Goal: Communication & Community: Answer question/provide support

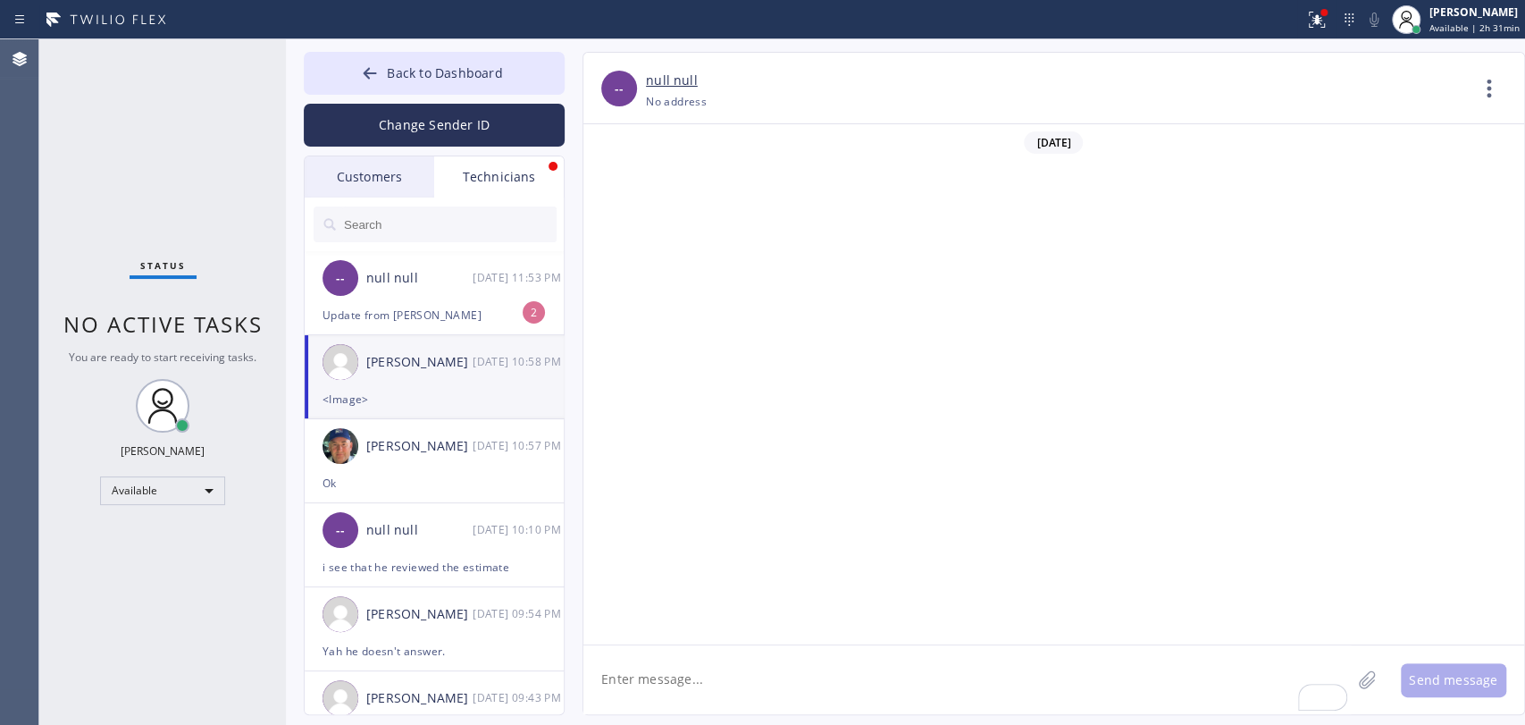
scroll to position [3466, 0]
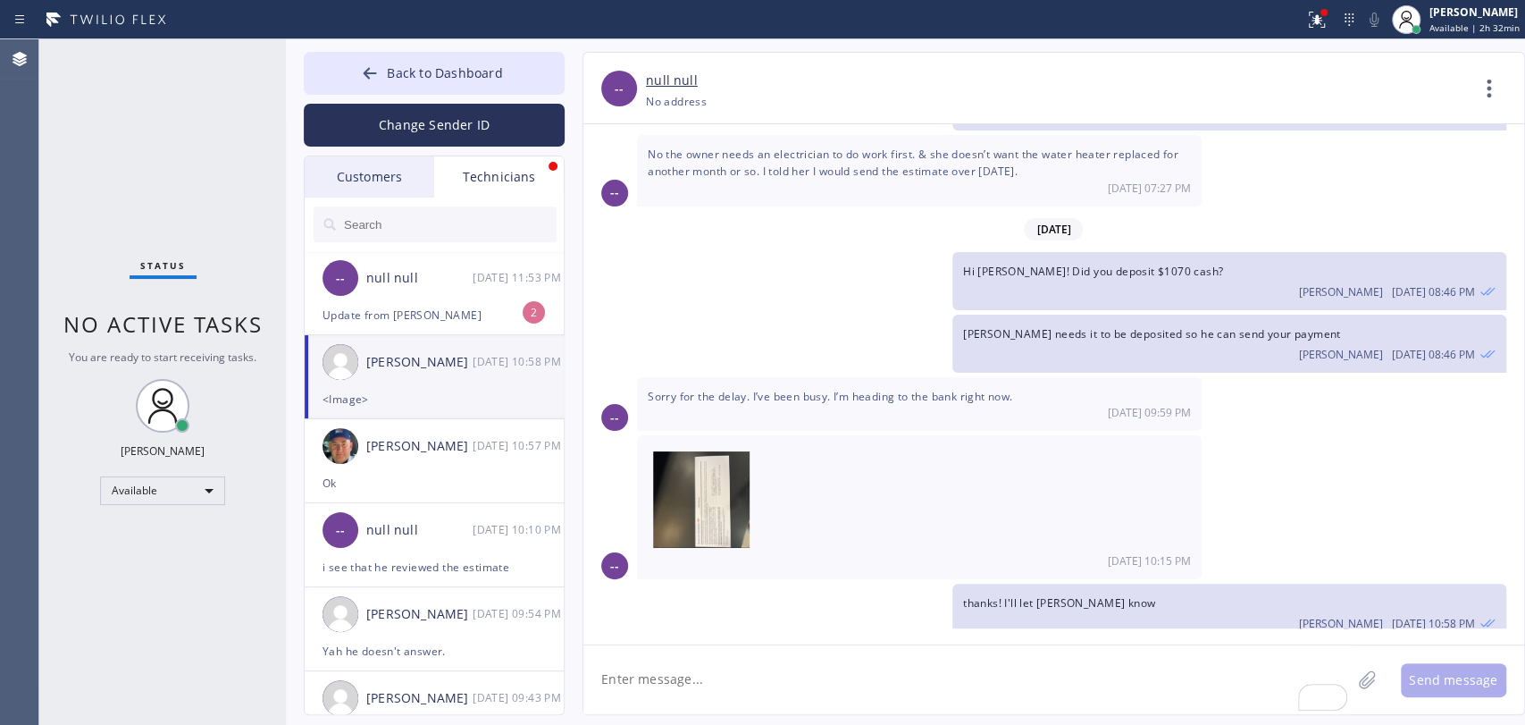
click at [386, 288] on div "-- null null [DATE] 11:53 PM" at bounding box center [435, 278] width 261 height 54
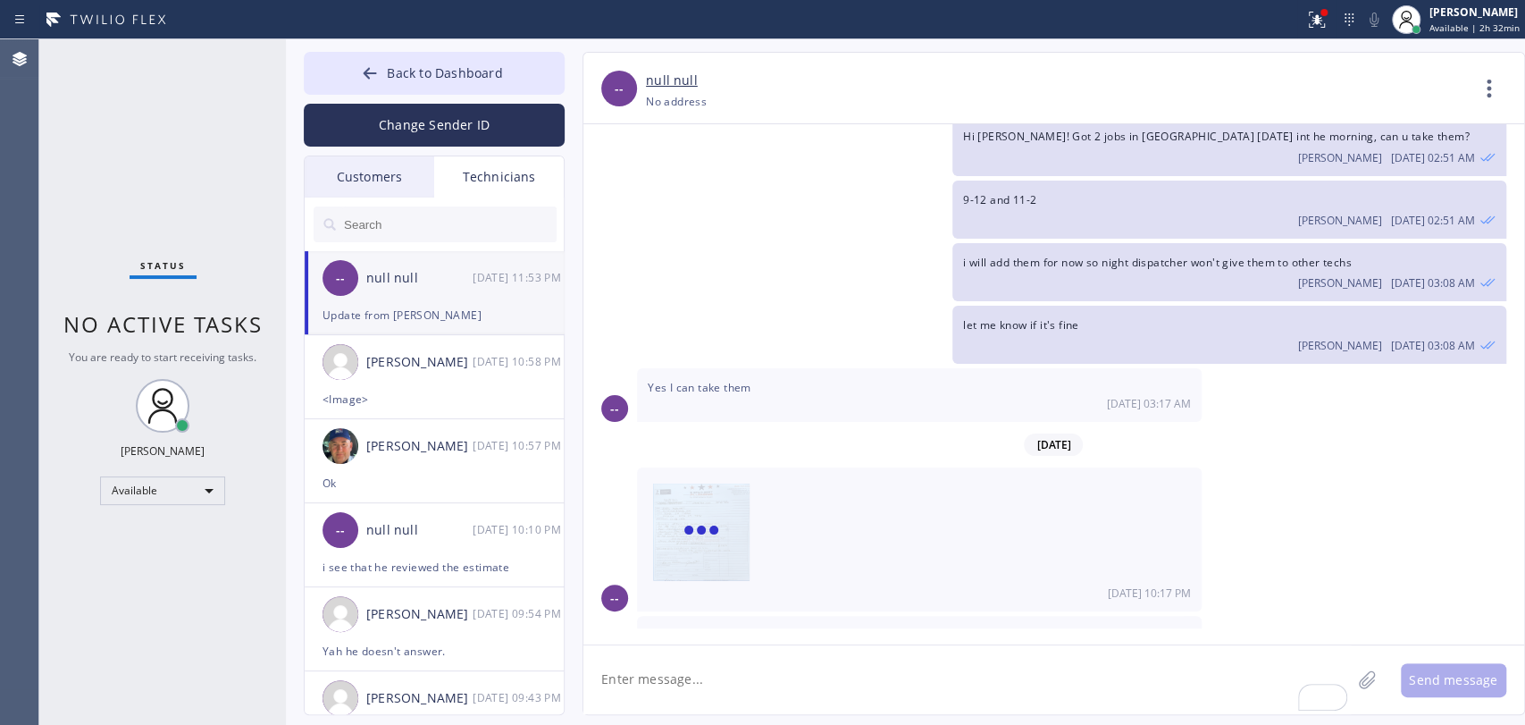
scroll to position [7006, 0]
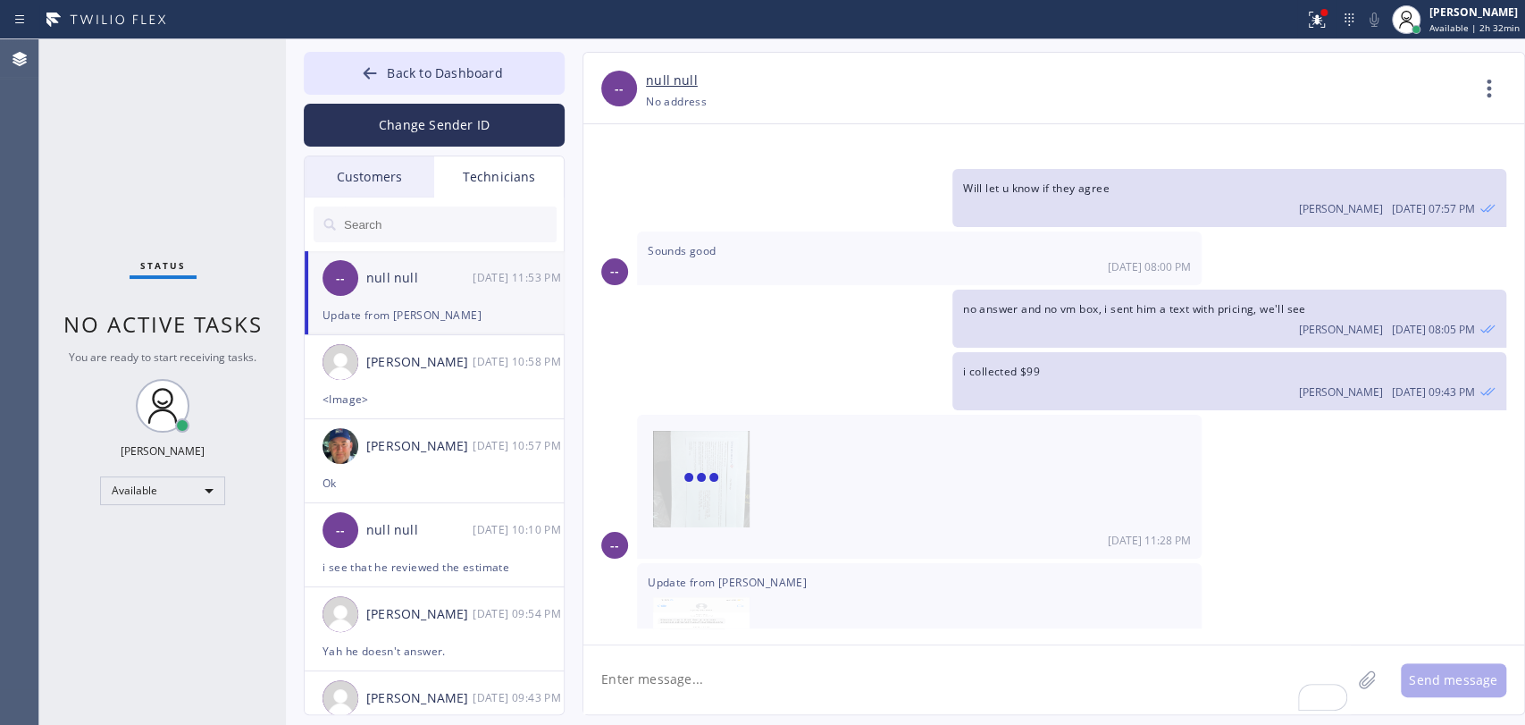
click at [669, 702] on textarea "To enrich screen reader interactions, please activate Accessibility in Grammarl…" at bounding box center [968, 679] width 768 height 69
click at [682, 431] on img at bounding box center [701, 484] width 97 height 107
click at [722, 597] on img at bounding box center [701, 650] width 97 height 107
click at [676, 597] on img at bounding box center [701, 650] width 97 height 107
click at [702, 702] on textarea "To enrich screen reader interactions, please activate Accessibility in Grammarl…" at bounding box center [968, 679] width 768 height 69
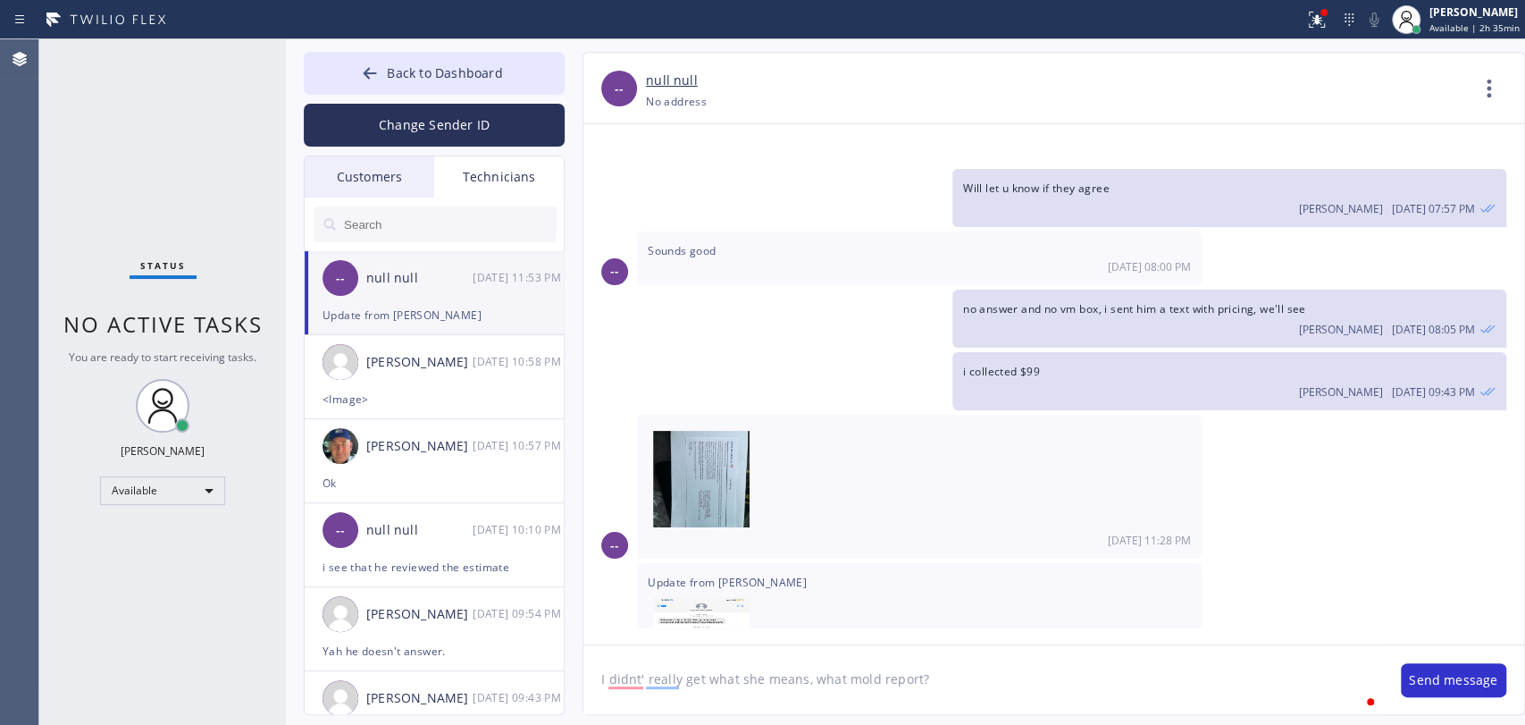
type textarea "I didnt' really get what she means, what mold report?"
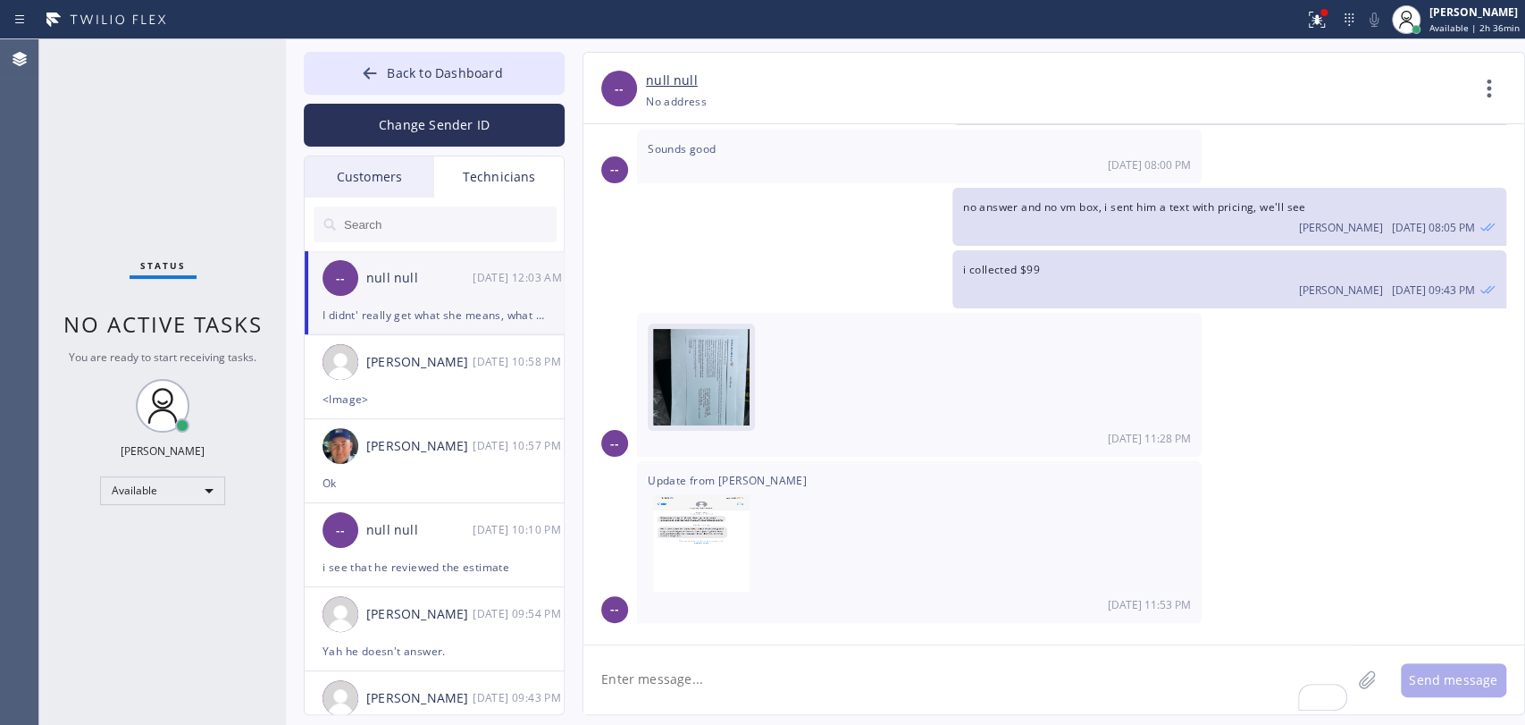
click at [709, 329] on img at bounding box center [701, 382] width 97 height 107
click at [401, 69] on span "Back to Dashboard" at bounding box center [444, 72] width 115 height 17
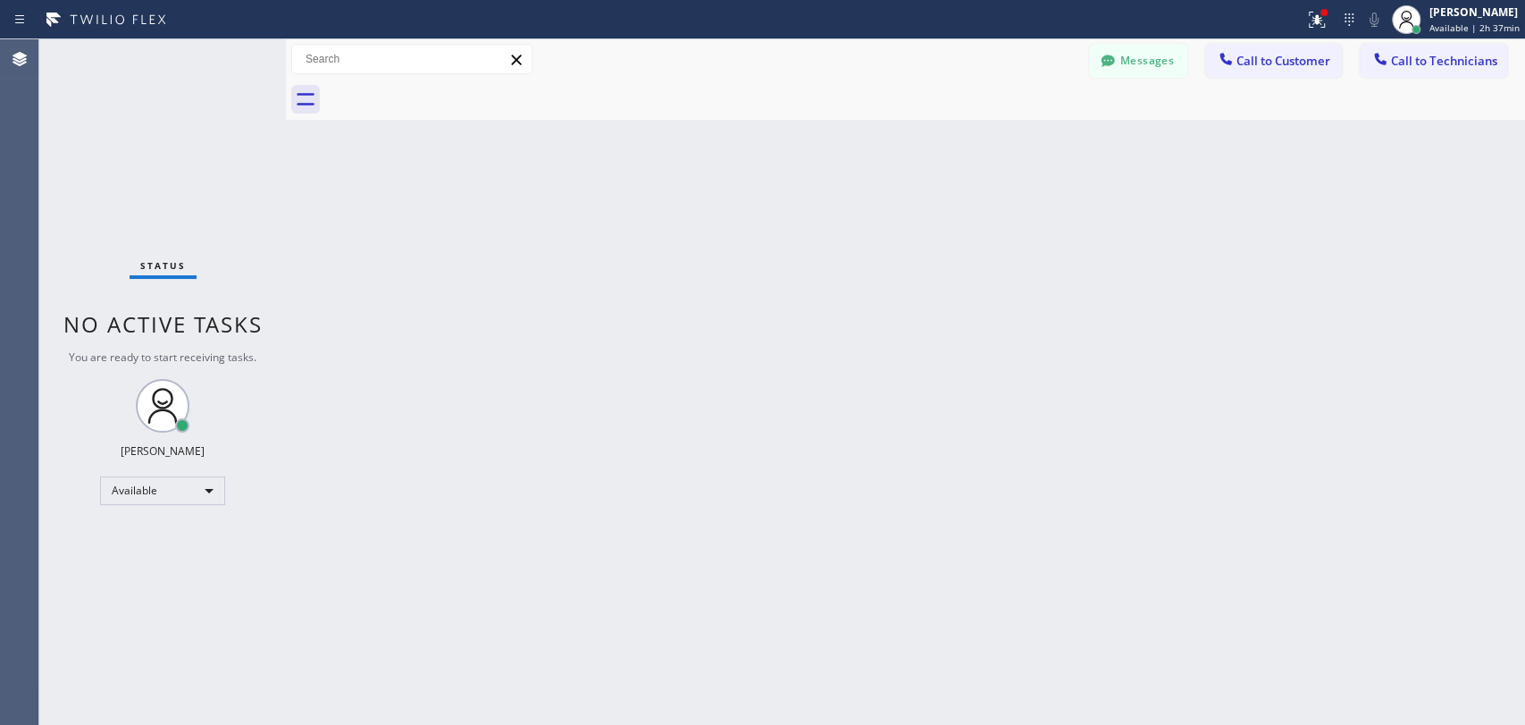
drag, startPoint x: 1468, startPoint y: 55, endPoint x: 1321, endPoint y: 96, distance: 153.1
click at [1463, 56] on span "Call to Technicians" at bounding box center [1444, 61] width 106 height 16
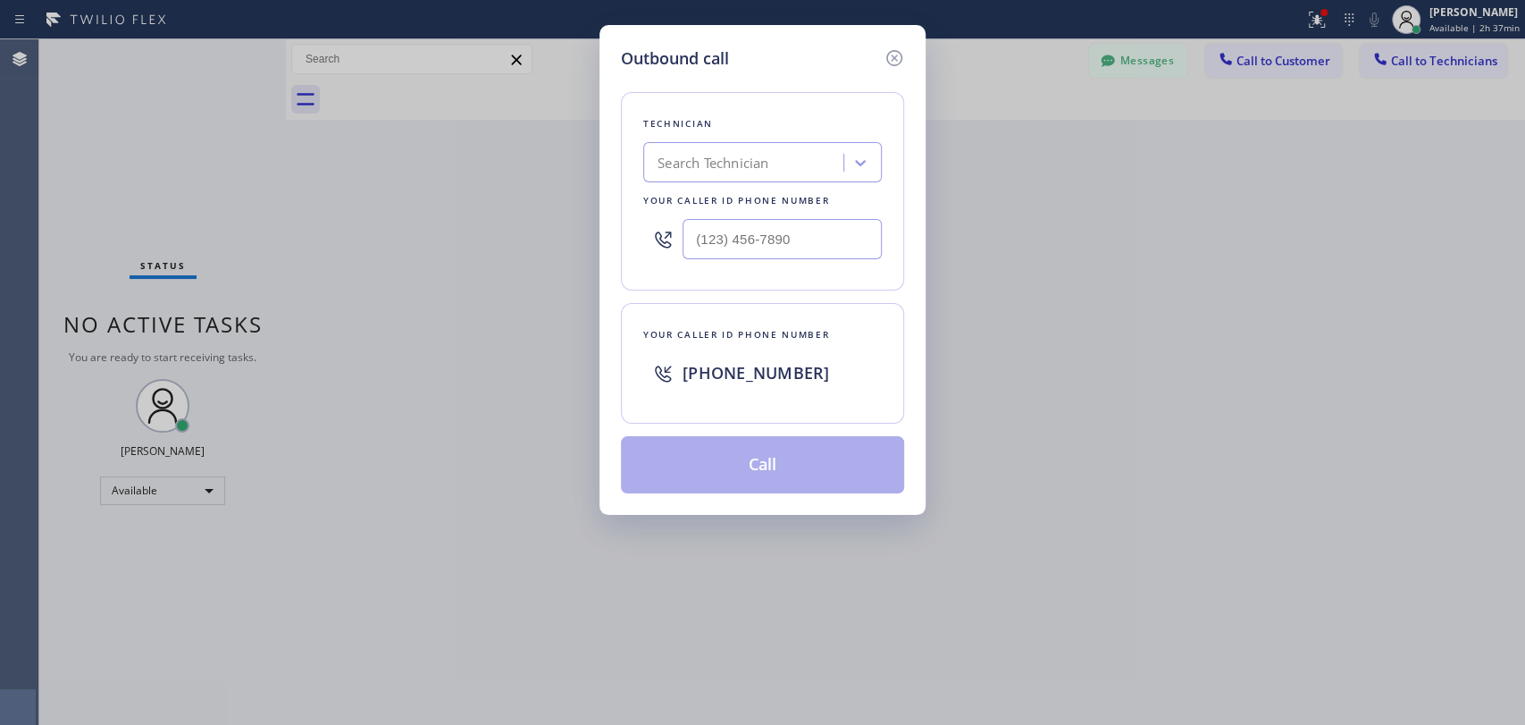
click at [743, 153] on div "Search Technician" at bounding box center [713, 163] width 111 height 21
type input "[PERSON_NAME]"
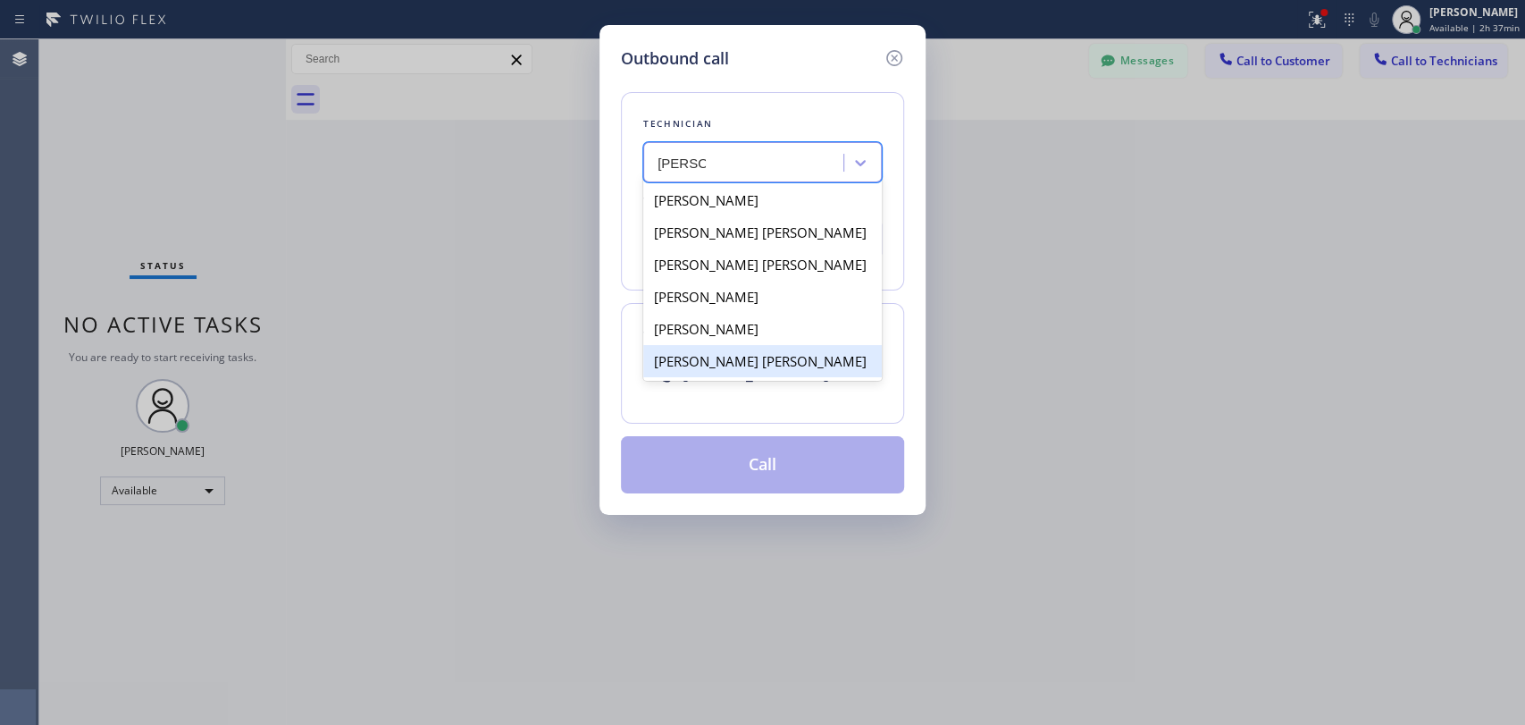
click at [704, 366] on div "[PERSON_NAME] [PERSON_NAME]" at bounding box center [762, 361] width 239 height 32
type input "[PHONE_NUMBER]"
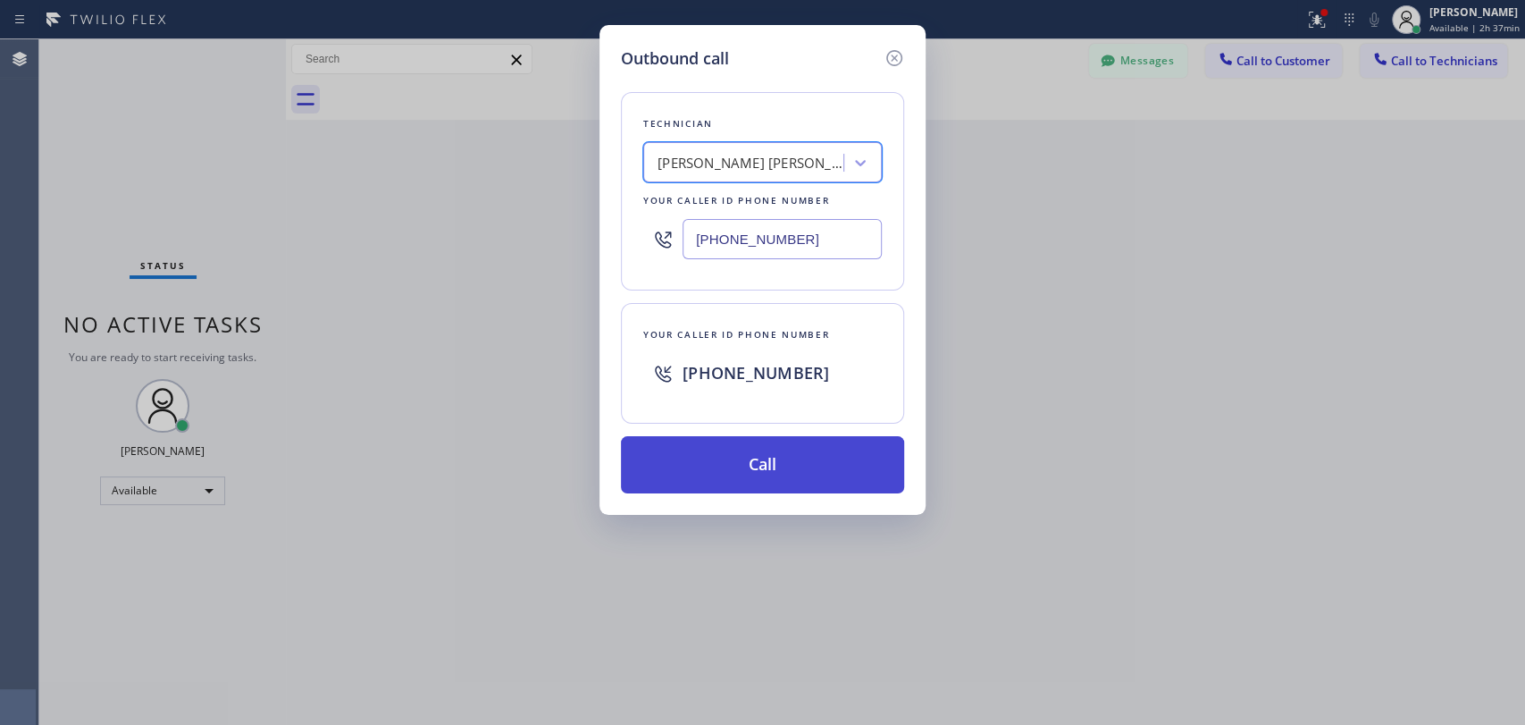
click at [730, 463] on button "Call" at bounding box center [762, 464] width 283 height 57
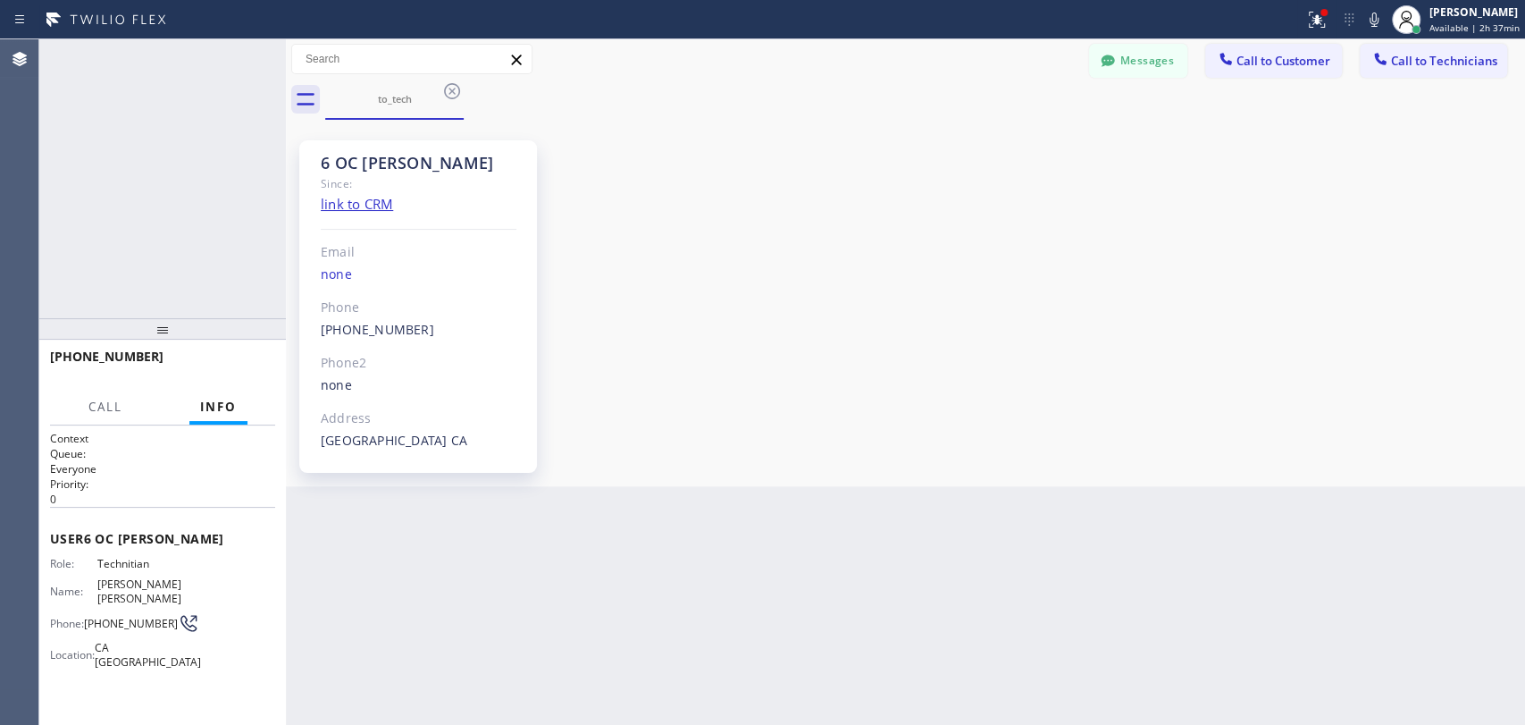
scroll to position [7108, 0]
drag, startPoint x: 1113, startPoint y: 55, endPoint x: 1092, endPoint y: 49, distance: 22.3
click at [1113, 55] on icon at bounding box center [1108, 61] width 18 height 18
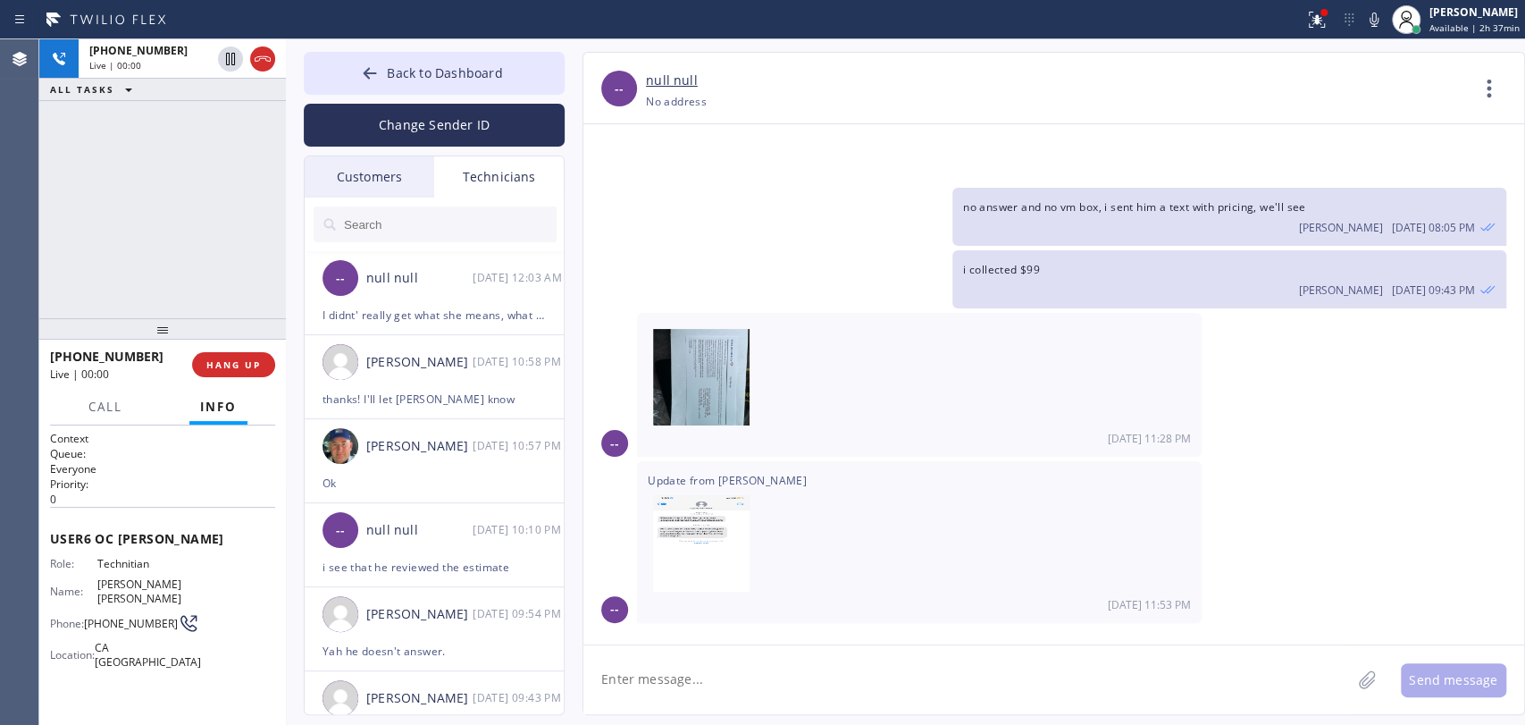
click at [257, 52] on icon at bounding box center [262, 58] width 21 height 21
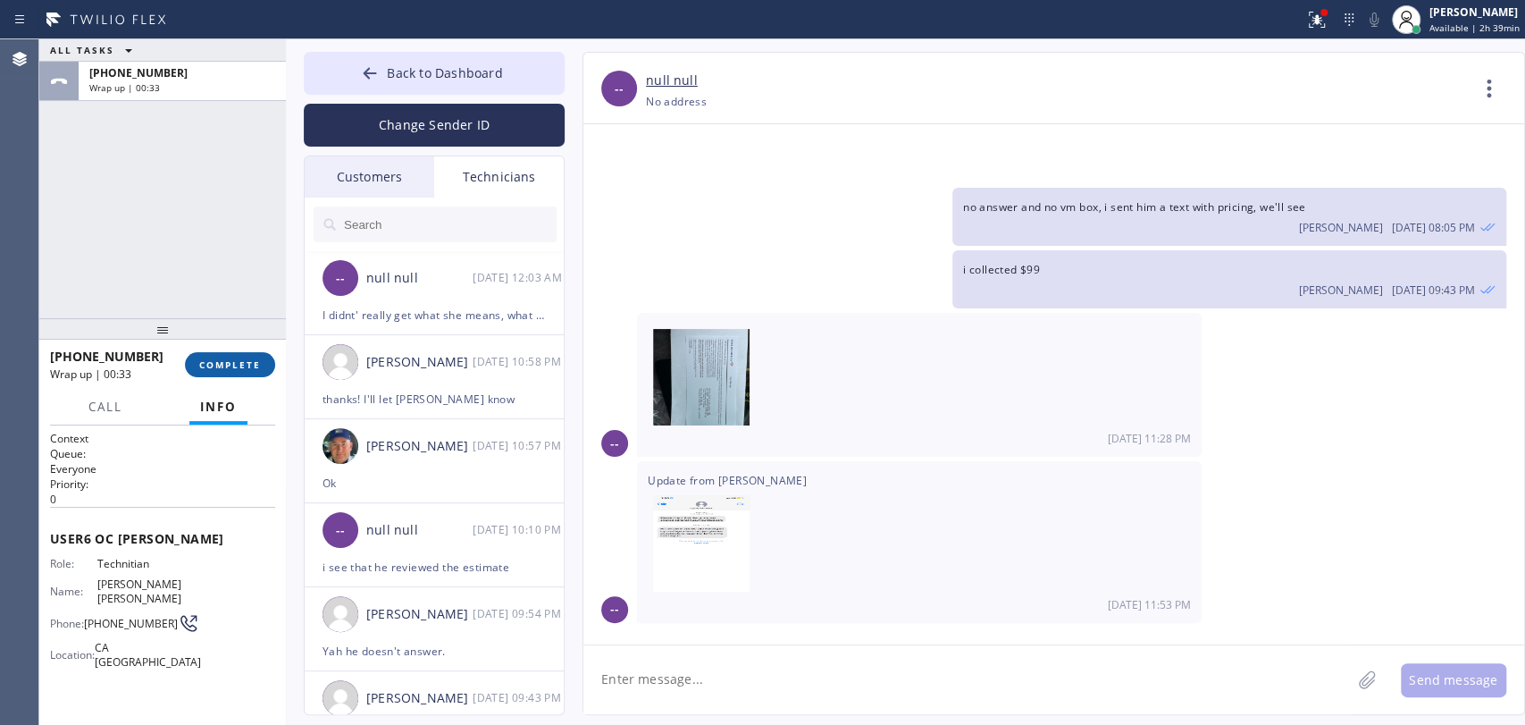
click at [219, 362] on span "COMPLETE" at bounding box center [230, 364] width 62 height 13
click at [715, 702] on textarea at bounding box center [968, 679] width 768 height 69
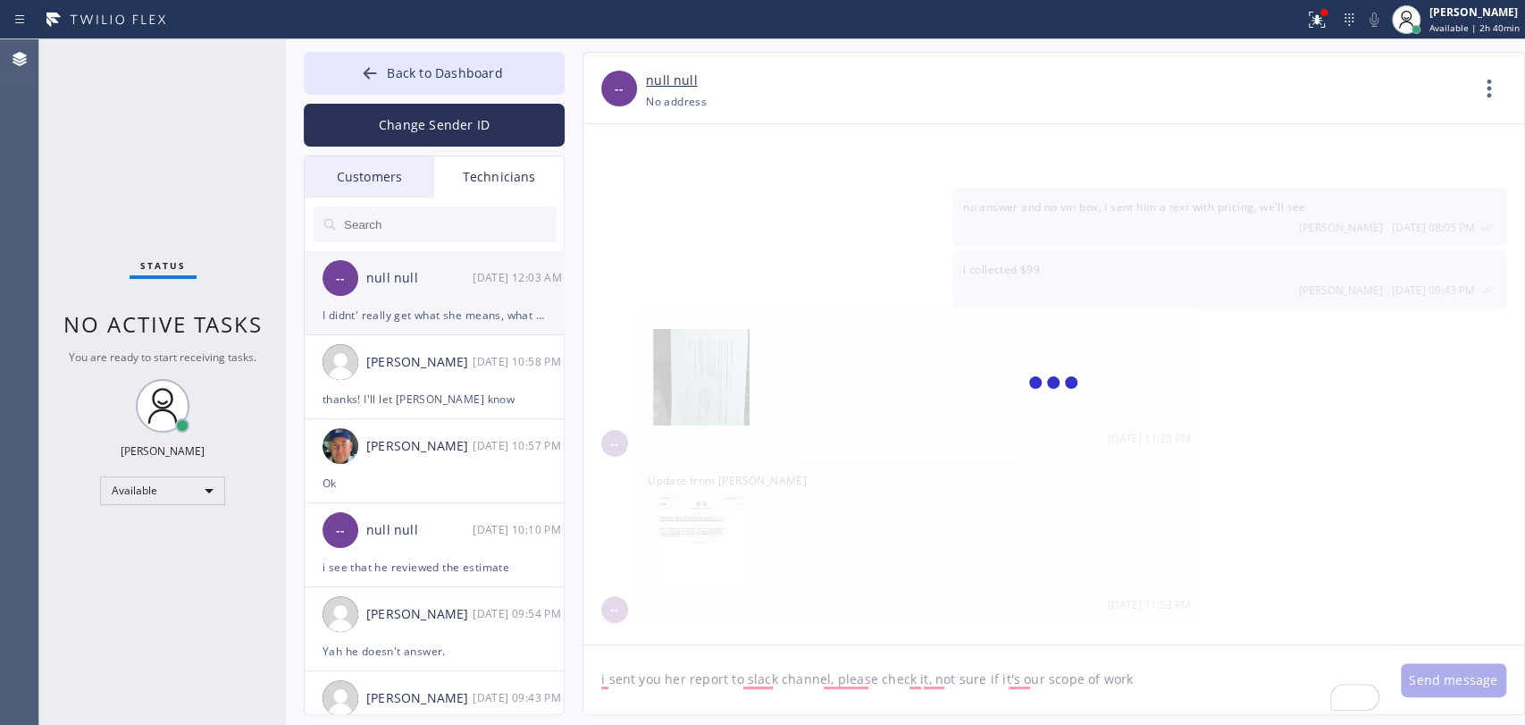
type textarea "i sent you her report to slack channel, please check it, not sure if it's our s…"
click at [416, 316] on div "I didnt' really get what she means, what mold report?" at bounding box center [434, 315] width 223 height 21
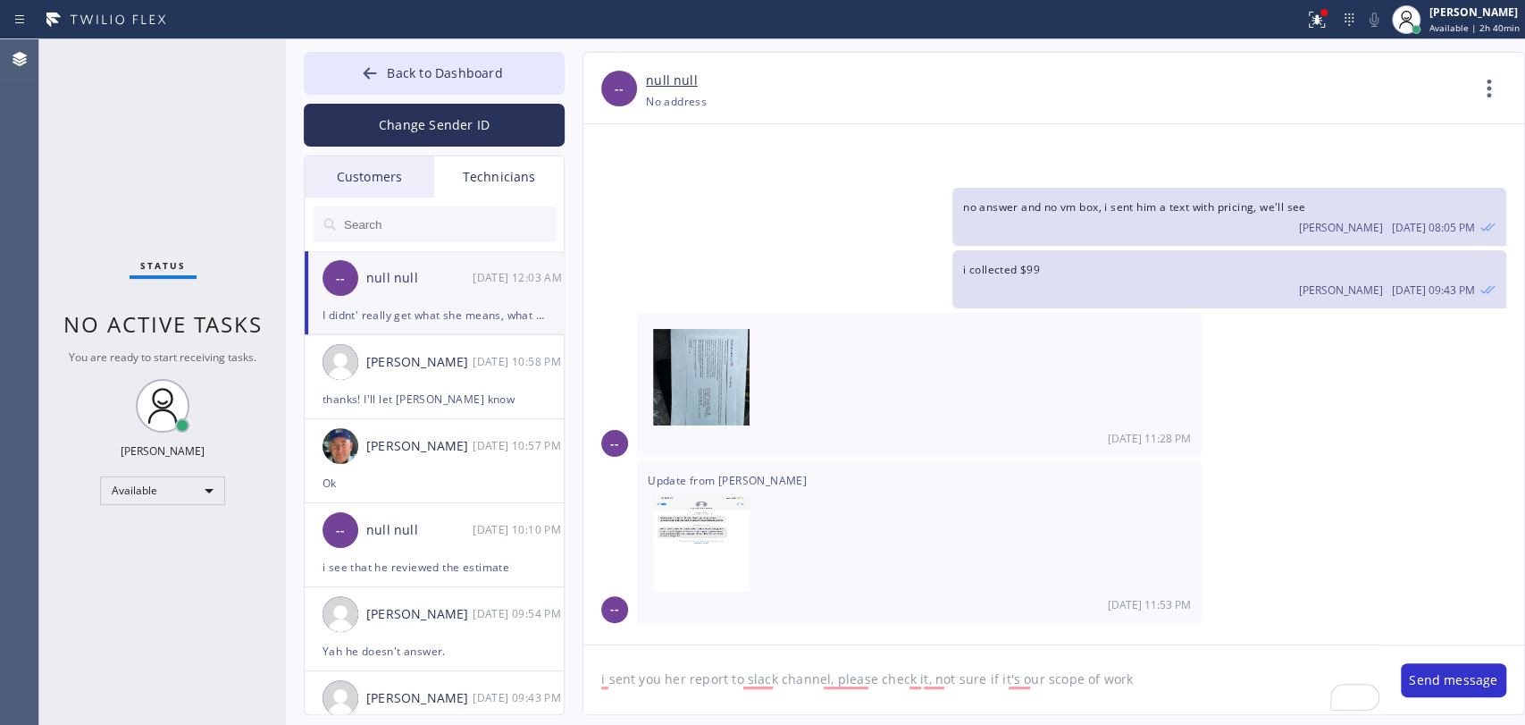
click at [727, 684] on textarea "i sent you her report to slack channel, please check it, not sure if it's our s…" at bounding box center [984, 679] width 800 height 69
click at [1442, 687] on button "Send message" at bounding box center [1453, 680] width 105 height 34
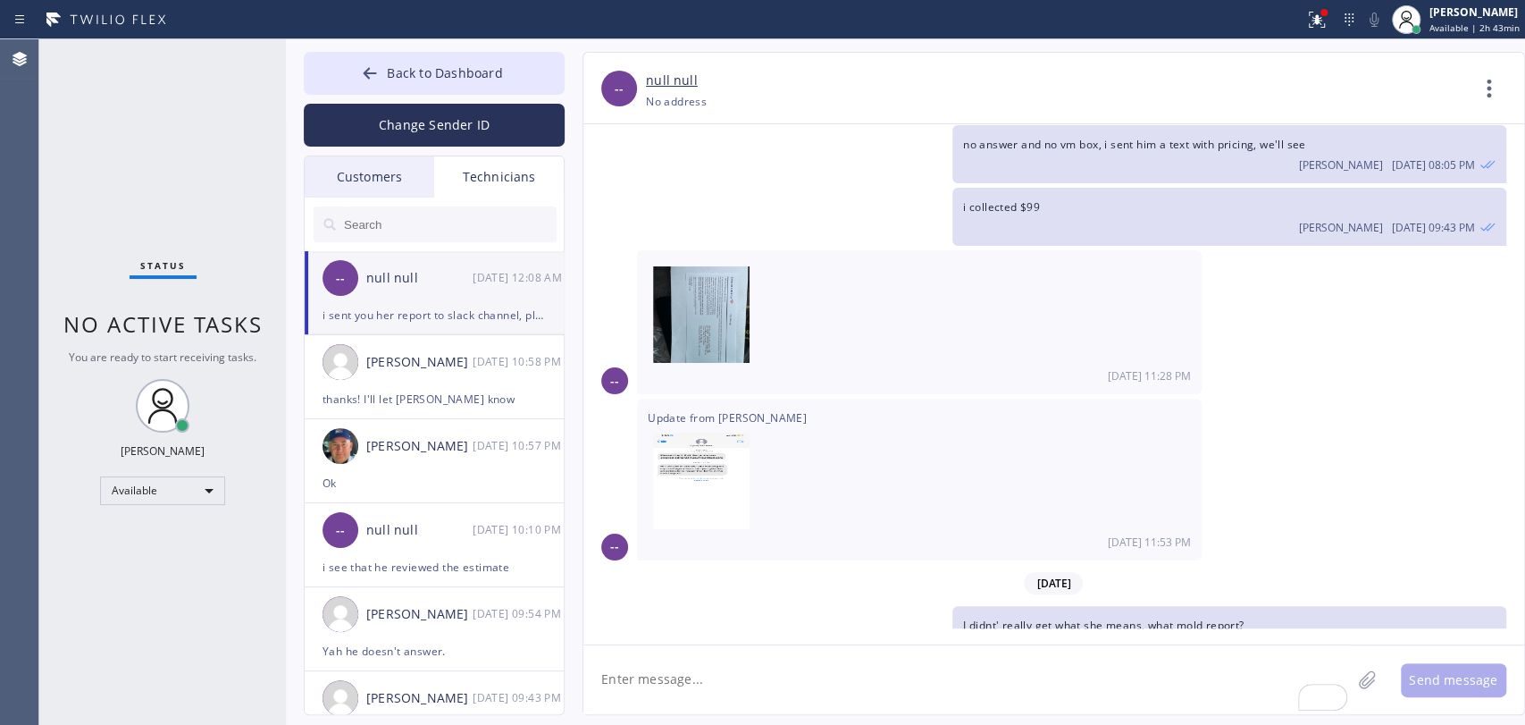
click at [225, 156] on div "Status No active tasks You are ready to start receiving tasks. [PERSON_NAME] Av…" at bounding box center [162, 381] width 247 height 685
click at [386, 71] on button "Back to Dashboard" at bounding box center [434, 73] width 261 height 43
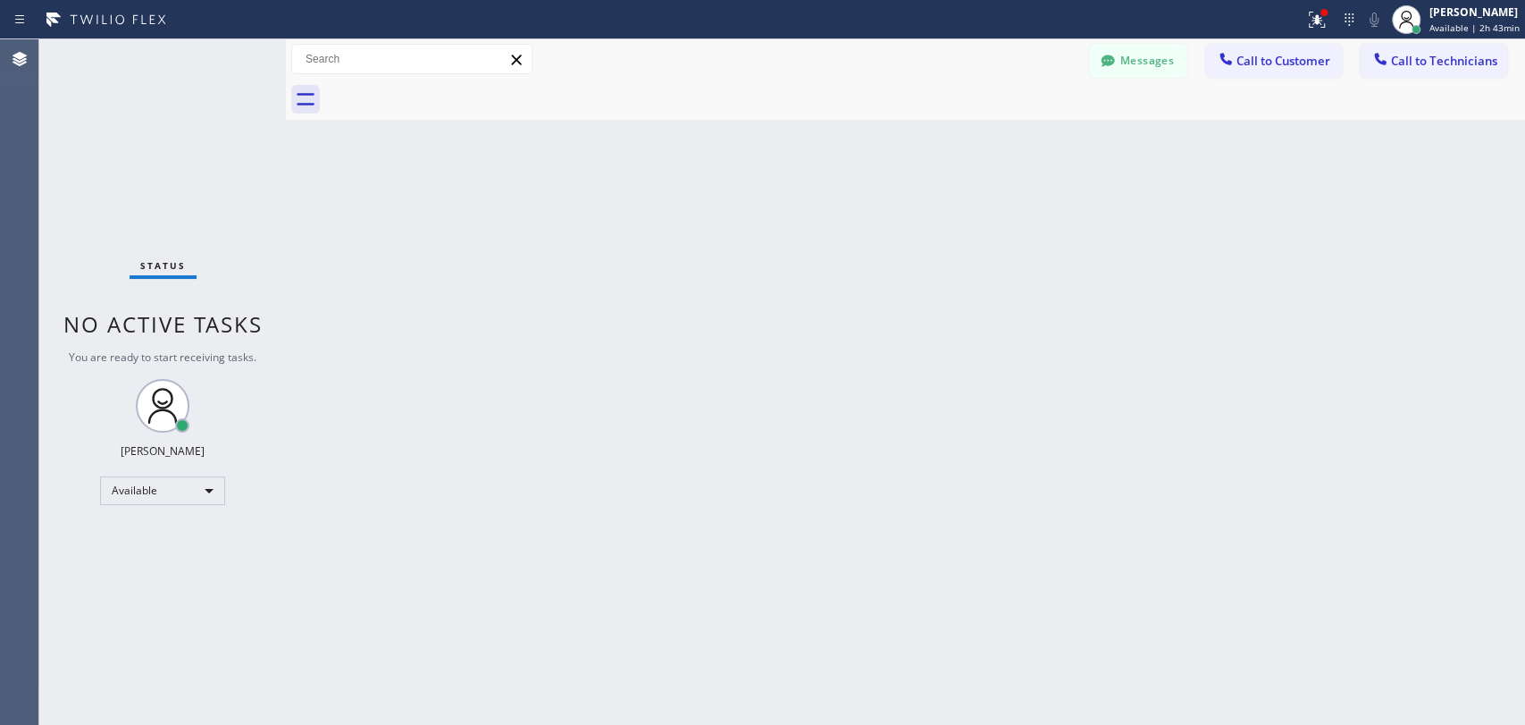
click at [250, 159] on div "Status No active tasks You are ready to start receiving tasks. [PERSON_NAME] Av…" at bounding box center [162, 381] width 247 height 685
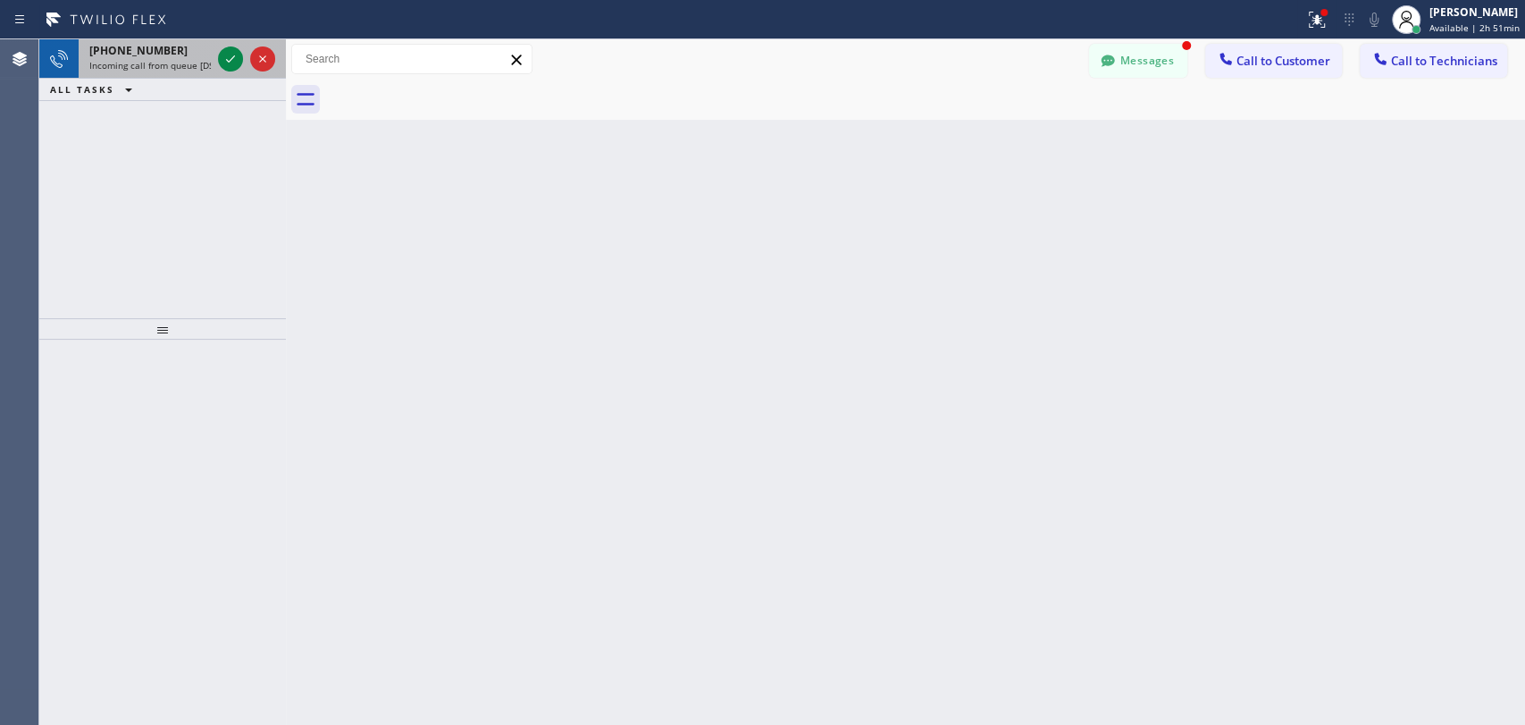
click at [141, 55] on span "[PHONE_NUMBER]" at bounding box center [138, 50] width 98 height 15
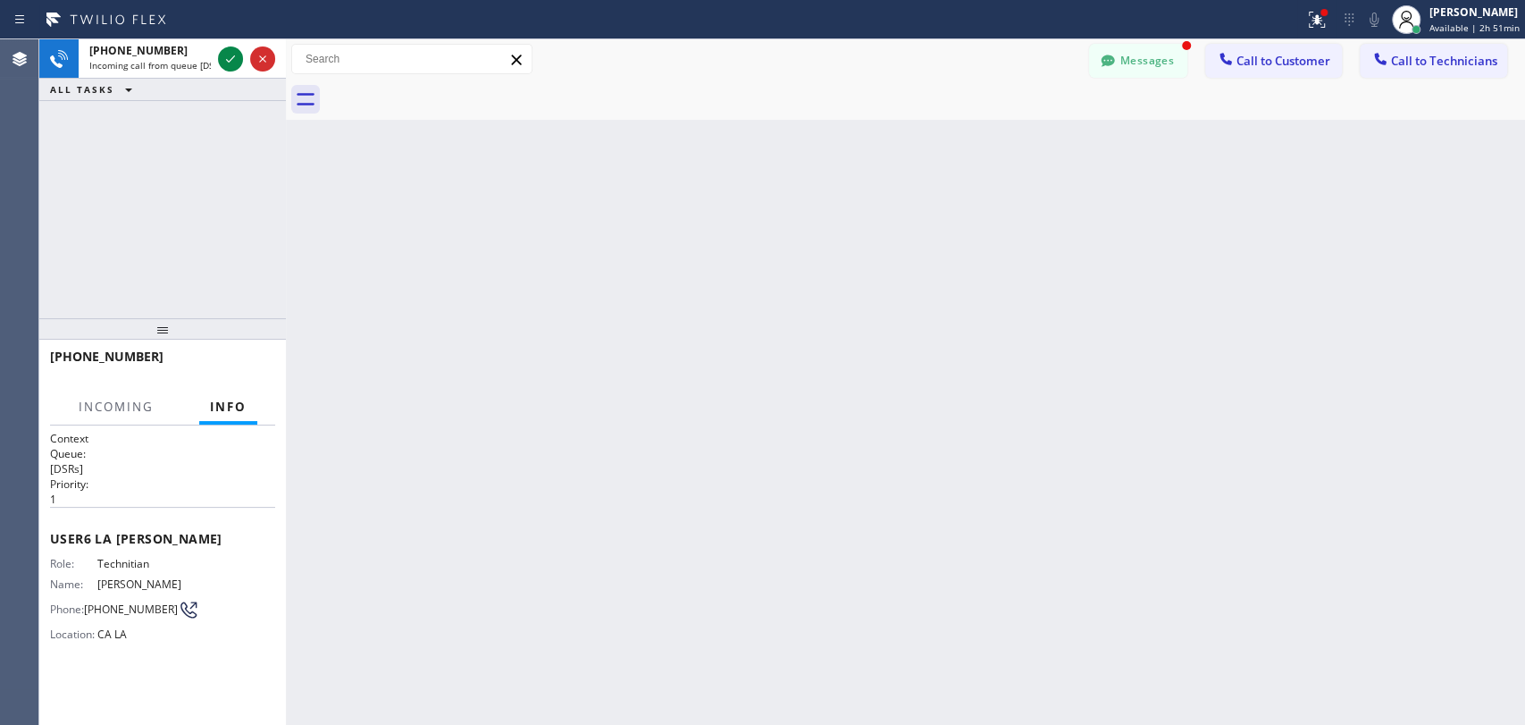
click at [1113, 60] on icon at bounding box center [1107, 61] width 13 height 12
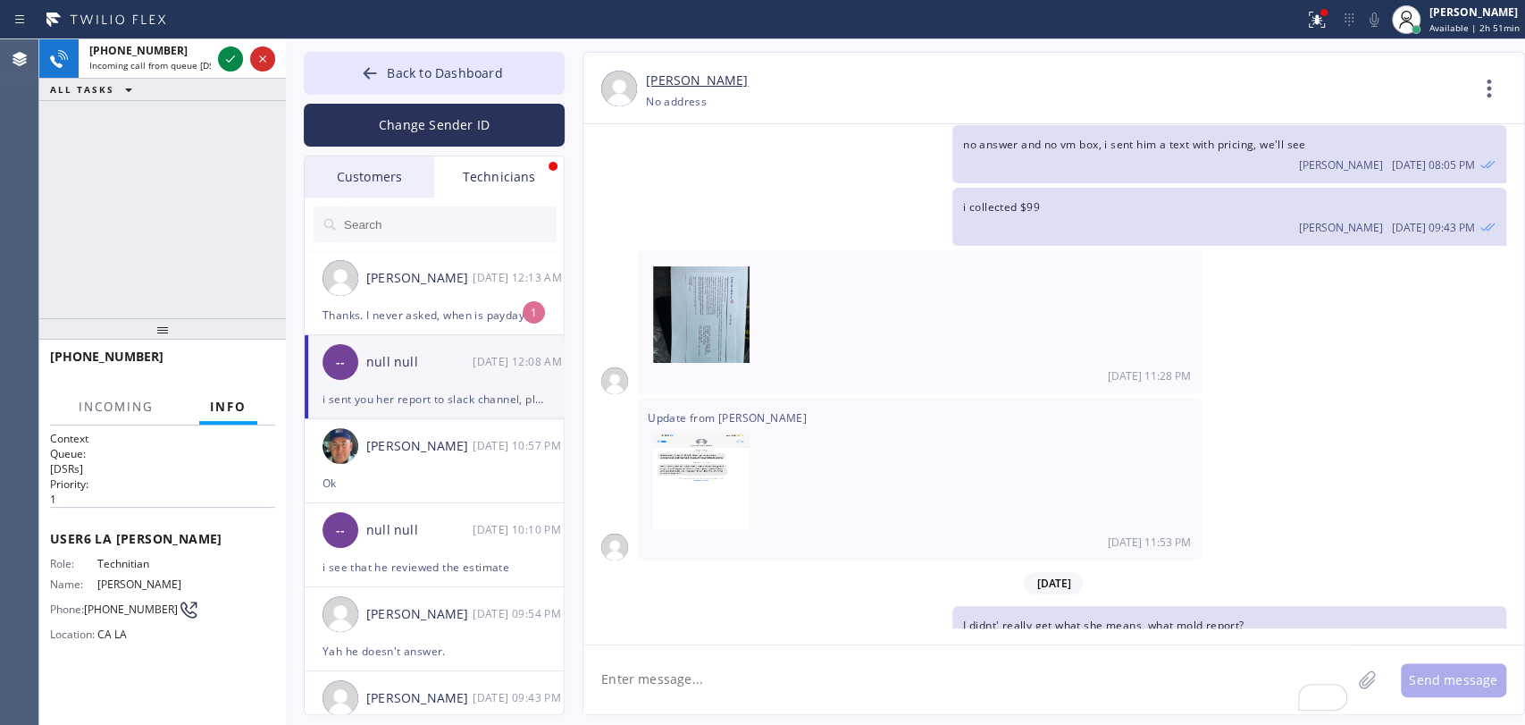
click at [439, 299] on div "[PERSON_NAME] [DATE] 12:13 AM" at bounding box center [435, 278] width 261 height 54
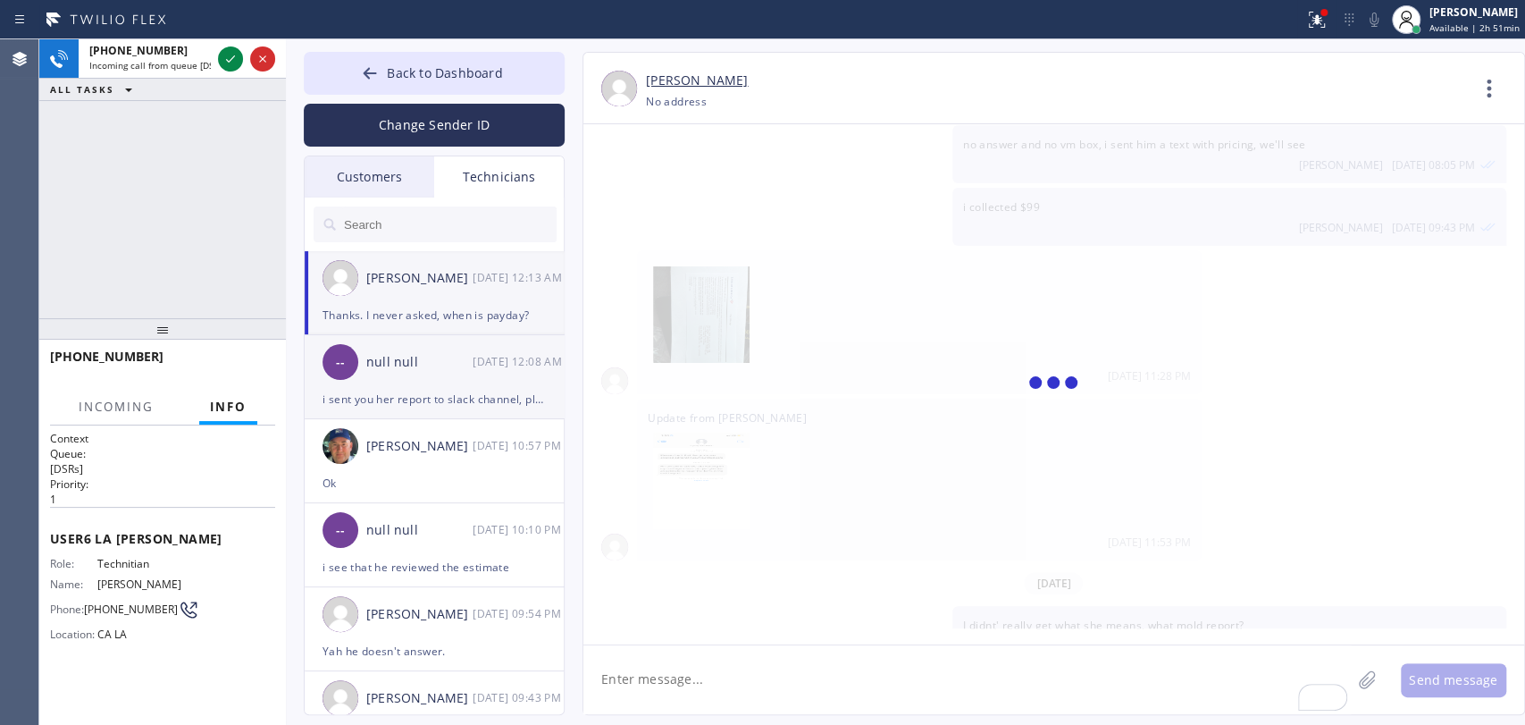
scroll to position [3563, 0]
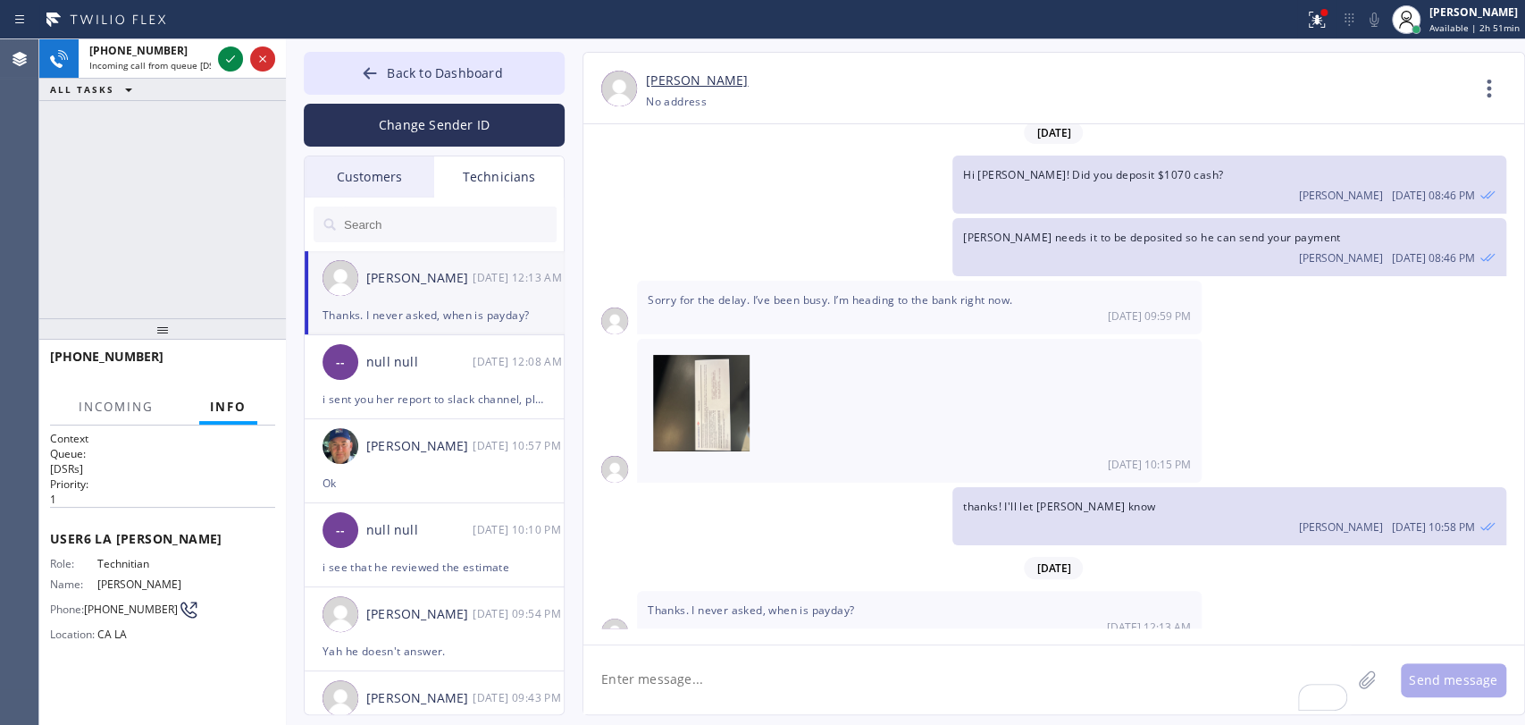
click at [709, 597] on div "Thanks. I never asked, when is payday? [DATE] 12:13 AM" at bounding box center [919, 618] width 565 height 54
click at [232, 59] on icon at bounding box center [230, 58] width 21 height 21
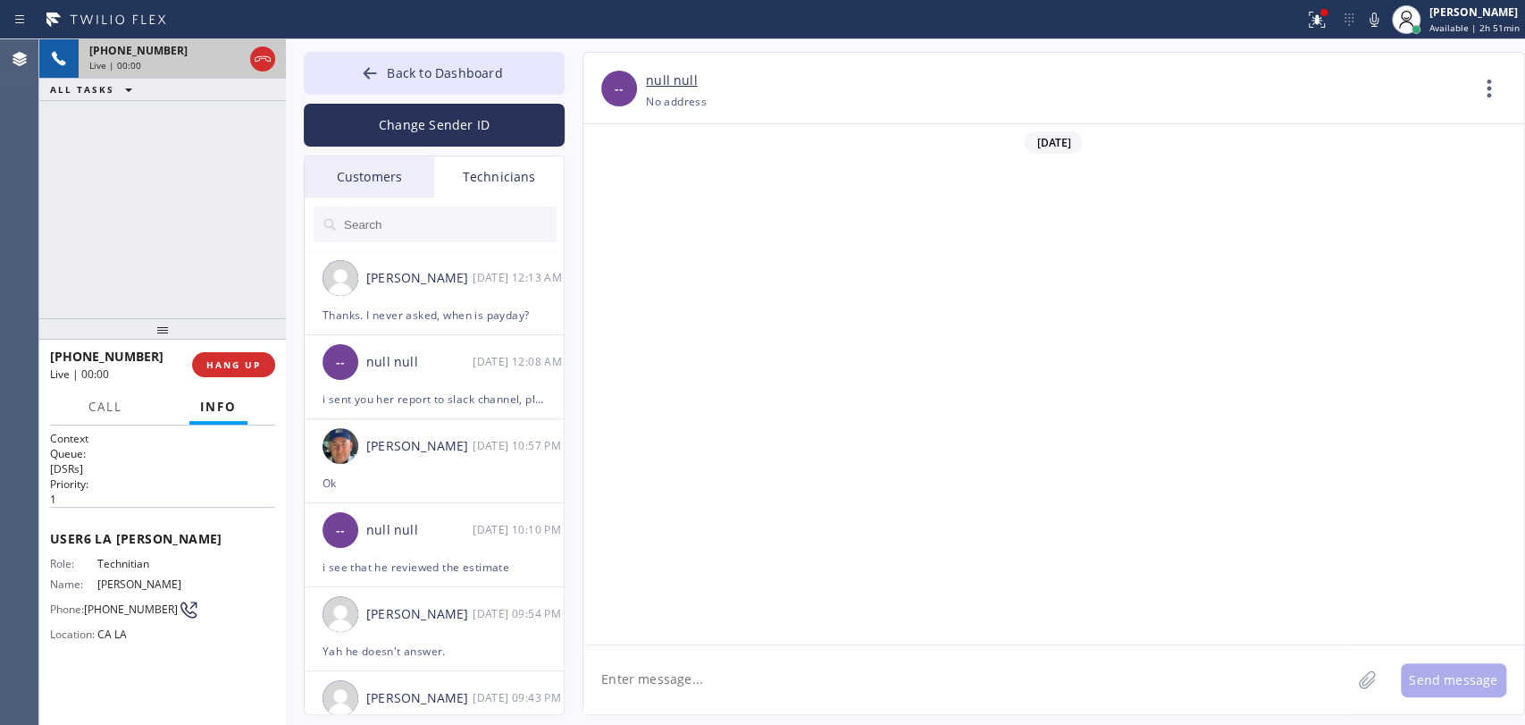
scroll to position [5626, 0]
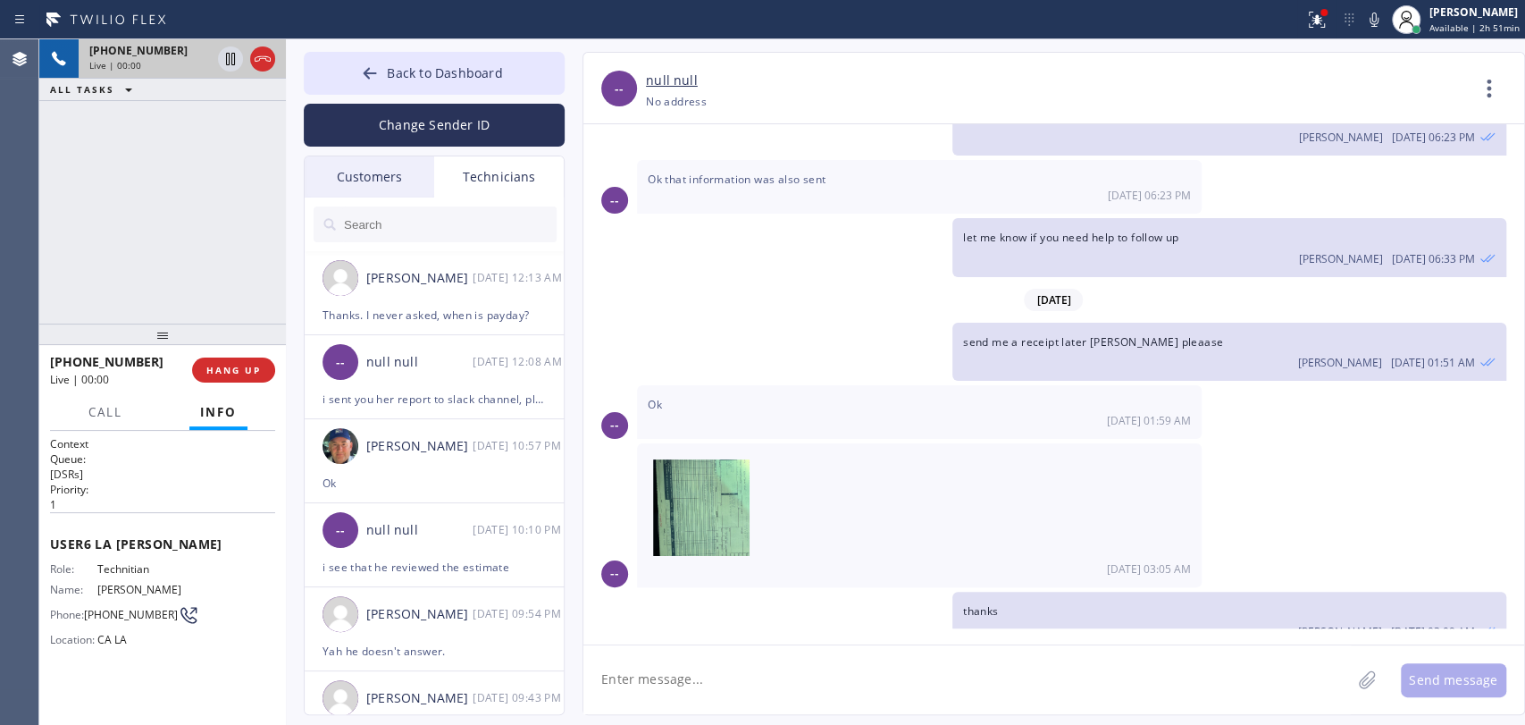
click at [153, 340] on div at bounding box center [162, 334] width 247 height 21
click at [234, 369] on span "HANG UP" at bounding box center [233, 372] width 55 height 13
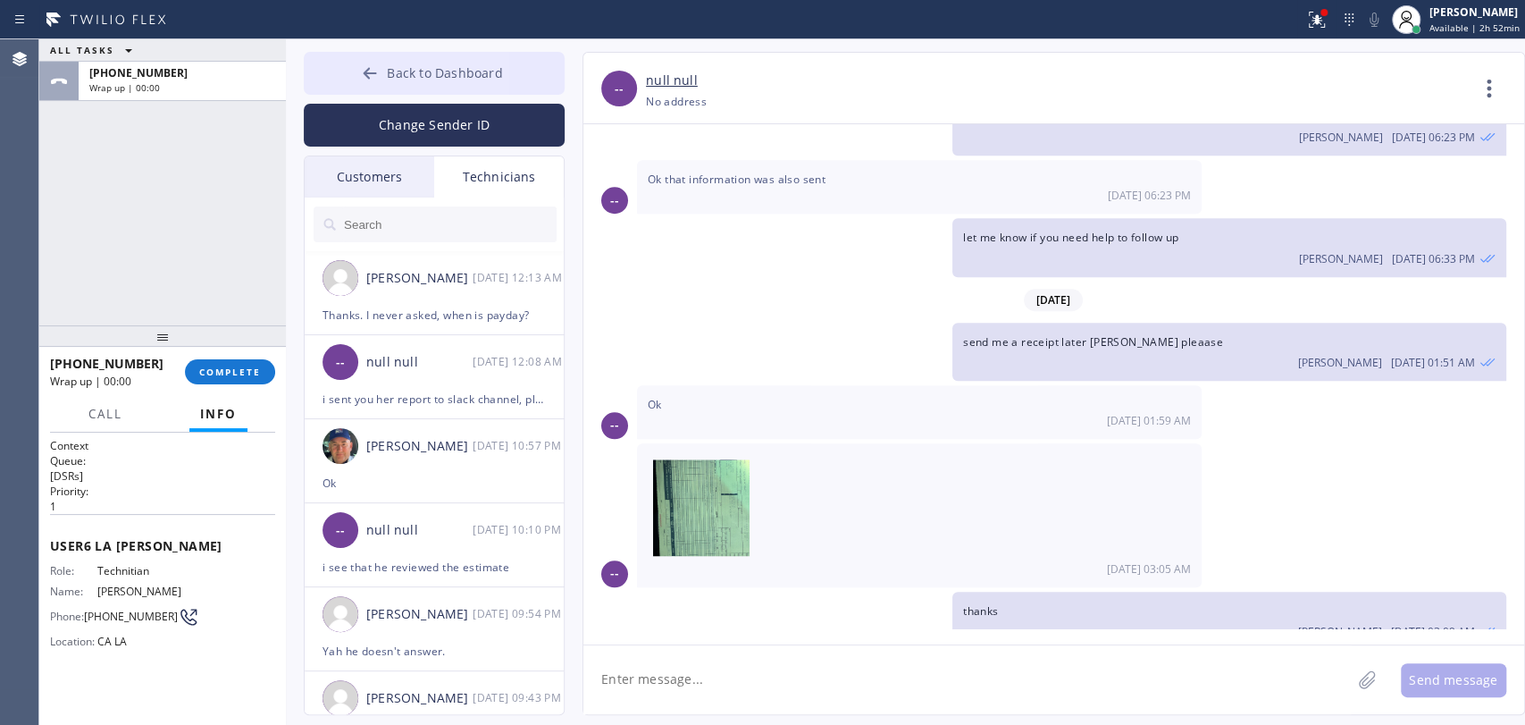
click at [342, 63] on button "Back to Dashboard" at bounding box center [434, 73] width 261 height 43
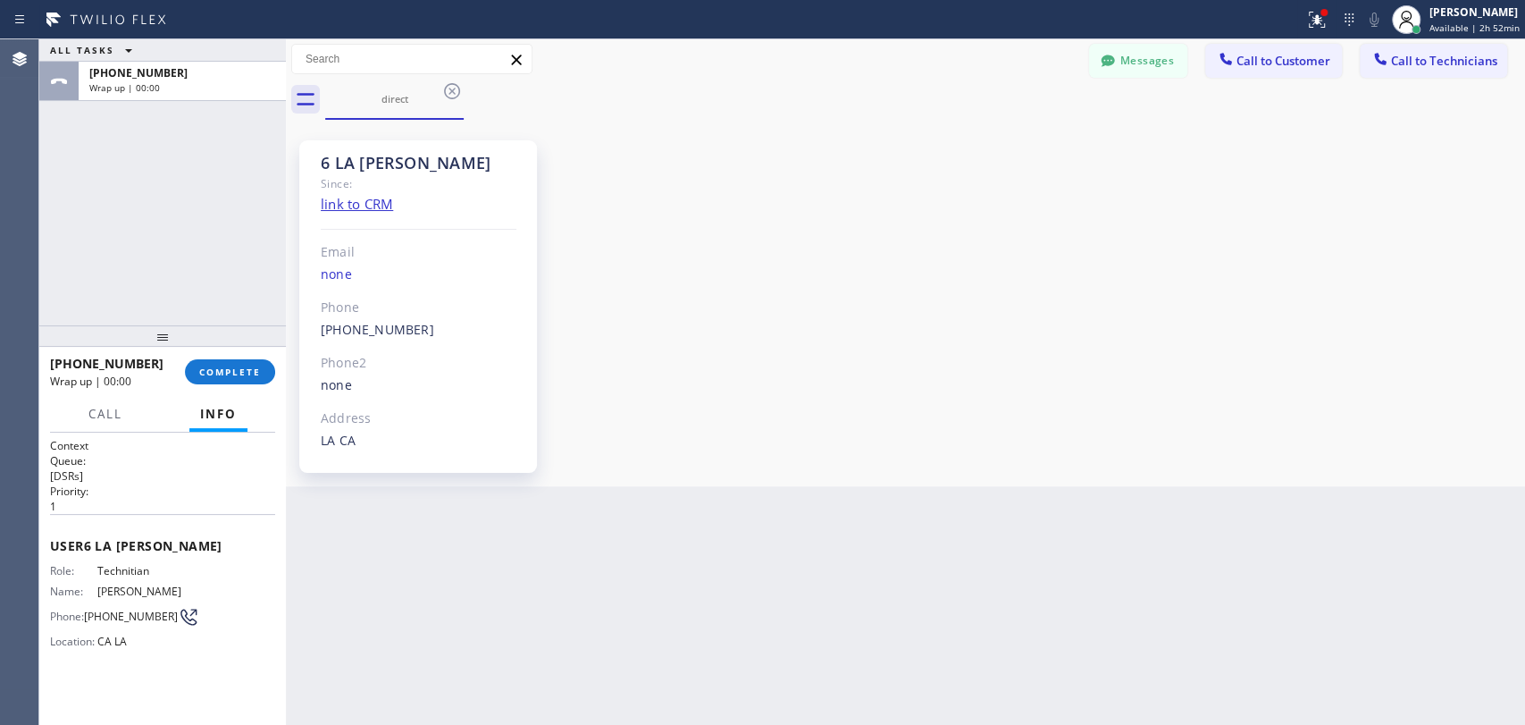
click at [1378, 80] on div "direct" at bounding box center [925, 100] width 1200 height 40
click at [1391, 68] on div at bounding box center [1380, 60] width 21 height 21
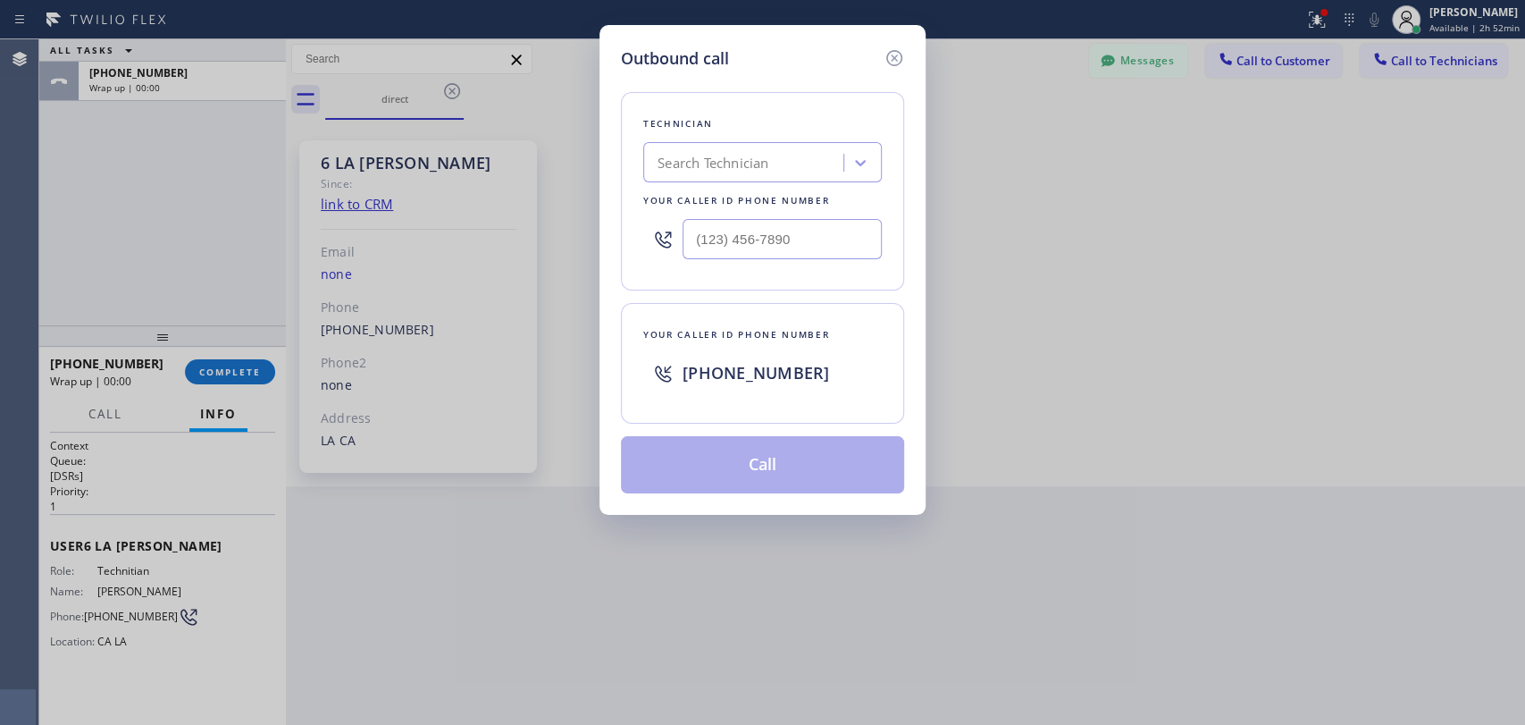
click at [799, 134] on div "Technician Search Technician Your caller id phone number" at bounding box center [762, 191] width 283 height 198
click at [784, 150] on div "Search Technician" at bounding box center [746, 162] width 195 height 31
type input "dav"
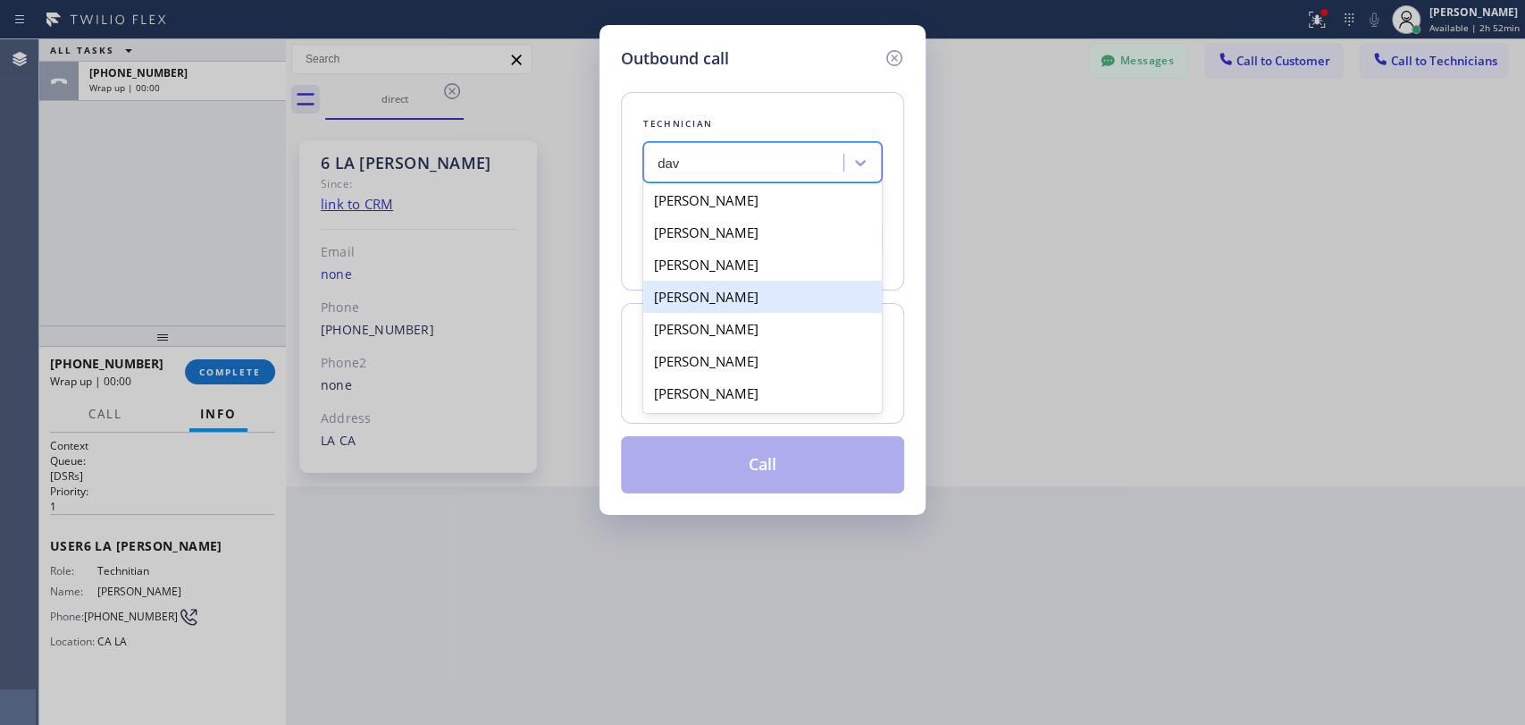
click at [726, 300] on div "[PERSON_NAME]" at bounding box center [762, 297] width 239 height 32
type input "[PHONE_NUMBER]"
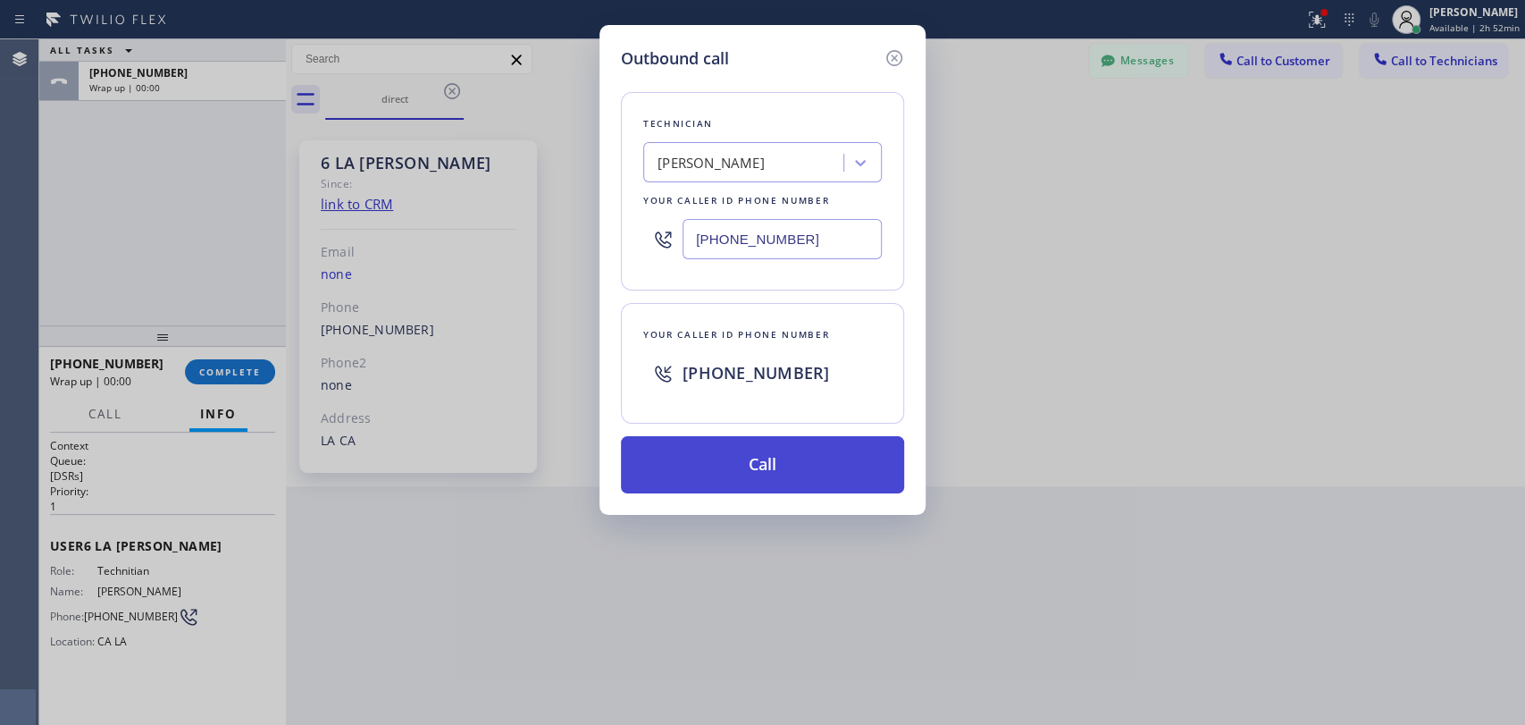
click at [728, 433] on div "Technician [PERSON_NAME] Your caller id phone number [PHONE_NUMBER] Your caller…" at bounding box center [762, 282] width 283 height 423
click at [728, 438] on button "Call" at bounding box center [762, 464] width 283 height 57
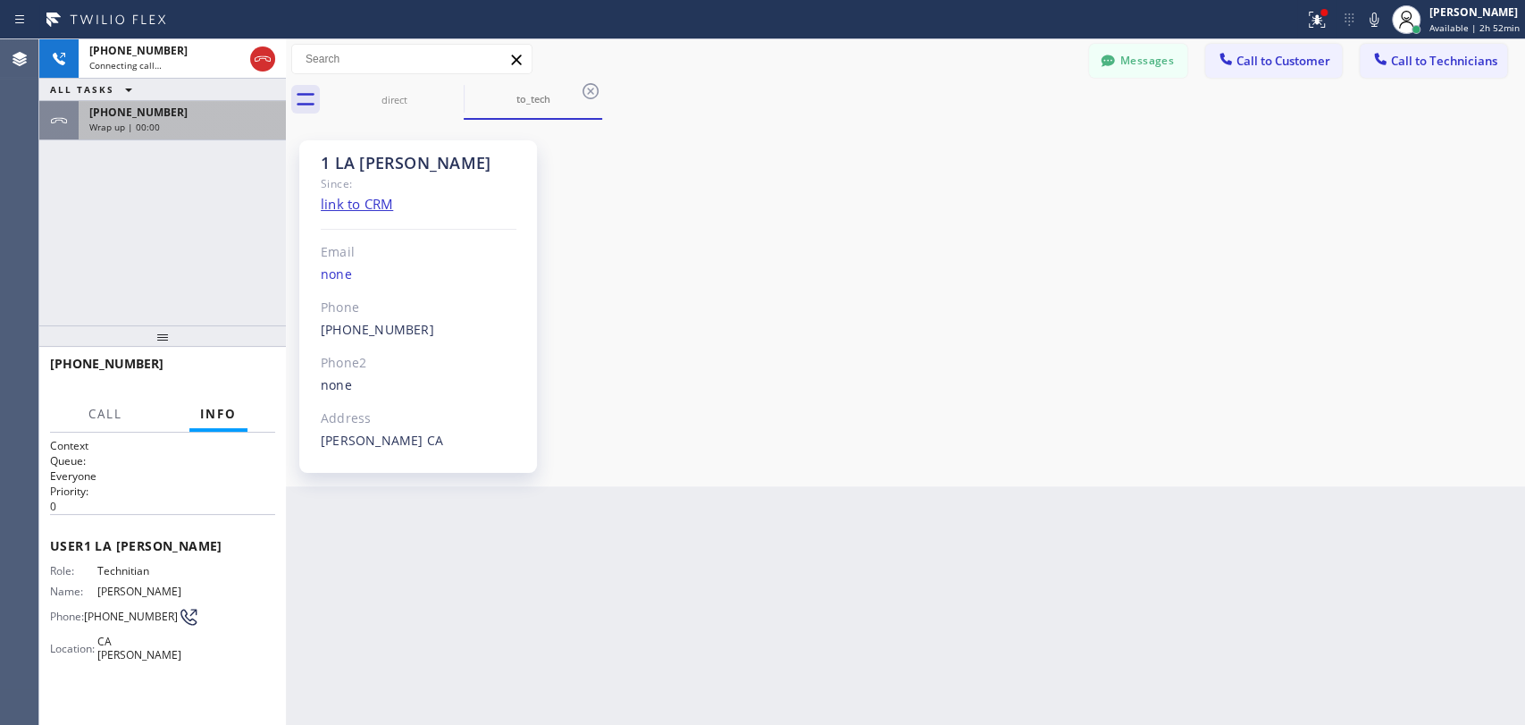
click at [141, 131] on div "[PHONE_NUMBER] Wrap up | 00:00" at bounding box center [179, 120] width 200 height 39
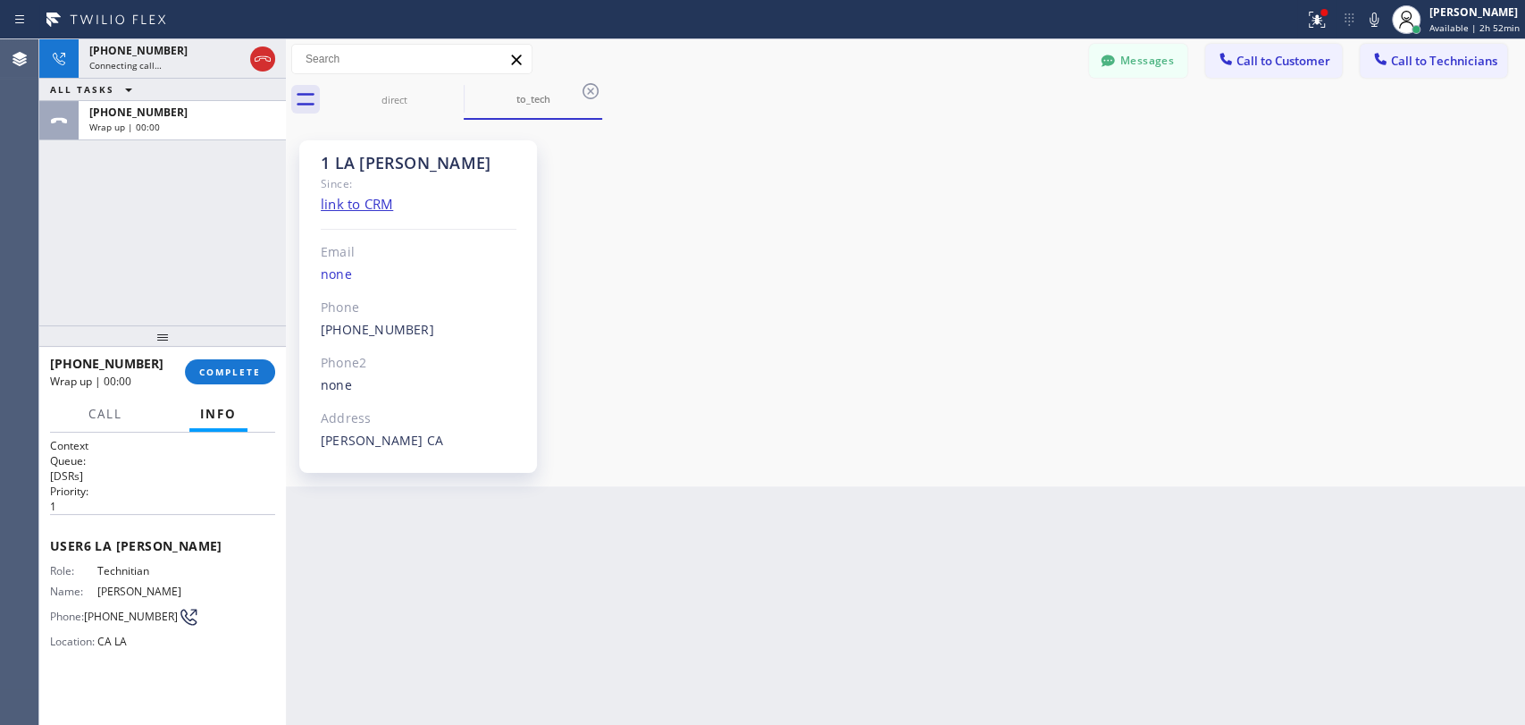
click at [232, 393] on div "[PHONE_NUMBER] Wrap up | 00:00 COMPLETE" at bounding box center [162, 372] width 225 height 46
click at [231, 381] on button "COMPLETE" at bounding box center [230, 371] width 90 height 25
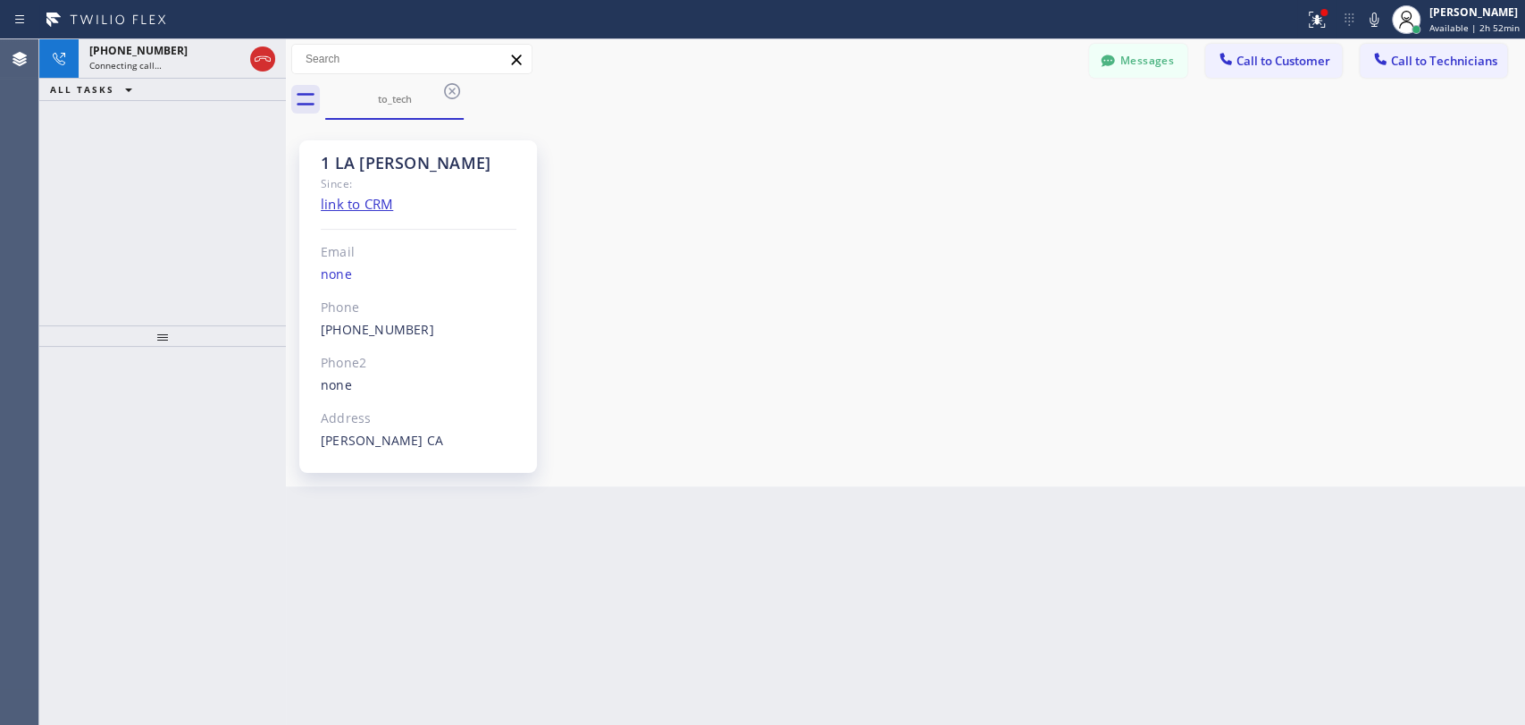
click at [350, 149] on div "1 LA [PERSON_NAME] Since: link to CRM Email none Phone [PHONE_NUMBER] Outbound …" at bounding box center [418, 306] width 238 height 332
click at [343, 155] on div "1 LA [PERSON_NAME]" at bounding box center [419, 163] width 196 height 21
click at [393, 154] on div "1 LA [PERSON_NAME]" at bounding box center [419, 163] width 196 height 21
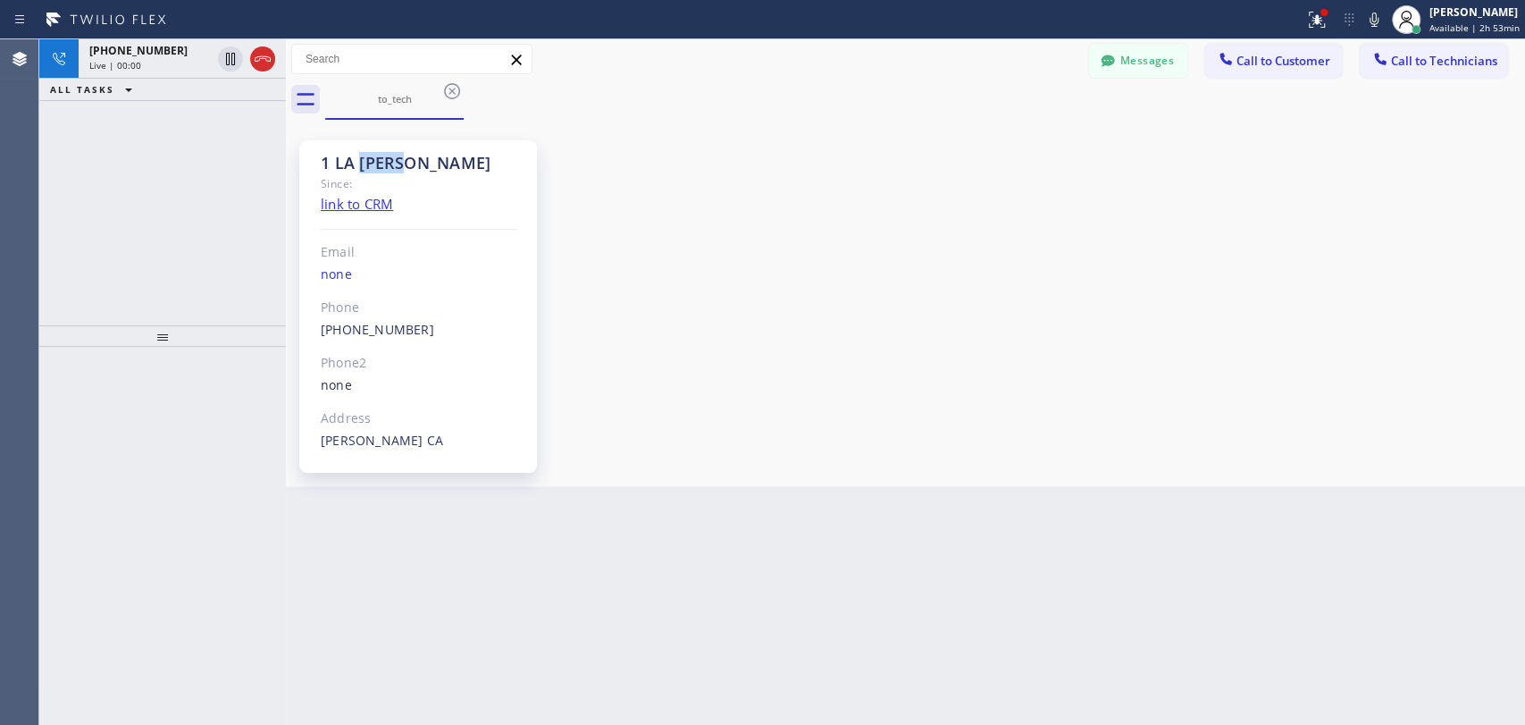
click at [393, 154] on div "1 LA [PERSON_NAME]" at bounding box center [419, 163] width 196 height 21
click at [378, 156] on div "1 LA [PERSON_NAME]" at bounding box center [419, 163] width 196 height 21
click at [266, 63] on icon at bounding box center [262, 58] width 21 height 21
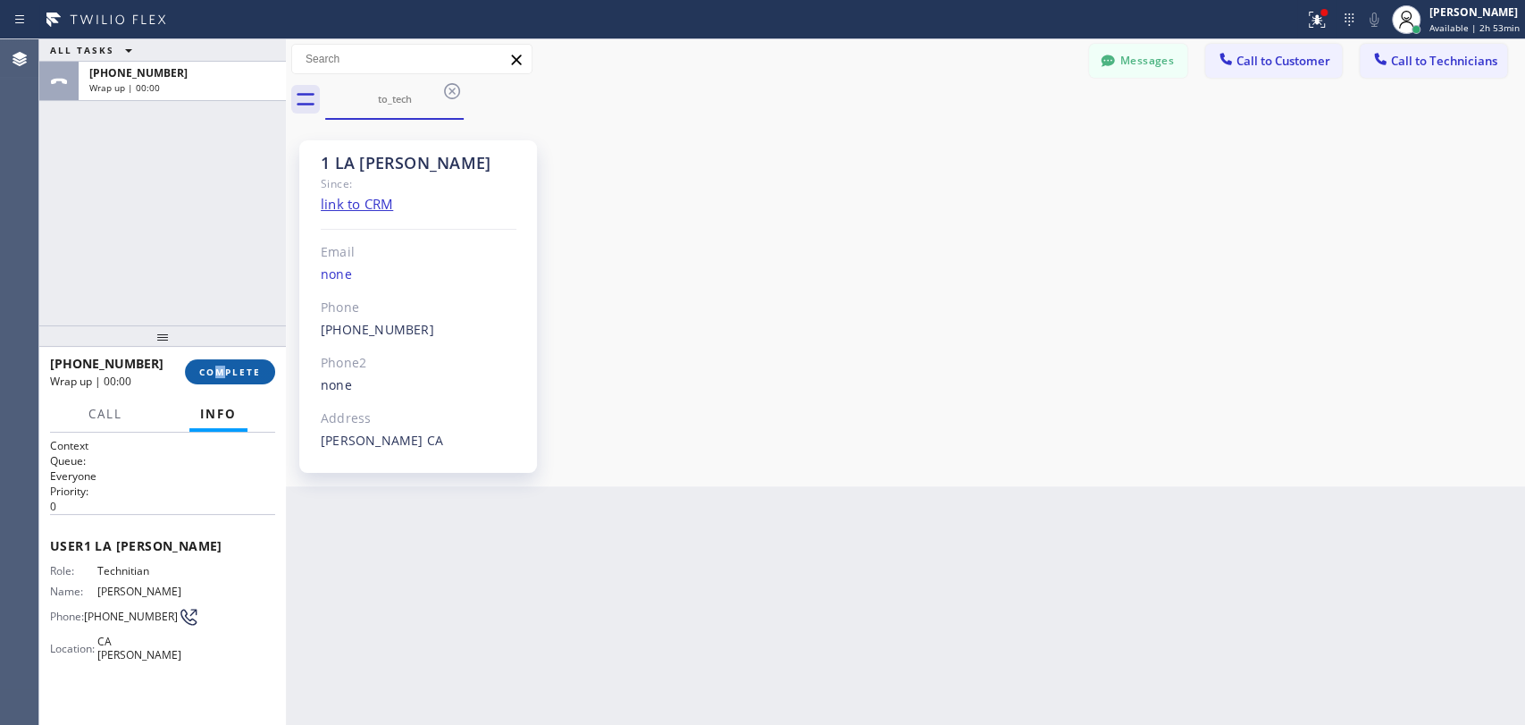
click at [224, 366] on div "[PHONE_NUMBER] Wrap up | 00:00 COMPLETE" at bounding box center [162, 372] width 225 height 46
click at [224, 366] on span "COMPLETE" at bounding box center [230, 372] width 62 height 13
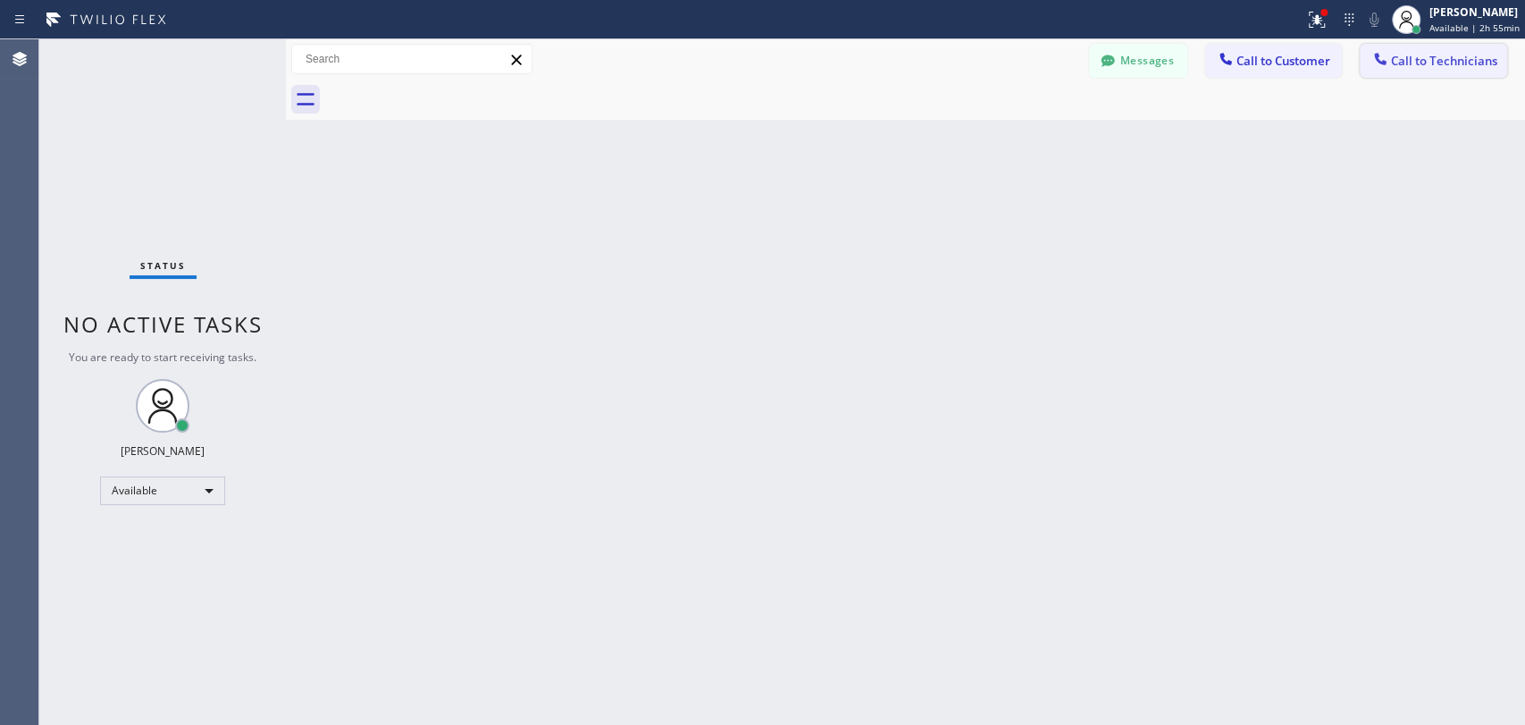
click at [1399, 78] on div "Messages Call to Customer Call to Technicians Outbound call Location Electrical…" at bounding box center [905, 79] width 1239 height 80
click at [1331, 73] on button "Call to Customer" at bounding box center [1274, 61] width 137 height 34
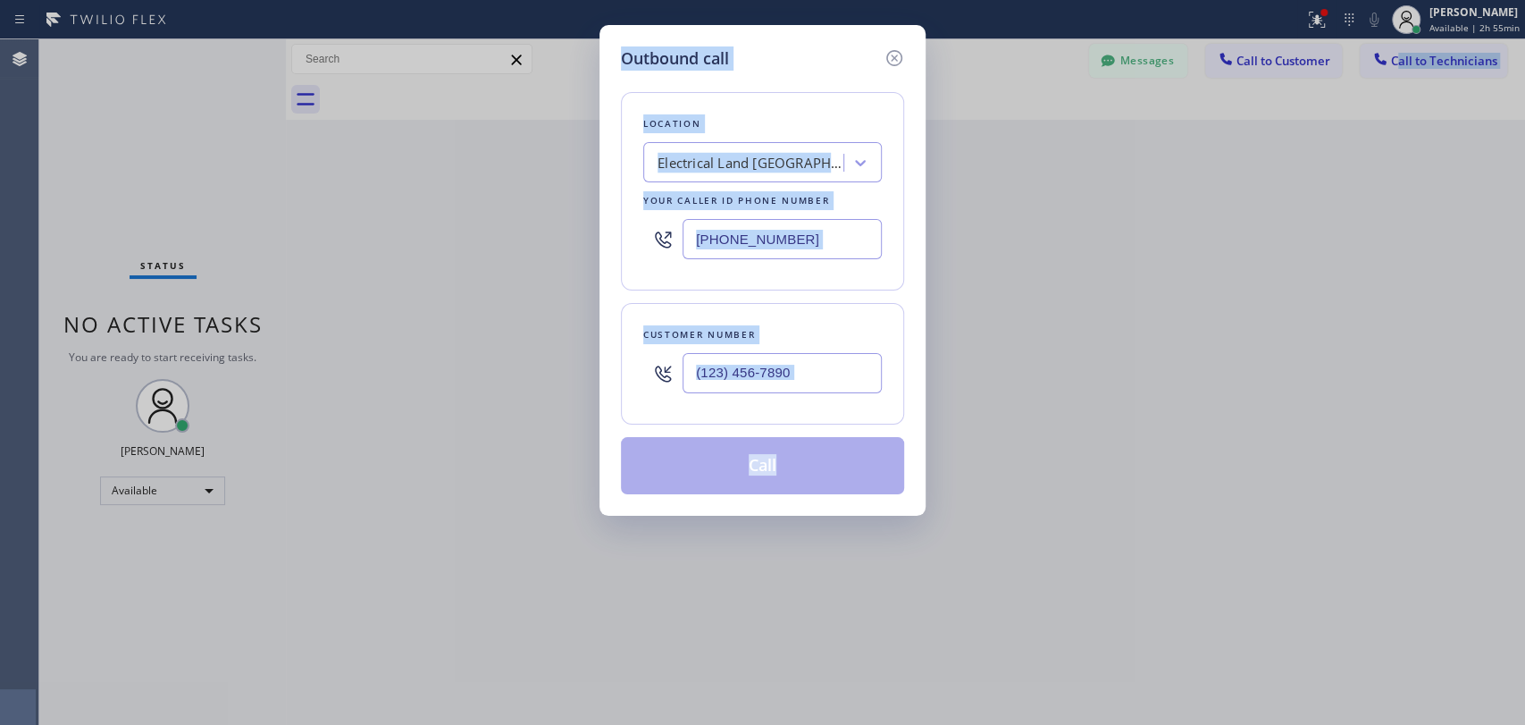
click at [1433, 53] on div "Outbound call Location Electrical Land [GEOGRAPHIC_DATA] Your caller id phone n…" at bounding box center [762, 362] width 1525 height 725
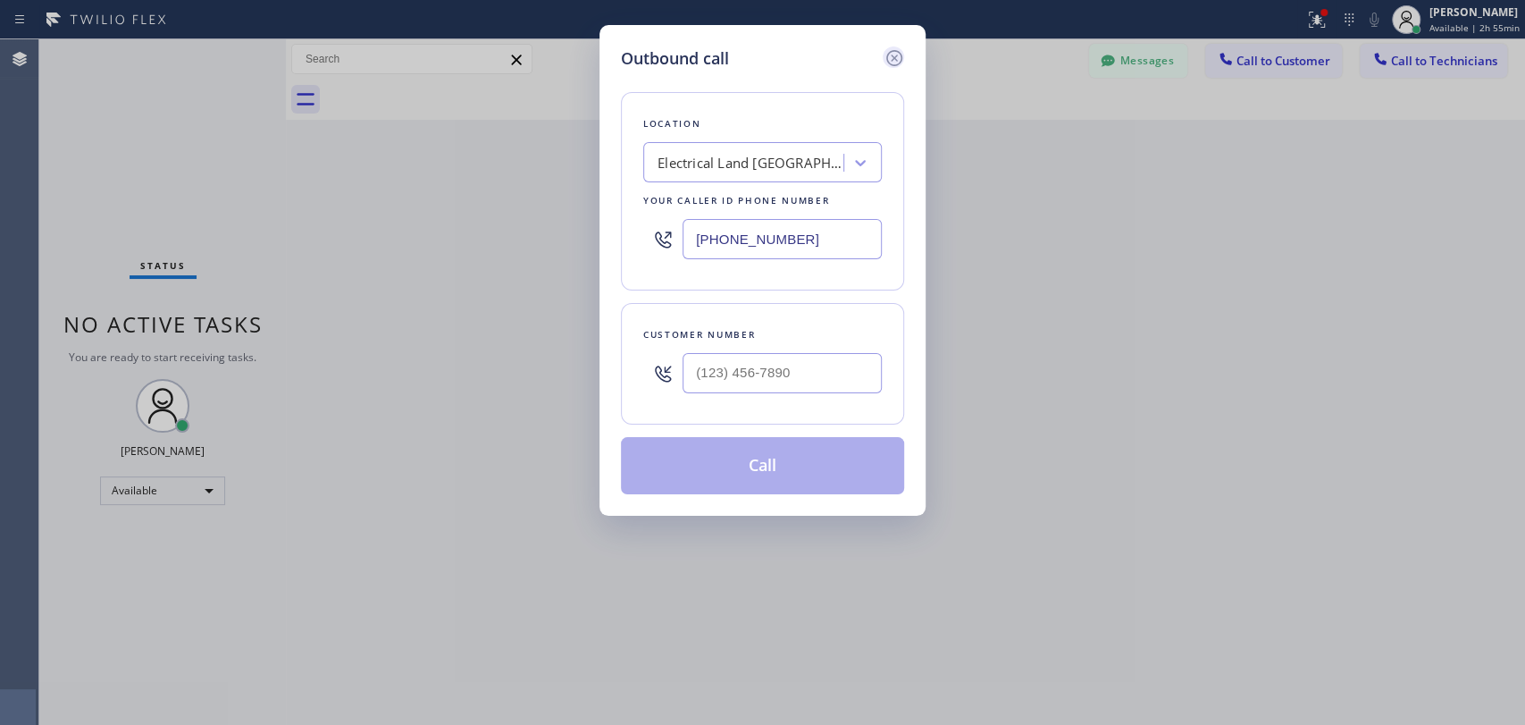
click at [887, 56] on icon at bounding box center [895, 58] width 16 height 16
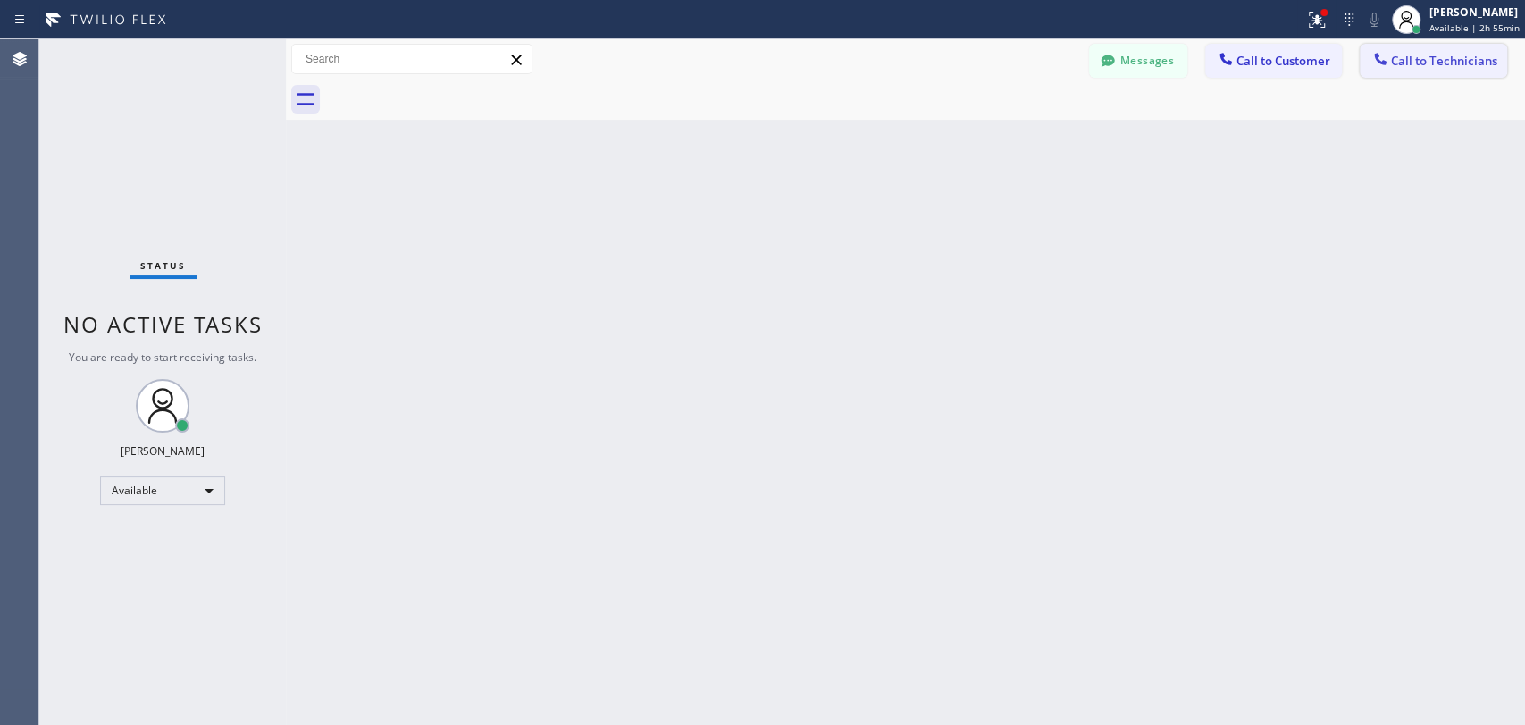
click at [1495, 62] on span "Call to Technicians" at bounding box center [1444, 61] width 106 height 16
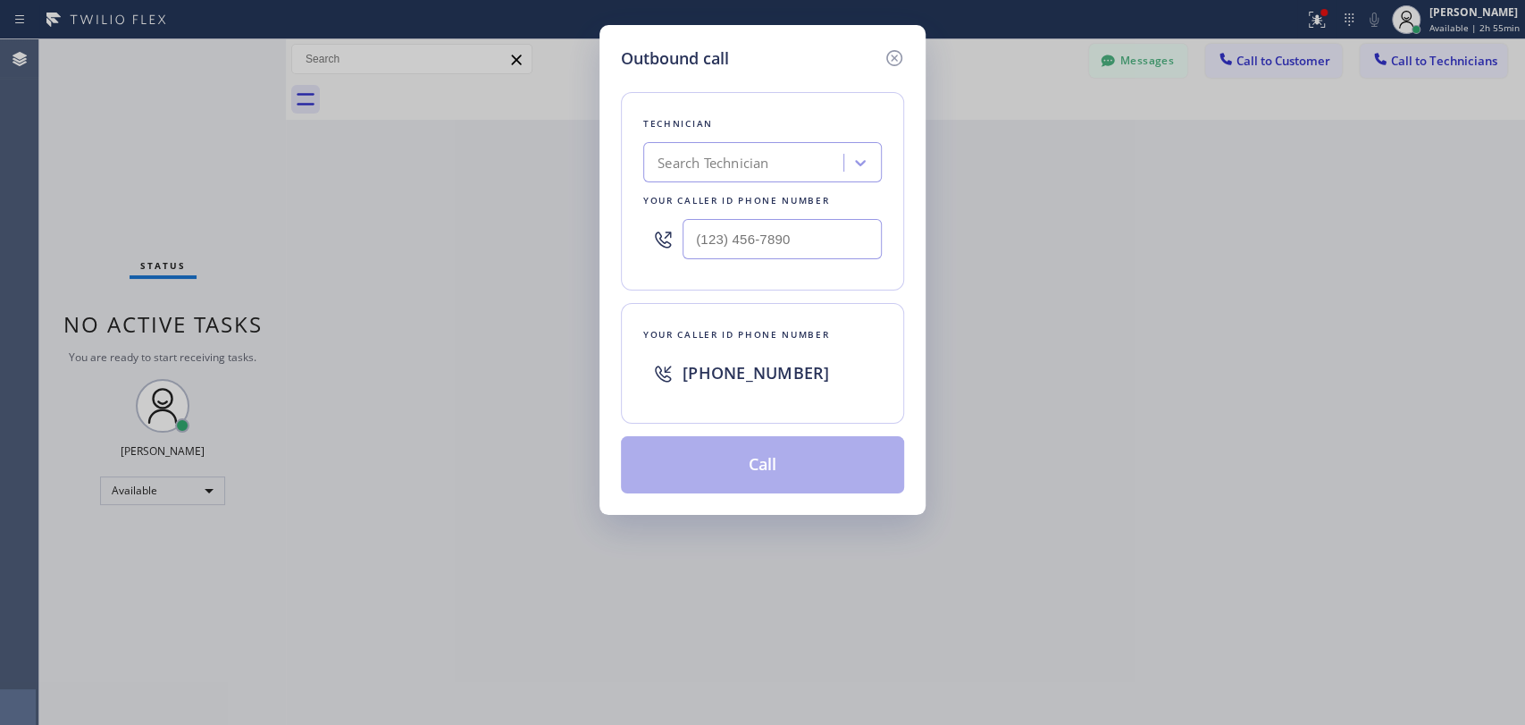
click at [830, 138] on div "Technician Search Technician Your caller id phone number" at bounding box center [762, 191] width 283 height 198
click at [824, 144] on div "Search Technician" at bounding box center [762, 162] width 239 height 40
type input "[PERSON_NAME]"
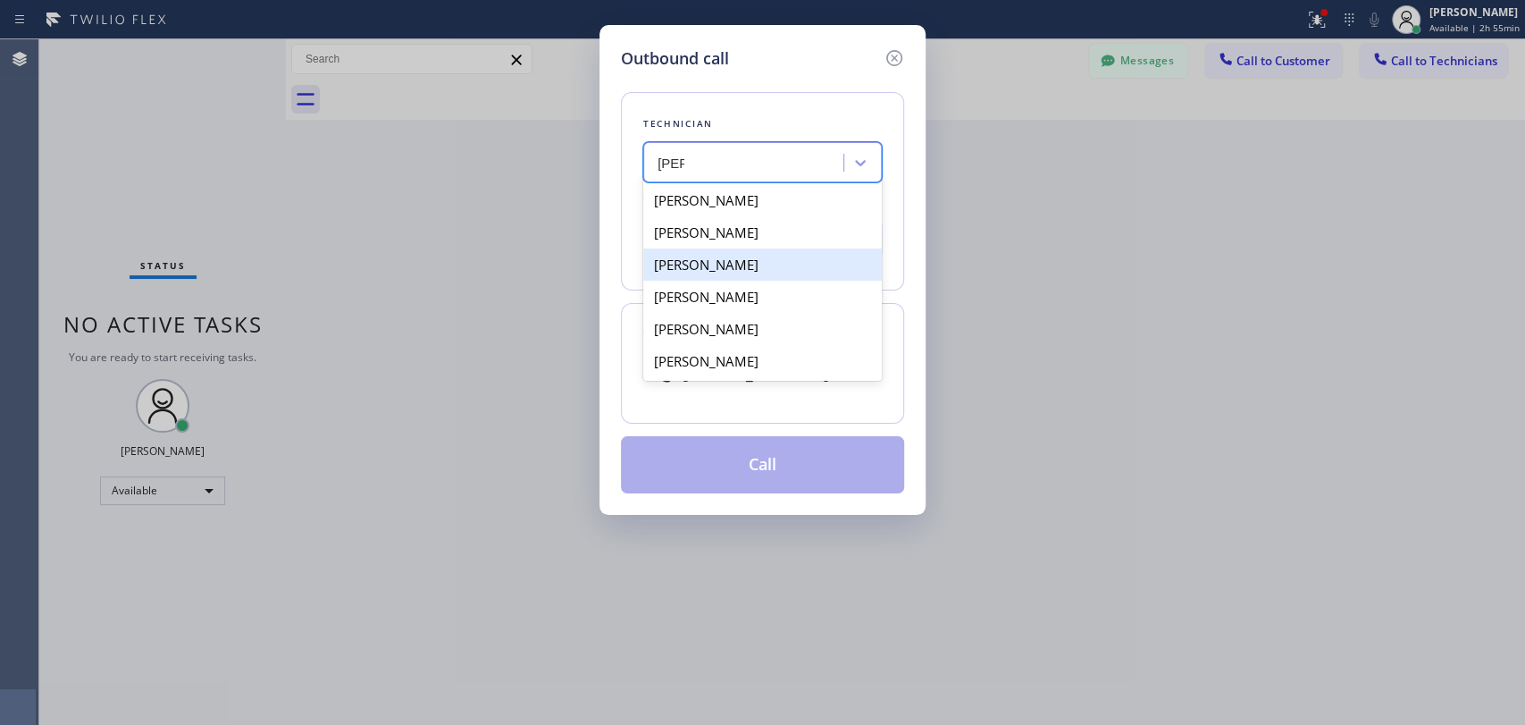
click at [706, 265] on div "[PERSON_NAME]" at bounding box center [762, 264] width 239 height 32
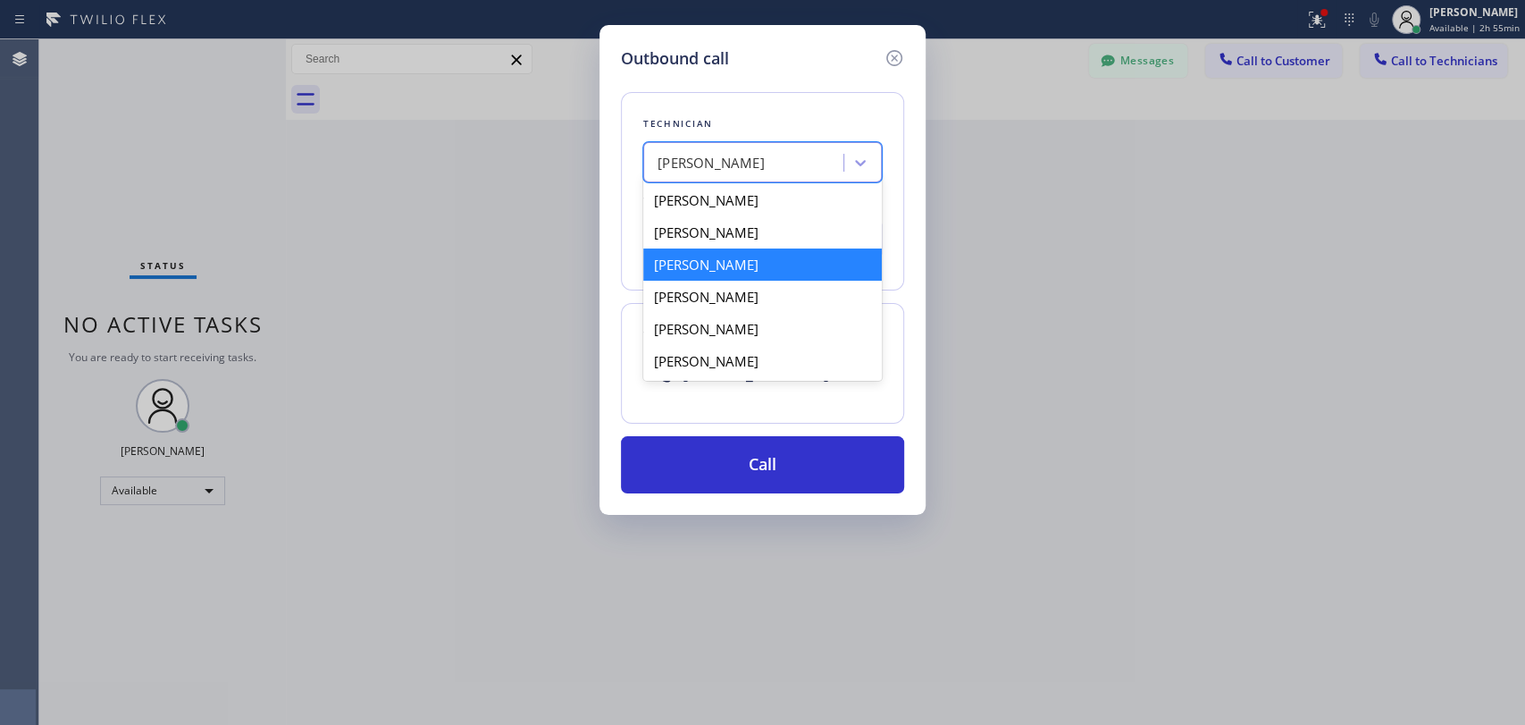
click at [706, 165] on div "[PERSON_NAME]" at bounding box center [711, 163] width 107 height 21
click at [715, 239] on div "[PERSON_NAME]" at bounding box center [762, 232] width 239 height 32
type input "[PHONE_NUMBER]"
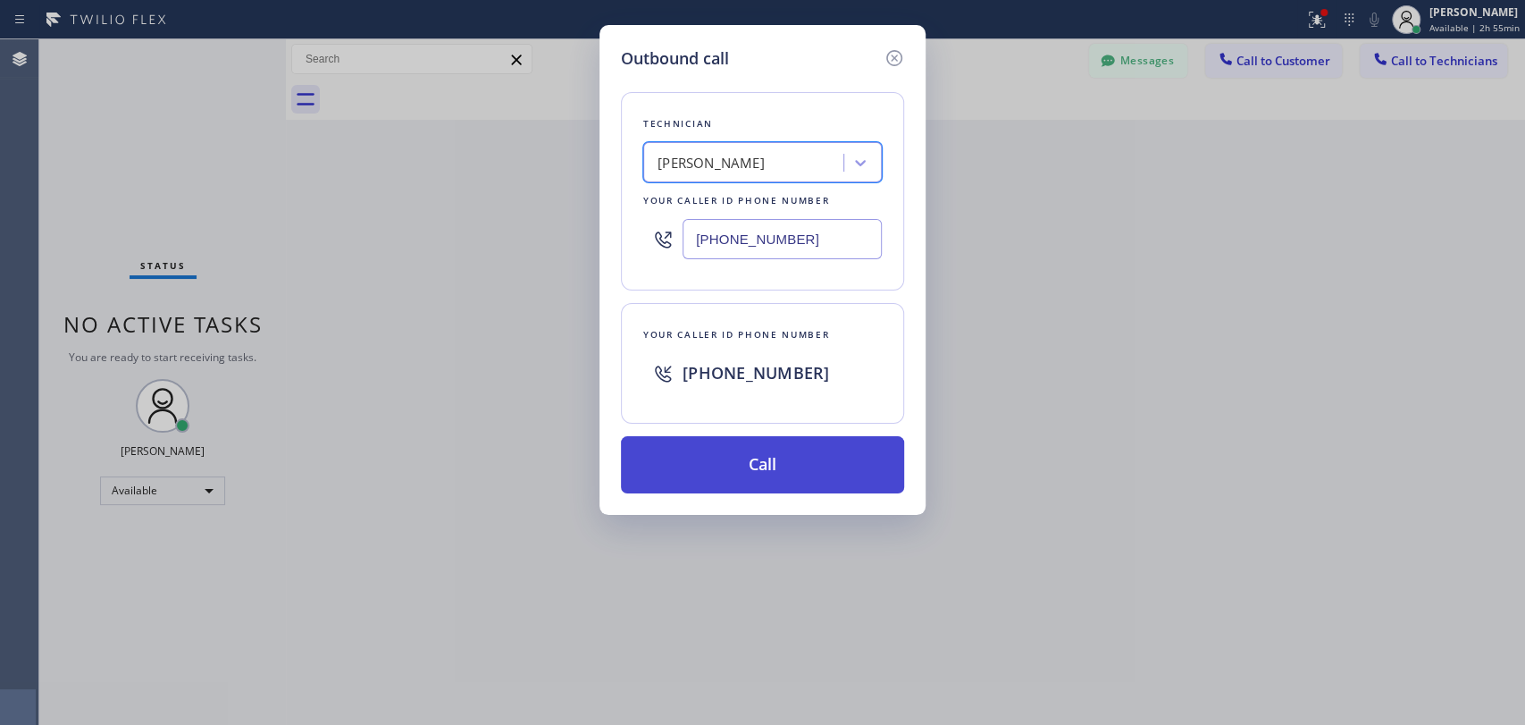
click at [723, 450] on button "Call" at bounding box center [762, 464] width 283 height 57
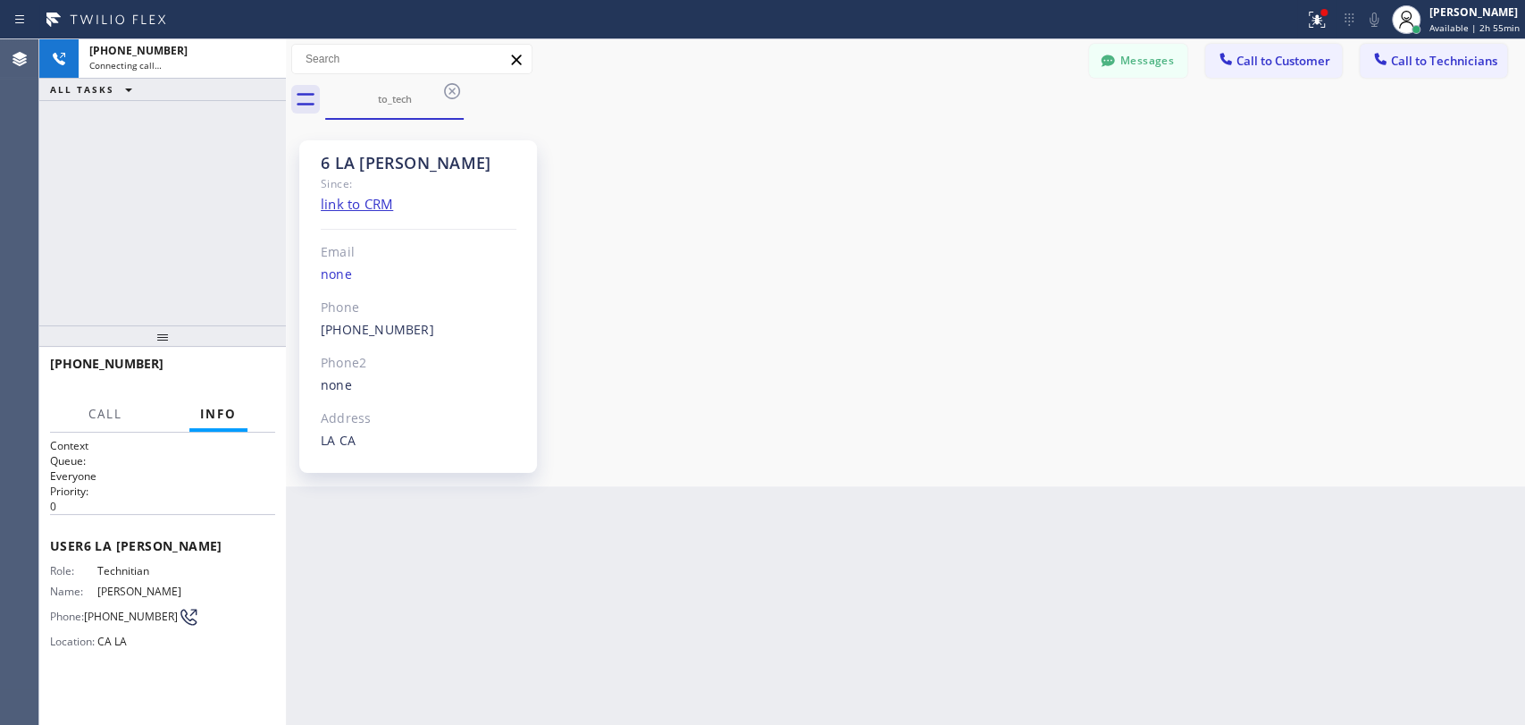
scroll to position [5626, 0]
click at [253, 374] on span "HANG UP" at bounding box center [233, 372] width 55 height 13
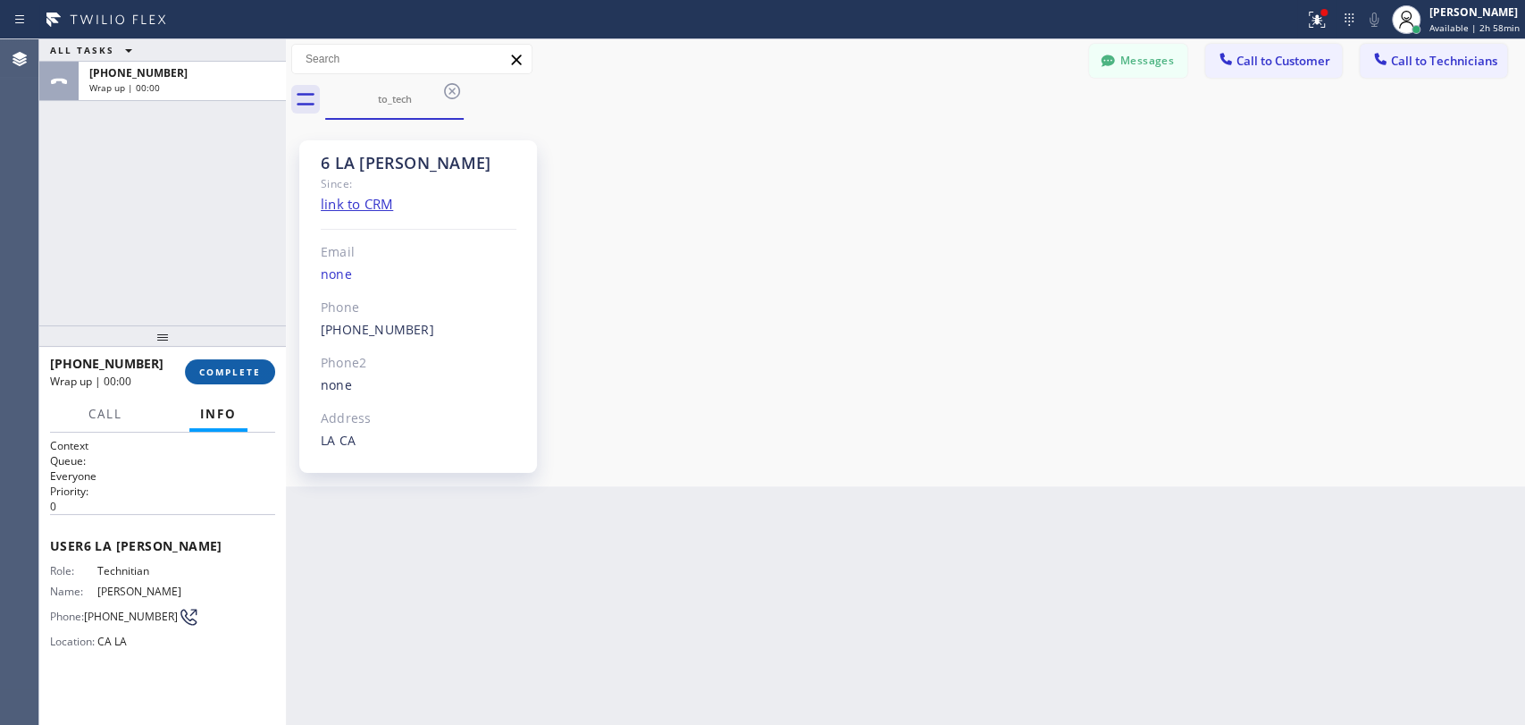
click at [252, 374] on span "COMPLETE" at bounding box center [230, 372] width 62 height 13
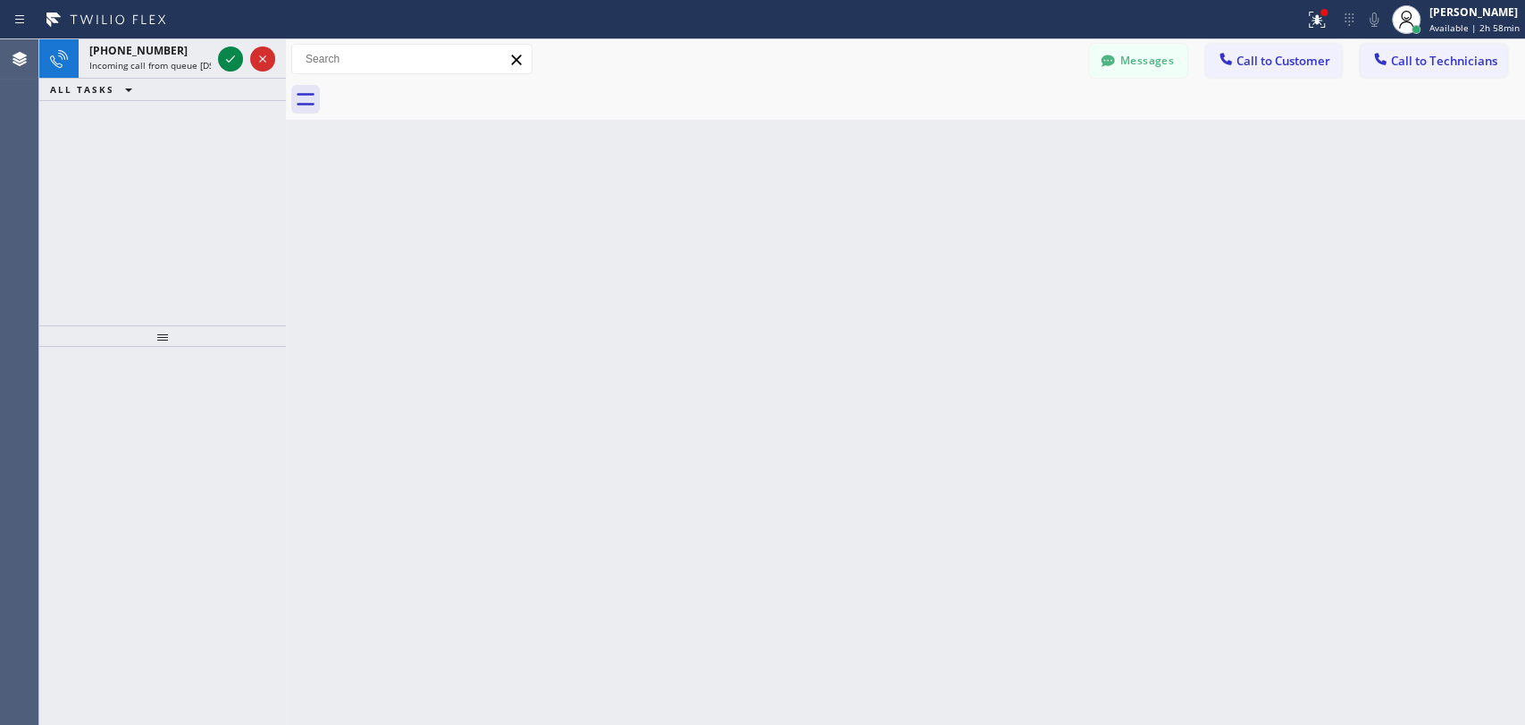
click at [105, 88] on span "ALL TASKS" at bounding box center [82, 89] width 64 height 13
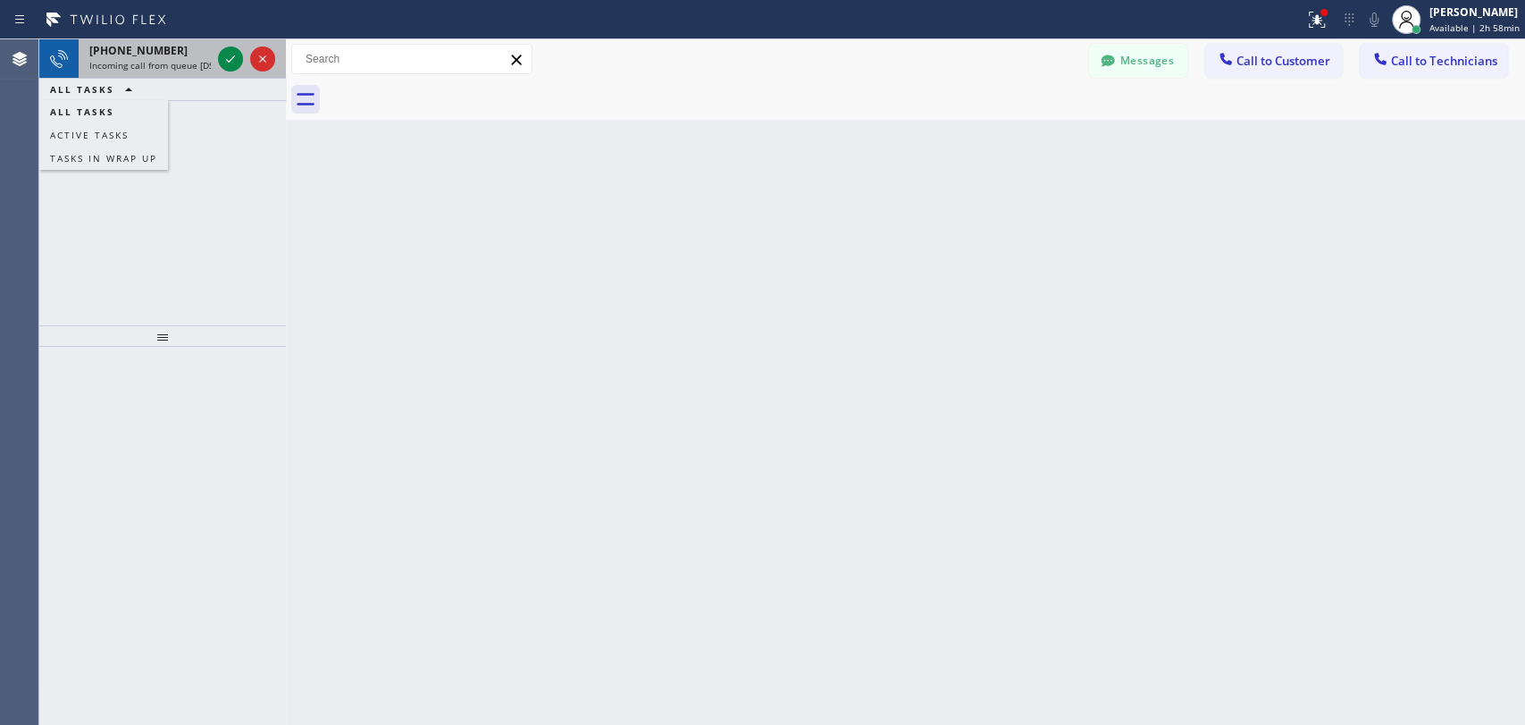
click at [120, 60] on span "Incoming call from queue [DSRs]" at bounding box center [157, 65] width 137 height 13
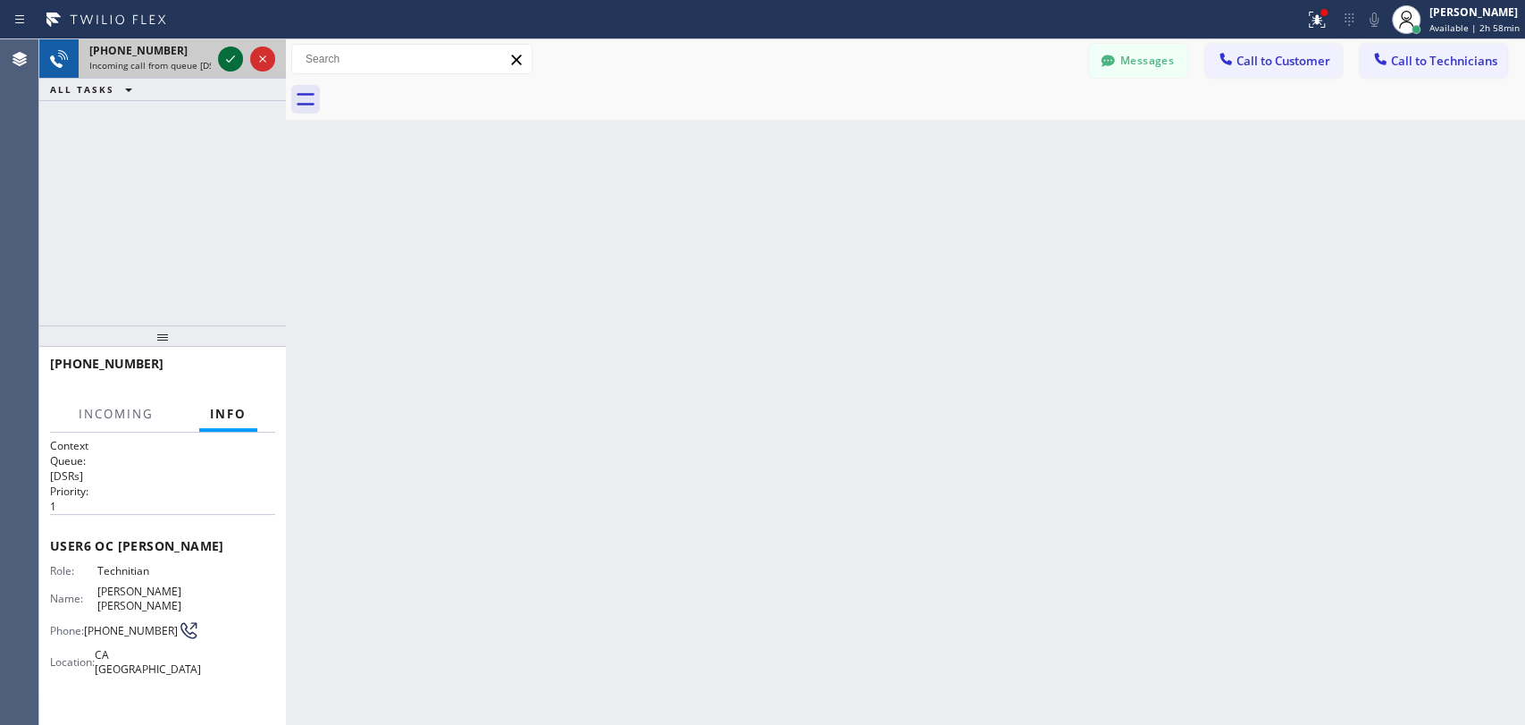
click at [229, 56] on icon at bounding box center [230, 58] width 21 height 21
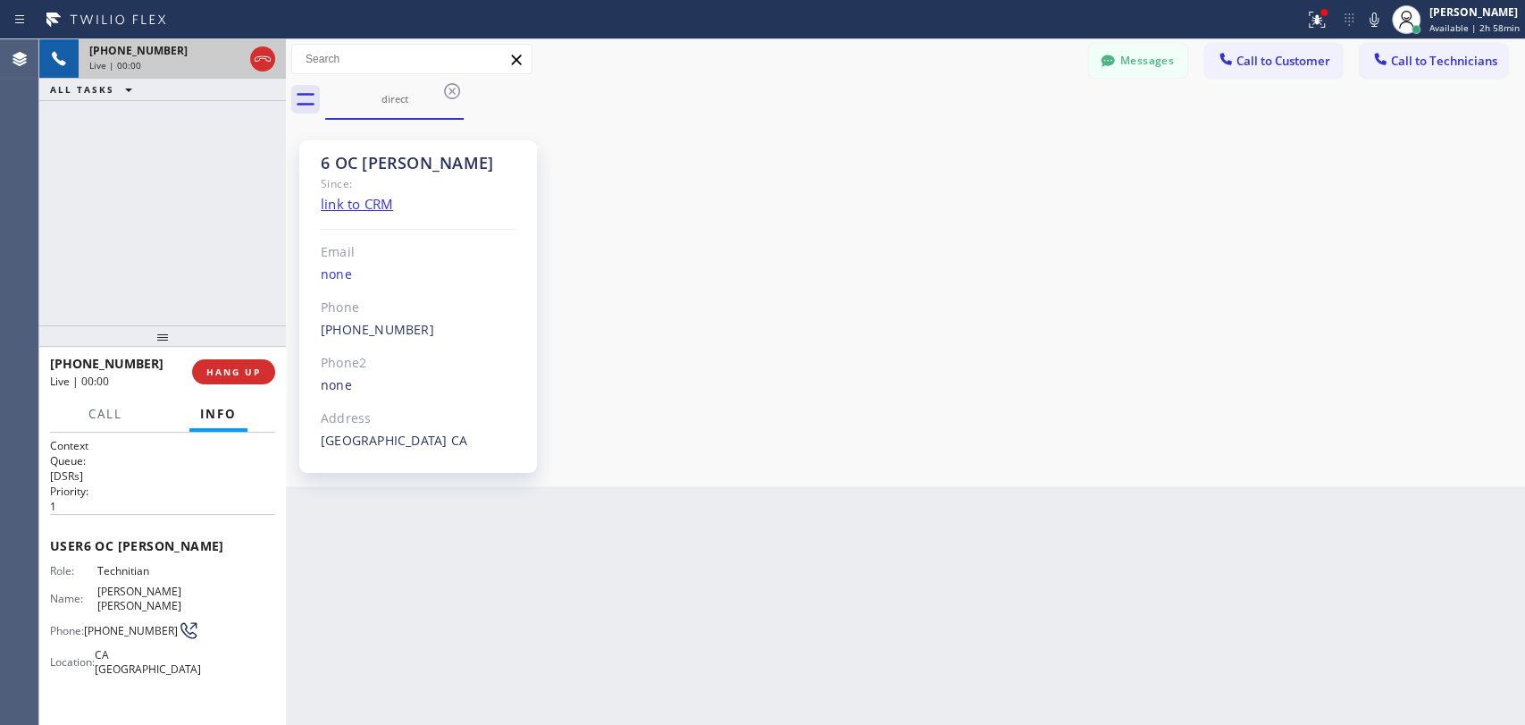
scroll to position [7171, 0]
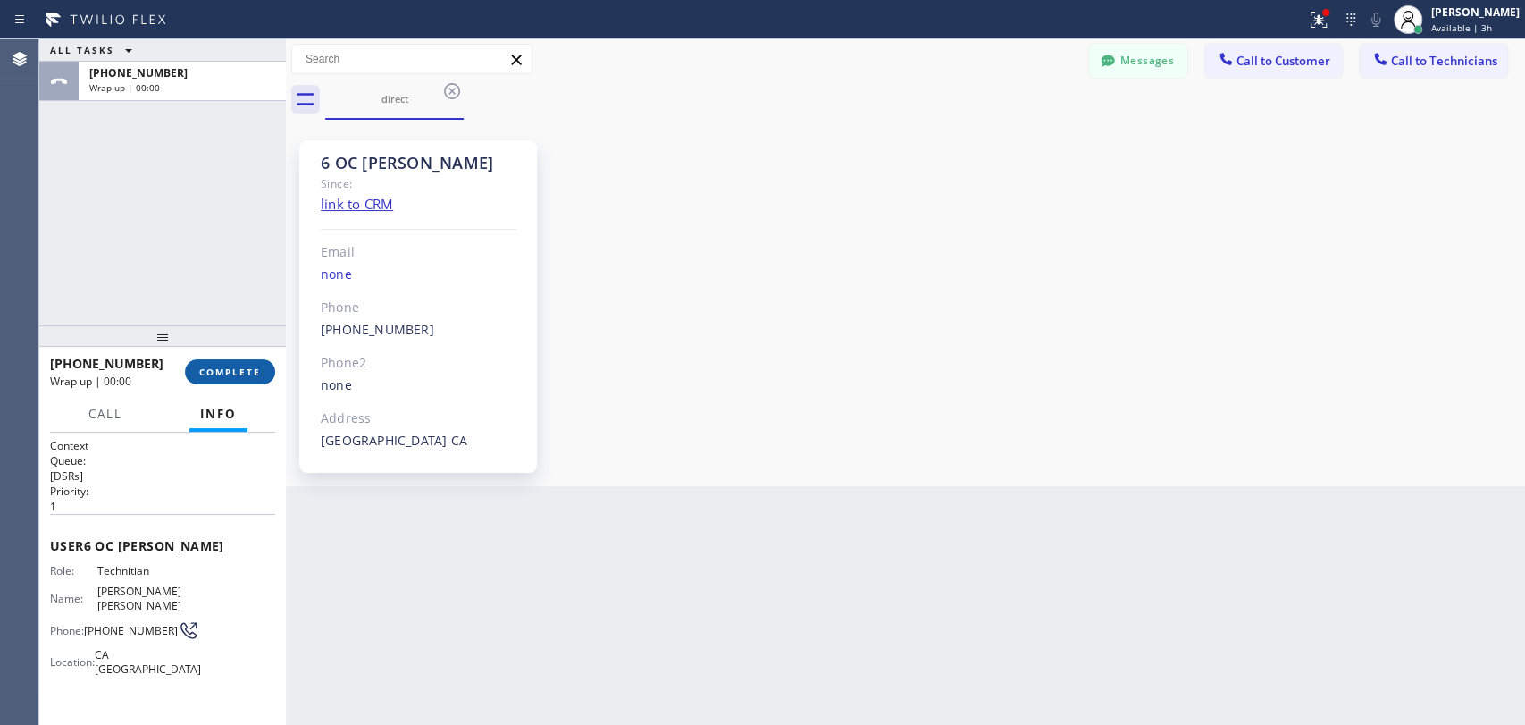
click at [223, 363] on button "COMPLETE" at bounding box center [230, 371] width 90 height 25
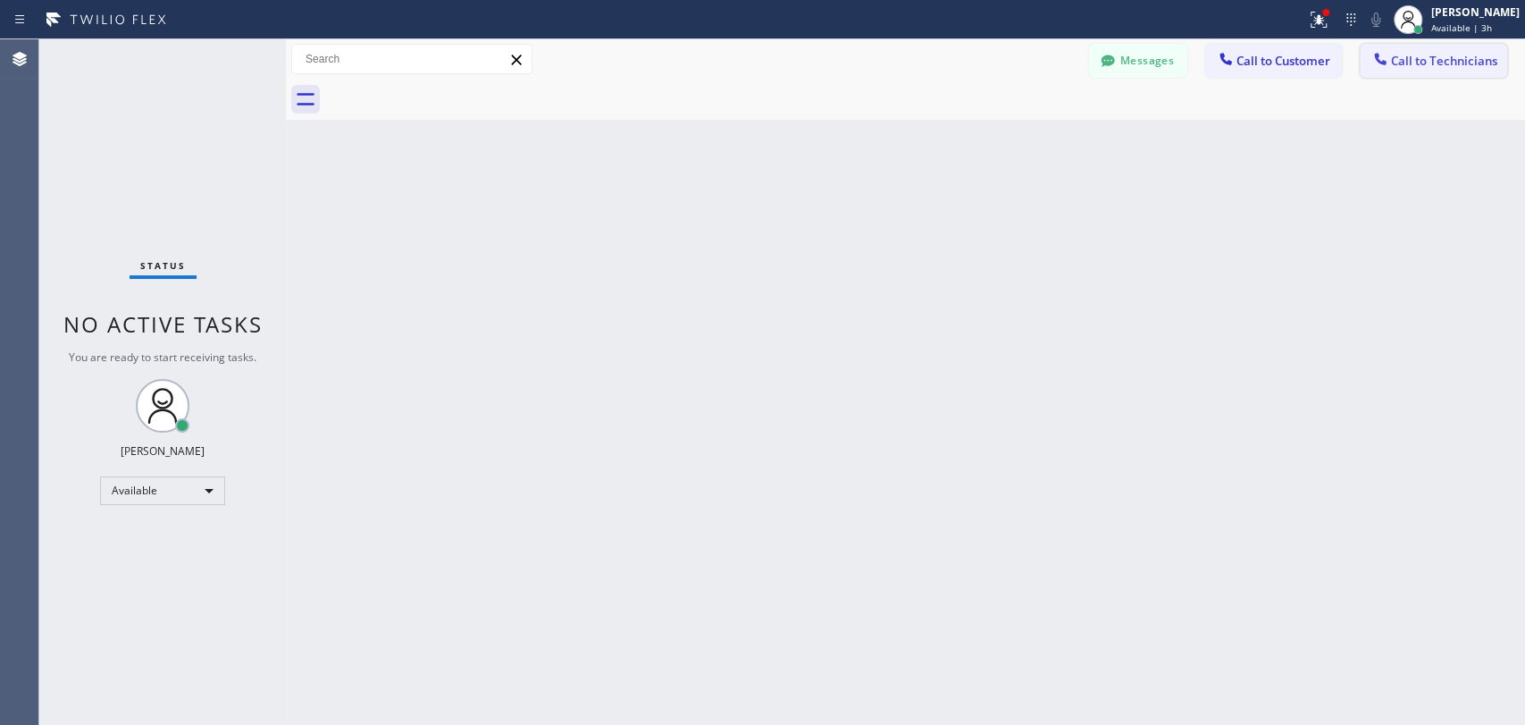
click at [1447, 65] on span "Call to Technicians" at bounding box center [1444, 61] width 106 height 16
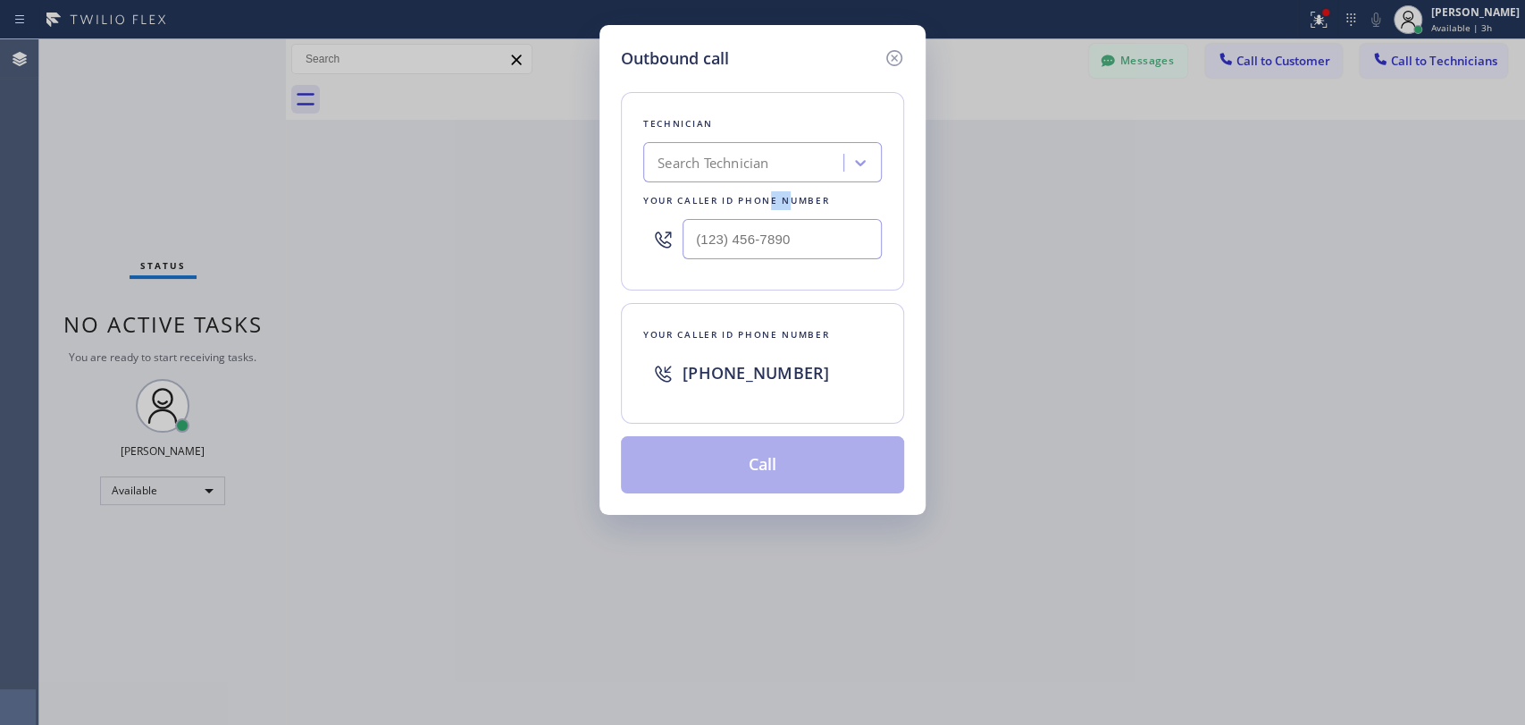
click at [773, 194] on div "Technician Search Technician Your caller id phone number" at bounding box center [762, 191] width 283 height 198
click at [769, 167] on div "Search Technician" at bounding box center [713, 163] width 111 height 21
type input "Chri"
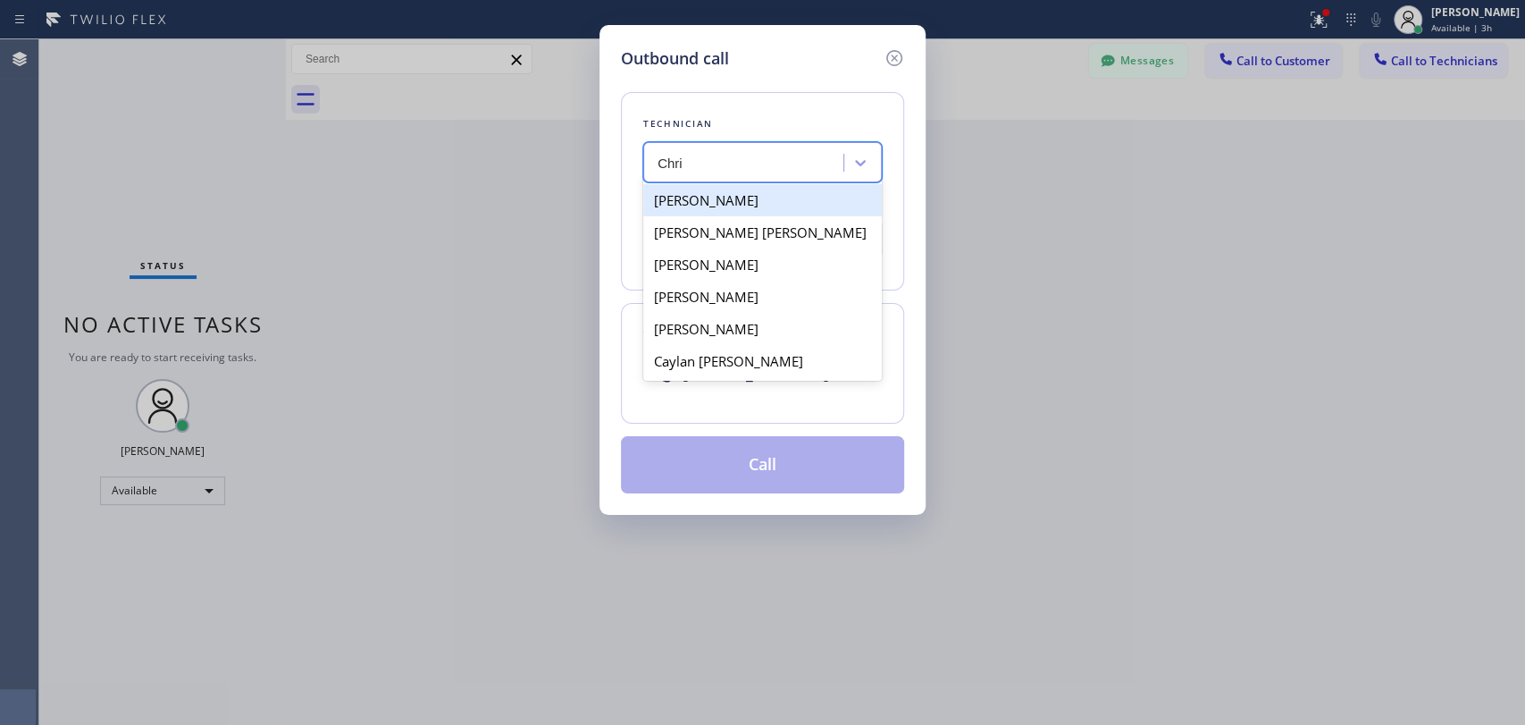
click at [726, 195] on div "[PERSON_NAME]" at bounding box center [762, 200] width 239 height 32
type input "[PHONE_NUMBER]"
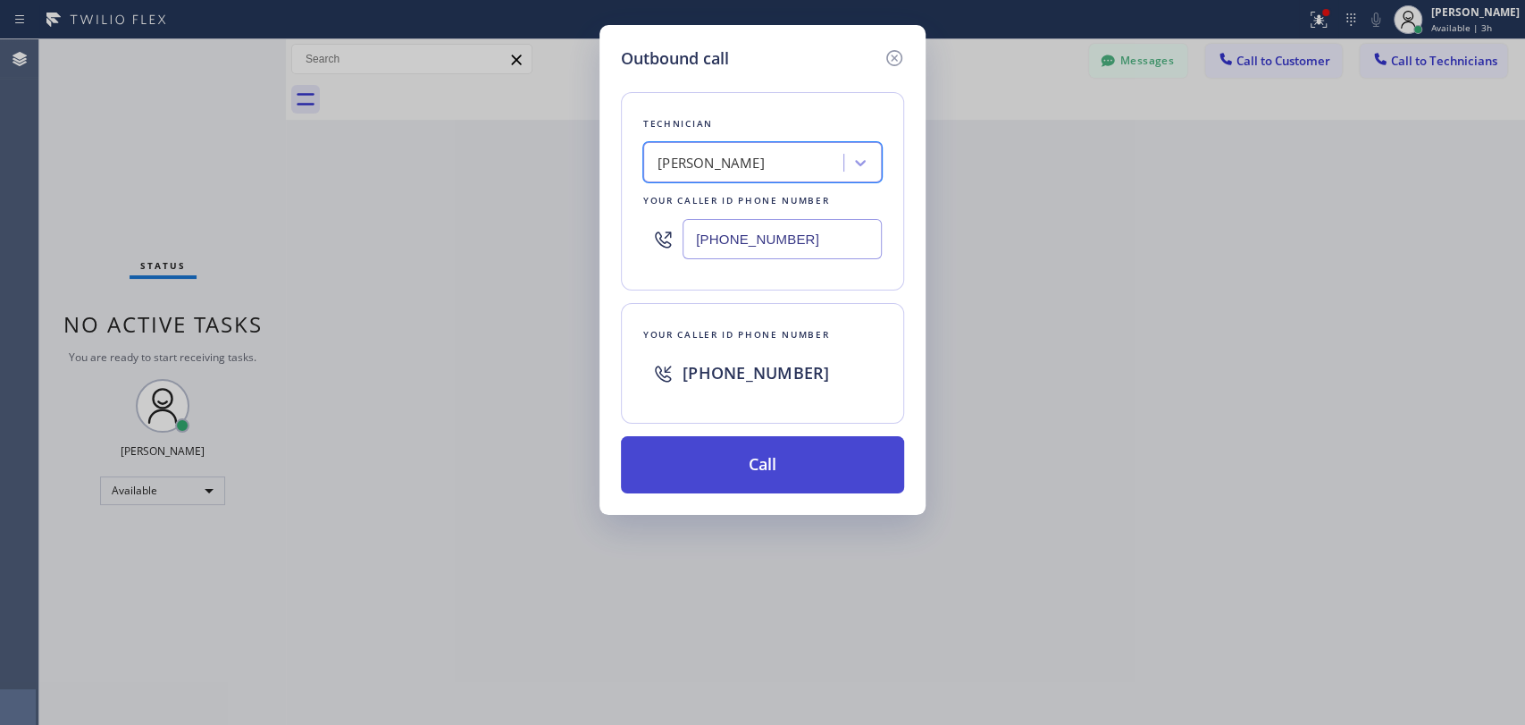
click at [720, 476] on button "Call" at bounding box center [762, 464] width 283 height 57
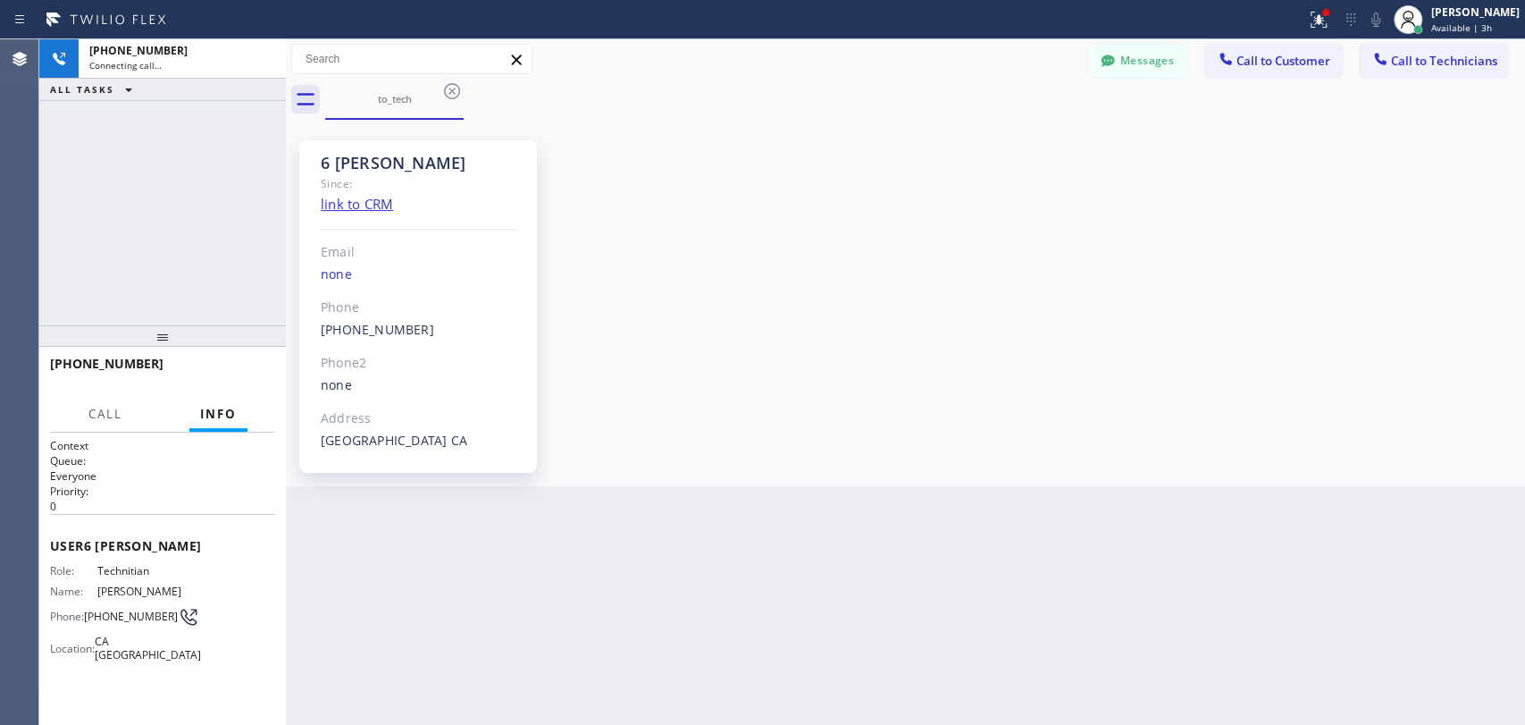
scroll to position [19310, 0]
click at [270, 328] on div at bounding box center [162, 335] width 247 height 21
click at [266, 359] on div "[PHONE_NUMBER] Live | 00:00 HANG UP" at bounding box center [162, 372] width 225 height 46
click at [266, 361] on button "HANG UP" at bounding box center [233, 371] width 83 height 25
click at [266, 362] on button "HANG UP" at bounding box center [233, 371] width 83 height 25
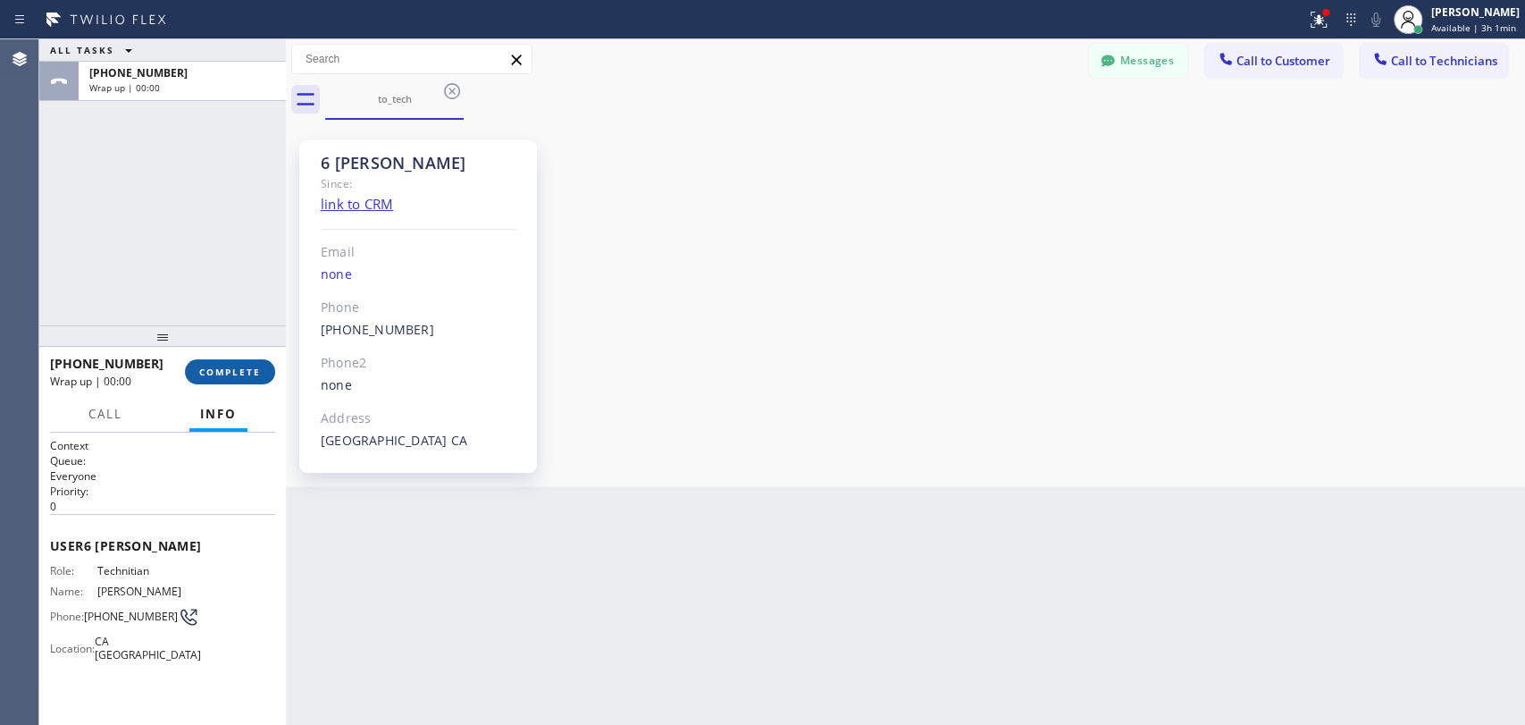
click at [266, 362] on button "COMPLETE" at bounding box center [230, 371] width 90 height 25
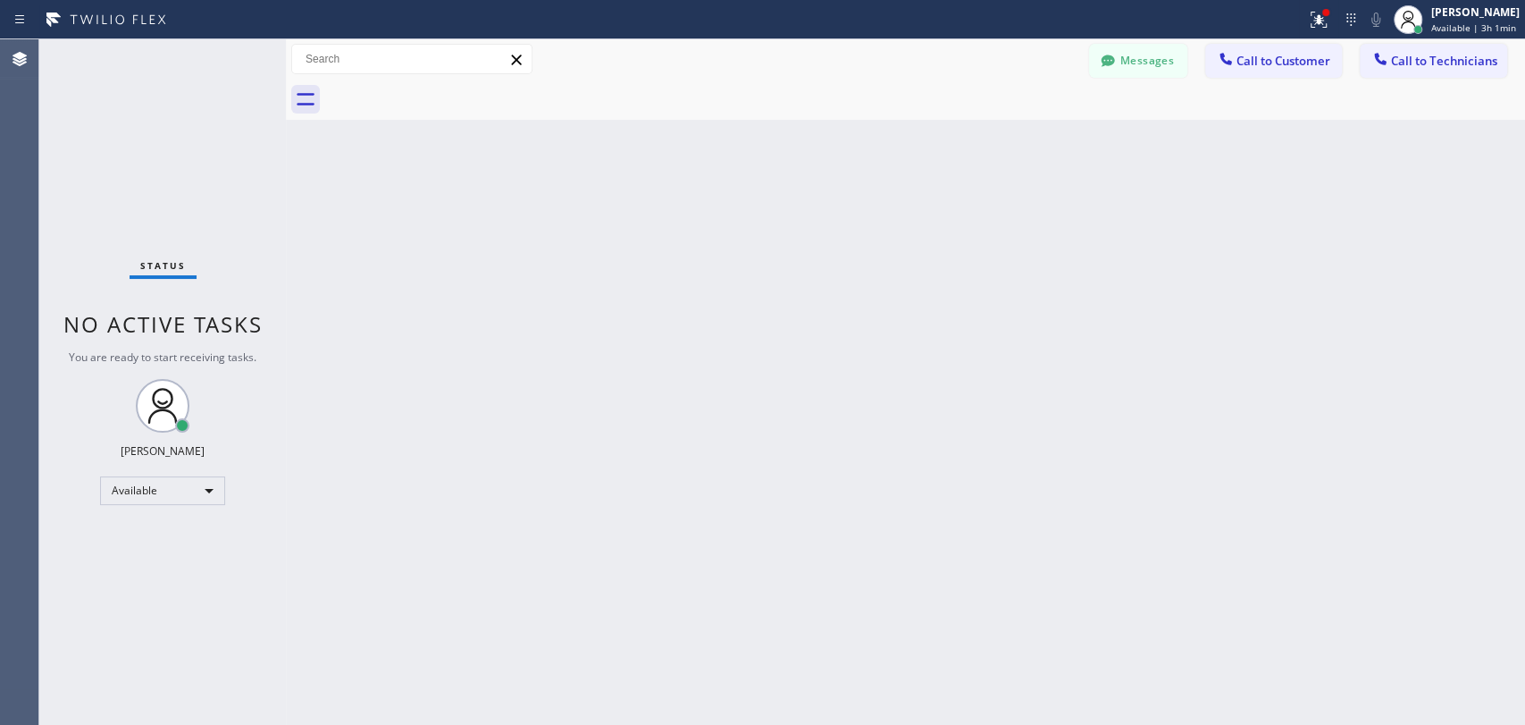
click at [1091, 81] on div at bounding box center [925, 100] width 1200 height 40
click at [1098, 71] on div at bounding box center [1107, 62] width 21 height 21
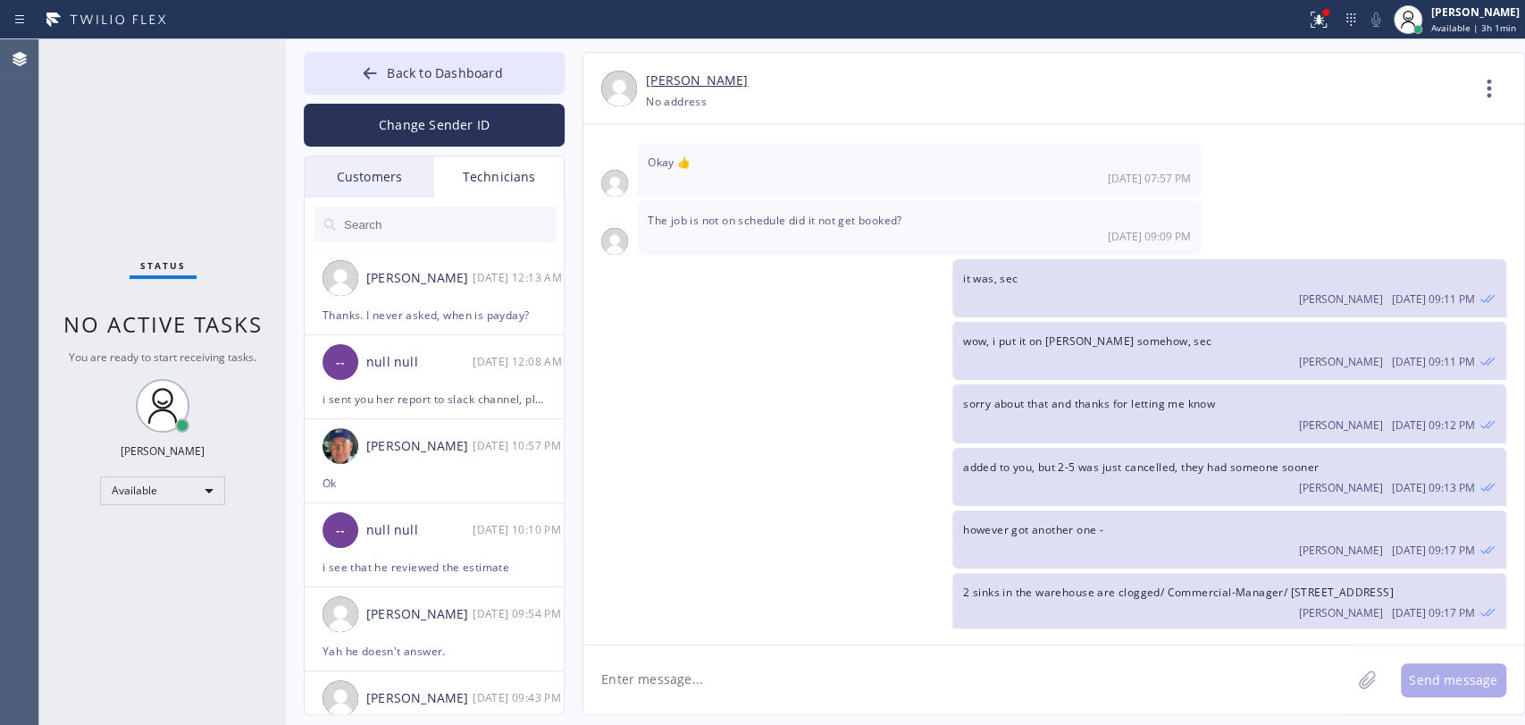
click at [505, 209] on input "text" at bounding box center [449, 224] width 214 height 36
click at [457, 356] on div "null null" at bounding box center [419, 362] width 106 height 21
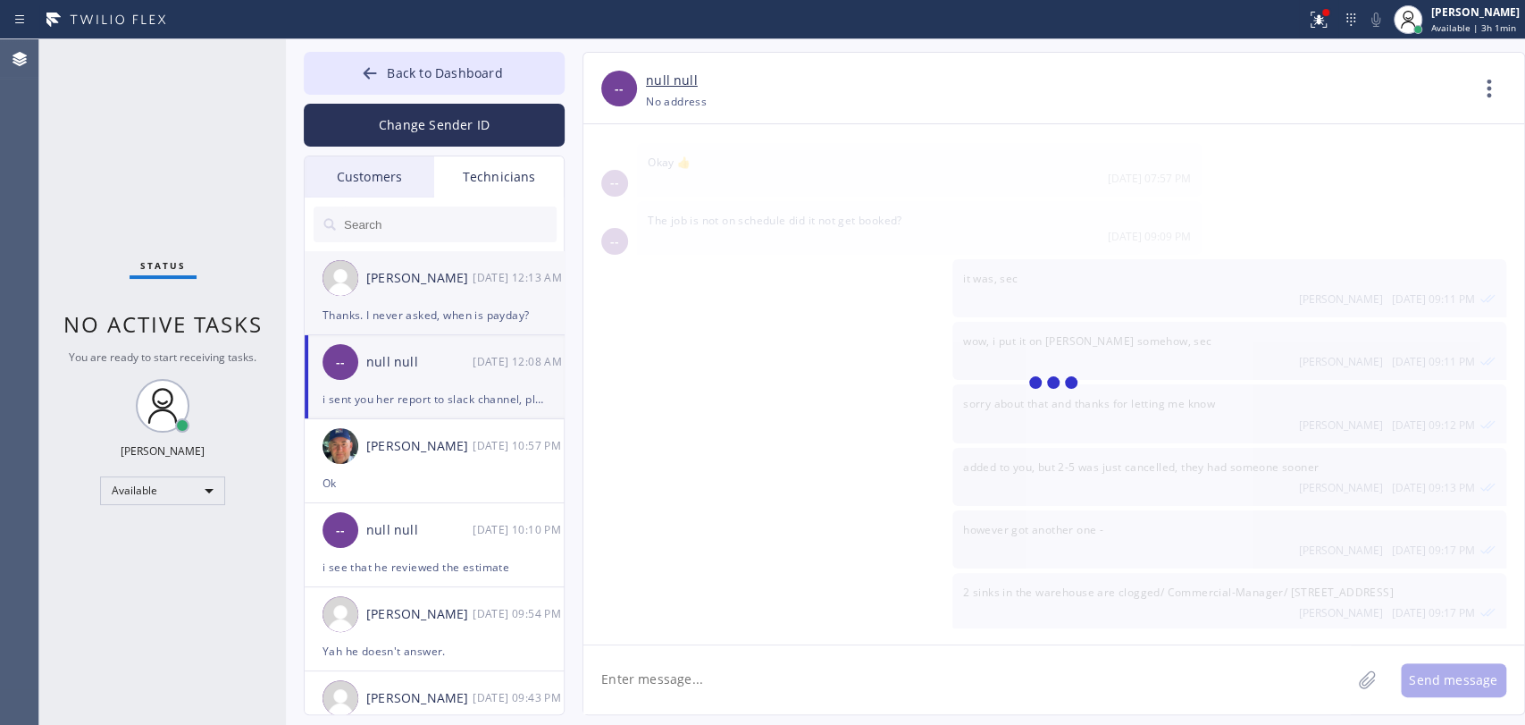
click at [435, 318] on div "Thanks. I never asked, when is payday?" at bounding box center [434, 315] width 223 height 21
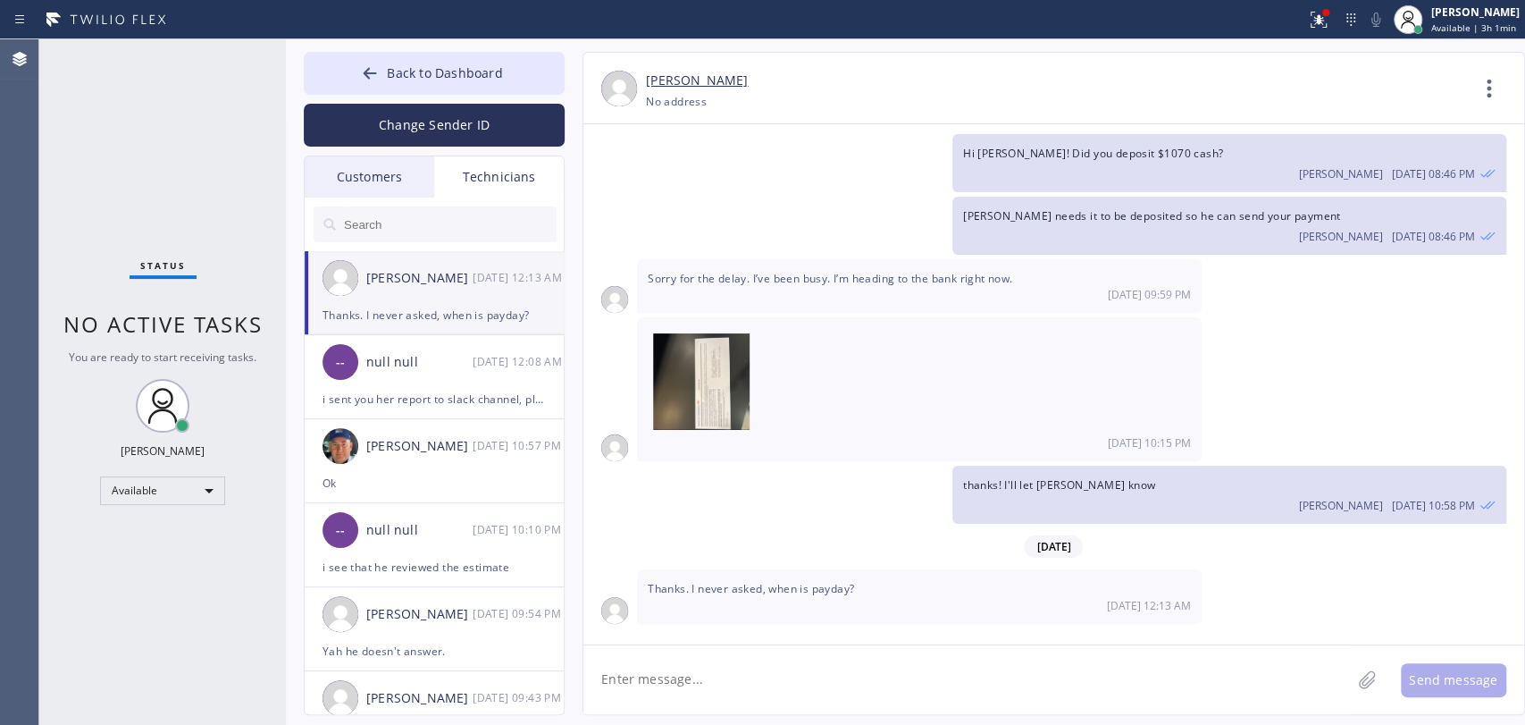
scroll to position [3563, 0]
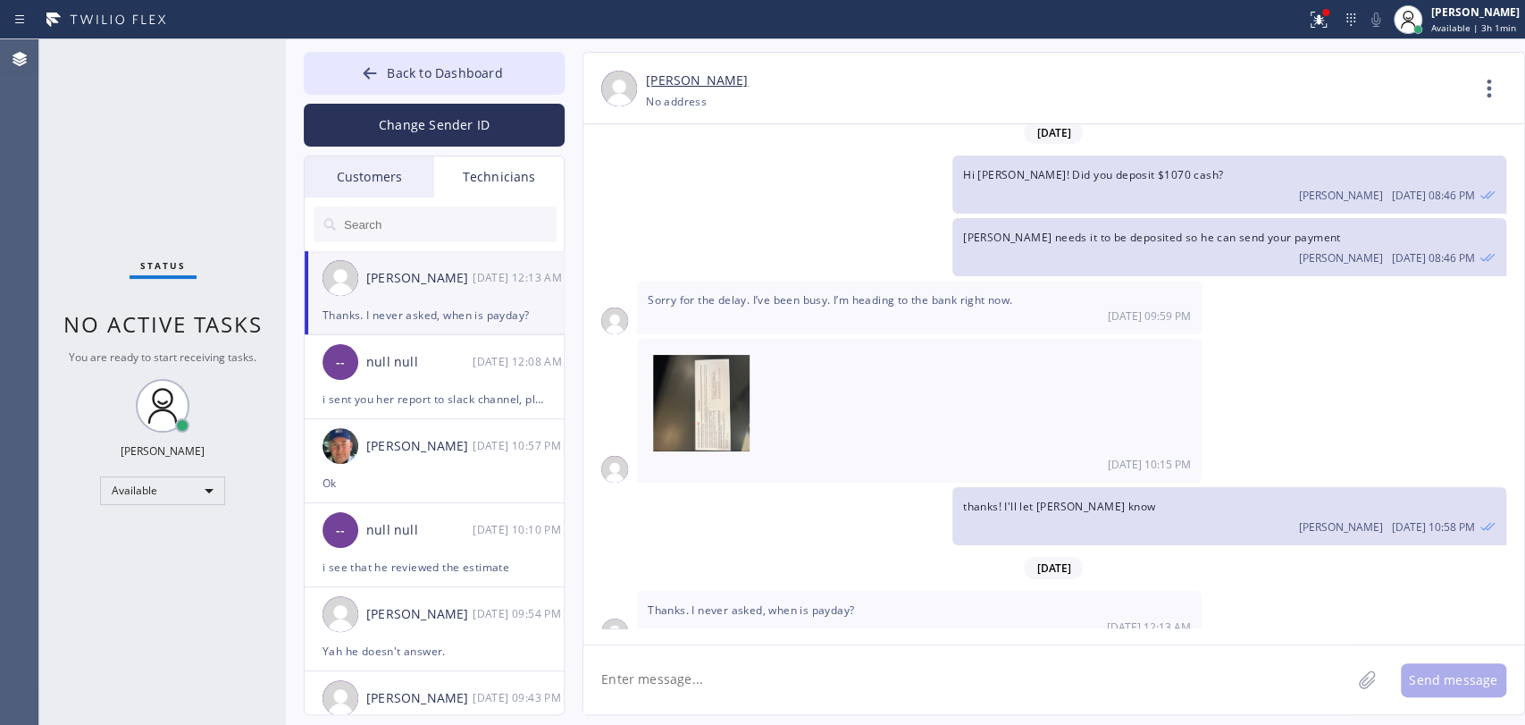
click at [754, 702] on textarea at bounding box center [968, 679] width 768 height 69
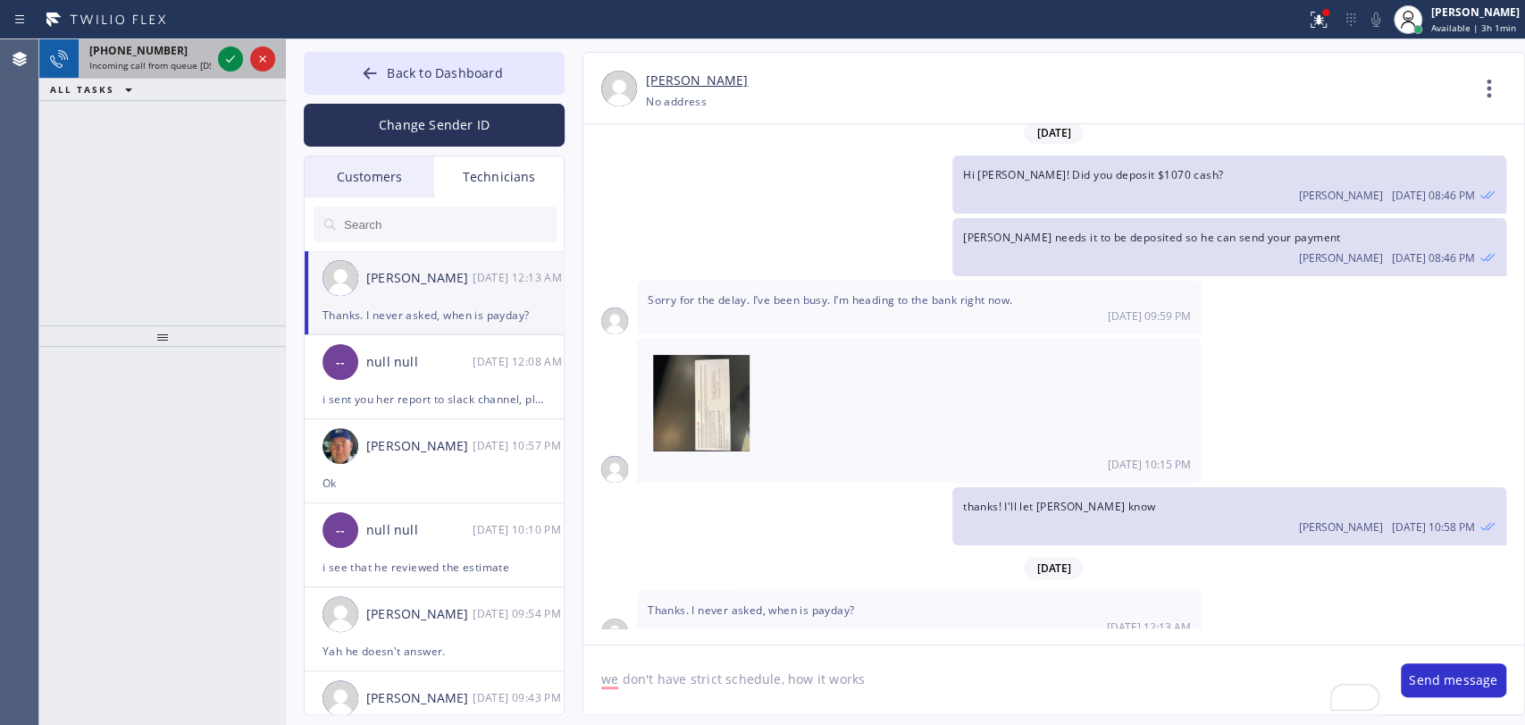
type textarea "we don't have strict schedule, how it works"
click at [139, 66] on span "Incoming call from queue [DSRs]" at bounding box center [157, 65] width 137 height 13
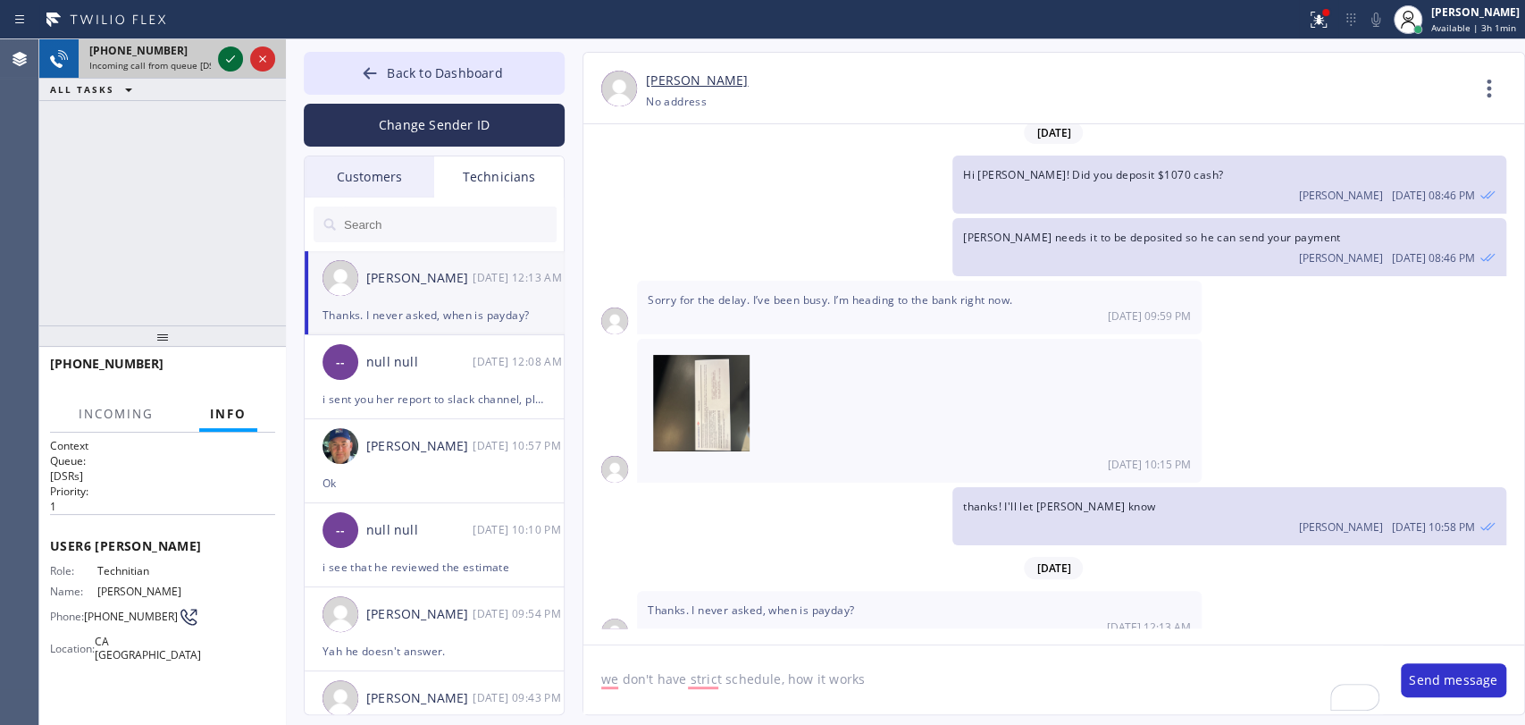
click at [222, 51] on icon at bounding box center [230, 58] width 21 height 21
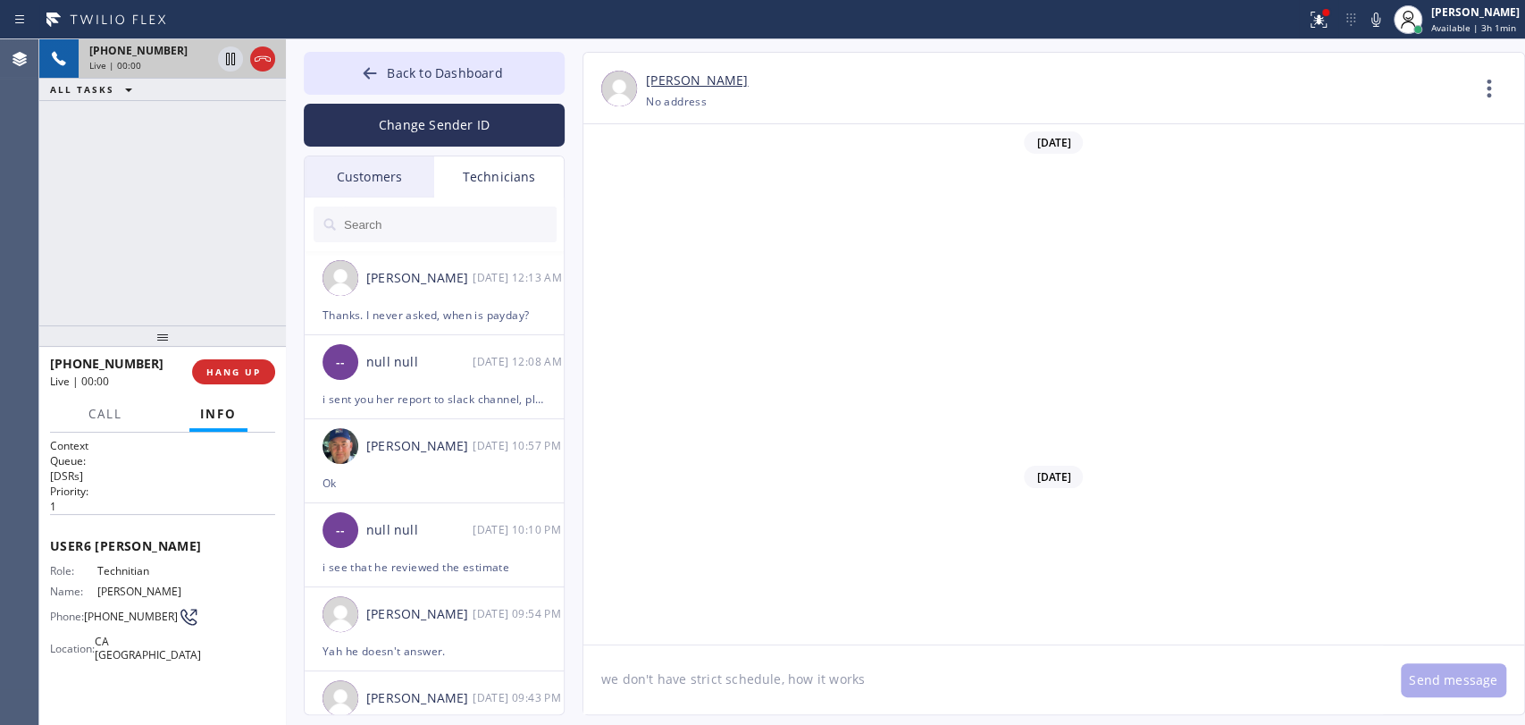
scroll to position [19310, 0]
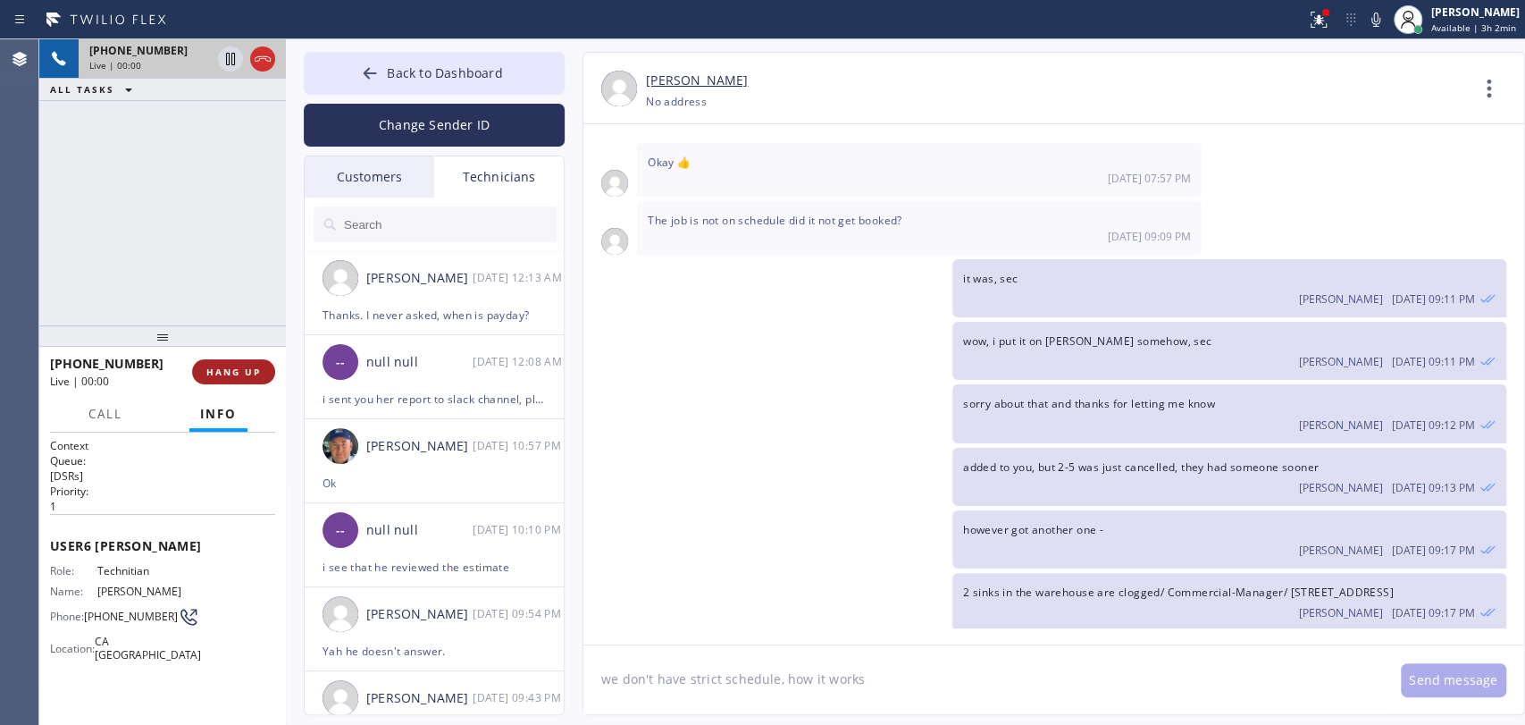
click at [222, 366] on span "HANG UP" at bounding box center [233, 372] width 55 height 13
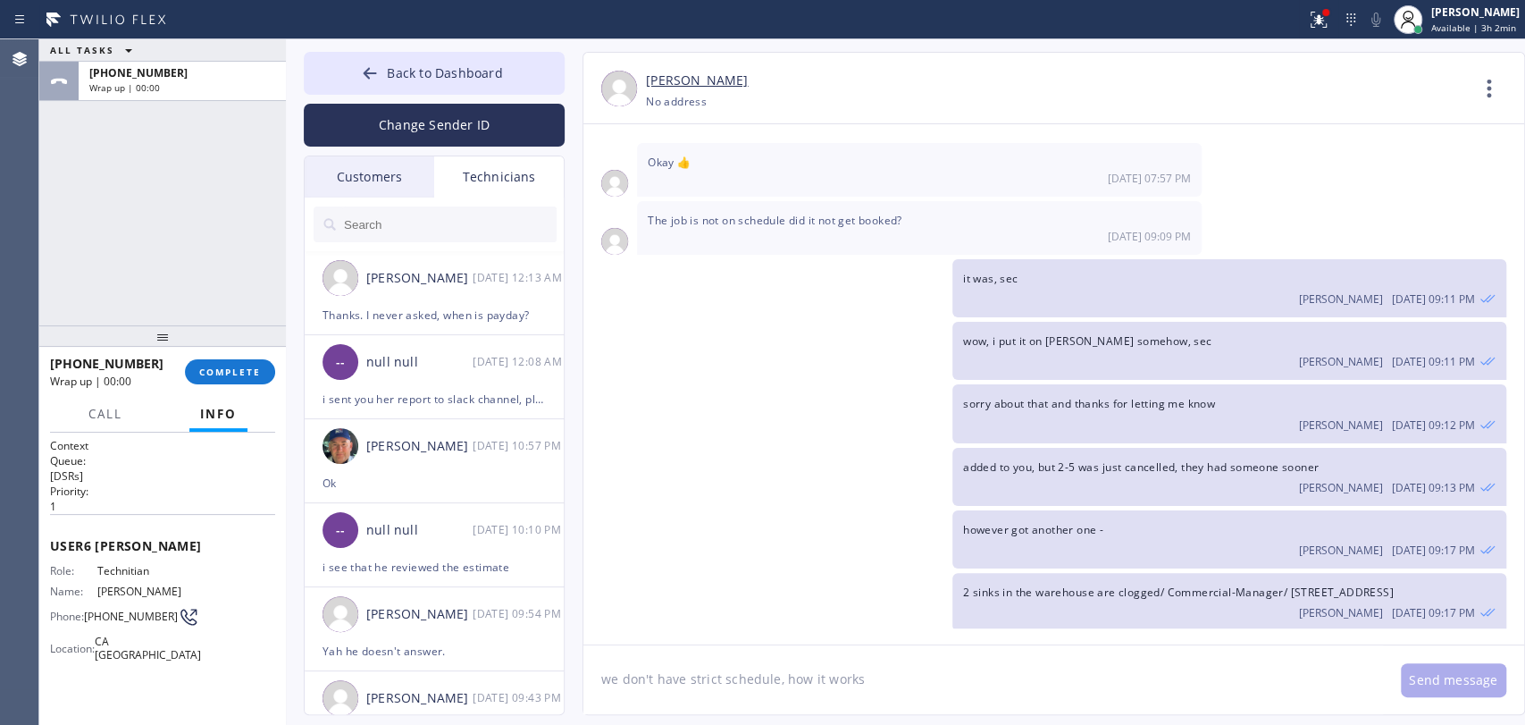
click at [460, 306] on div "Thanks. I never asked, when is payday?" at bounding box center [434, 315] width 223 height 21
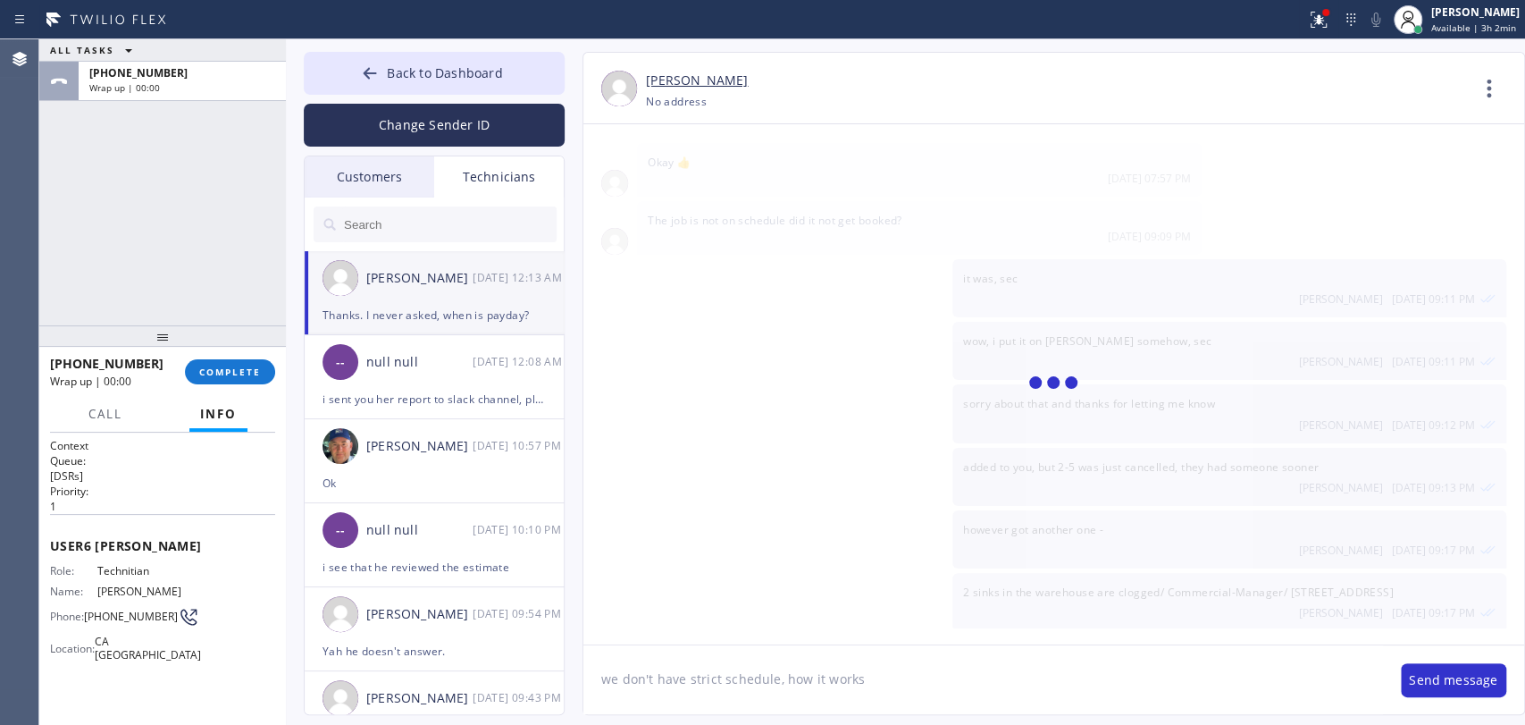
click at [903, 667] on textarea "we don't have strict schedule, how it works" at bounding box center [984, 679] width 800 height 69
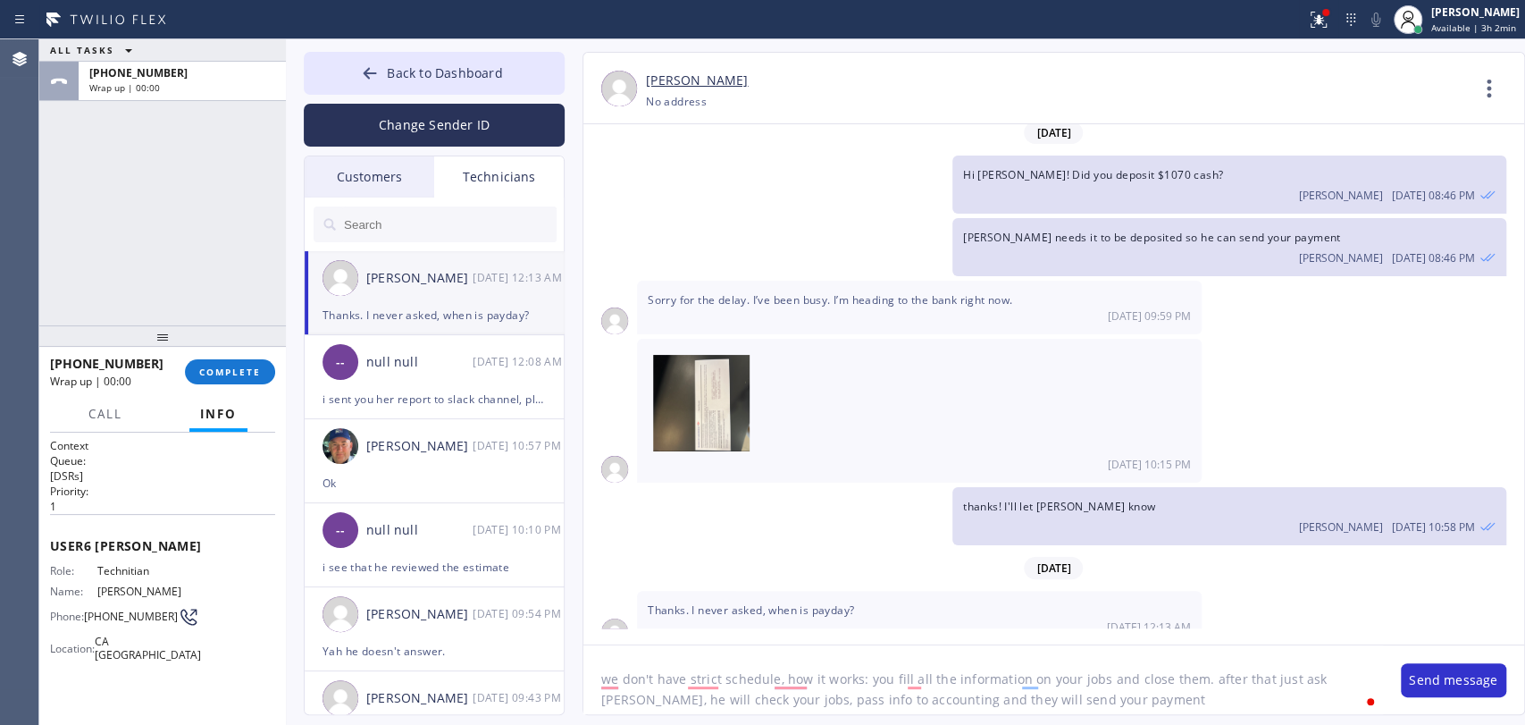
type textarea "we don't have strict schedule, how it works: you fill all the information on yo…"
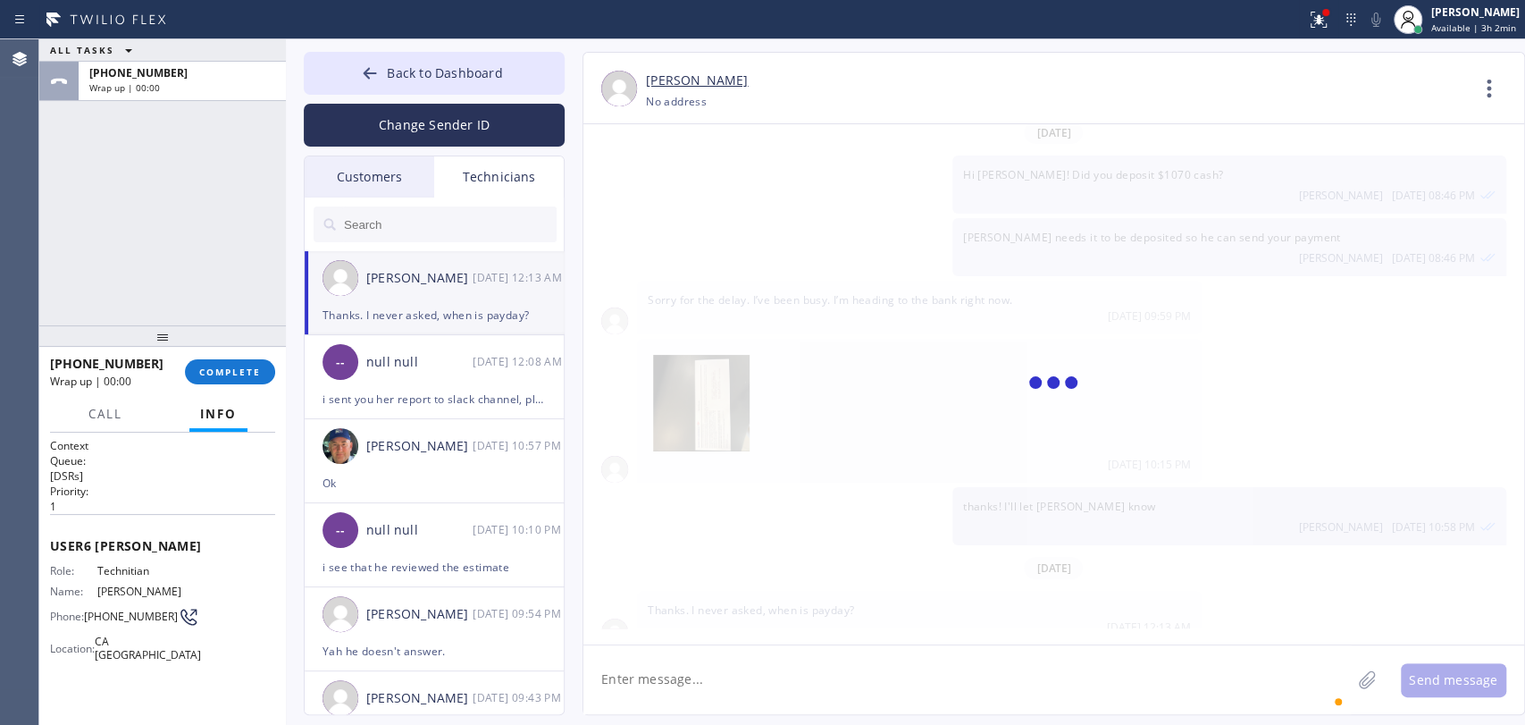
scroll to position [3660, 0]
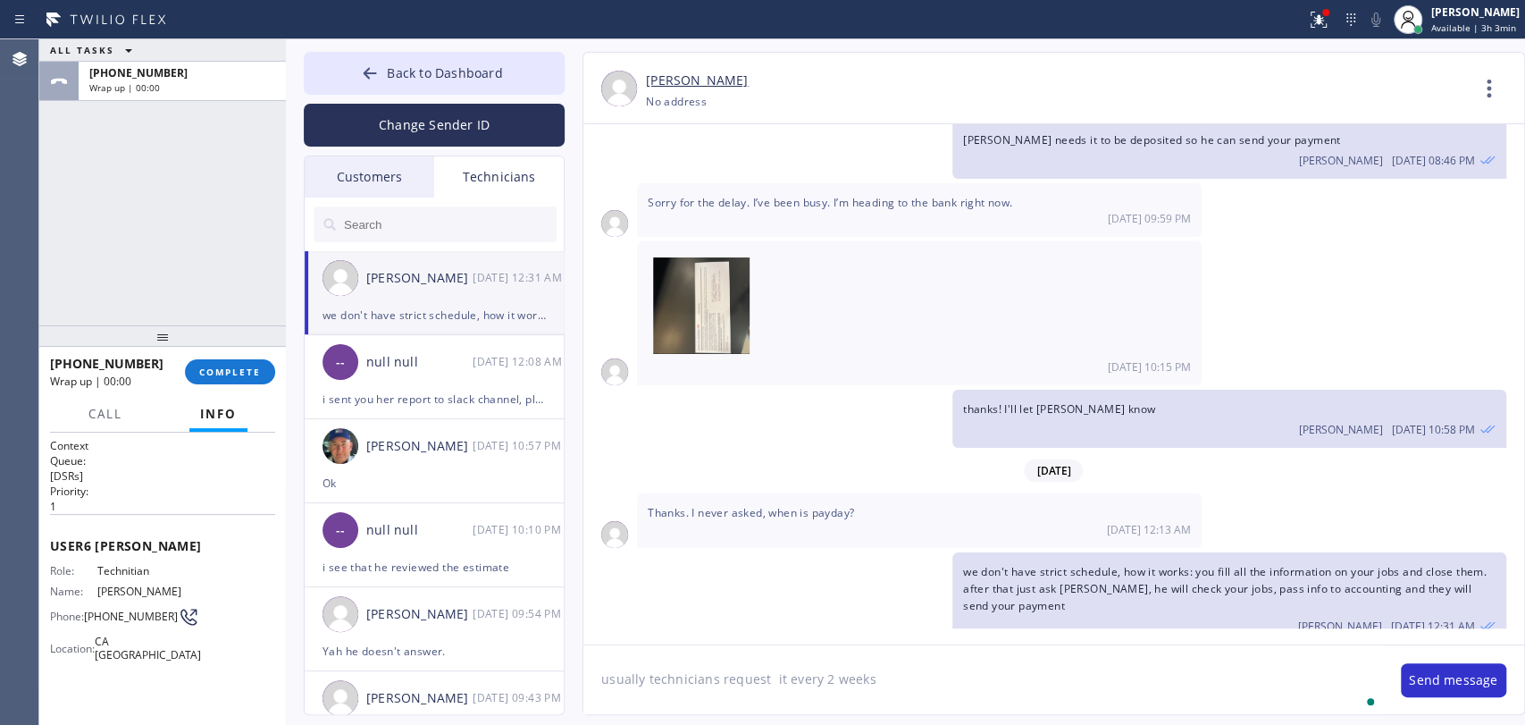
type textarea "usually technicians request it every 2 weeks"
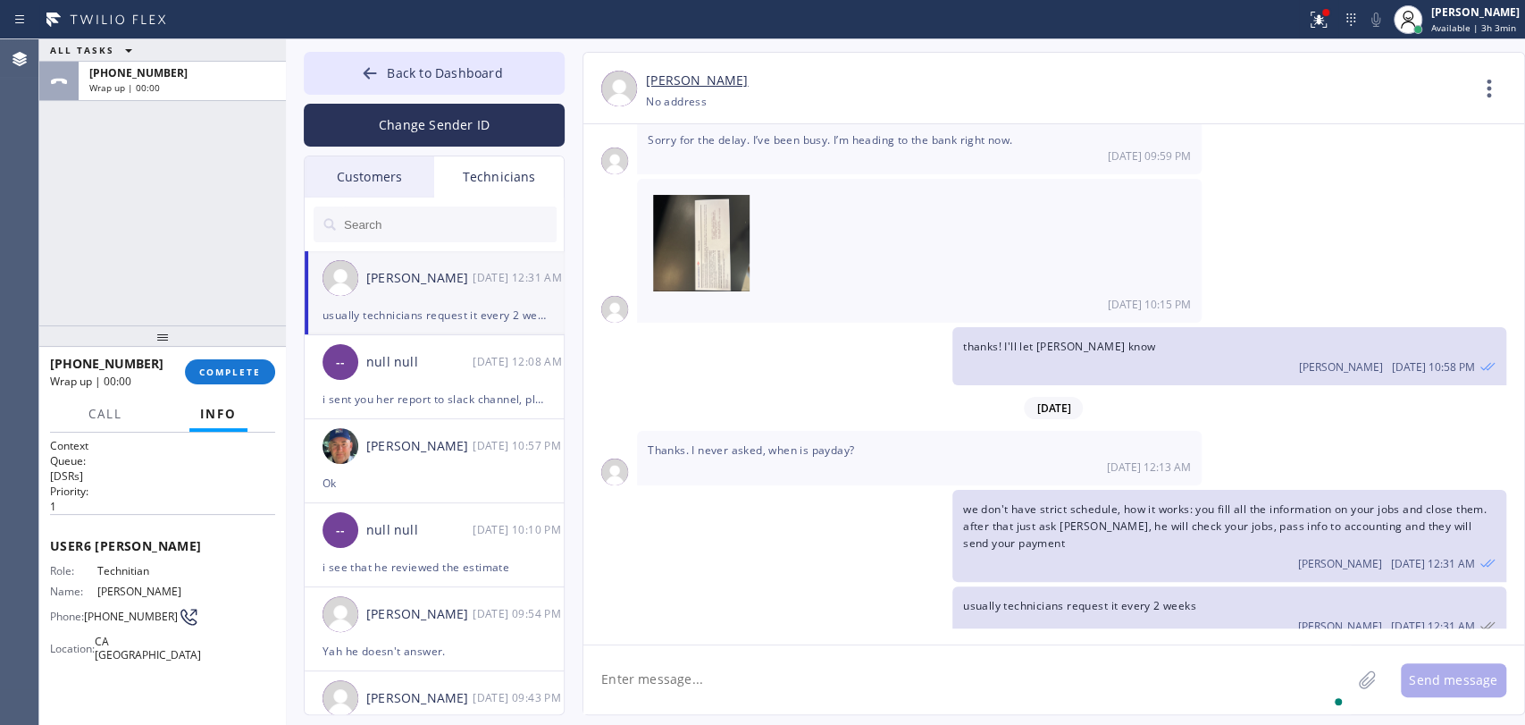
type textarea "P"
type textarea "first payment will take 2-3 business days to arrive (you'll get like $0.1 verif…"
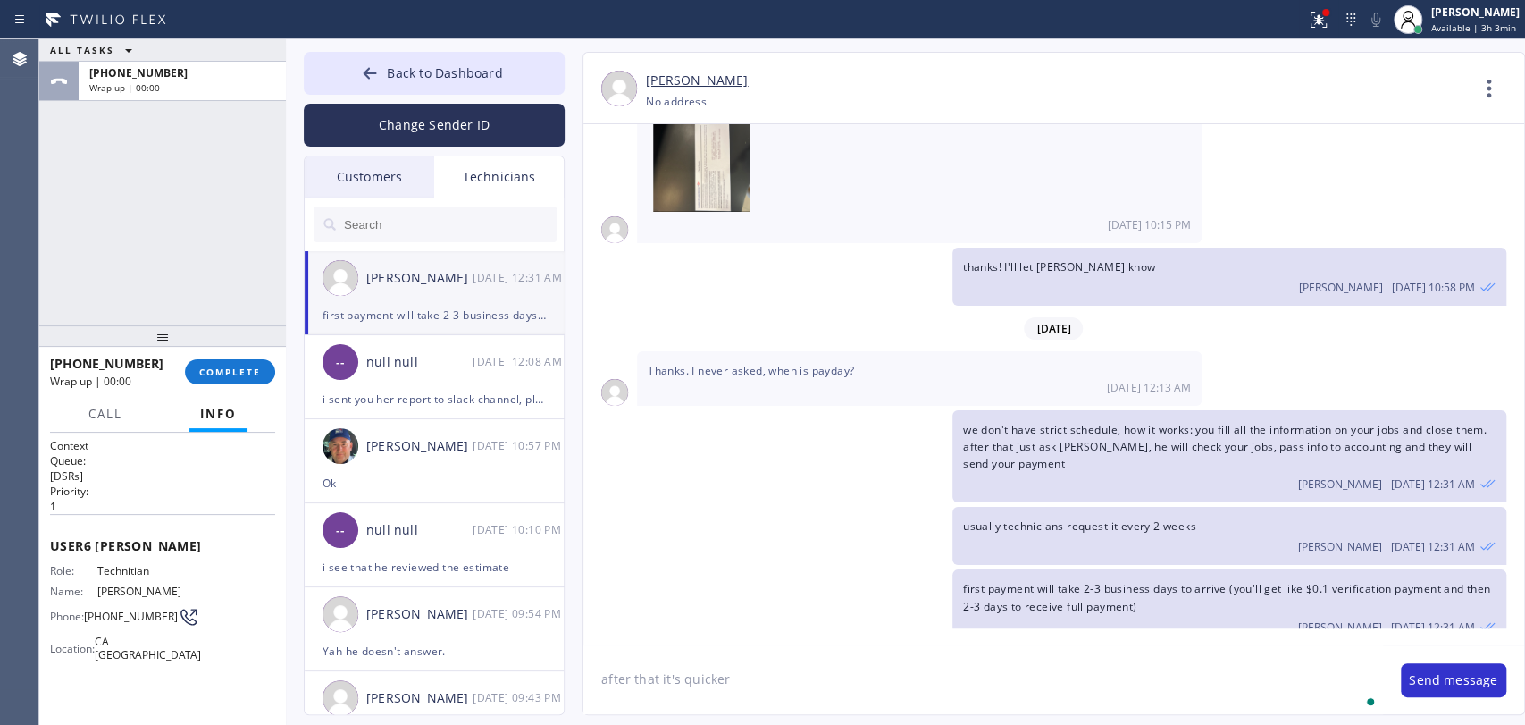
type textarea "after that it's quicker"
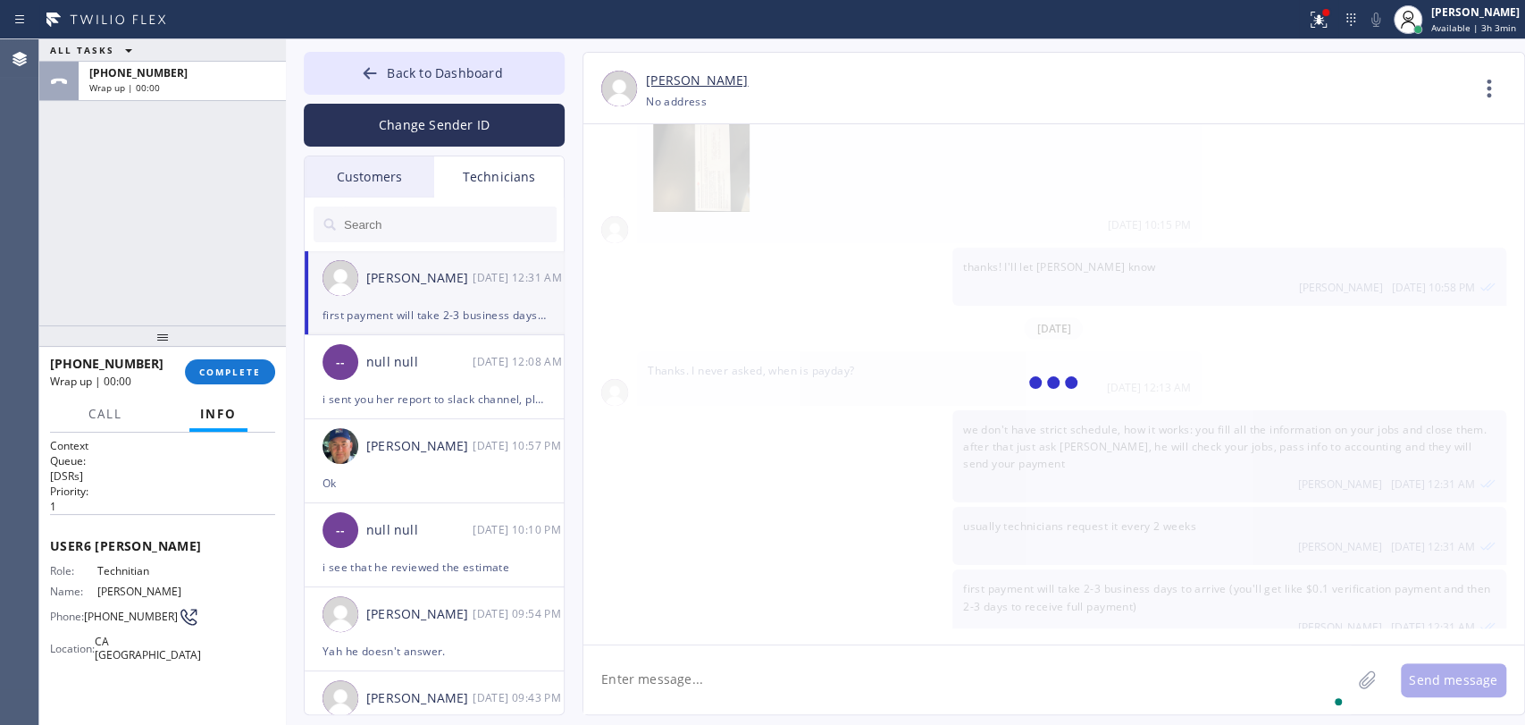
scroll to position [3864, 0]
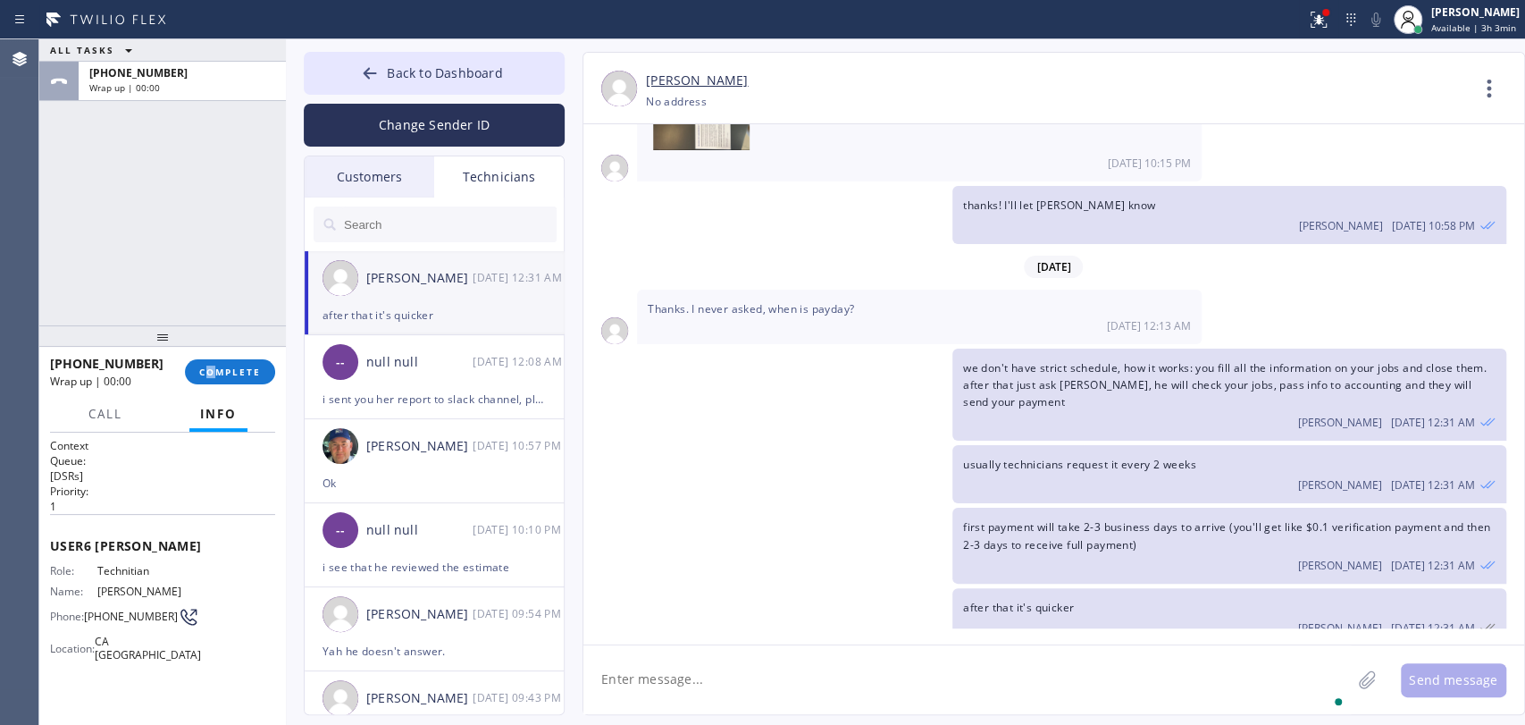
click at [212, 357] on div "[PHONE_NUMBER] Wrap up | 00:00 COMPLETE" at bounding box center [162, 372] width 225 height 46
click at [212, 352] on div "[PHONE_NUMBER] Wrap up | 00:00 COMPLETE" at bounding box center [162, 372] width 225 height 46
click at [225, 359] on div "[PHONE_NUMBER] Wrap up | 00:00 COMPLETE" at bounding box center [162, 372] width 225 height 46
click at [227, 360] on button "COMPLETE" at bounding box center [230, 371] width 90 height 25
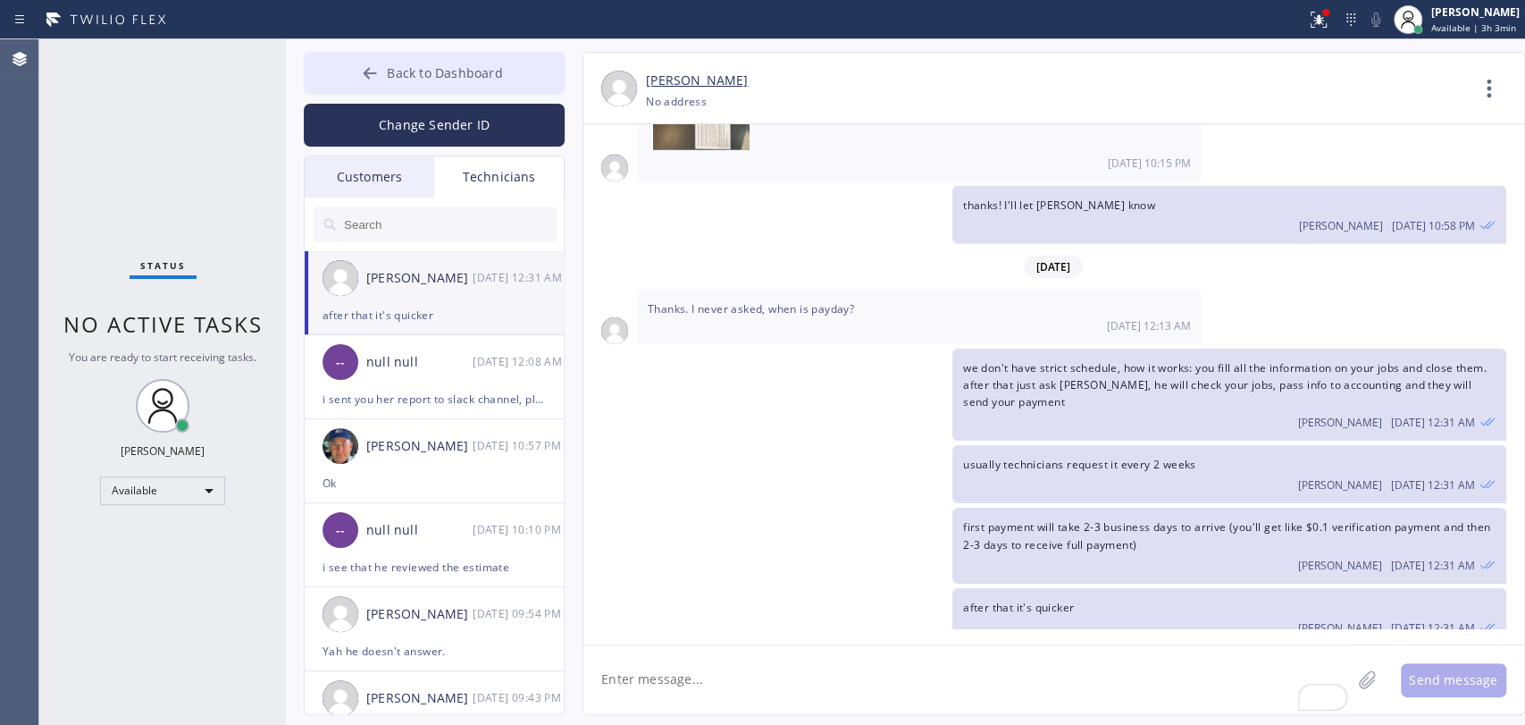
click at [411, 56] on button "Back to Dashboard" at bounding box center [434, 73] width 261 height 43
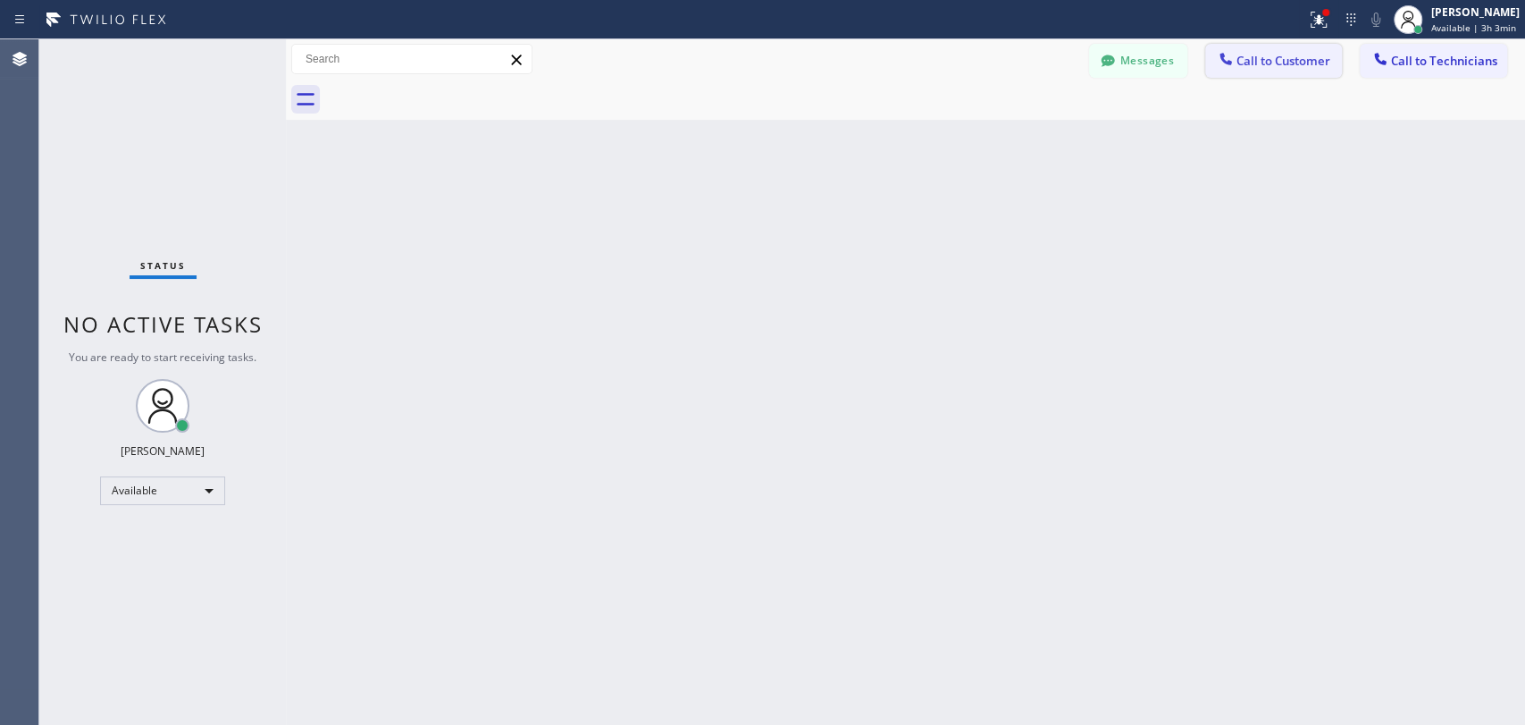
click at [1276, 52] on button "Call to Customer" at bounding box center [1274, 61] width 137 height 34
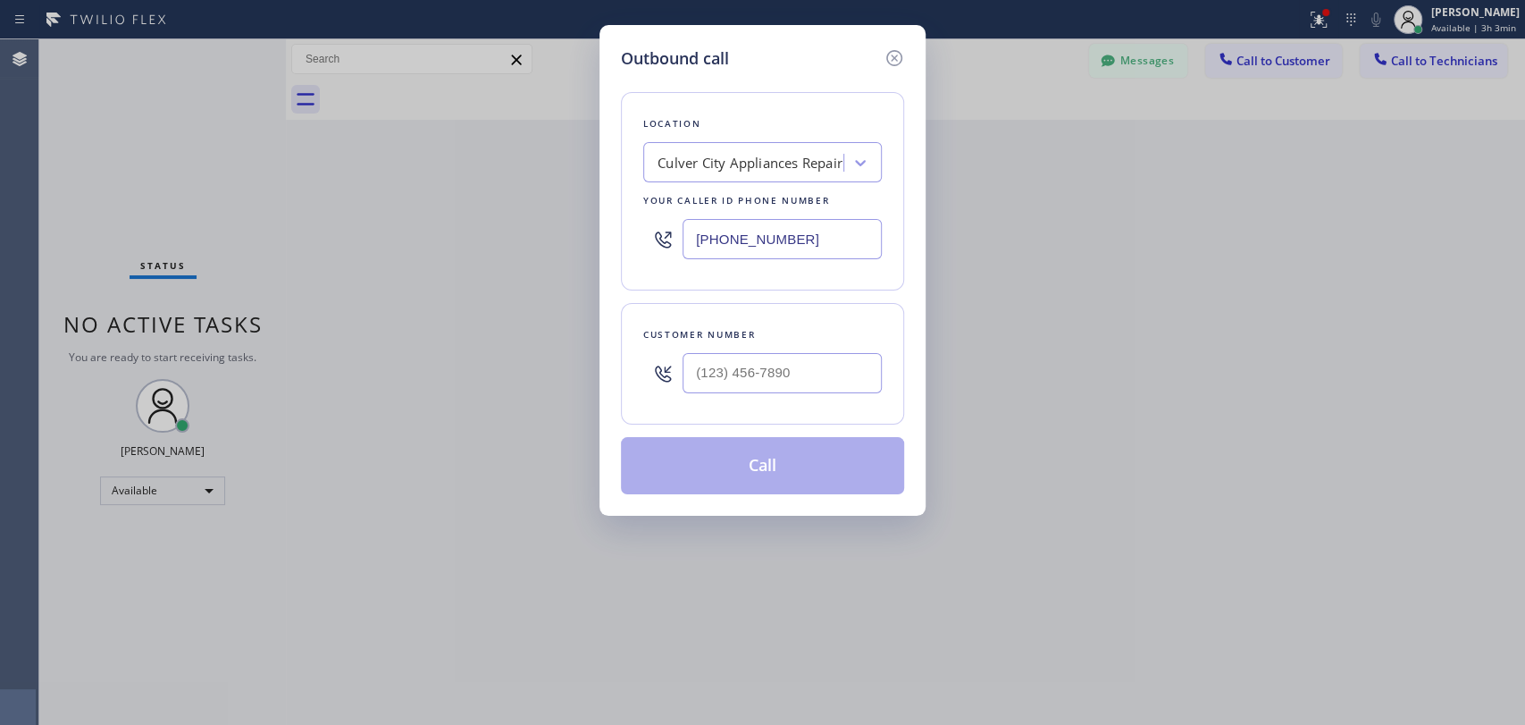
click at [628, 152] on div "Location [GEOGRAPHIC_DATA] Appliances Repair Your caller id phone number [PHONE…" at bounding box center [762, 191] width 283 height 198
click at [657, 170] on div "Culver City Appliances Repair" at bounding box center [746, 162] width 195 height 31
paste input "Laguna [PERSON_NAME] Plumbers"
type input "Laguna [PERSON_NAME] Plumbers"
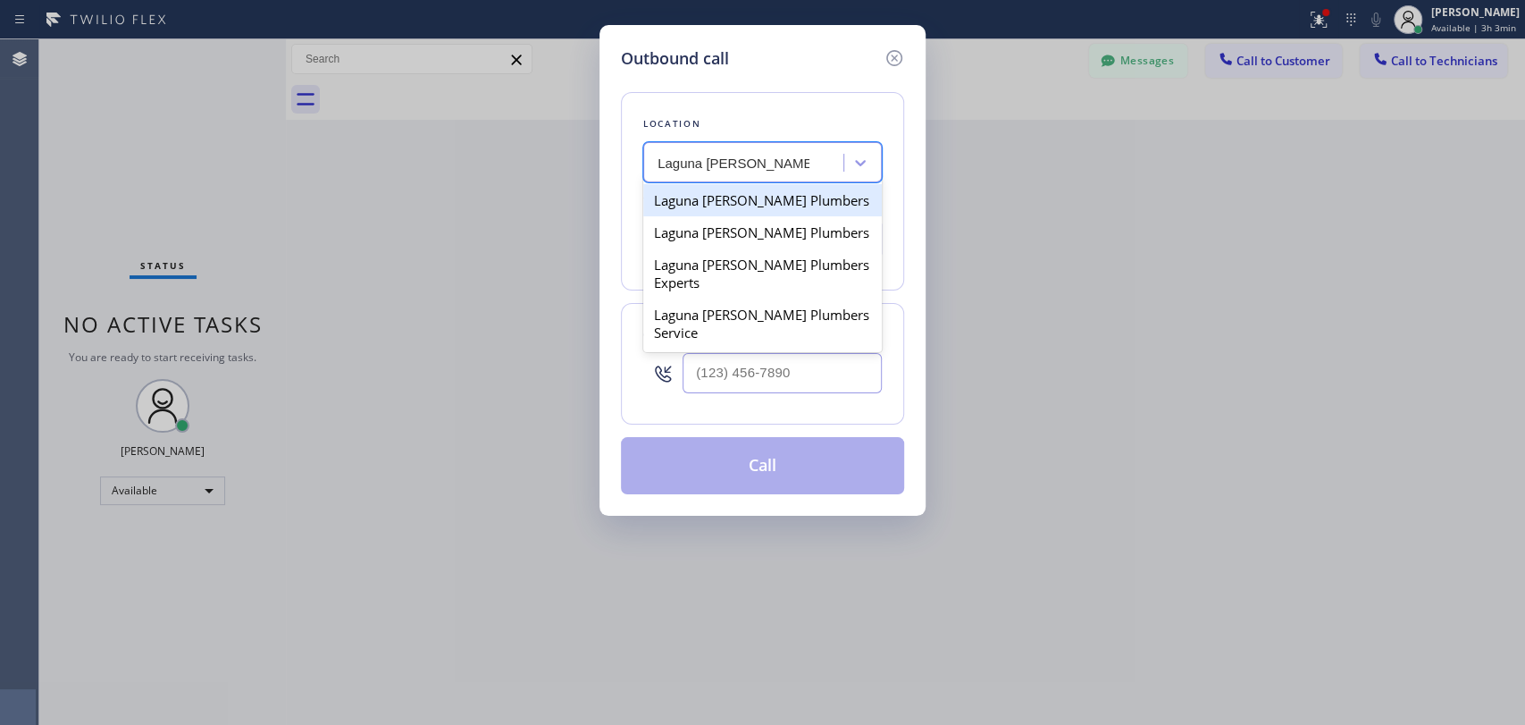
click at [691, 205] on div "Laguna [PERSON_NAME] Plumbers" at bounding box center [762, 200] width 239 height 32
type input "[PHONE_NUMBER]"
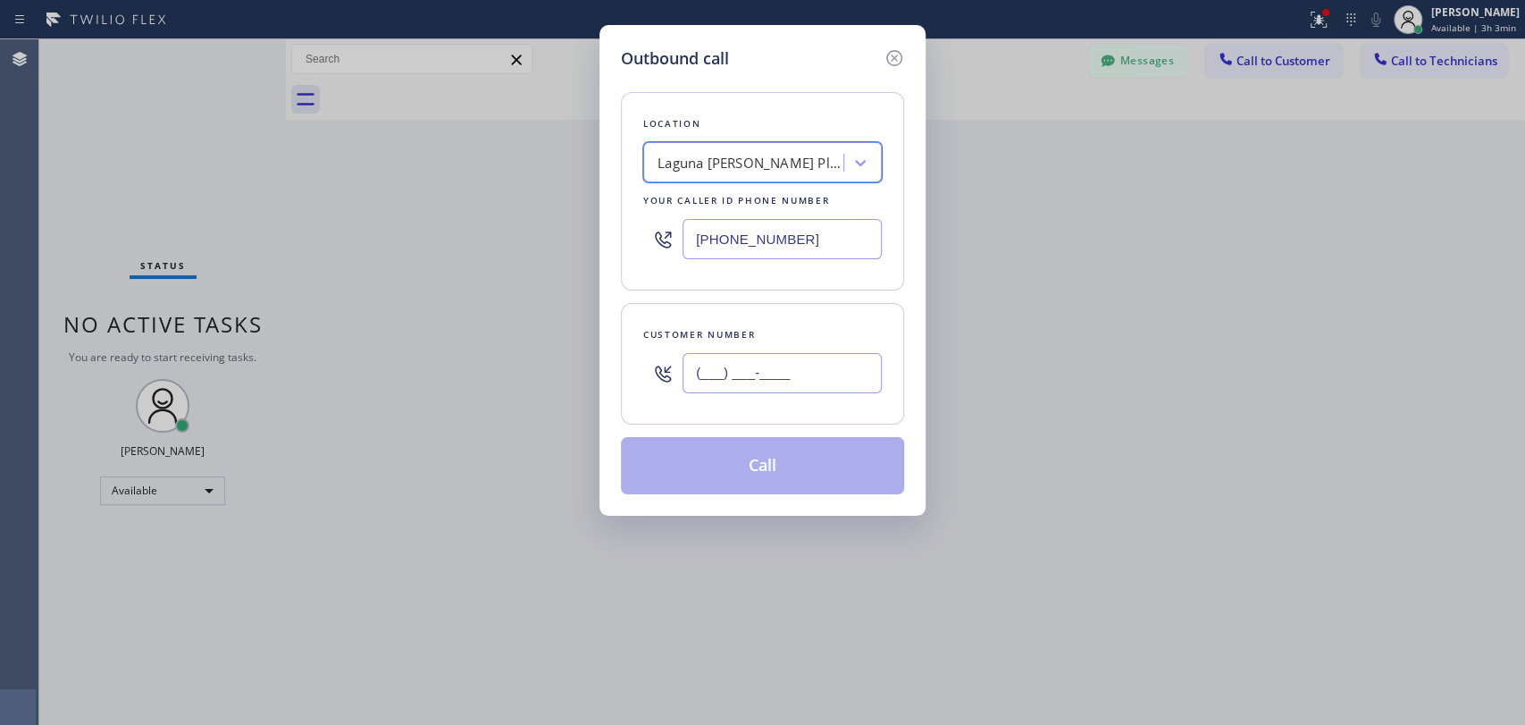
click at [713, 353] on input "(___) ___-____" at bounding box center [782, 373] width 199 height 40
paste input "323) 351-3669"
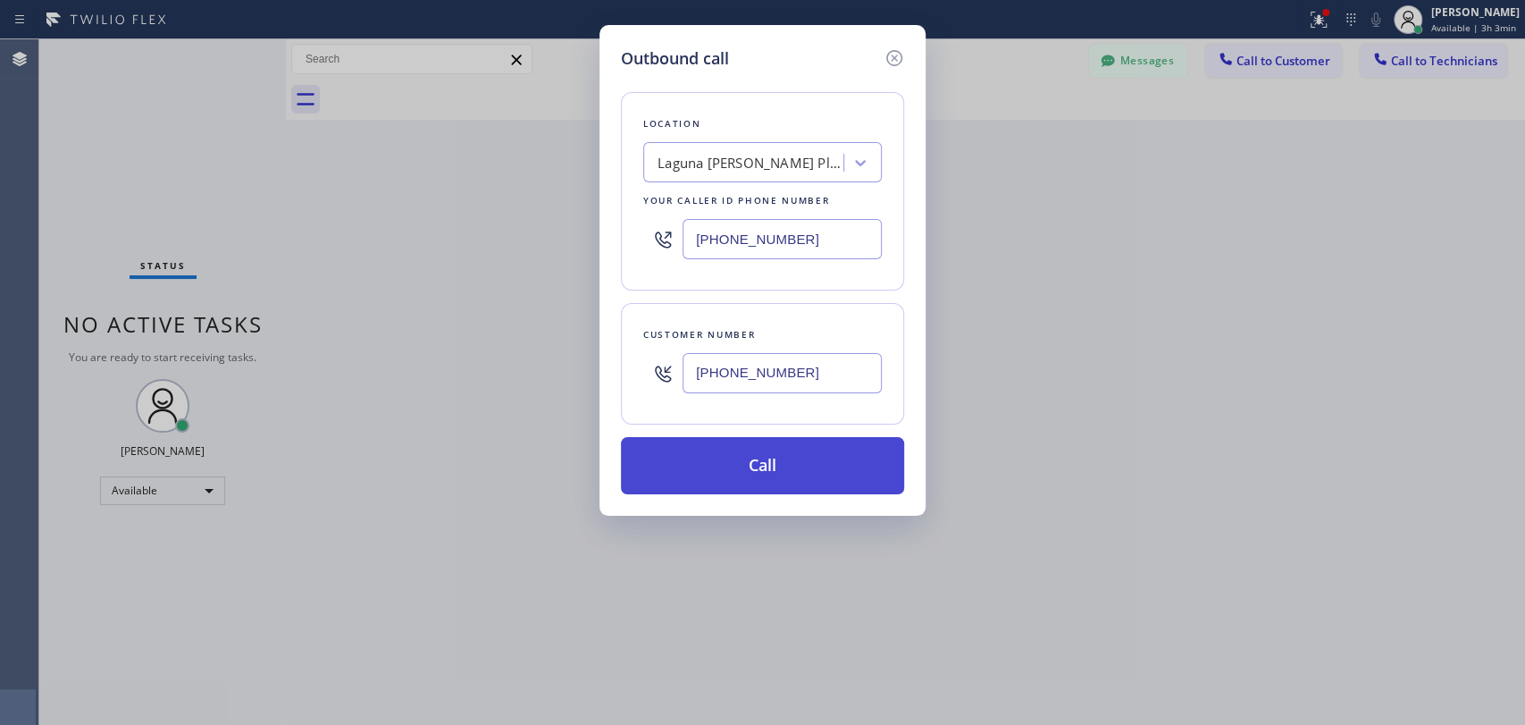
type input "[PHONE_NUMBER]"
click at [728, 462] on button "Call" at bounding box center [762, 465] width 283 height 57
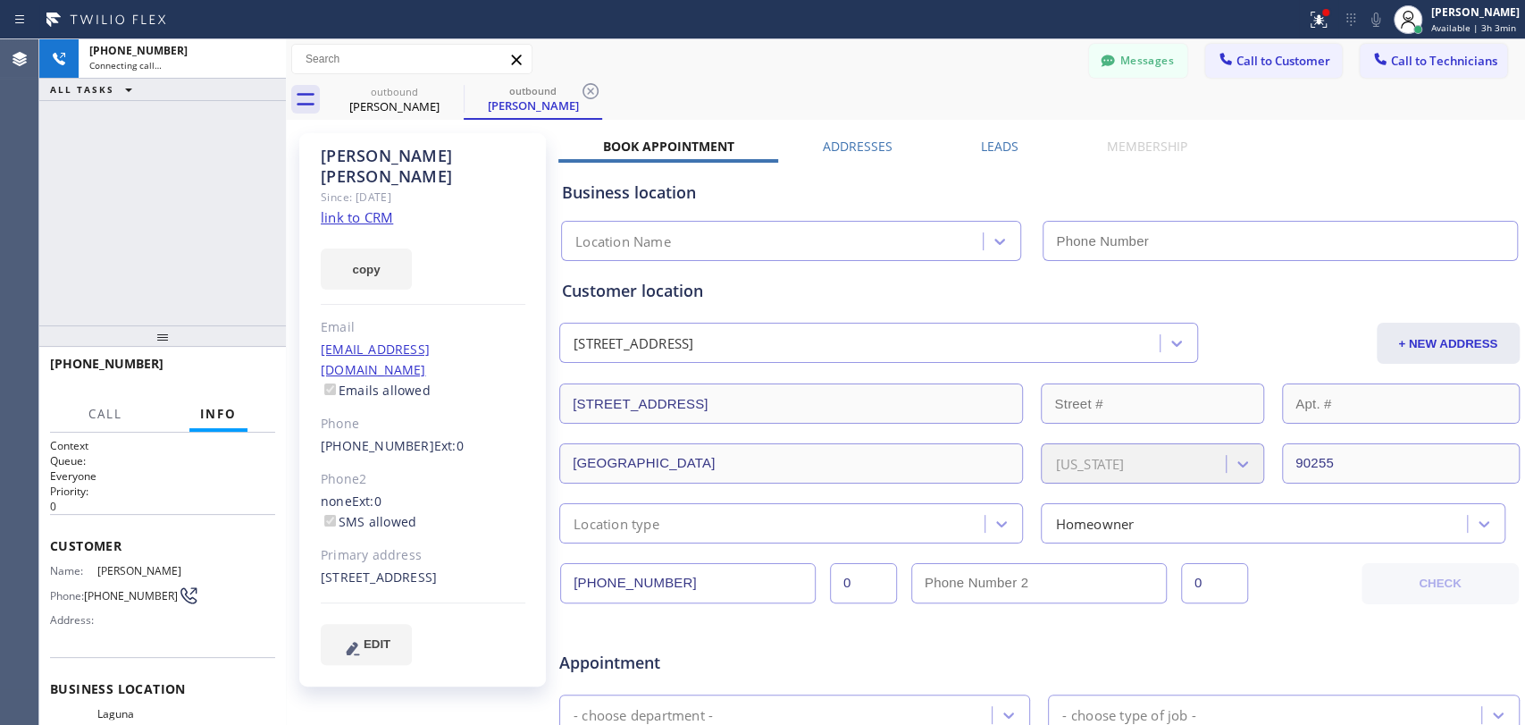
type input "[PHONE_NUMBER]"
click at [475, 567] on div "[STREET_ADDRESS]" at bounding box center [423, 577] width 205 height 21
click at [474, 567] on div "[STREET_ADDRESS]" at bounding box center [423, 577] width 205 height 21
click at [462, 567] on div "[STREET_ADDRESS]" at bounding box center [423, 577] width 205 height 21
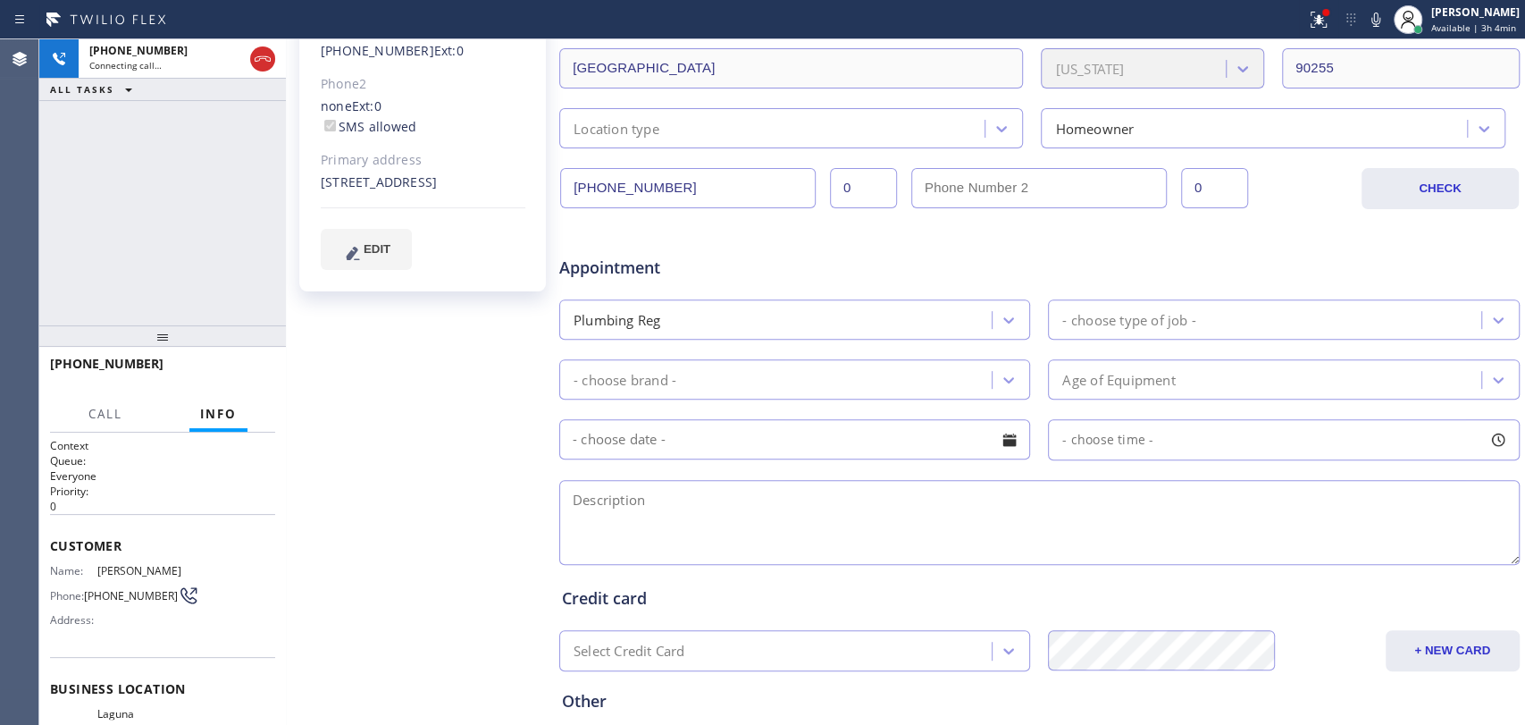
scroll to position [298, 0]
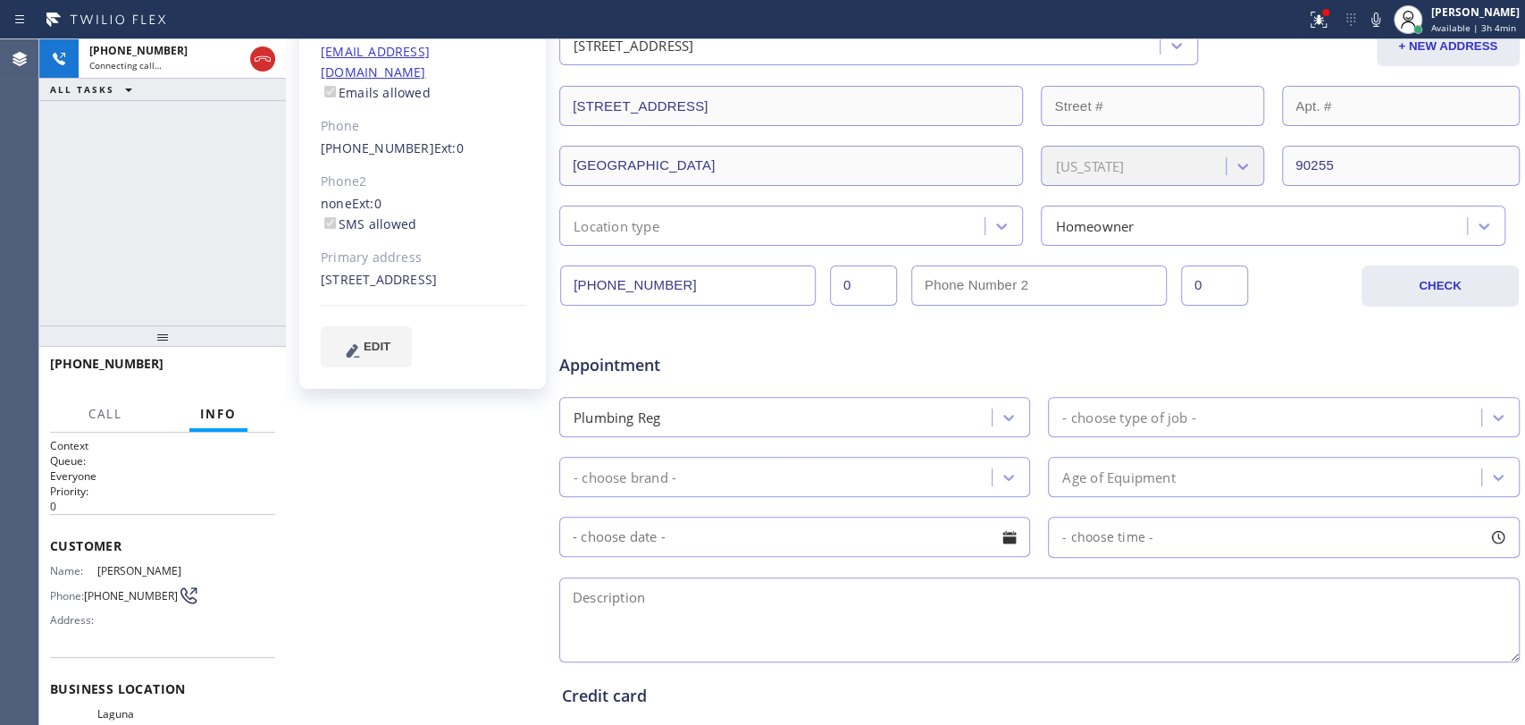
click at [596, 359] on span "Appointment" at bounding box center [718, 365] width 318 height 24
click at [593, 360] on span "Appointment" at bounding box center [718, 365] width 318 height 24
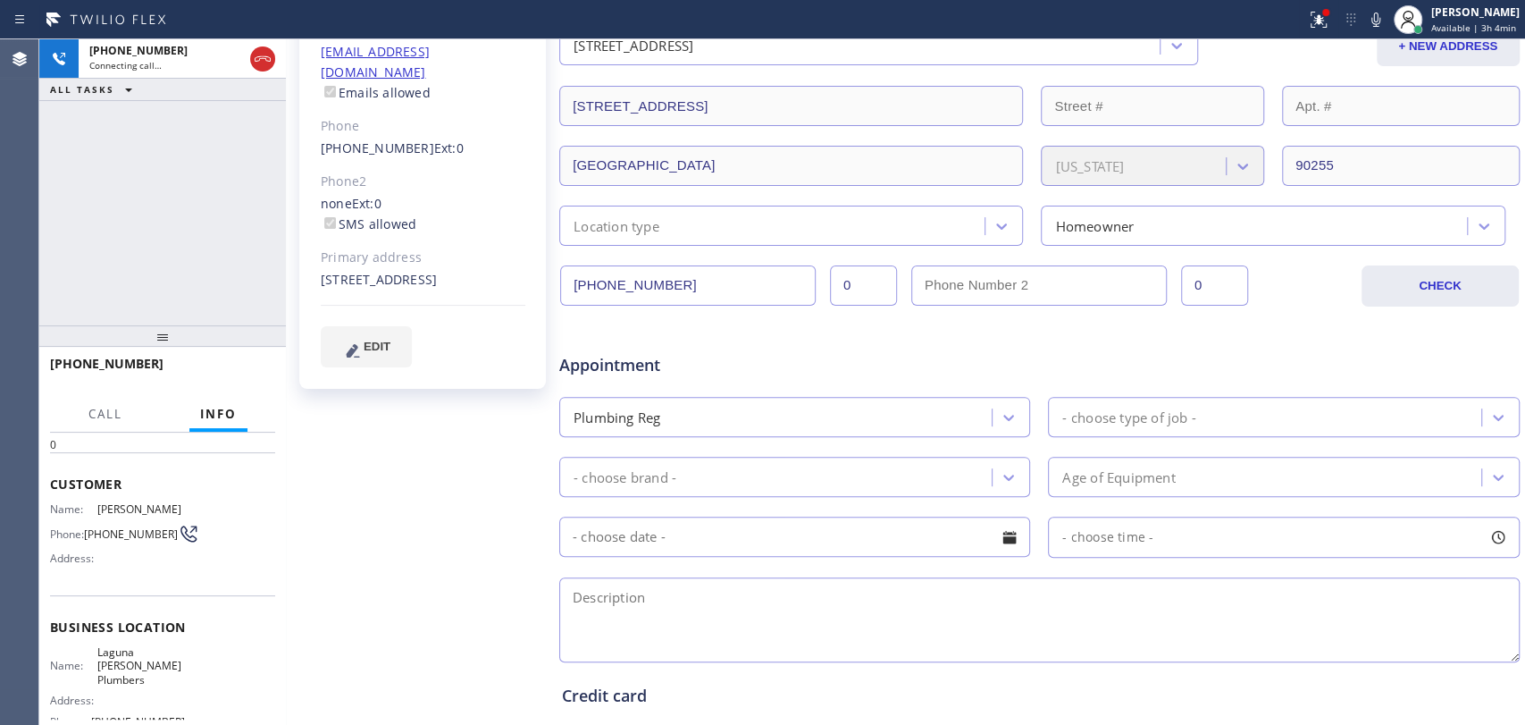
scroll to position [0, 0]
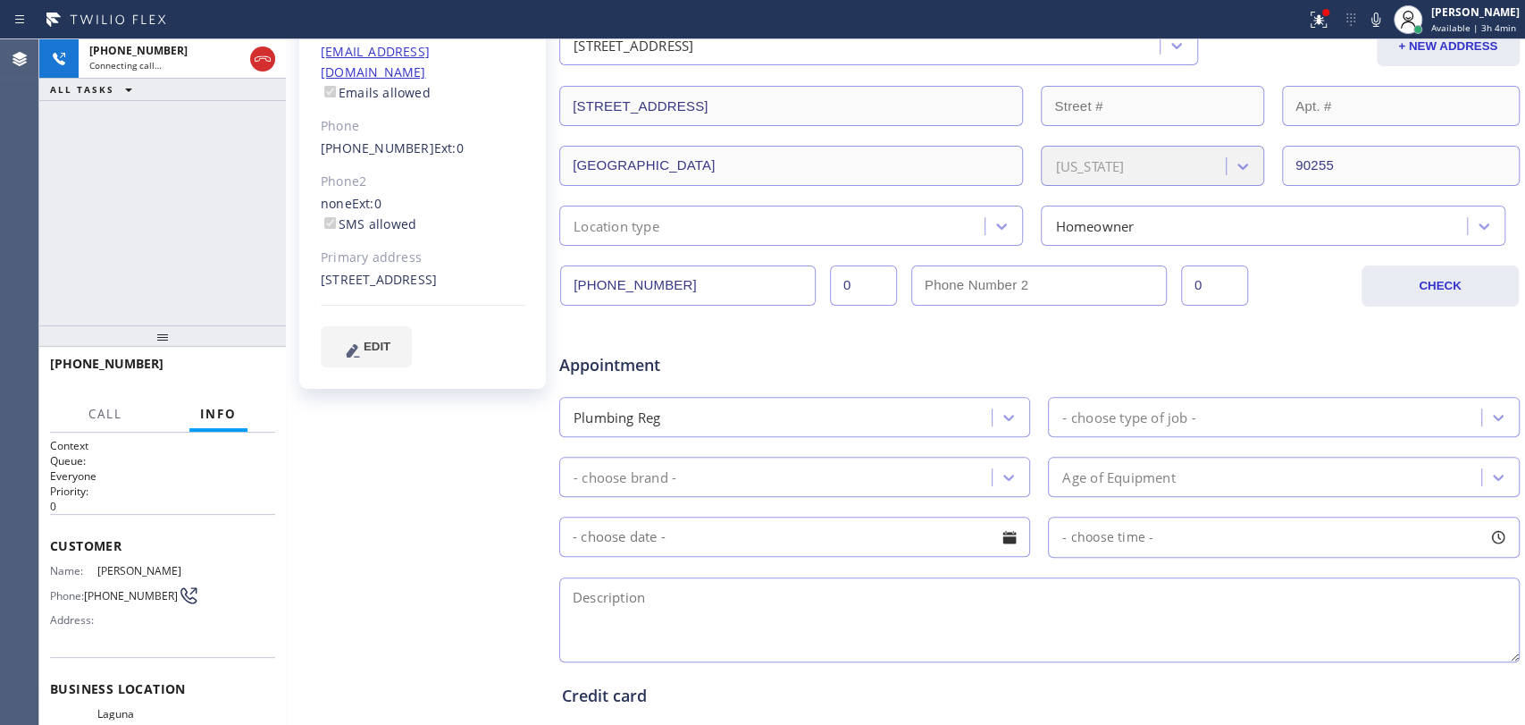
click at [843, 616] on textarea at bounding box center [1039, 619] width 961 height 85
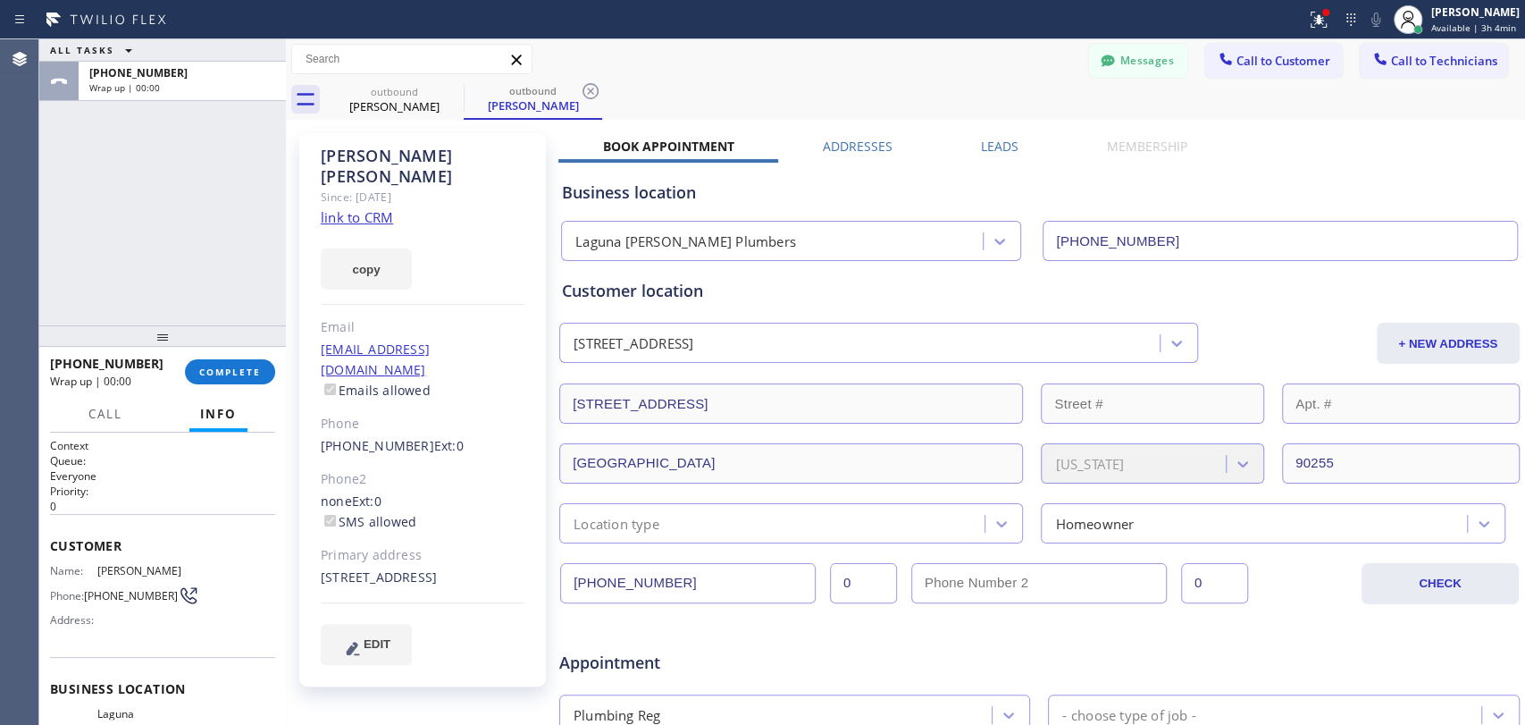
type textarea "and he won't be able to make it on time"
click at [692, 592] on input "[PHONE_NUMBER]" at bounding box center [688, 583] width 256 height 40
click at [1286, 57] on span "Call to Customer" at bounding box center [1284, 61] width 94 height 16
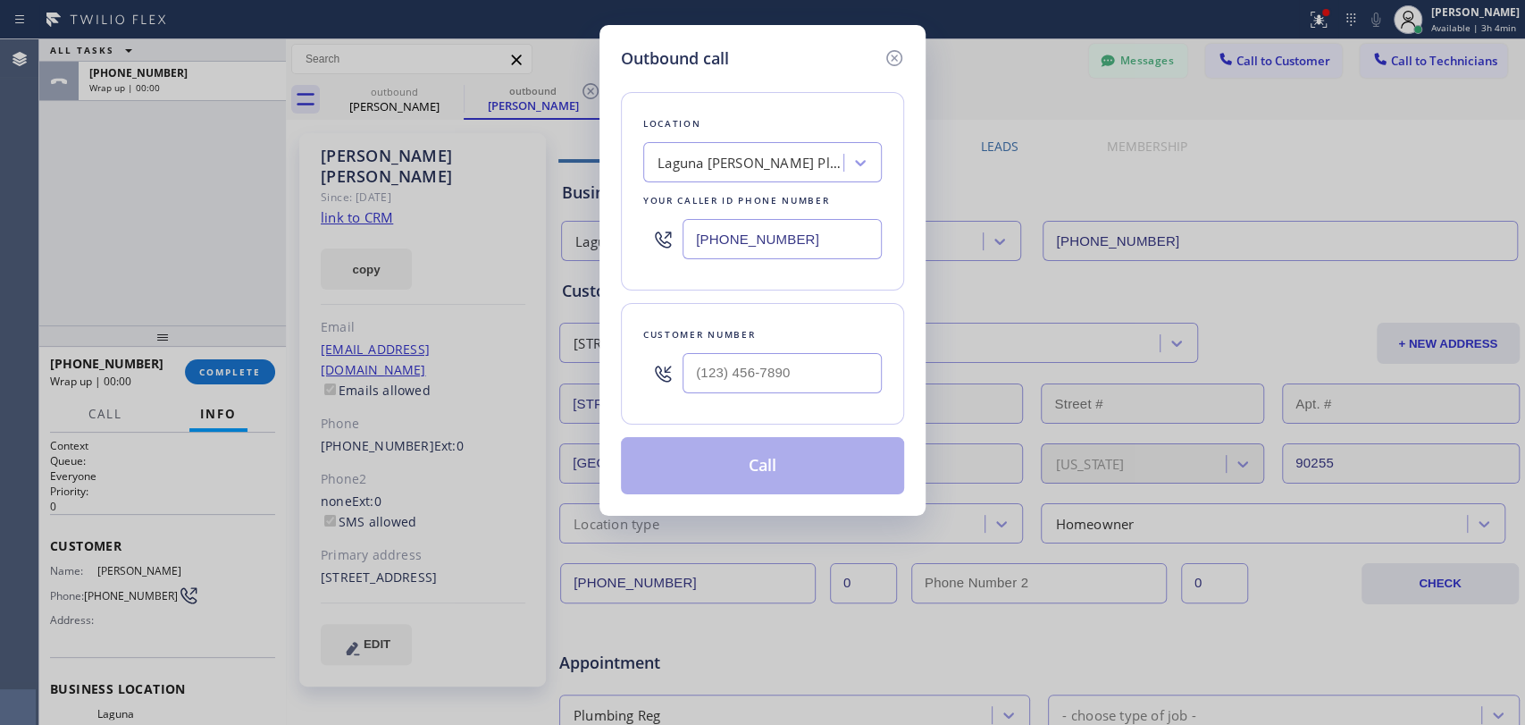
click at [843, 340] on div "Customer number" at bounding box center [762, 334] width 239 height 19
click at [815, 361] on input "(___) ___-____" at bounding box center [782, 373] width 199 height 40
paste input "323) 351-3669"
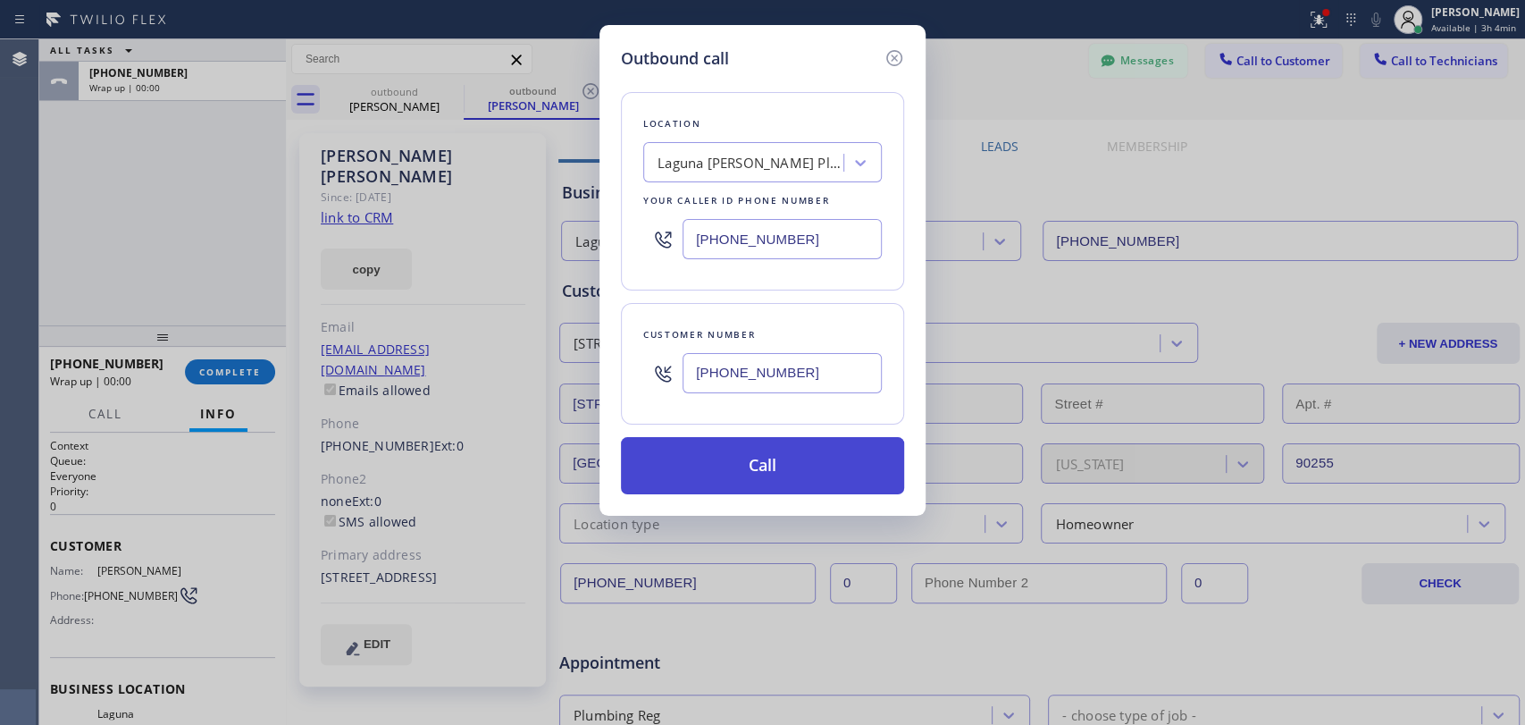
type input "[PHONE_NUMBER]"
click at [744, 462] on button "Call" at bounding box center [762, 465] width 283 height 57
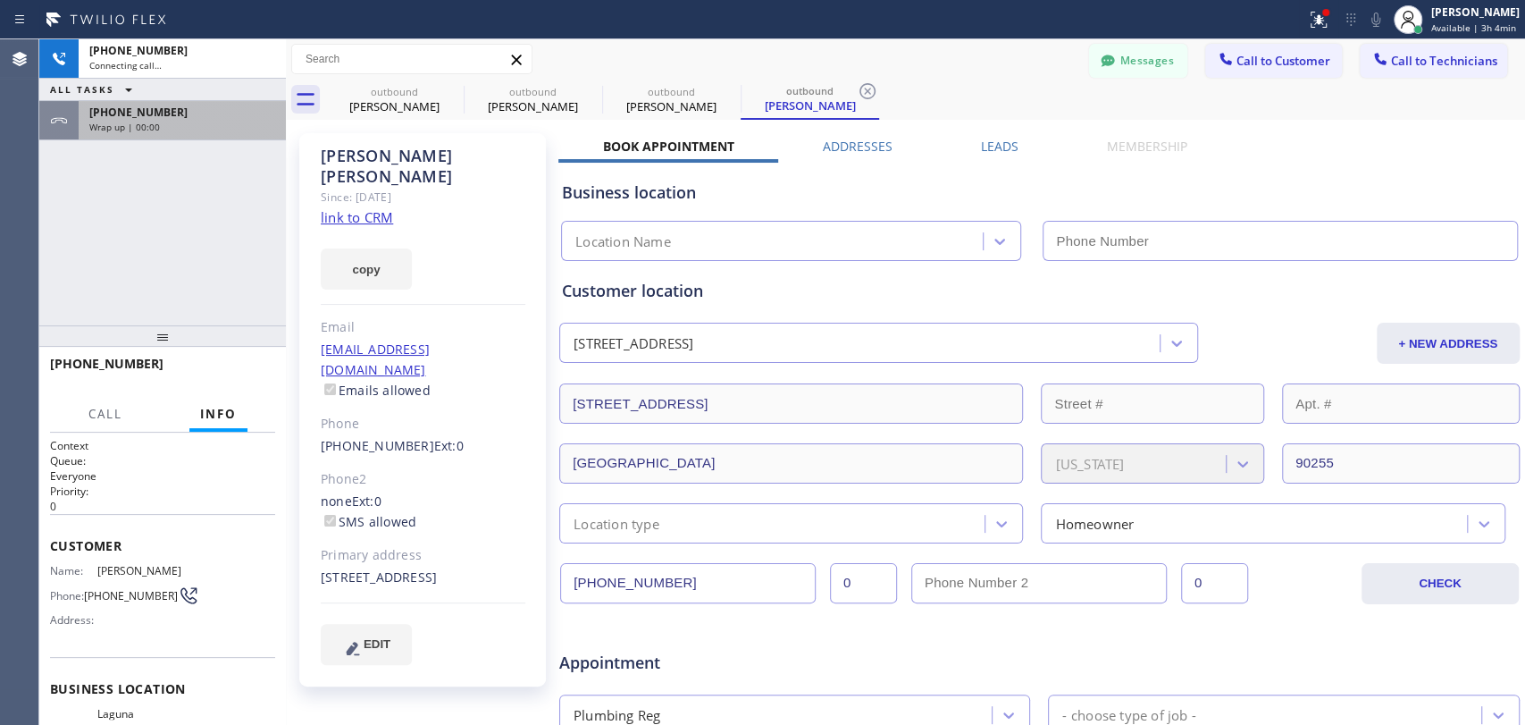
type input "[PHONE_NUMBER]"
click at [139, 115] on span "[PHONE_NUMBER]" at bounding box center [138, 112] width 98 height 15
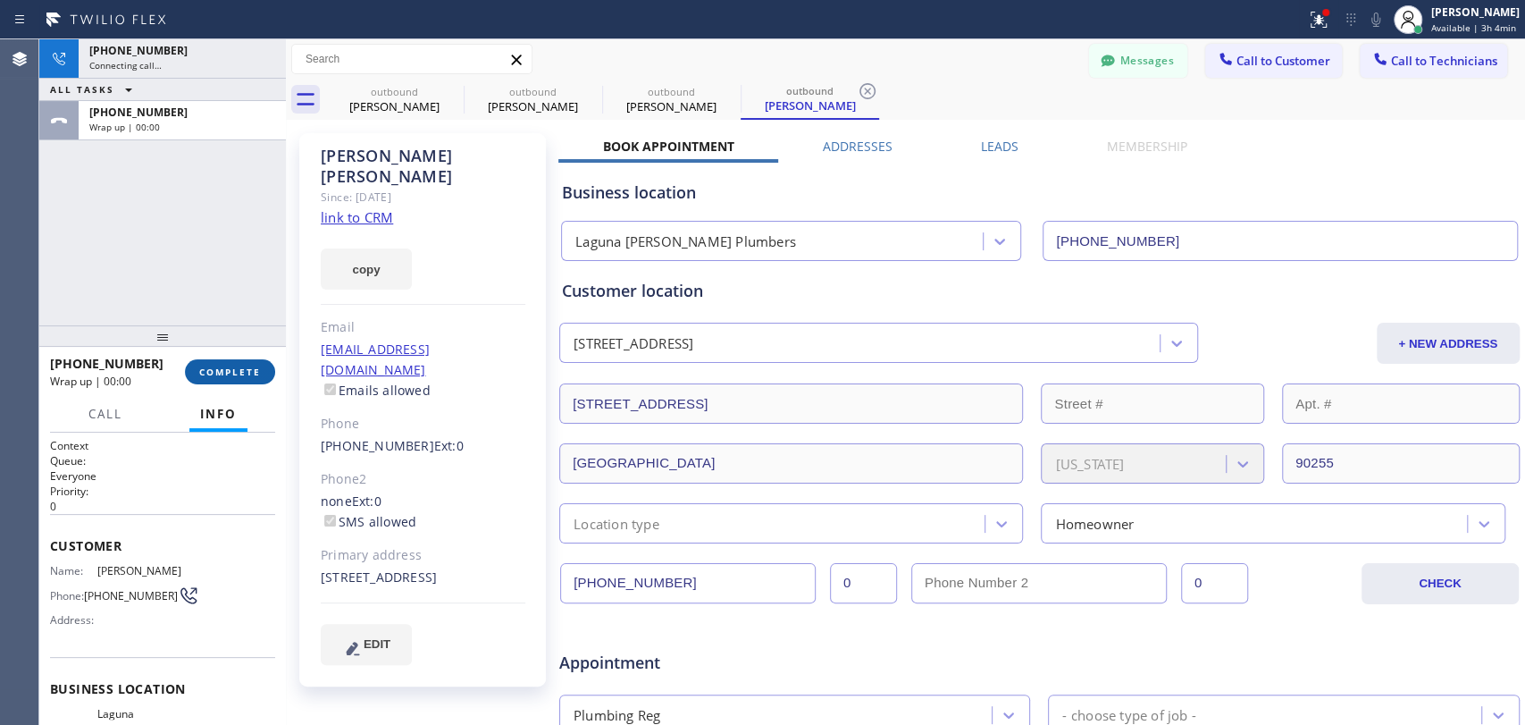
click at [212, 365] on button "COMPLETE" at bounding box center [230, 371] width 90 height 25
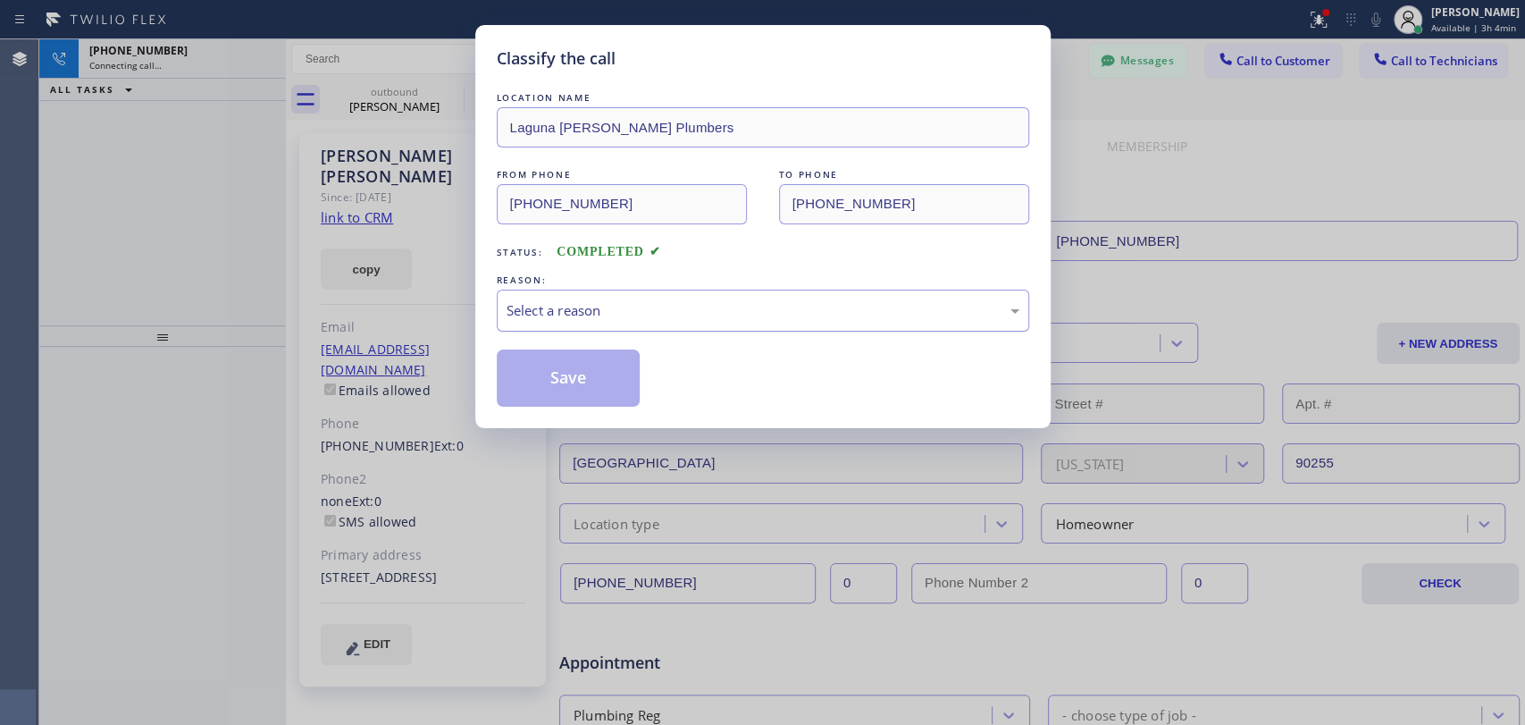
click at [654, 314] on div "Select a reason" at bounding box center [763, 310] width 513 height 21
click at [584, 366] on button "Save" at bounding box center [569, 377] width 144 height 57
type textarea "and he won't be able to make it on time"
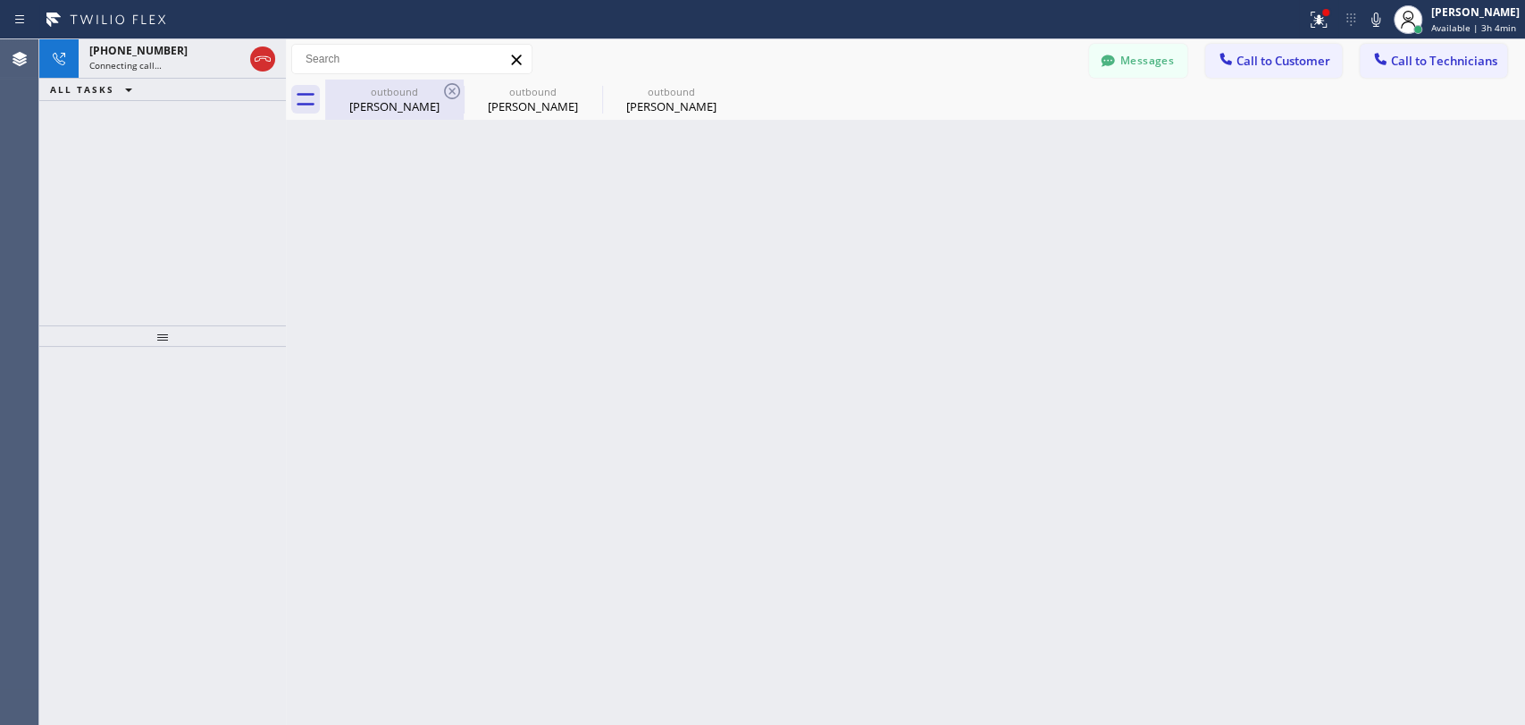
click at [419, 106] on div "[PERSON_NAME]" at bounding box center [394, 106] width 135 height 16
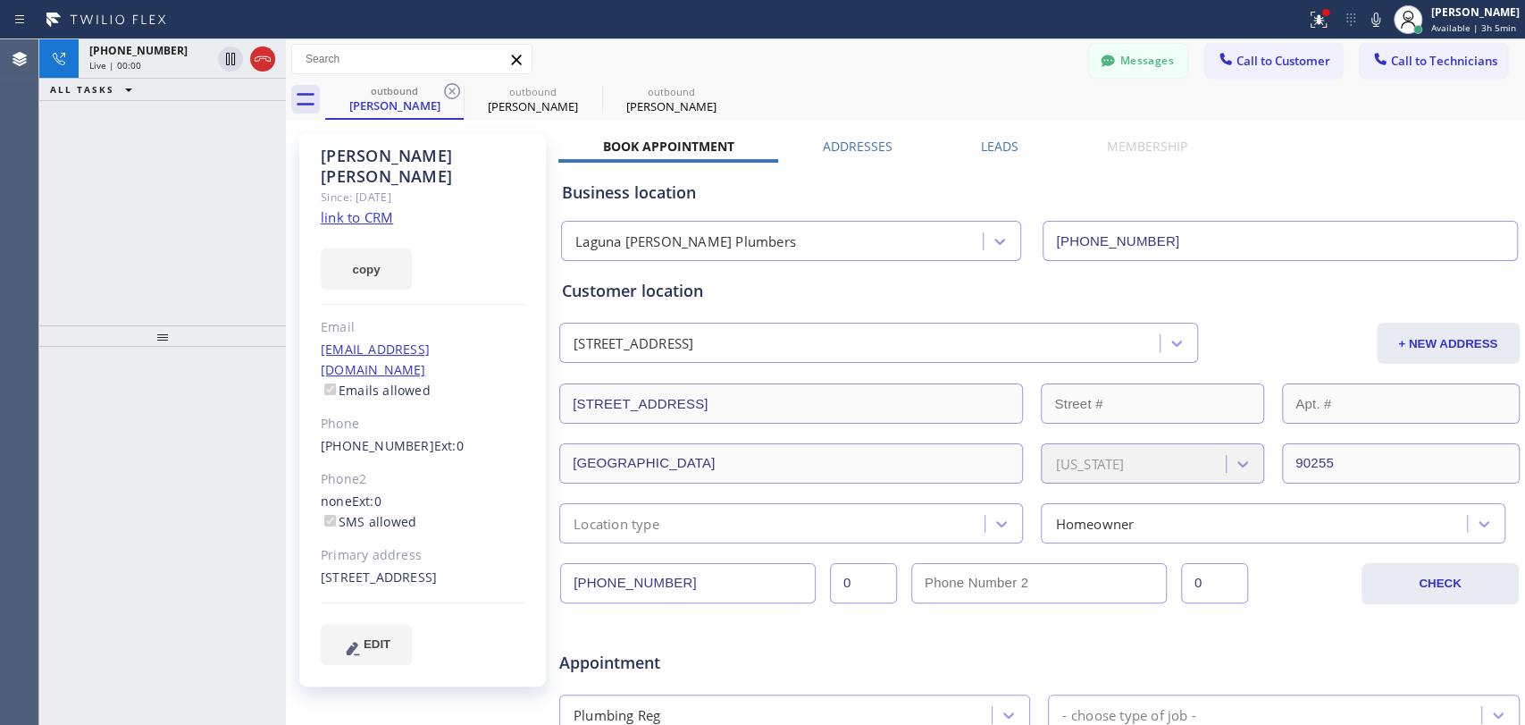
click at [623, 286] on div "Customer location" at bounding box center [1039, 291] width 955 height 24
click at [609, 285] on div "Customer location" at bounding box center [1039, 291] width 955 height 24
click at [611, 297] on div "Customer location" at bounding box center [1039, 291] width 955 height 24
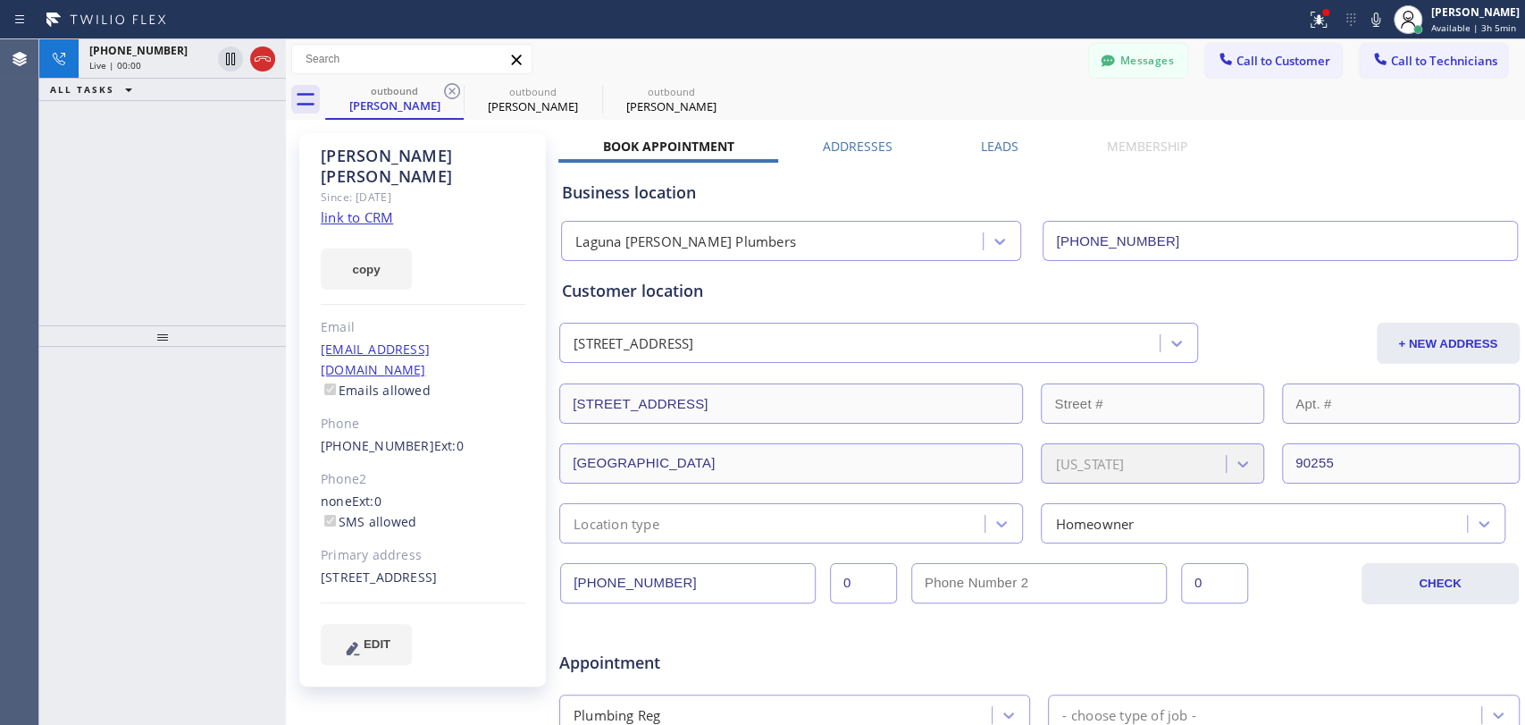
click at [611, 297] on div "Customer location" at bounding box center [1039, 291] width 955 height 24
click at [612, 292] on div "Customer location" at bounding box center [1039, 291] width 955 height 24
click at [371, 187] on div "Since: [DATE]" at bounding box center [423, 197] width 205 height 21
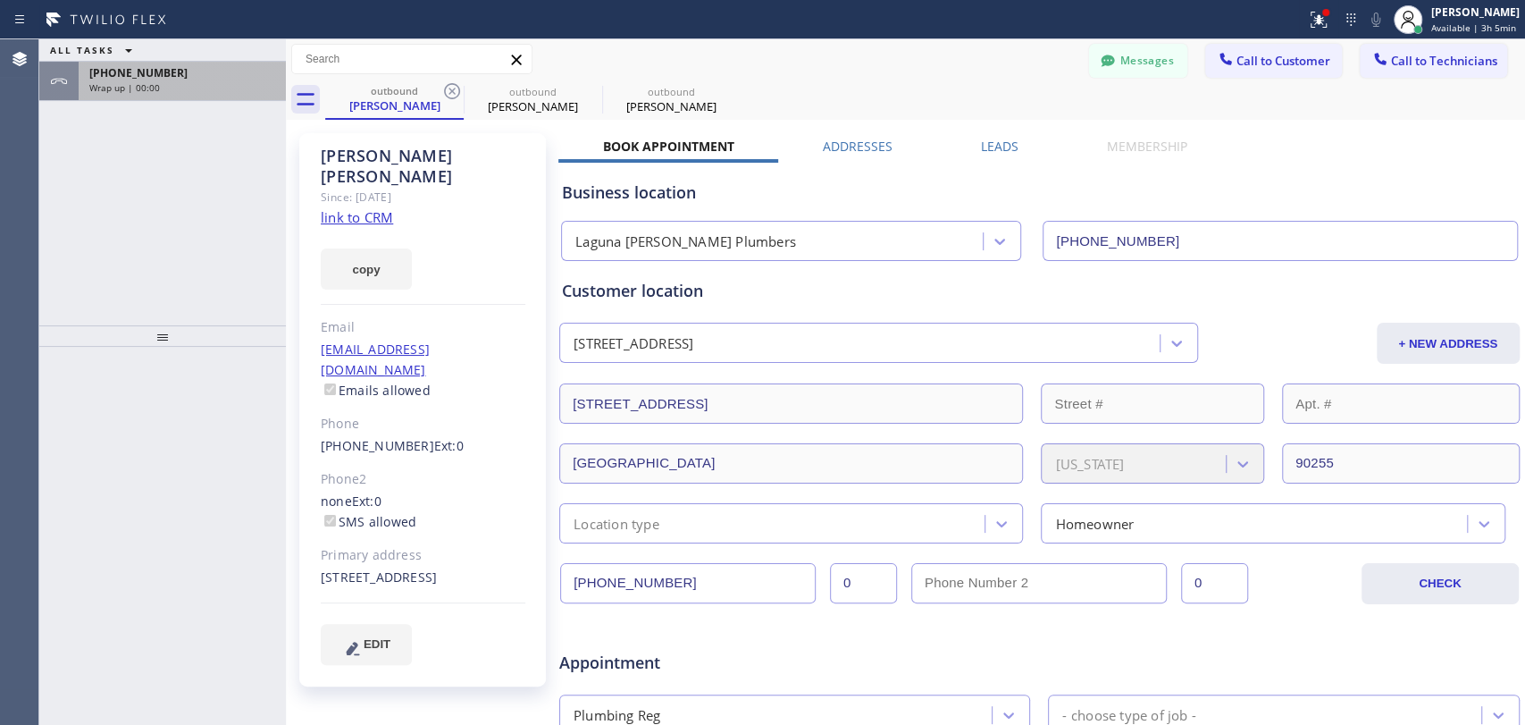
click at [186, 90] on div "[PHONE_NUMBER] Wrap up | 00:00" at bounding box center [179, 81] width 200 height 39
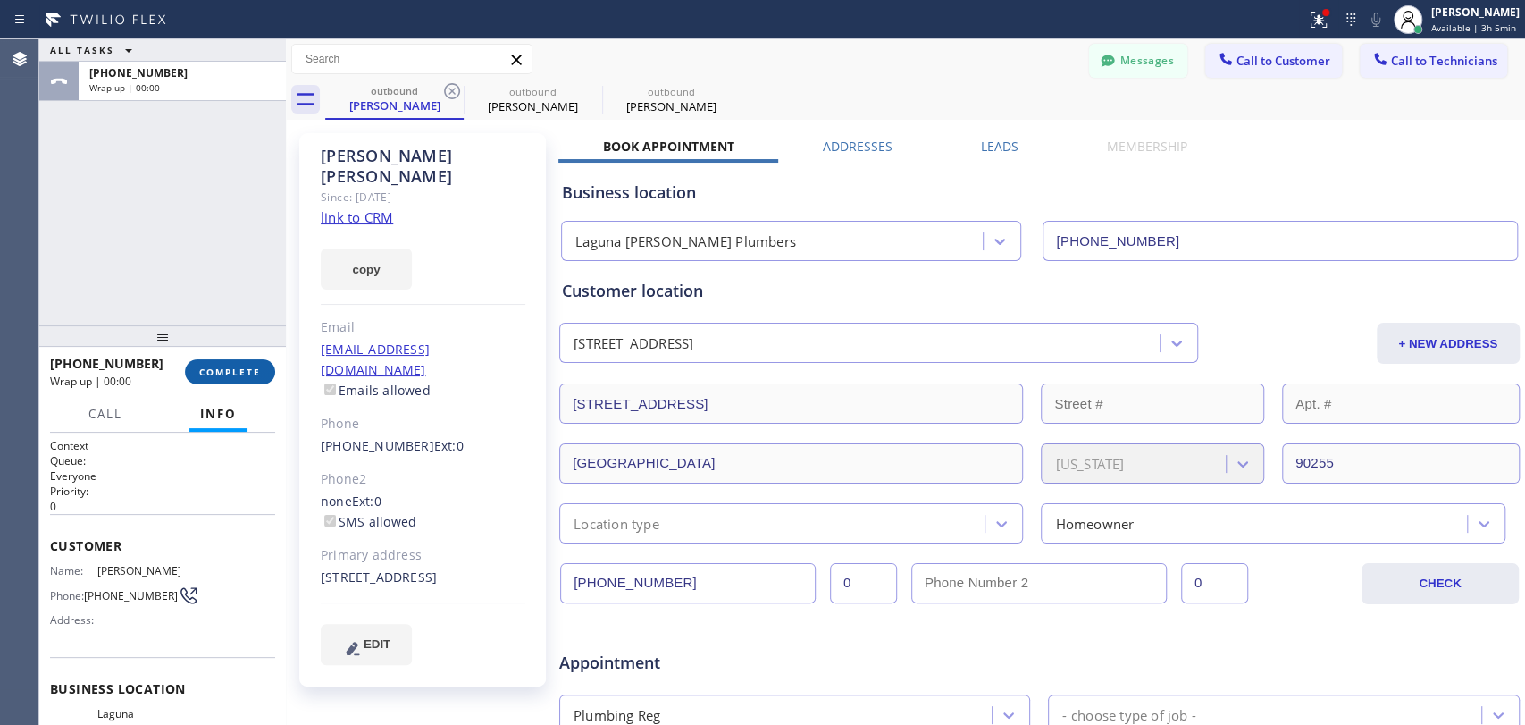
click at [232, 374] on span "COMPLETE" at bounding box center [230, 372] width 62 height 13
click at [1089, 62] on button "Messages" at bounding box center [1138, 61] width 98 height 34
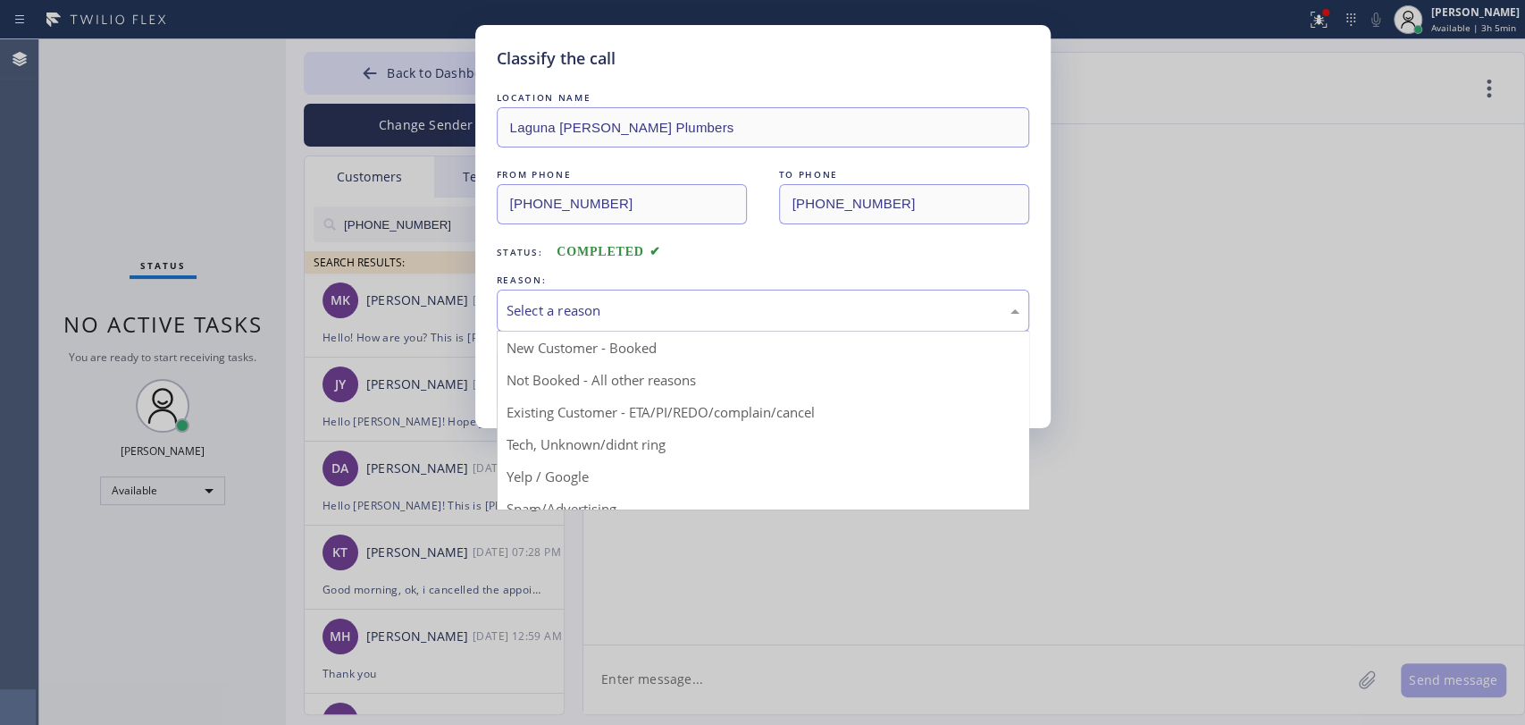
click at [606, 298] on div "Select a reason" at bounding box center [763, 311] width 533 height 42
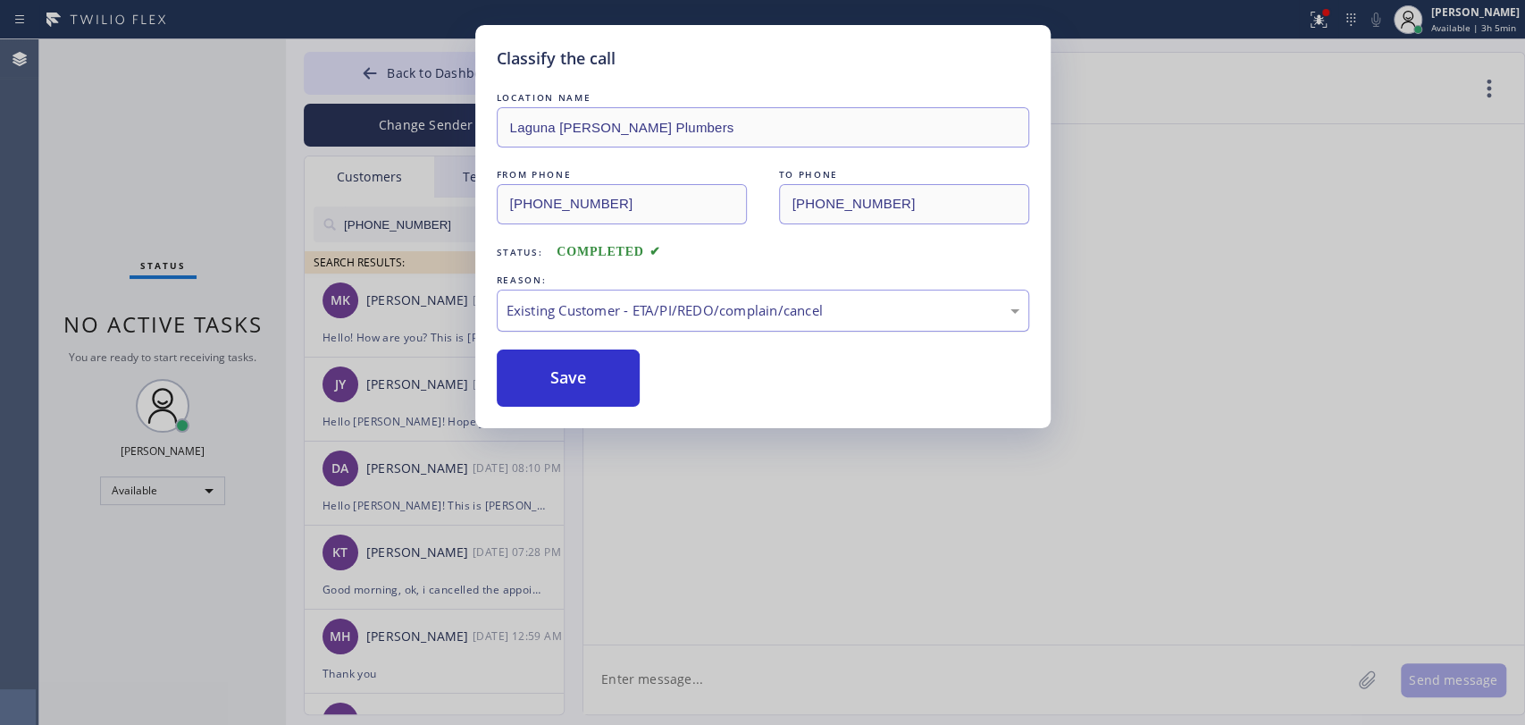
drag, startPoint x: 580, startPoint y: 381, endPoint x: 536, endPoint y: 316, distance: 77.8
click at [579, 381] on button "Save" at bounding box center [569, 377] width 144 height 57
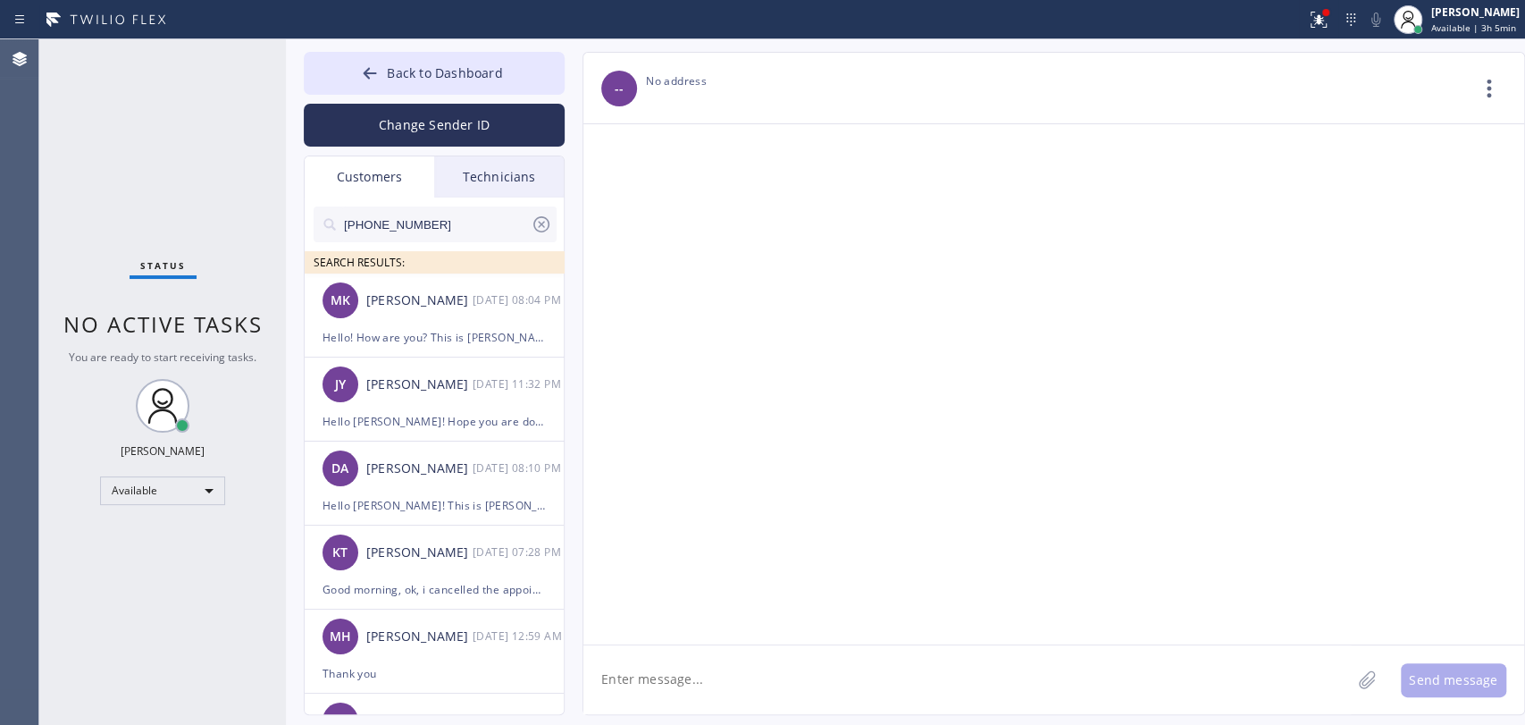
click at [472, 180] on div "Technicians" at bounding box center [499, 176] width 130 height 41
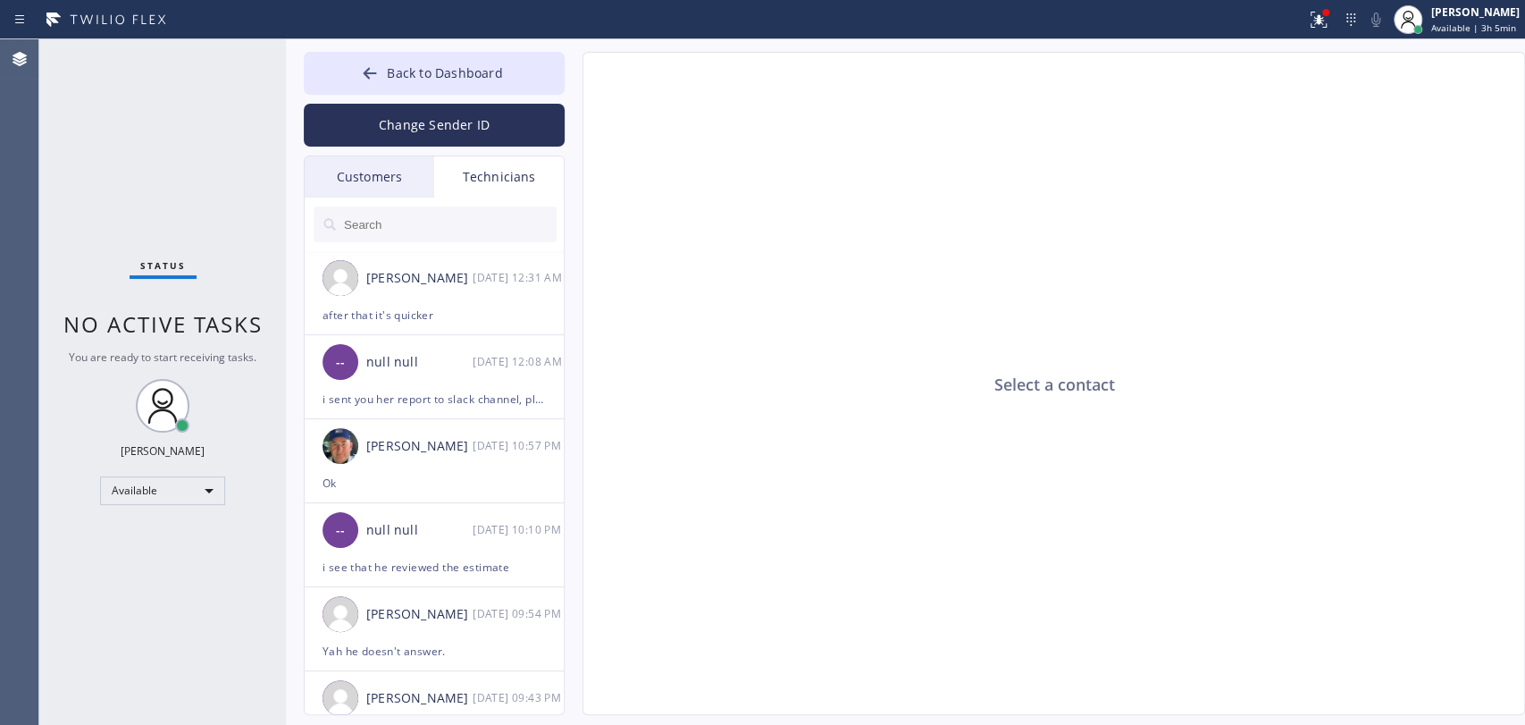
click at [409, 220] on input "text" at bounding box center [449, 224] width 214 height 36
click at [428, 69] on span "Back to Dashboard" at bounding box center [444, 72] width 115 height 17
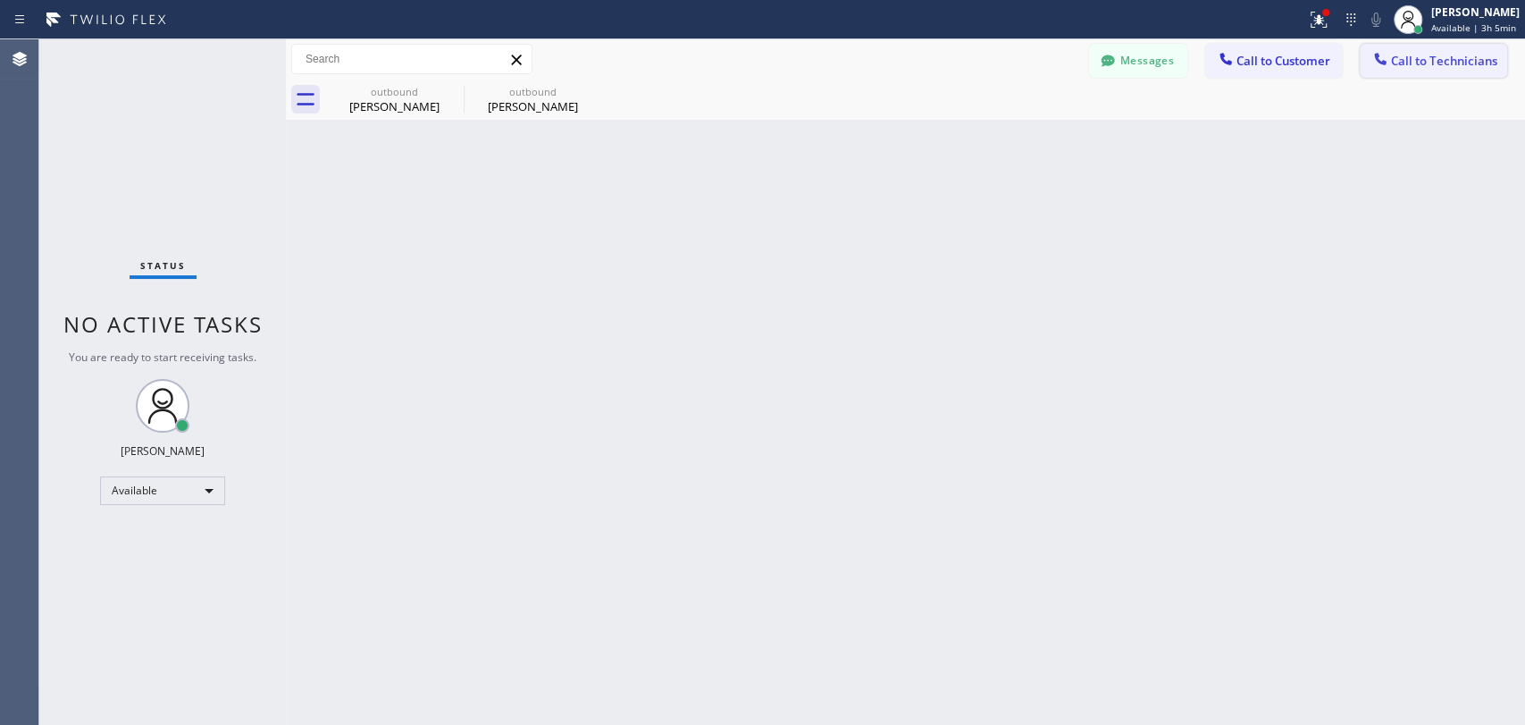
click at [1391, 60] on div at bounding box center [1380, 60] width 21 height 21
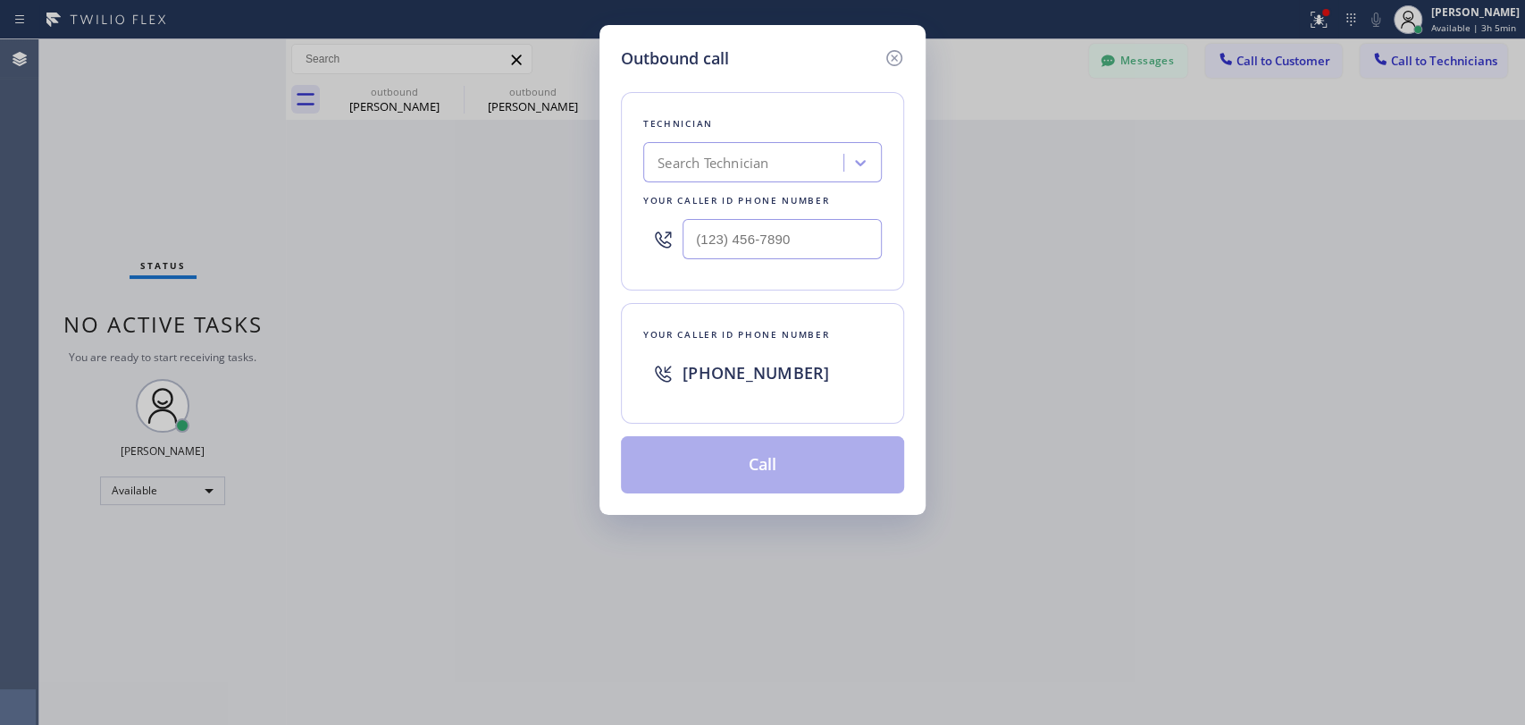
drag, startPoint x: 810, startPoint y: 213, endPoint x: 801, endPoint y: 187, distance: 27.4
click at [808, 213] on div at bounding box center [762, 239] width 239 height 58
click at [794, 179] on div "Search Technician" at bounding box center [762, 162] width 239 height 40
type input "[PERSON_NAME]"
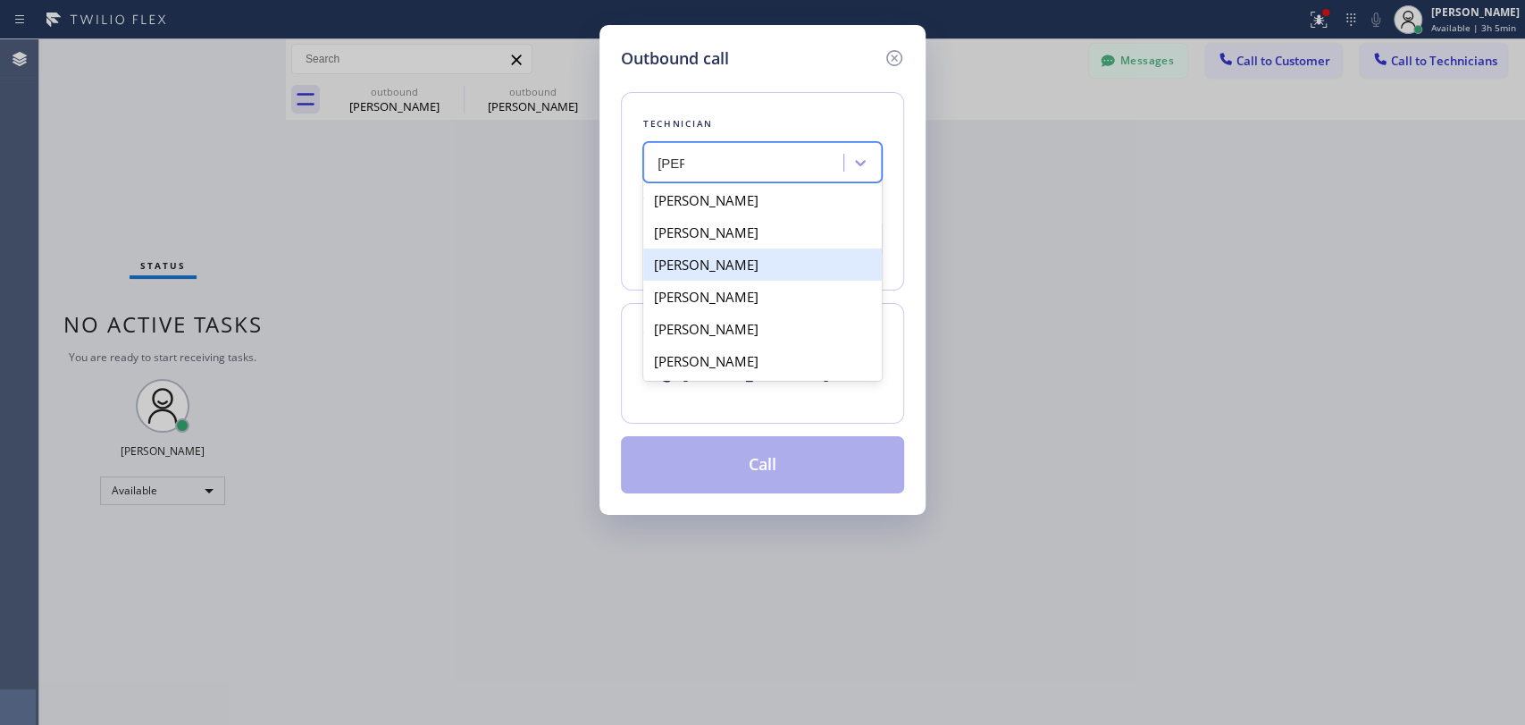
click at [724, 276] on div "[PERSON_NAME]" at bounding box center [762, 264] width 239 height 32
type input "[PHONE_NUMBER]"
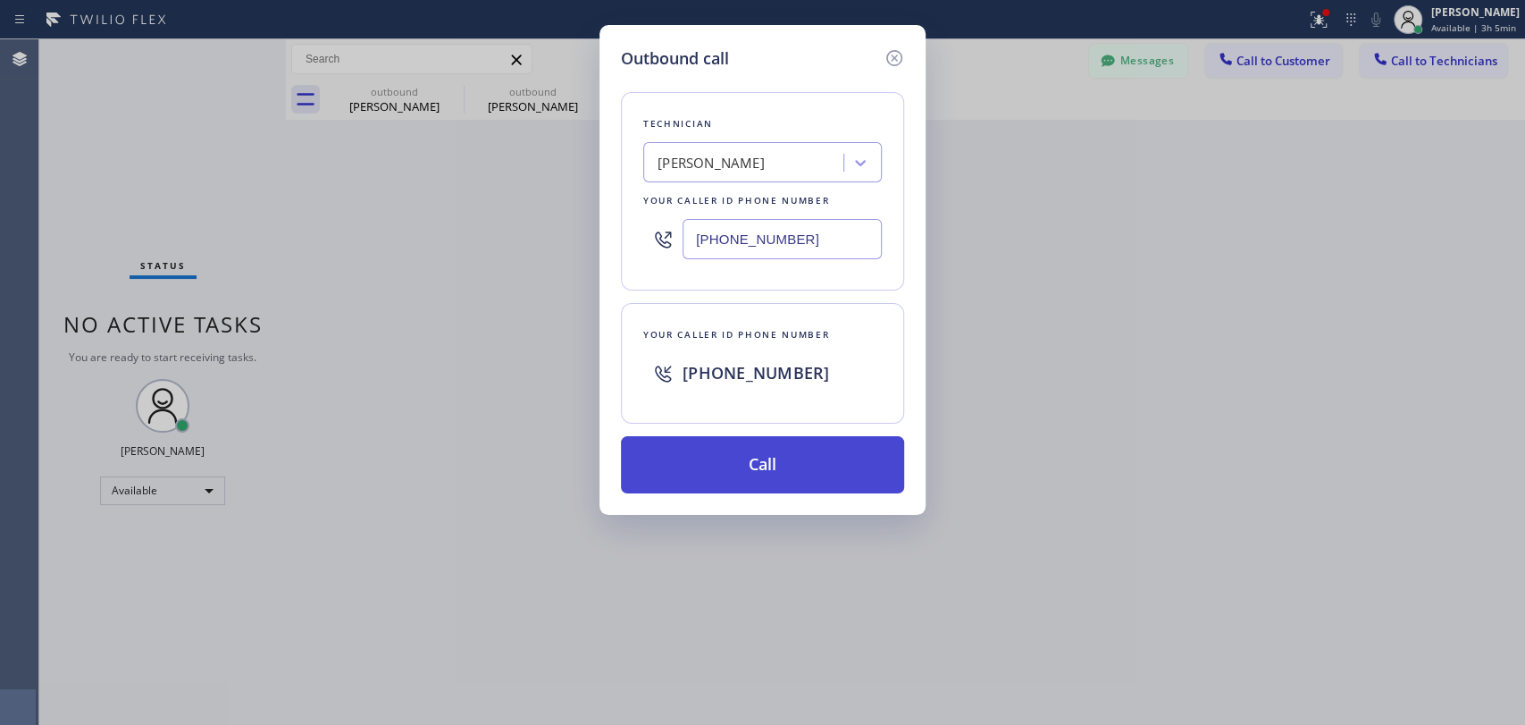
click at [724, 469] on button "Call" at bounding box center [762, 464] width 283 height 57
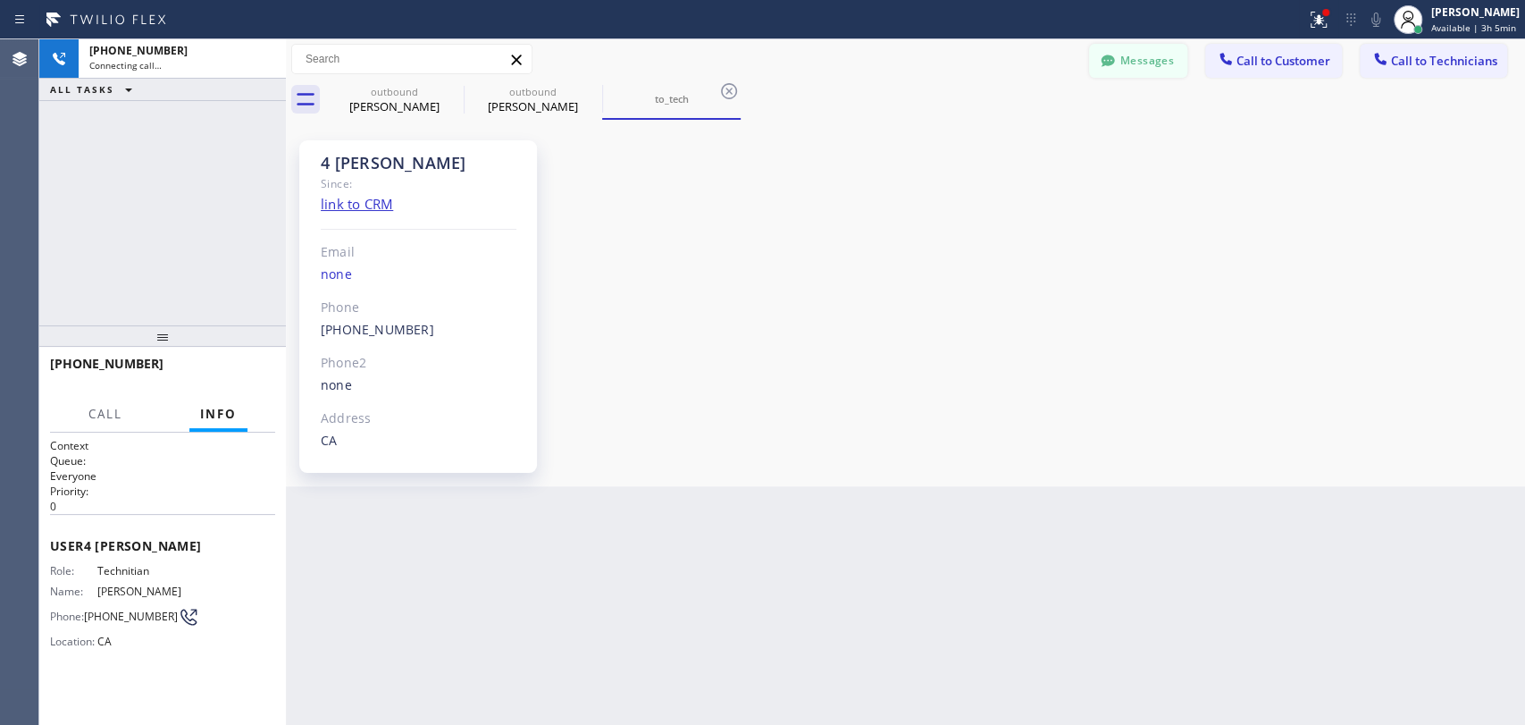
click at [1158, 60] on button "Messages" at bounding box center [1138, 61] width 98 height 34
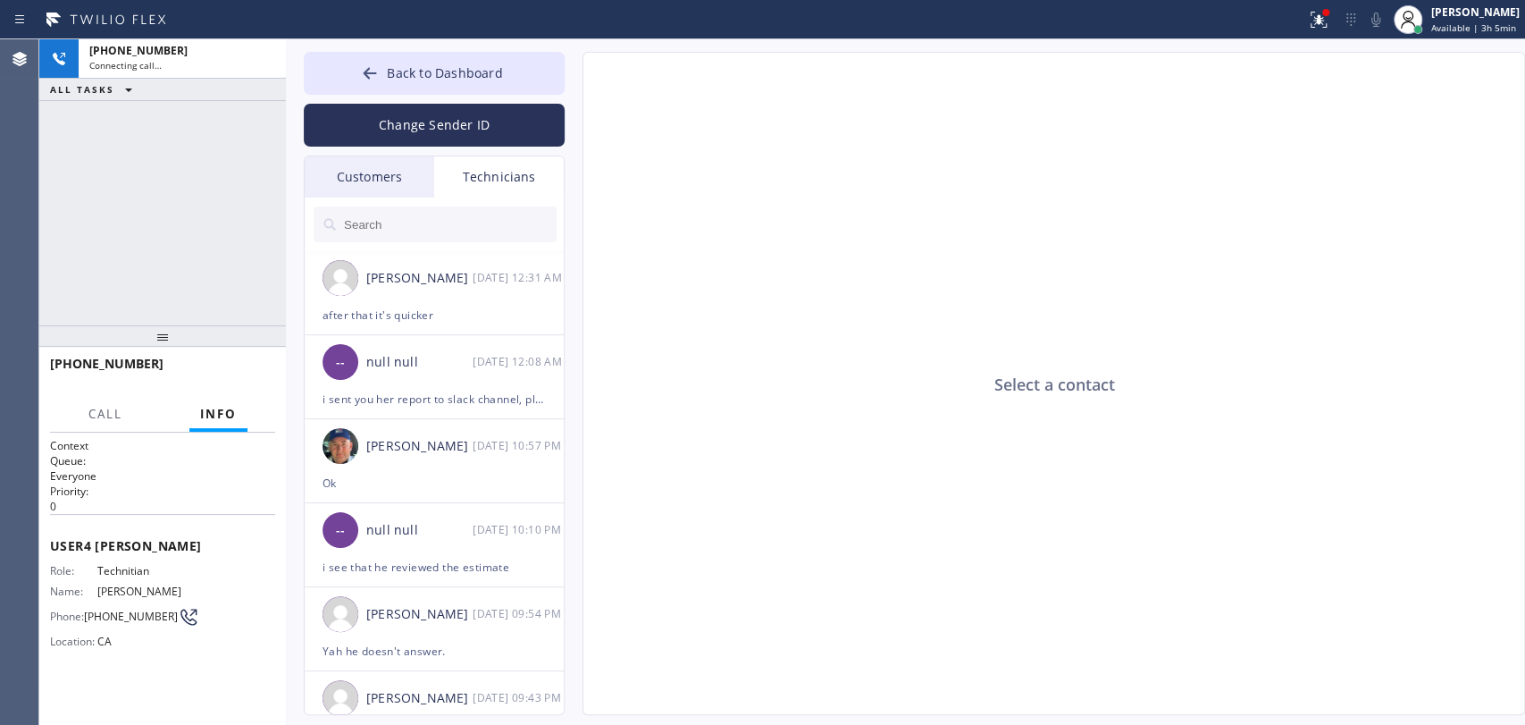
click at [419, 228] on input "text" at bounding box center [449, 224] width 214 height 36
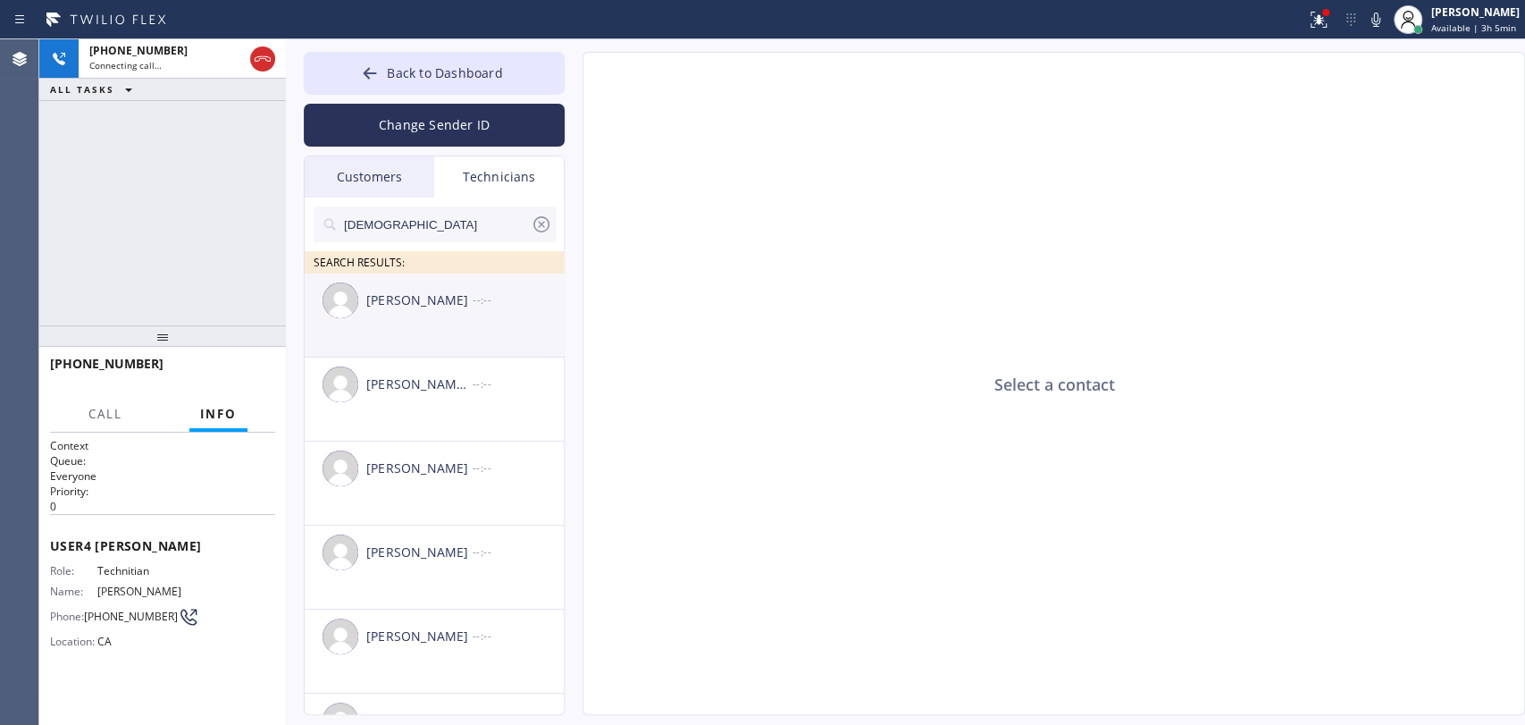
type input "[DEMOGRAPHIC_DATA]"
click at [403, 324] on div "[PERSON_NAME] --:--" at bounding box center [435, 300] width 261 height 54
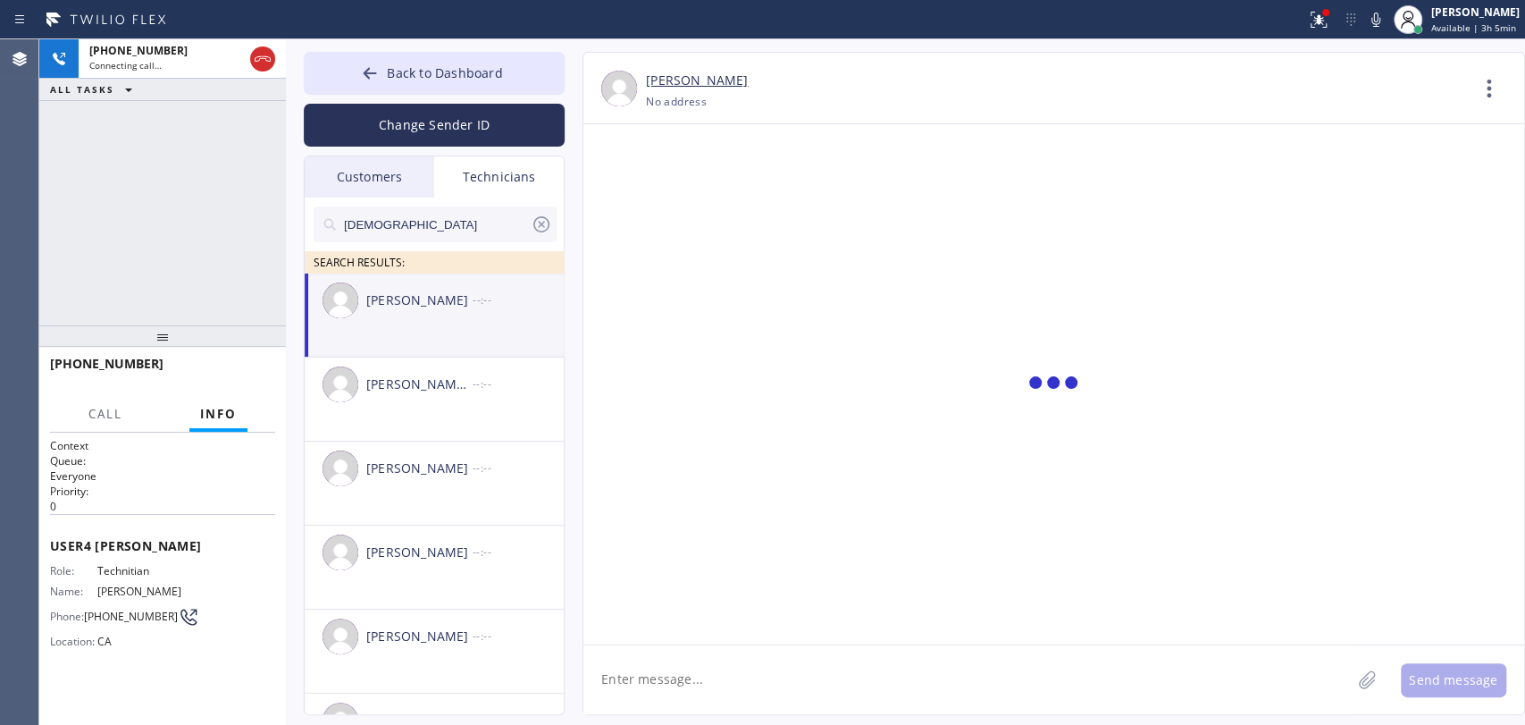
click at [702, 706] on textarea at bounding box center [968, 679] width 768 height 69
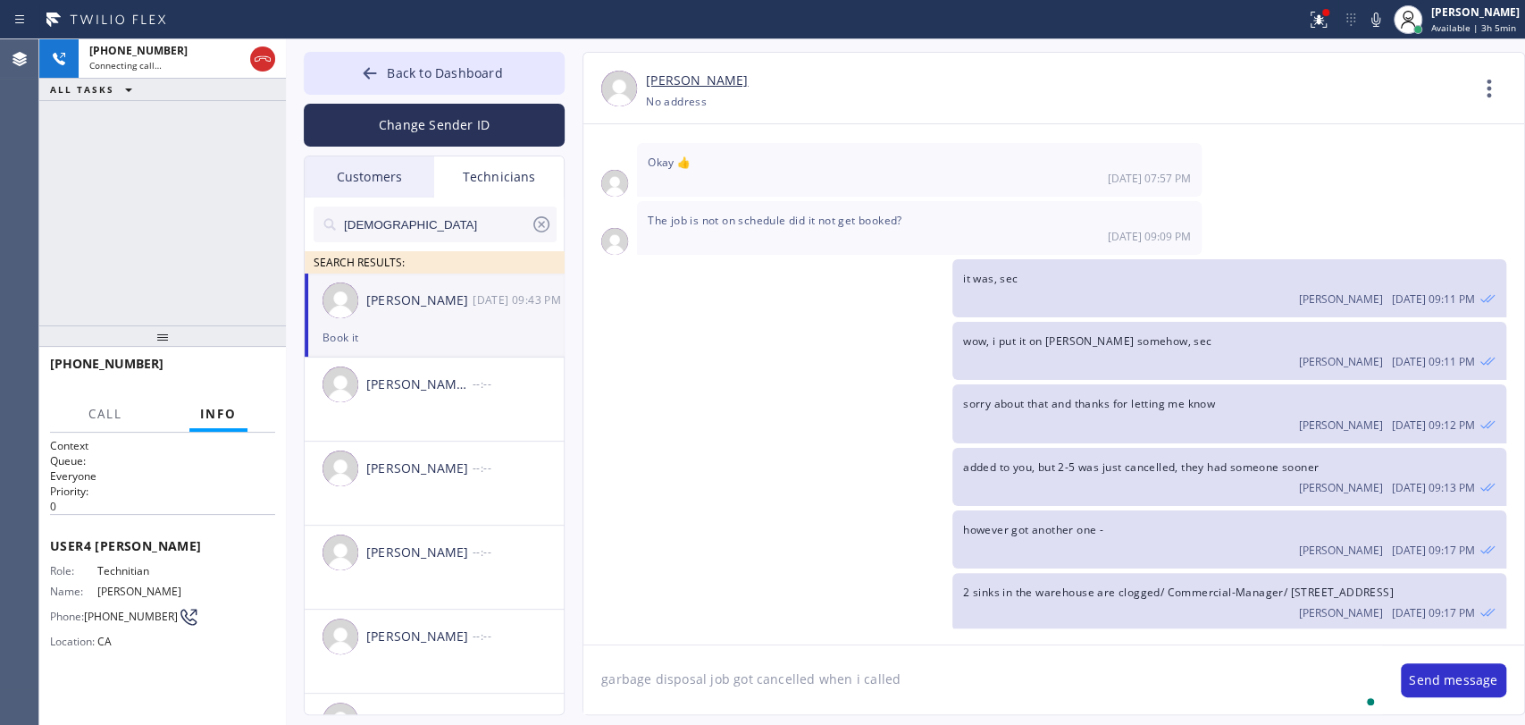
type textarea "garbage disposal job got cancelled when i called"
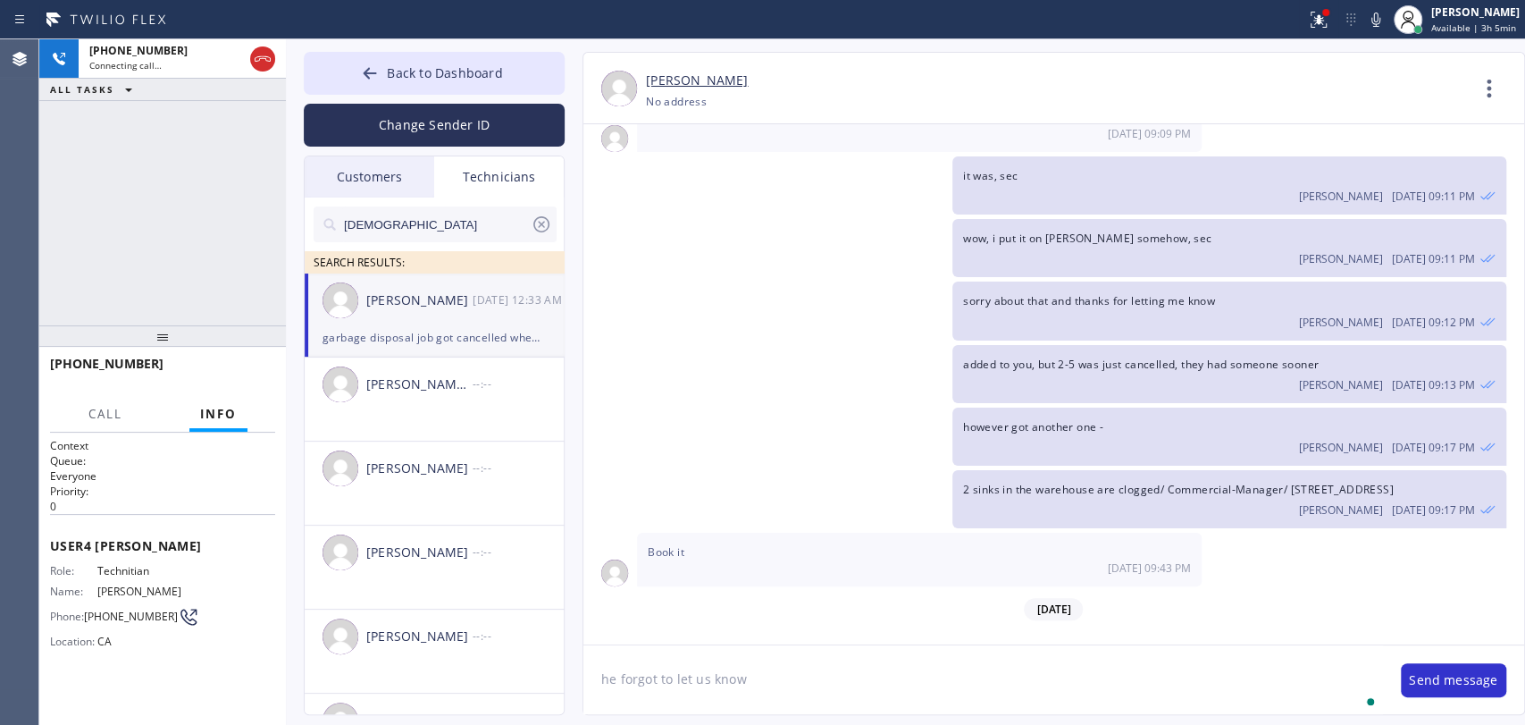
type textarea "he forgot to let us know"
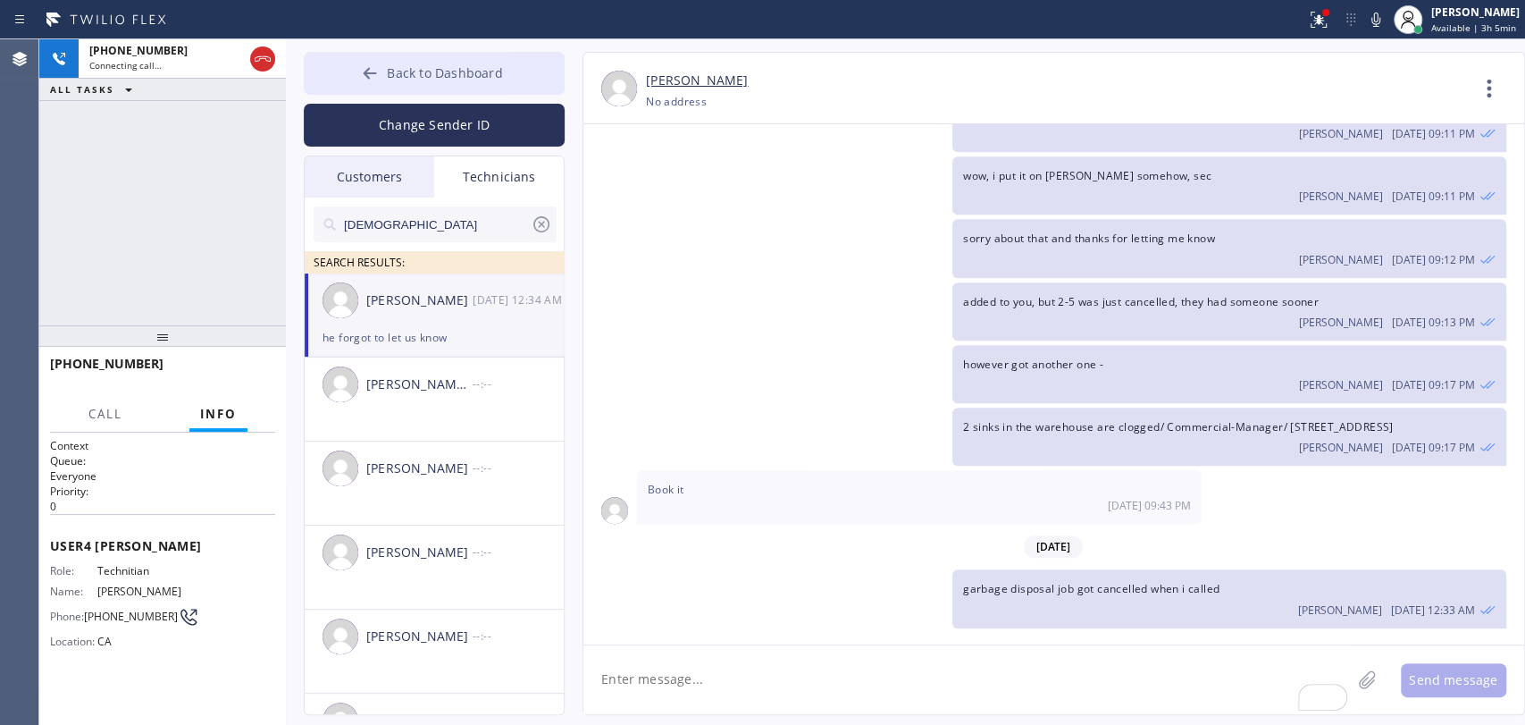
click at [357, 76] on button "Back to Dashboard" at bounding box center [434, 73] width 261 height 43
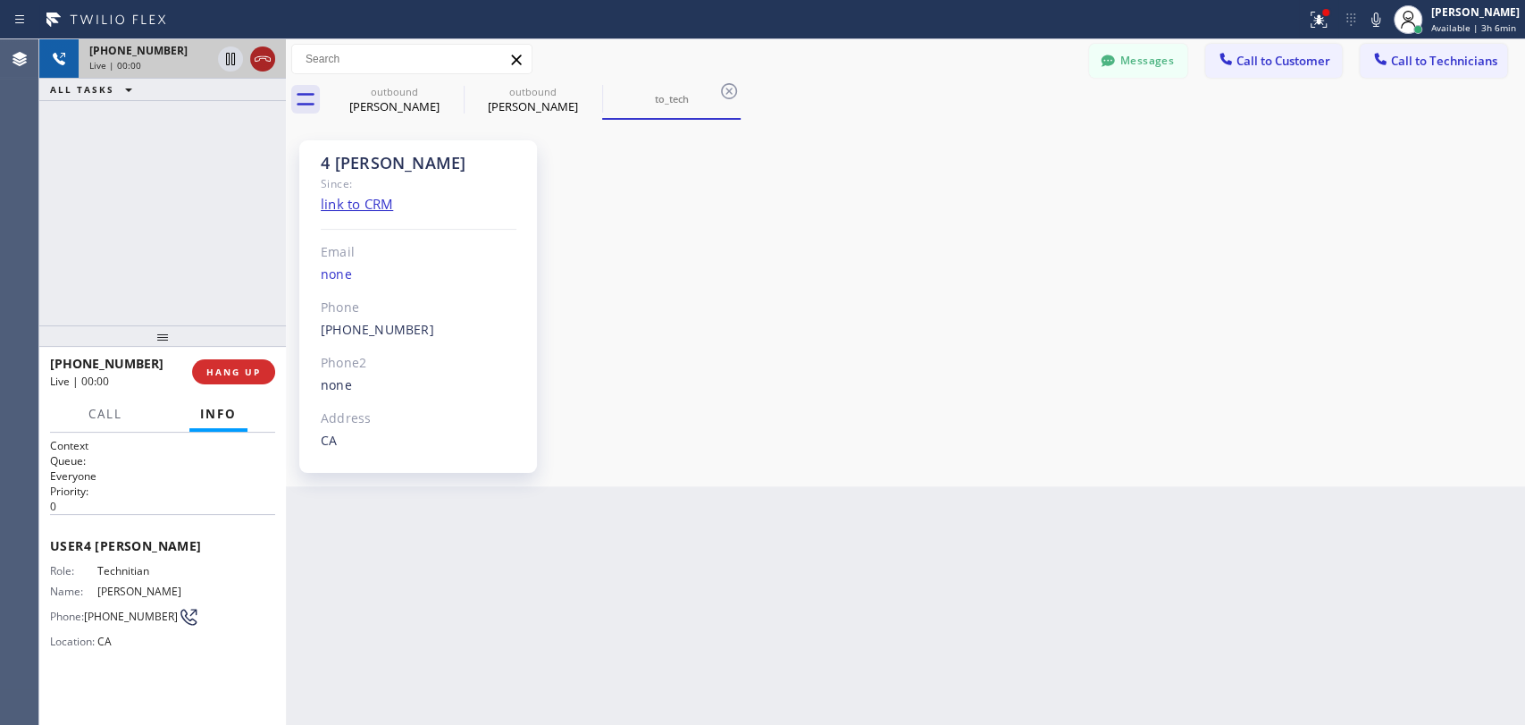
click at [259, 56] on icon at bounding box center [263, 58] width 16 height 5
click at [259, 56] on div "[PHONE_NUMBER]" at bounding box center [182, 50] width 186 height 15
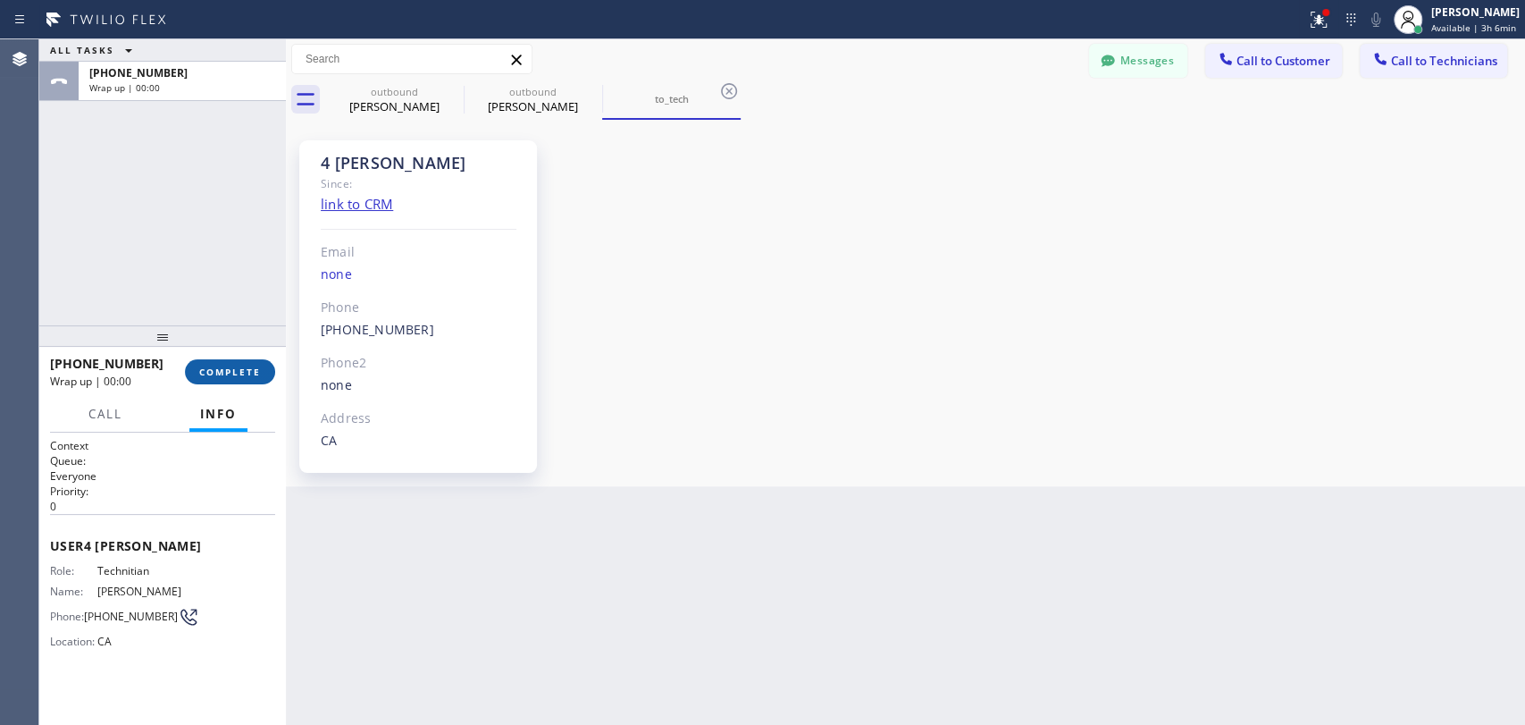
click at [230, 373] on span "COMPLETE" at bounding box center [230, 372] width 62 height 13
click at [1380, 71] on button "Call to Technicians" at bounding box center [1433, 61] width 147 height 34
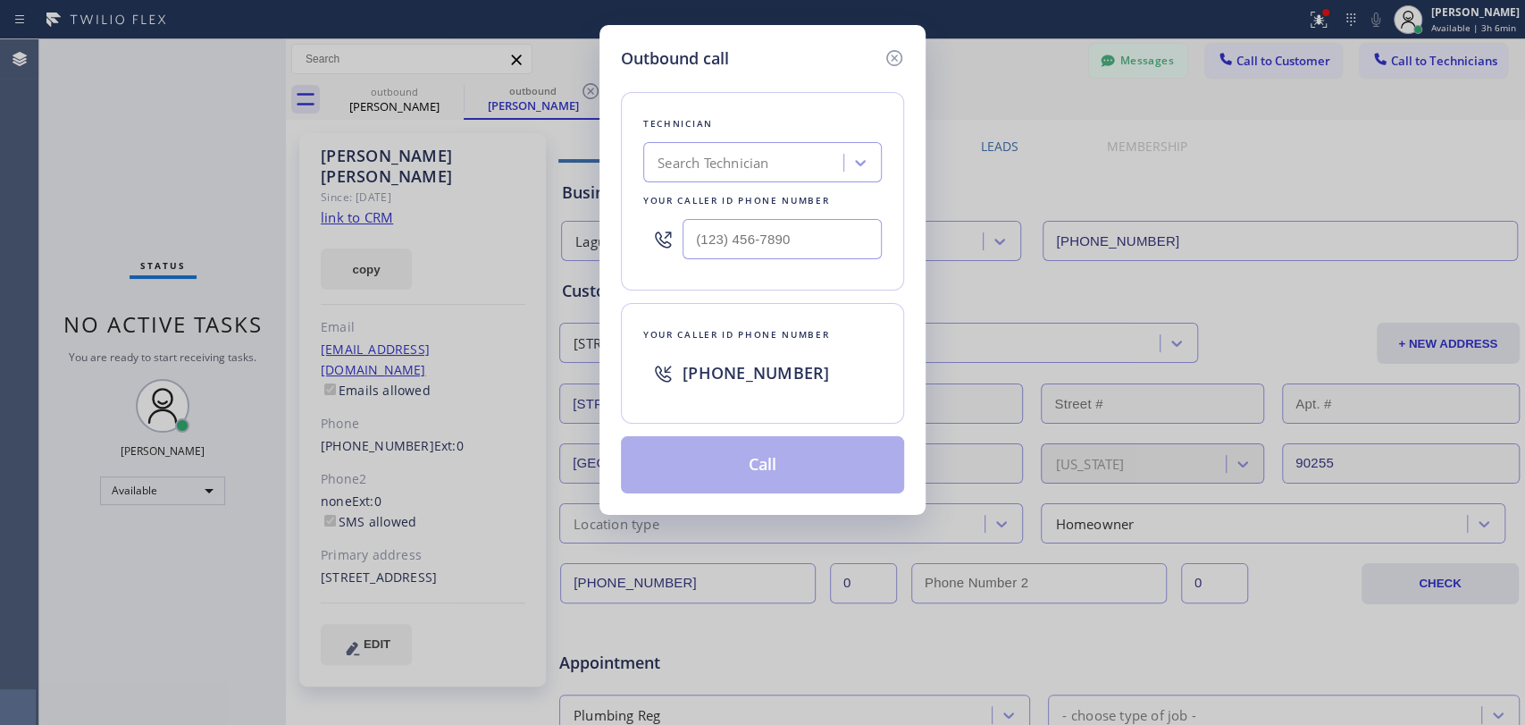
drag, startPoint x: 845, startPoint y: 178, endPoint x: 825, endPoint y: 180, distance: 19.7
click at [837, 179] on div "Search Technician" at bounding box center [762, 162] width 239 height 40
click at [882, 67] on div "Outbound call Technician option [PERSON_NAME], selected. 0 results available. S…" at bounding box center [763, 270] width 326 height 490
click at [889, 62] on icon at bounding box center [894, 57] width 21 height 21
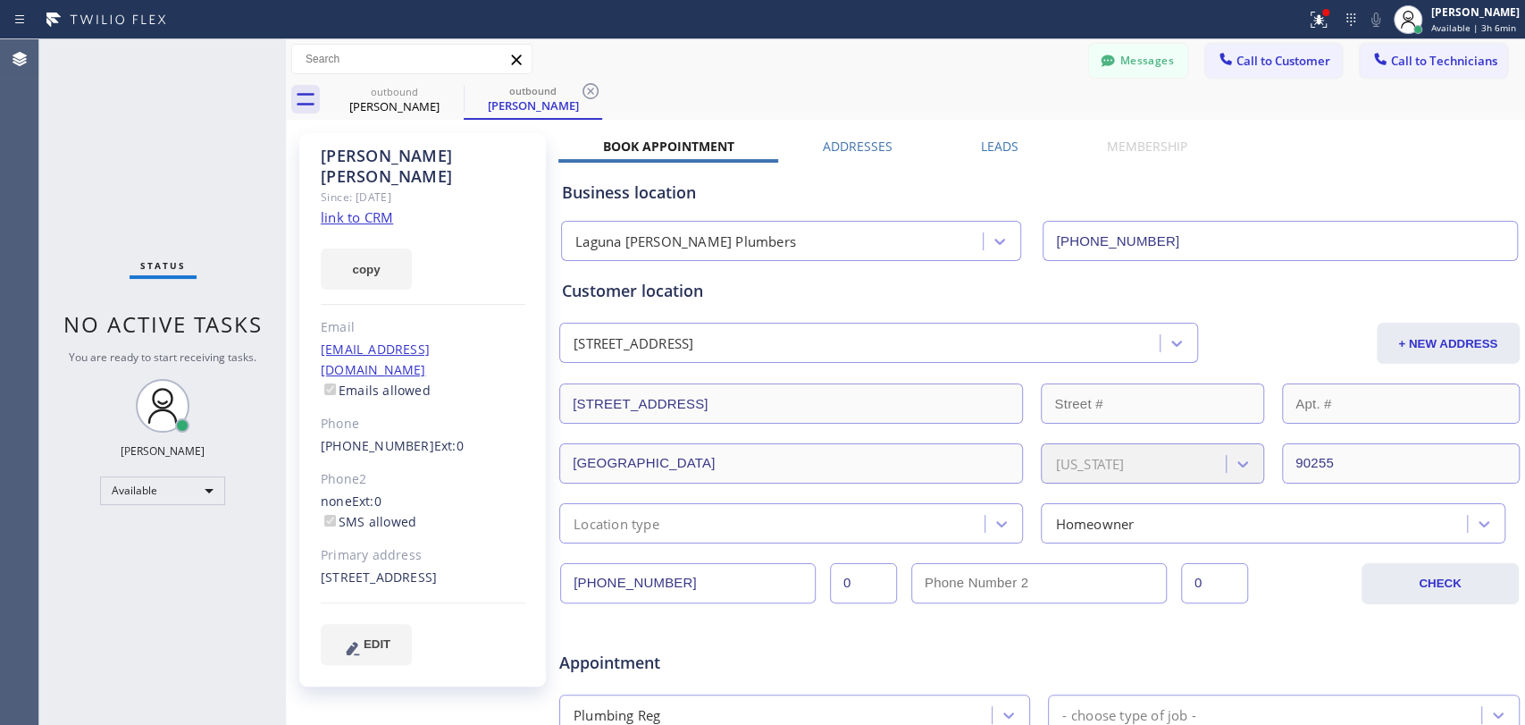
click at [1310, 53] on span "Call to Customer" at bounding box center [1284, 61] width 94 height 16
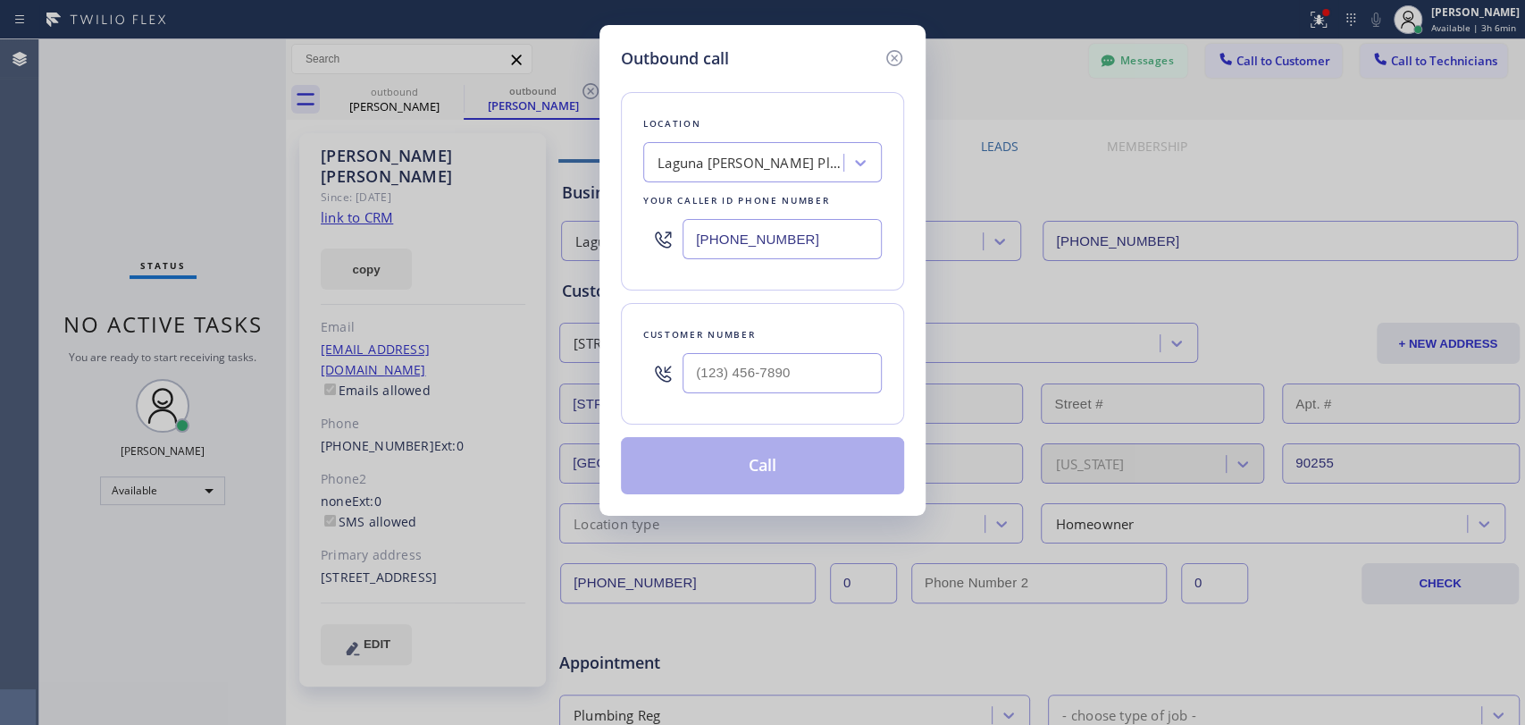
click at [778, 164] on div "Laguna [PERSON_NAME] Plumbers" at bounding box center [752, 163] width 188 height 21
paste input "Superb HVAC Repair [GEOGRAPHIC_DATA]"
type input "Superb HVAC Repair [GEOGRAPHIC_DATA]"
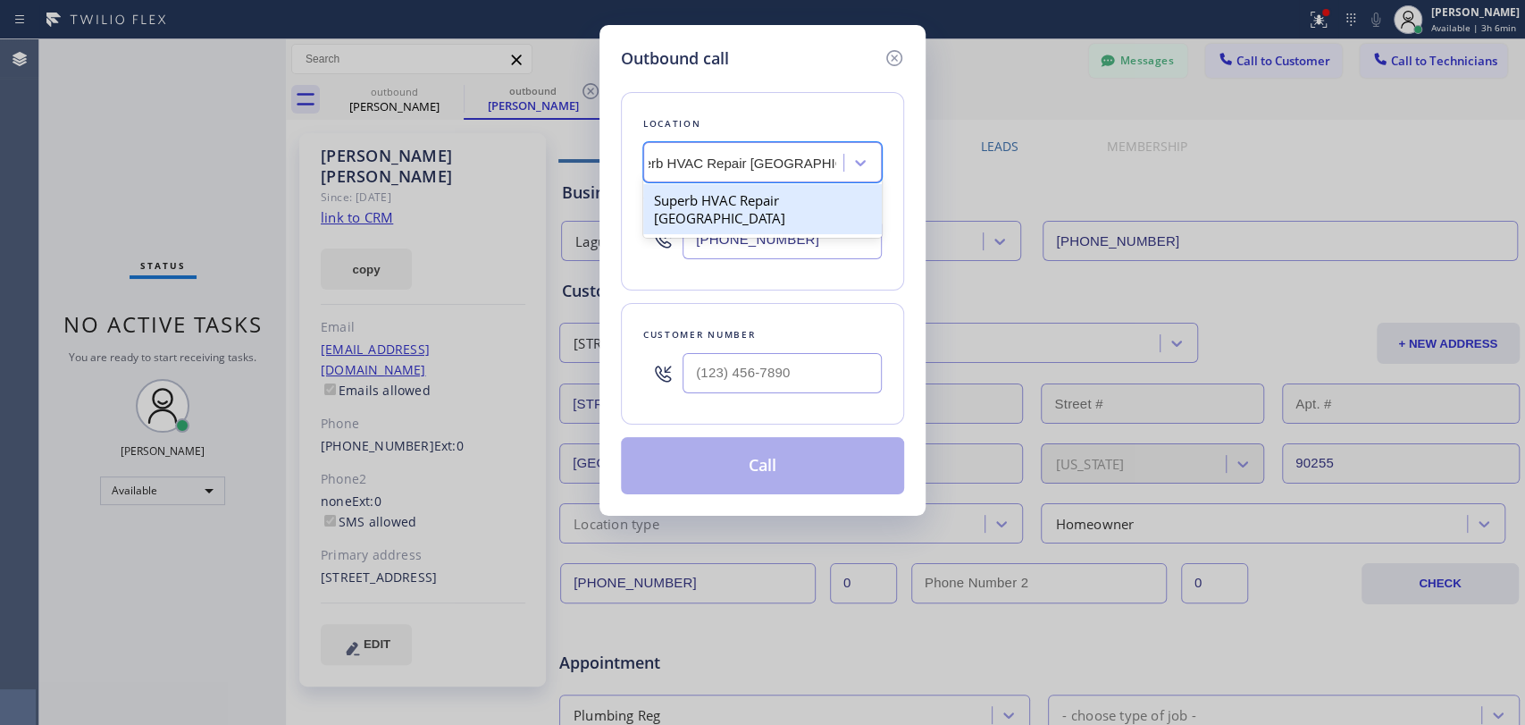
click at [712, 197] on div "Superb HVAC Repair [GEOGRAPHIC_DATA]" at bounding box center [762, 209] width 239 height 50
type input "[PHONE_NUMBER]"
click at [724, 394] on div at bounding box center [782, 373] width 199 height 58
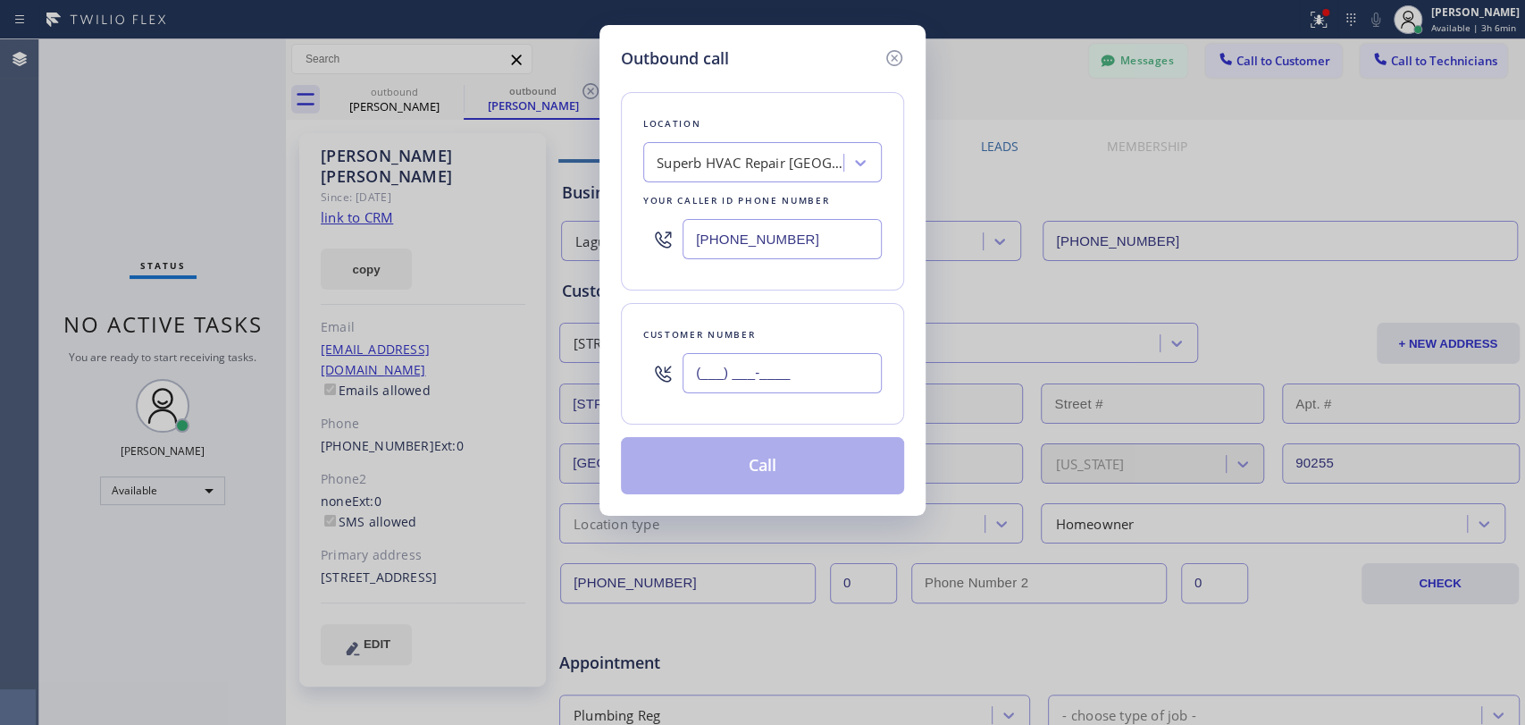
click at [728, 365] on input "(___) ___-____" at bounding box center [782, 373] width 199 height 40
paste input "650) 283-7939"
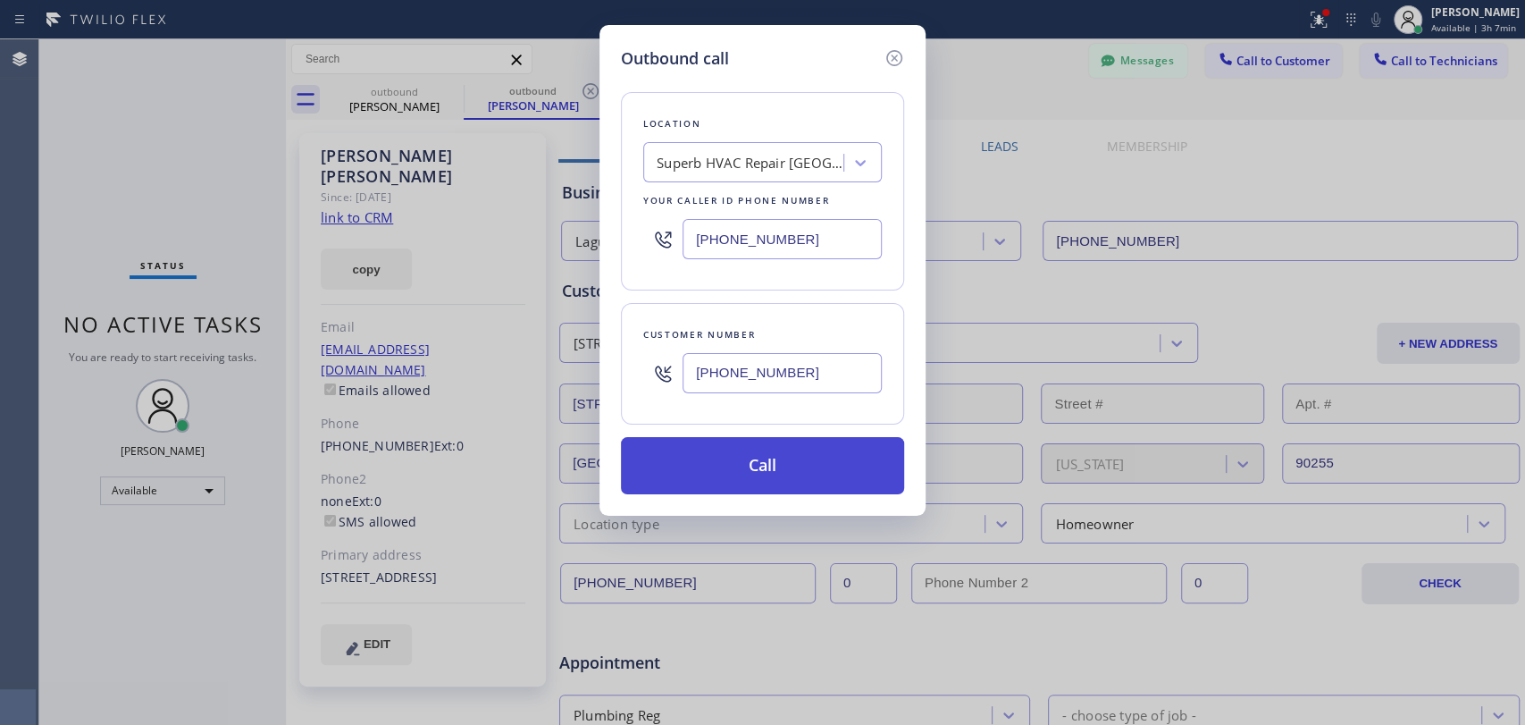
type input "[PHONE_NUMBER]"
click at [715, 466] on button "Call" at bounding box center [762, 465] width 283 height 57
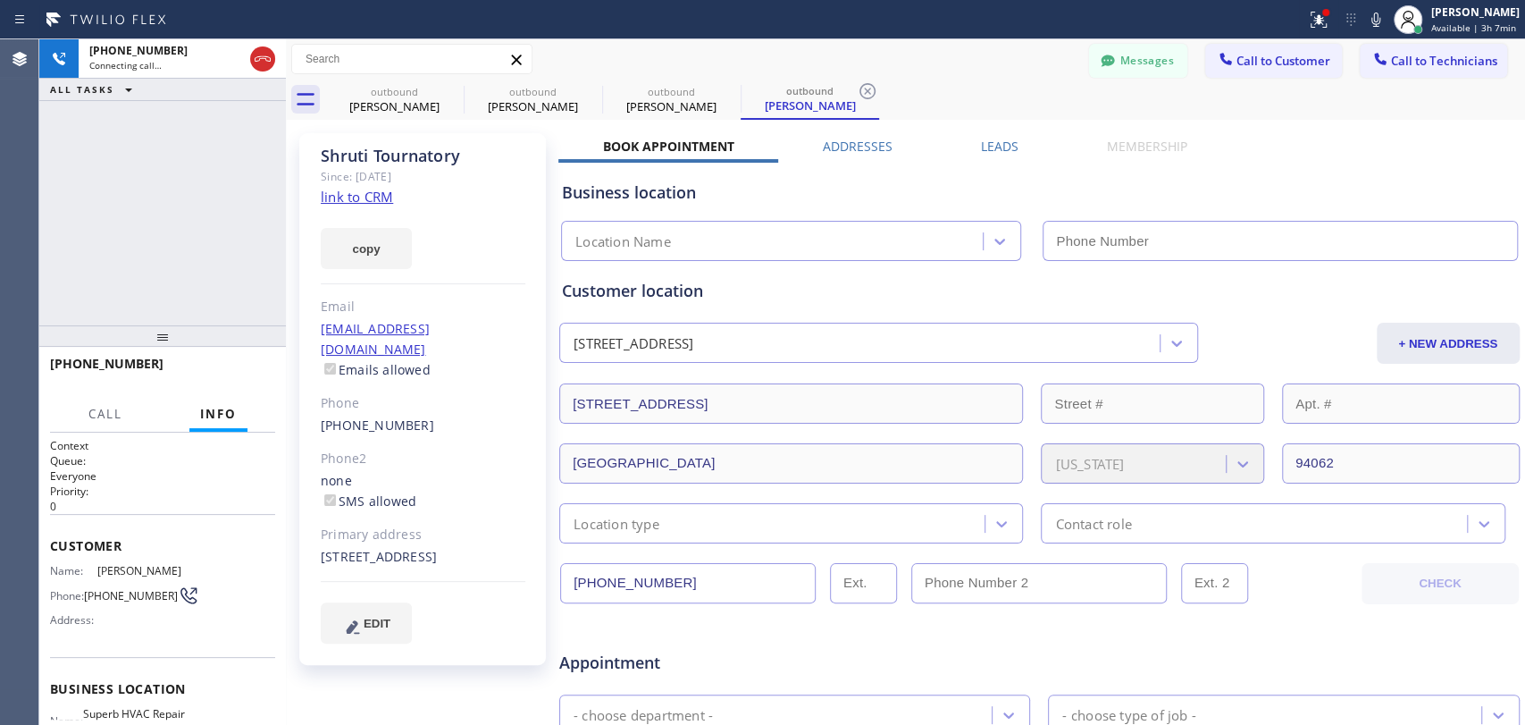
type input "[PHONE_NUMBER]"
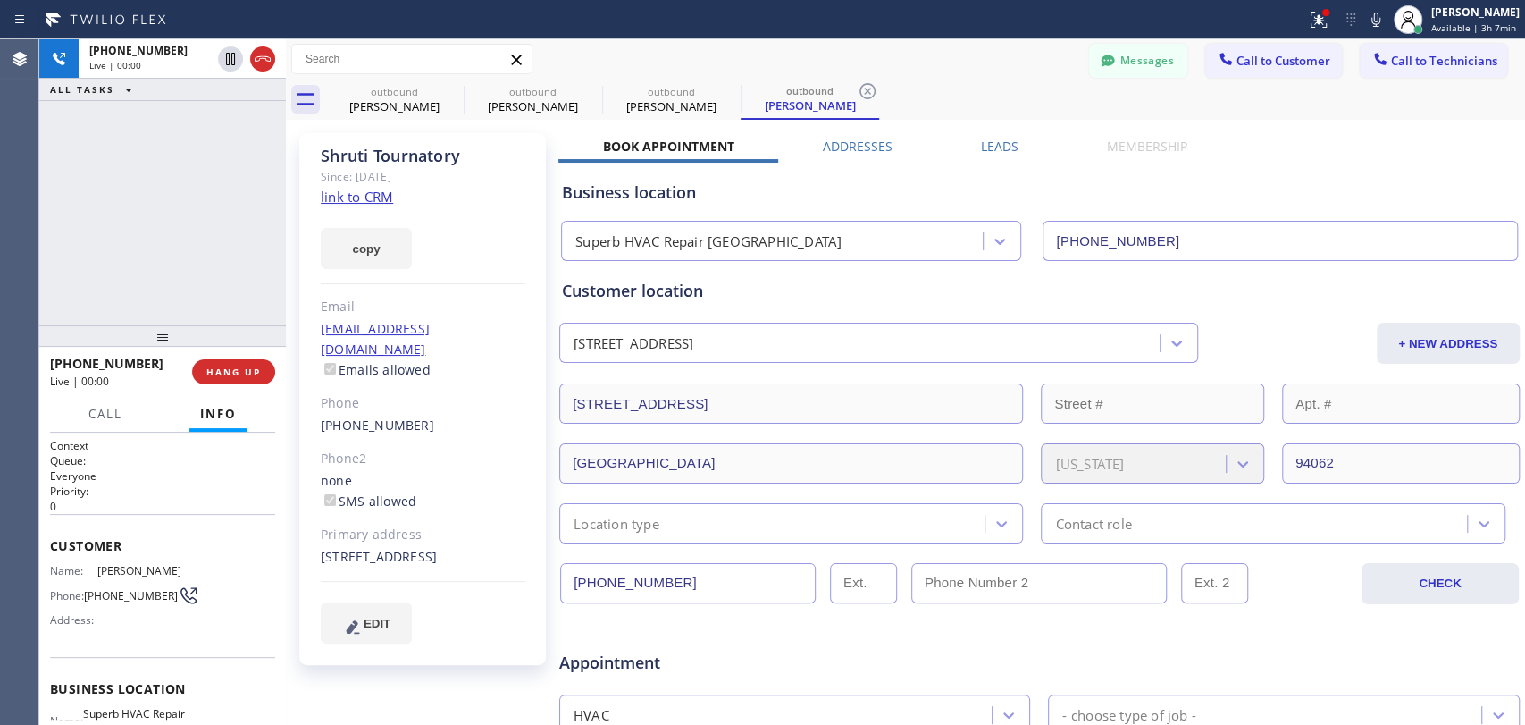
click at [700, 599] on div at bounding box center [1040, 608] width 962 height 23
click at [695, 597] on div at bounding box center [1040, 608] width 962 height 23
click at [694, 592] on input "[PHONE_NUMBER]" at bounding box center [688, 583] width 256 height 40
click at [693, 592] on input "[PHONE_NUMBER]" at bounding box center [688, 583] width 256 height 40
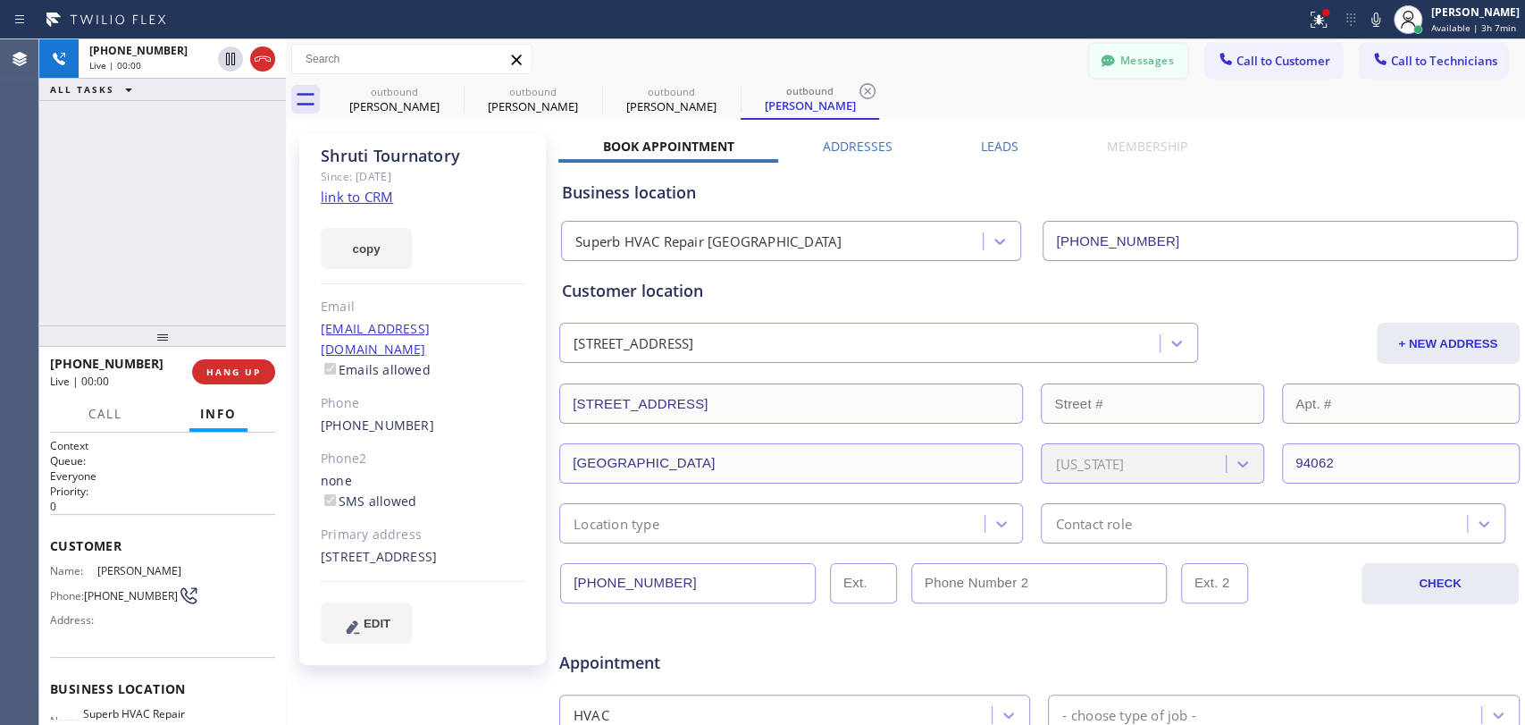
click at [1089, 68] on button "Messages" at bounding box center [1138, 61] width 98 height 34
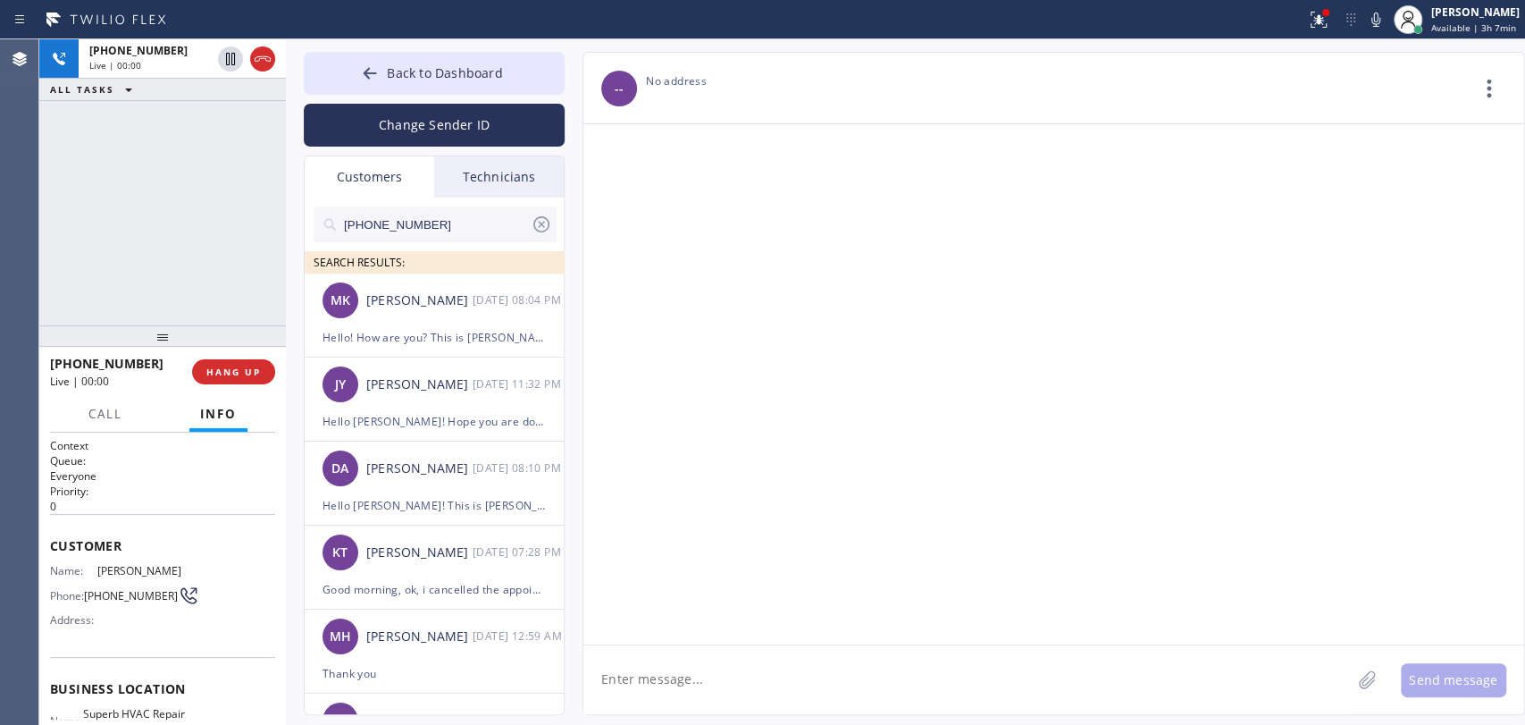
click at [407, 234] on input "[PHONE_NUMBER]" at bounding box center [436, 224] width 189 height 36
click at [407, 231] on input "[PHONE_NUMBER]" at bounding box center [436, 224] width 189 height 36
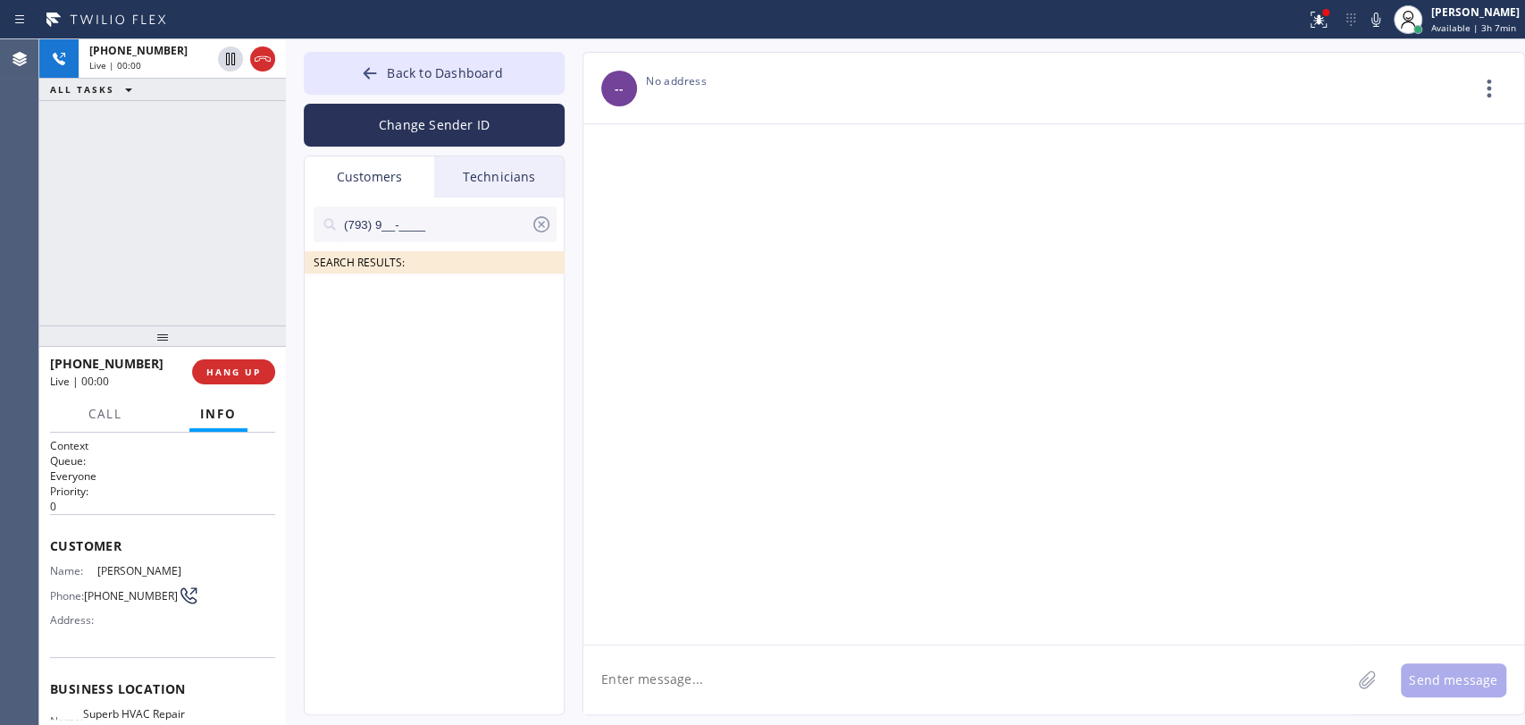
click at [459, 223] on input "(793) 9__-____" at bounding box center [436, 224] width 189 height 36
click at [534, 228] on icon at bounding box center [542, 224] width 16 height 16
click at [443, 234] on input "text" at bounding box center [449, 224] width 214 height 36
paste input "7939"
type input "7939"
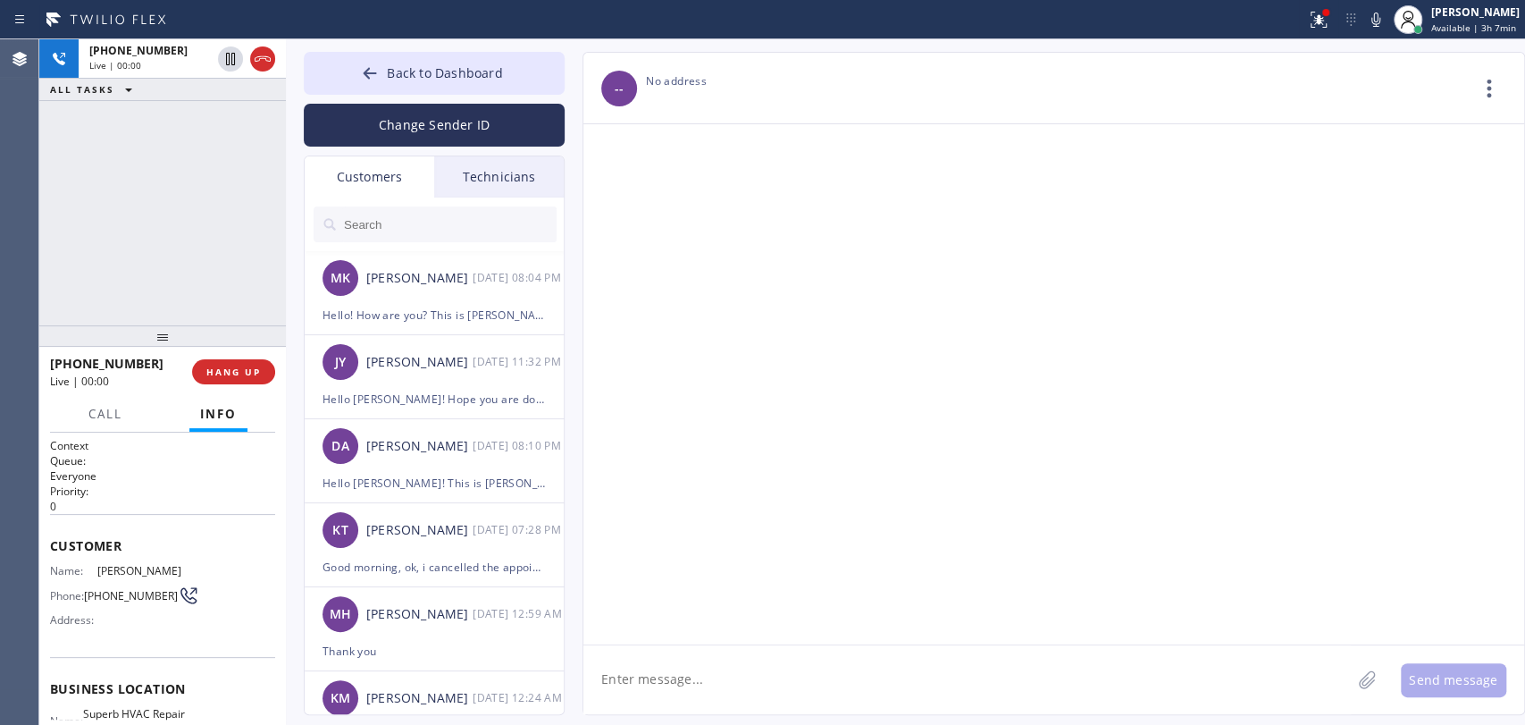
click at [431, 220] on input "text" at bounding box center [449, 224] width 214 height 36
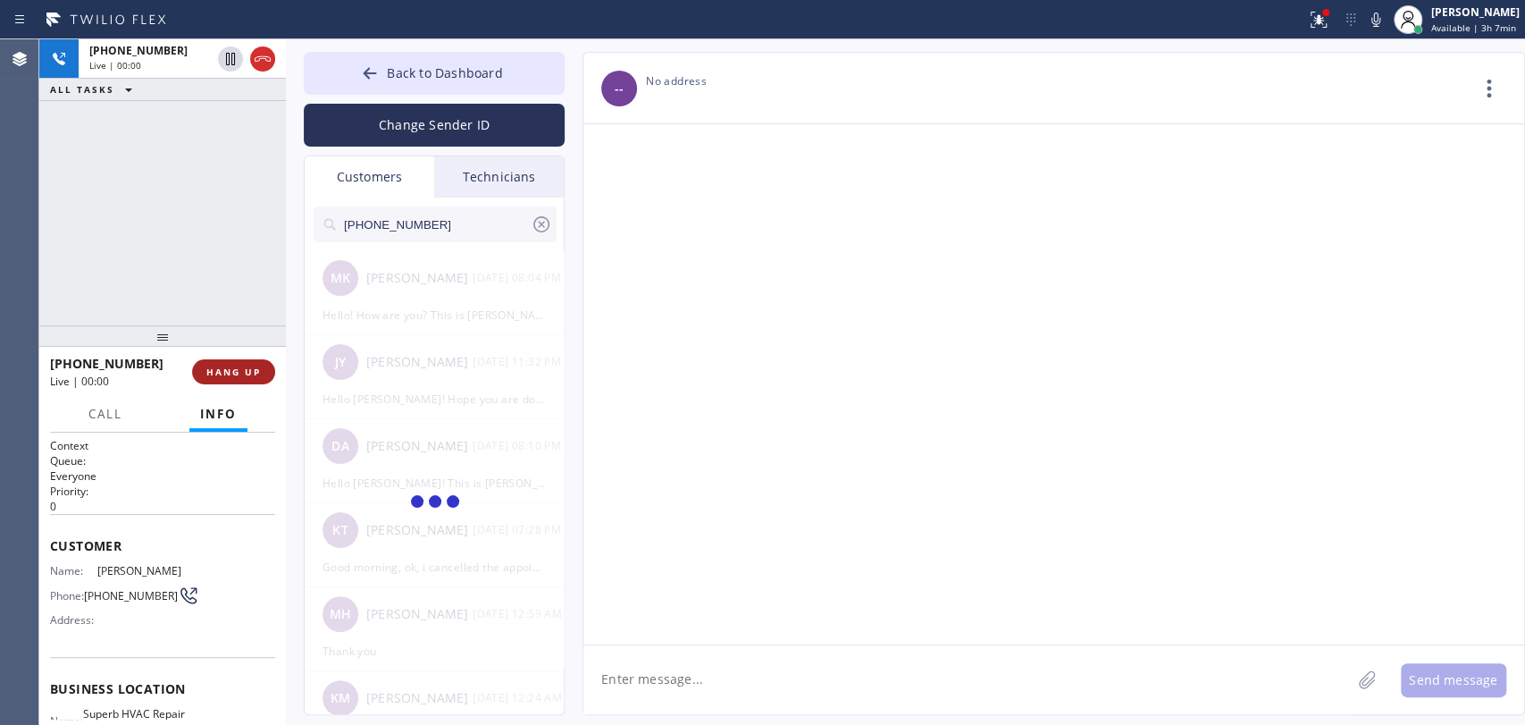
click at [214, 359] on button "HANG UP" at bounding box center [233, 371] width 83 height 25
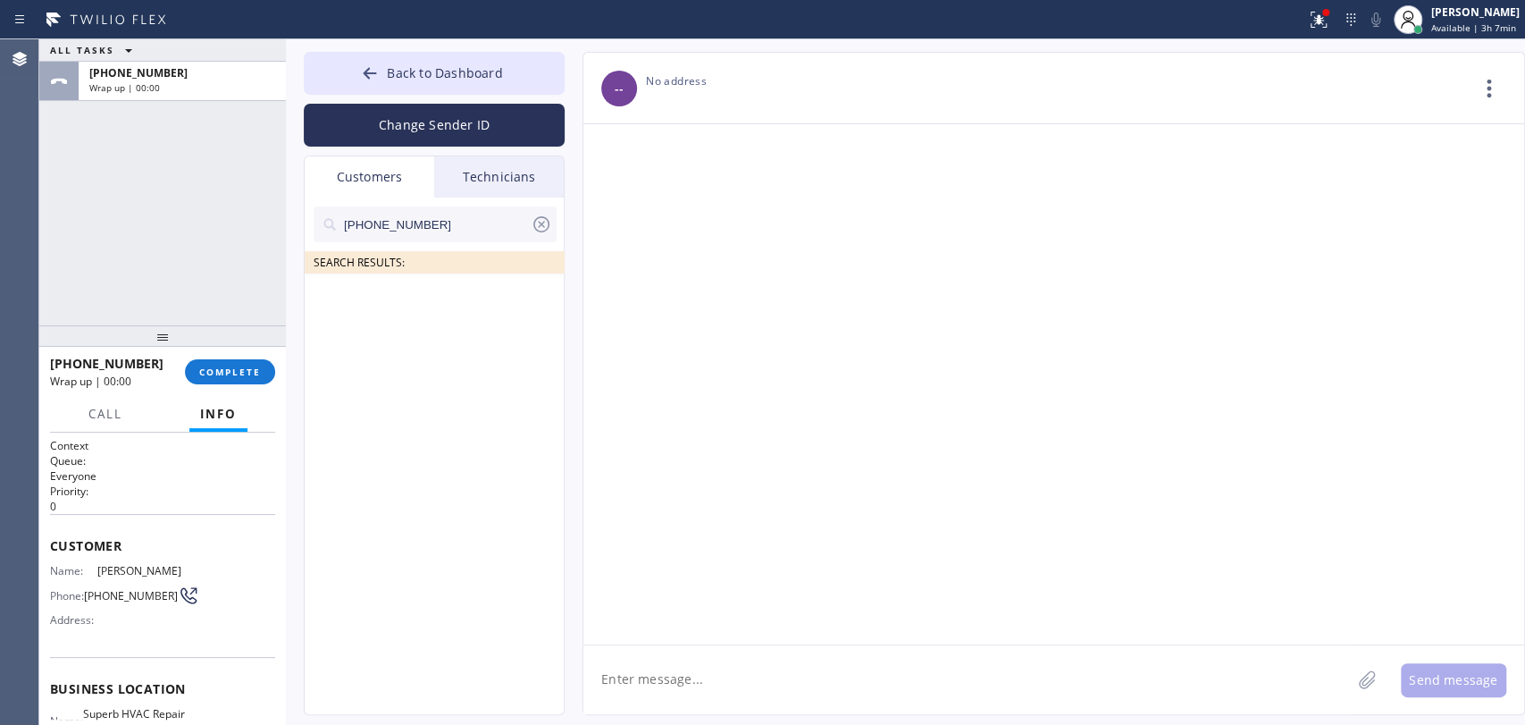
click at [430, 231] on input "[PHONE_NUMBER]" at bounding box center [436, 224] width 189 height 36
paste input "text"
type input "[PHONE_NUMBER]"
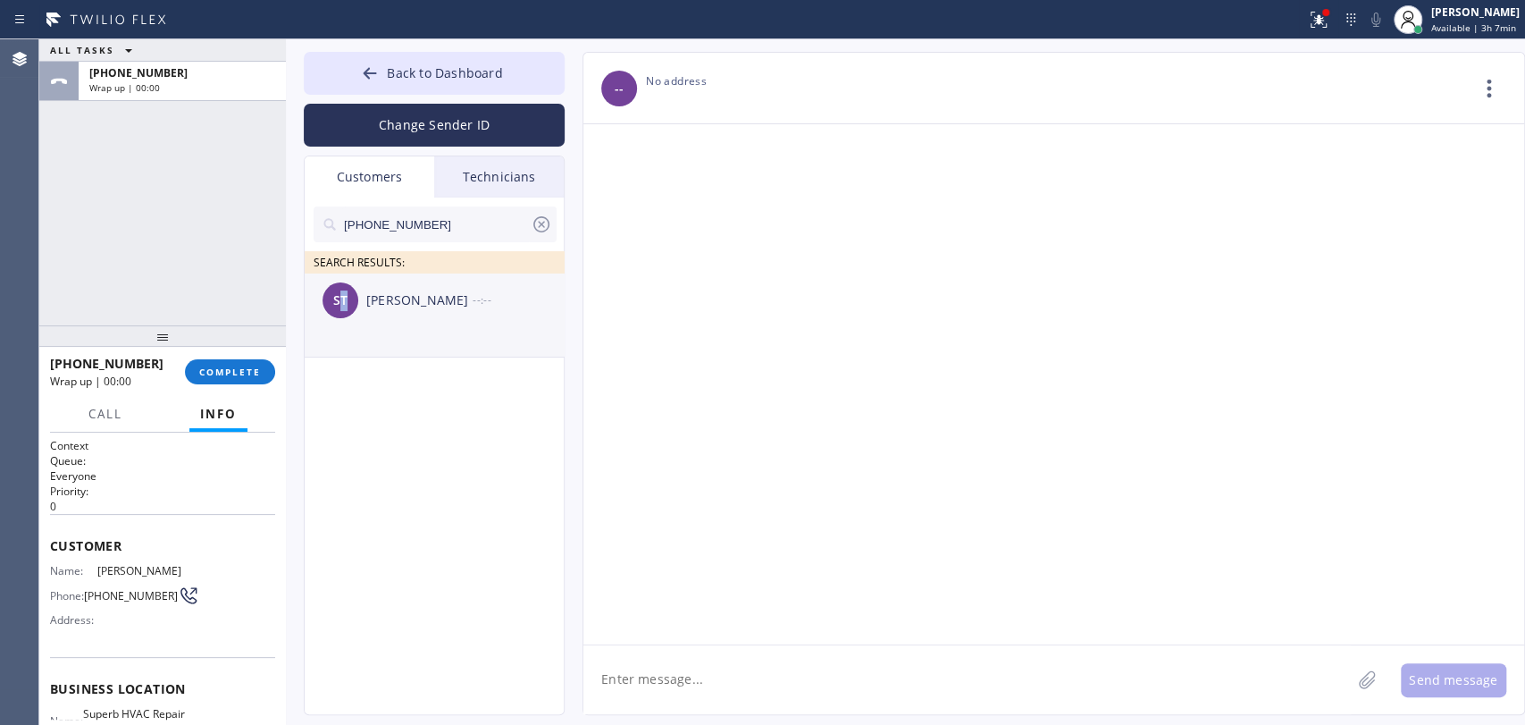
click at [348, 330] on li "ST Shruti Tournatory --:--" at bounding box center [435, 315] width 261 height 84
click at [741, 678] on textarea at bounding box center [968, 679] width 768 height 69
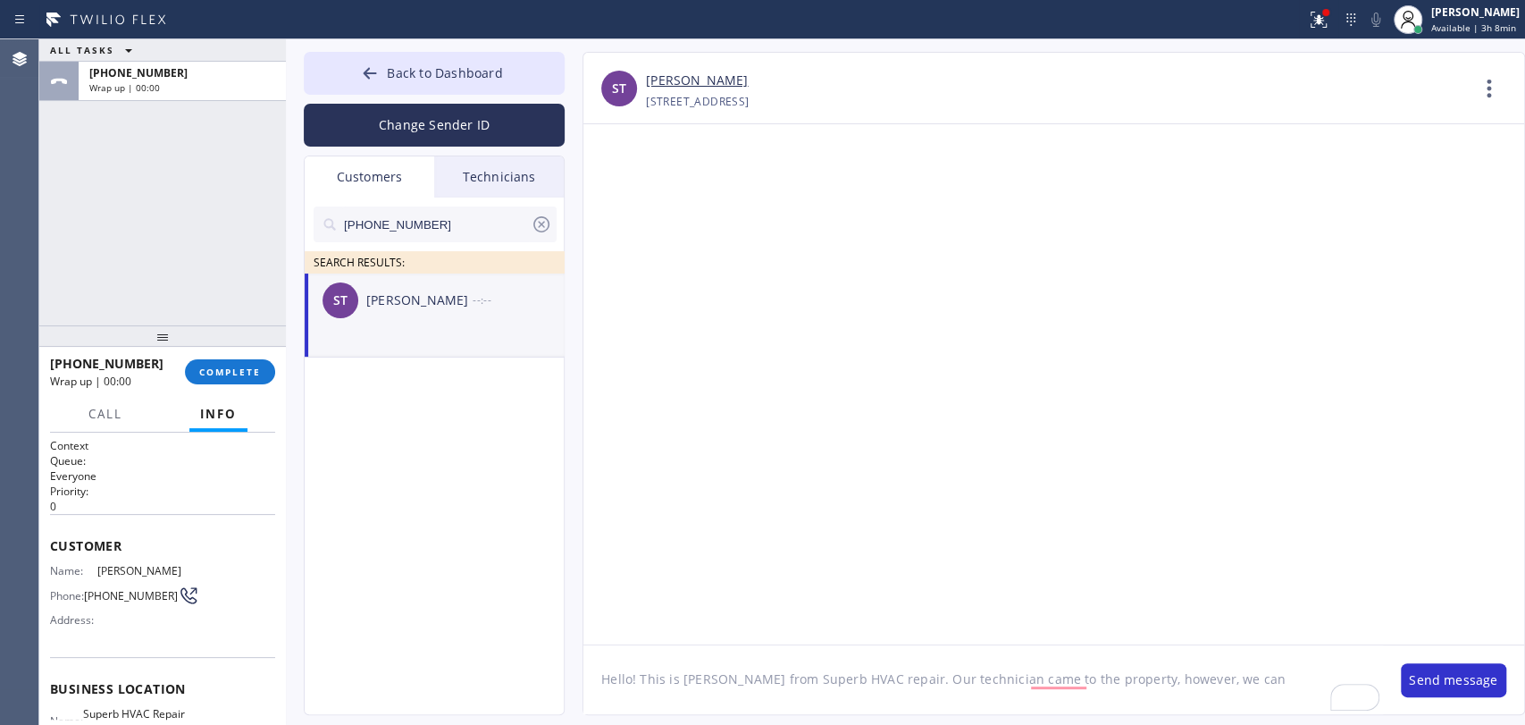
click at [1062, 682] on textarea "Hello! This is [PERSON_NAME] from Superb HVAC repair. Our technician came to th…" at bounding box center [984, 679] width 800 height 69
click at [1239, 679] on textarea "Hello! This is [PERSON_NAME] from Superb HVAC repair. Our technician came to th…" at bounding box center [984, 679] width 800 height 69
click at [1267, 681] on textarea "Hello! This is [PERSON_NAME] from Superb HVAC repair. Our technician came to th…" at bounding box center [984, 679] width 800 height 69
type textarea "Hello! This is [PERSON_NAME] from Superb HVAC repair. Our technician came to th…"
click at [1455, 681] on button "Send message" at bounding box center [1453, 680] width 105 height 34
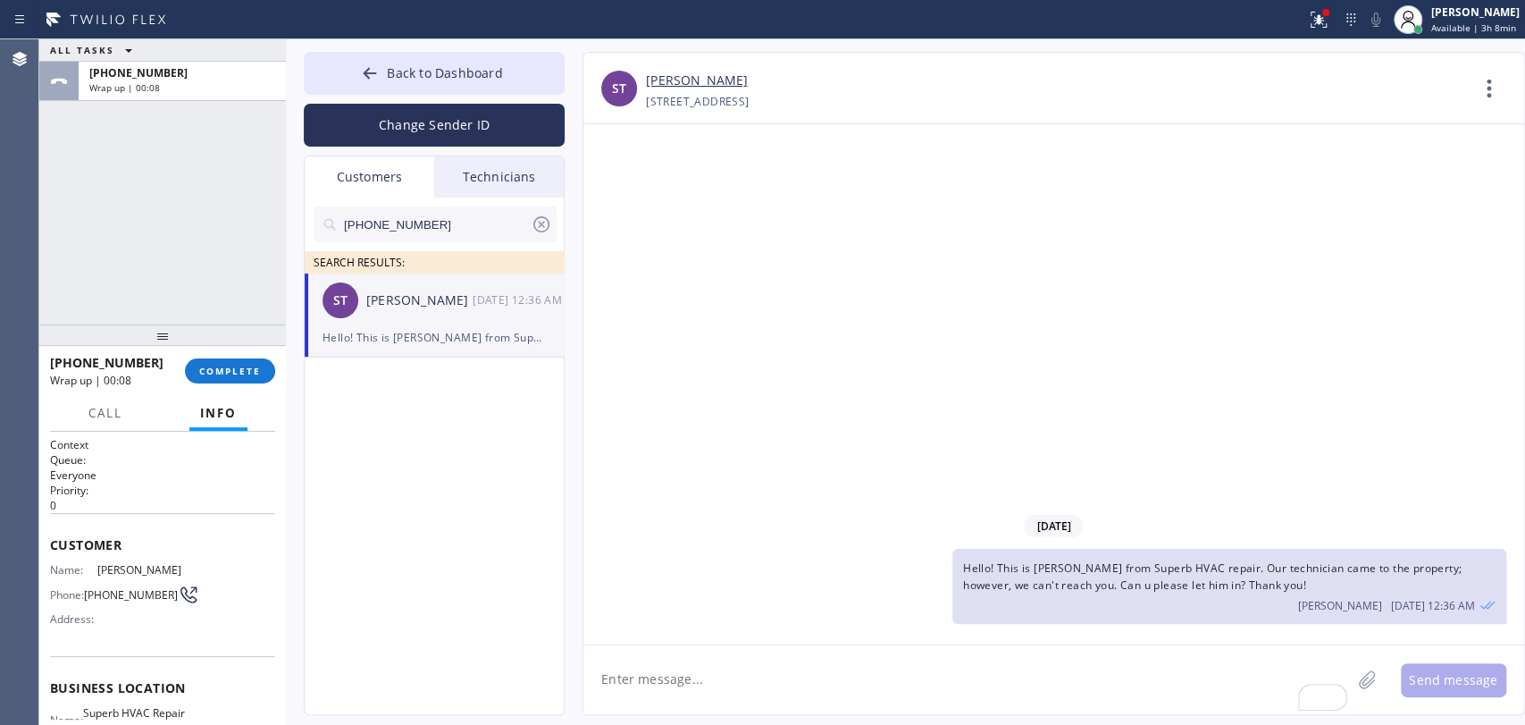
click at [226, 340] on div at bounding box center [162, 334] width 247 height 21
click at [228, 363] on button "COMPLETE" at bounding box center [230, 370] width 90 height 25
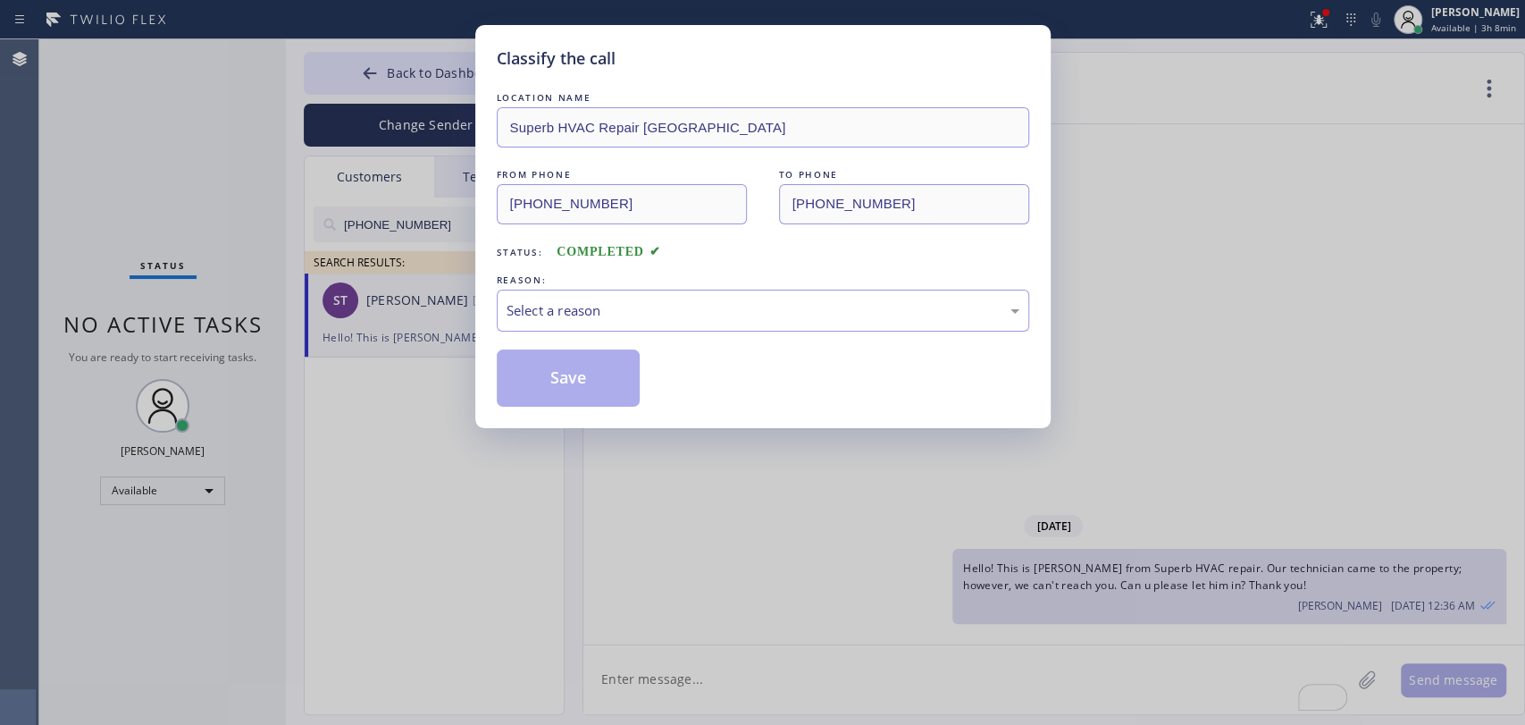
click at [521, 52] on h5 "Classify the call" at bounding box center [556, 58] width 119 height 24
click at [631, 331] on div "Select a reason" at bounding box center [763, 311] width 533 height 42
click at [594, 382] on button "Save" at bounding box center [569, 377] width 144 height 57
click at [433, 70] on div "Classify the call LOCATION NAME Superb HVAC Repair Redwood City FROM PHONE (650…" at bounding box center [762, 362] width 1525 height 725
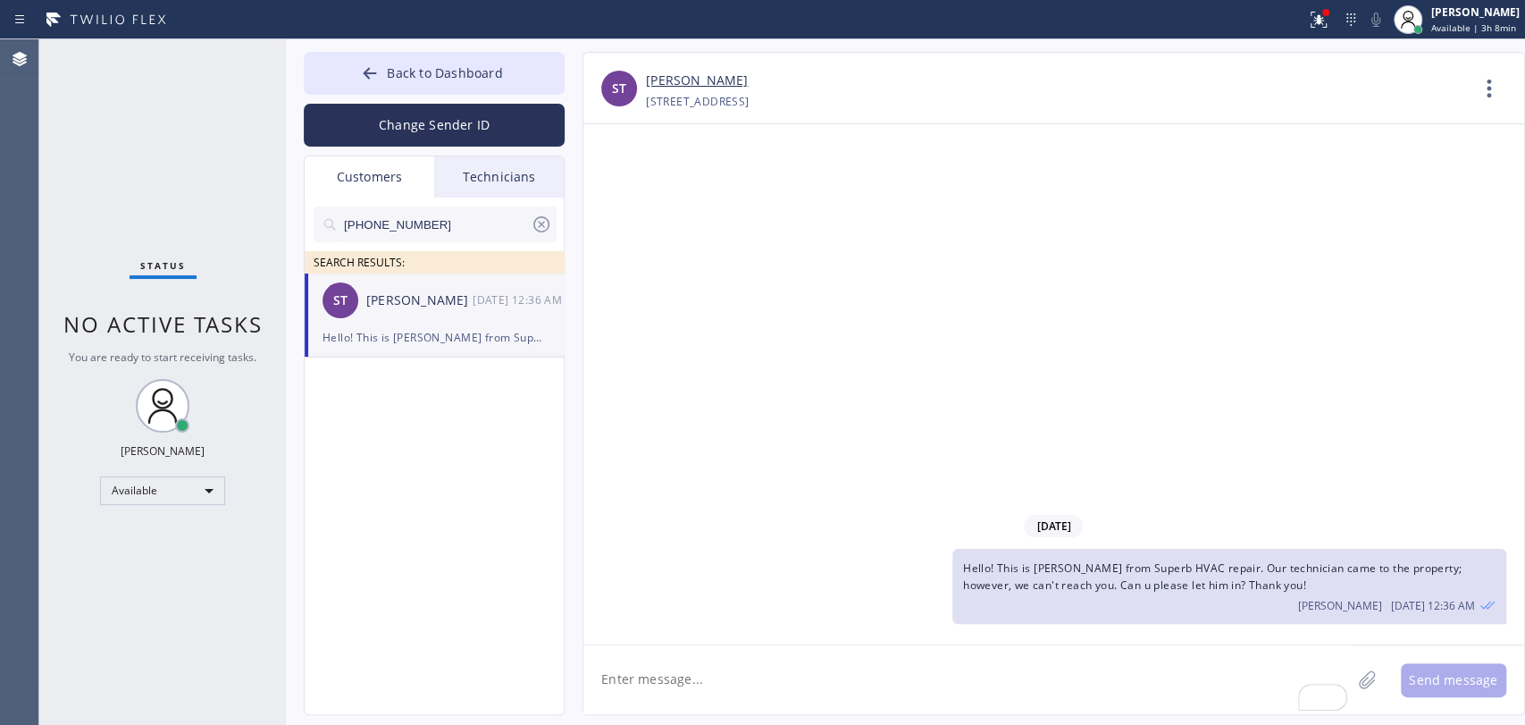
drag, startPoint x: 415, startPoint y: 68, endPoint x: 675, endPoint y: 71, distance: 260.1
click at [415, 71] on span "Back to Dashboard" at bounding box center [444, 72] width 115 height 17
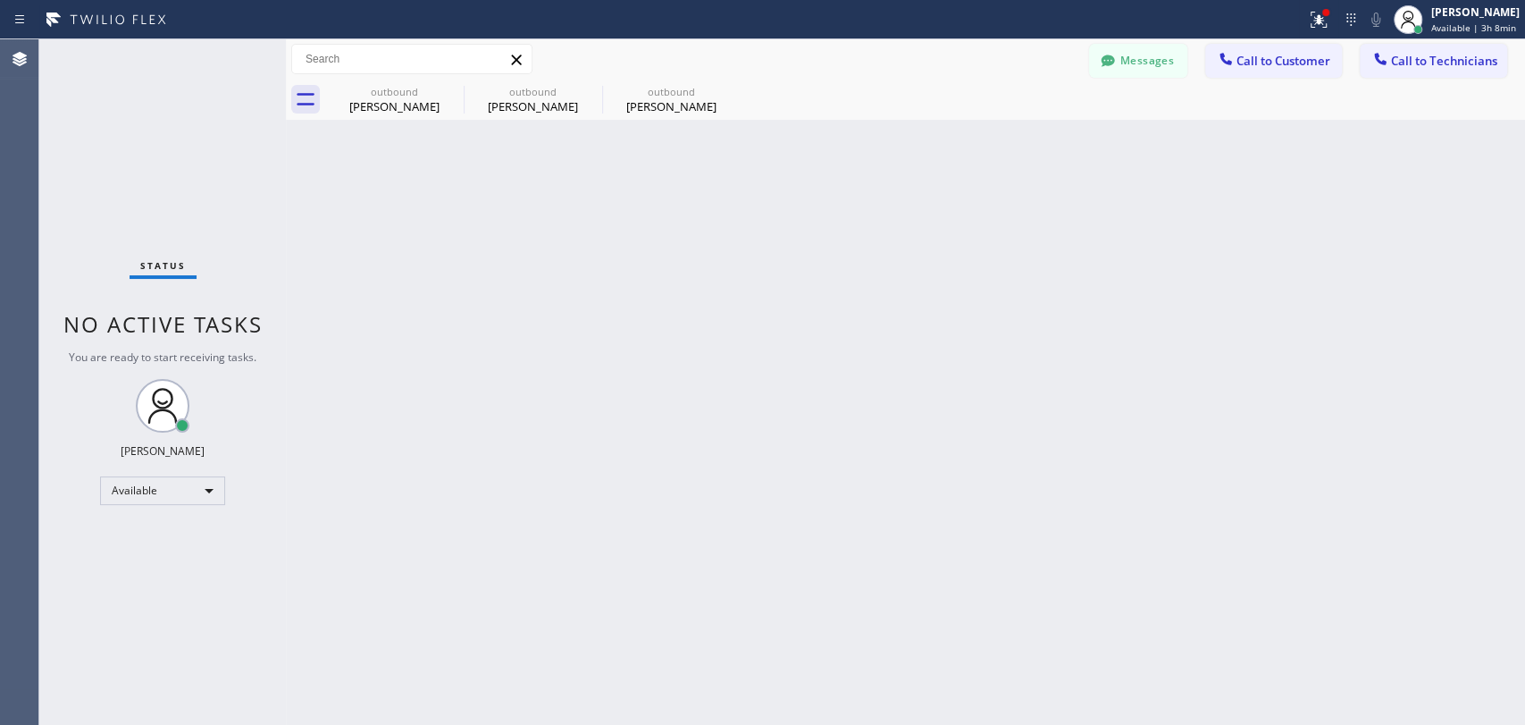
drag, startPoint x: 1389, startPoint y: 47, endPoint x: 1265, endPoint y: 88, distance: 130.6
click at [1389, 47] on button "Call to Technicians" at bounding box center [1433, 61] width 147 height 34
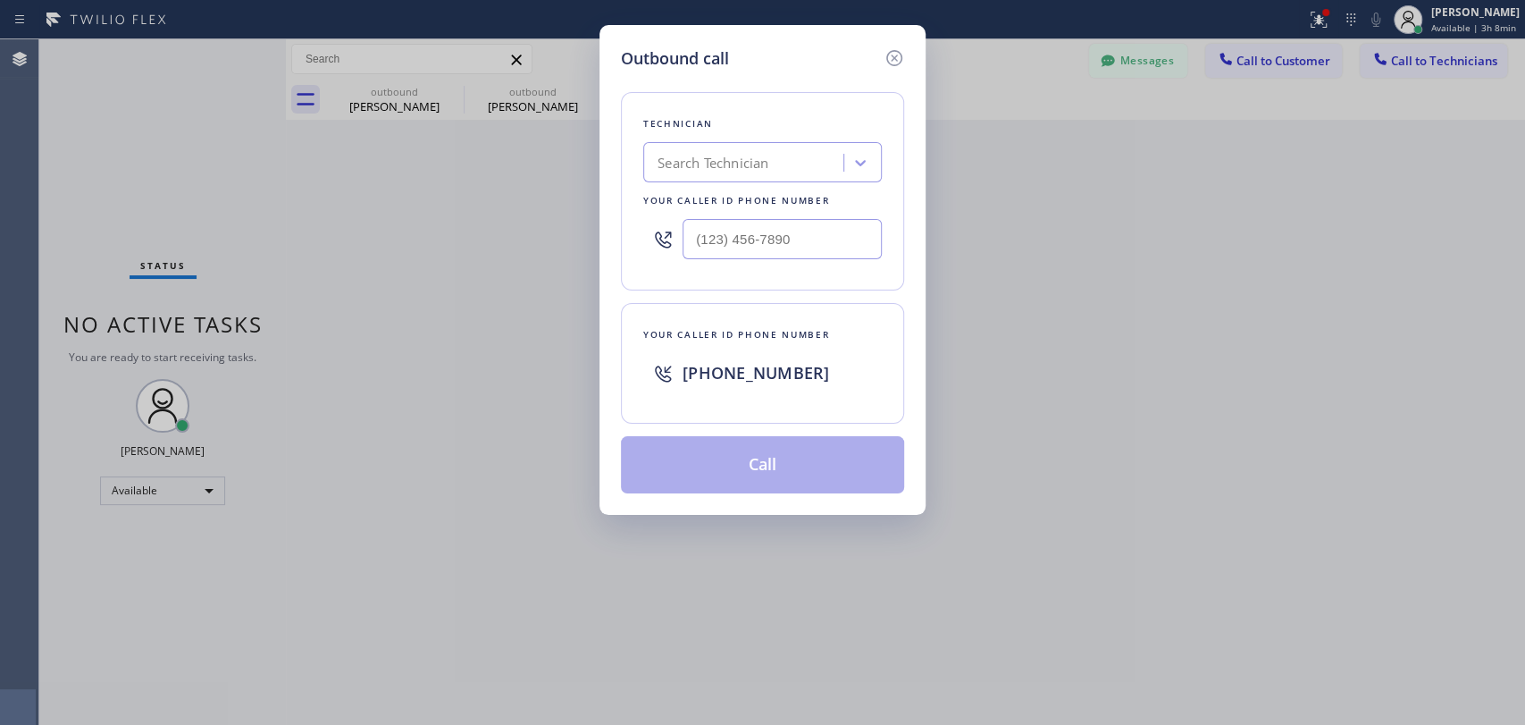
click at [794, 174] on div "Search Technician" at bounding box center [746, 162] width 195 height 31
type input "[PERSON_NAME]"
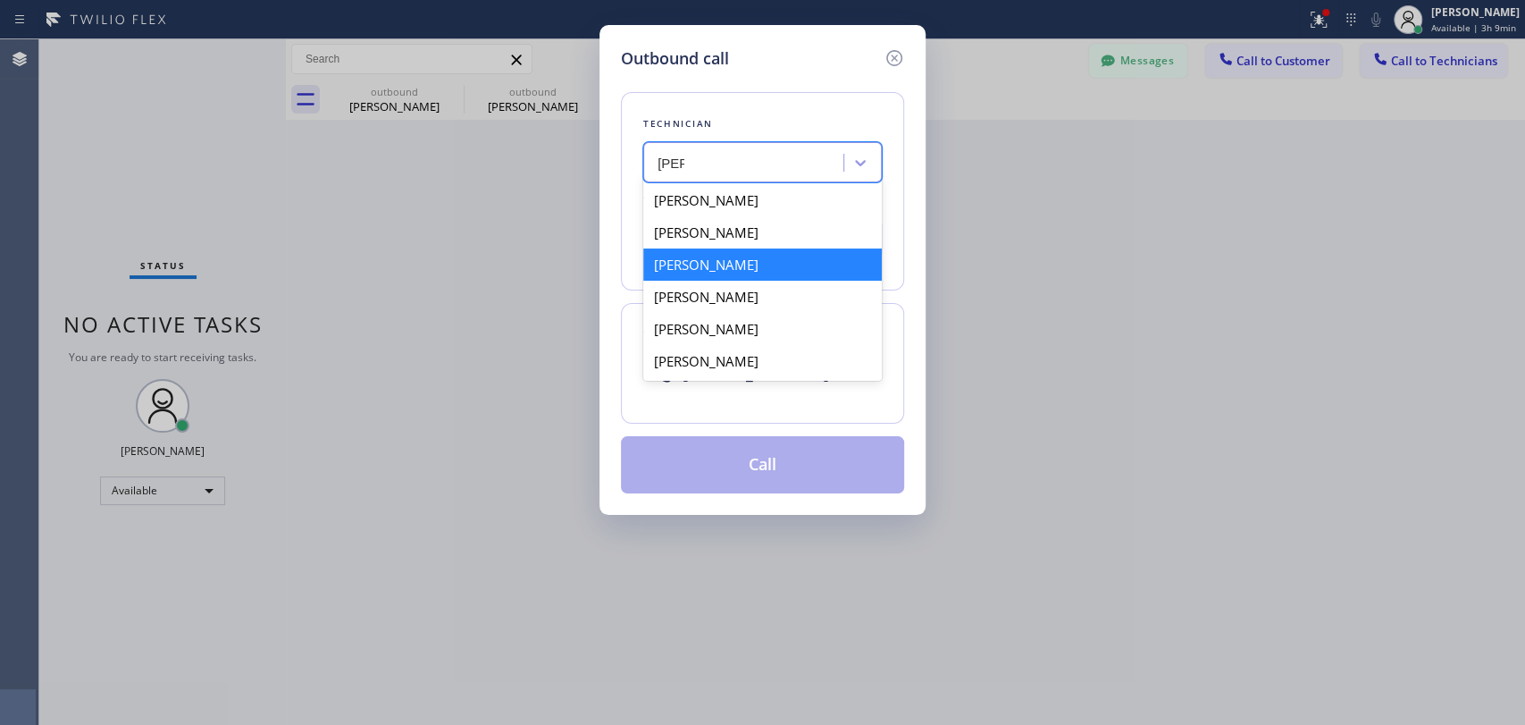
click at [719, 263] on div "[PERSON_NAME]" at bounding box center [762, 264] width 239 height 32
type input "[PHONE_NUMBER]"
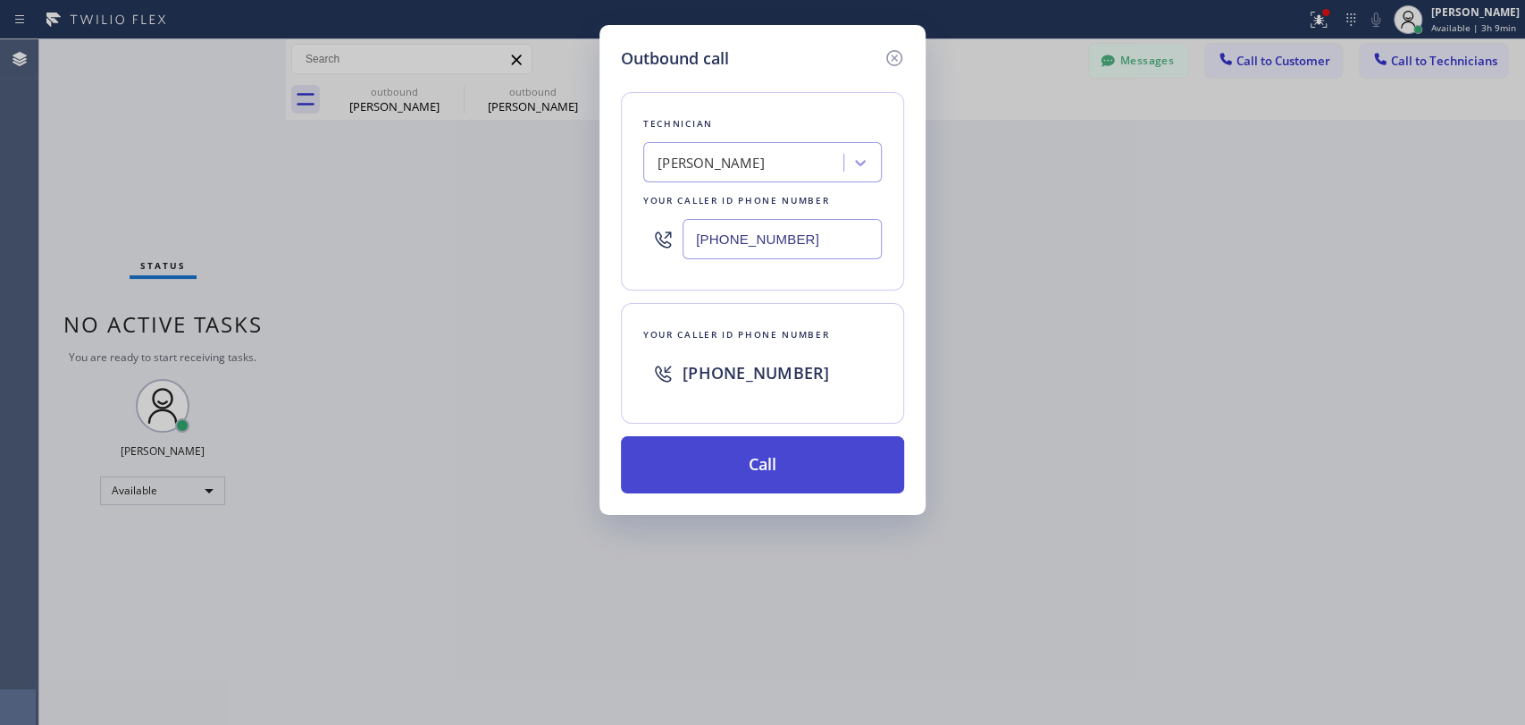
click at [729, 448] on button "Call" at bounding box center [762, 464] width 283 height 57
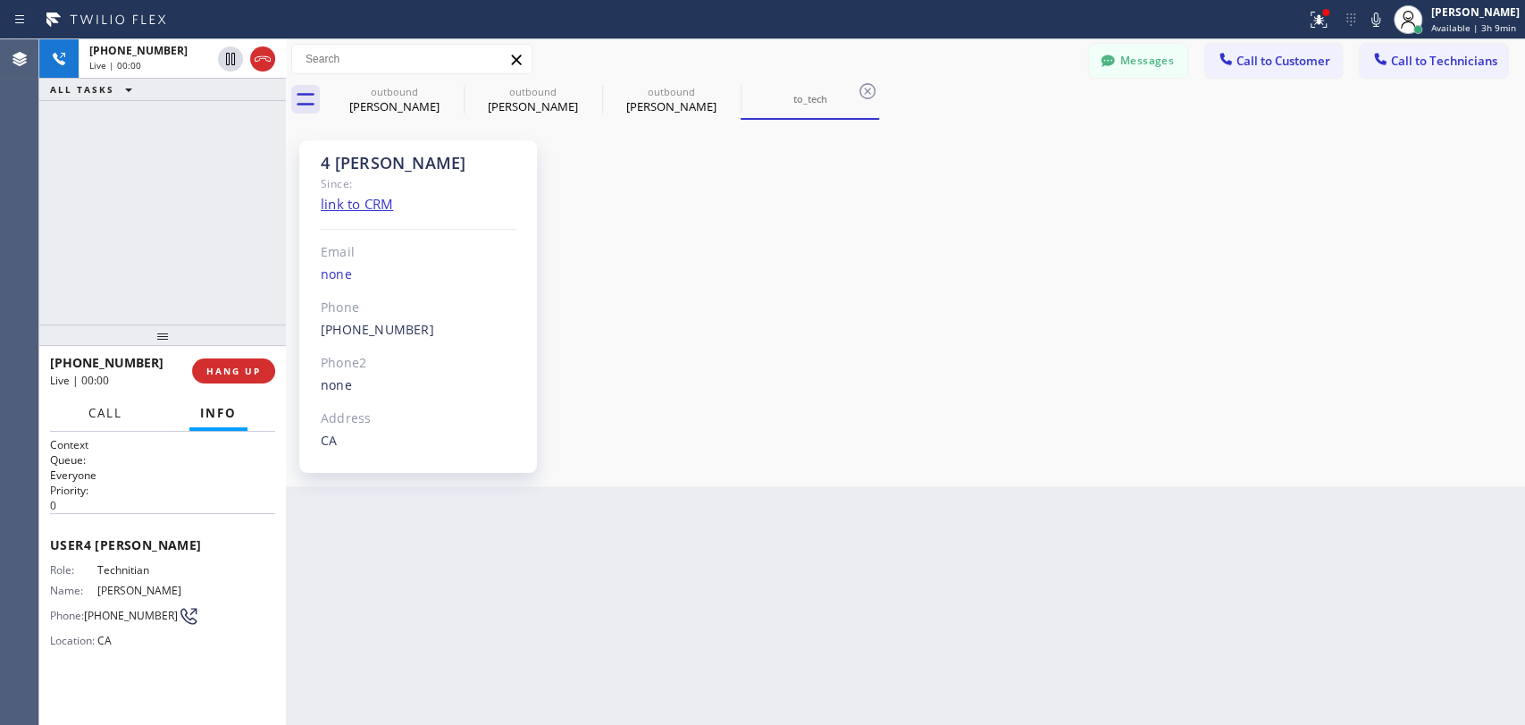
click at [130, 422] on button "Call" at bounding box center [105, 413] width 55 height 35
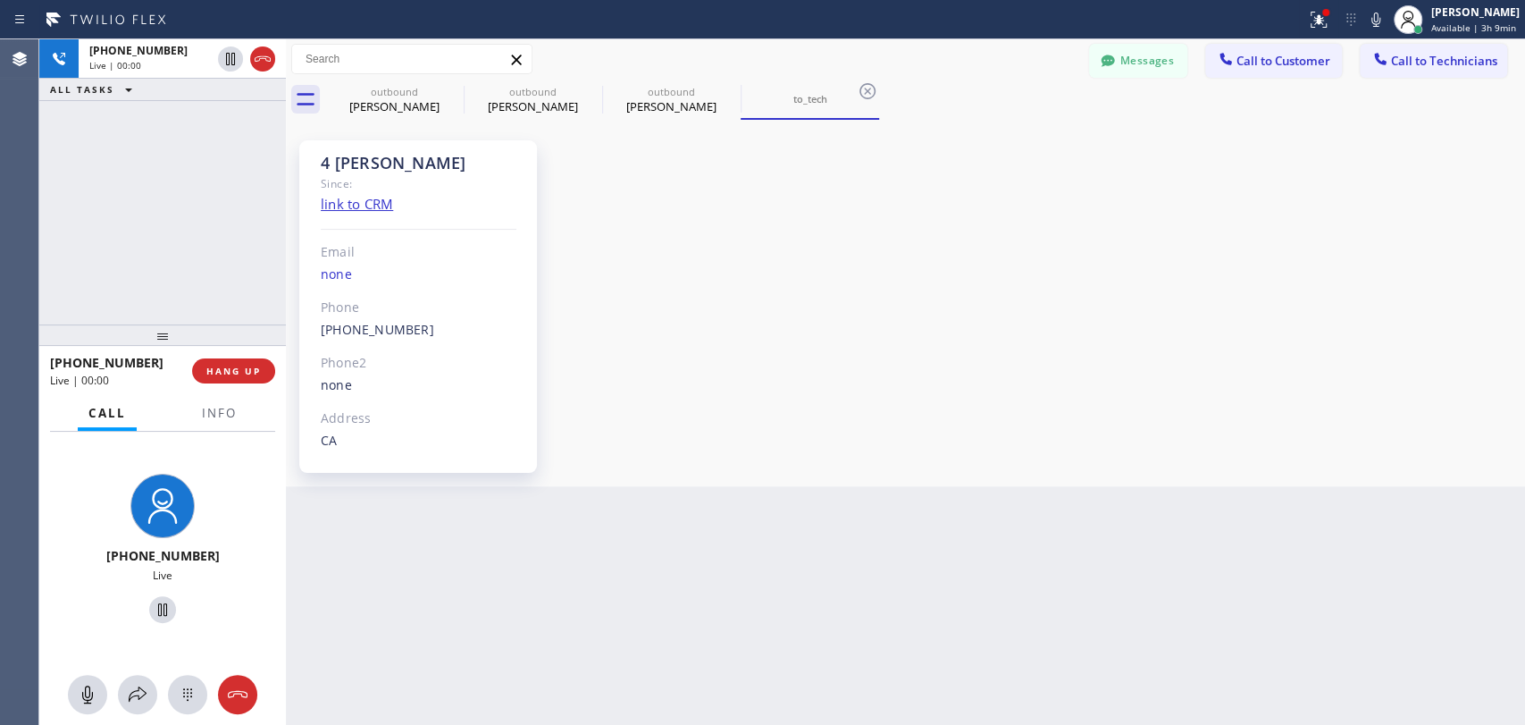
click at [243, 432] on div "+19252869538 Live" at bounding box center [162, 551] width 247 height 239
click at [222, 424] on button "Info" at bounding box center [219, 413] width 56 height 35
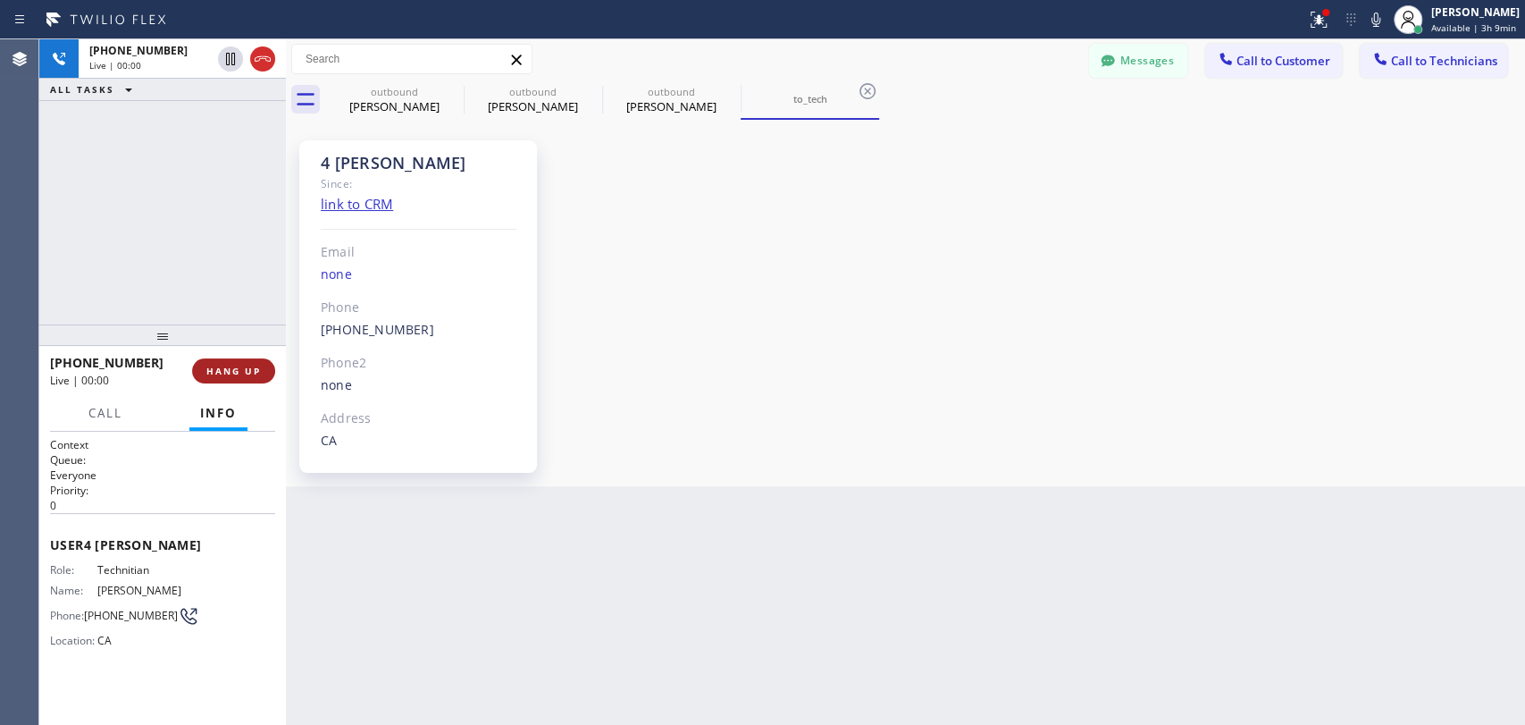
click at [226, 379] on button "HANG UP" at bounding box center [233, 370] width 83 height 25
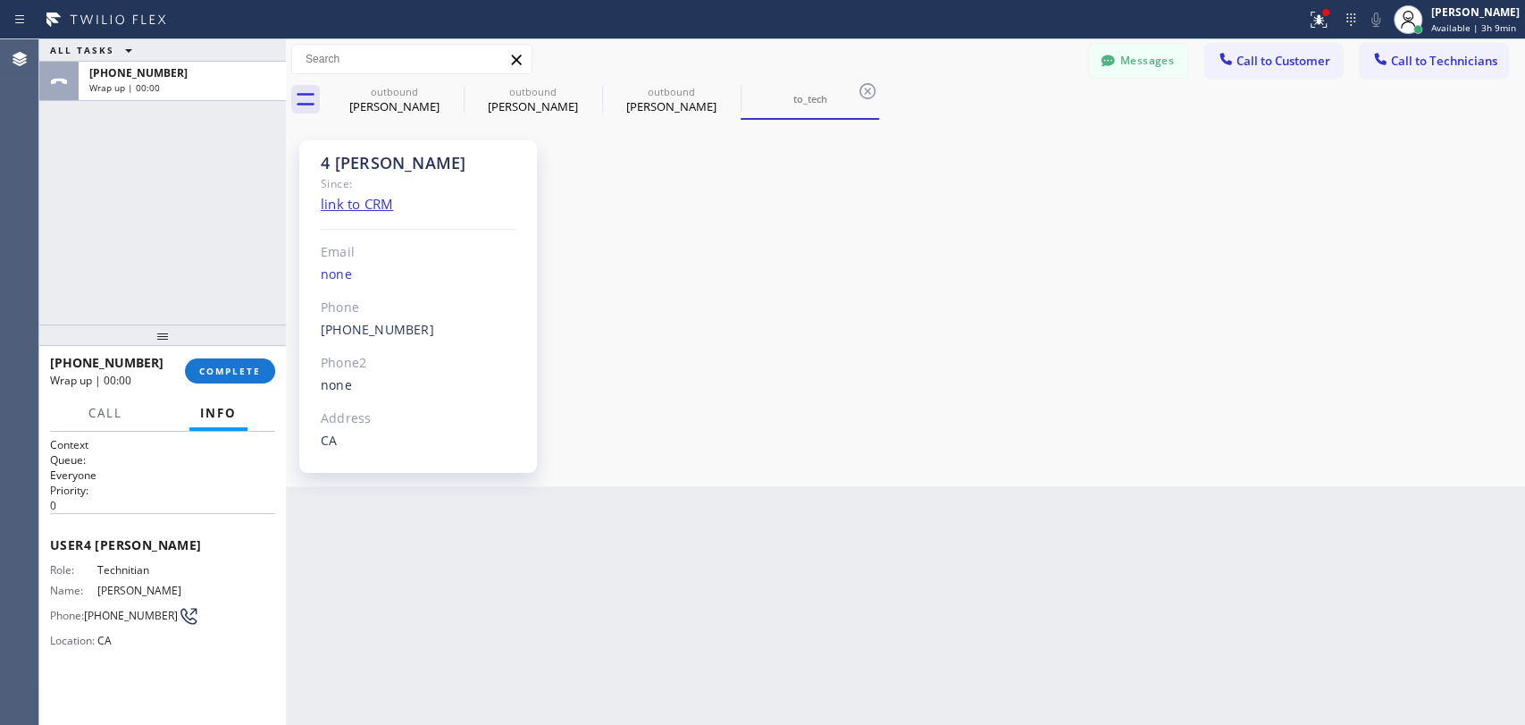
drag, startPoint x: 1481, startPoint y: 38, endPoint x: 1457, endPoint y: 52, distance: 28.0
click at [1480, 36] on div "Oleksiy Dmitriev Available | 3h 9min" at bounding box center [1457, 19] width 137 height 39
click at [1208, 99] on div "outbound Anthony Limon outbound Anthony Limon outbound Shruti Tournatory to_tech" at bounding box center [925, 100] width 1200 height 40
click at [1412, 59] on span "Call to Technicians" at bounding box center [1444, 61] width 106 height 16
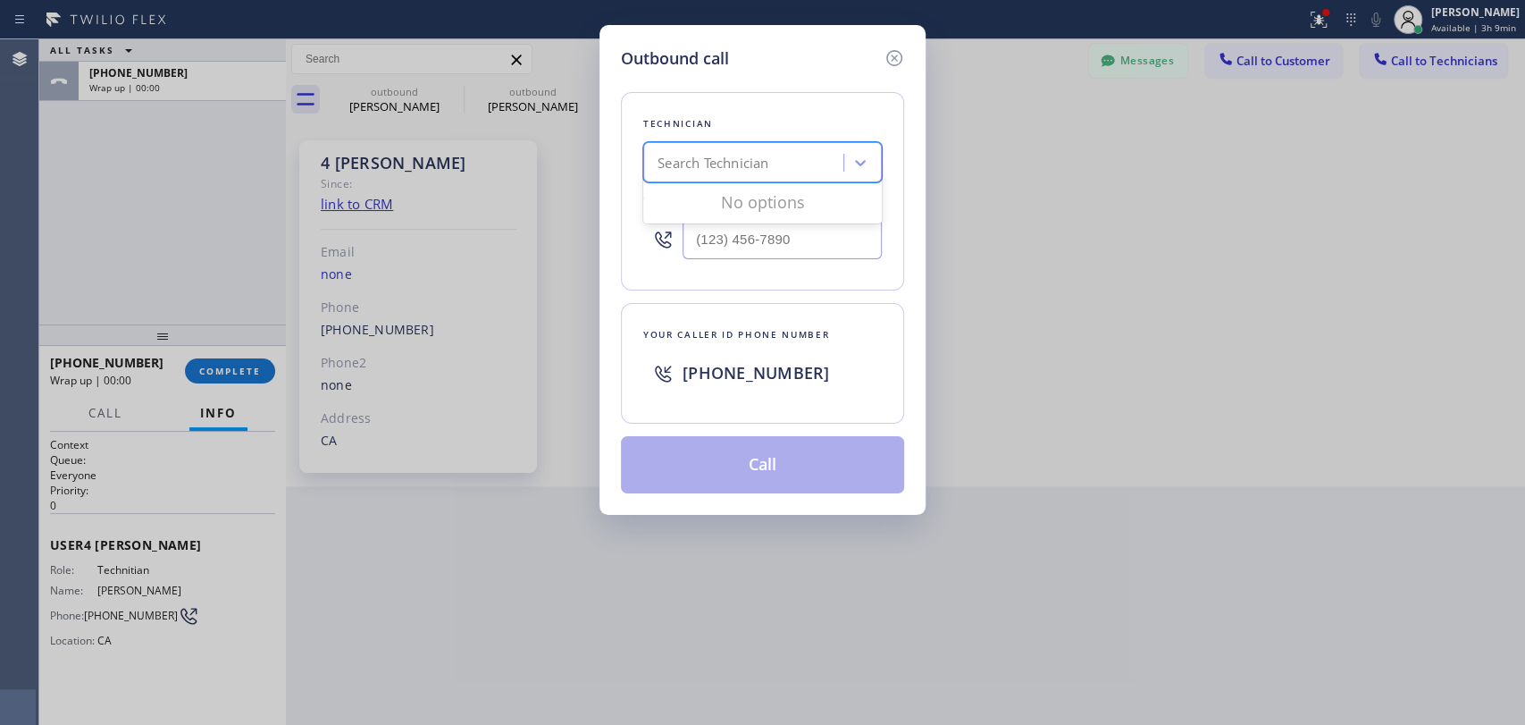
click at [679, 177] on div "Search Technician" at bounding box center [746, 162] width 195 height 31
type input "[PERSON_NAME]"
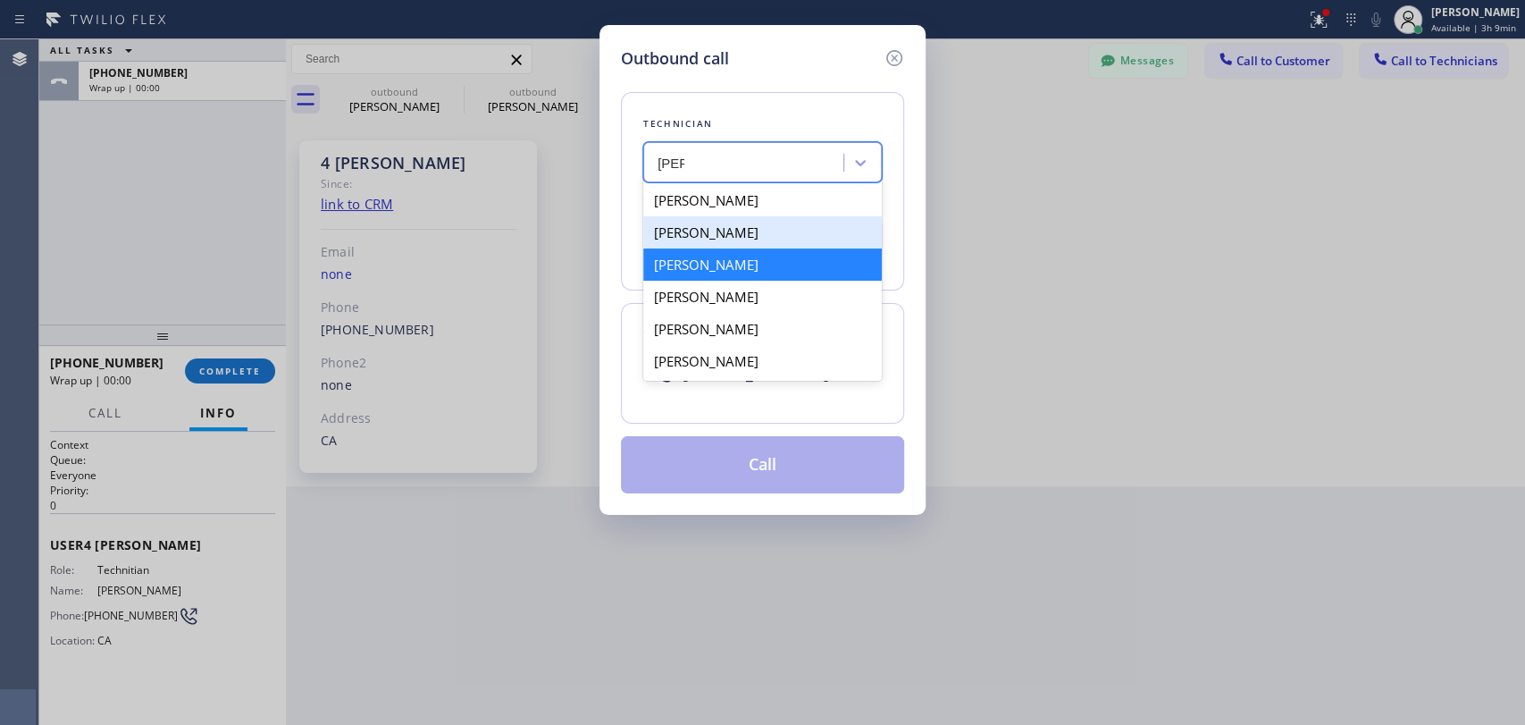
click at [727, 231] on div "[PERSON_NAME]" at bounding box center [762, 232] width 239 height 32
type input "[PHONE_NUMBER]"
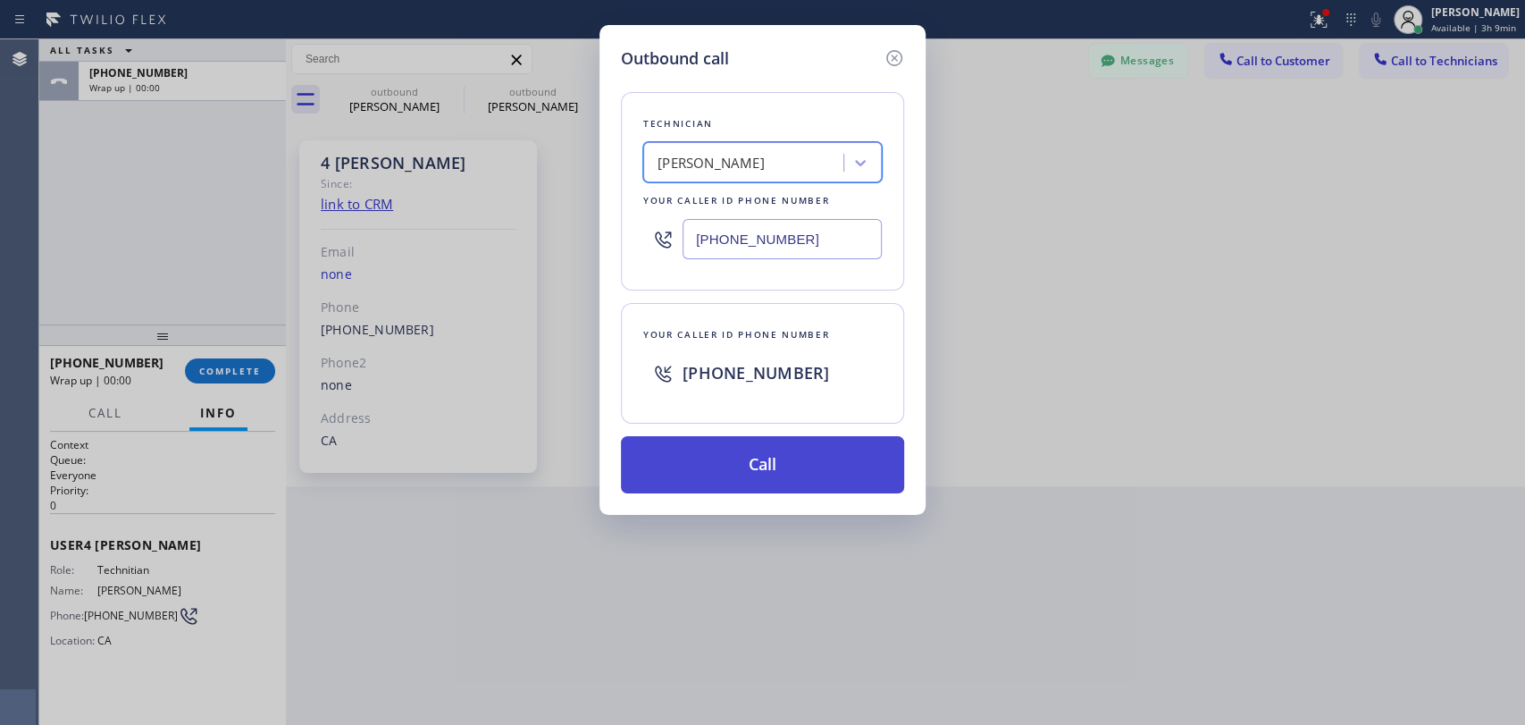
click at [734, 475] on button "Call" at bounding box center [762, 464] width 283 height 57
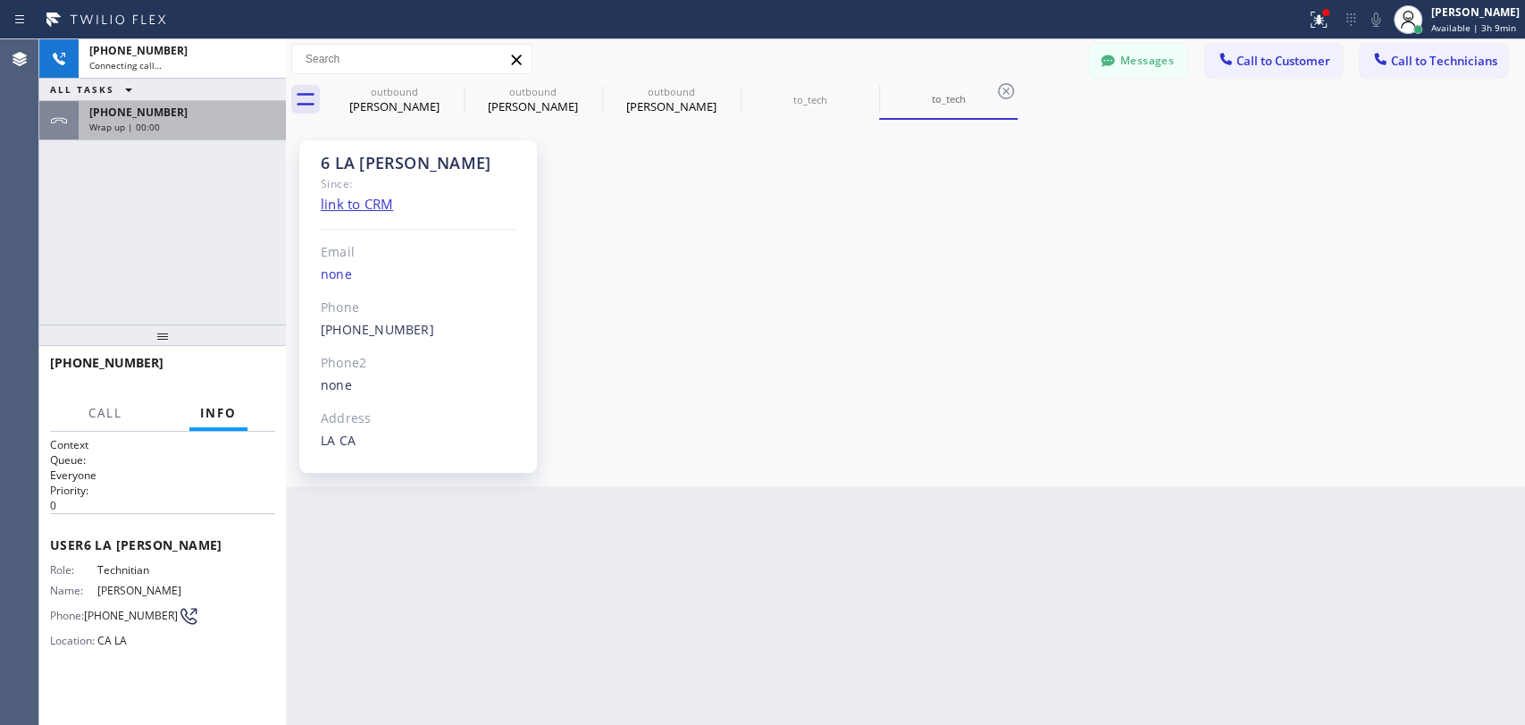
scroll to position [5626, 0]
click at [142, 113] on span "[PHONE_NUMBER]" at bounding box center [138, 112] width 98 height 15
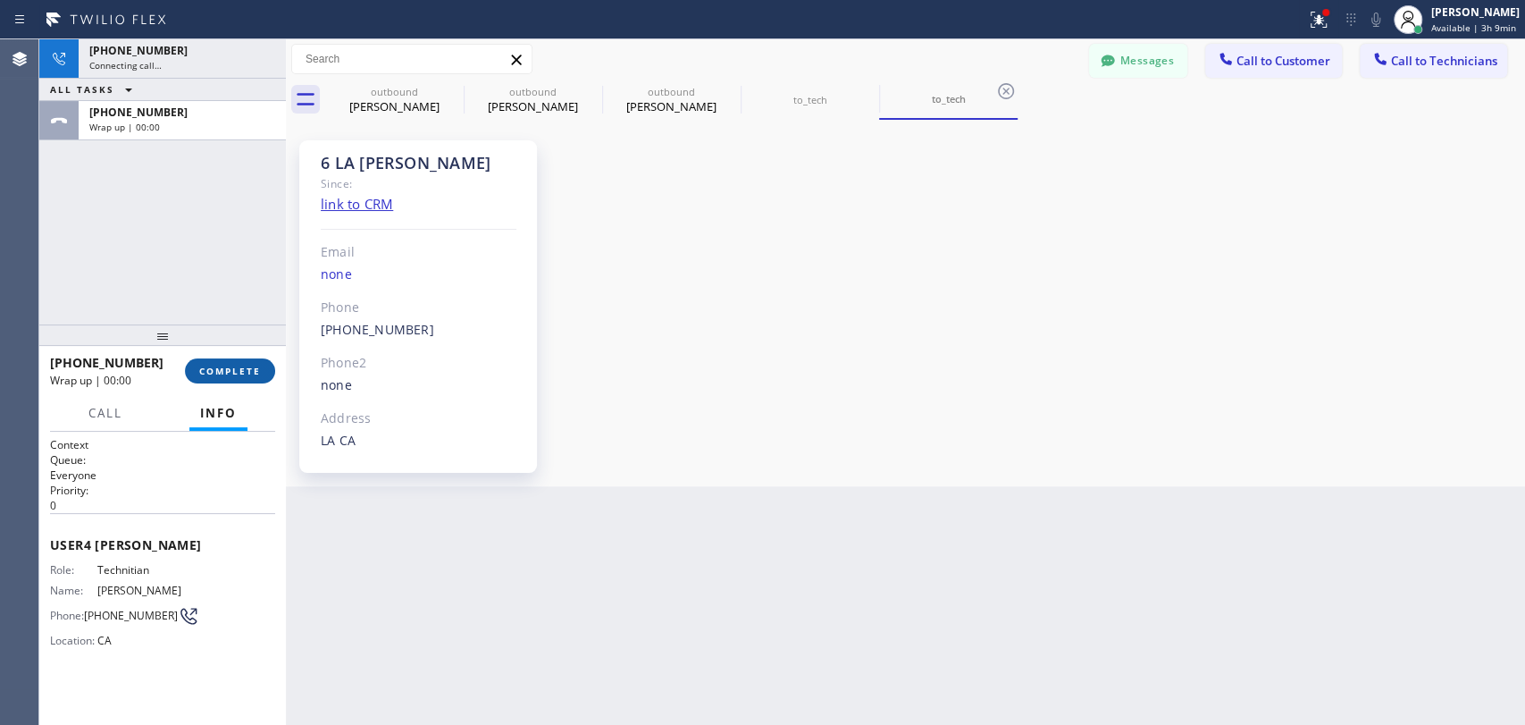
click at [225, 382] on button "COMPLETE" at bounding box center [230, 370] width 90 height 25
click at [218, 290] on div "+13103676750 Connecting call… ALL TASKS ALL TASKS ACTIVE TASKS TASKS IN WRAP UP…" at bounding box center [162, 181] width 247 height 285
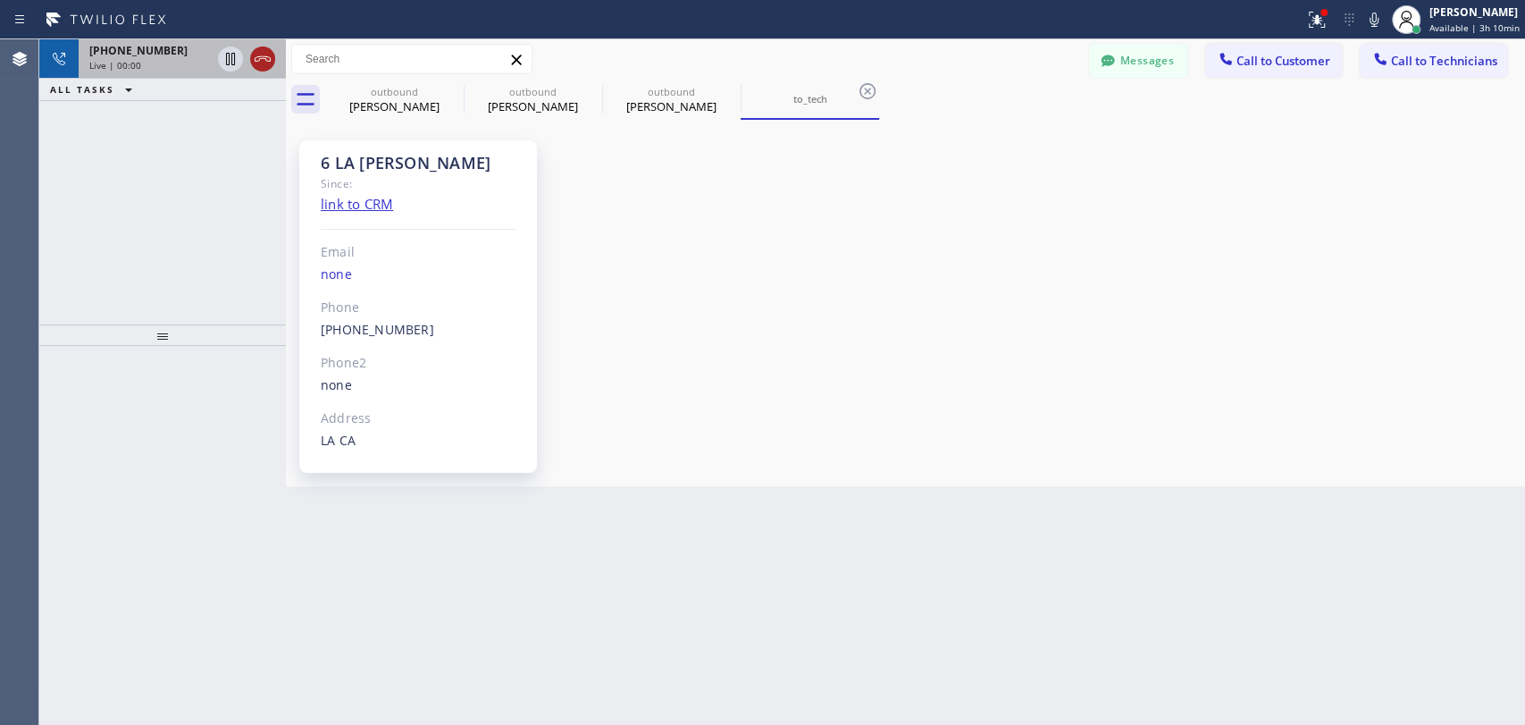
click at [266, 63] on icon at bounding box center [262, 58] width 21 height 21
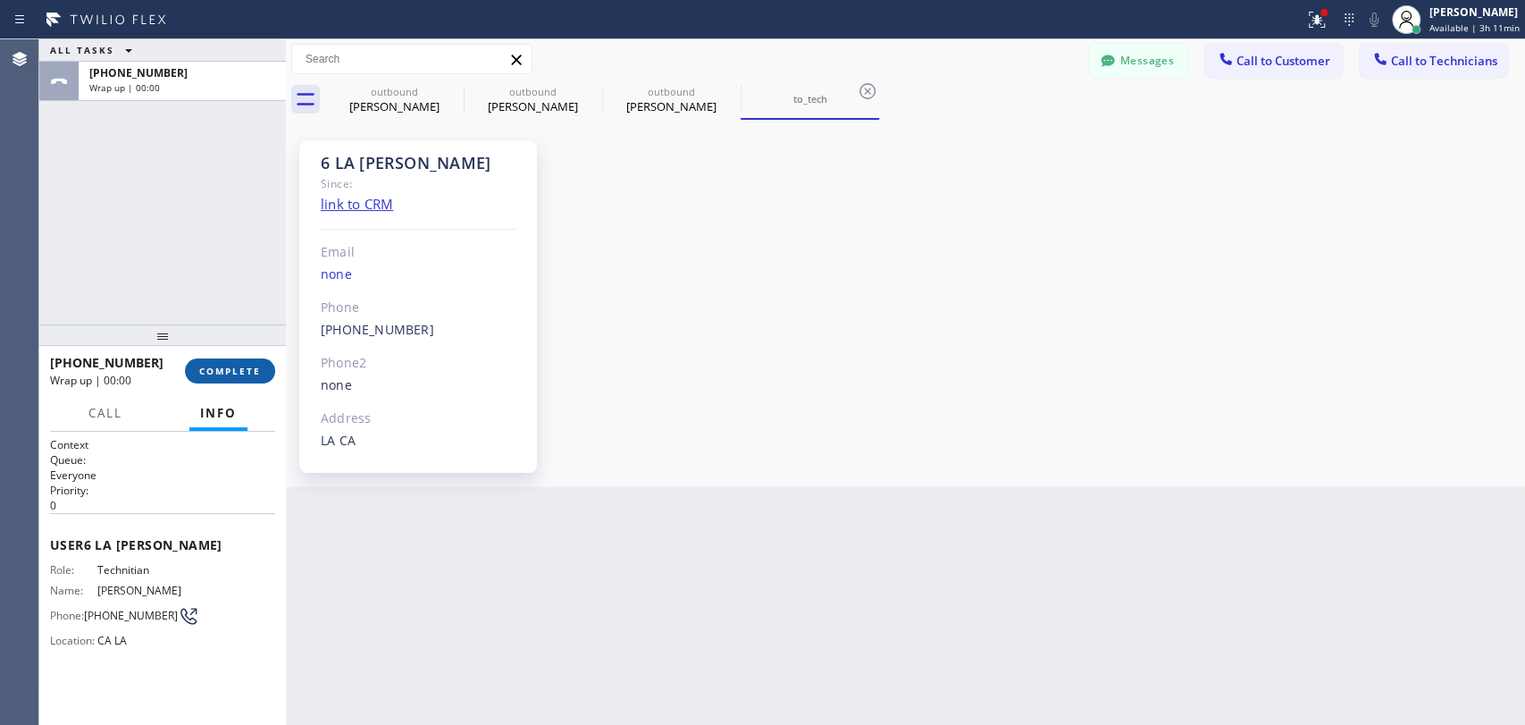
click at [223, 376] on span "COMPLETE" at bounding box center [230, 371] width 62 height 13
click at [231, 246] on div "ALL TASKS ALL TASKS ACTIVE TASKS TASKS IN WRAP UP +13103676750 Wrap up | 00:00" at bounding box center [162, 181] width 247 height 285
click at [0, 0] on icon at bounding box center [0, 0] width 0 height 0
click at [583, 88] on icon at bounding box center [591, 91] width 16 height 16
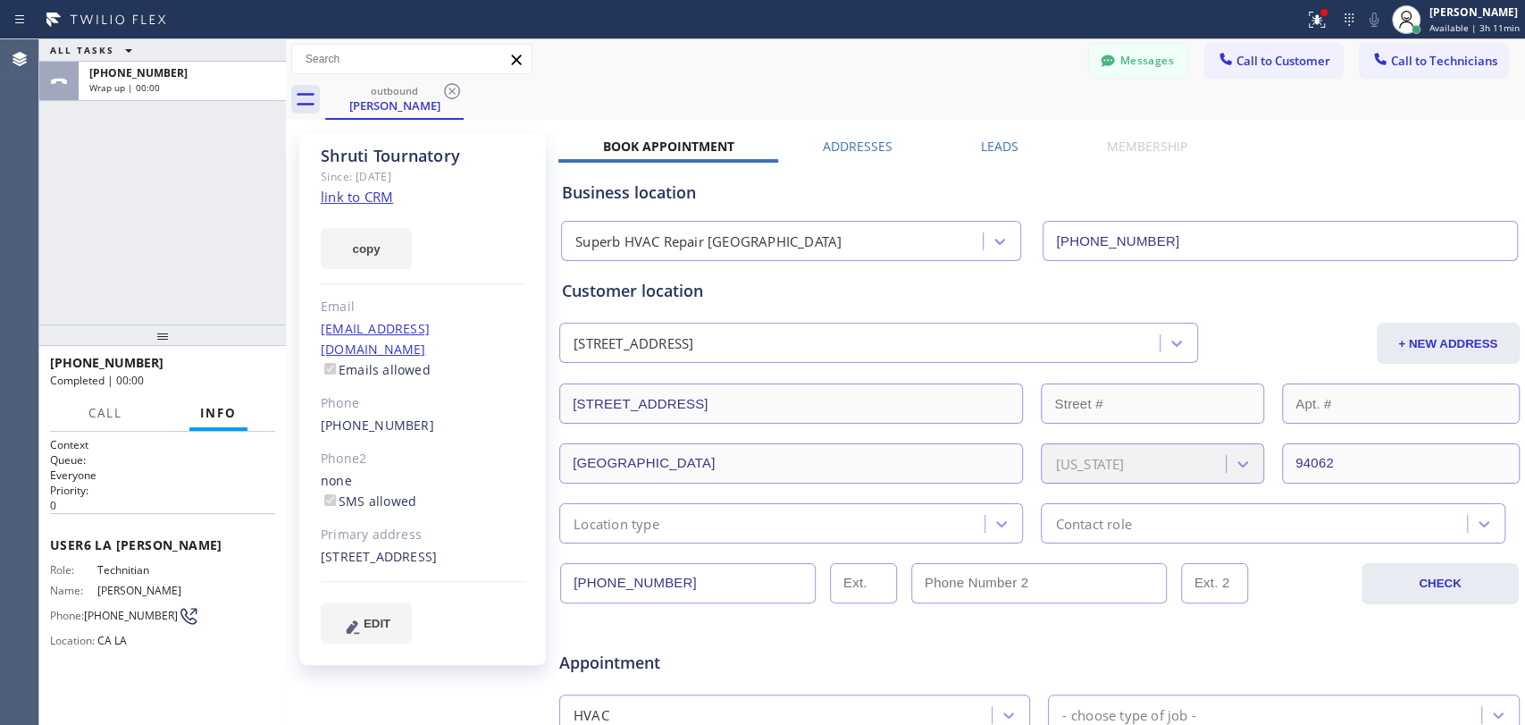
click at [450, 88] on icon at bounding box center [452, 91] width 16 height 16
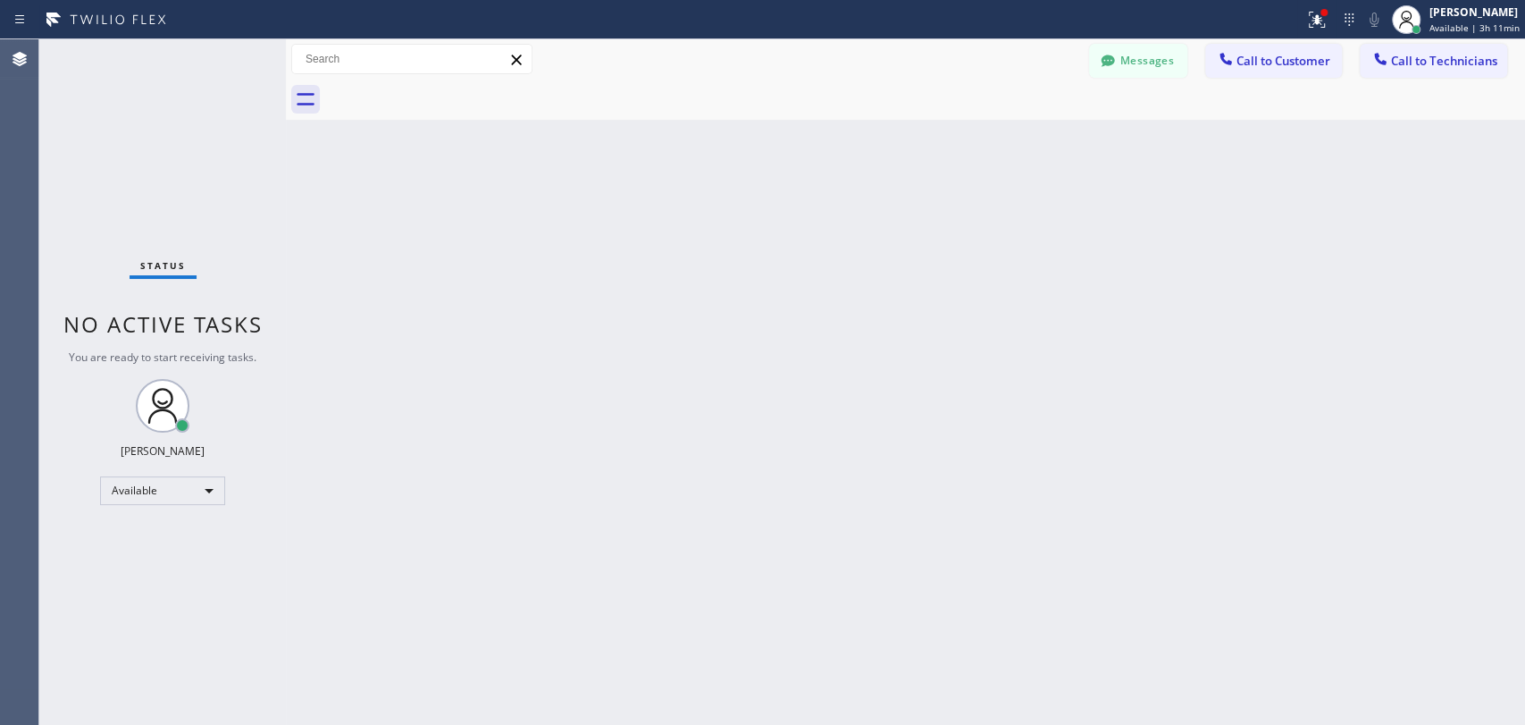
click at [450, 88] on div at bounding box center [925, 100] width 1200 height 40
click at [1120, 62] on button "Messages" at bounding box center [1138, 61] width 98 height 34
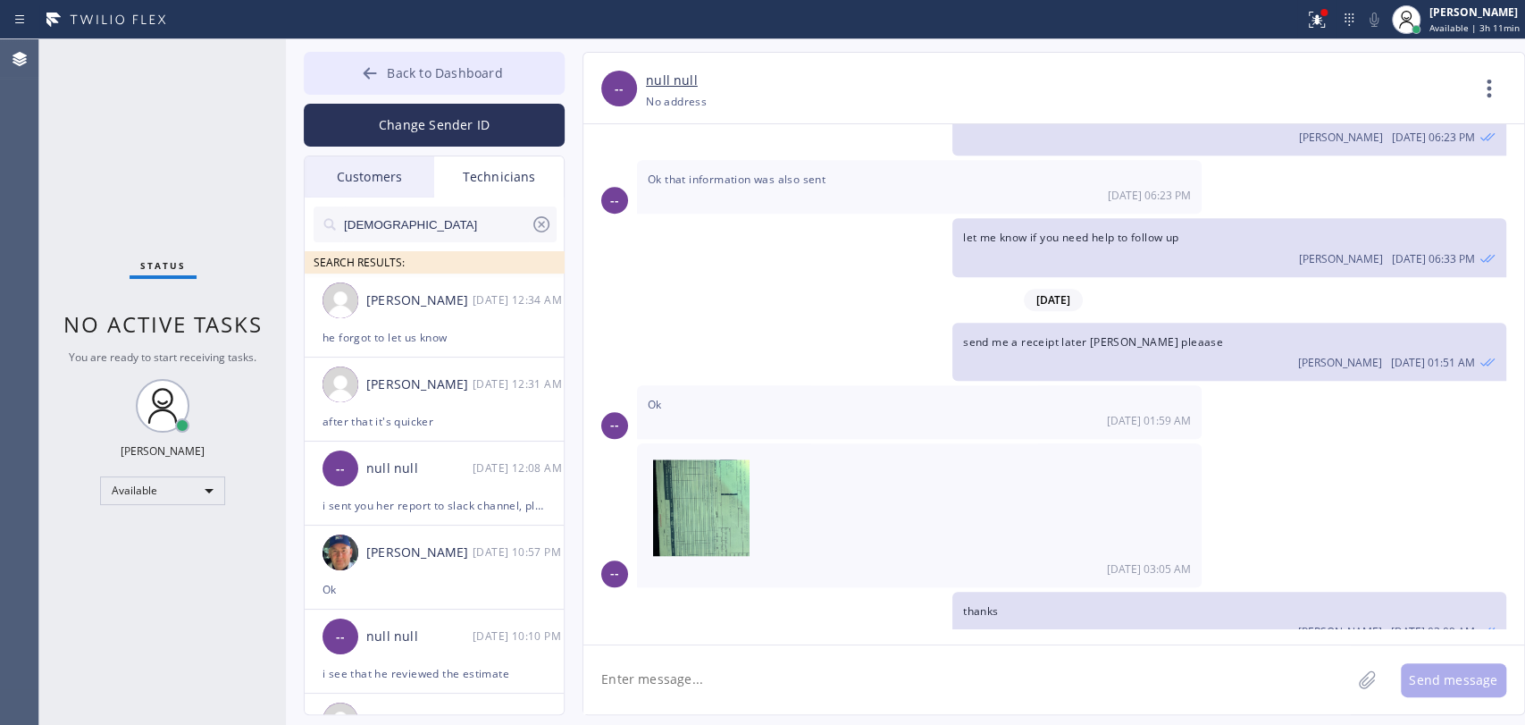
click at [400, 86] on button "Back to Dashboard" at bounding box center [434, 73] width 261 height 43
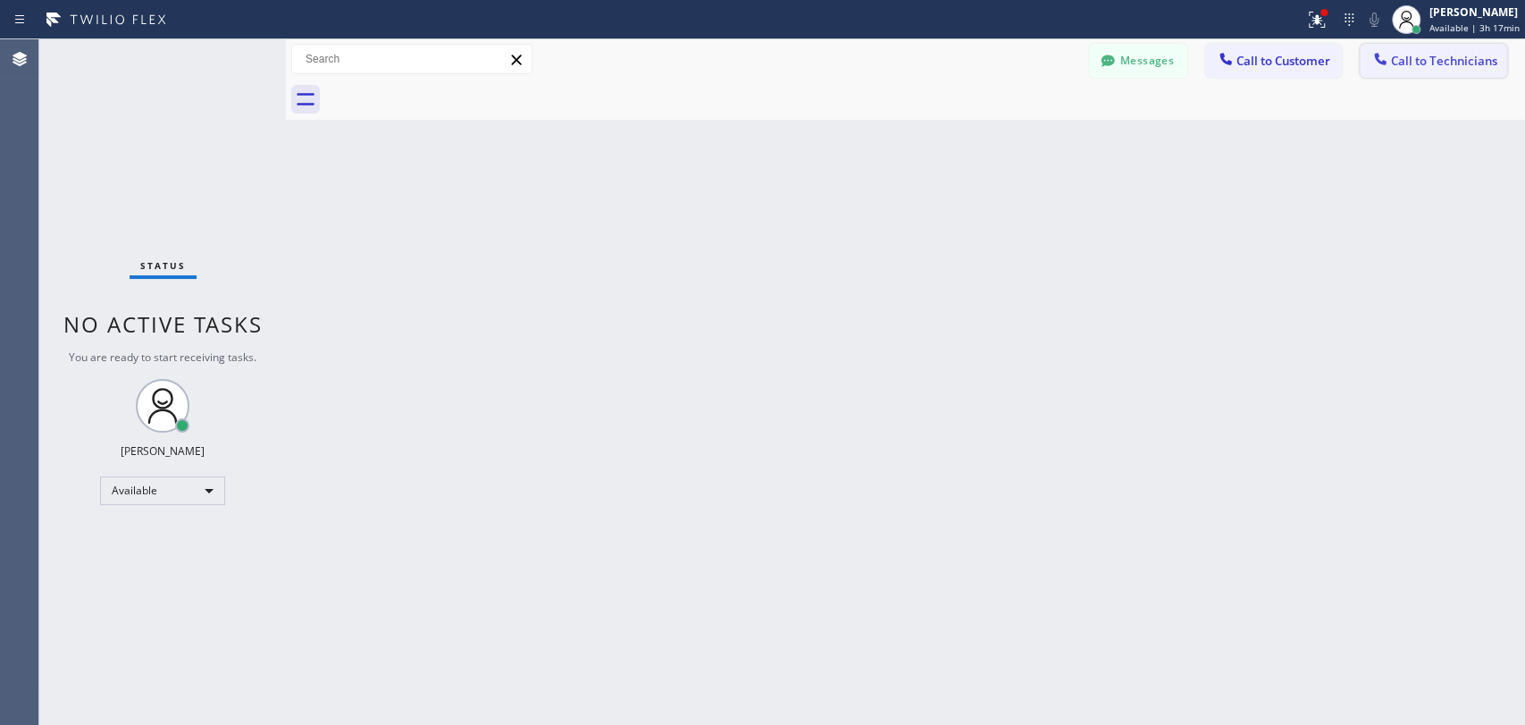
click at [1443, 67] on span "Call to Technicians" at bounding box center [1444, 61] width 106 height 16
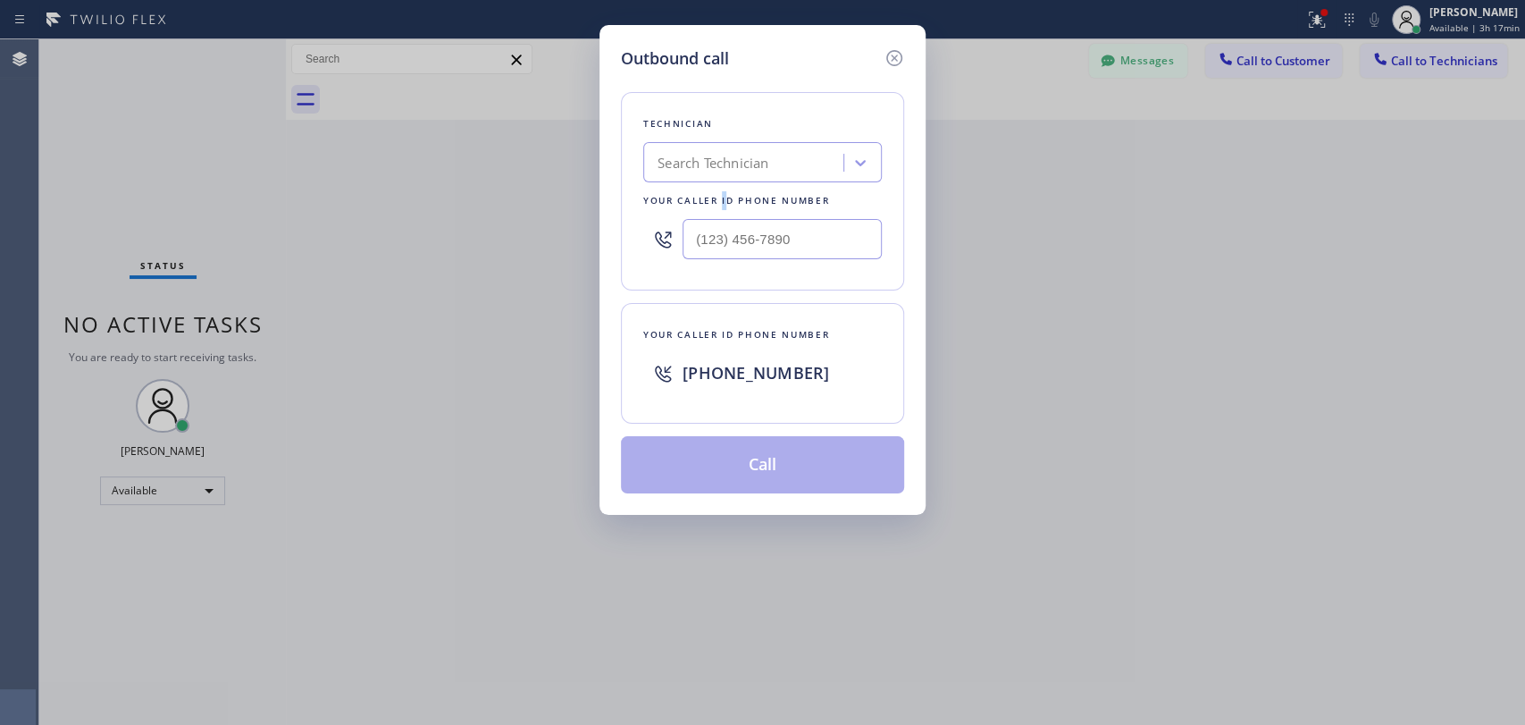
click at [720, 196] on div "Your caller id phone number" at bounding box center [762, 200] width 239 height 19
click at [751, 164] on div "Search Technician" at bounding box center [713, 163] width 111 height 21
type input "sev"
click at [798, 144] on div "Search Technician" at bounding box center [762, 162] width 239 height 40
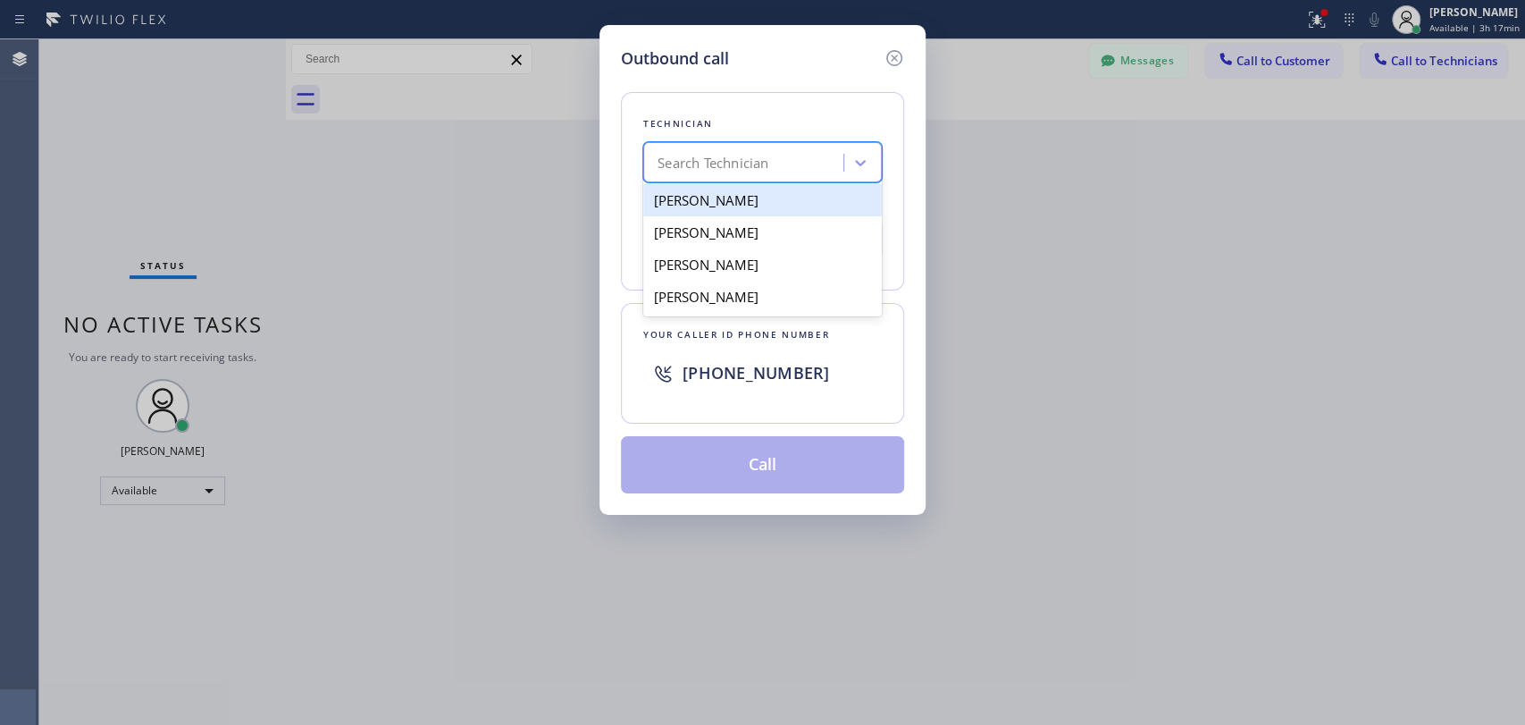
click at [752, 202] on div "Sevan Parseghian" at bounding box center [762, 200] width 239 height 32
type input "(818) 480-0219"
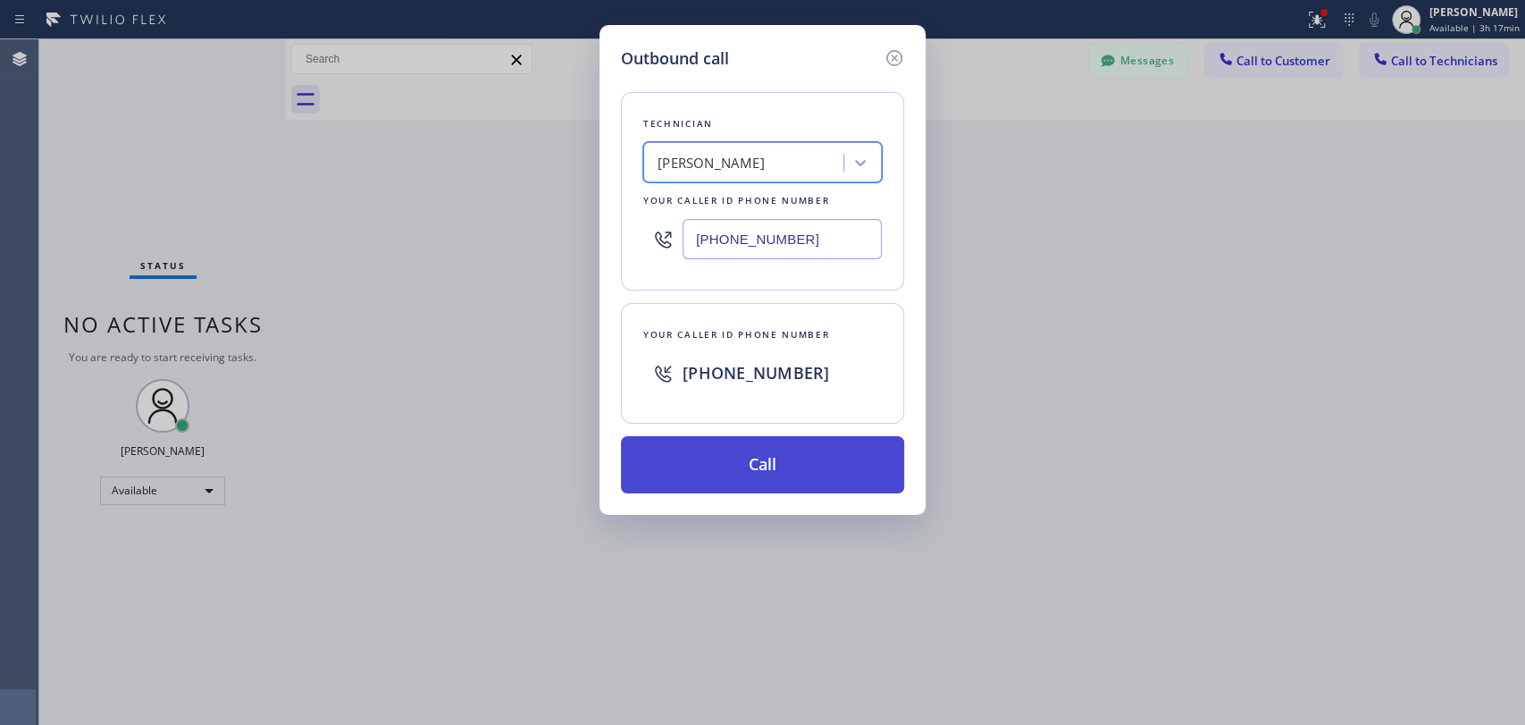
click at [707, 460] on button "Call" at bounding box center [762, 464] width 283 height 57
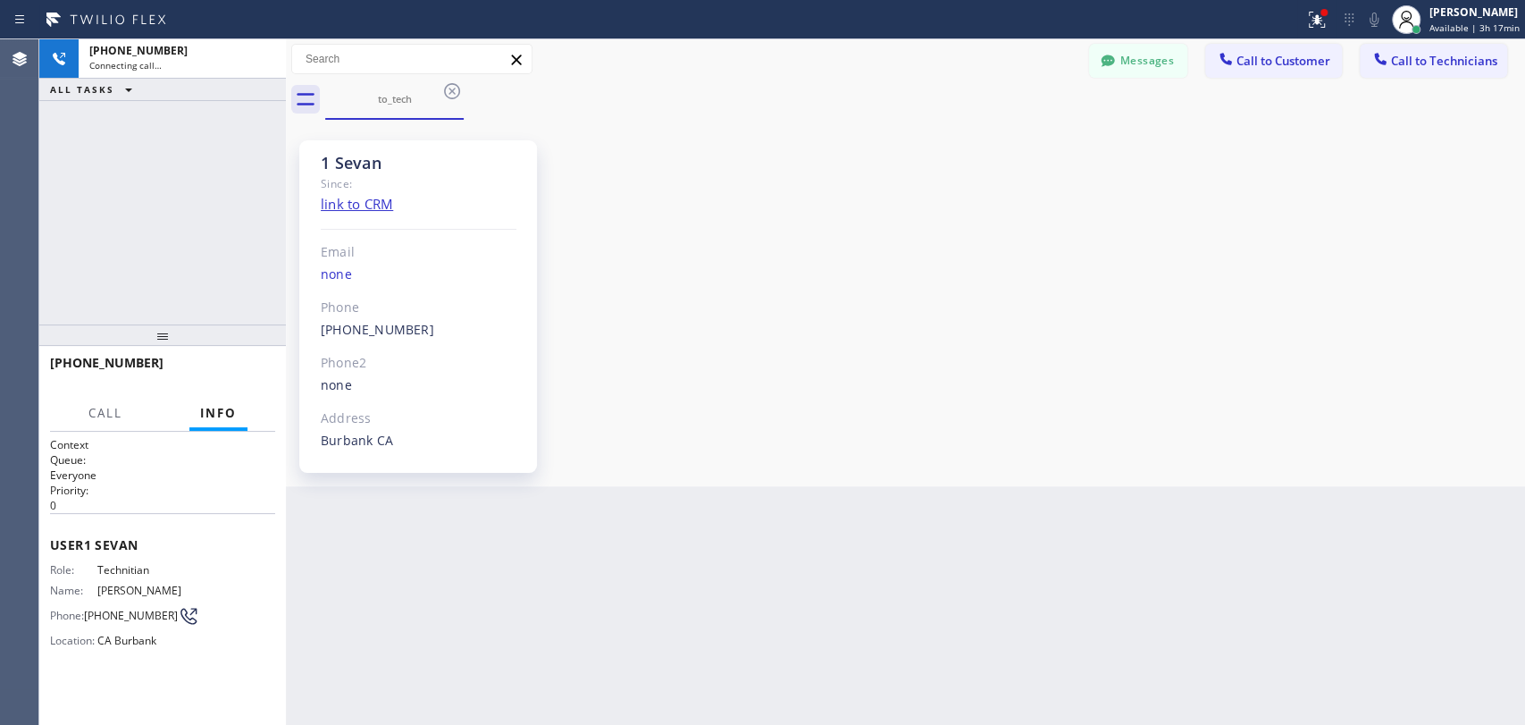
scroll to position [5346, 0]
drag, startPoint x: 222, startPoint y: 374, endPoint x: 14, endPoint y: 437, distance: 216.6
click at [223, 374] on span "HANG UP" at bounding box center [233, 371] width 55 height 13
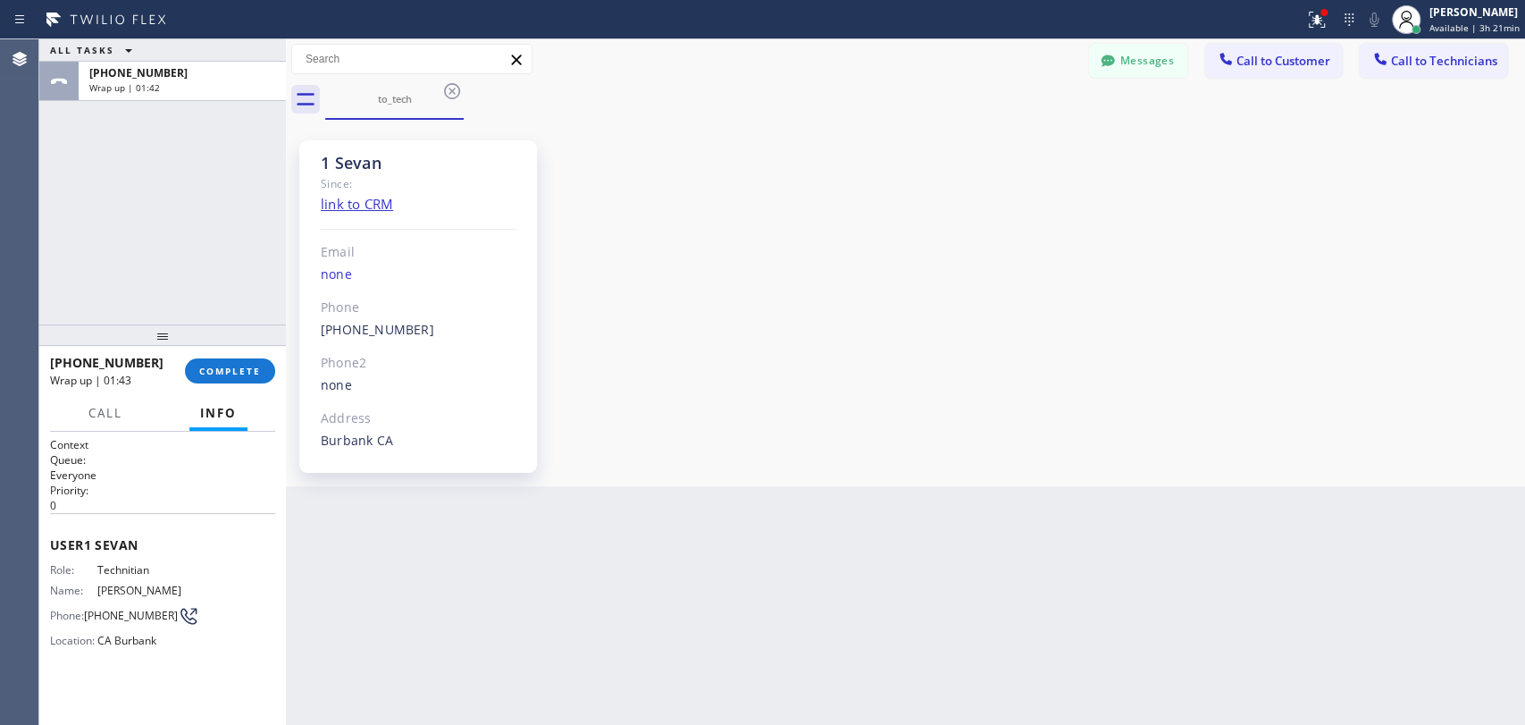
click at [1165, 67] on button "Messages" at bounding box center [1138, 61] width 98 height 34
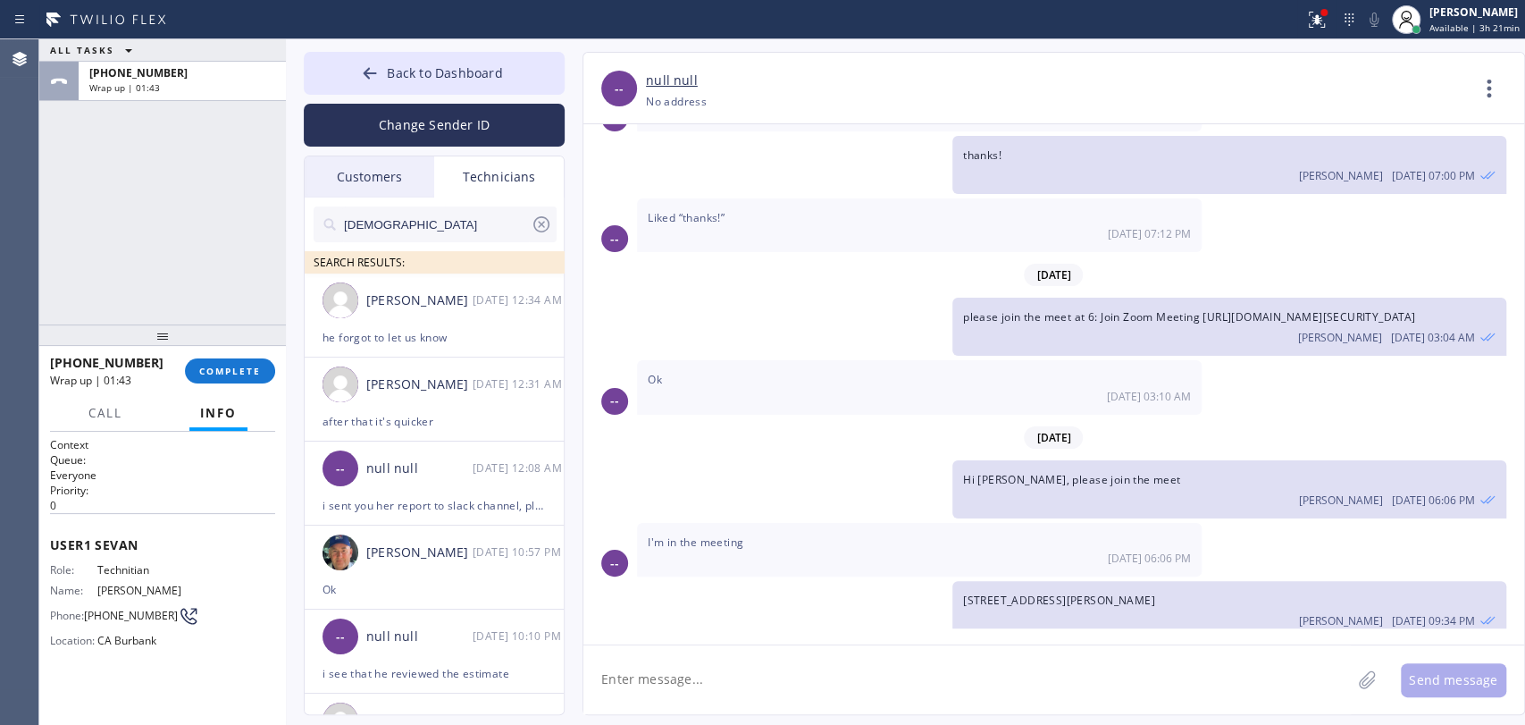
click at [435, 226] on input "[DEMOGRAPHIC_DATA]" at bounding box center [436, 224] width 189 height 36
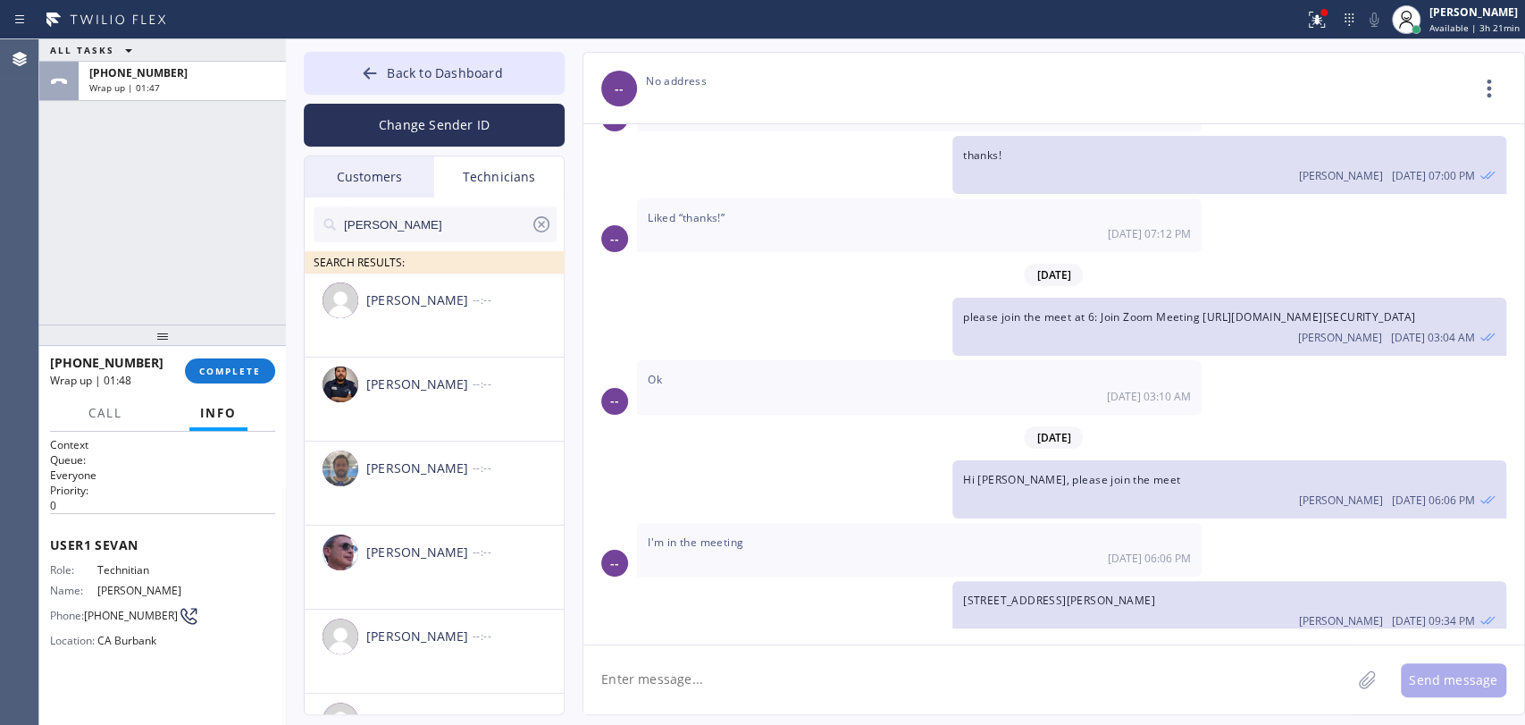
type input "[PERSON_NAME]"
click at [240, 368] on span "COMPLETE" at bounding box center [230, 371] width 62 height 13
click at [413, 223] on input "[PERSON_NAME]" at bounding box center [436, 224] width 189 height 36
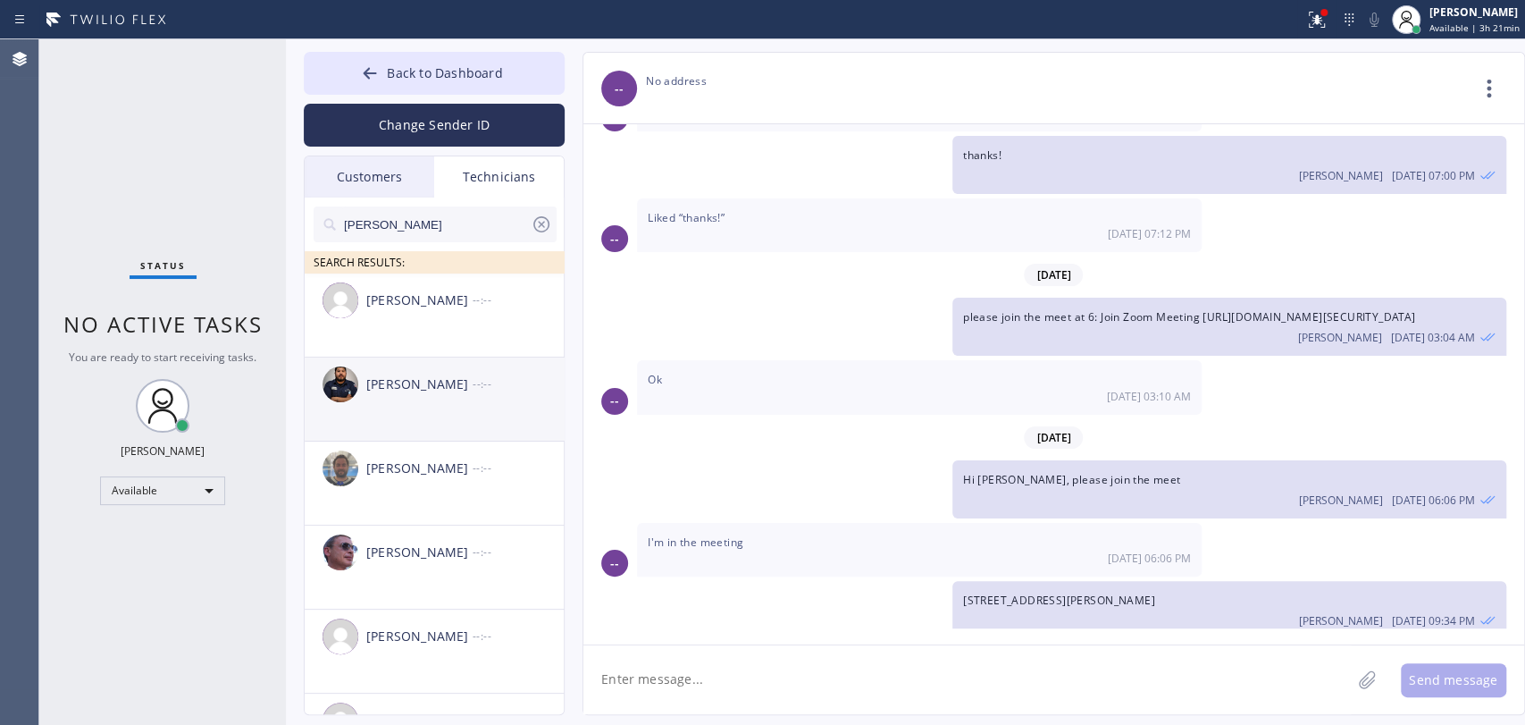
click at [422, 441] on li "Samuel Contreras --:--" at bounding box center [435, 483] width 261 height 84
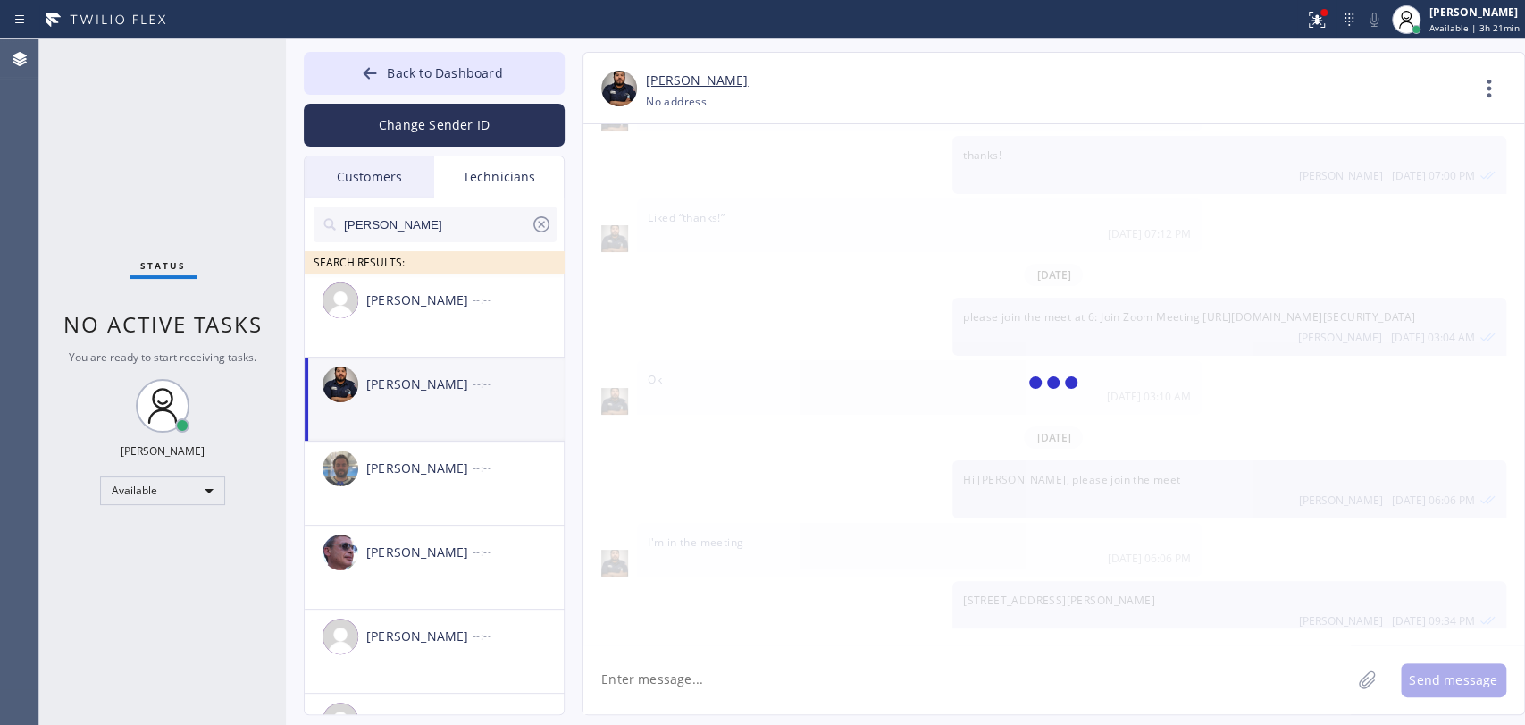
click at [674, 674] on textarea at bounding box center [968, 679] width 768 height 69
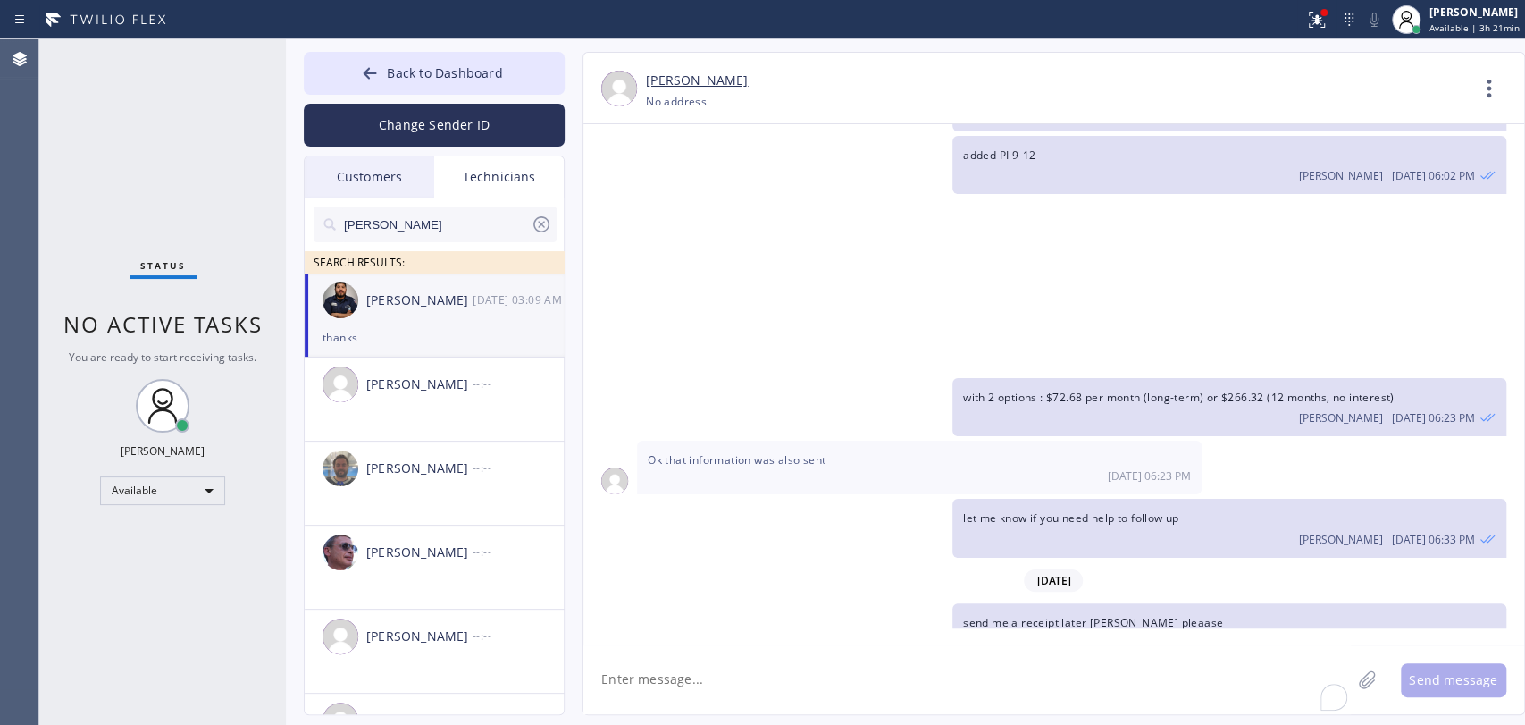
click at [675, 675] on textarea "To enrich screen reader interactions, please activate Accessibility in Grammarl…" at bounding box center [968, 679] width 768 height 69
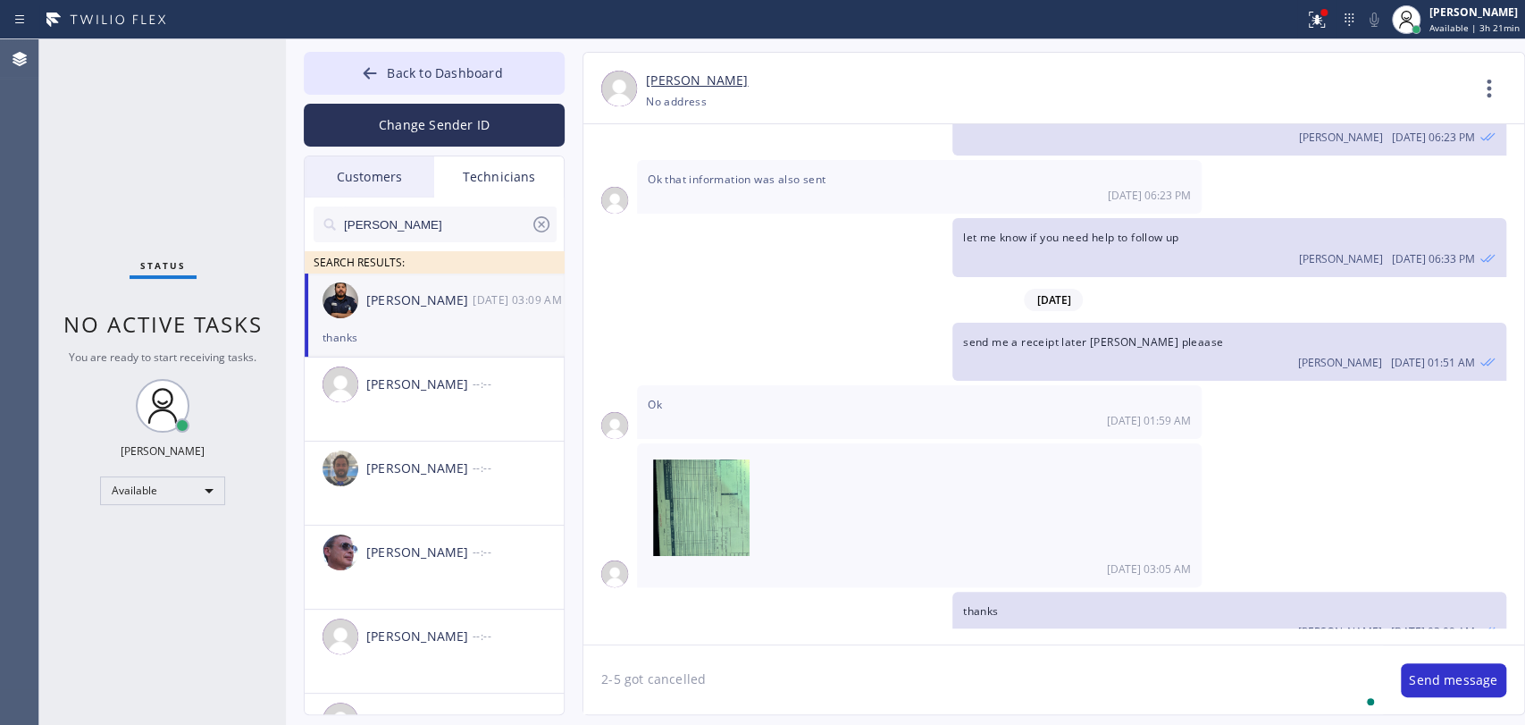
type textarea "2-5 got cancelled"
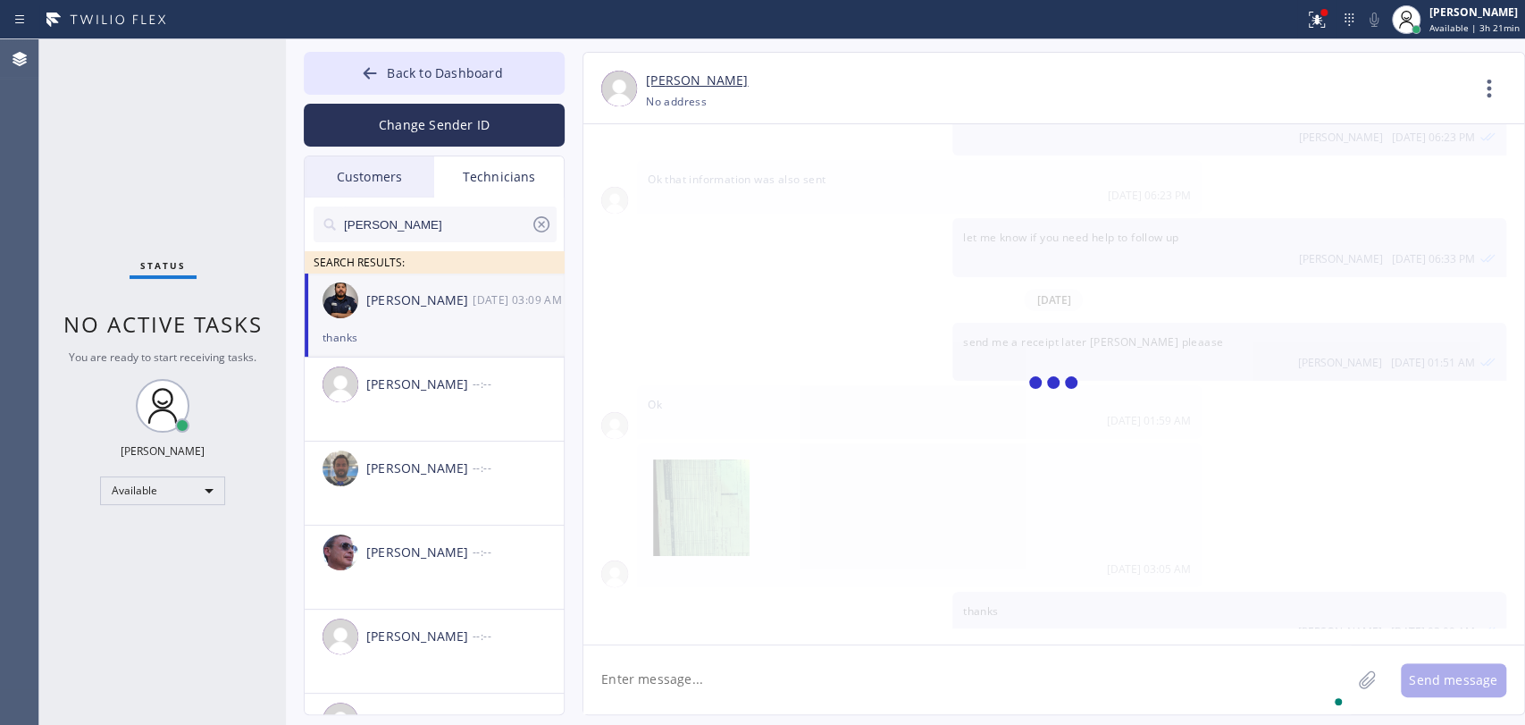
scroll to position [5728, 0]
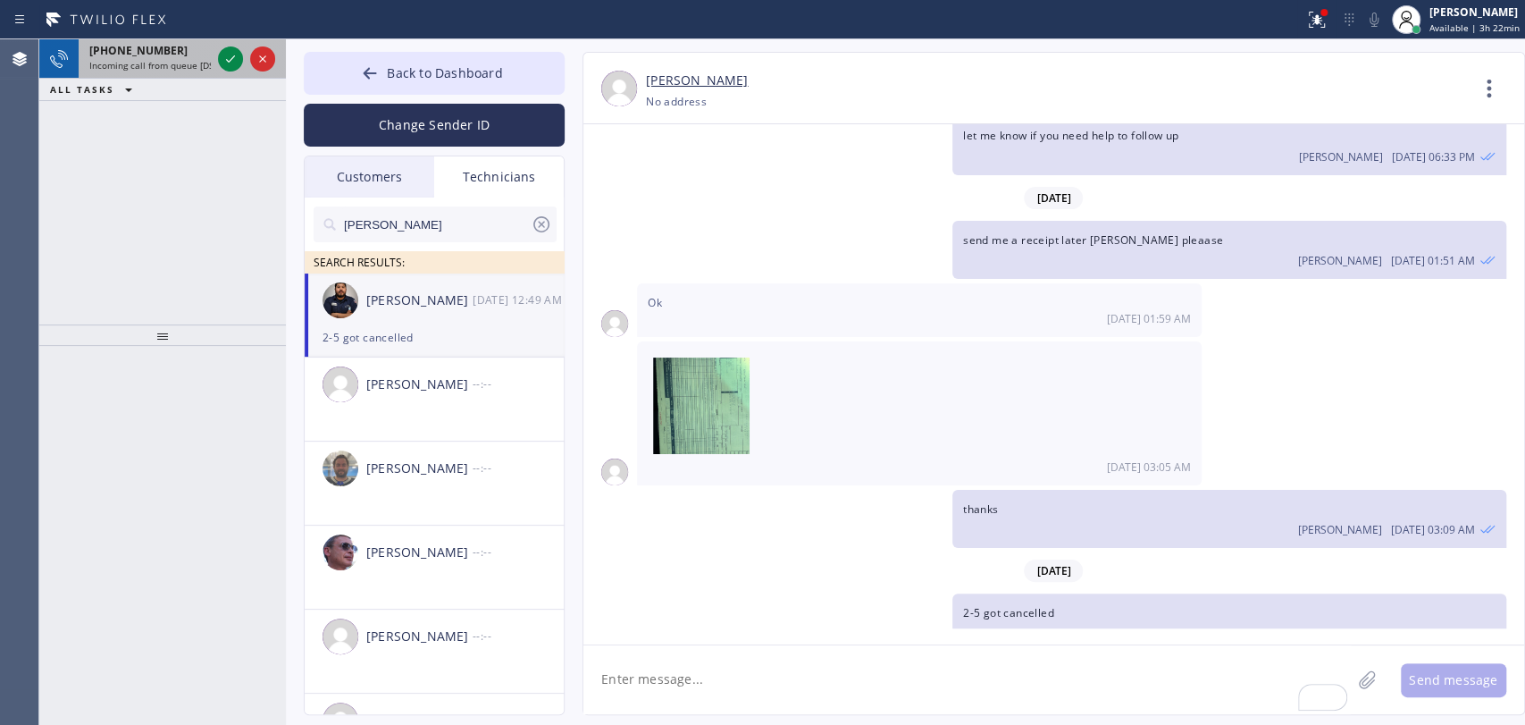
click at [172, 55] on div "[PHONE_NUMBER]" at bounding box center [150, 50] width 122 height 15
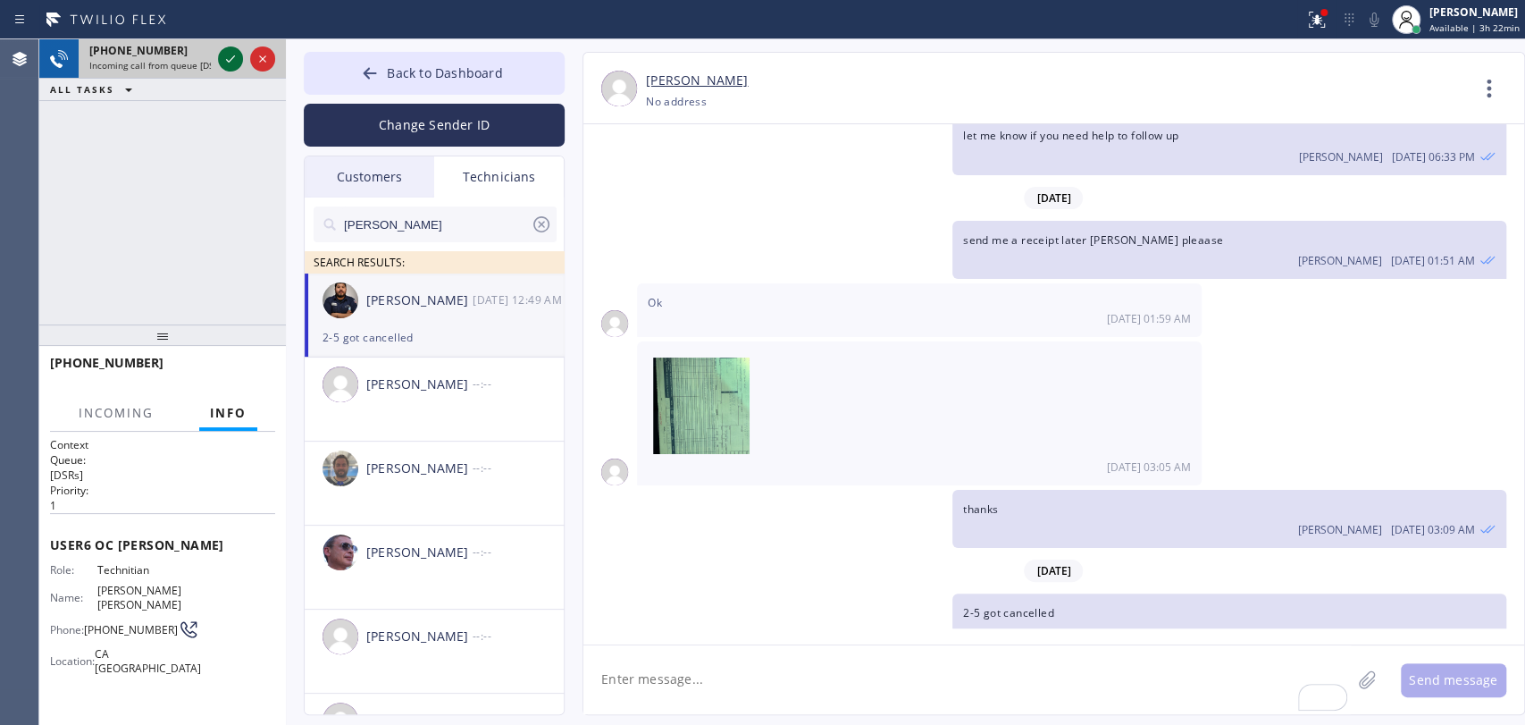
click at [228, 63] on icon at bounding box center [230, 58] width 21 height 21
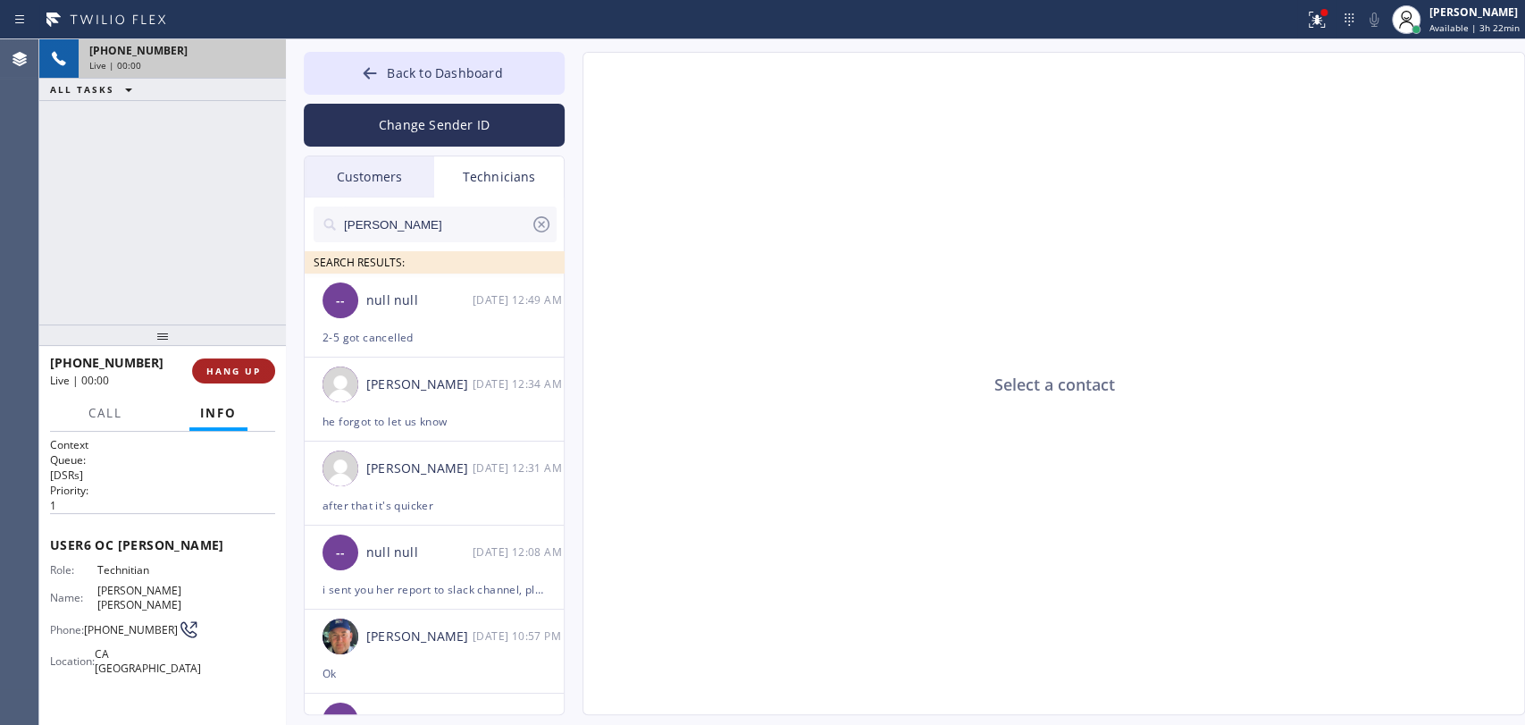
click at [223, 374] on span "HANG UP" at bounding box center [233, 371] width 55 height 13
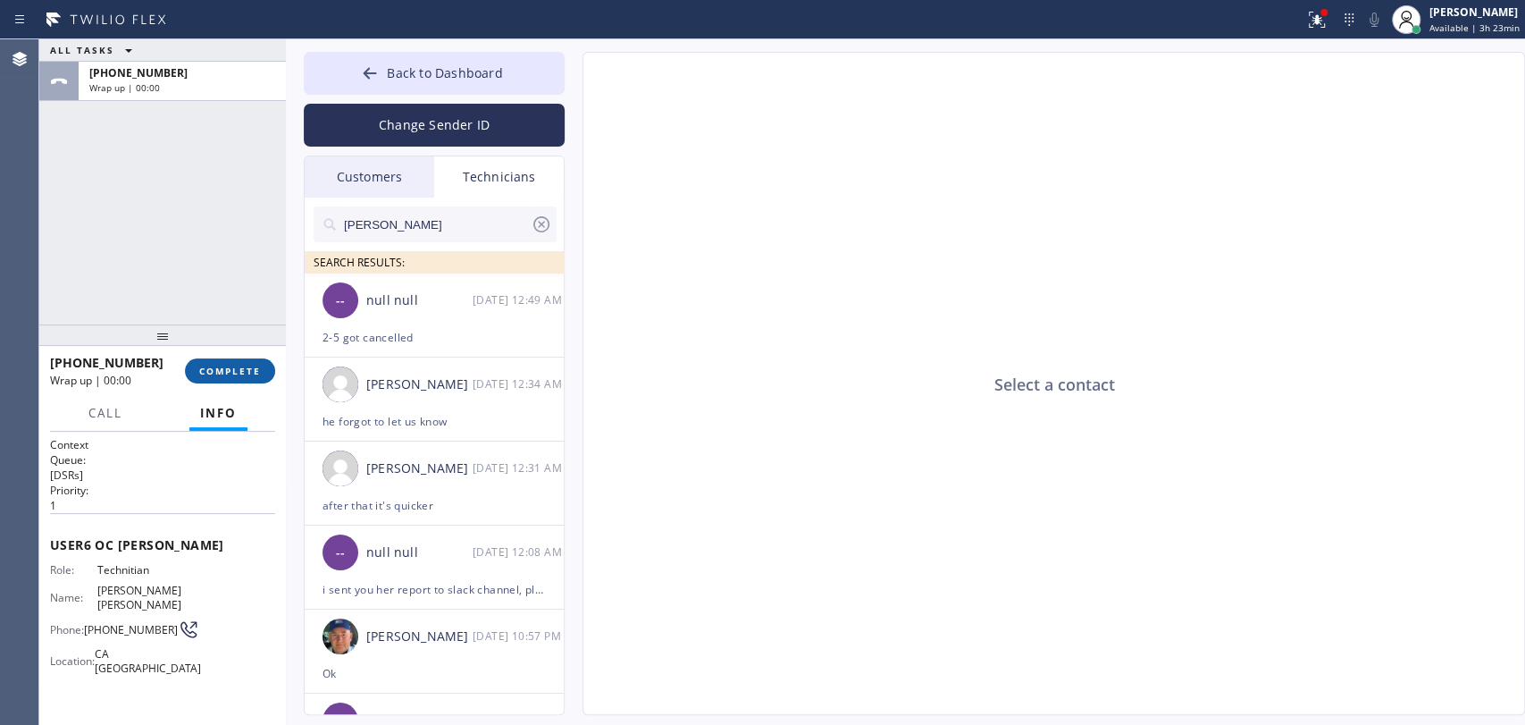
click at [203, 378] on button "COMPLETE" at bounding box center [230, 370] width 90 height 25
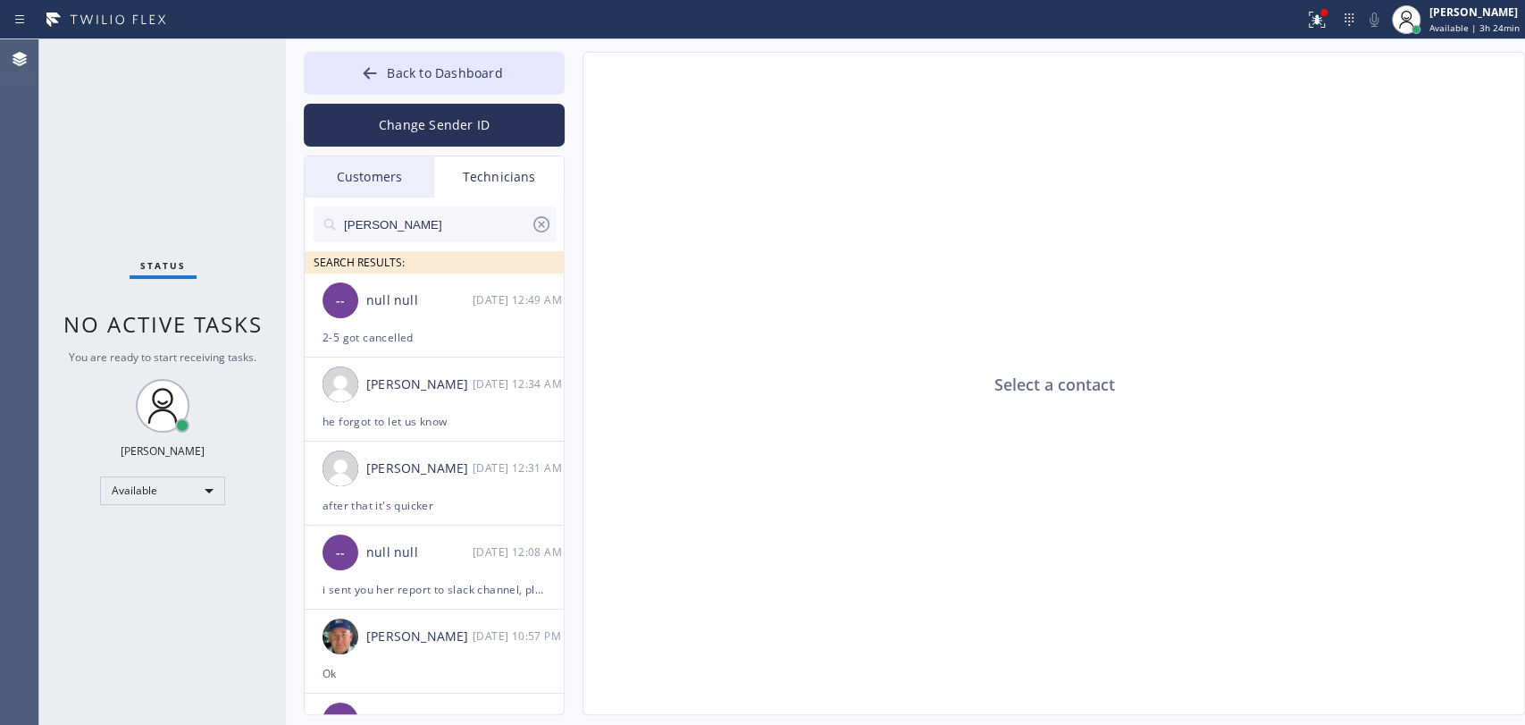
drag, startPoint x: 434, startPoint y: 51, endPoint x: 1203, endPoint y: 160, distance: 776.2
click at [434, 51] on div "Back to Dashboard Change Sender ID Customers Technicians (650) 283-7939 SEARCH …" at bounding box center [905, 381] width 1239 height 685
click at [494, 61] on button "Back to Dashboard" at bounding box center [434, 73] width 261 height 43
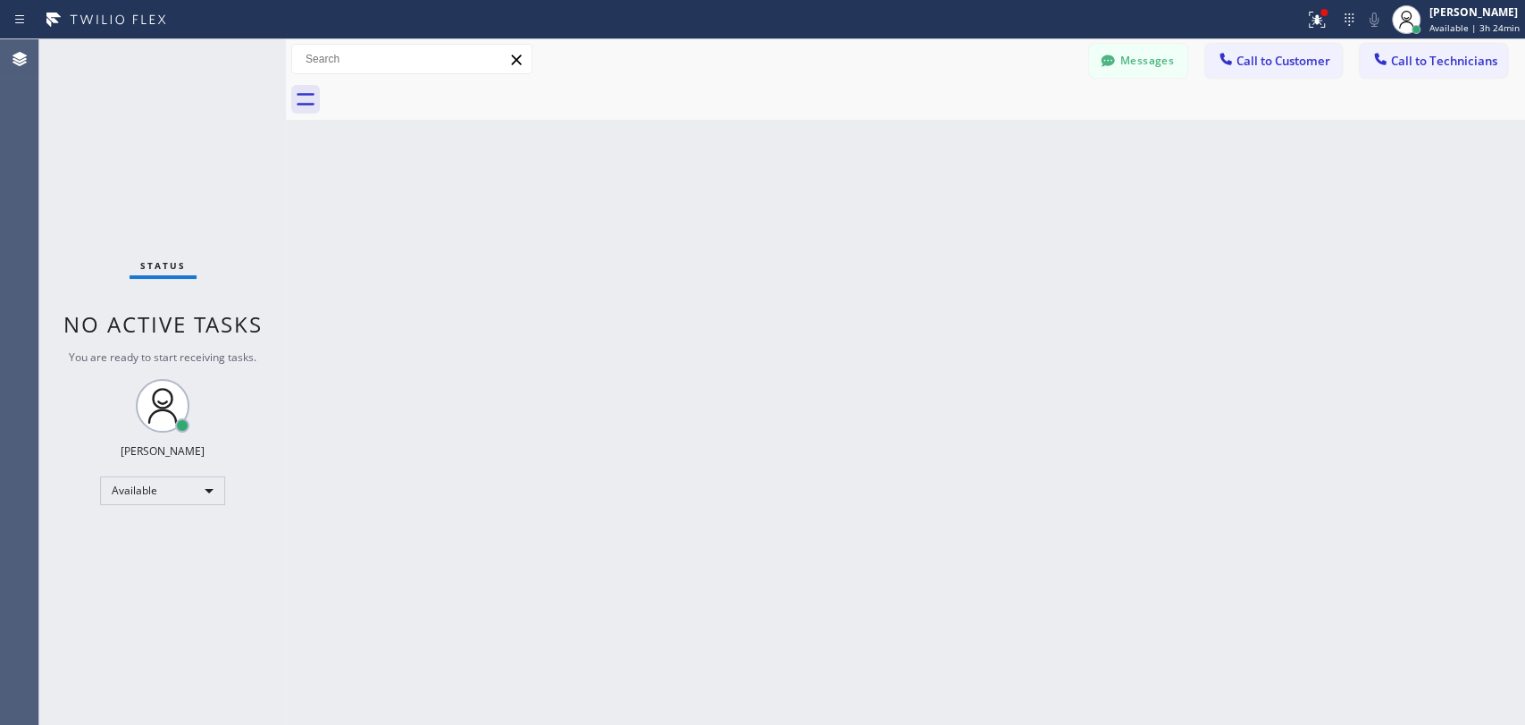
drag, startPoint x: 1452, startPoint y: 73, endPoint x: 1344, endPoint y: 65, distance: 108.4
click at [1446, 71] on button "Call to Technicians" at bounding box center [1433, 61] width 147 height 34
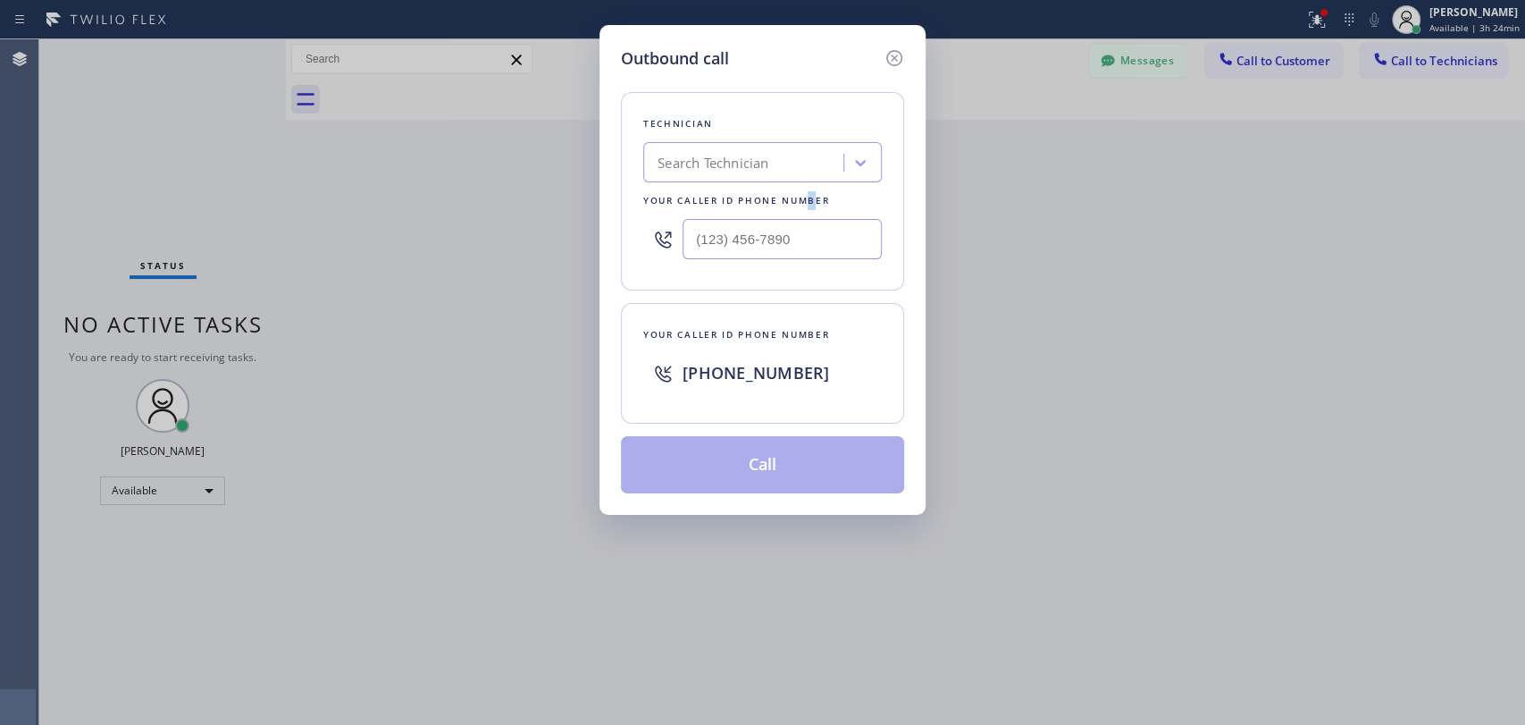
click at [801, 182] on div "Technician Search Technician Your caller id phone number" at bounding box center [762, 191] width 283 height 198
click at [792, 164] on div "Search Technician" at bounding box center [746, 162] width 195 height 31
type input "[PERSON_NAME]"
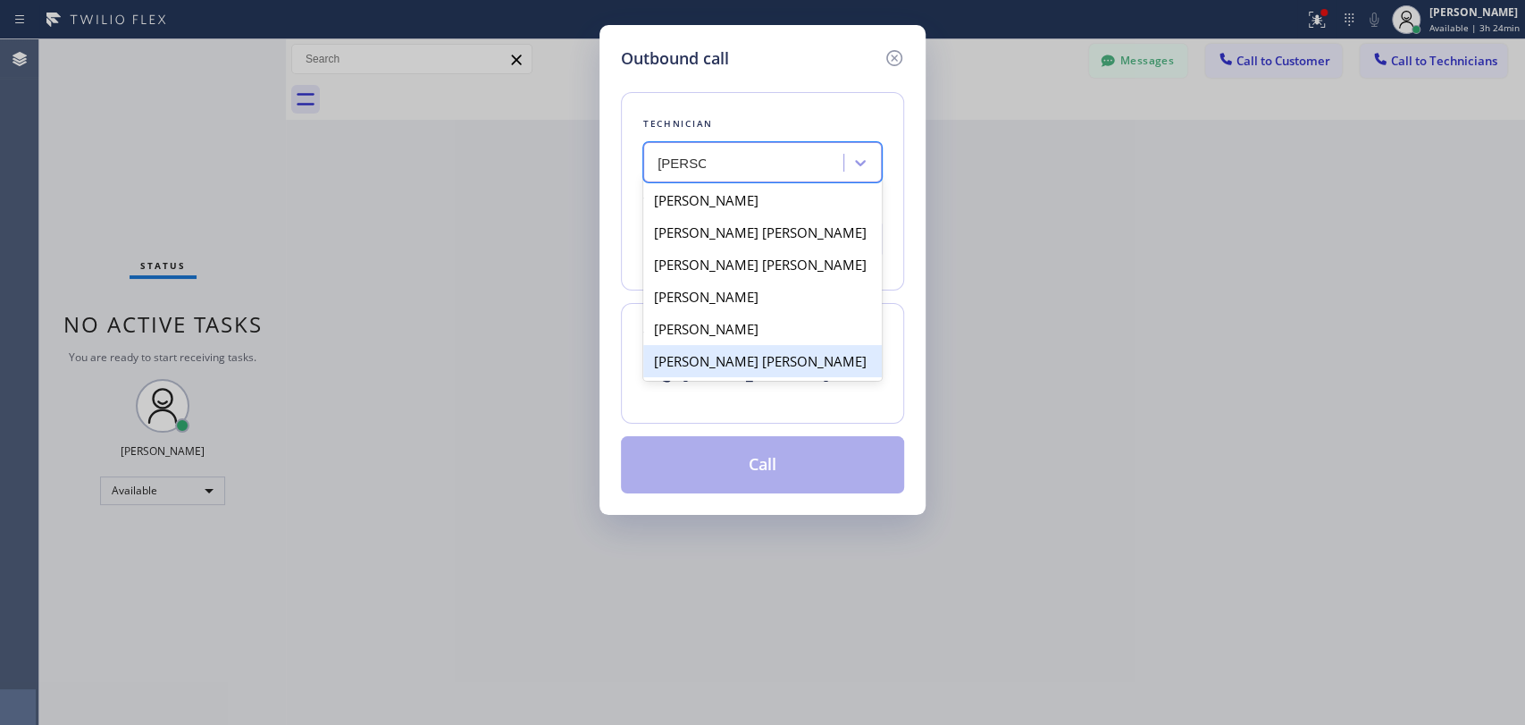
click at [774, 372] on div "[PERSON_NAME] [PERSON_NAME]" at bounding box center [762, 361] width 239 height 32
type input "[PHONE_NUMBER]"
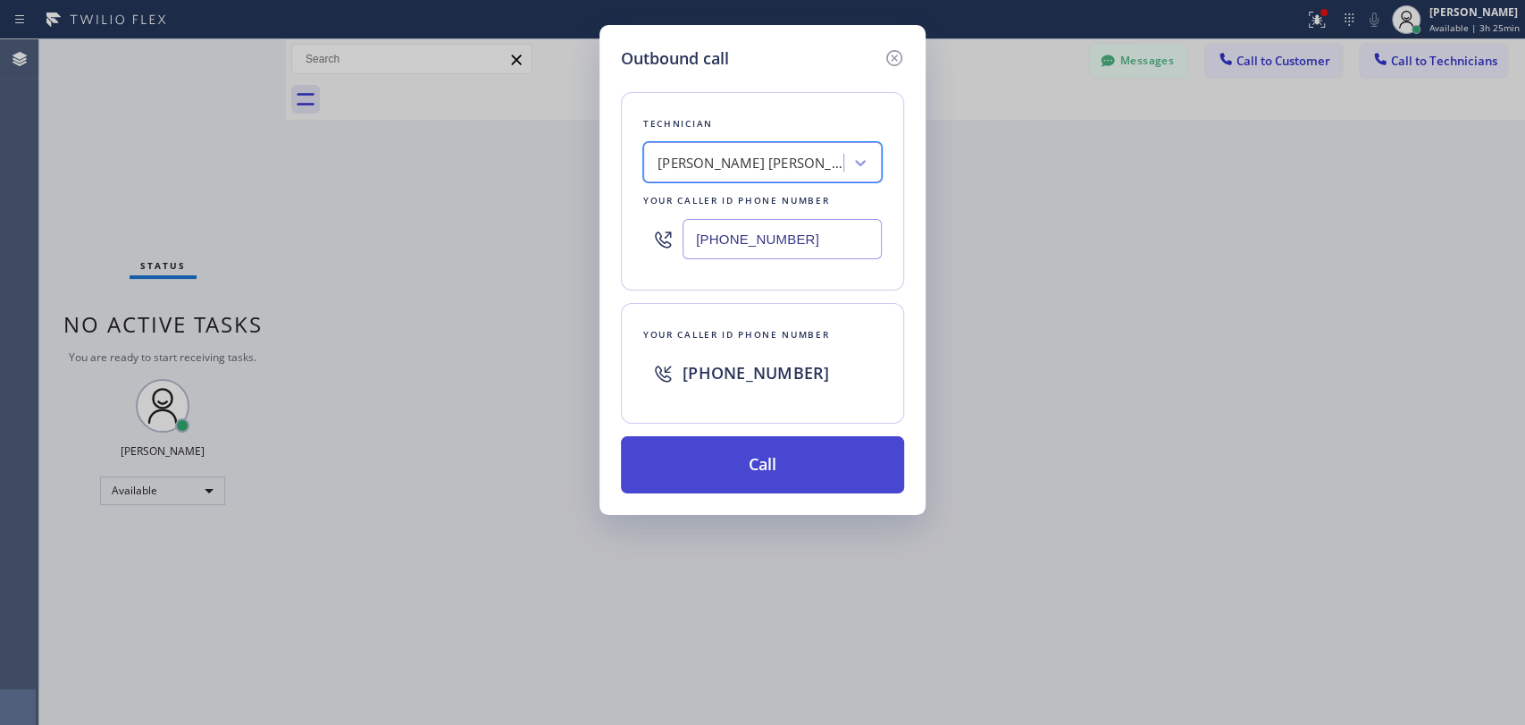
click at [748, 477] on button "Call" at bounding box center [762, 464] width 283 height 57
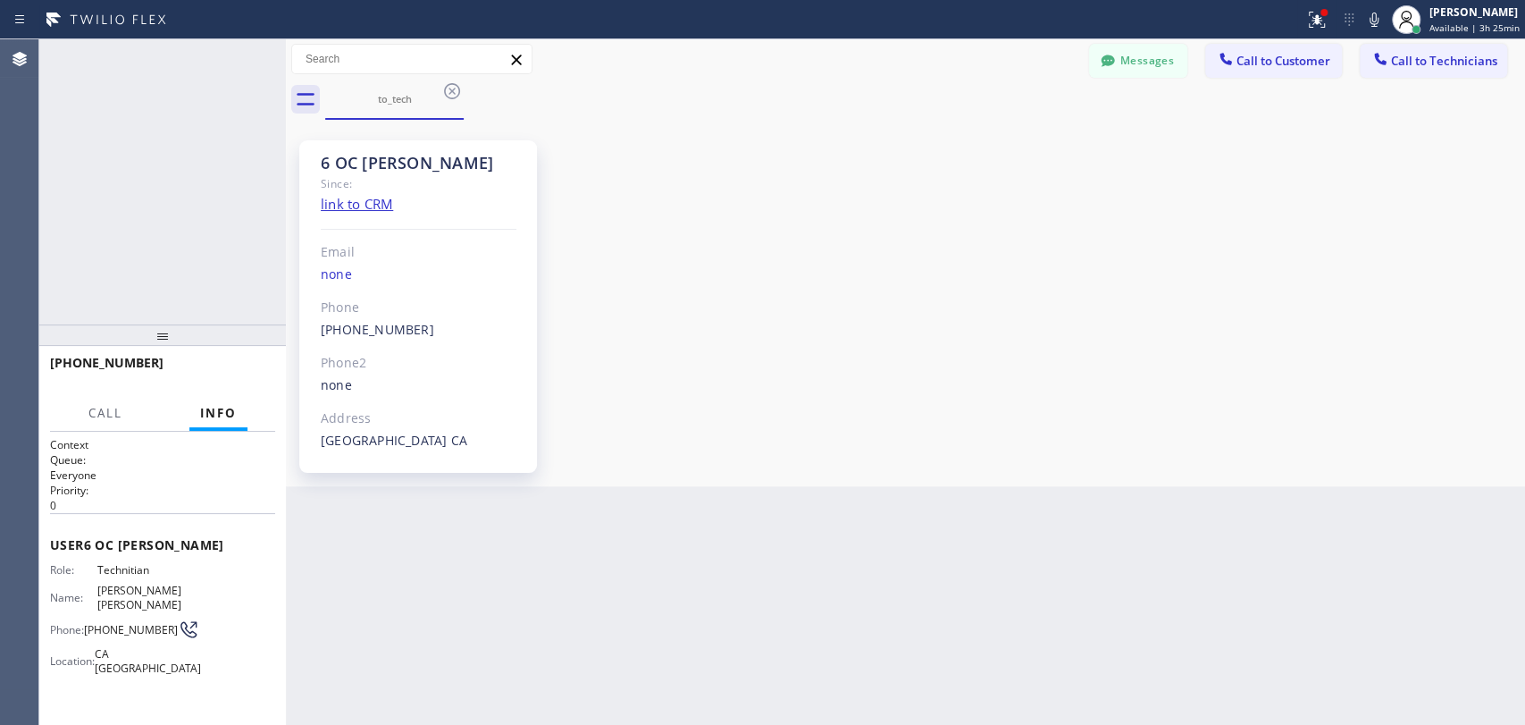
scroll to position [7171, 0]
click at [261, 332] on div at bounding box center [162, 335] width 247 height 21
click at [251, 364] on button "HANG UP" at bounding box center [233, 371] width 83 height 25
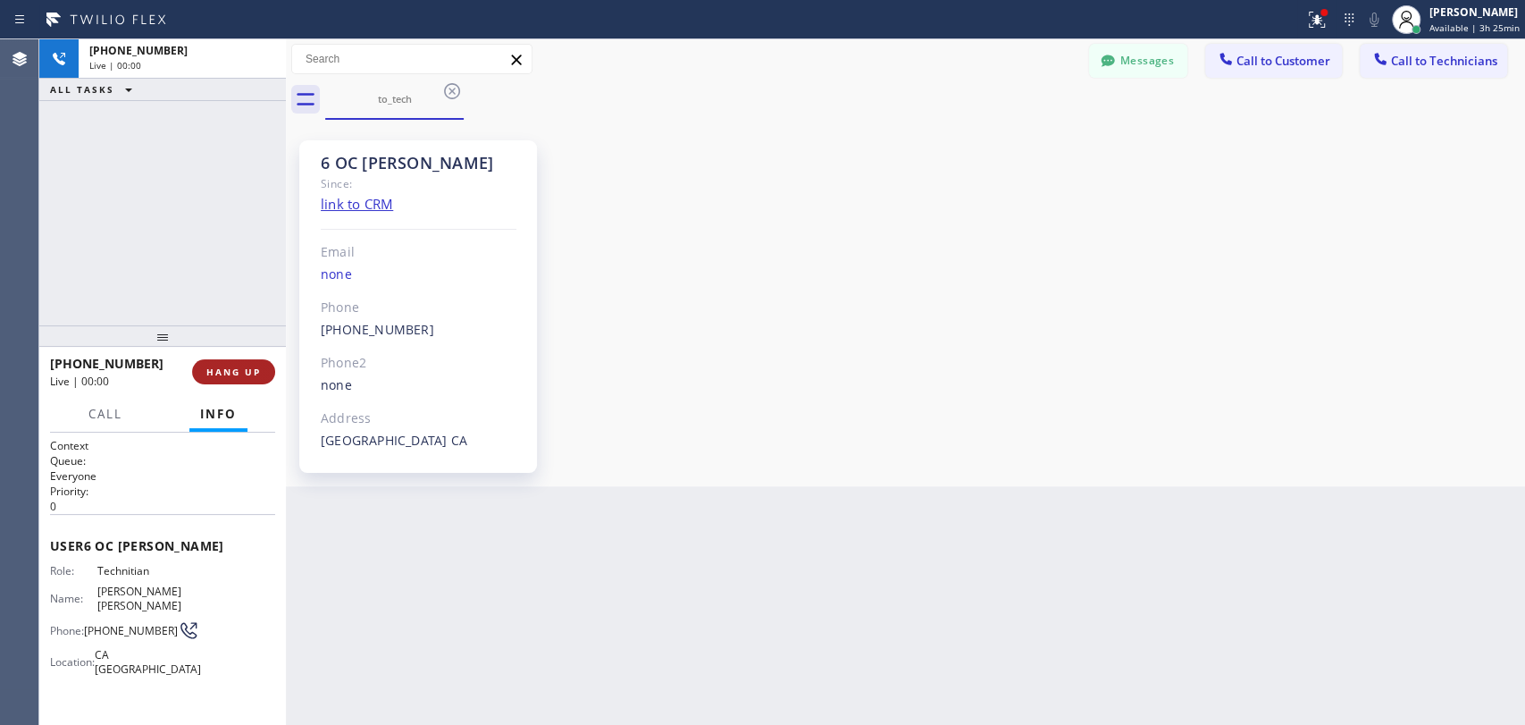
click at [251, 364] on button "HANG UP" at bounding box center [233, 371] width 83 height 25
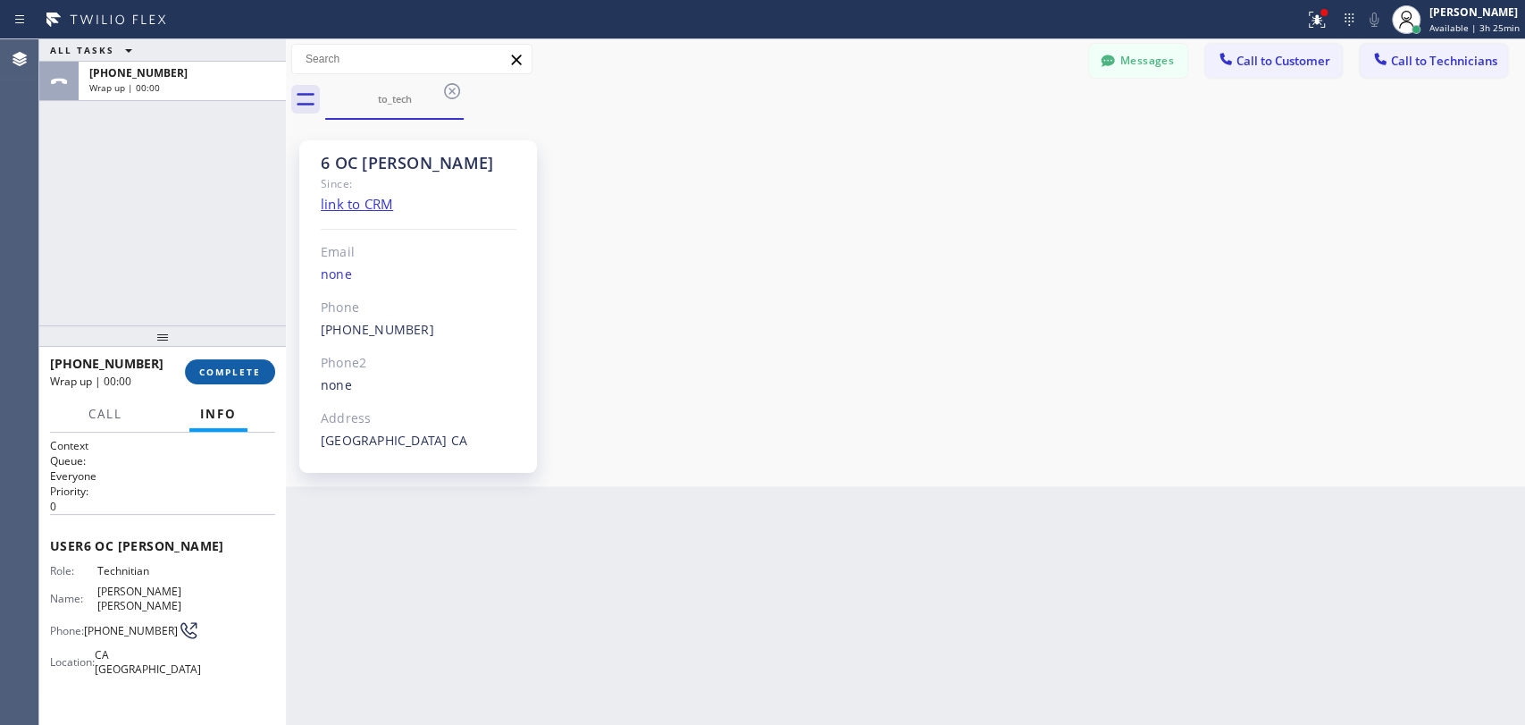
click at [234, 374] on span "COMPLETE" at bounding box center [230, 372] width 62 height 13
click at [206, 279] on div "ALL TASKS ALL TASKS ACTIVE TASKS TASKS IN WRAP UP +19095347004 Wrap up | 00:00" at bounding box center [162, 182] width 247 height 286
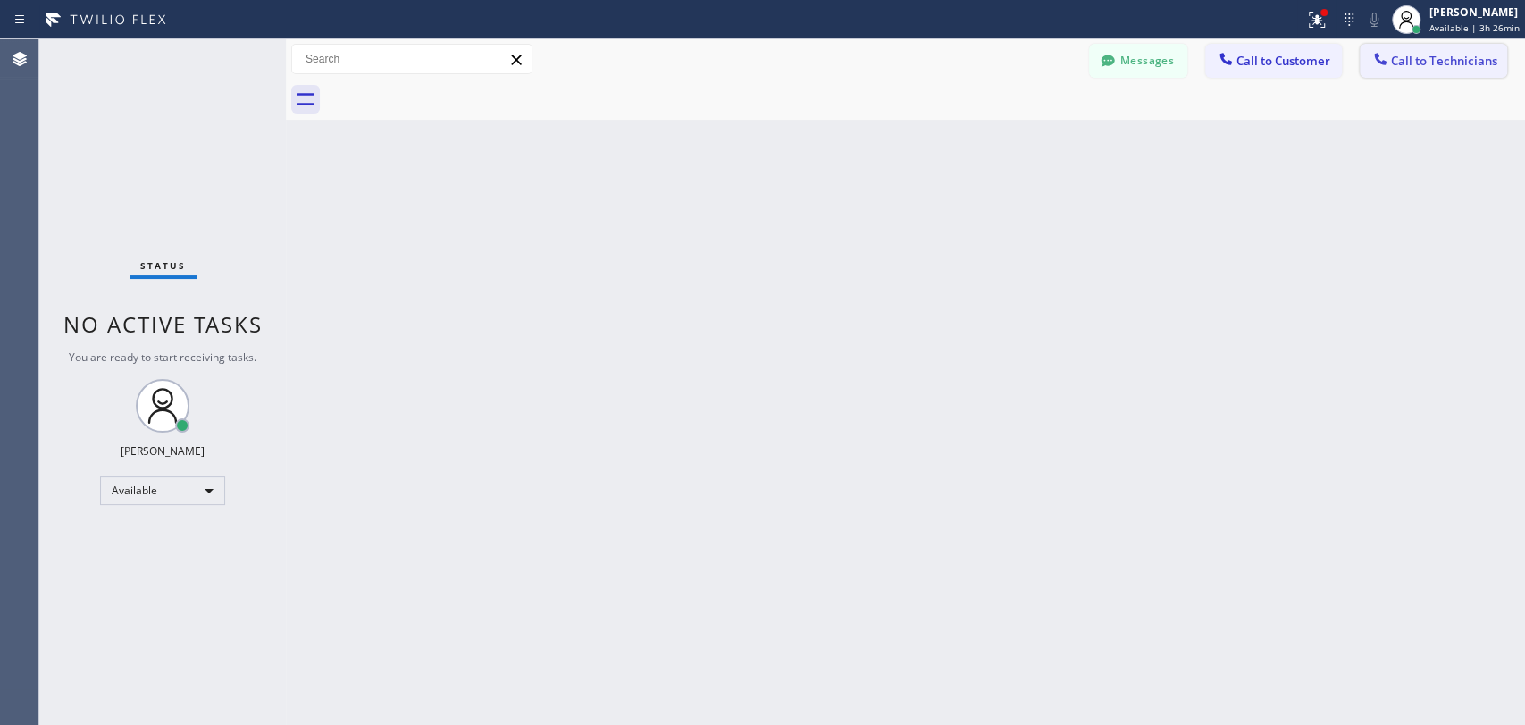
click at [1413, 53] on span "Call to Technicians" at bounding box center [1444, 61] width 106 height 16
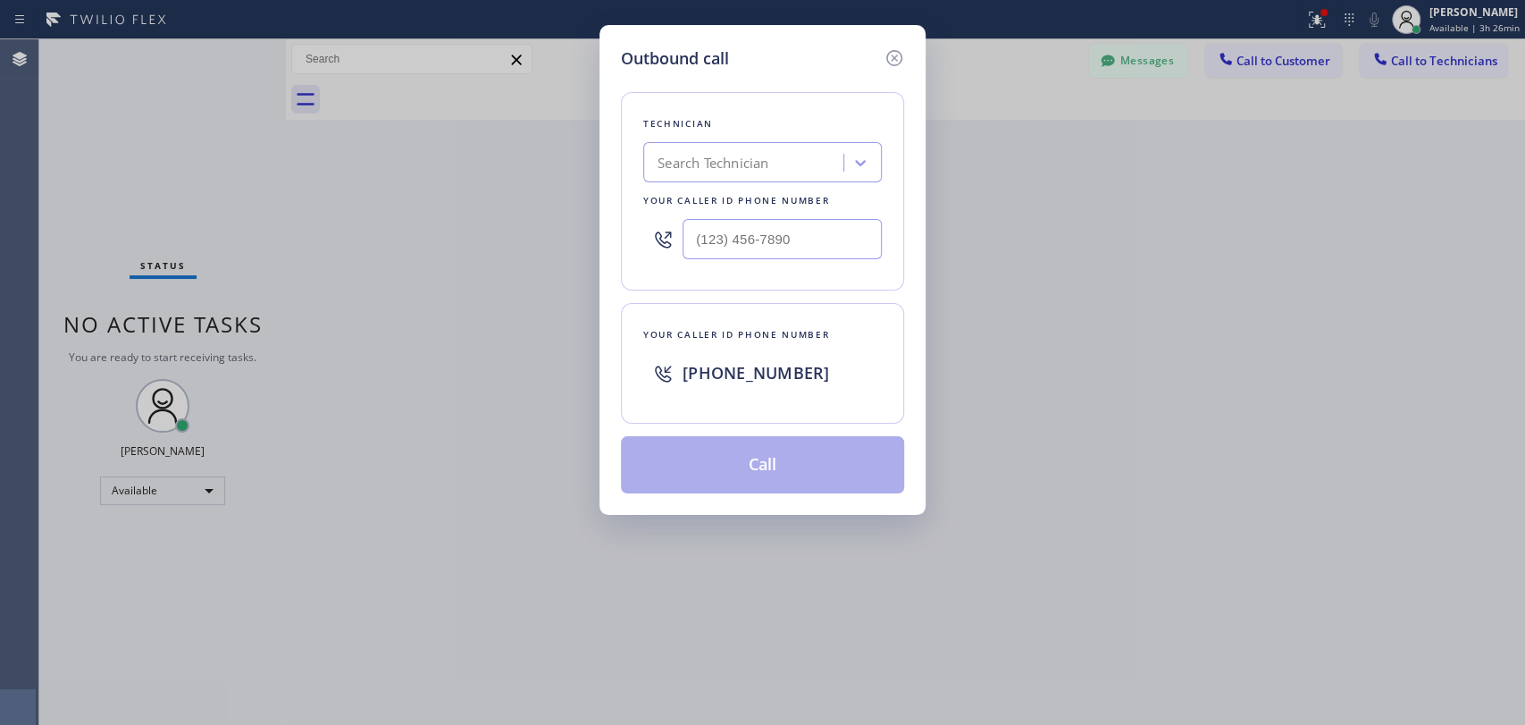
click at [613, 138] on div "Outbound call Technician Search Technician Your caller id phone number Your cal…" at bounding box center [763, 270] width 326 height 490
click at [708, 163] on div "Search Technician" at bounding box center [713, 163] width 111 height 21
type input "[PERSON_NAME]"
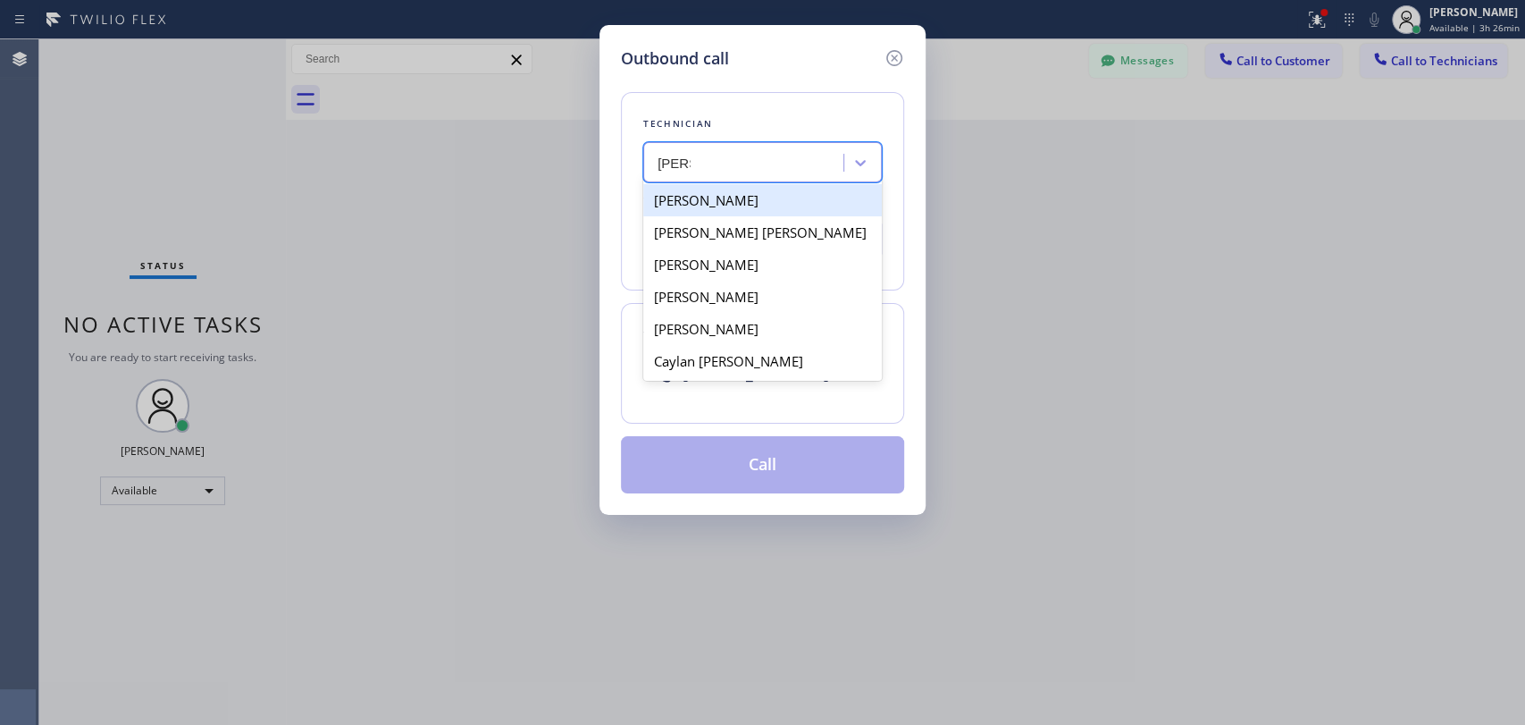
click at [706, 199] on div "[PERSON_NAME]" at bounding box center [762, 200] width 239 height 32
type input "[PHONE_NUMBER]"
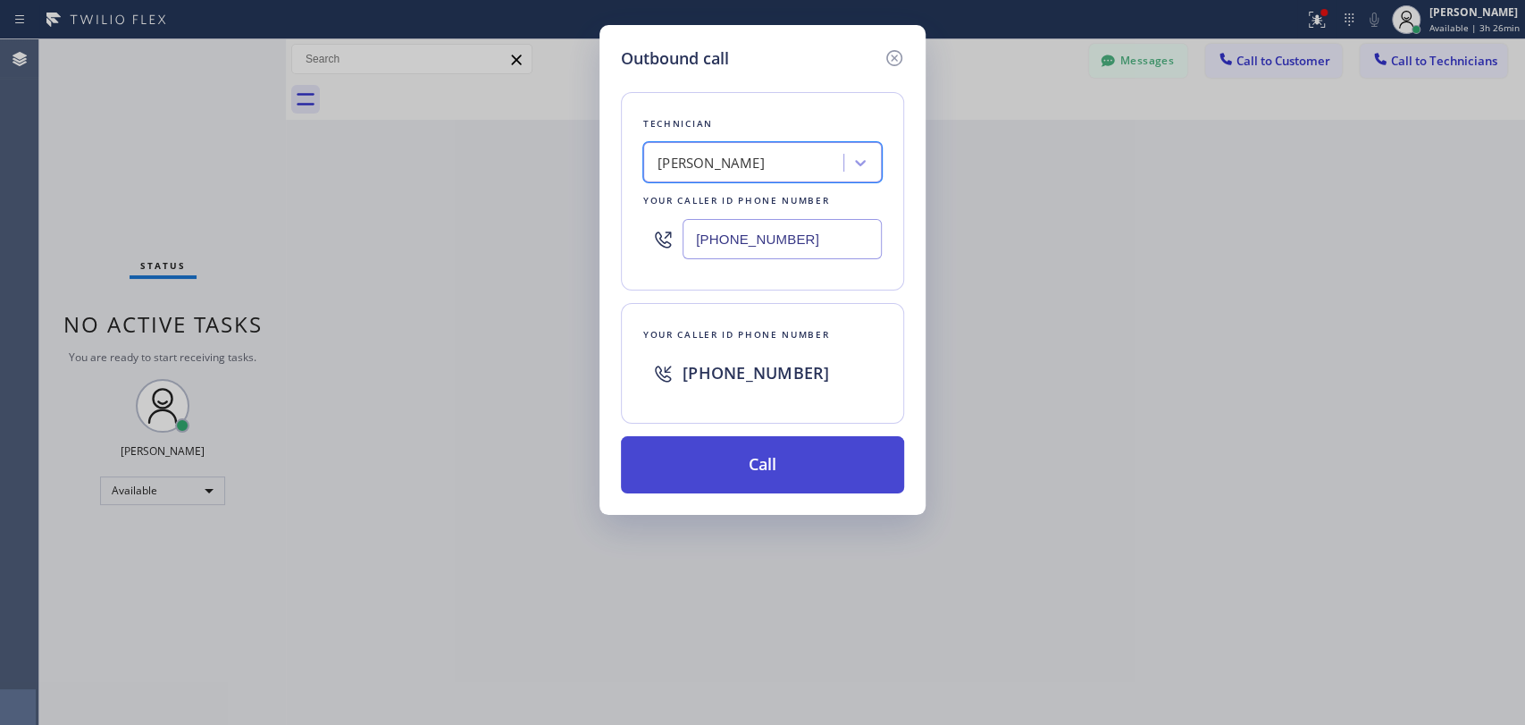
click at [727, 451] on button "Call" at bounding box center [762, 464] width 283 height 57
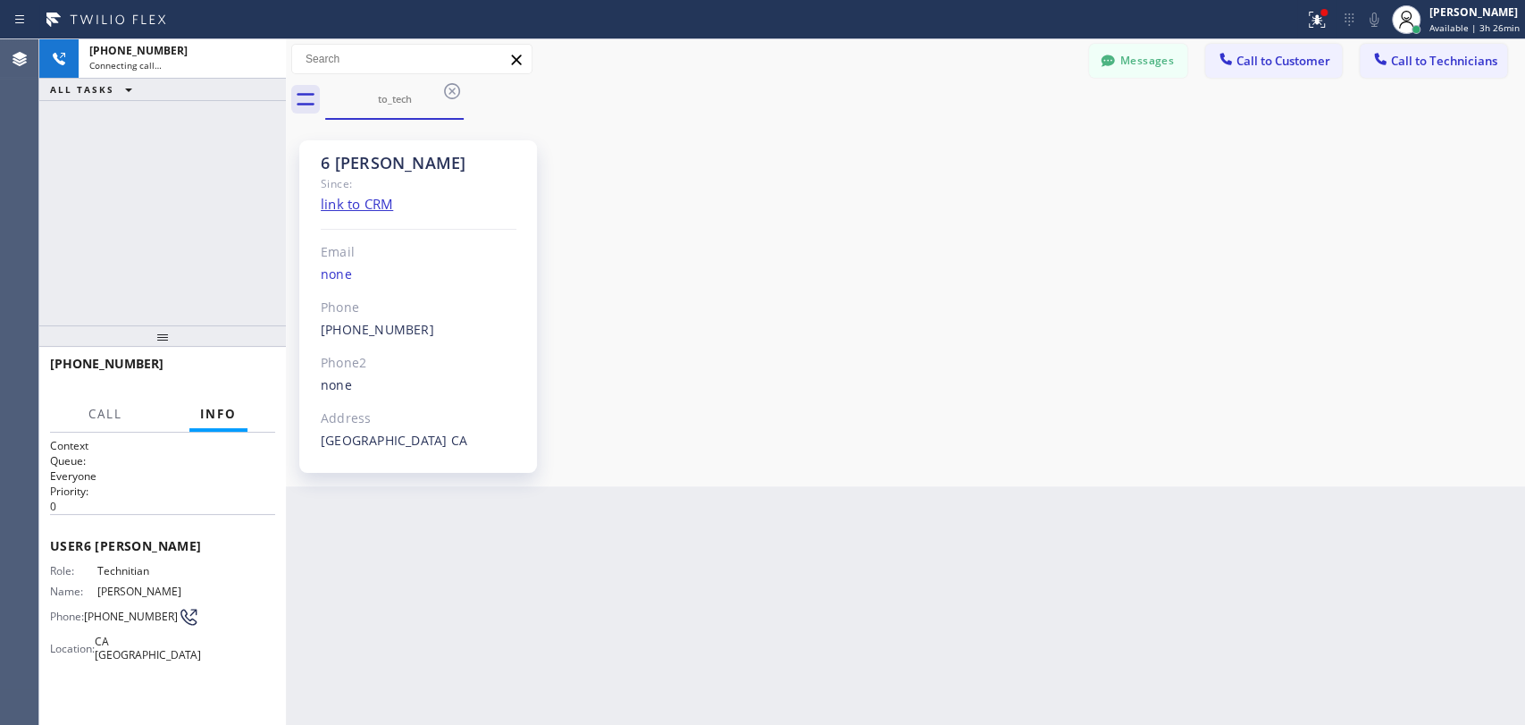
scroll to position [19475, 0]
click at [387, 148] on div "6 OC Christopher Since: link to CRM Email none Phone (951) 751-8609 Outbound ca…" at bounding box center [418, 306] width 238 height 332
click at [1141, 65] on button "Messages" at bounding box center [1138, 61] width 98 height 34
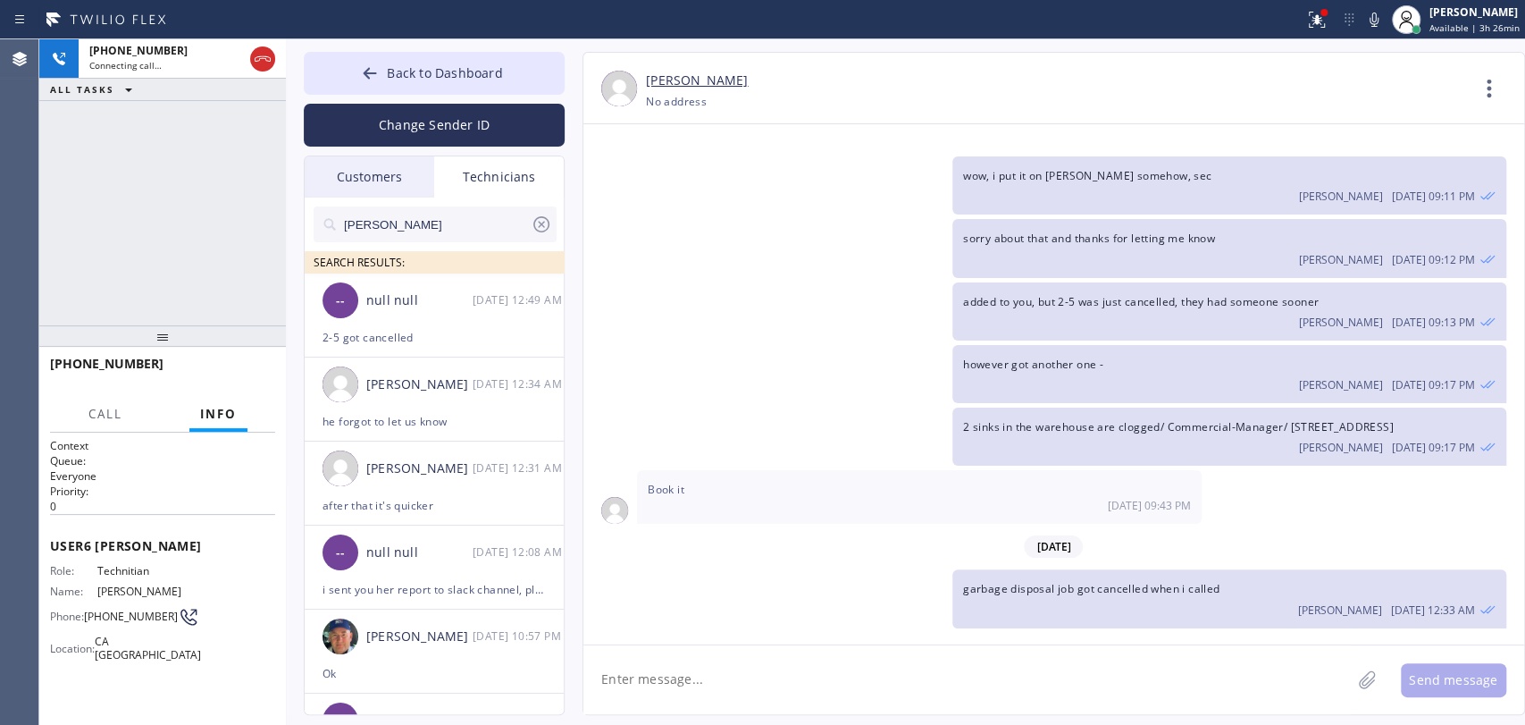
click at [381, 208] on input "[PERSON_NAME]" at bounding box center [436, 224] width 189 height 36
click at [381, 207] on input "[PERSON_NAME]" at bounding box center [436, 224] width 189 height 36
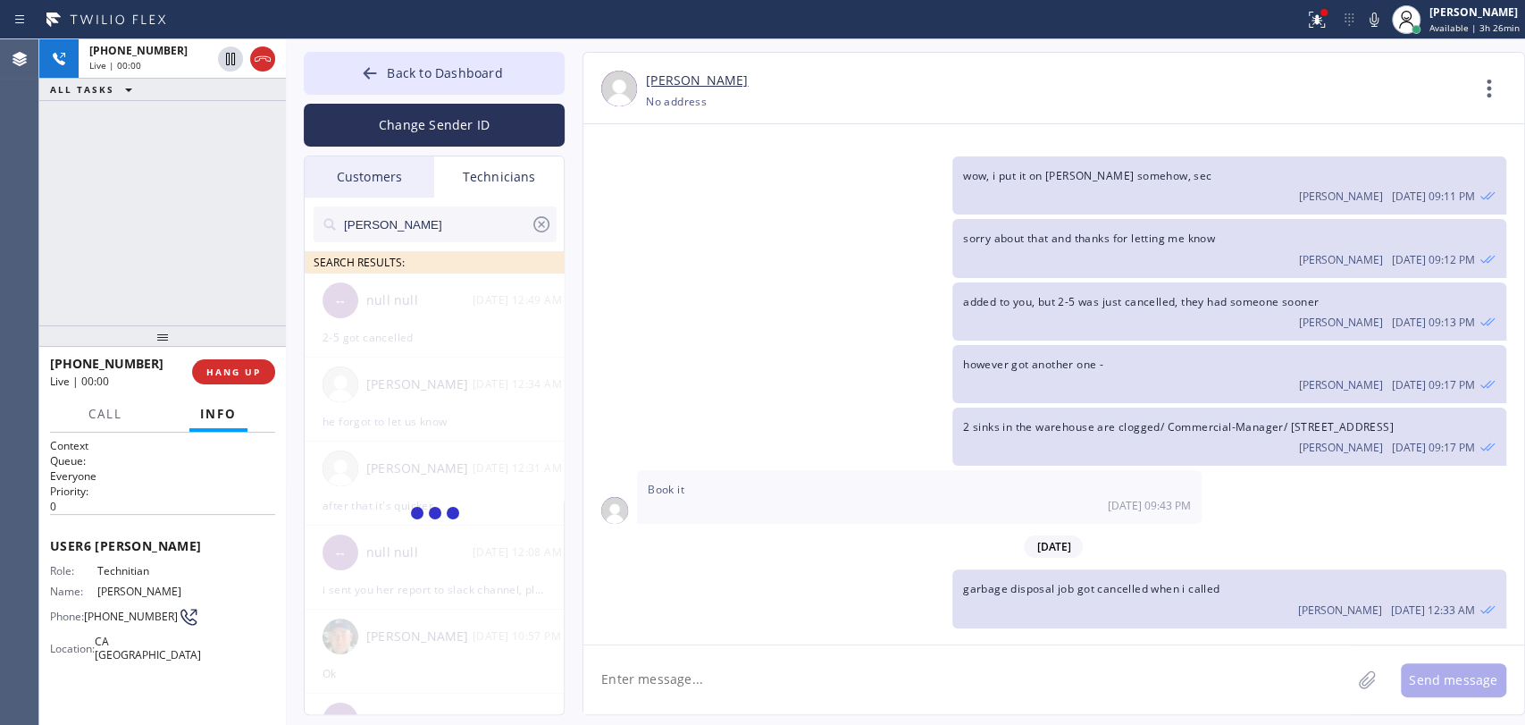
type input "chris"
click at [229, 357] on div "[PHONE_NUMBER] Live | 00:00 HANG UP" at bounding box center [162, 372] width 225 height 46
click at [229, 372] on span "HANG UP" at bounding box center [233, 372] width 55 height 13
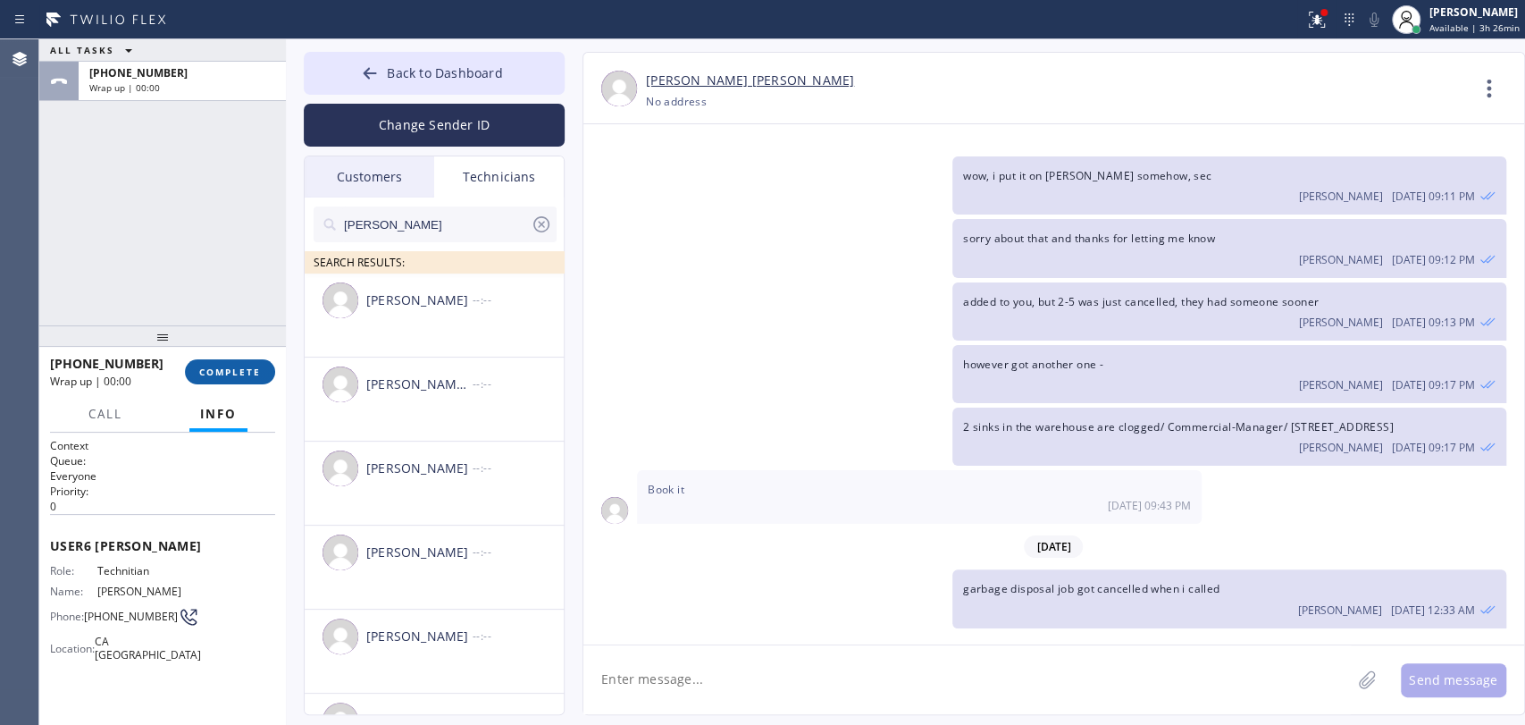
click at [229, 372] on span "COMPLETE" at bounding box center [230, 372] width 62 height 13
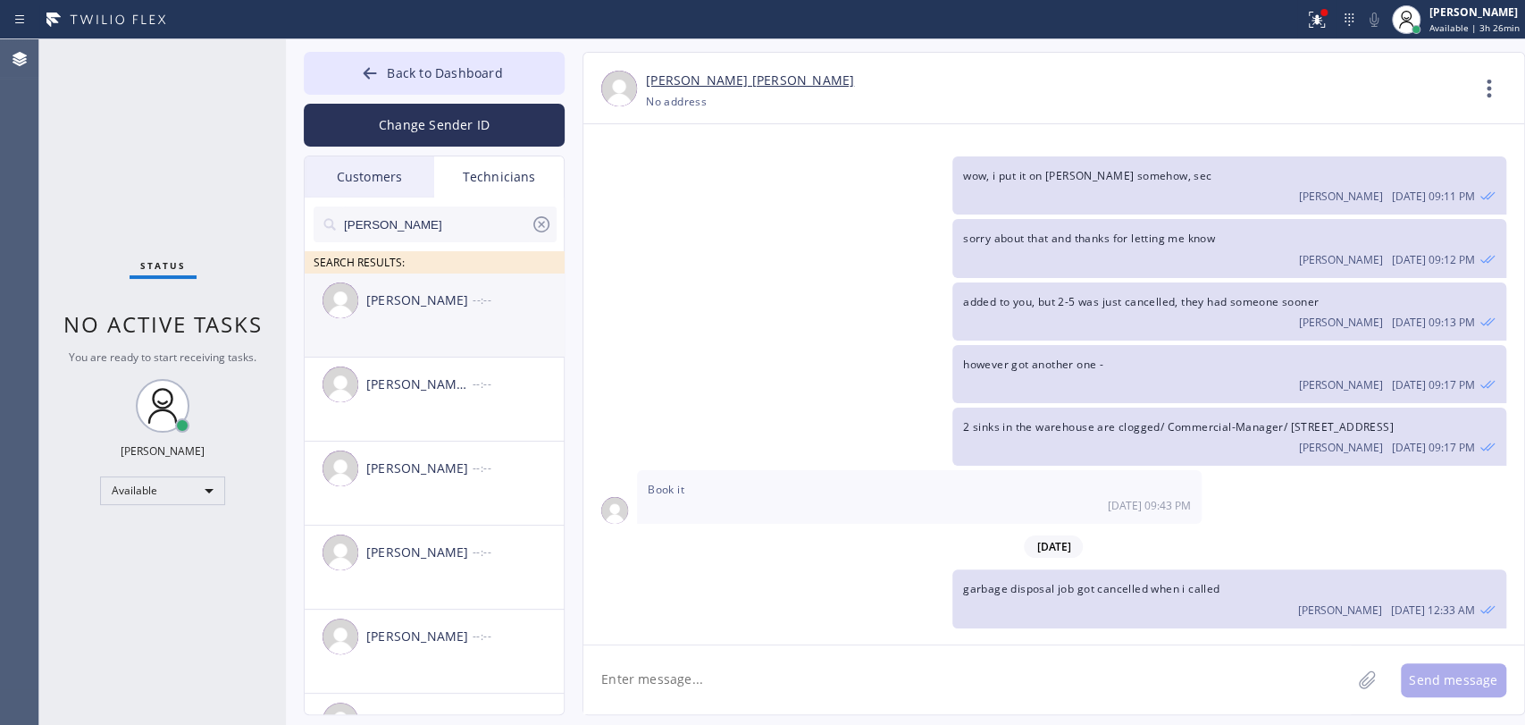
click at [511, 317] on div "[PERSON_NAME] --:--" at bounding box center [435, 300] width 261 height 54
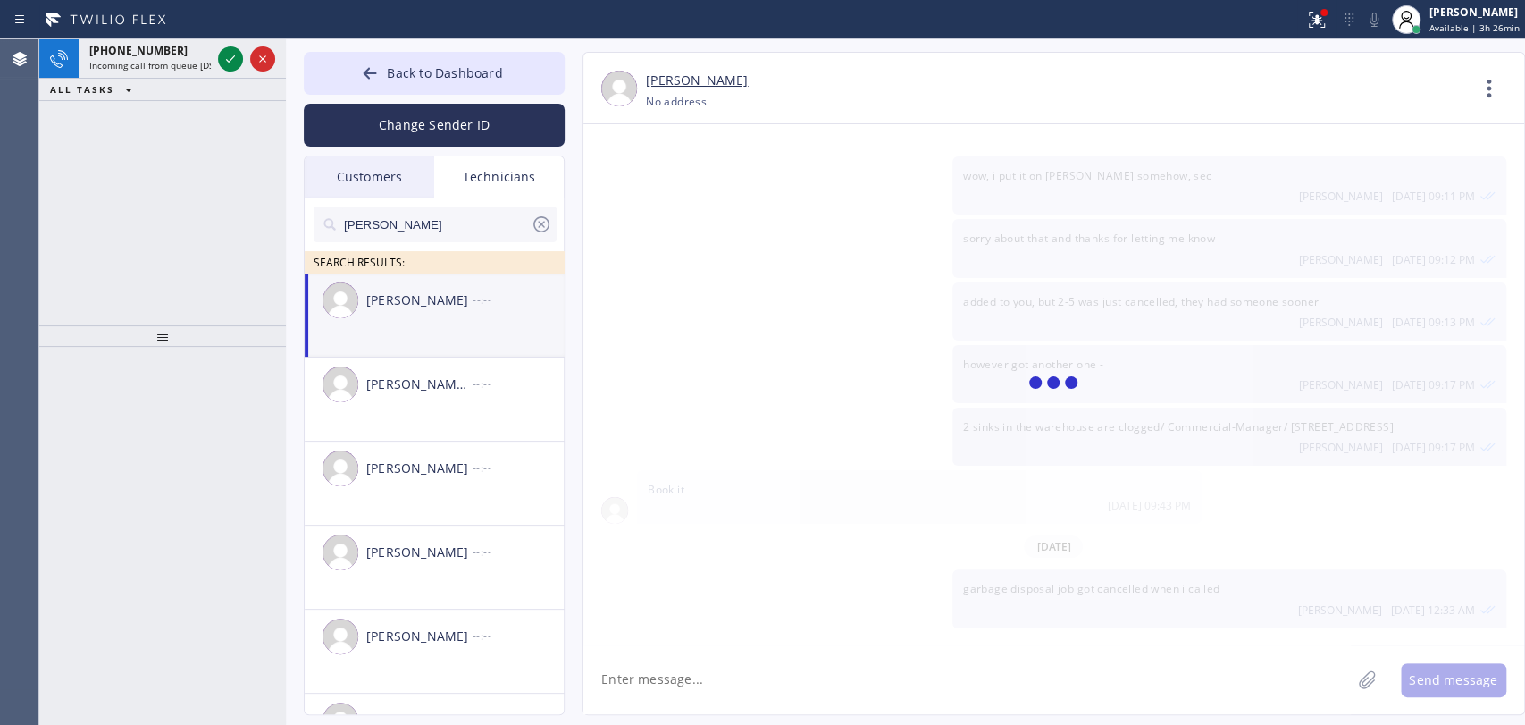
click at [763, 705] on textarea at bounding box center [968, 679] width 768 height 69
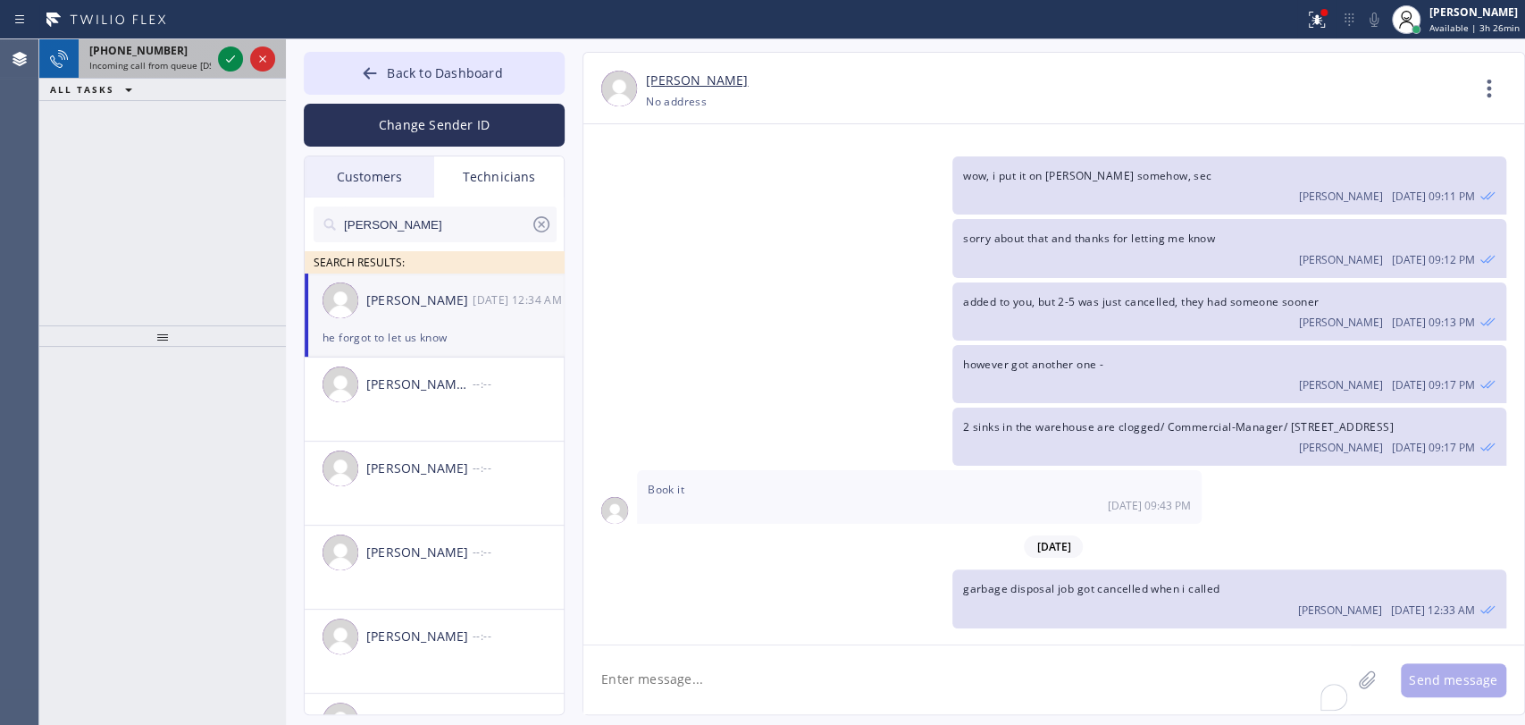
click at [149, 74] on div "+19095347004 Incoming call from queue [DSRs]" at bounding box center [147, 58] width 136 height 39
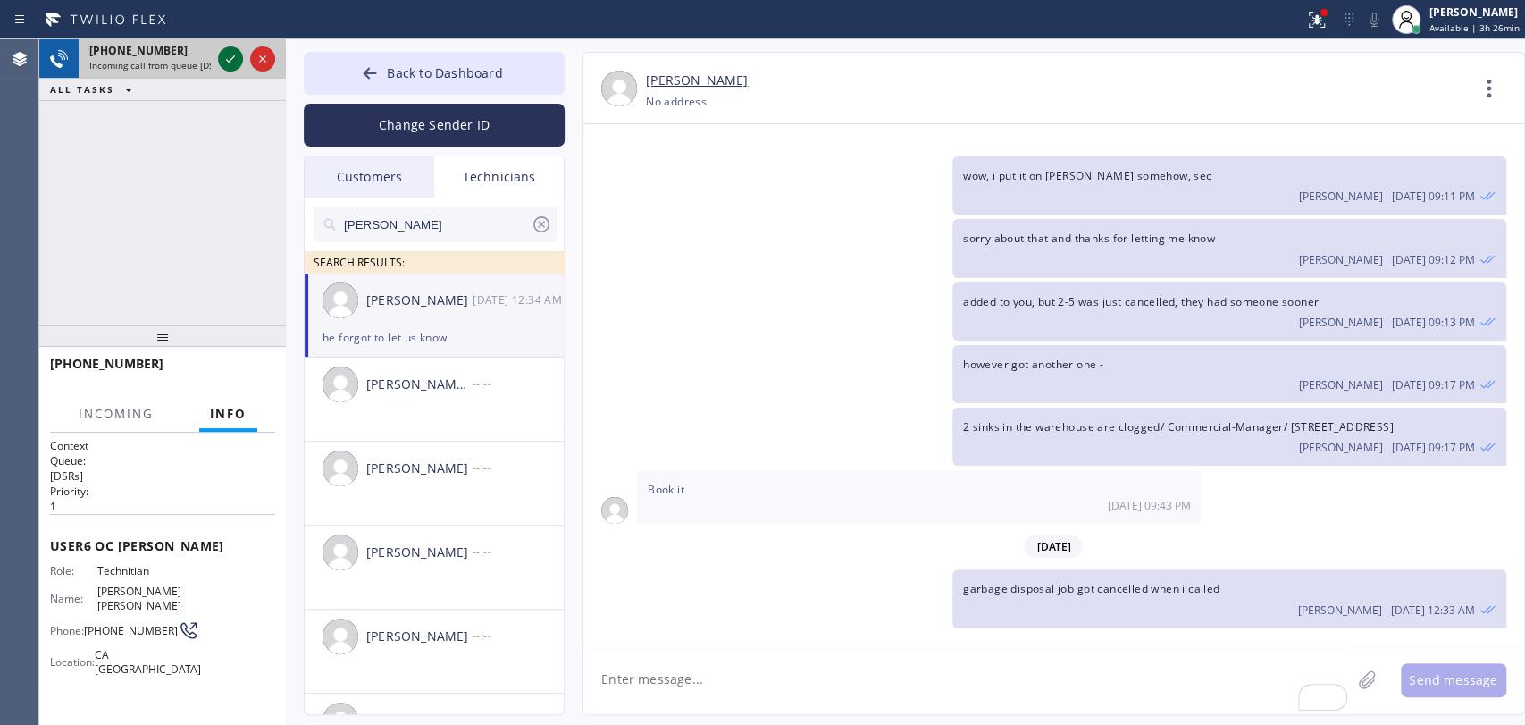
click at [239, 59] on icon at bounding box center [230, 58] width 21 height 21
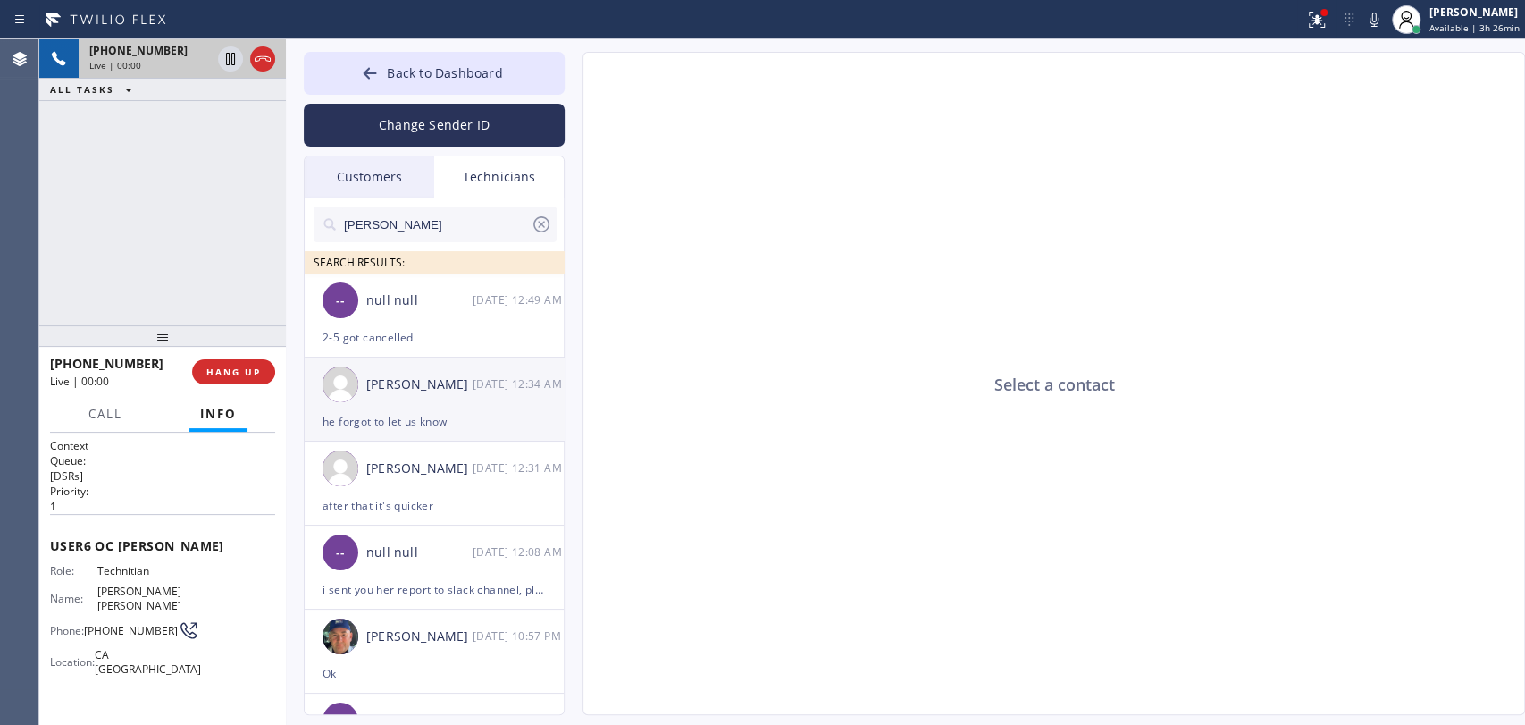
click at [415, 416] on div "he forgot to let us know" at bounding box center [434, 421] width 223 height 21
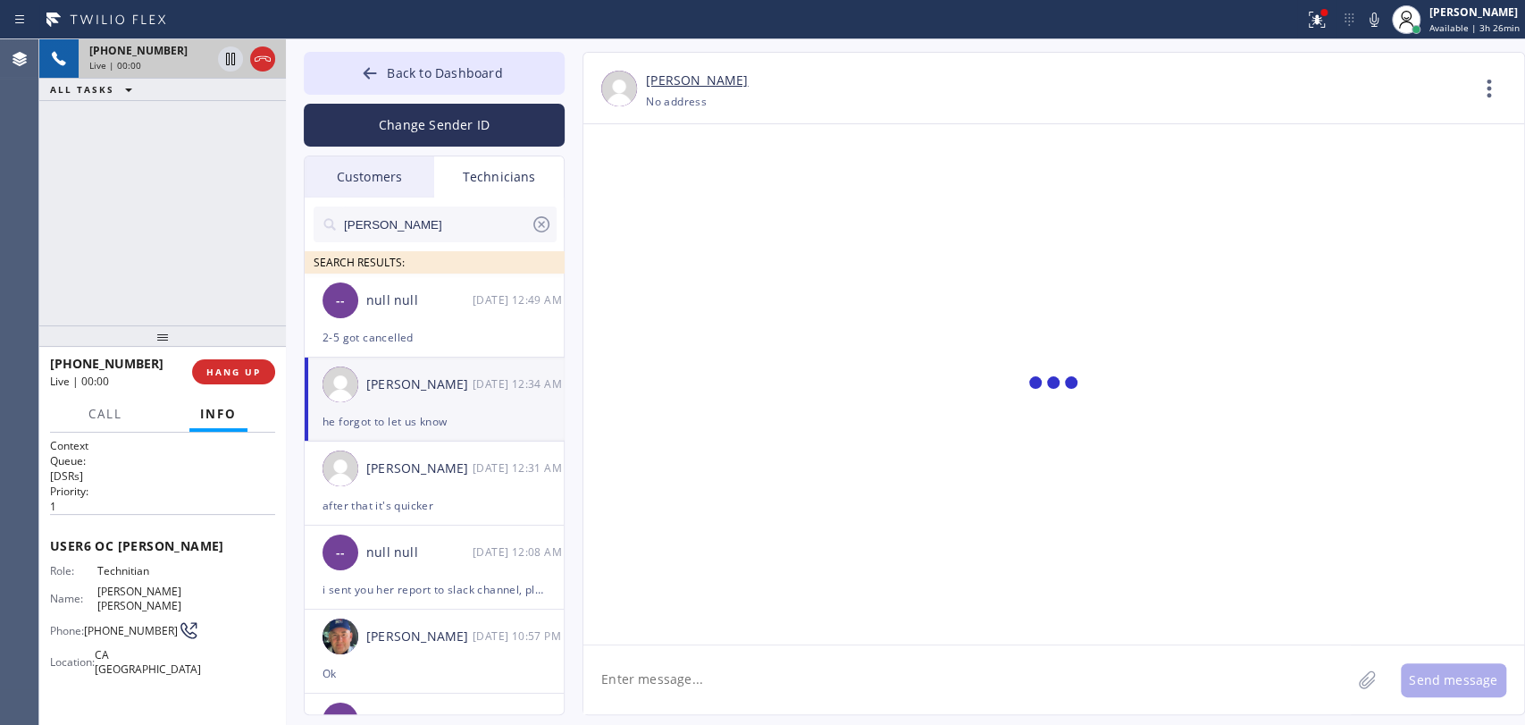
click at [643, 662] on textarea at bounding box center [968, 679] width 768 height 69
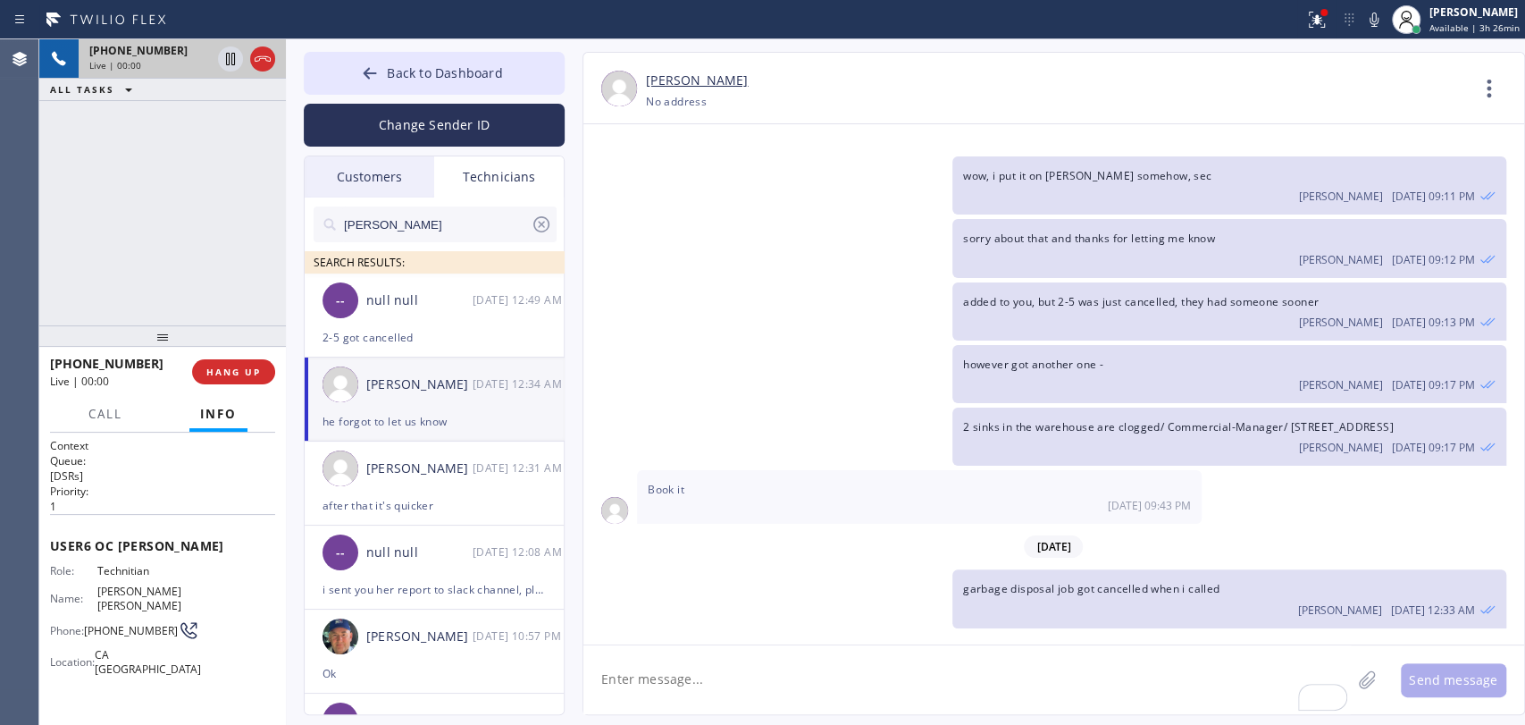
paste textarea "3-6//free estimate//40gl tank, water heater wants replace the old one//9562 Ave…"
type textarea "3-6//free estimate//40gl tank, water heater wants replace the old one//9562 Ave…"
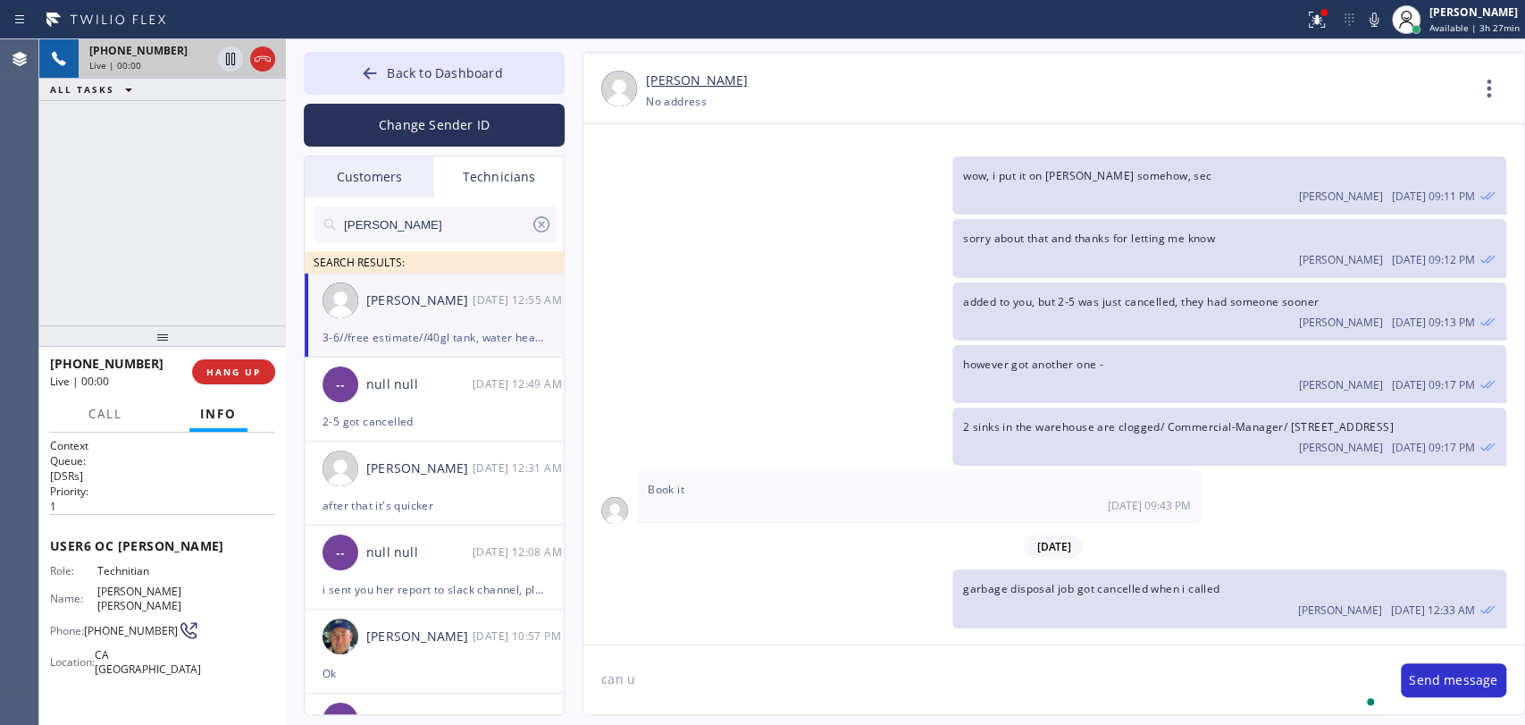
scroll to position [19572, 0]
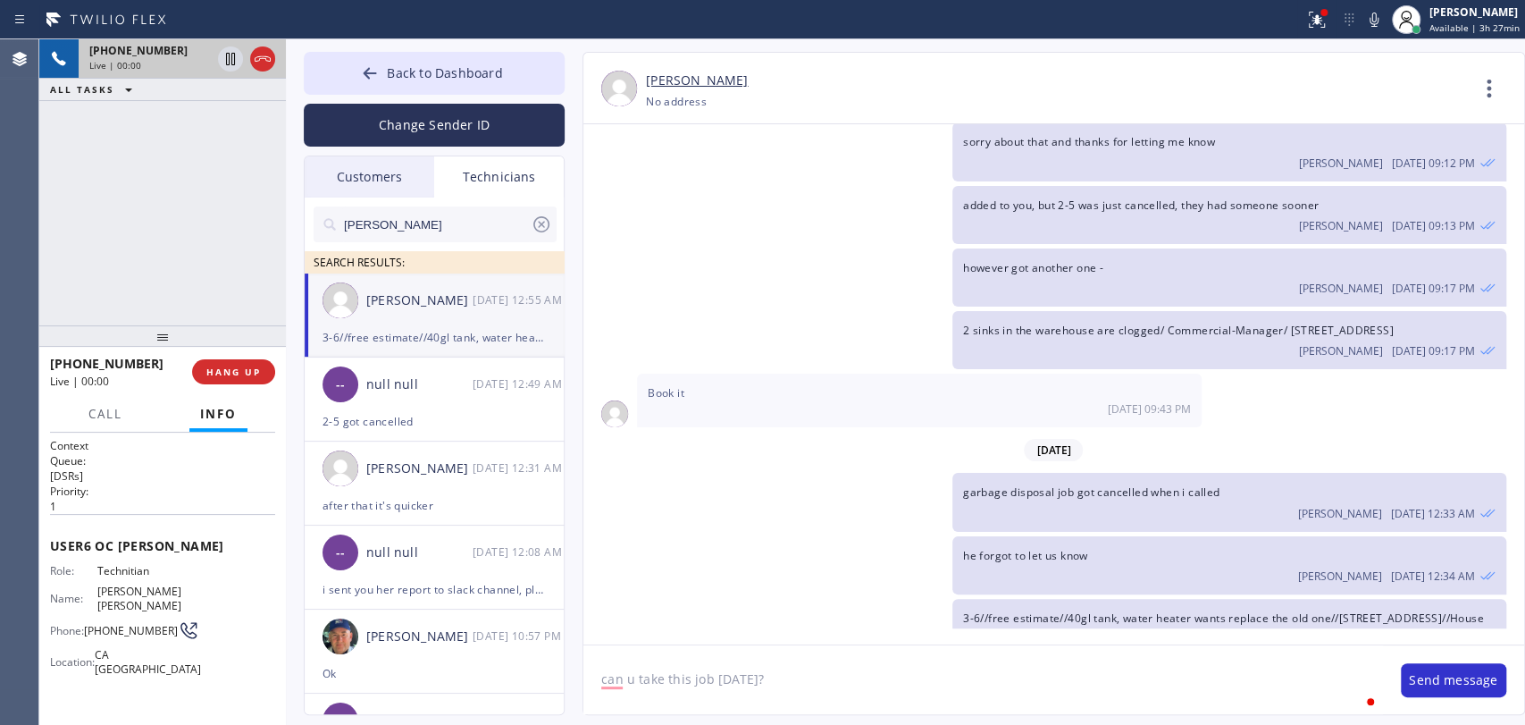
type textarea "can u take this job today?"
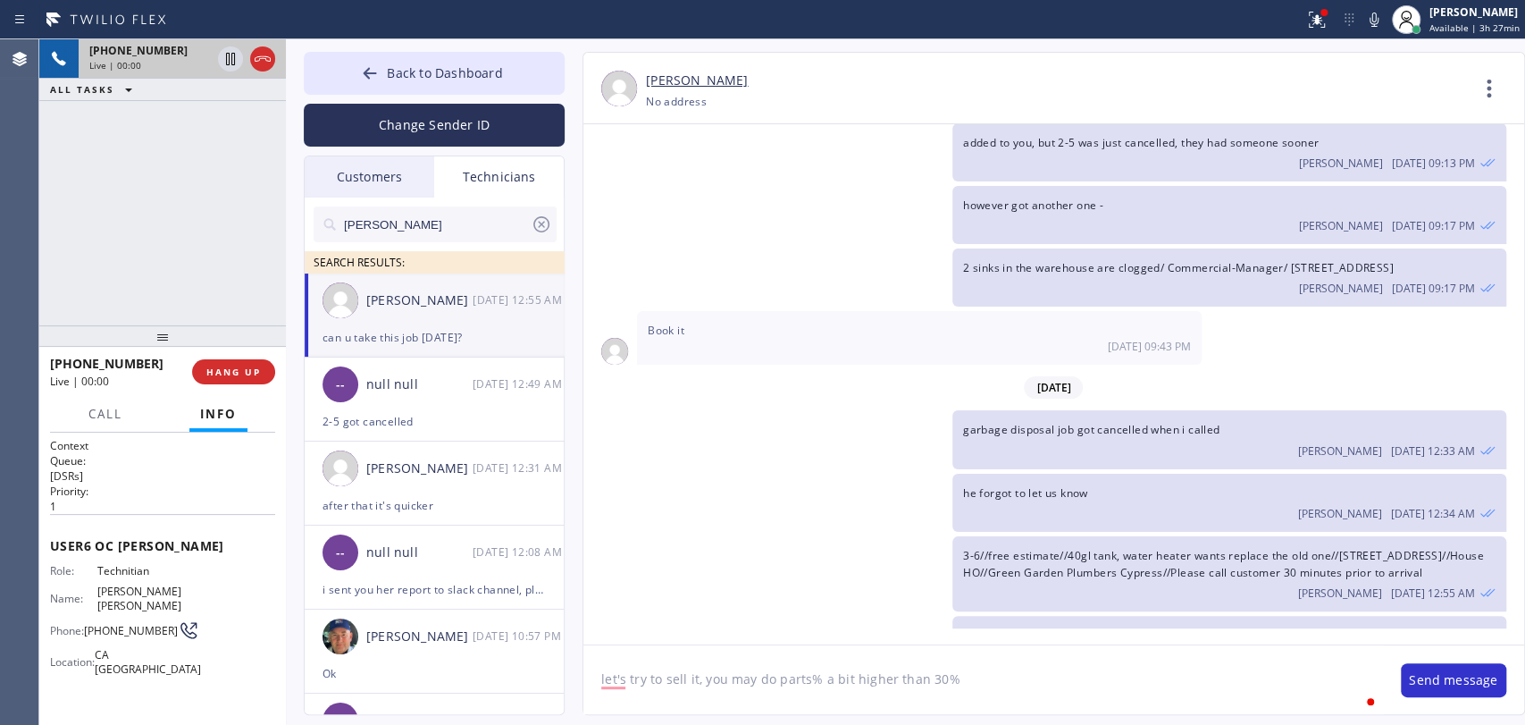
type textarea "let's try to sell it, you may do parts% a bit higher than 30%"
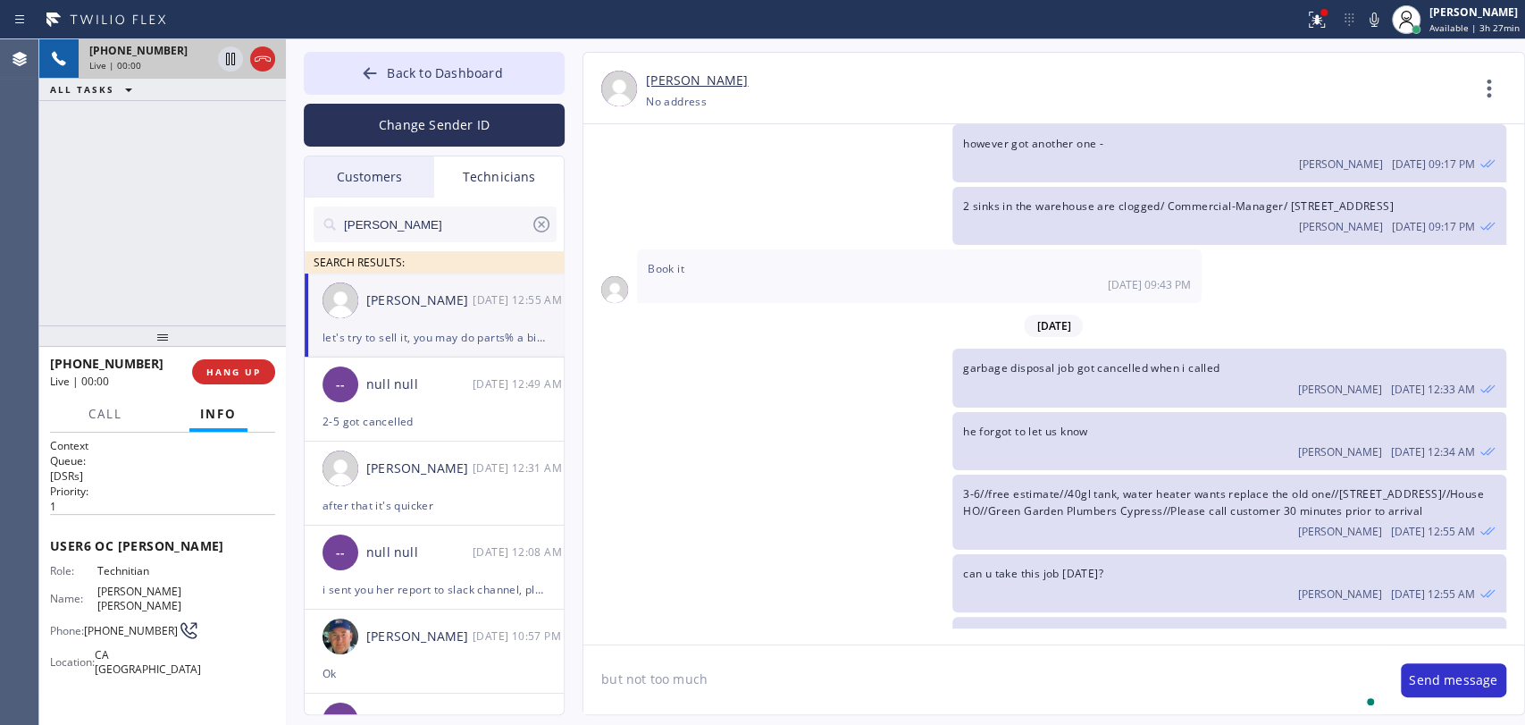
type textarea "but not too much"
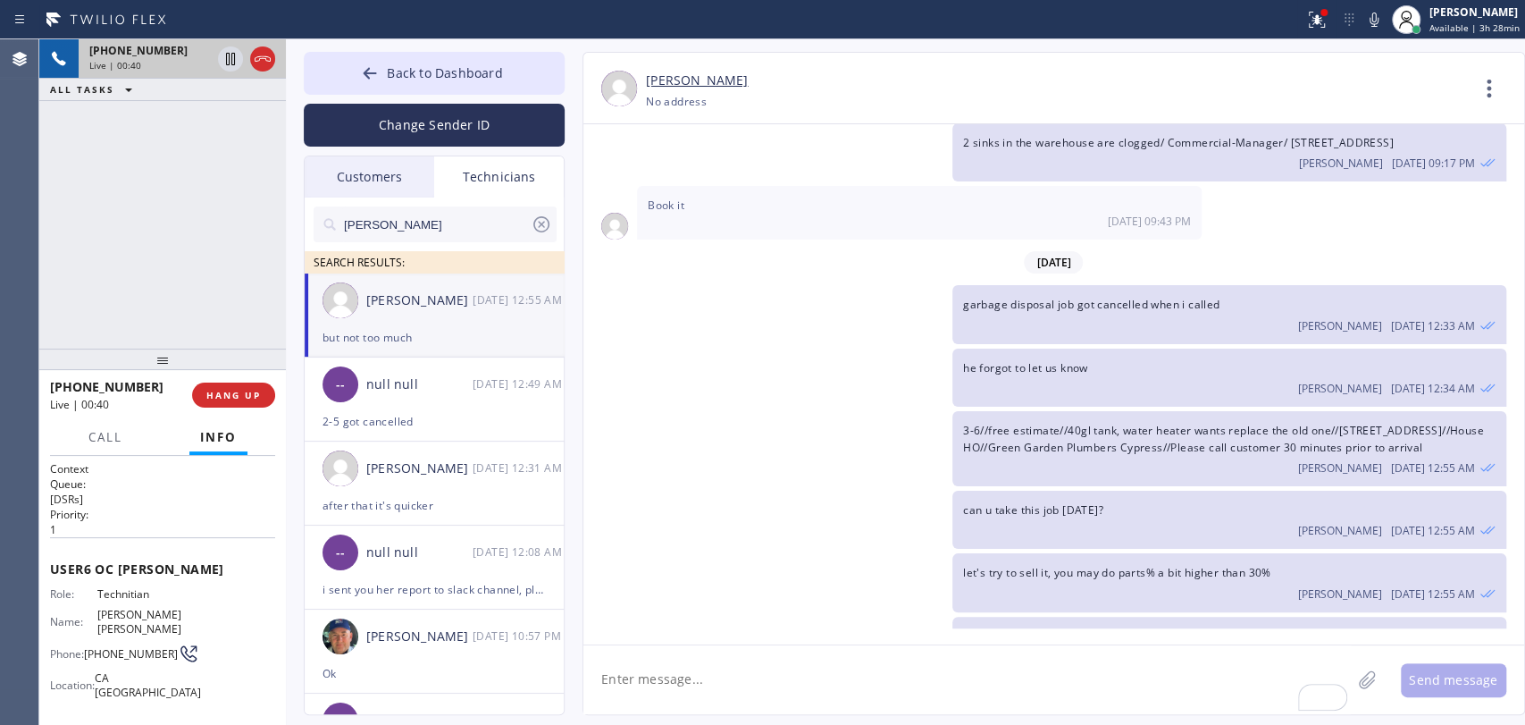
drag, startPoint x: 155, startPoint y: 338, endPoint x: 149, endPoint y: 364, distance: 26.7
click at [149, 364] on div at bounding box center [162, 359] width 247 height 21
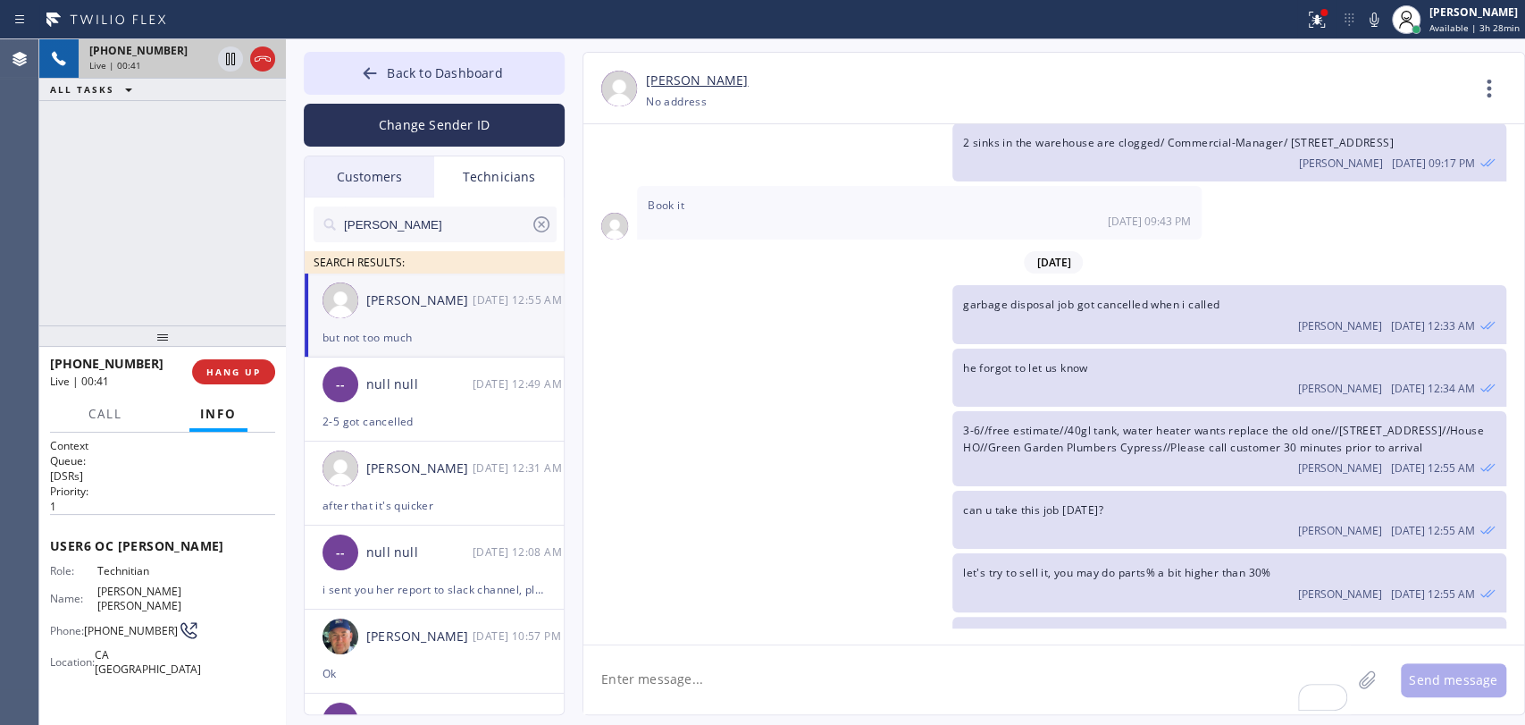
drag, startPoint x: 147, startPoint y: 356, endPoint x: 150, endPoint y: 331, distance: 25.2
click at [150, 331] on div at bounding box center [162, 335] width 247 height 21
click at [495, 80] on span "Back to Dashboard" at bounding box center [444, 72] width 115 height 17
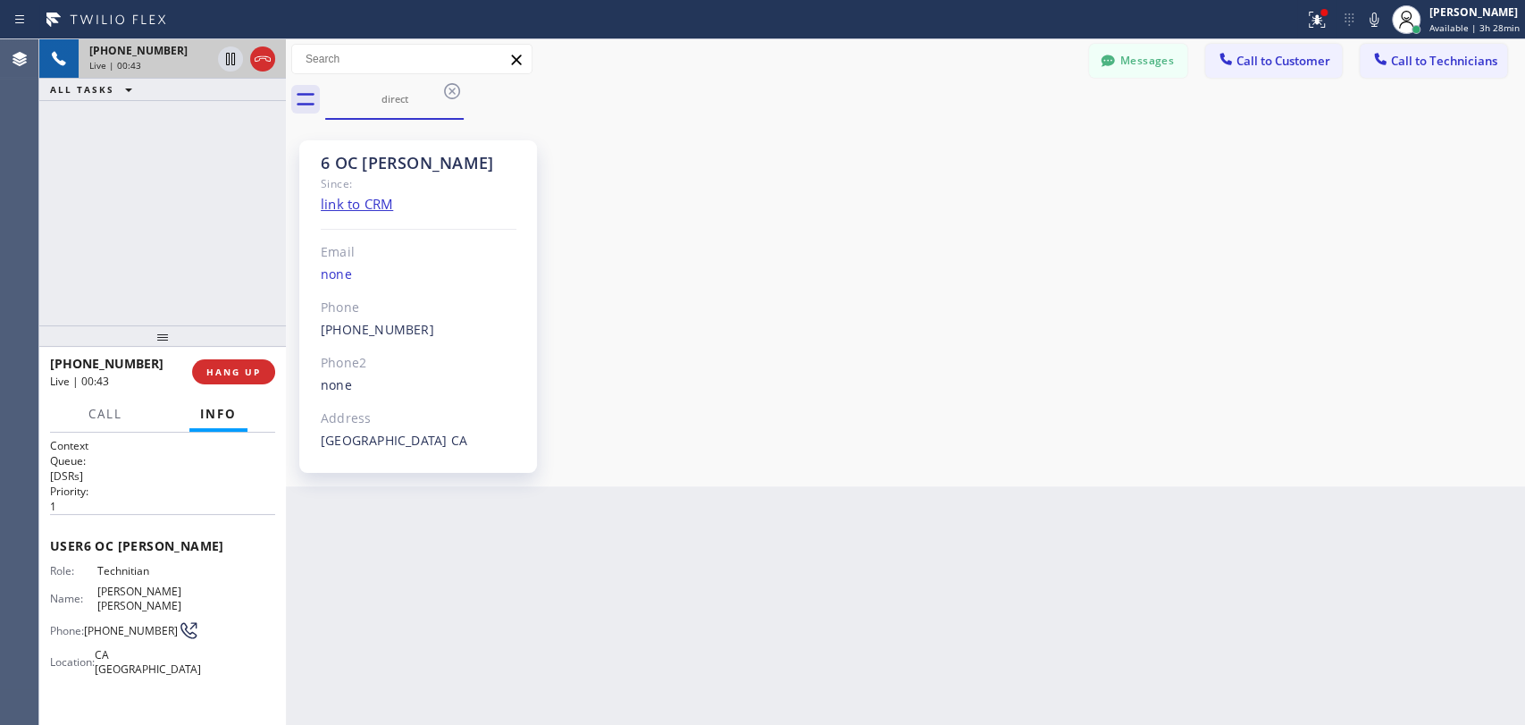
click at [344, 157] on div "6 OC [PERSON_NAME]" at bounding box center [419, 163] width 196 height 21
click at [350, 163] on div "6 OC [PERSON_NAME]" at bounding box center [419, 163] width 196 height 21
click at [359, 149] on div "6 OC Michael Since: link to CRM Email none Phone (909) 534-7004 Outbound call T…" at bounding box center [418, 306] width 238 height 332
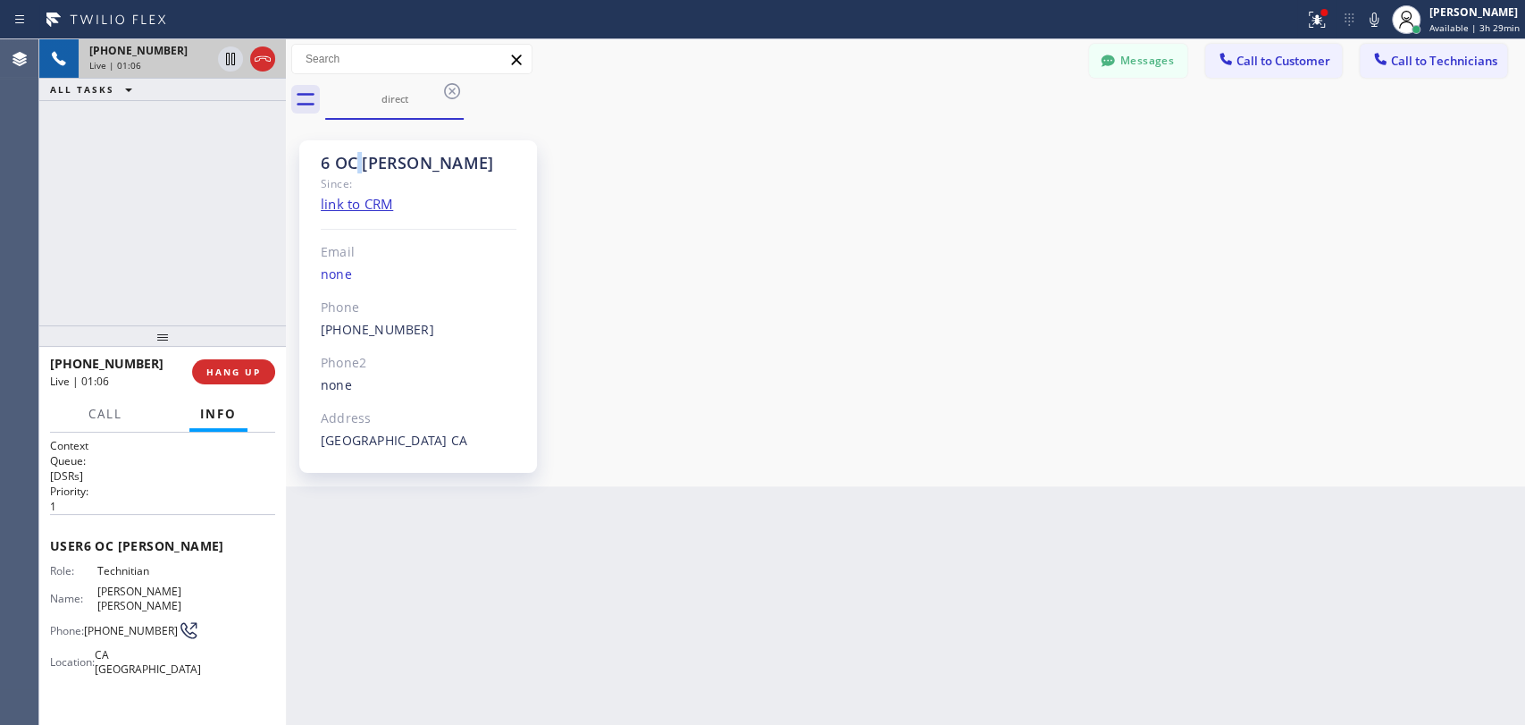
click at [359, 149] on div "6 OC Michael Since: link to CRM Email none Phone (909) 534-7004 Outbound call T…" at bounding box center [418, 306] width 238 height 332
click at [352, 154] on div "6 OC [PERSON_NAME]" at bounding box center [419, 163] width 196 height 21
click at [402, 159] on div "6 OC [PERSON_NAME]" at bounding box center [419, 163] width 196 height 21
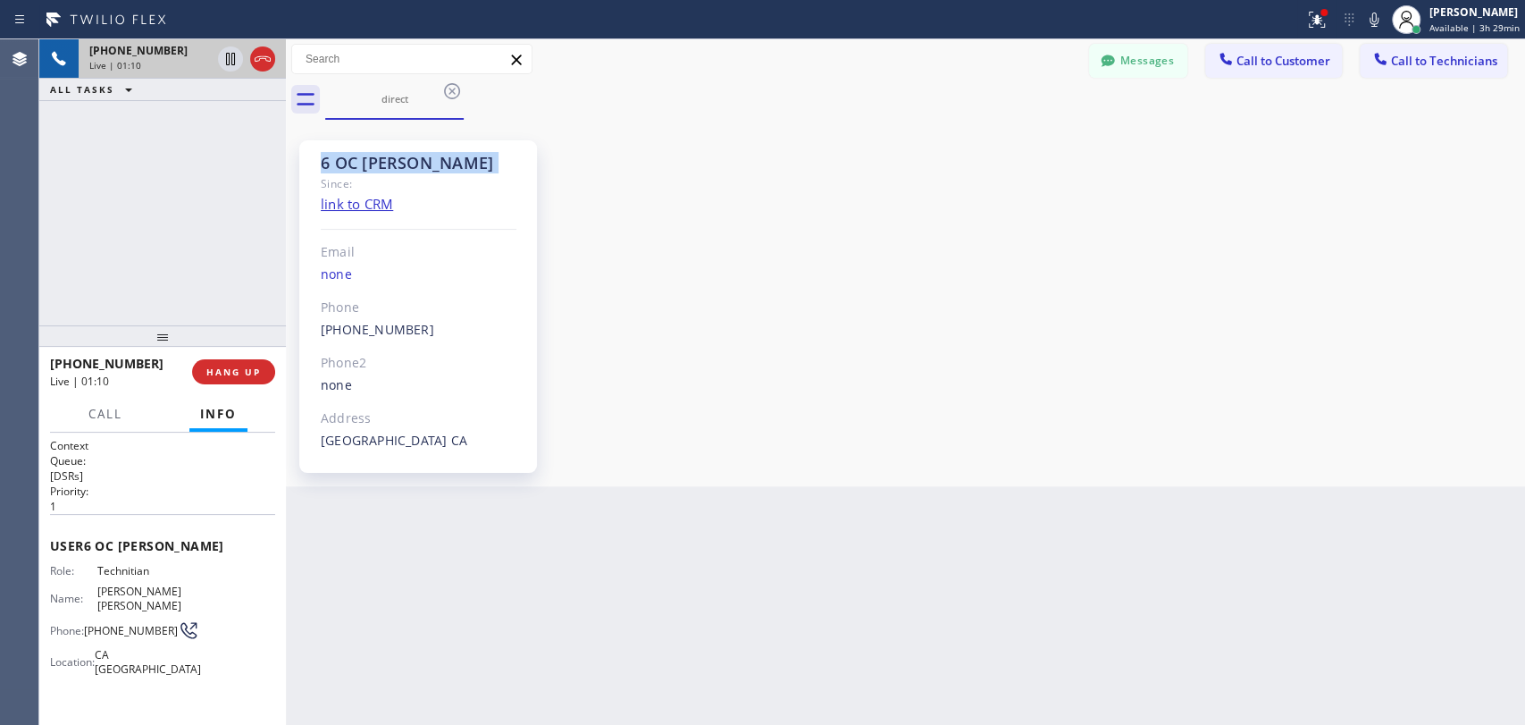
drag, startPoint x: 402, startPoint y: 159, endPoint x: 382, endPoint y: 160, distance: 19.7
click at [401, 159] on div "6 OC [PERSON_NAME]" at bounding box center [419, 163] width 196 height 21
click at [382, 160] on div "6 OC [PERSON_NAME]" at bounding box center [419, 163] width 196 height 21
drag, startPoint x: 350, startPoint y: 160, endPoint x: 425, endPoint y: 160, distance: 75.1
click at [425, 160] on div "6 OC [PERSON_NAME]" at bounding box center [419, 163] width 196 height 21
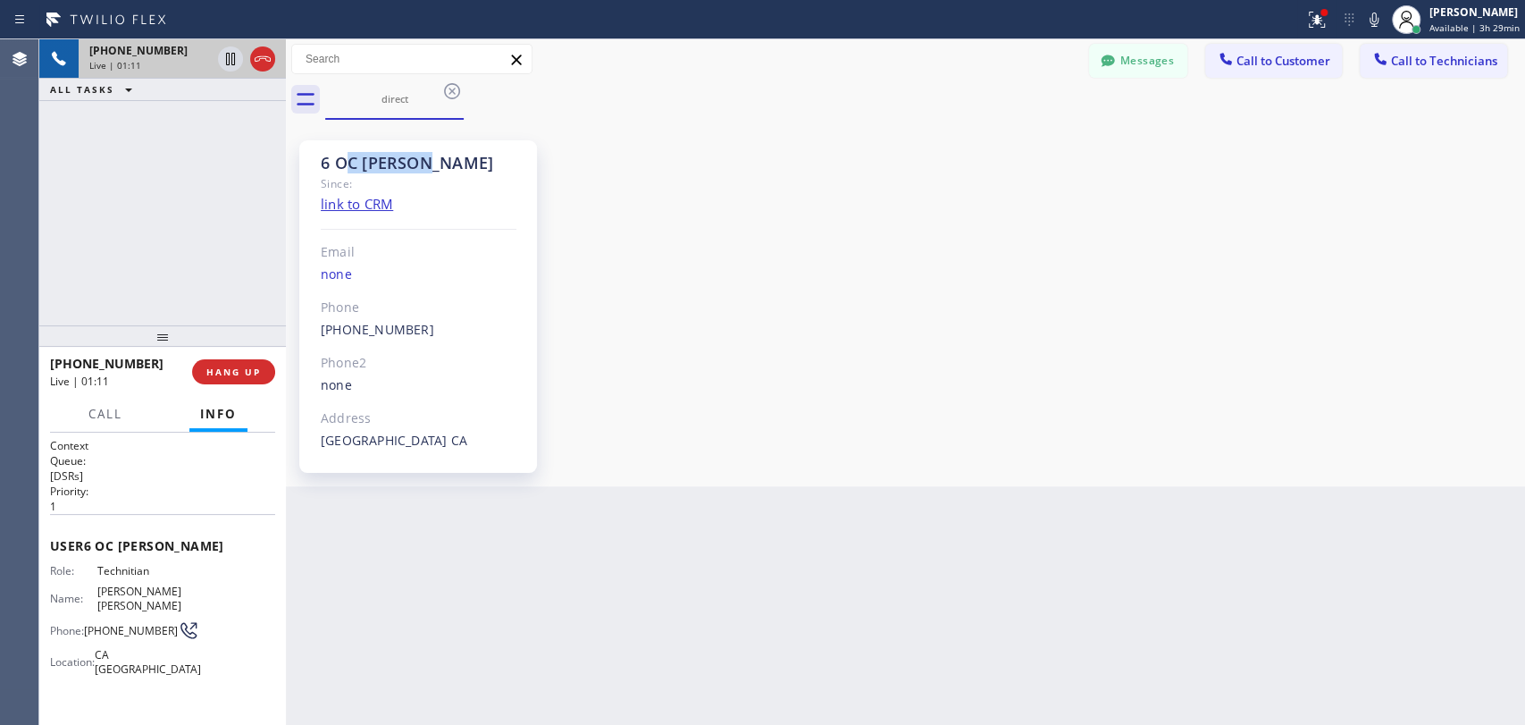
click at [425, 160] on div "6 OC [PERSON_NAME]" at bounding box center [419, 163] width 196 height 21
drag, startPoint x: 425, startPoint y: 160, endPoint x: 317, endPoint y: 168, distance: 108.4
click at [317, 168] on div "6 OC Michael Since: link to CRM Email none Phone (909) 534-7004 Outbound call T…" at bounding box center [418, 306] width 238 height 332
drag, startPoint x: 317, startPoint y: 168, endPoint x: 414, endPoint y: 164, distance: 96.6
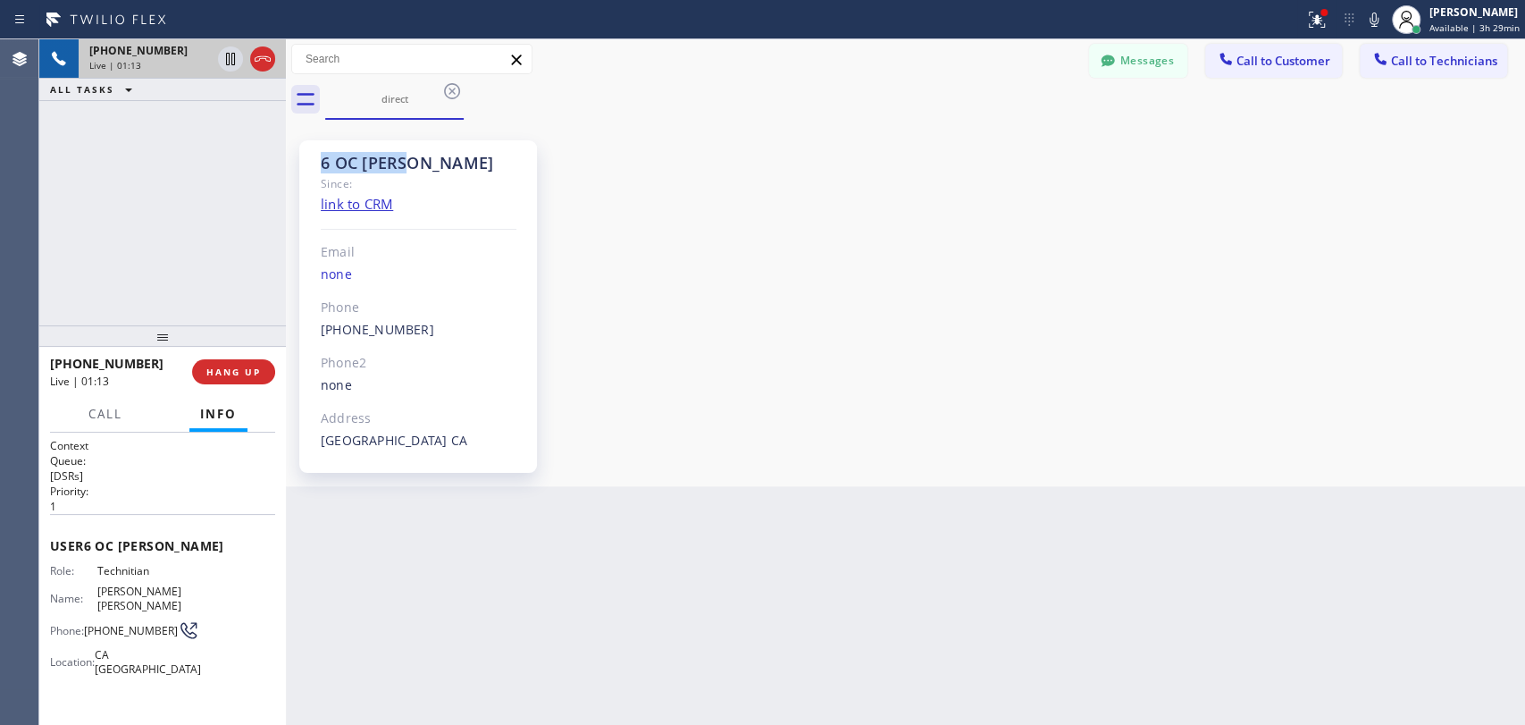
click at [415, 164] on div "6 OC Michael Since: link to CRM Email none Phone (909) 534-7004 Outbound call T…" at bounding box center [418, 306] width 238 height 332
click at [414, 164] on div "6 OC [PERSON_NAME]" at bounding box center [419, 163] width 196 height 21
click at [350, 172] on div "6 OC [PERSON_NAME]" at bounding box center [419, 163] width 196 height 21
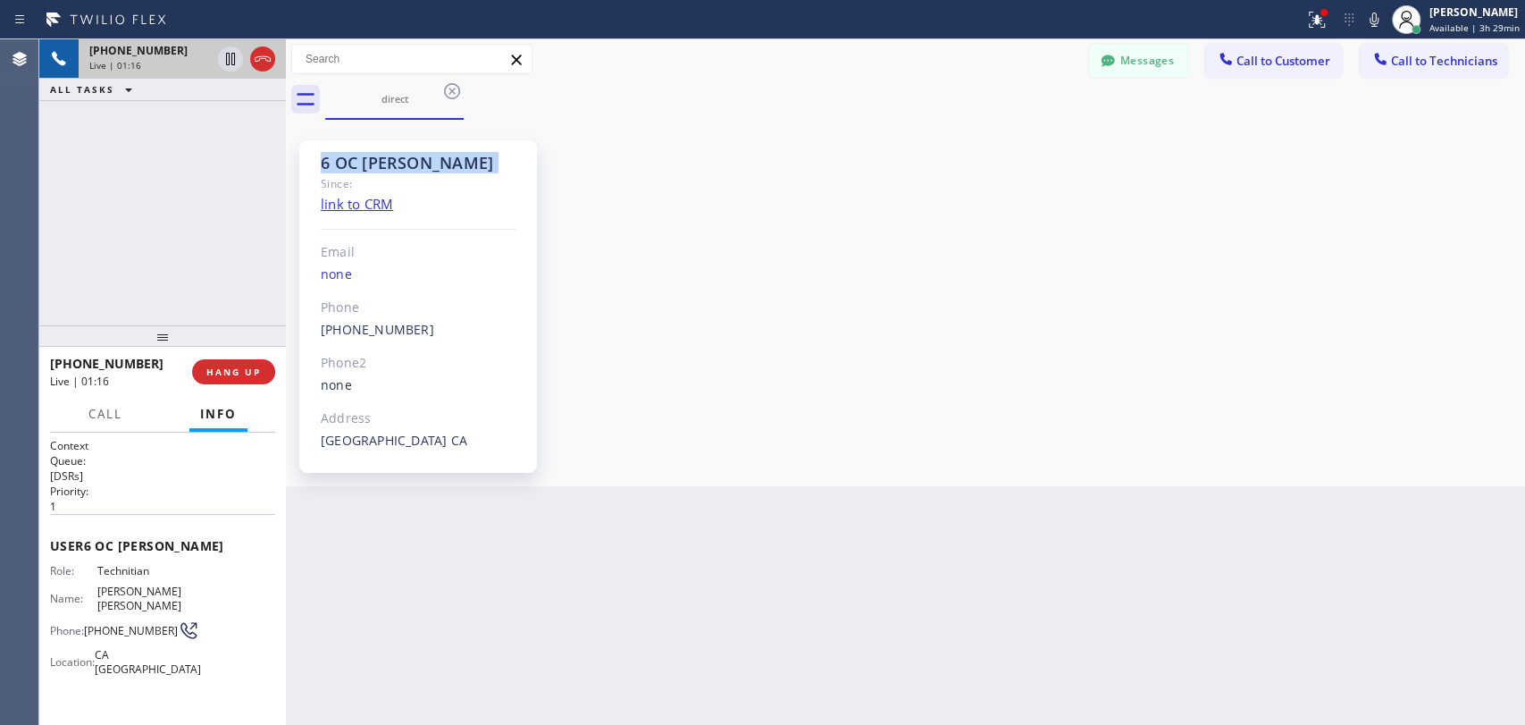
click at [352, 161] on div "6 OC [PERSON_NAME]" at bounding box center [419, 163] width 196 height 21
click at [404, 160] on div "6 OC [PERSON_NAME]" at bounding box center [419, 163] width 196 height 21
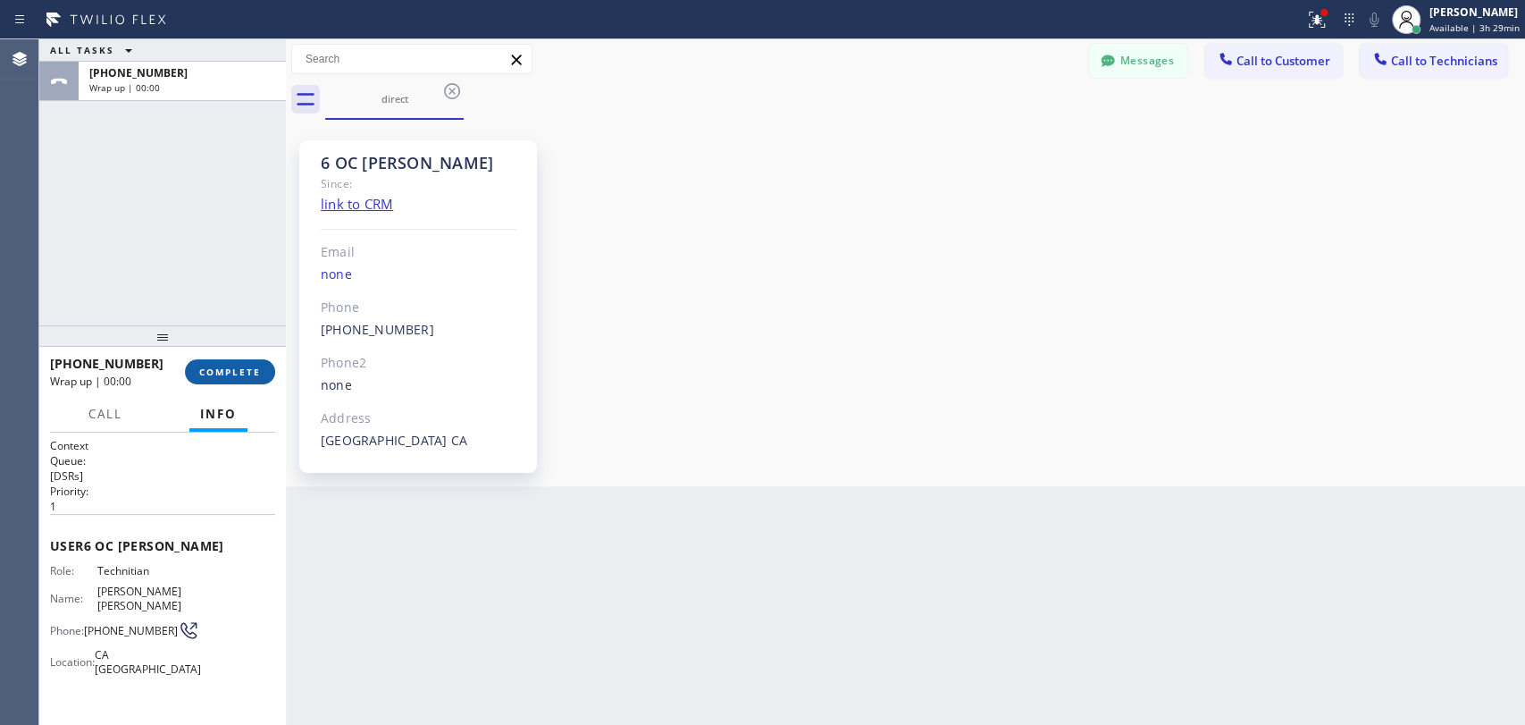
click at [220, 375] on span "COMPLETE" at bounding box center [230, 372] width 62 height 13
click at [1052, 239] on div "6 OC Michael Since: link to CRM Email none Phone (909) 534-7004 Outbound call T…" at bounding box center [905, 302] width 1231 height 357
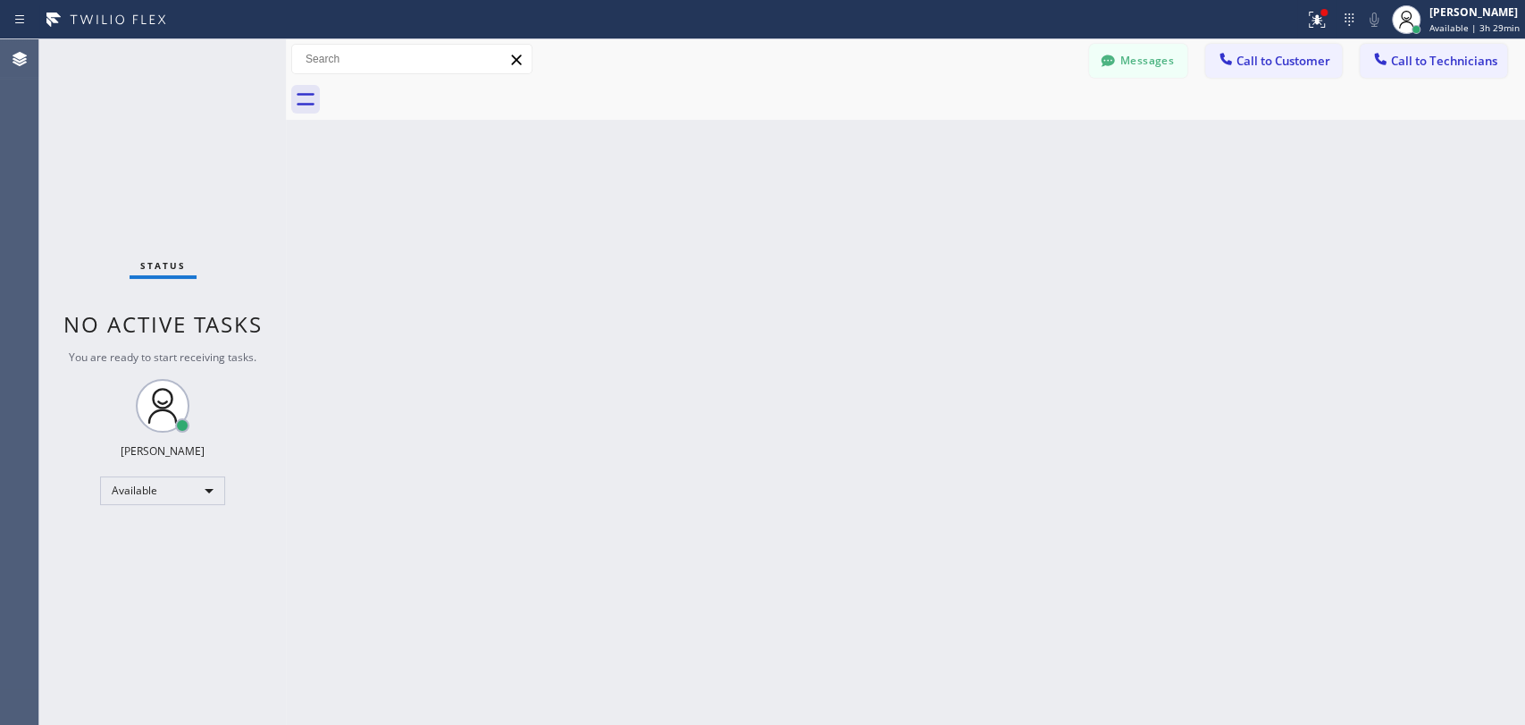
click at [303, 309] on div "Back to Dashboard Change Sender ID Customers Technicians (650) 283-7939 SEARCH …" at bounding box center [905, 381] width 1239 height 685
click at [1080, 57] on div "Messages Call to Customer Call to Technicians Outbound call Location Superb HVA…" at bounding box center [905, 59] width 1239 height 31
click at [1094, 60] on button "Messages" at bounding box center [1138, 61] width 98 height 34
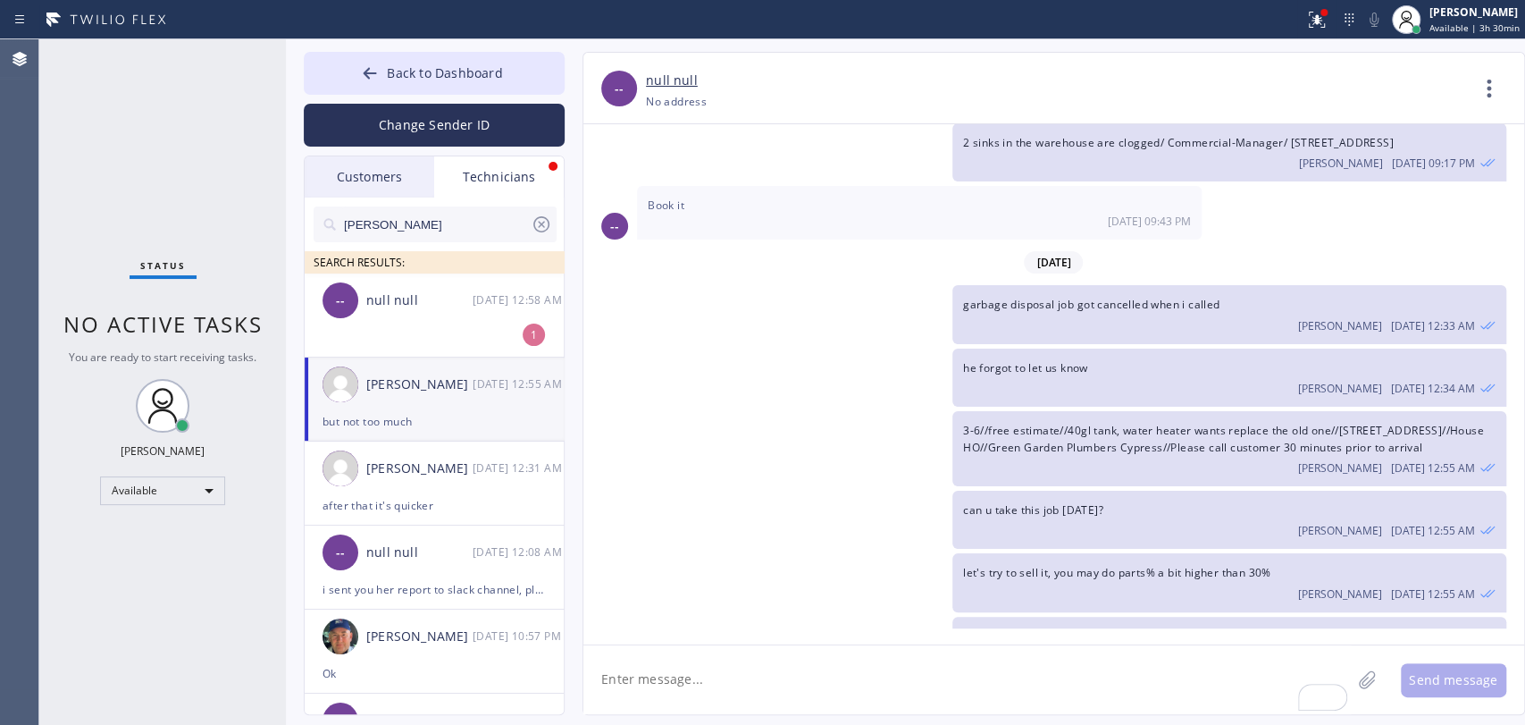
click at [376, 203] on div "chris SEARCH RESULTS:" at bounding box center [435, 235] width 261 height 76
click at [374, 187] on div "Customers" at bounding box center [370, 176] width 130 height 41
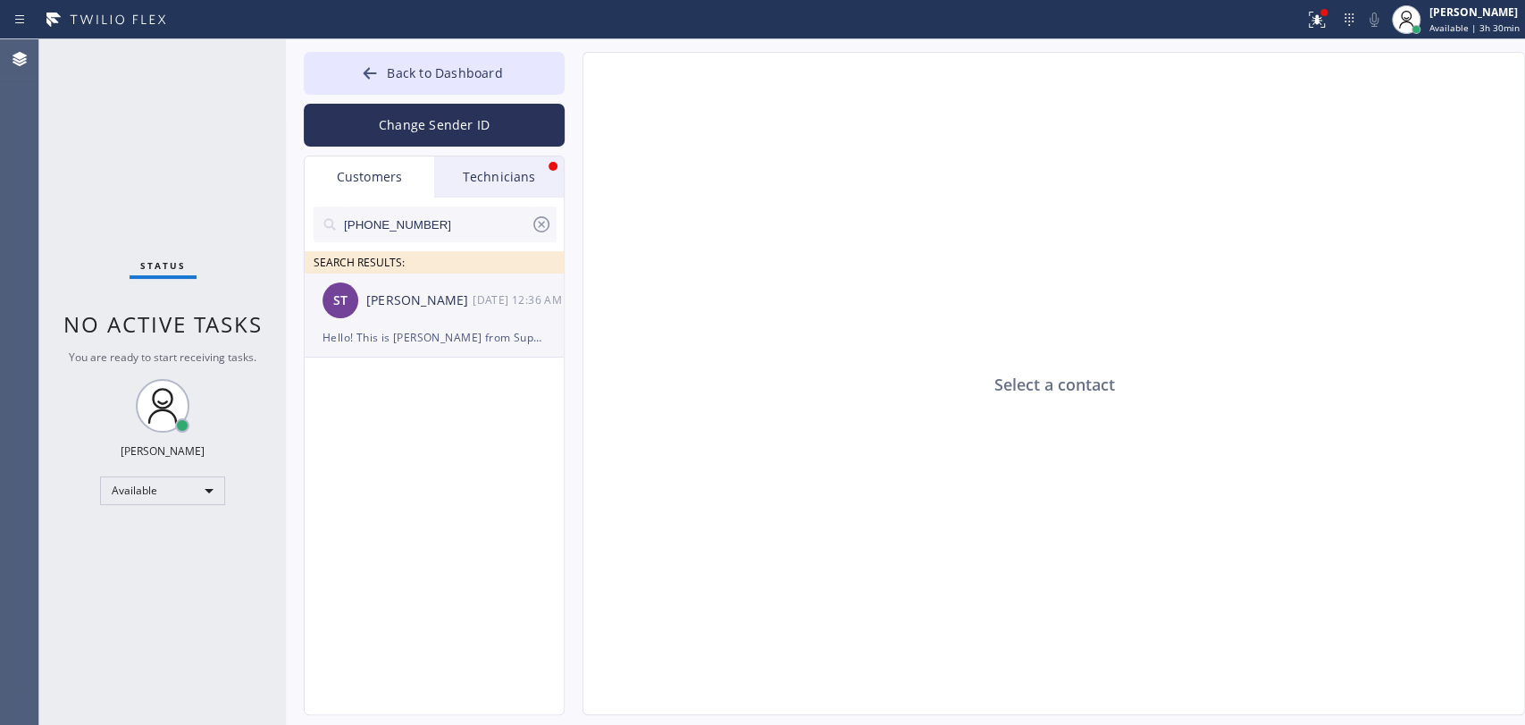
click at [434, 308] on div "[PERSON_NAME]" at bounding box center [419, 300] width 106 height 21
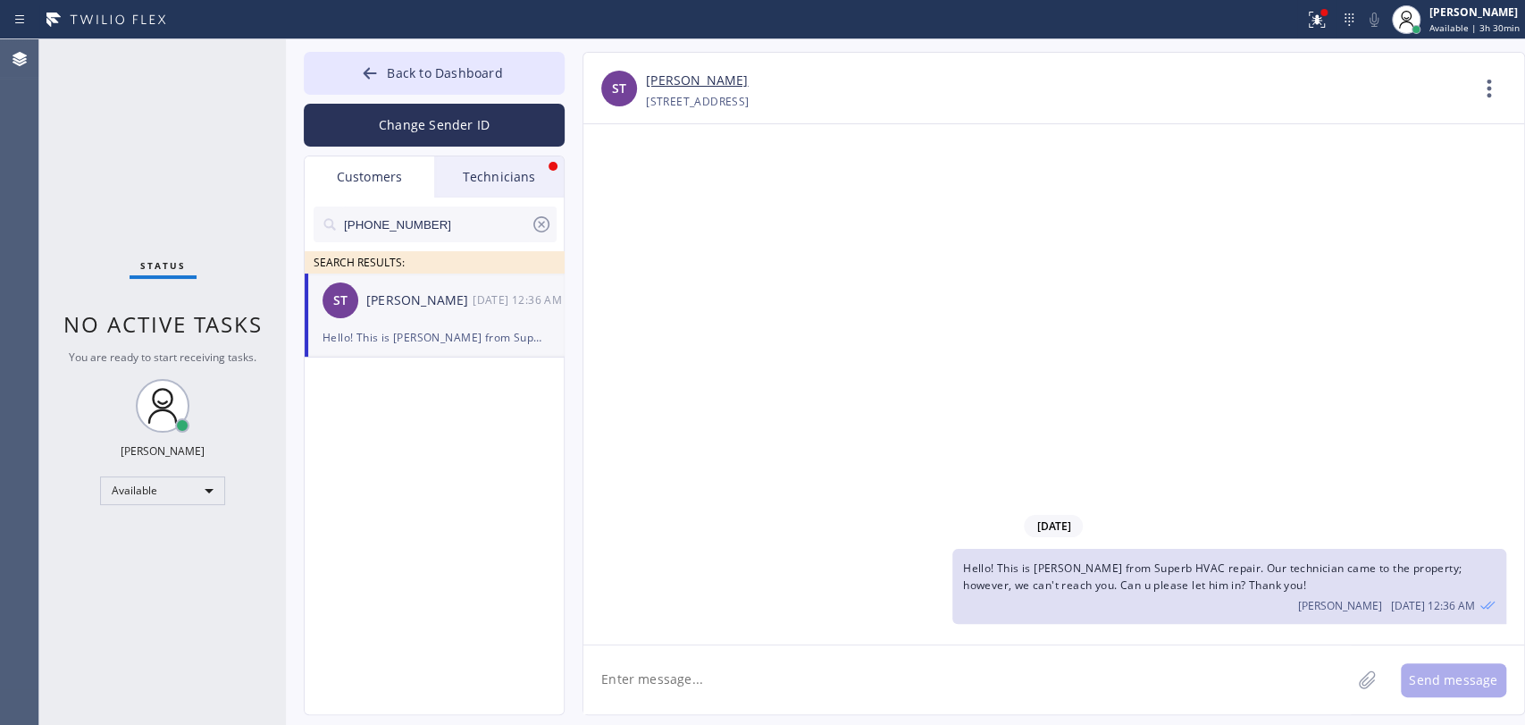
drag, startPoint x: 534, startPoint y: 180, endPoint x: 526, endPoint y: 188, distance: 10.8
click at [533, 181] on div "Technicians" at bounding box center [499, 176] width 130 height 41
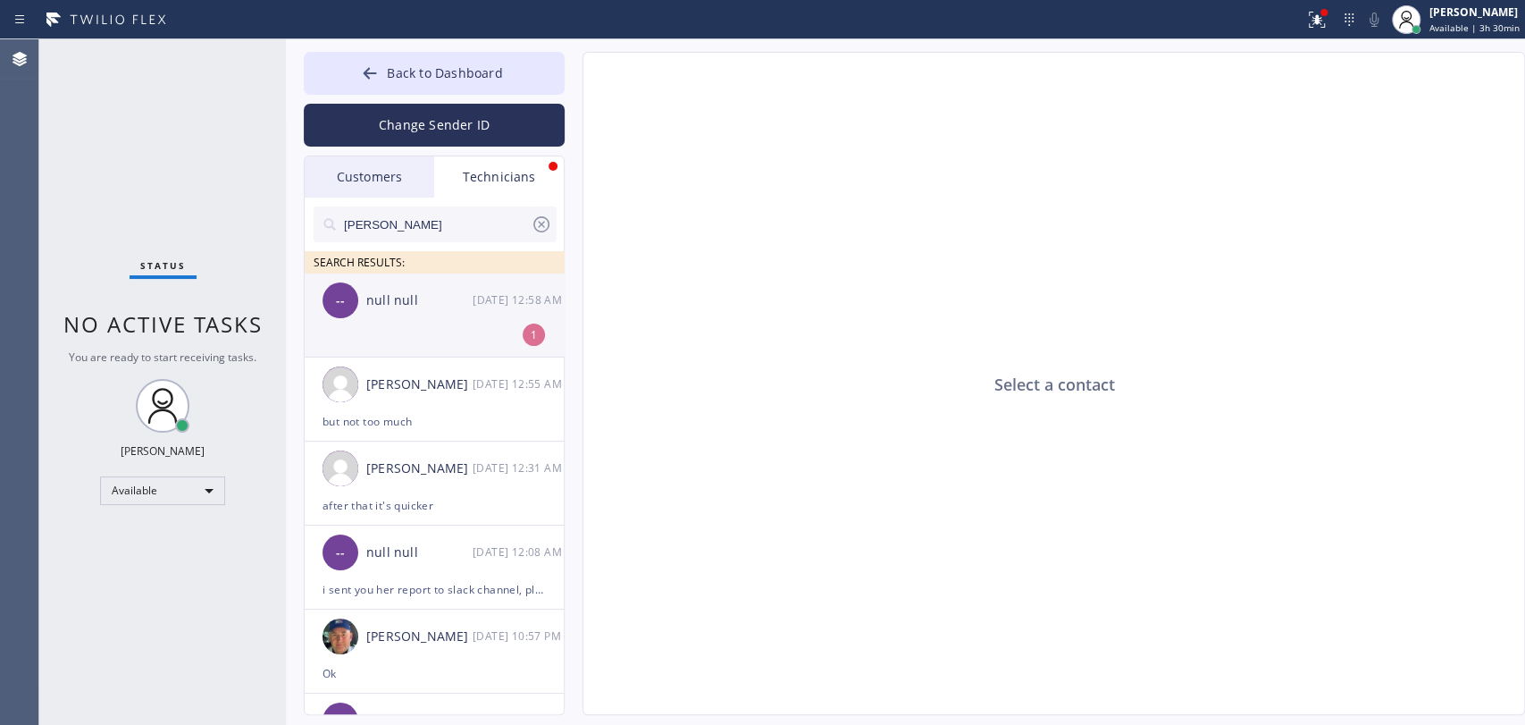
click at [419, 307] on div "null null" at bounding box center [419, 300] width 106 height 21
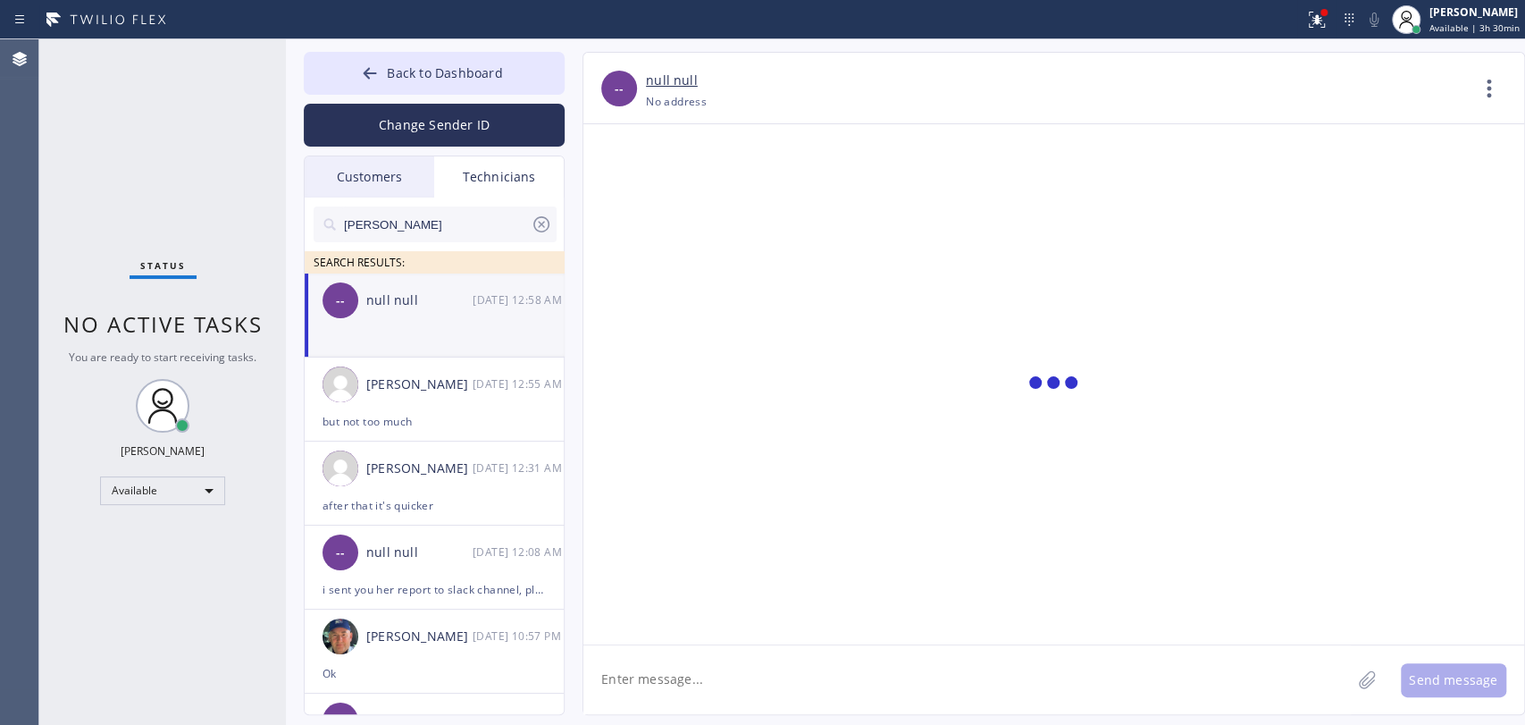
scroll to position [5876, 0]
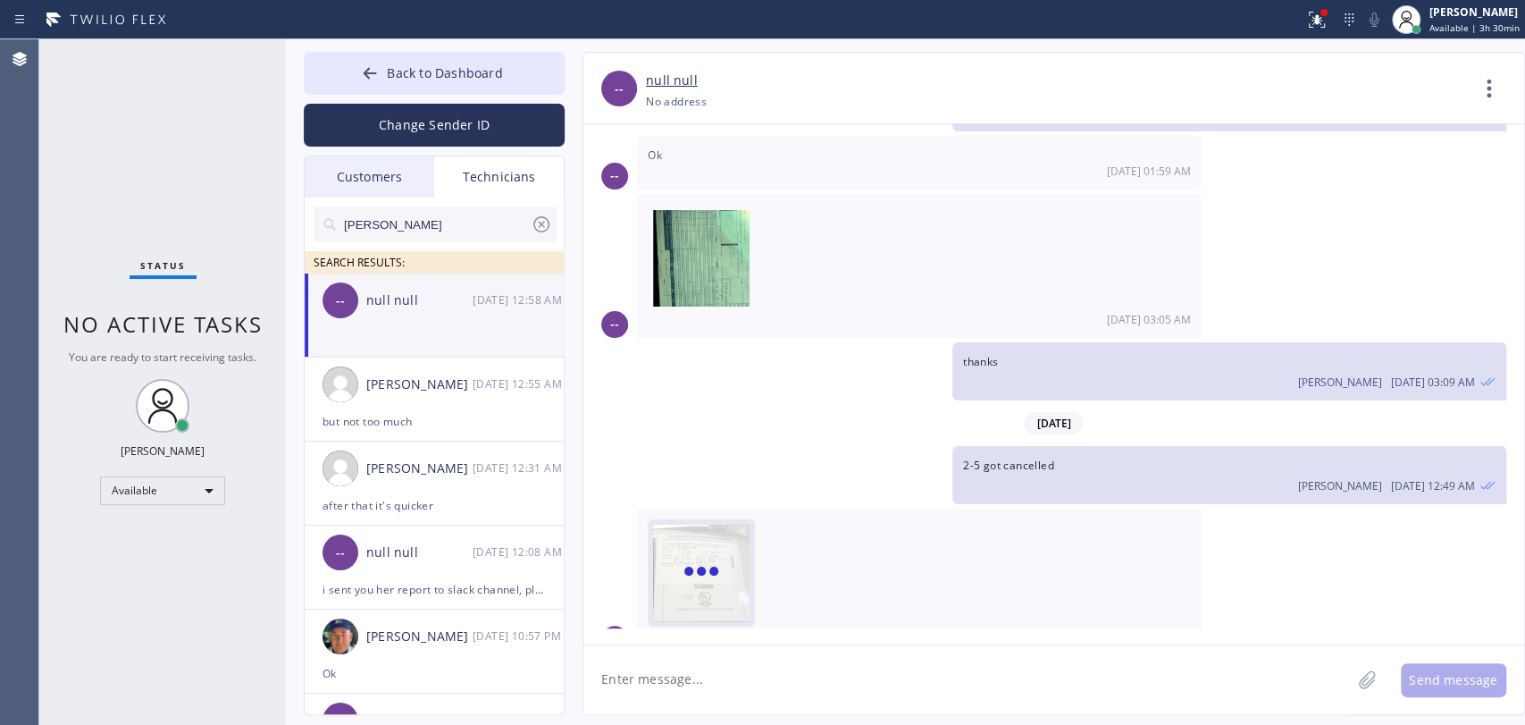
click at [710, 565] on span at bounding box center [702, 573] width 38 height 17
click at [710, 536] on img at bounding box center [701, 578] width 97 height 107
drag, startPoint x: 724, startPoint y: 643, endPoint x: 723, endPoint y: 665, distance: 21.5
click at [724, 644] on div "Send message" at bounding box center [1054, 679] width 941 height 70
click at [718, 685] on textarea "To enrich screen reader interactions, please activate Accessibility in Grammarl…" at bounding box center [968, 679] width 768 height 69
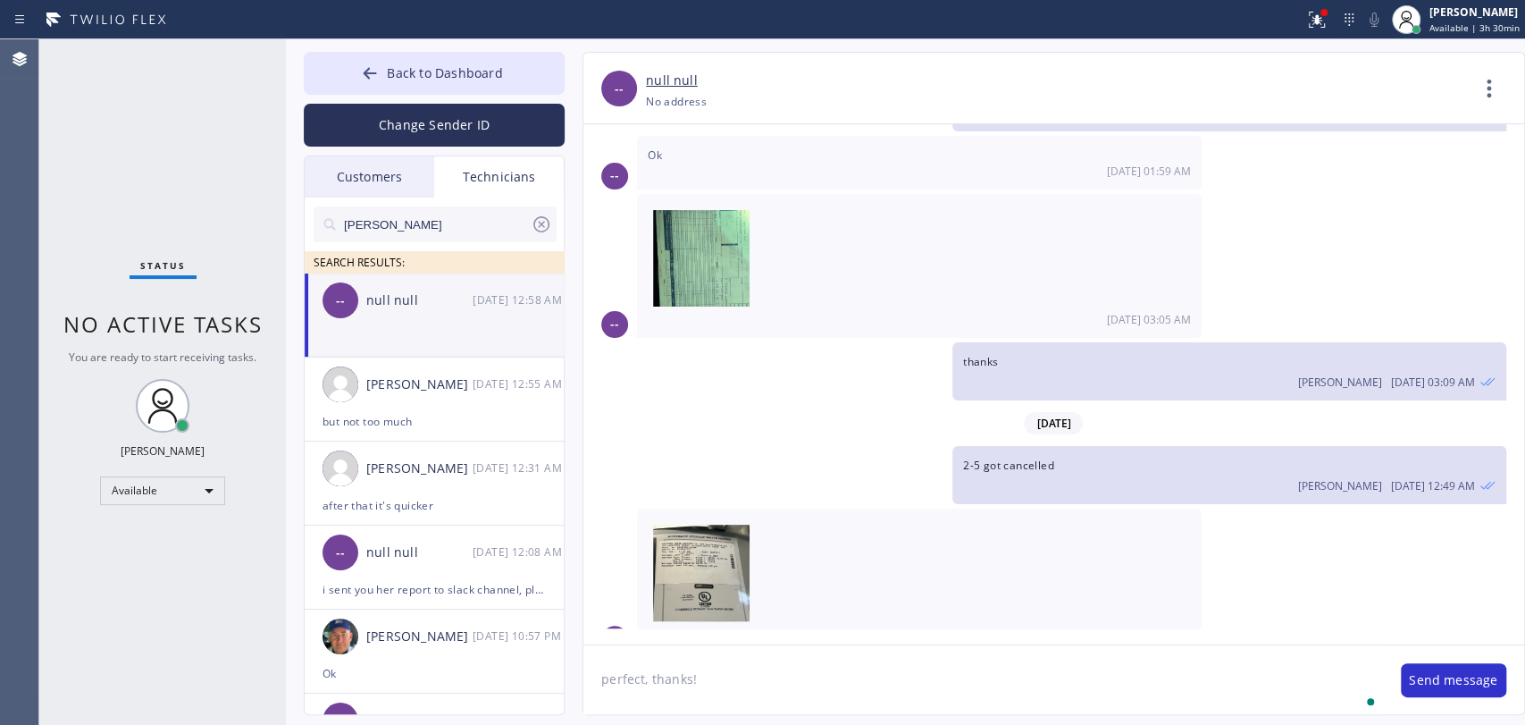
type textarea "perfect, thanks!"
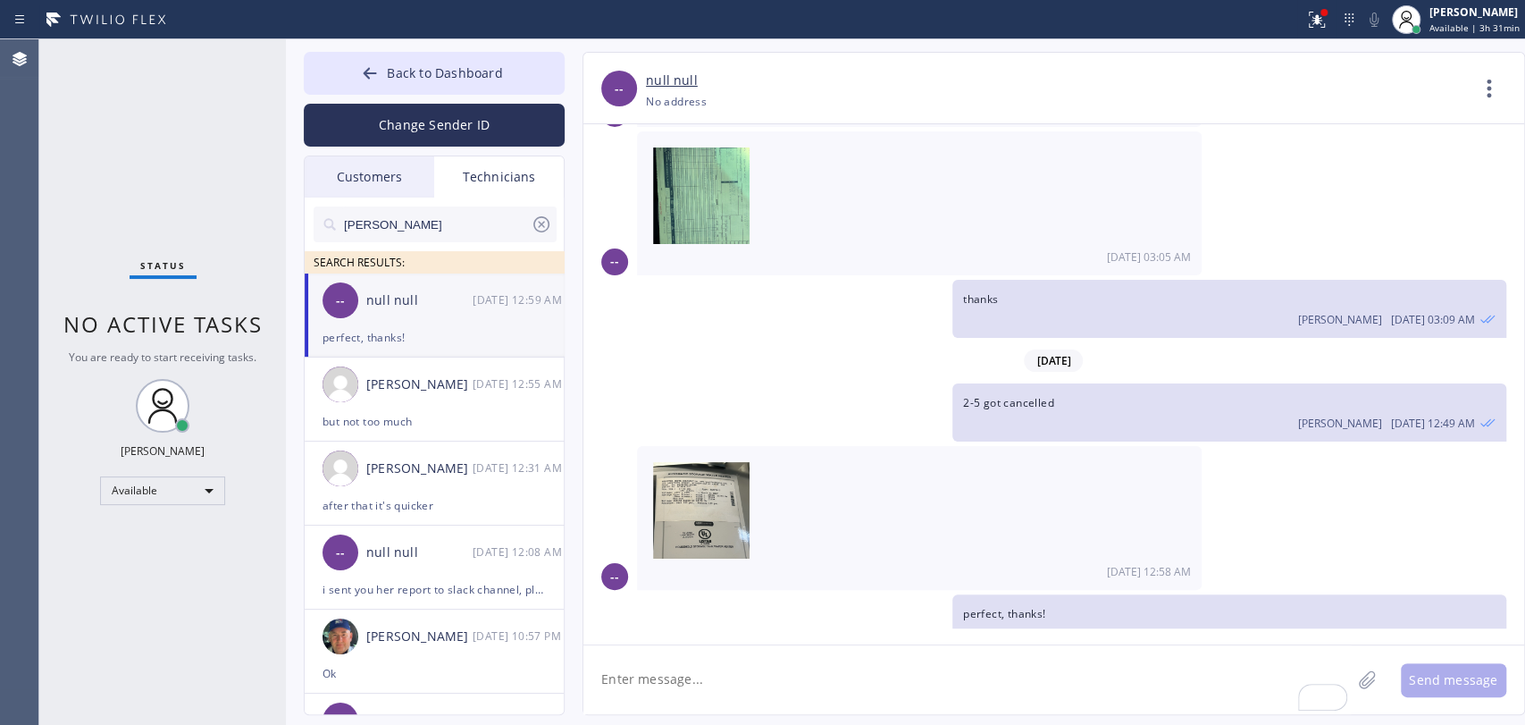
click at [679, 667] on textarea "To enrich screen reader interactions, please activate Accessibility in Grammarl…" at bounding box center [968, 679] width 768 height 69
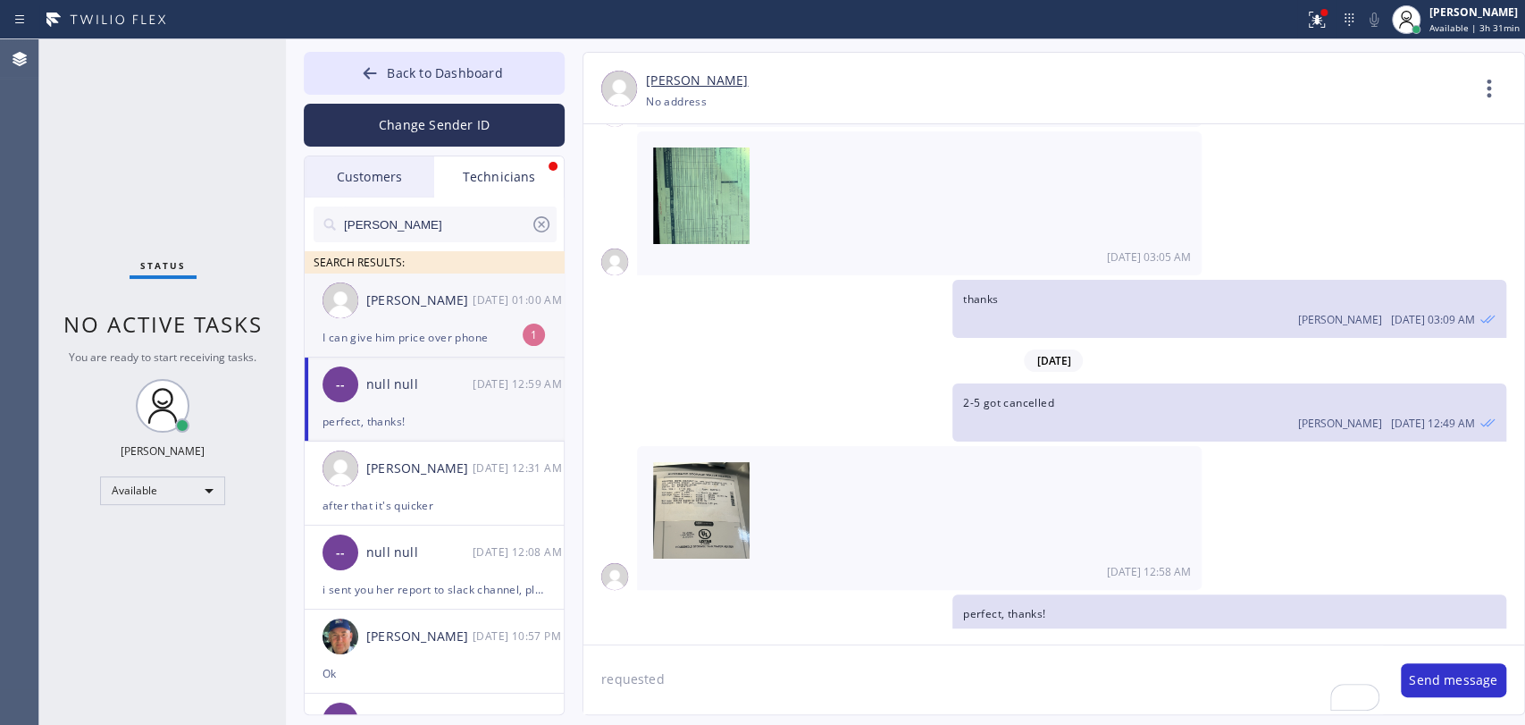
type textarea "requested"
click at [343, 307] on img at bounding box center [341, 300] width 36 height 36
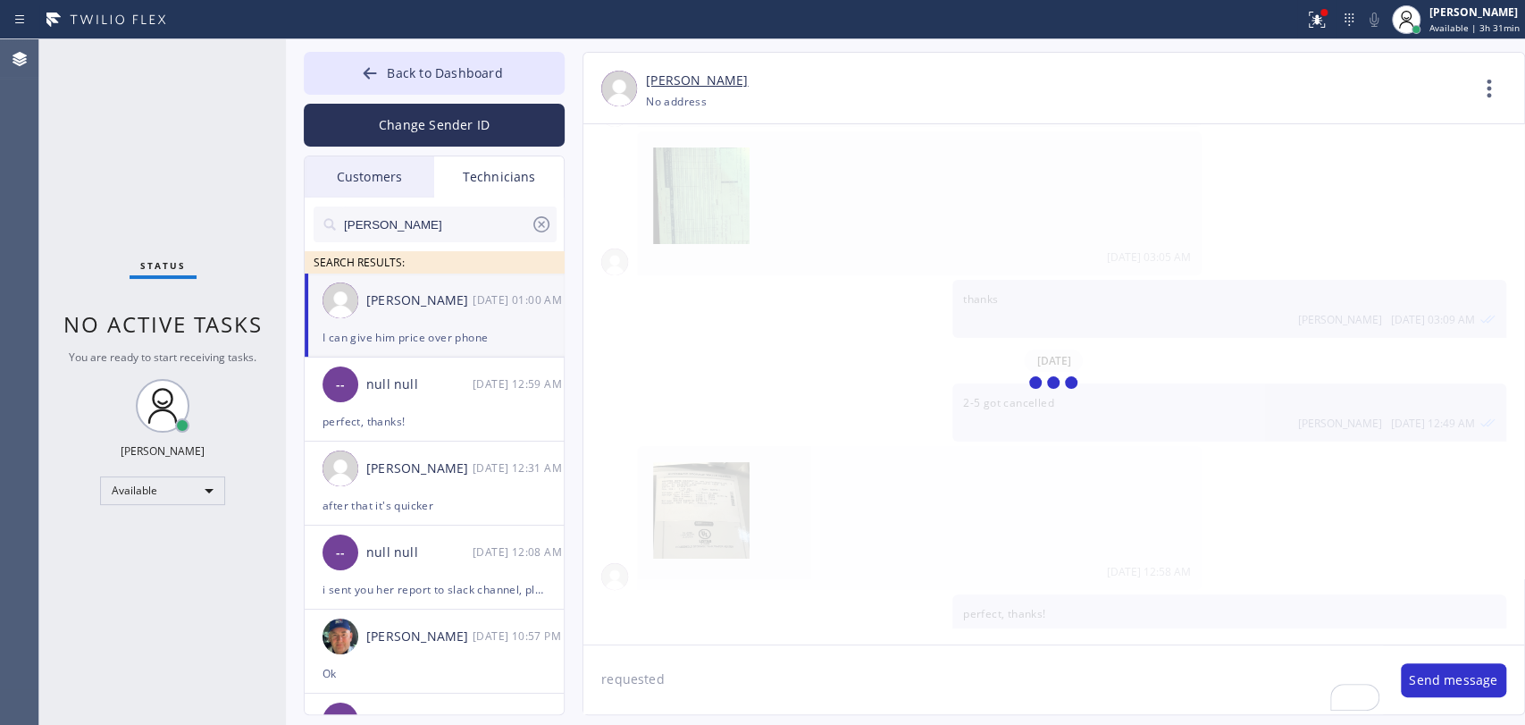
click at [628, 672] on textarea "requested" at bounding box center [984, 679] width 800 height 69
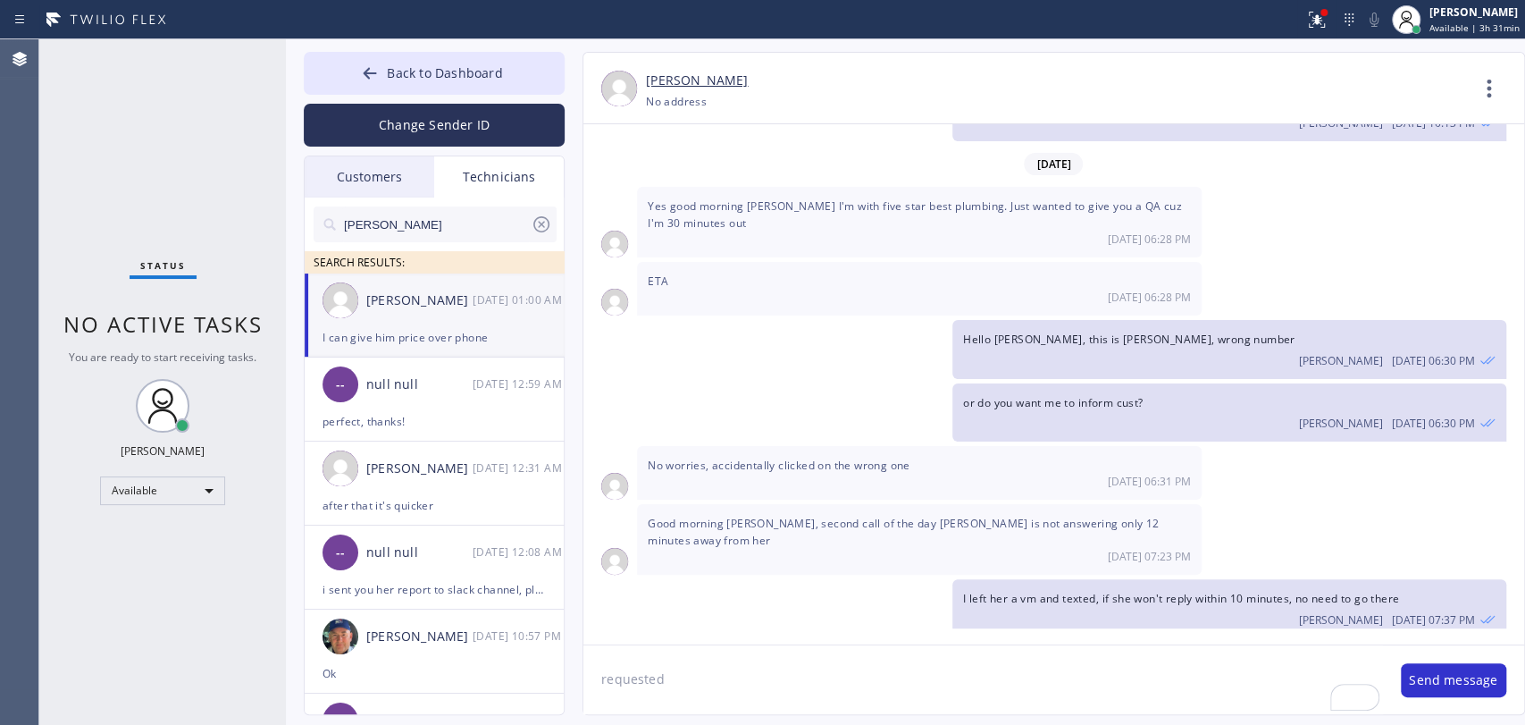
click at [628, 672] on textarea "requested" at bounding box center [984, 679] width 800 height 69
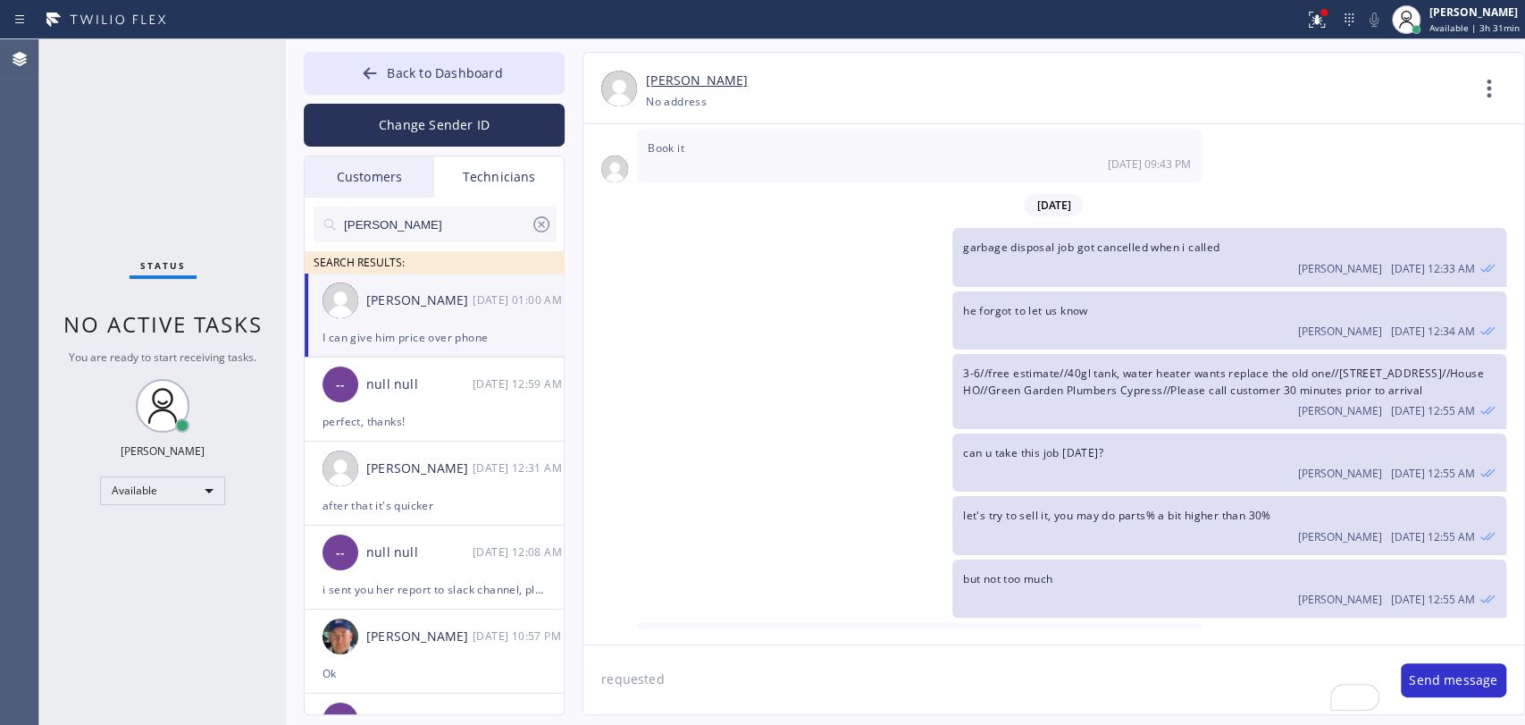
click at [628, 672] on textarea "requested" at bounding box center [984, 679] width 800 height 69
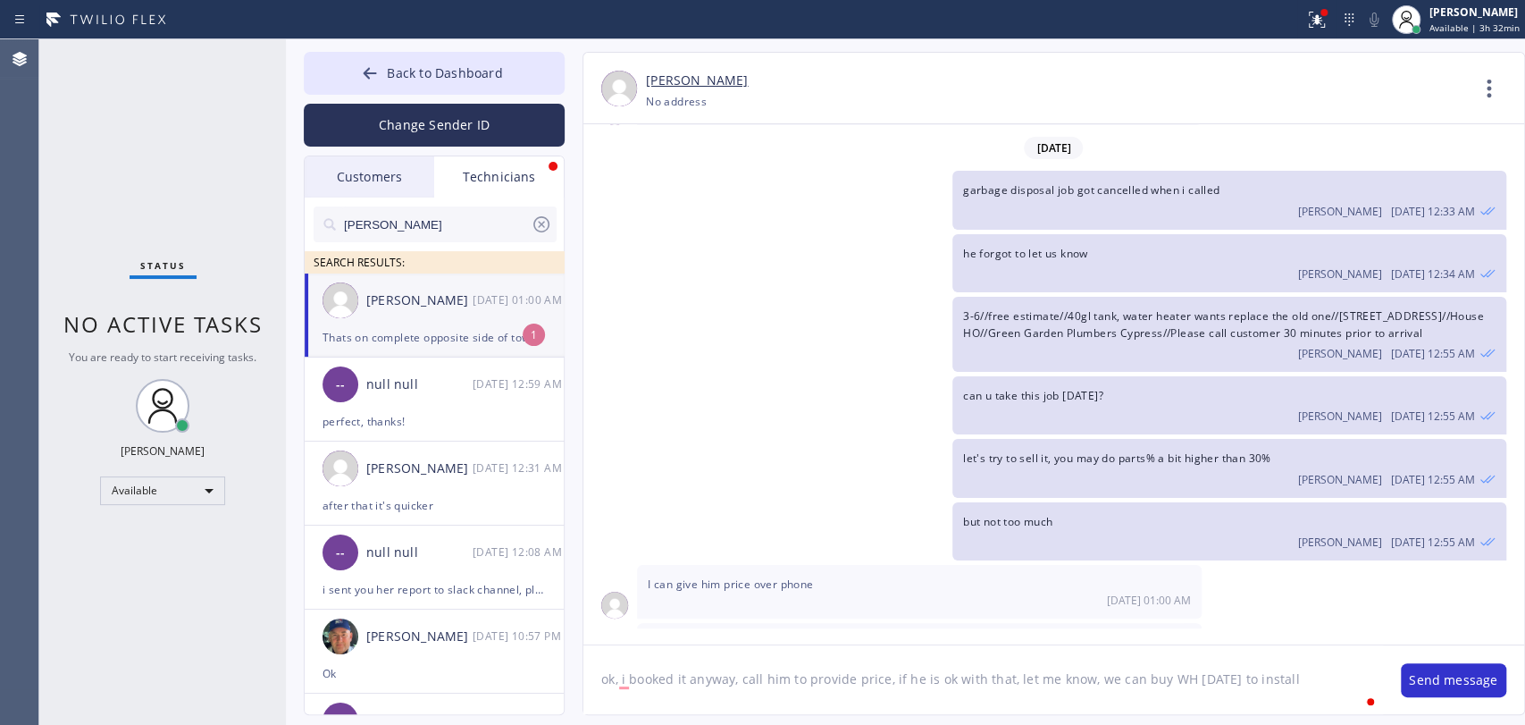
type textarea "ok, i booked it anyway, call him to provide price, if he is ok with that, let m…"
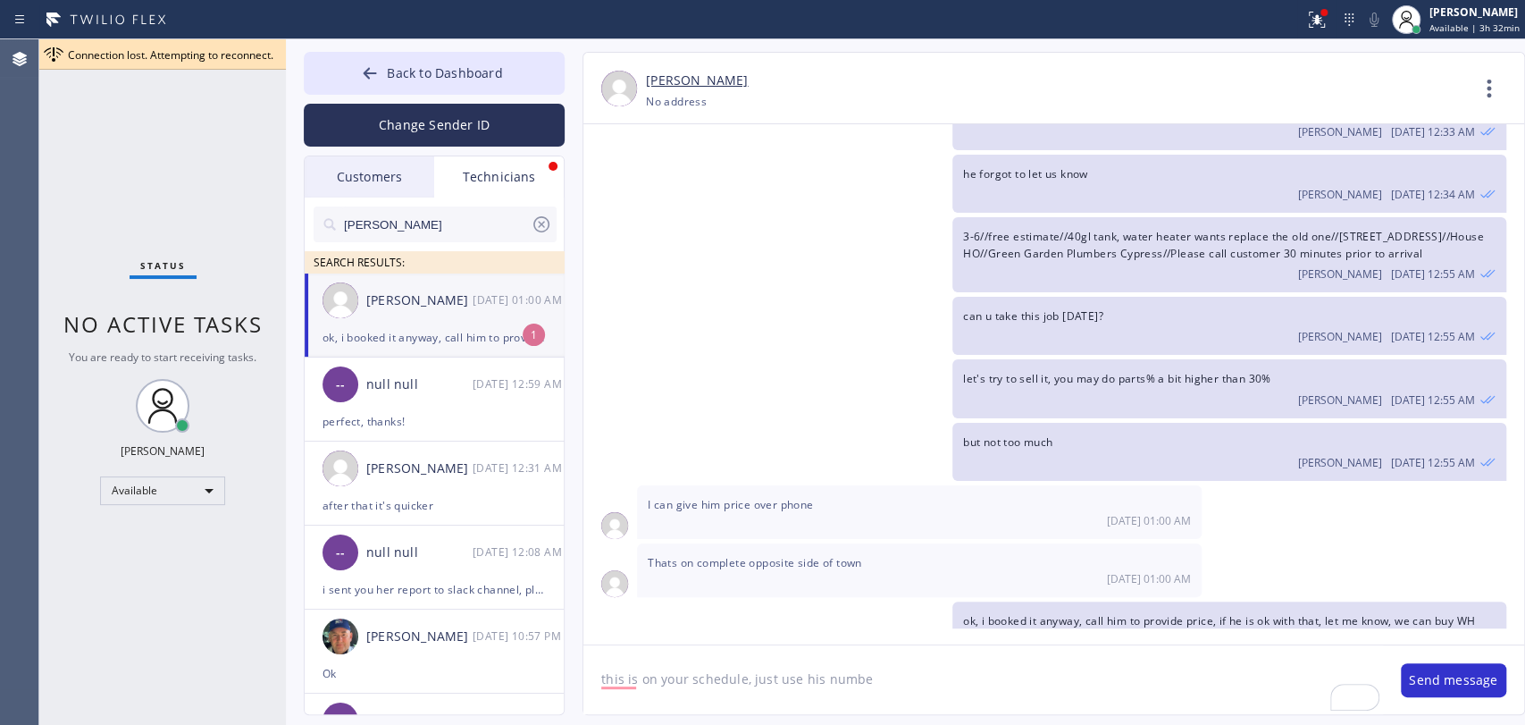
click at [634, 673] on textarea "this is on your schedule, just use his numbe" at bounding box center [984, 679] width 800 height 69
click at [625, 675] on textarea "this is on your schedule, just use his numbe" at bounding box center [984, 679] width 800 height 69
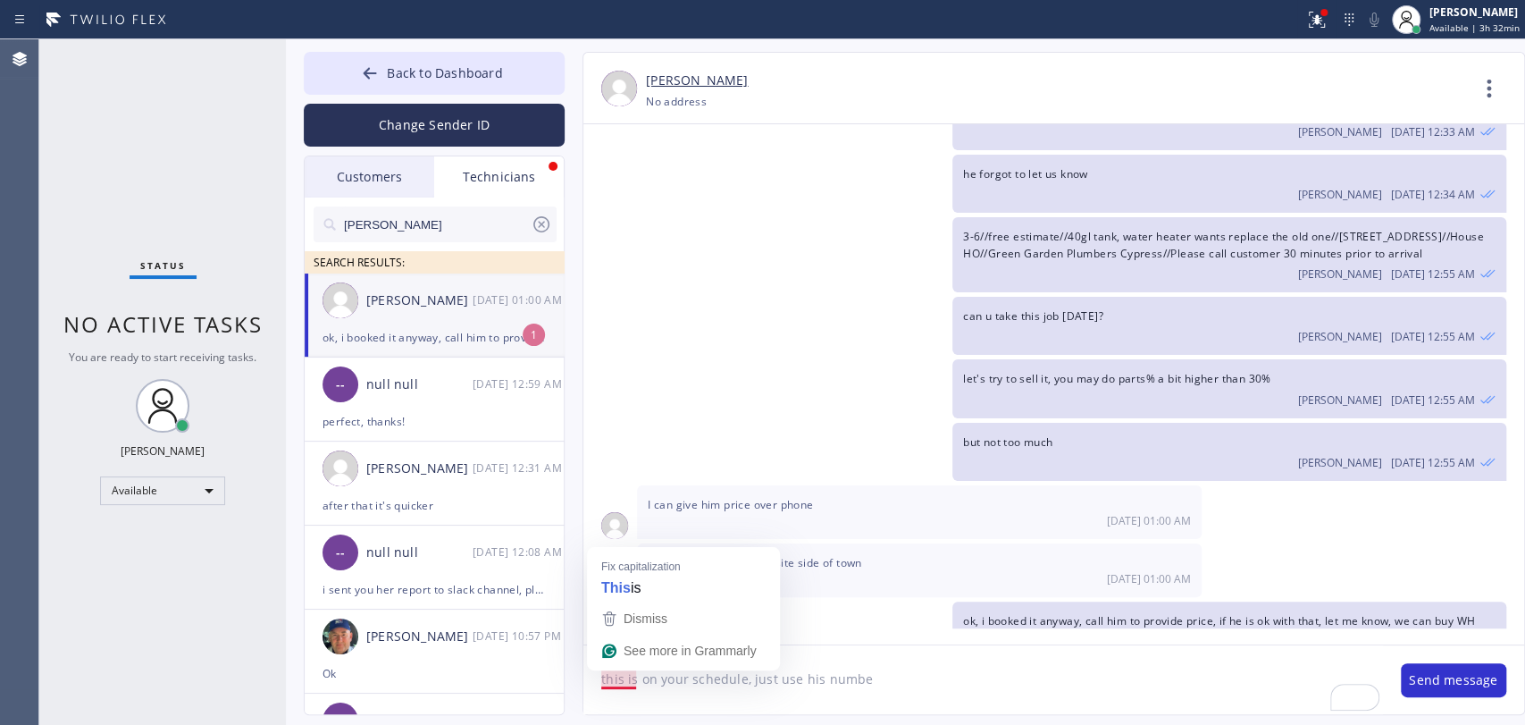
type textarea "This is on your schedule, just use his numbe"
drag, startPoint x: 905, startPoint y: 689, endPoint x: 468, endPoint y: 700, distance: 437.1
click at [468, 700] on div "Back to Dashboard Change Sender ID Customers Technicians (650) 283-7939 SEARCH …" at bounding box center [905, 381] width 1239 height 685
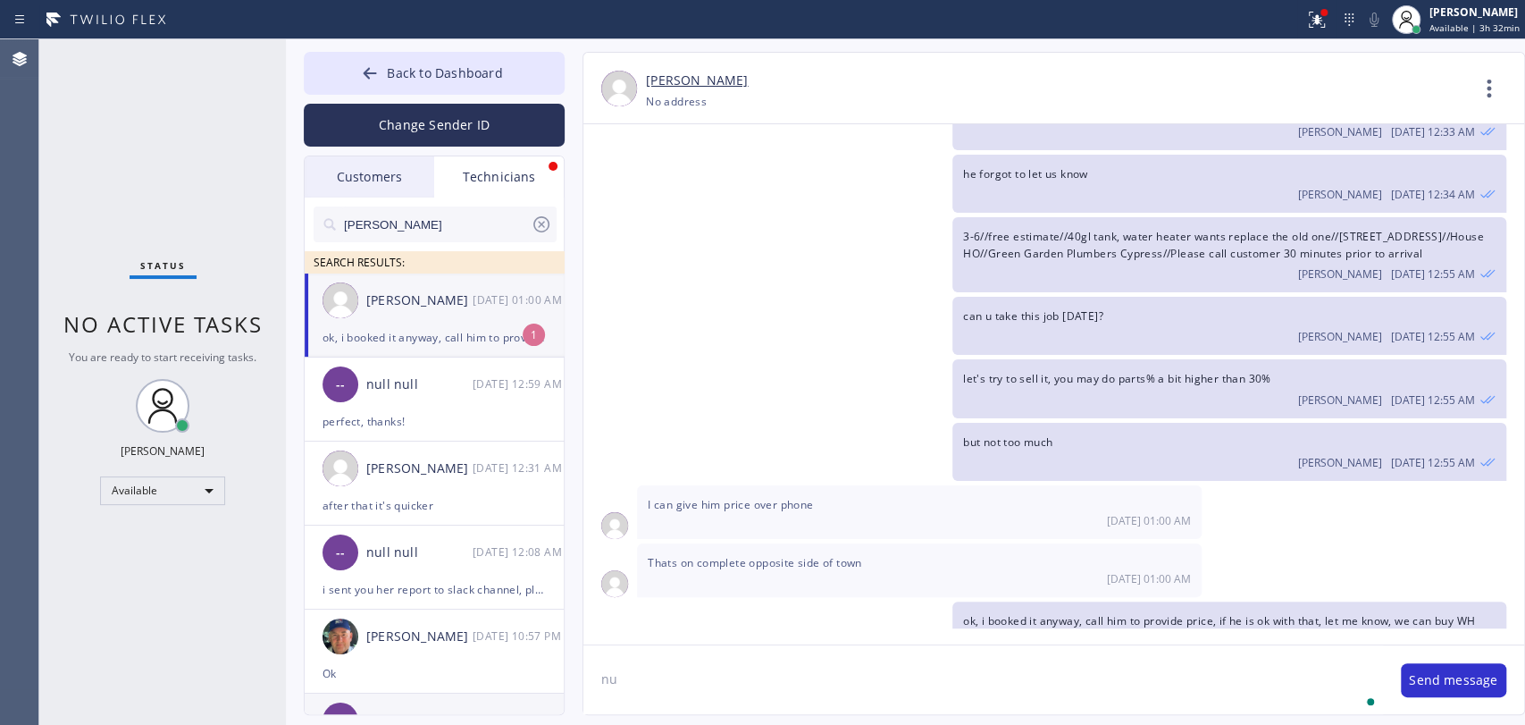
type textarea "n"
type textarea "i added the job so you can find the number"
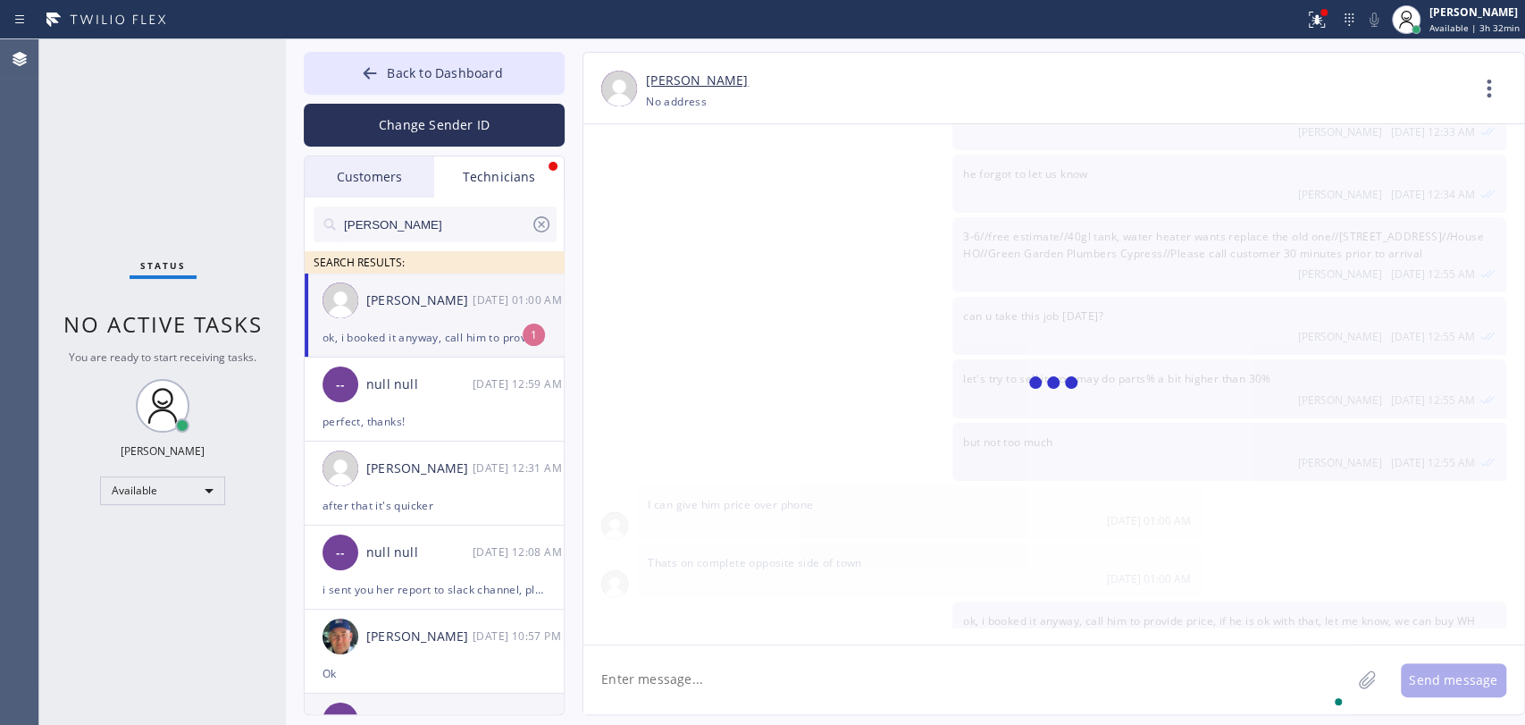
scroll to position [20016, 0]
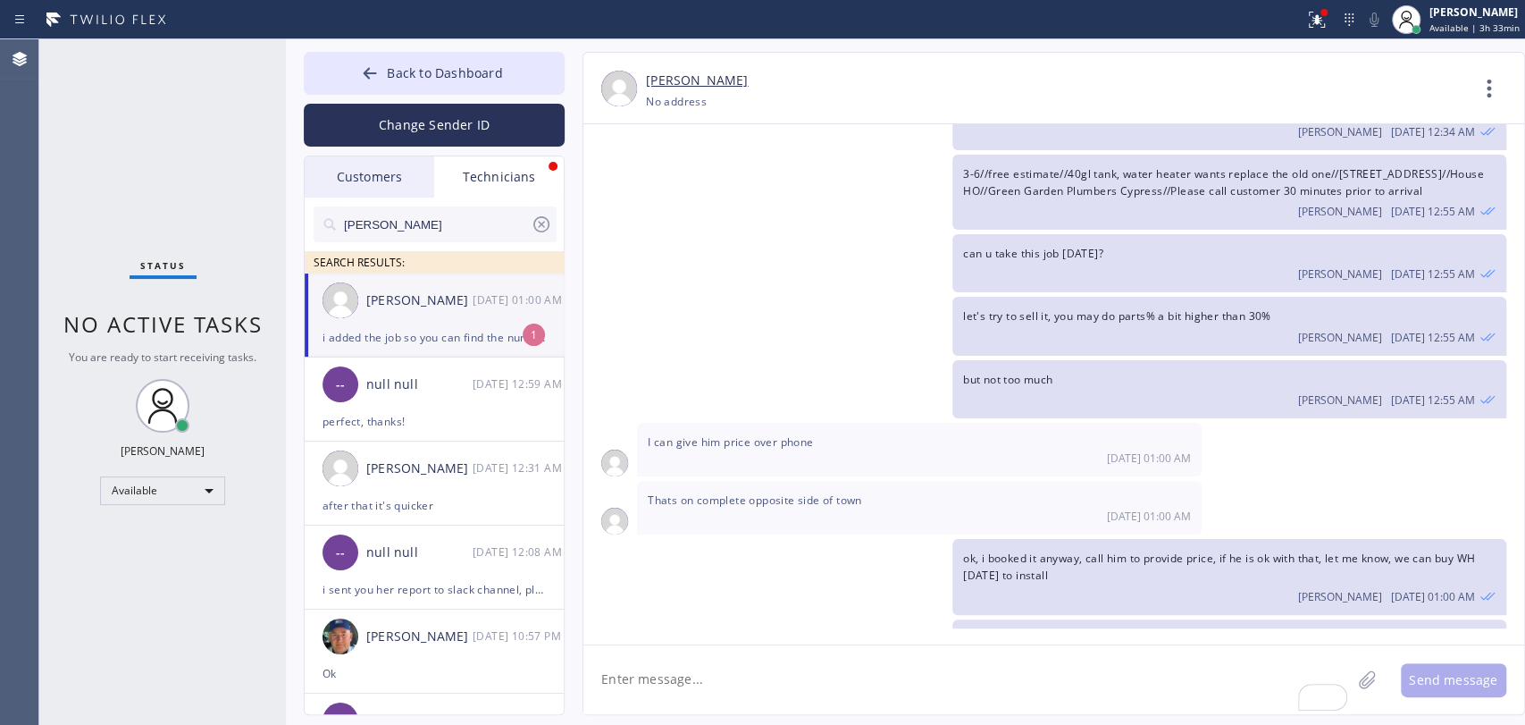
drag, startPoint x: 450, startPoint y: 333, endPoint x: 957, endPoint y: 716, distance: 634.9
click at [450, 332] on div "i added the job so you can find the number" at bounding box center [434, 337] width 223 height 21
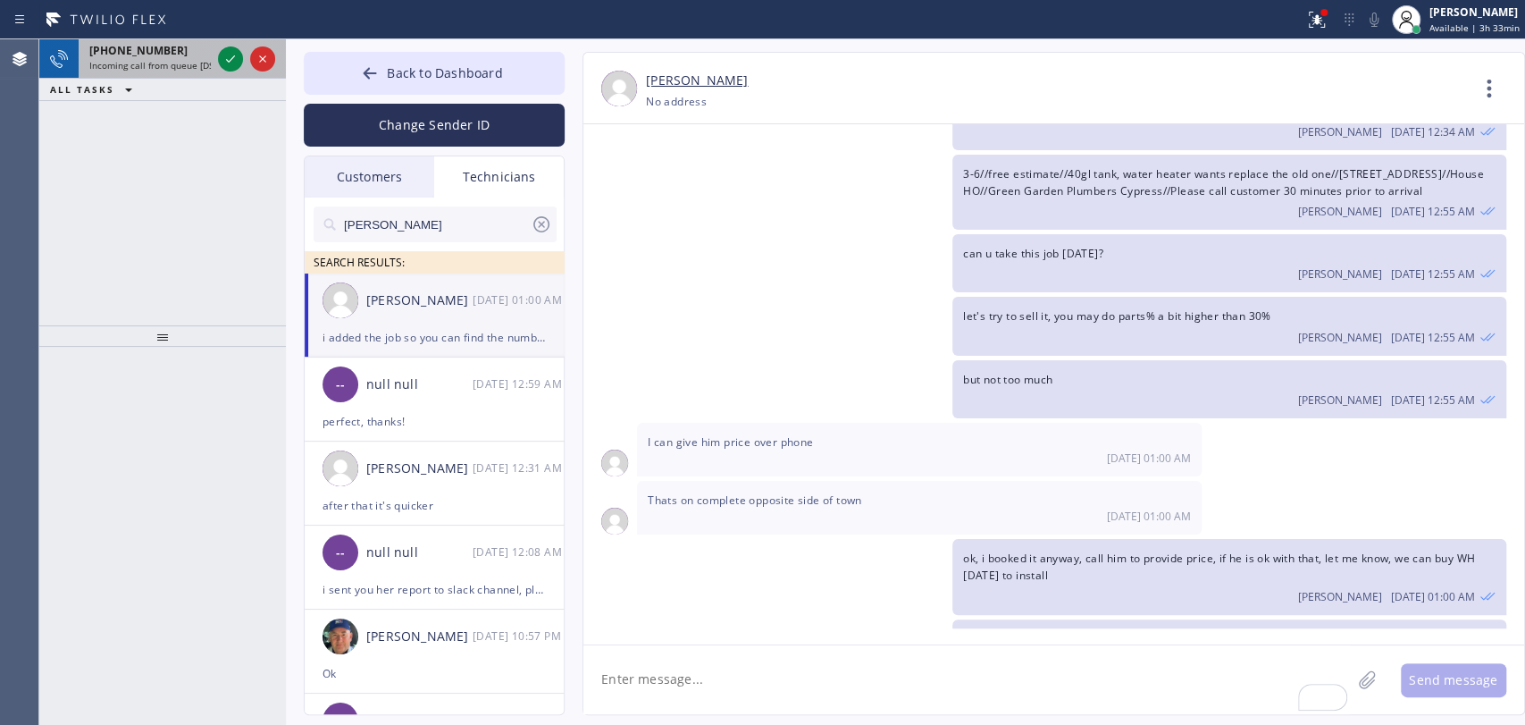
click at [130, 59] on span "Incoming call from queue [DSRs]" at bounding box center [157, 65] width 137 height 13
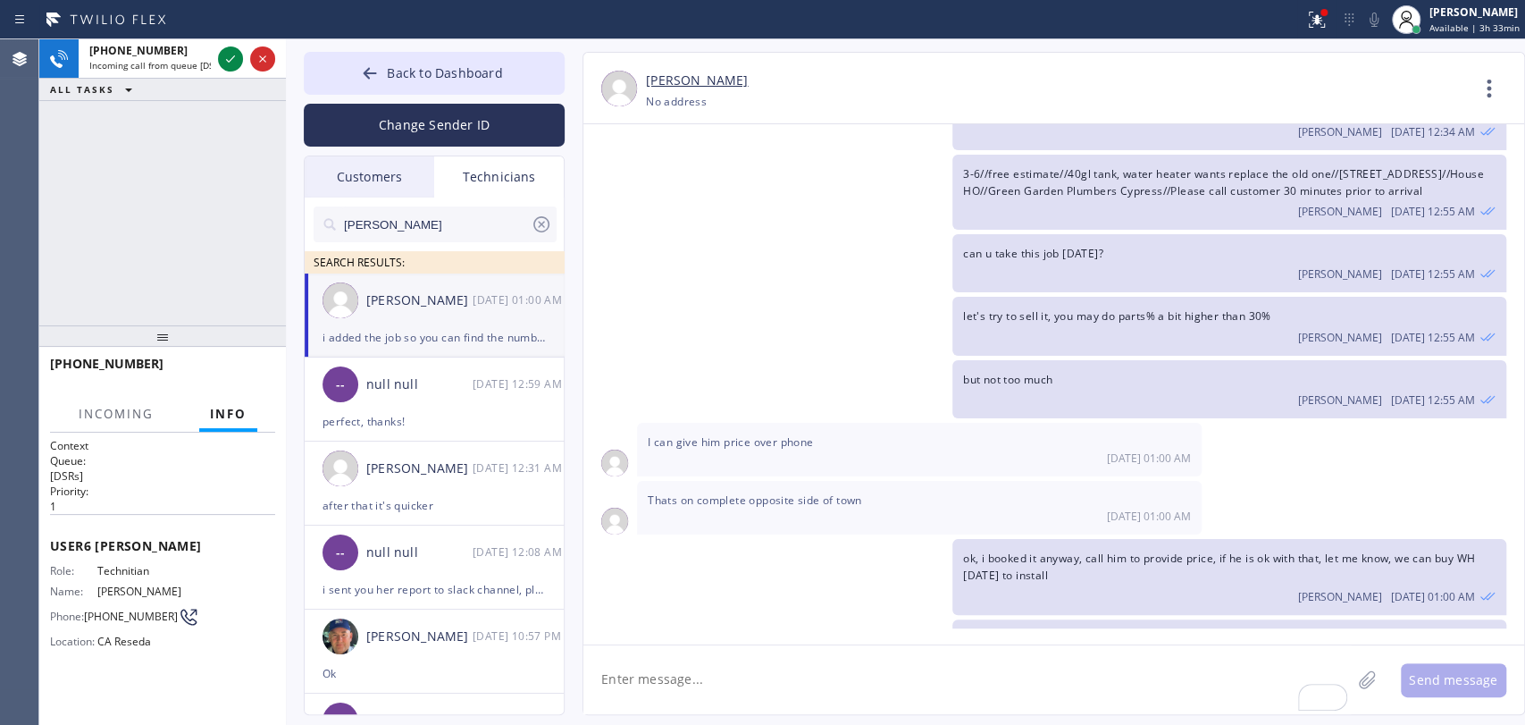
click at [223, 419] on span "Info" at bounding box center [228, 414] width 37 height 16
click at [228, 63] on icon at bounding box center [230, 58] width 21 height 21
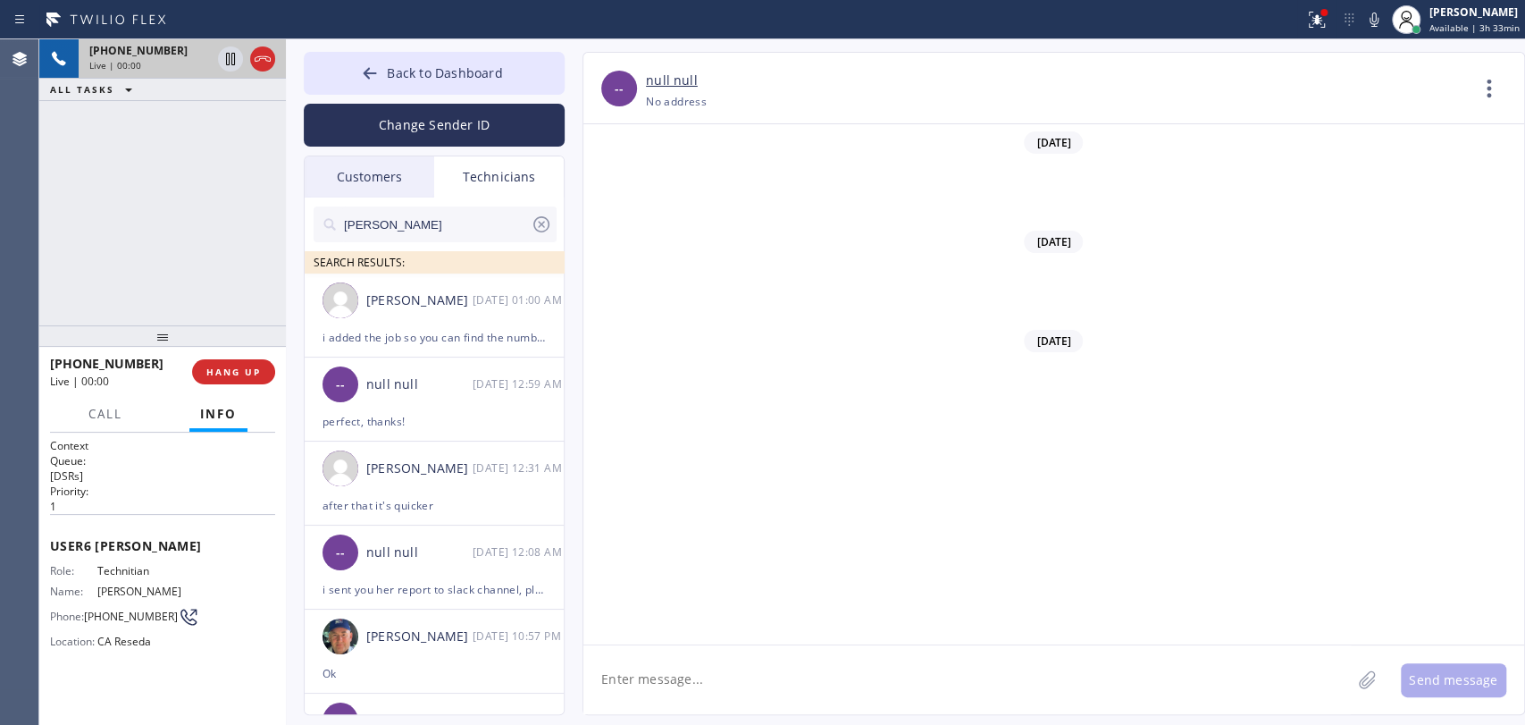
scroll to position [139462, 0]
click at [172, 265] on div "+18189669606 Live | 00:00 ALL TASKS ALL TASKS ACTIVE TASKS TASKS IN WRAP UP" at bounding box center [162, 182] width 247 height 286
drag, startPoint x: 1020, startPoint y: 316, endPoint x: 692, endPoint y: 277, distance: 330.3
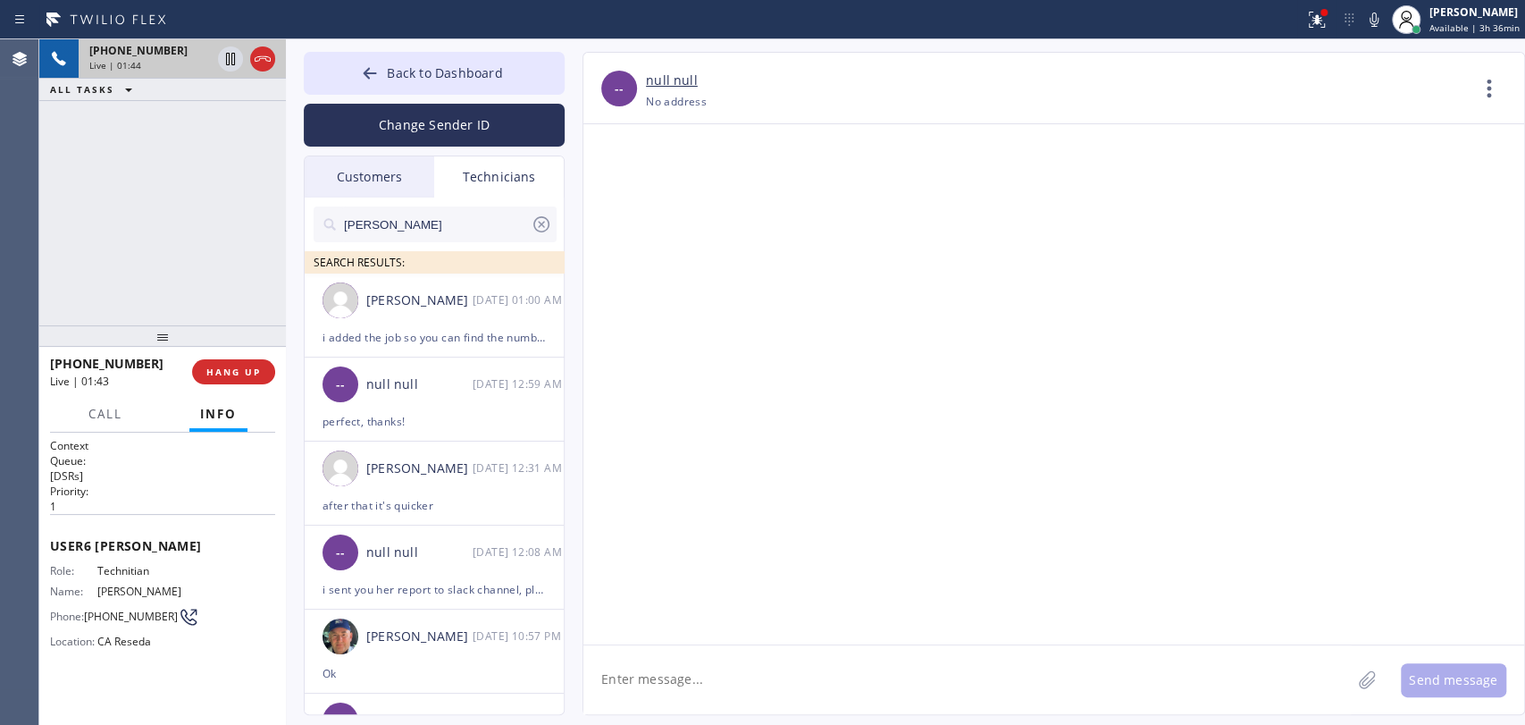
drag, startPoint x: 354, startPoint y: 80, endPoint x: 157, endPoint y: 1, distance: 211.7
click at [354, 73] on button "Back to Dashboard" at bounding box center [434, 73] width 261 height 43
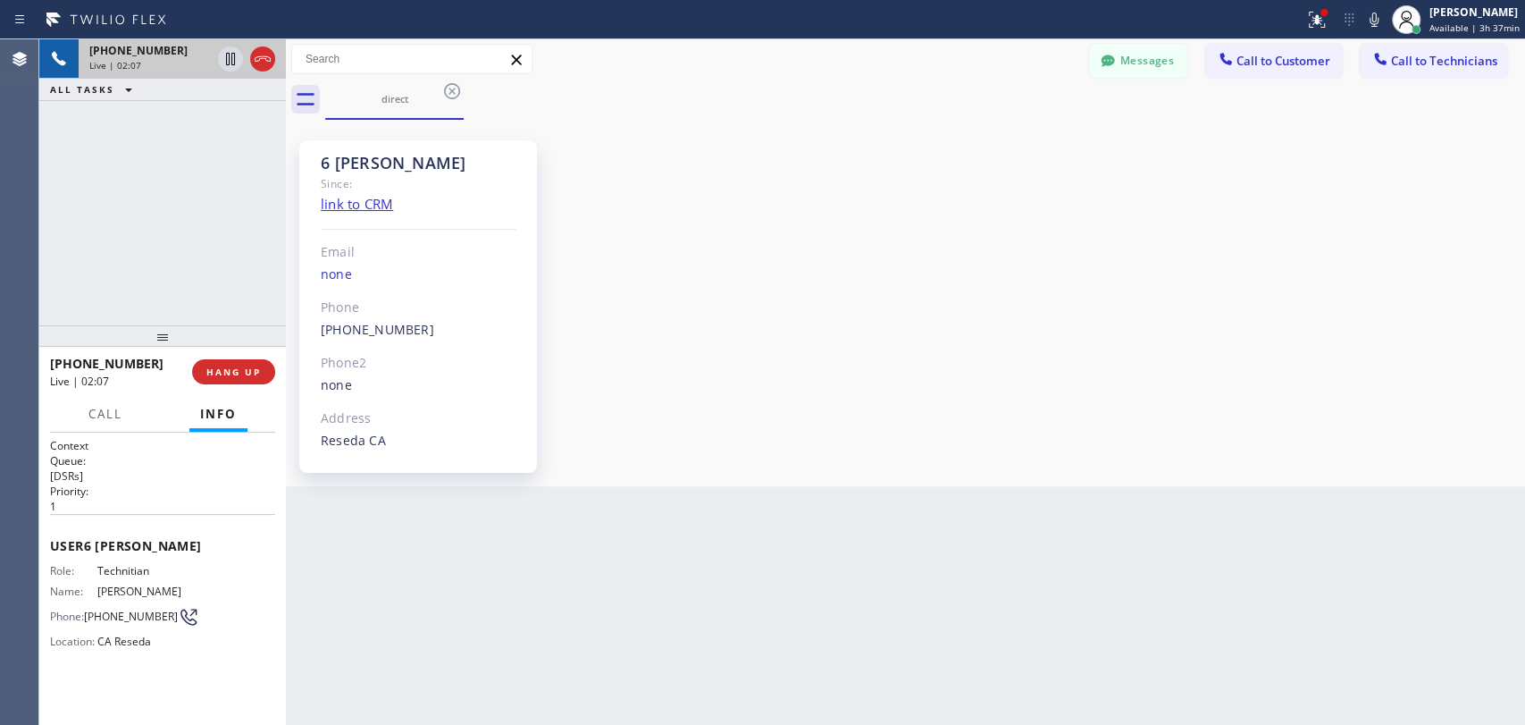
click at [286, 161] on div at bounding box center [286, 381] width 0 height 685
click at [286, 152] on div at bounding box center [286, 381] width 0 height 685
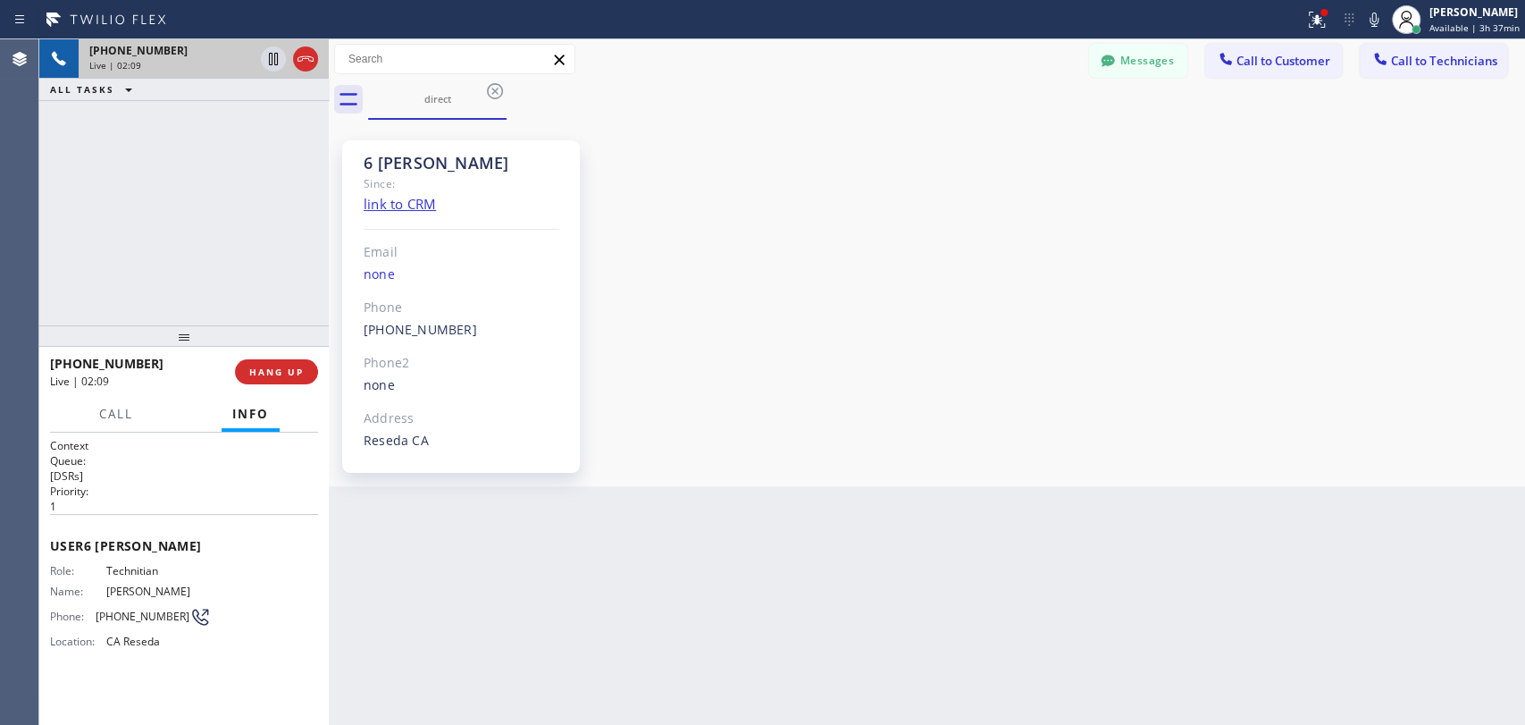
scroll to position [140148, 0]
click at [269, 371] on span "HANG UP" at bounding box center [276, 372] width 55 height 13
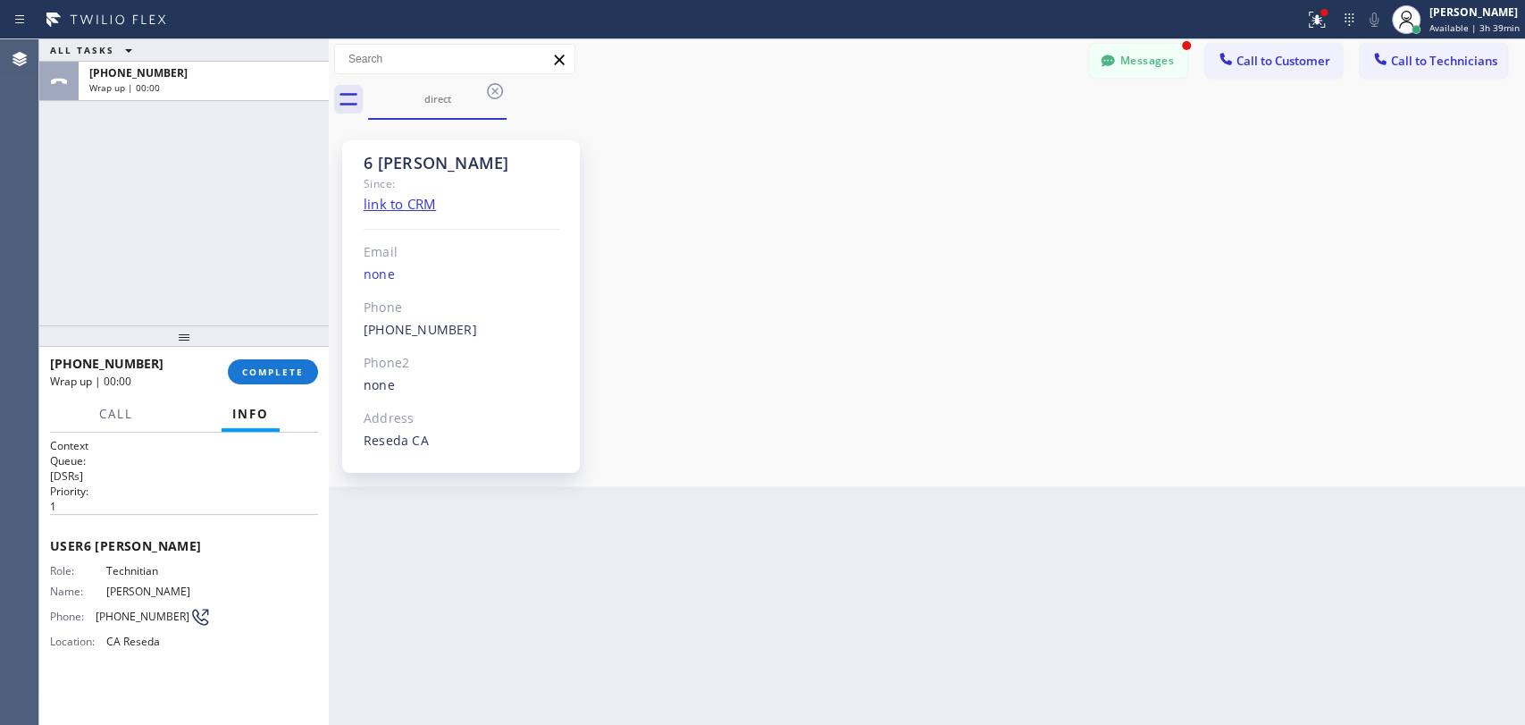
click at [265, 395] on div "+18189669606 Wrap up | 00:00 COMPLETE" at bounding box center [184, 372] width 290 height 50
click at [265, 385] on div "+18189669606 Wrap up | 00:00 COMPLETE" at bounding box center [184, 372] width 268 height 46
click at [239, 362] on button "COMPLETE" at bounding box center [273, 371] width 90 height 25
drag, startPoint x: 1149, startPoint y: 70, endPoint x: 415, endPoint y: 309, distance: 772.6
click at [1149, 68] on button "Messages" at bounding box center [1138, 61] width 98 height 34
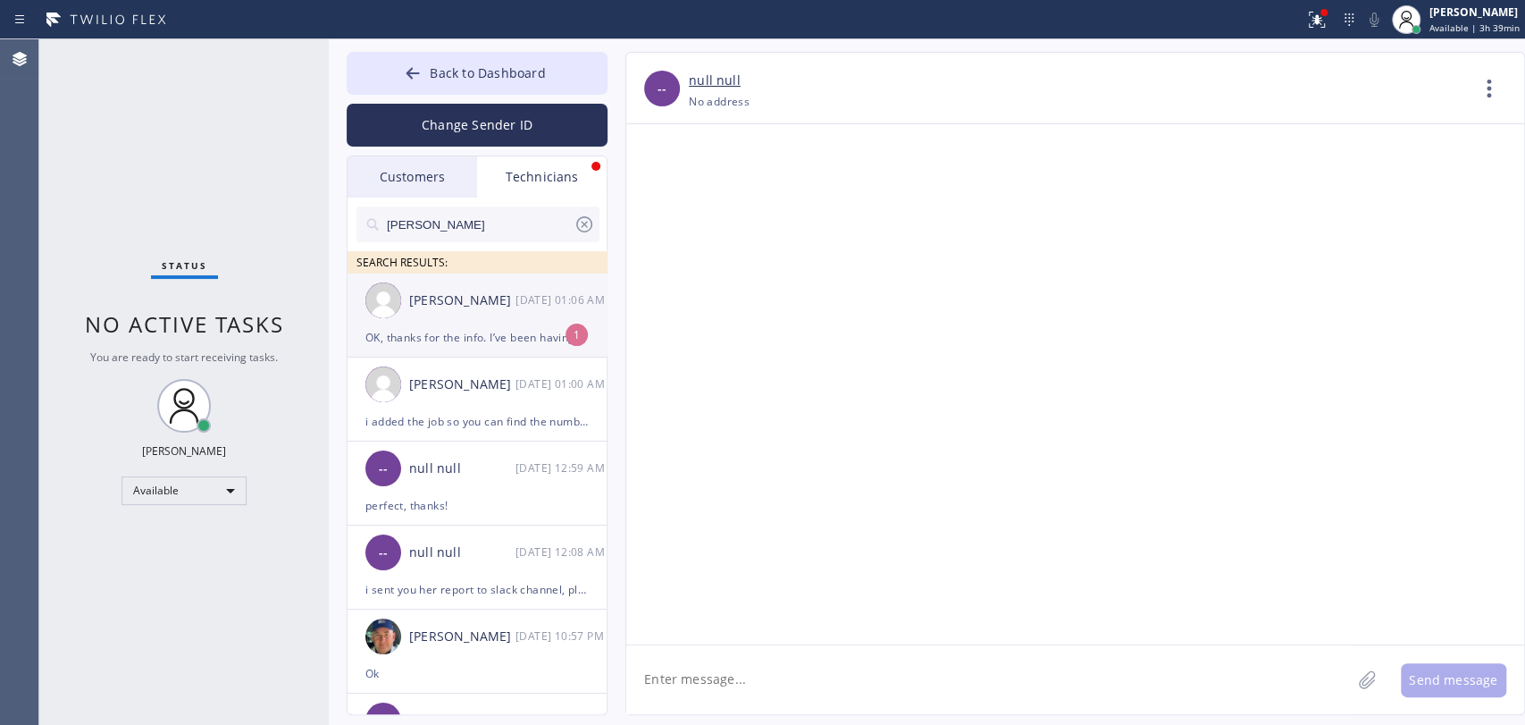
click at [415, 309] on div "[PERSON_NAME]" at bounding box center [462, 300] width 106 height 21
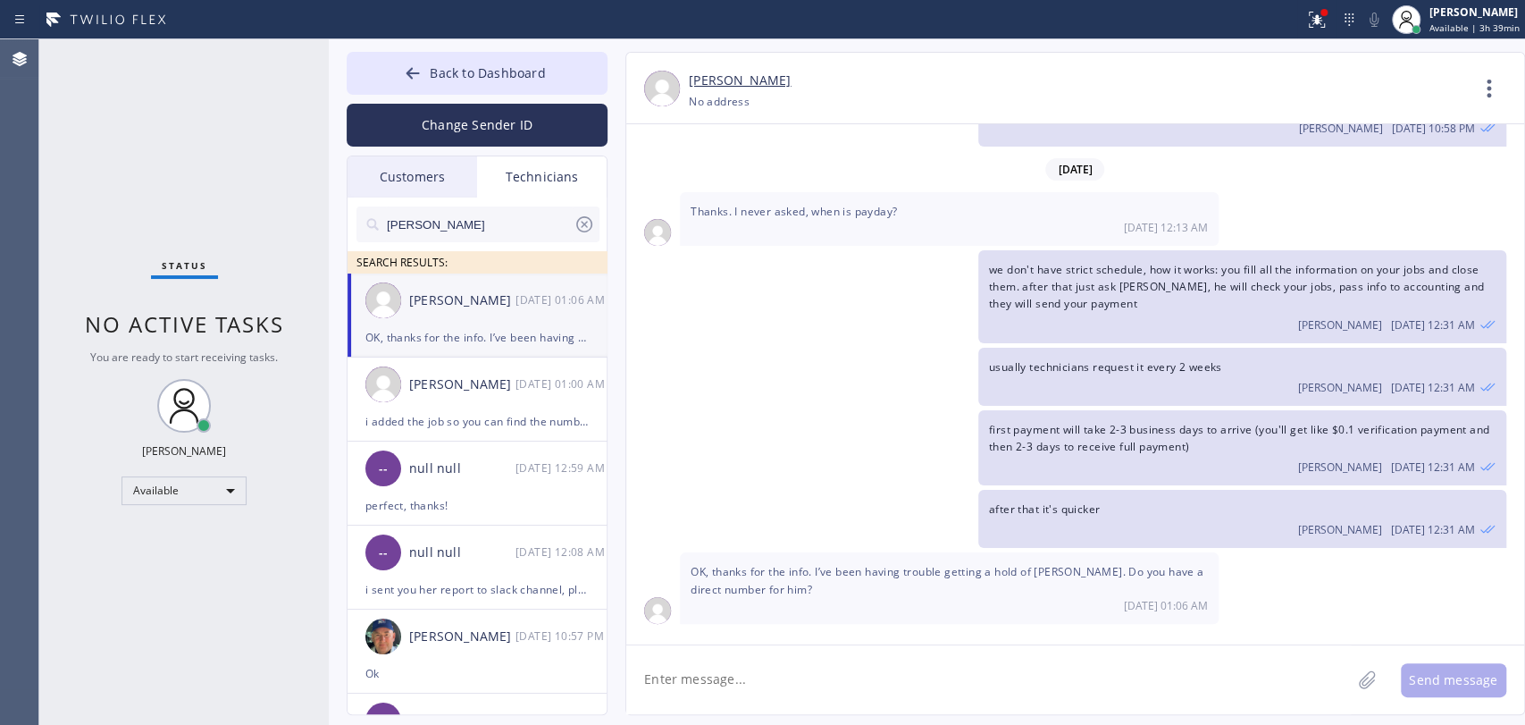
scroll to position [3939, 0]
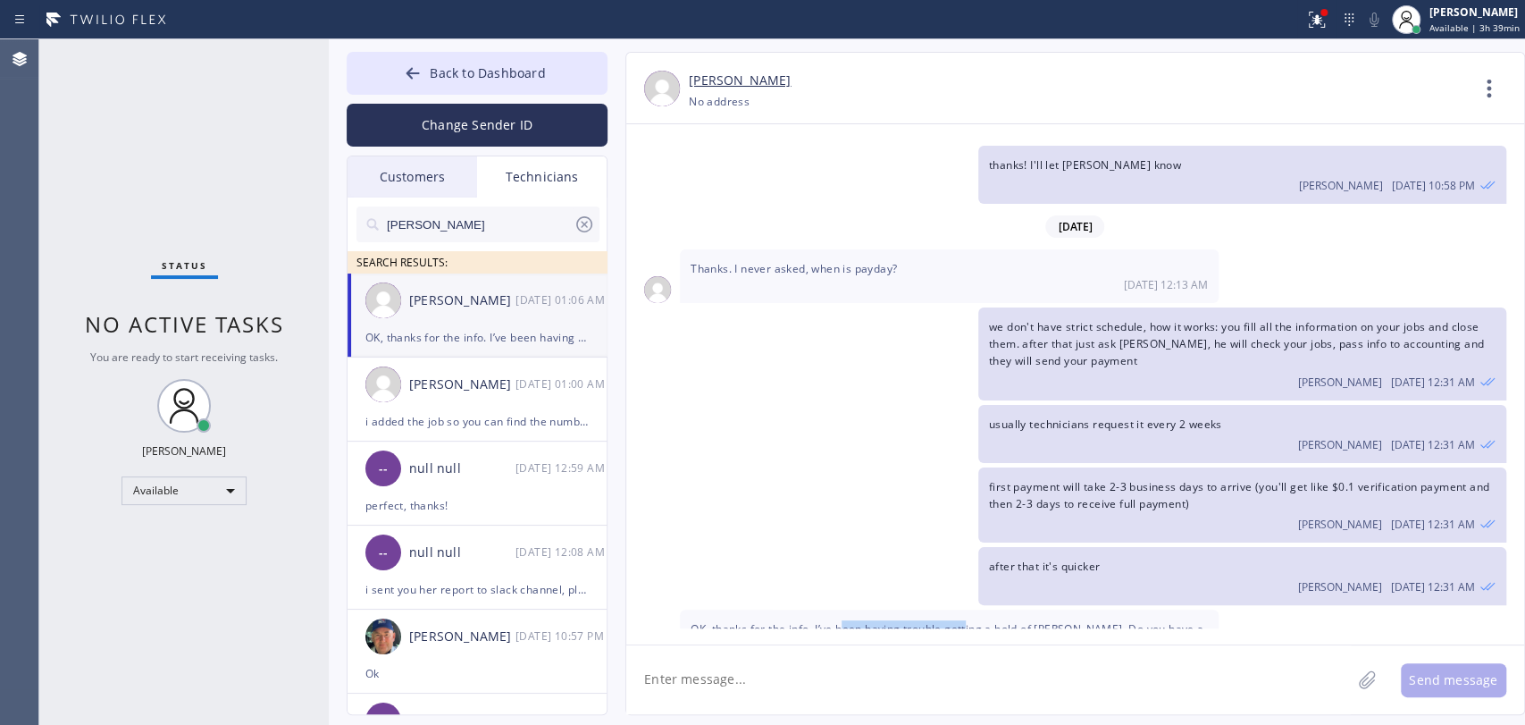
drag, startPoint x: 844, startPoint y: 567, endPoint x: 978, endPoint y: 567, distance: 134.1
click at [978, 621] on span "OK, thanks for the info. I’ve been having trouble getting a hold of John. Do yo…" at bounding box center [947, 637] width 513 height 32
click at [981, 621] on span "OK, thanks for the info. I’ve been having trouble getting a hold of John. Do yo…" at bounding box center [947, 637] width 513 height 32
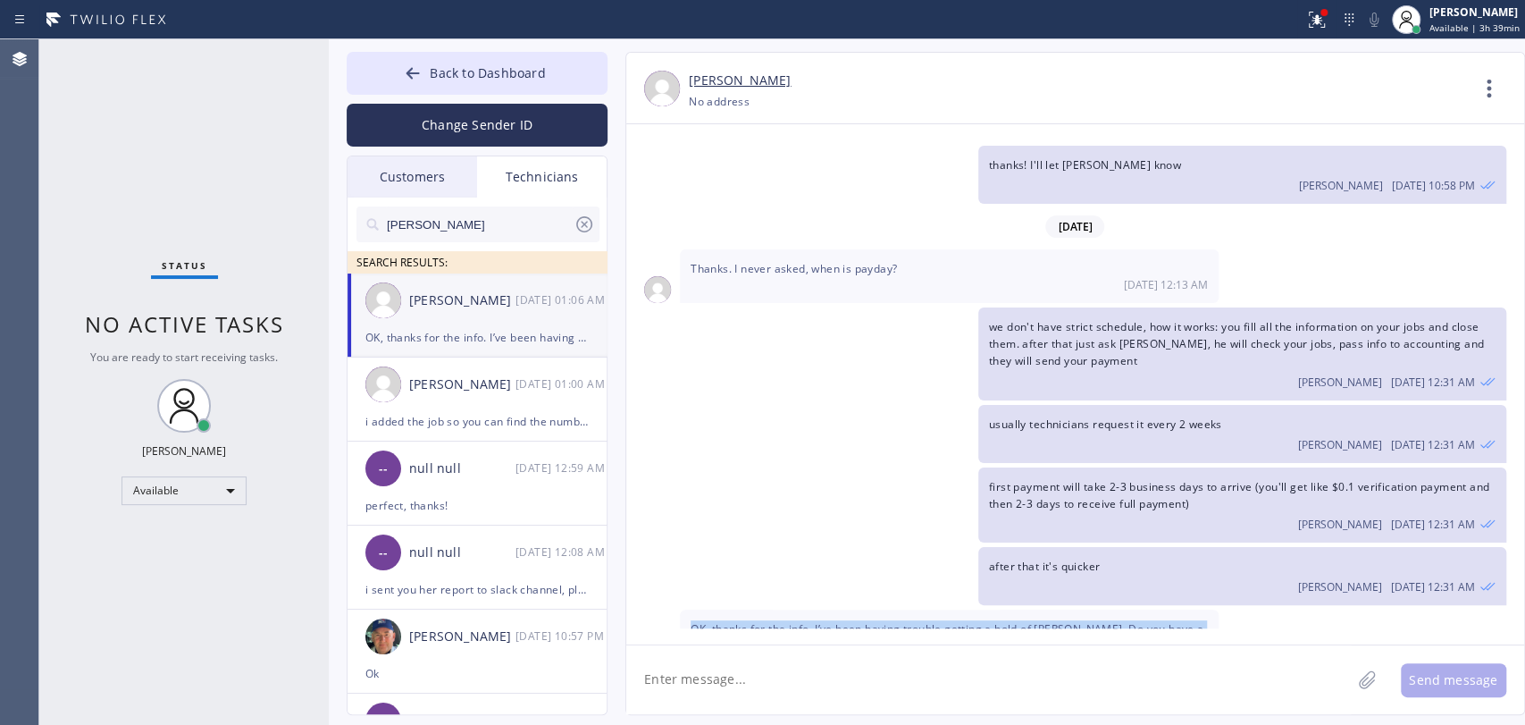
click at [972, 621] on span "OK, thanks for the info. I’ve been having trouble getting a hold of John. Do yo…" at bounding box center [947, 637] width 513 height 32
click at [721, 690] on textarea at bounding box center [988, 679] width 725 height 69
click at [746, 650] on textarea "To enrich screen reader interactions, please activate Accessibility in Grammarl…" at bounding box center [988, 679] width 725 height 69
drag, startPoint x: 746, startPoint y: 650, endPoint x: 742, endPoint y: 658, distance: 9.2
click at [743, 658] on textarea "To enrich screen reader interactions, please activate Accessibility in Grammarl…" at bounding box center [988, 679] width 725 height 69
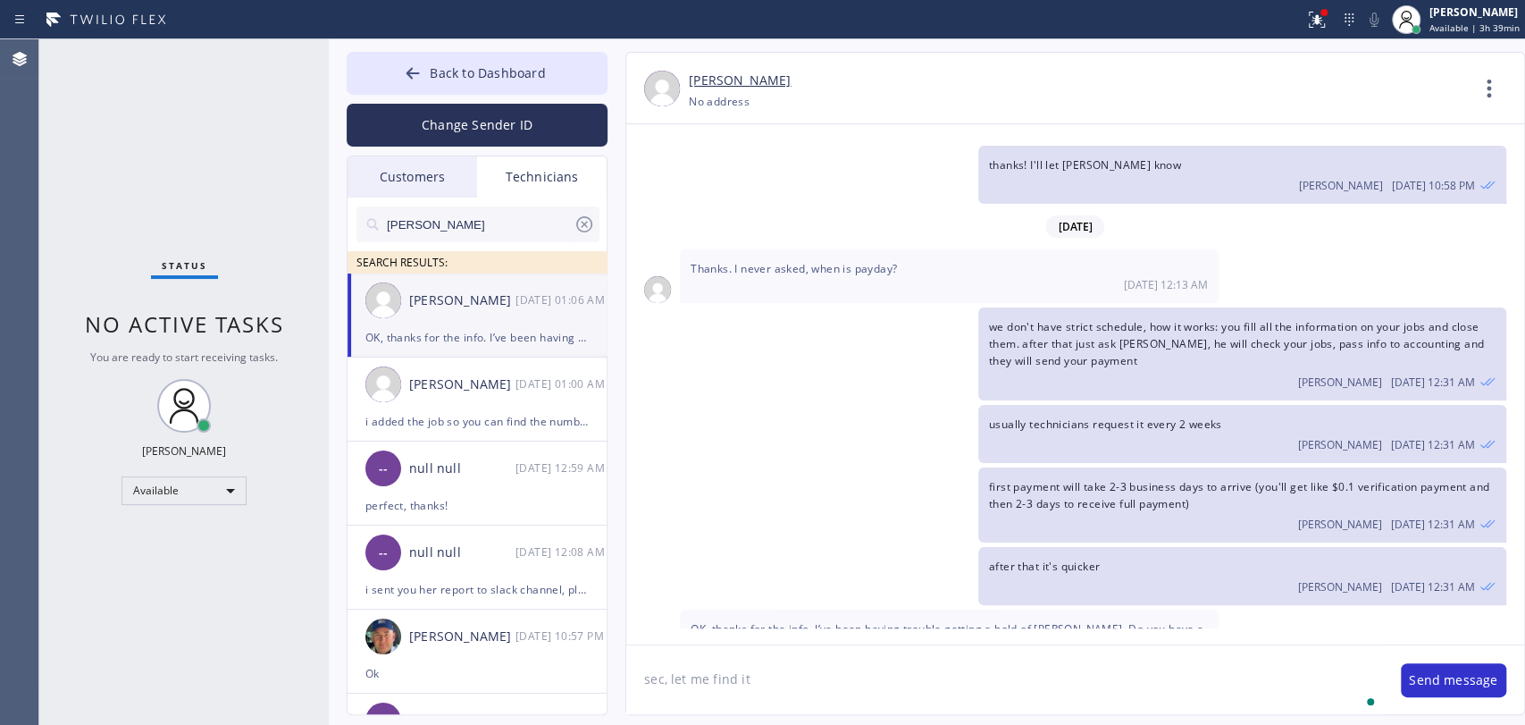
type textarea "sec, let me find it"
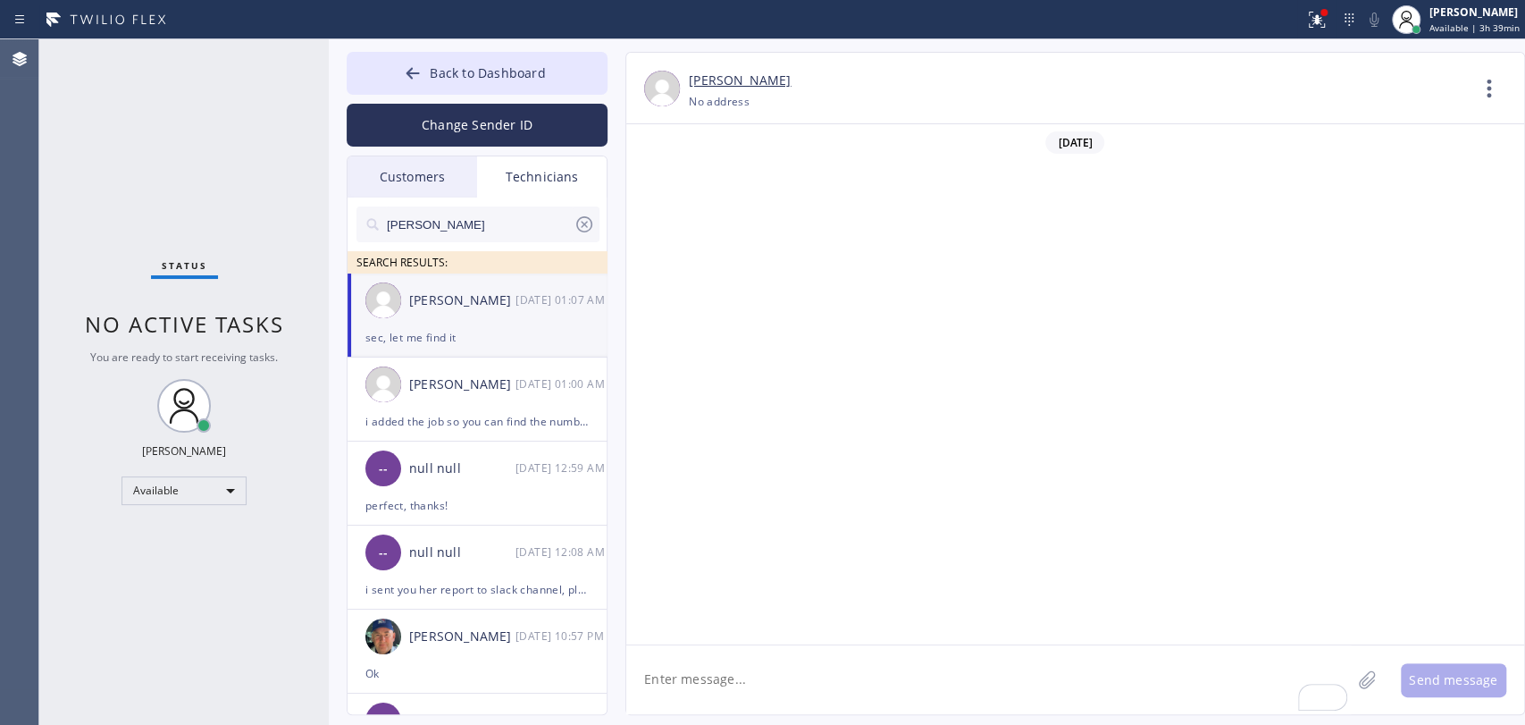
scroll to position [4001, 0]
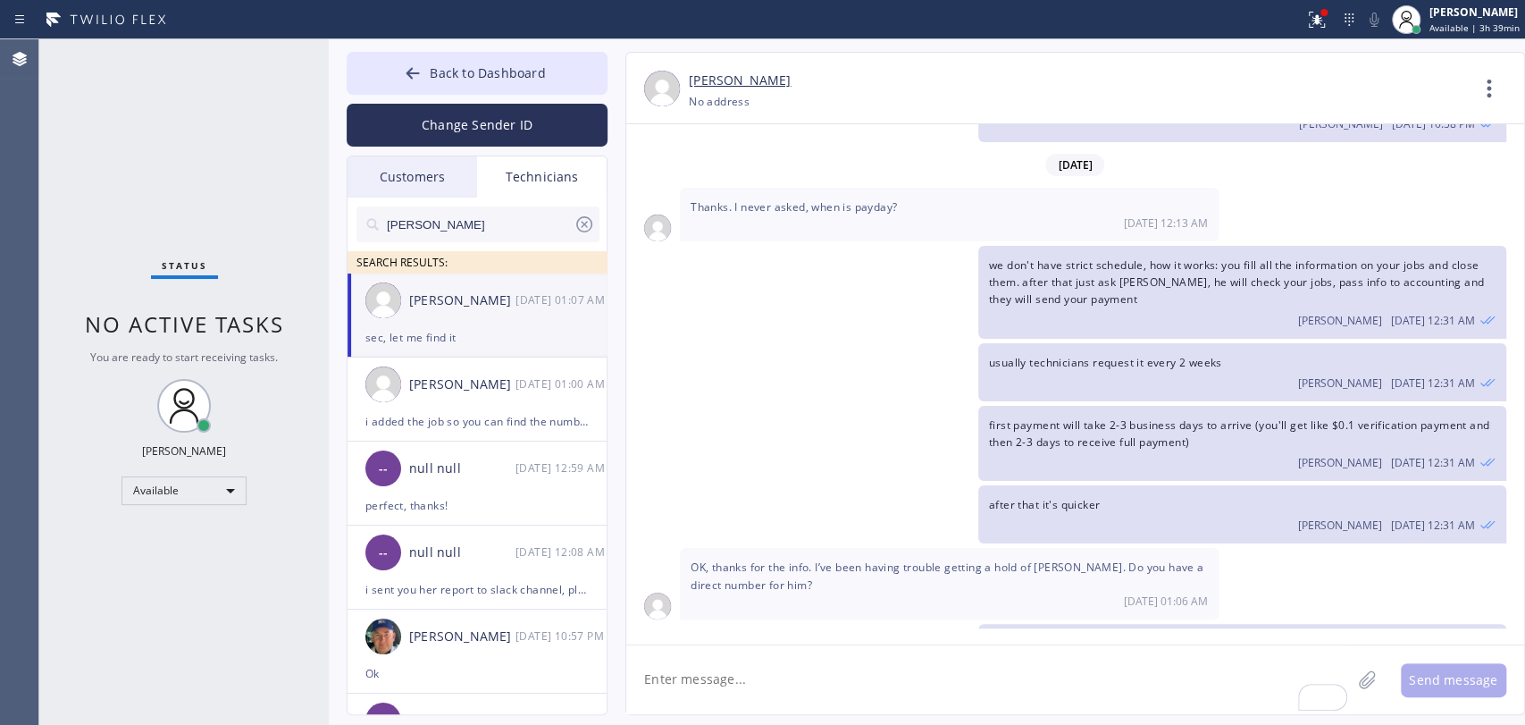
click at [699, 670] on textarea "To enrich screen reader interactions, please activate Accessibility in Grammarl…" at bounding box center [988, 679] width 725 height 69
paste textarea "[PHONE_NUMBER]"
type textarea "(213) 669-2449 John"
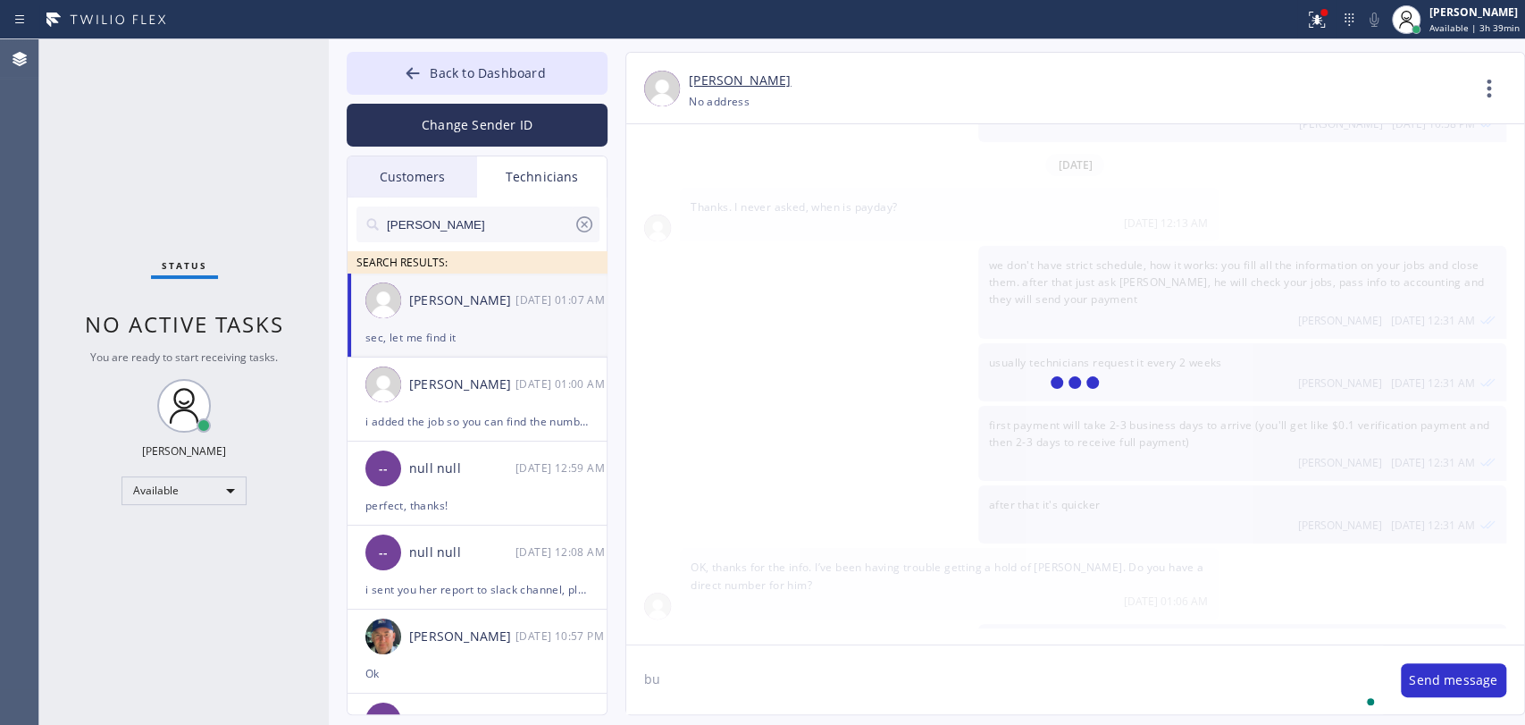
scroll to position [4063, 0]
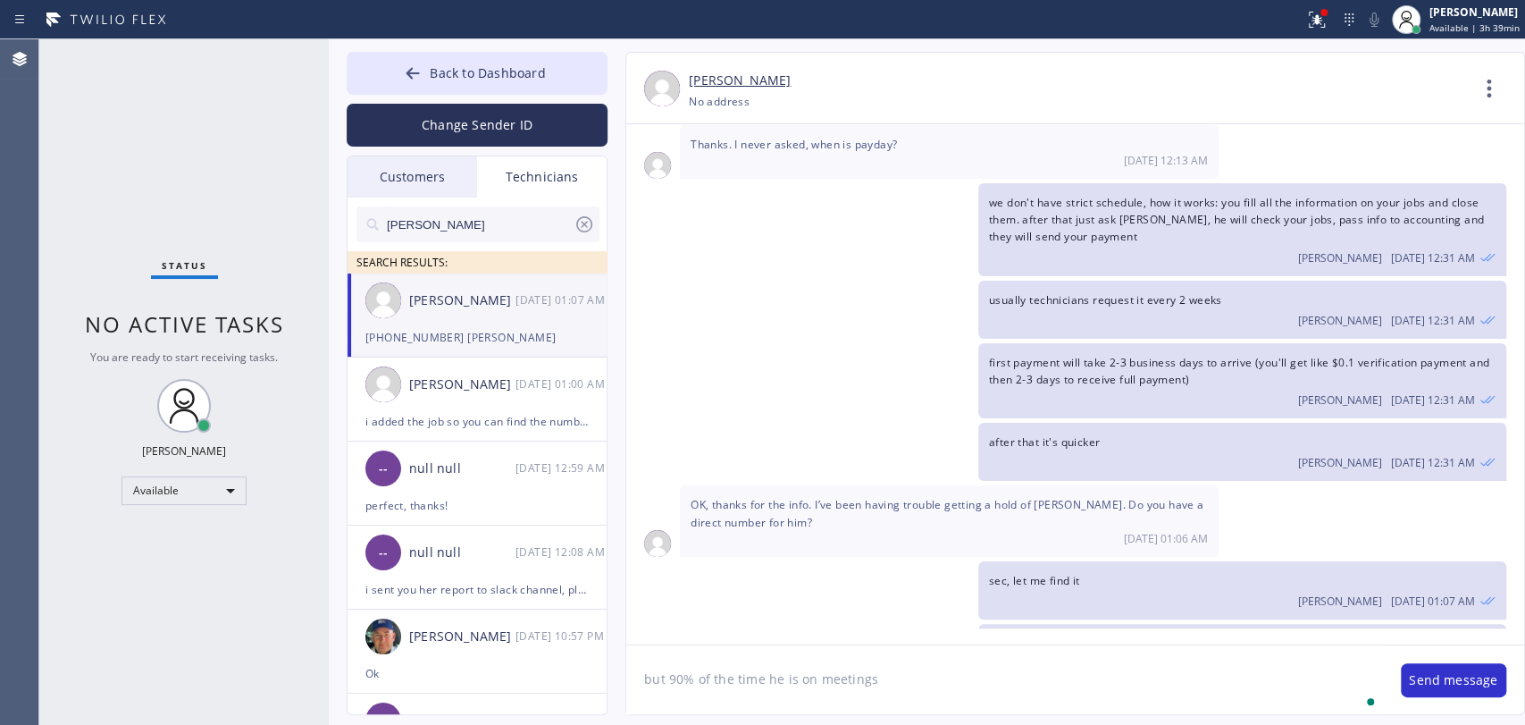
type textarea "but 90% of the time he is on meetings"
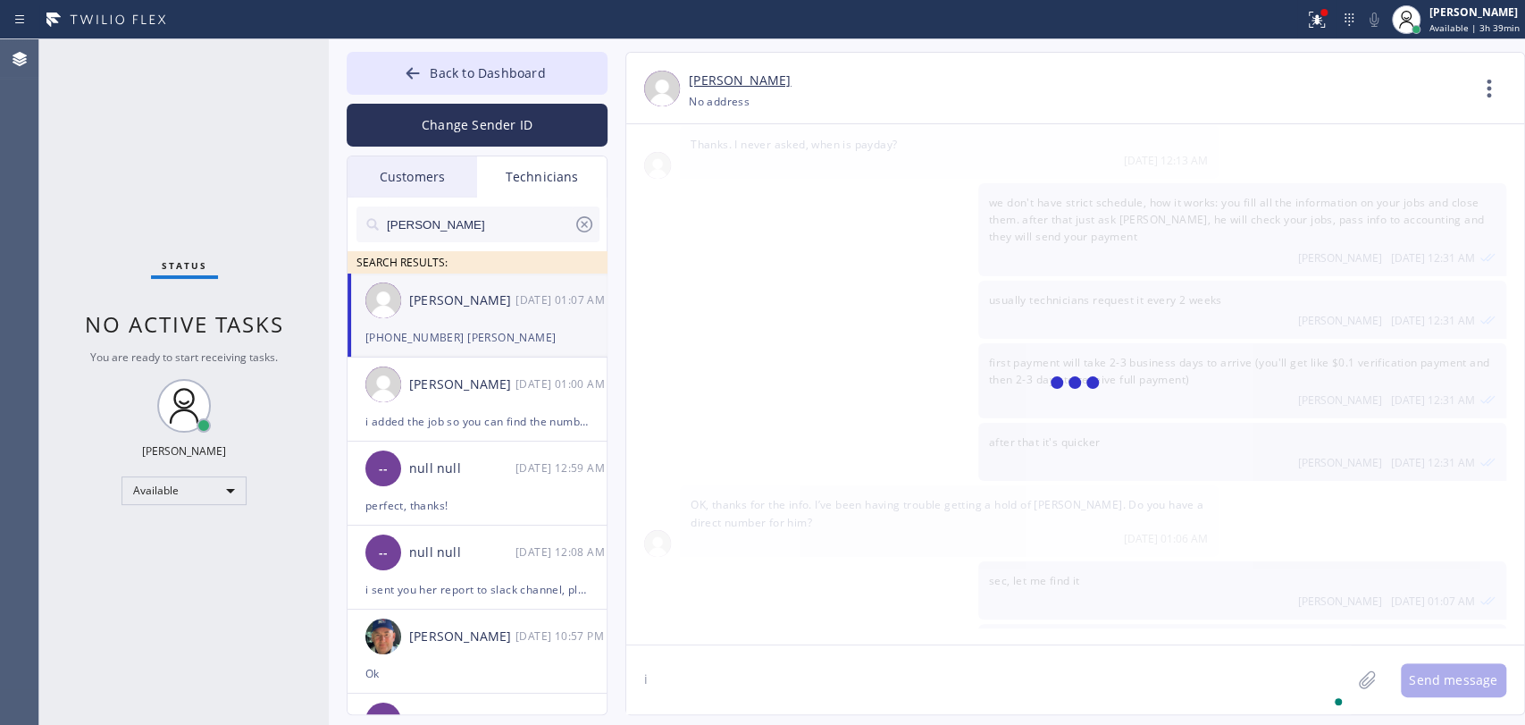
scroll to position [4125, 0]
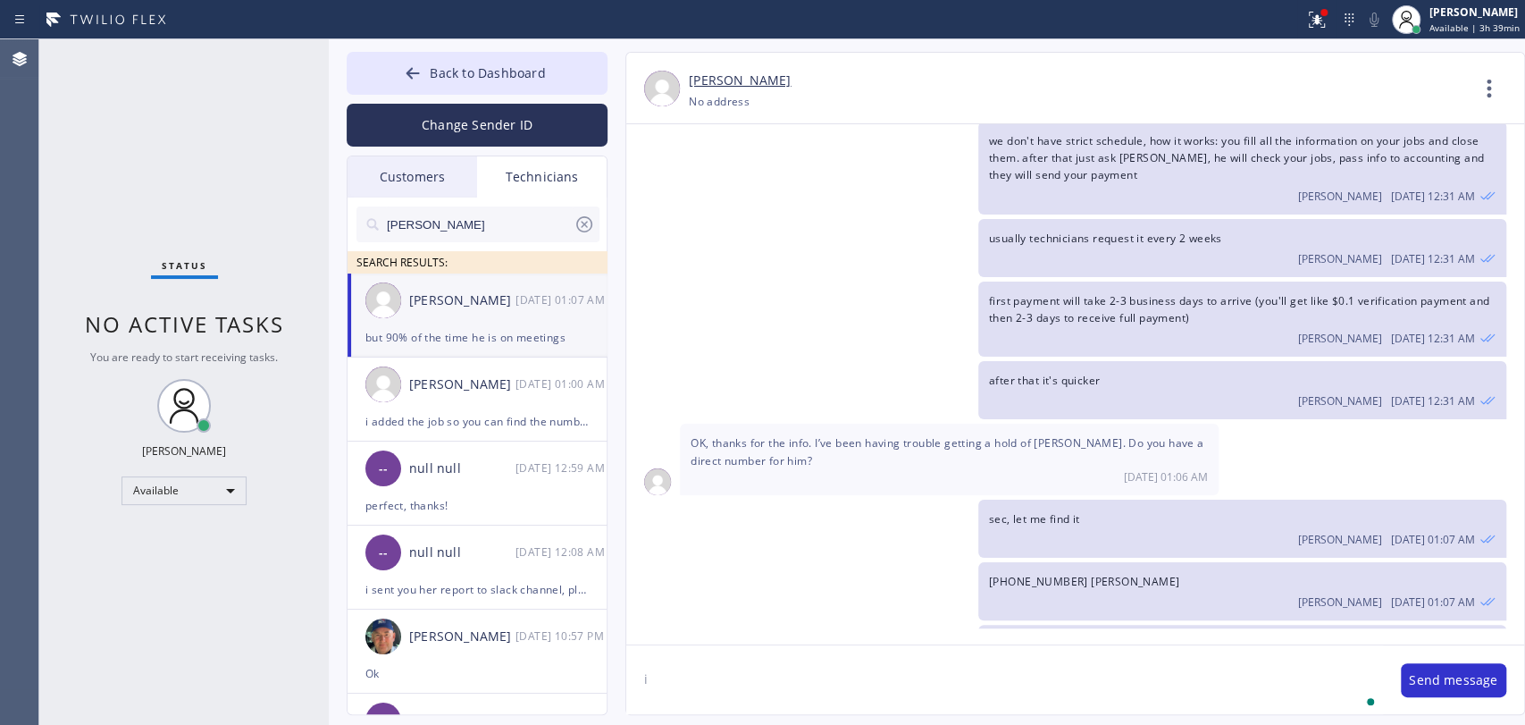
click at [770, 686] on textarea "i" at bounding box center [1004, 679] width 757 height 69
click at [769, 686] on textarea "i" at bounding box center [1004, 679] width 757 height 69
type textarea "i"
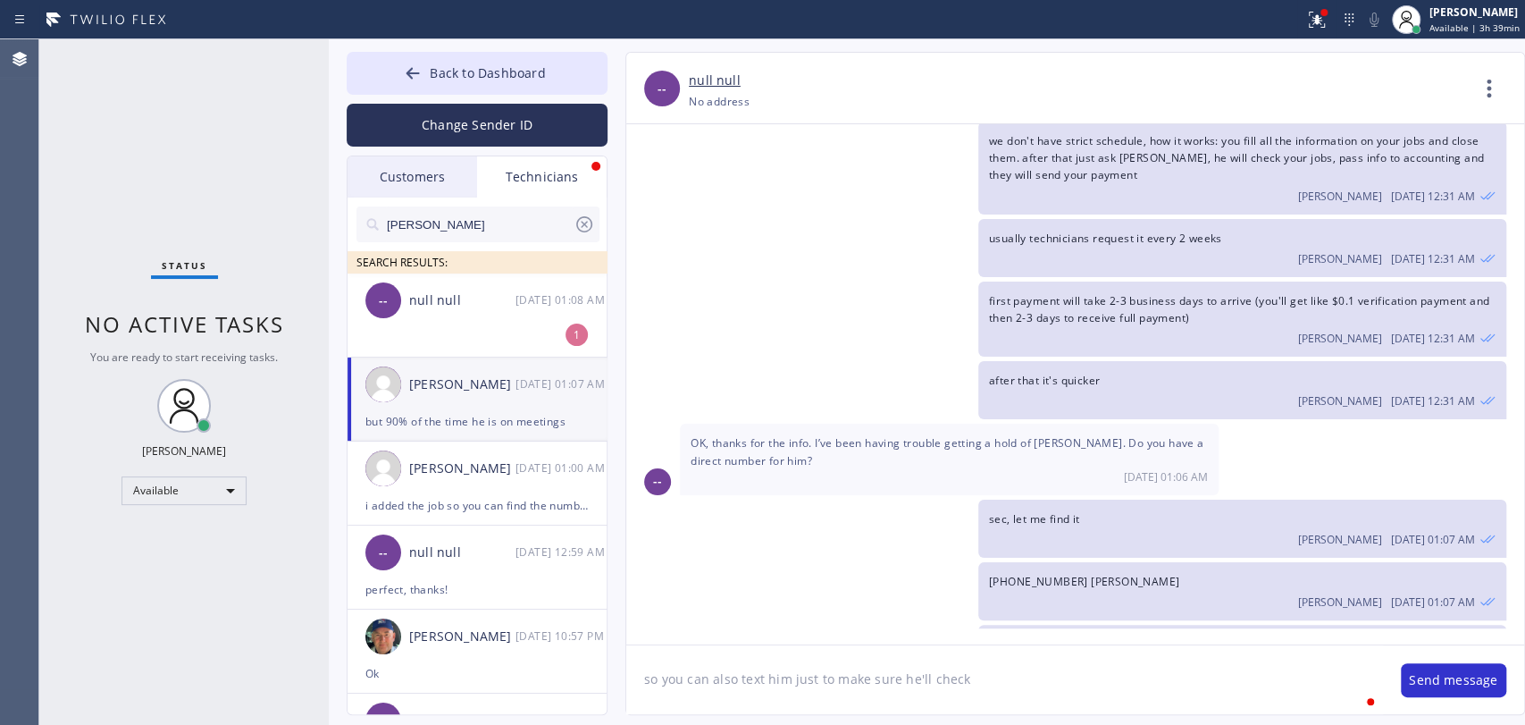
type textarea "so you can also text him just to make sure he'll check"
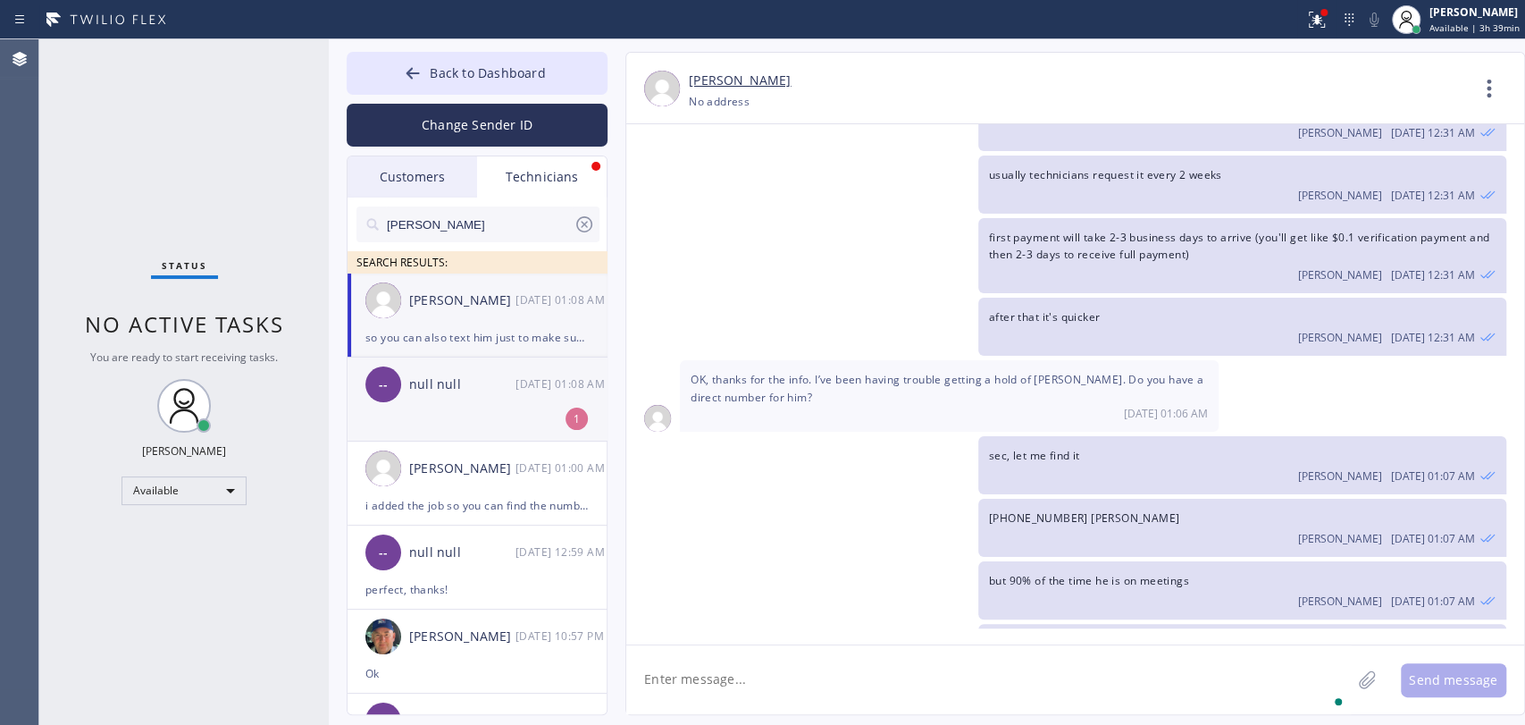
click at [469, 399] on div "-- null null 08/14 01:08 AM" at bounding box center [478, 384] width 261 height 54
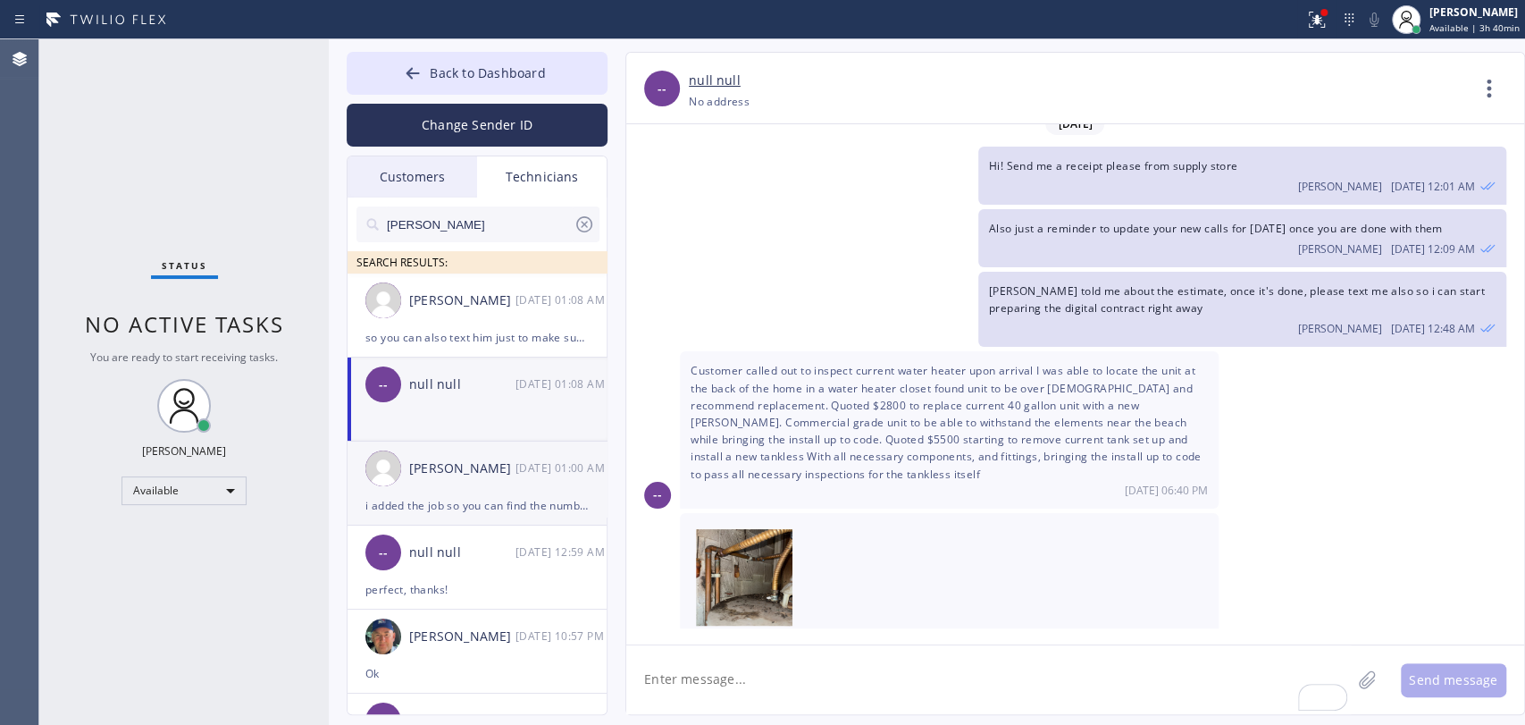
scroll to position [7352, 0]
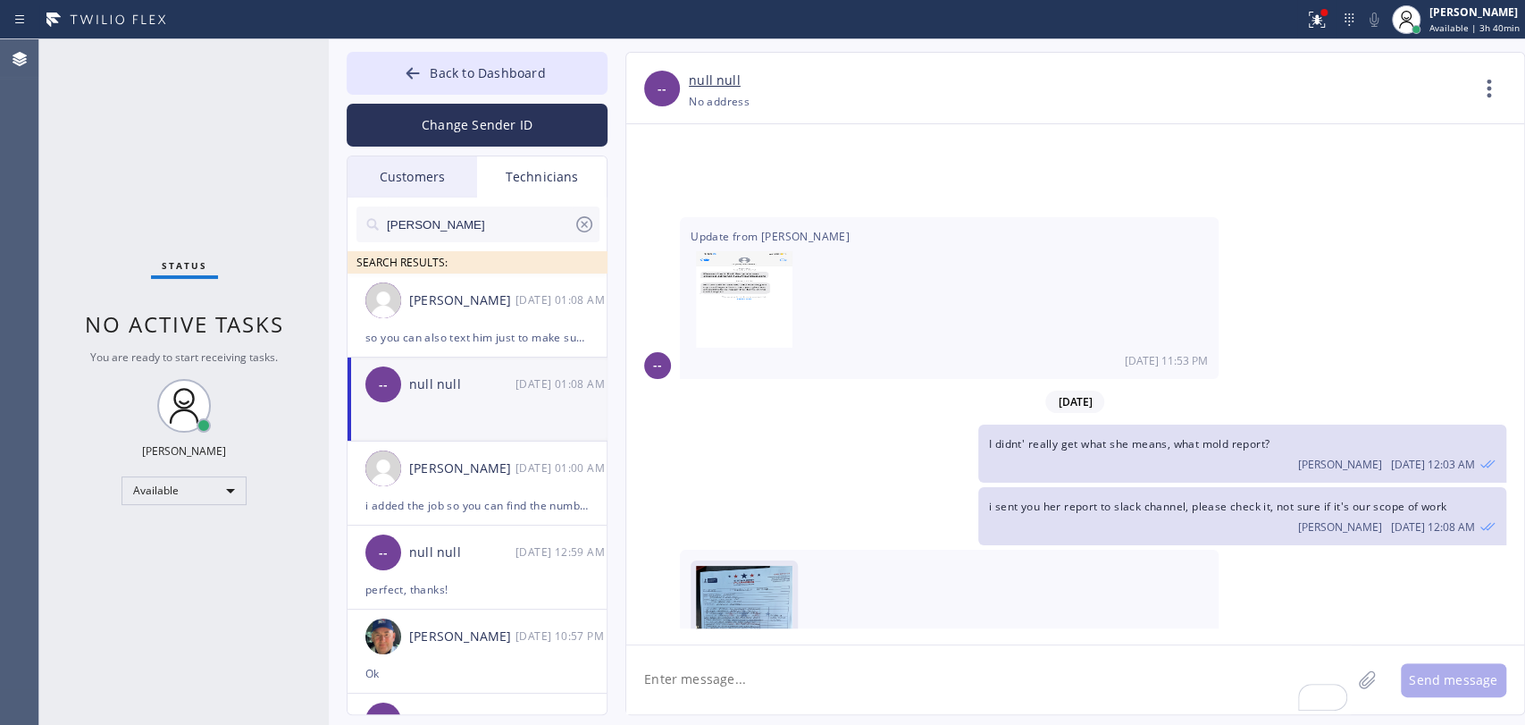
click at [722, 566] on img at bounding box center [744, 619] width 97 height 107
click at [692, 673] on textarea "To enrich screen reader interactions, please activate Accessibility in Grammarl…" at bounding box center [988, 679] width 725 height 69
type textarea "Great job!"
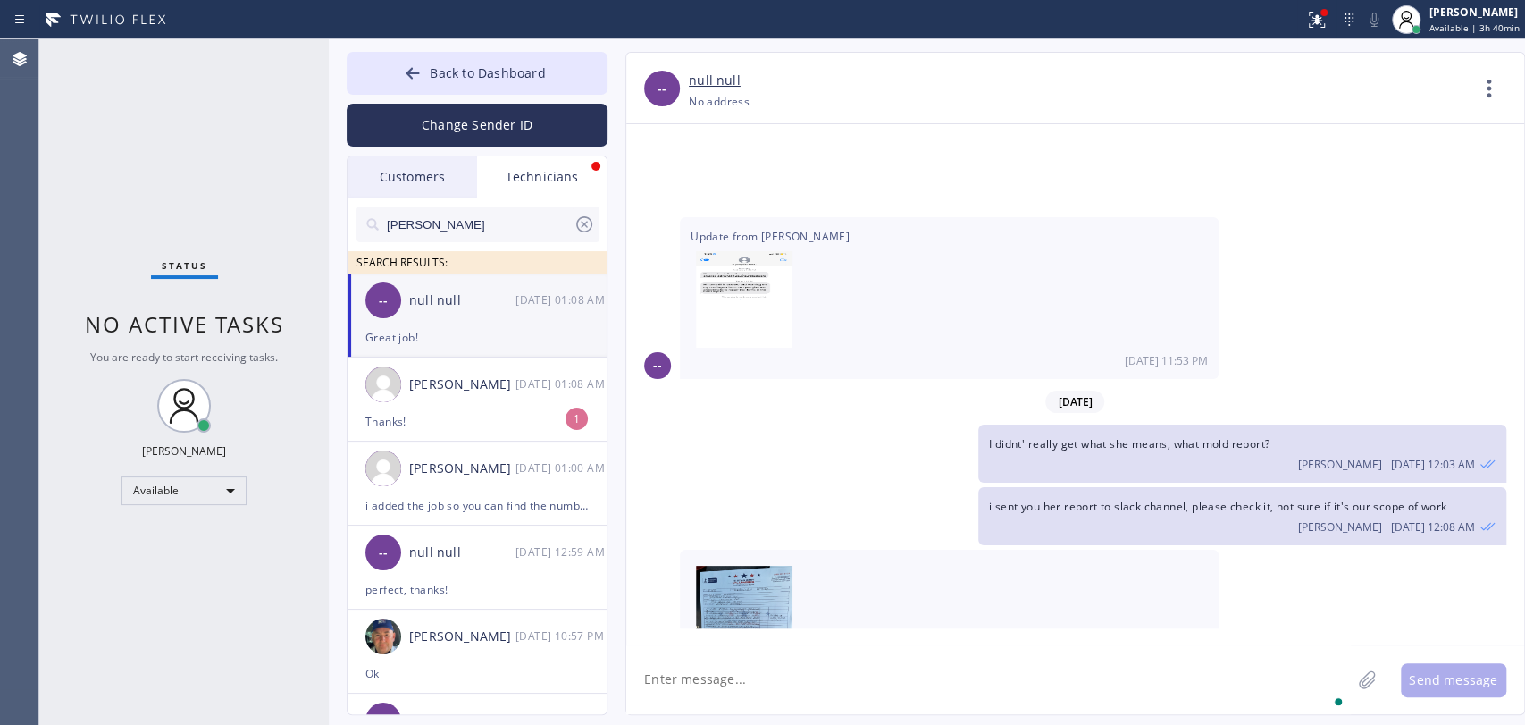
scroll to position [7414, 0]
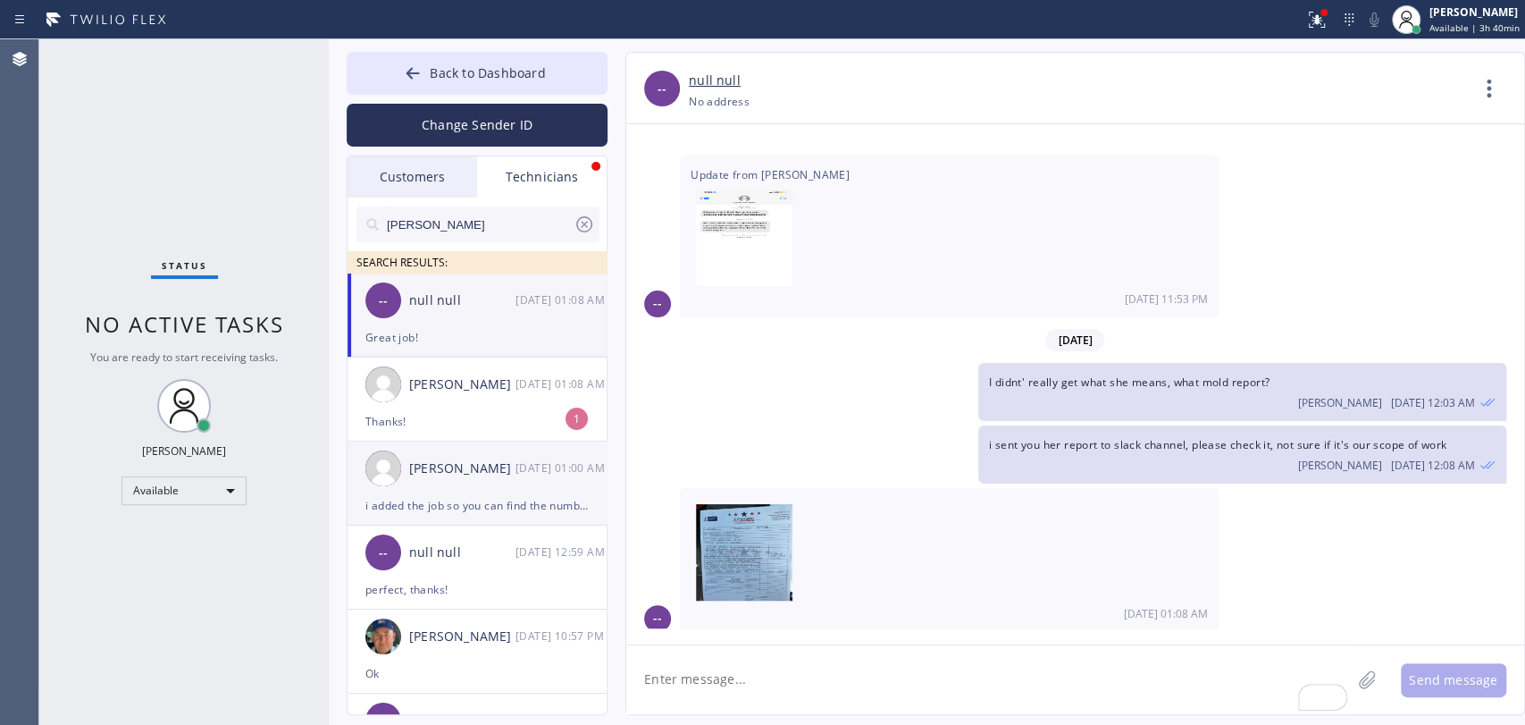
click at [467, 466] on div "[PERSON_NAME]" at bounding box center [462, 468] width 106 height 21
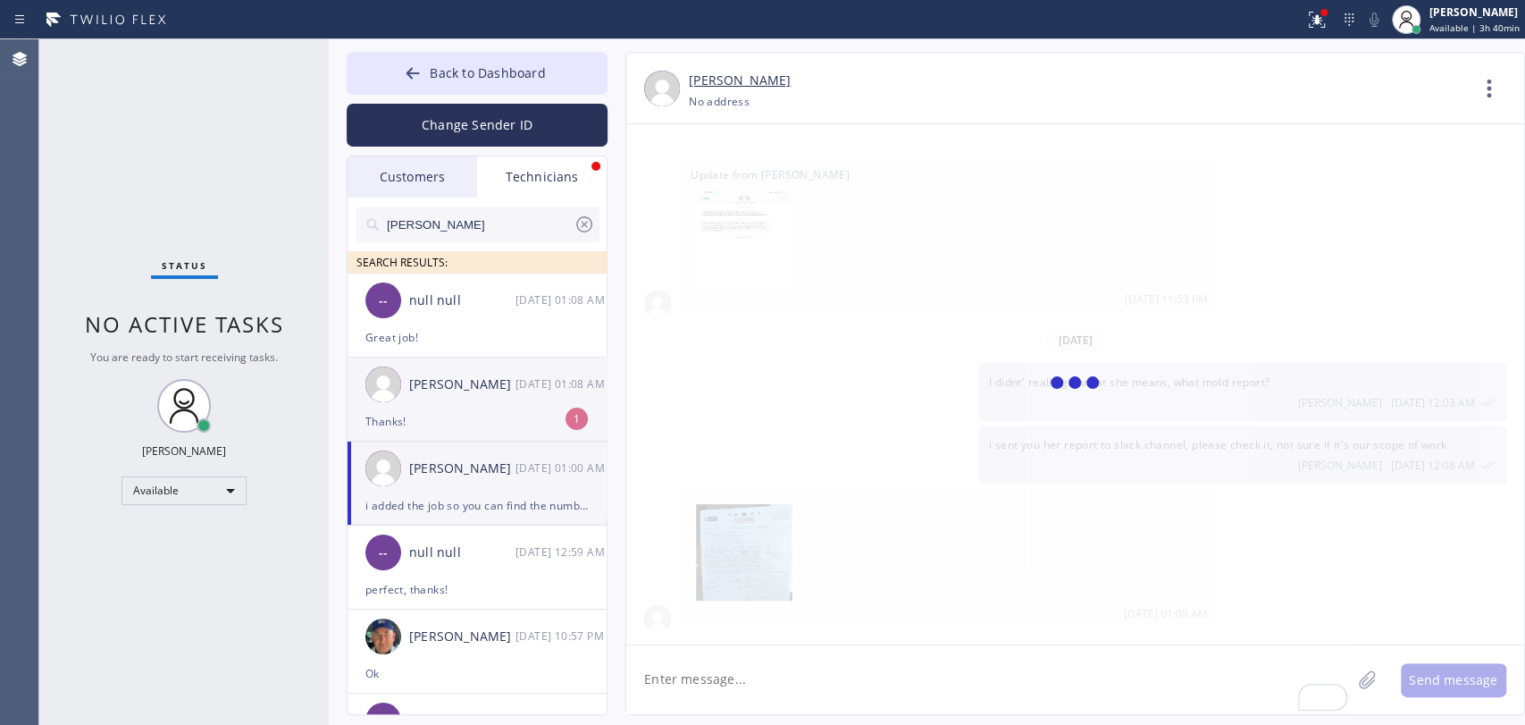
click at [450, 423] on div "Thanks!" at bounding box center [477, 421] width 223 height 21
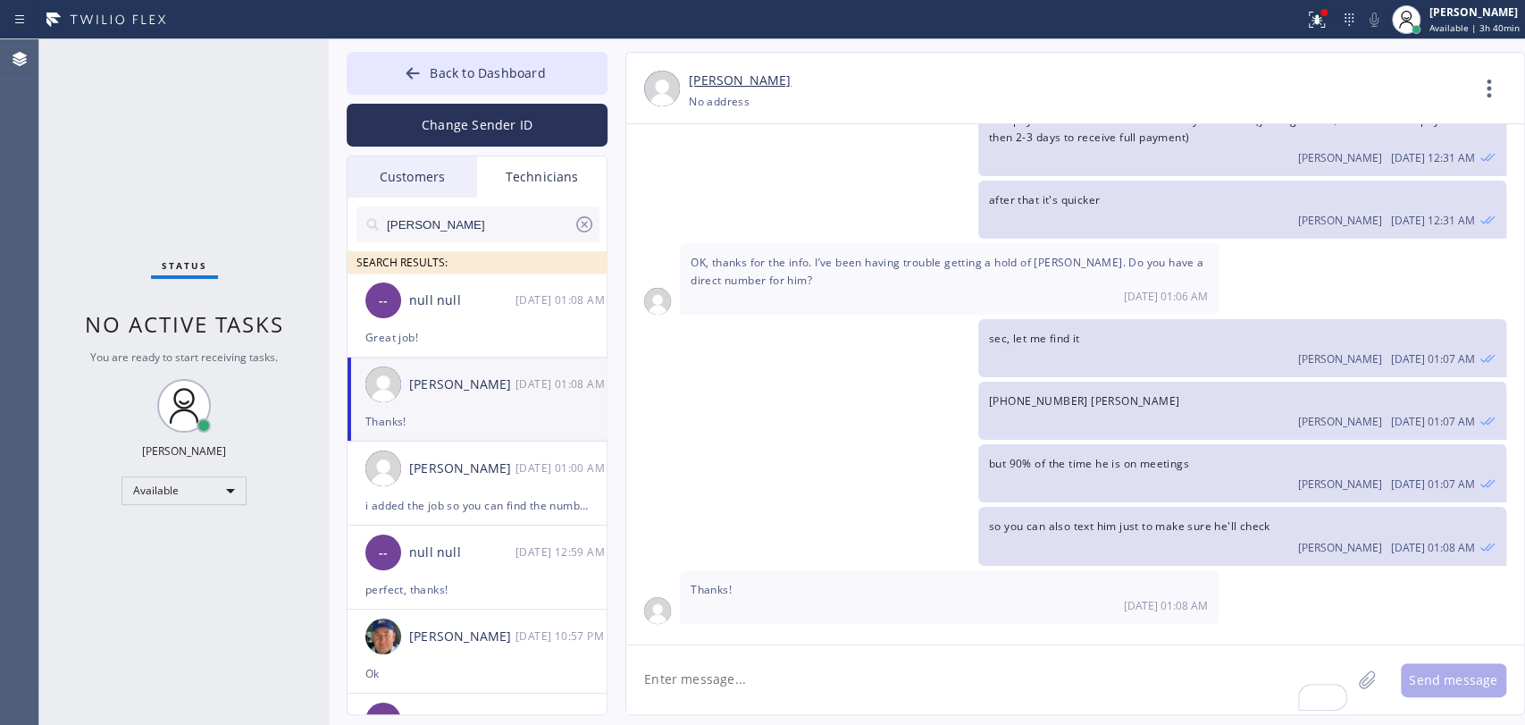
scroll to position [4246, 0]
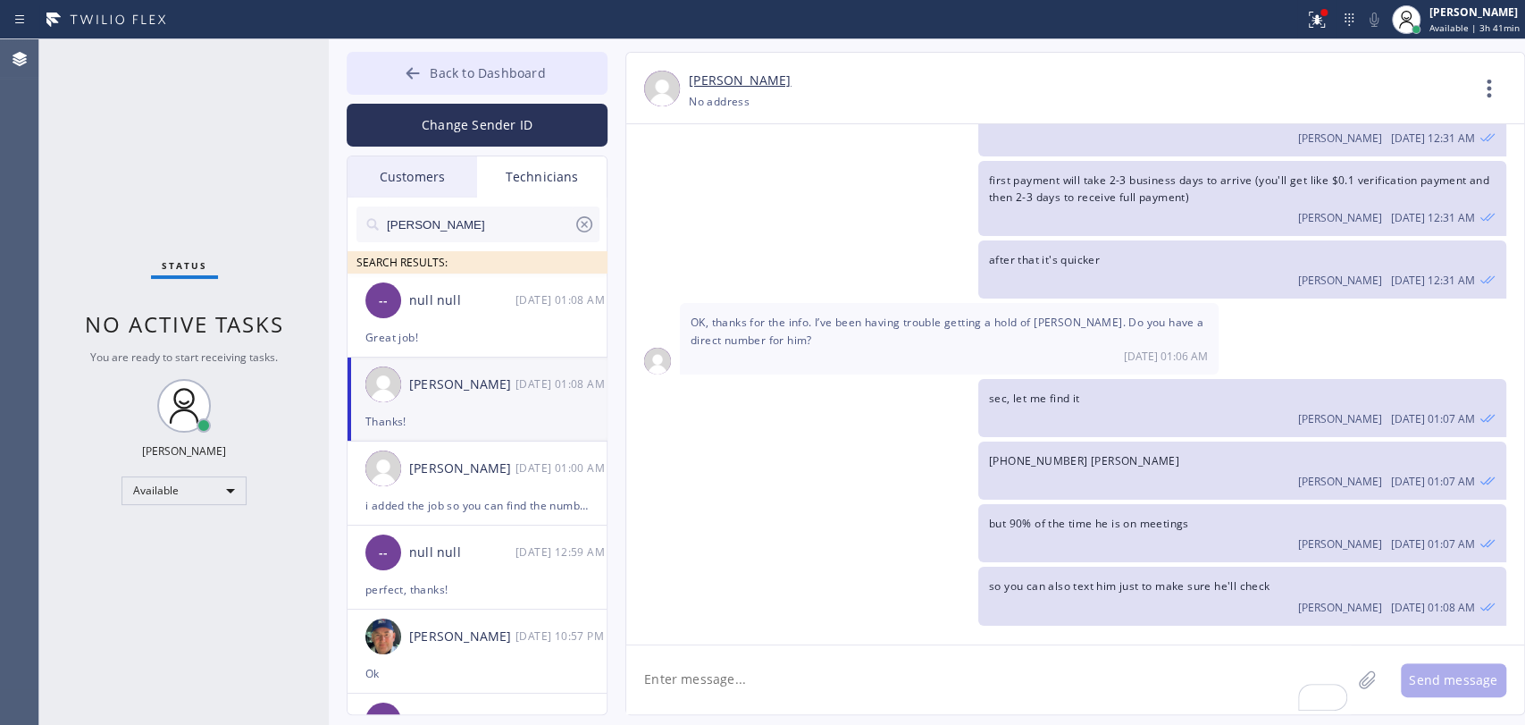
click at [529, 62] on button "Back to Dashboard" at bounding box center [477, 73] width 261 height 43
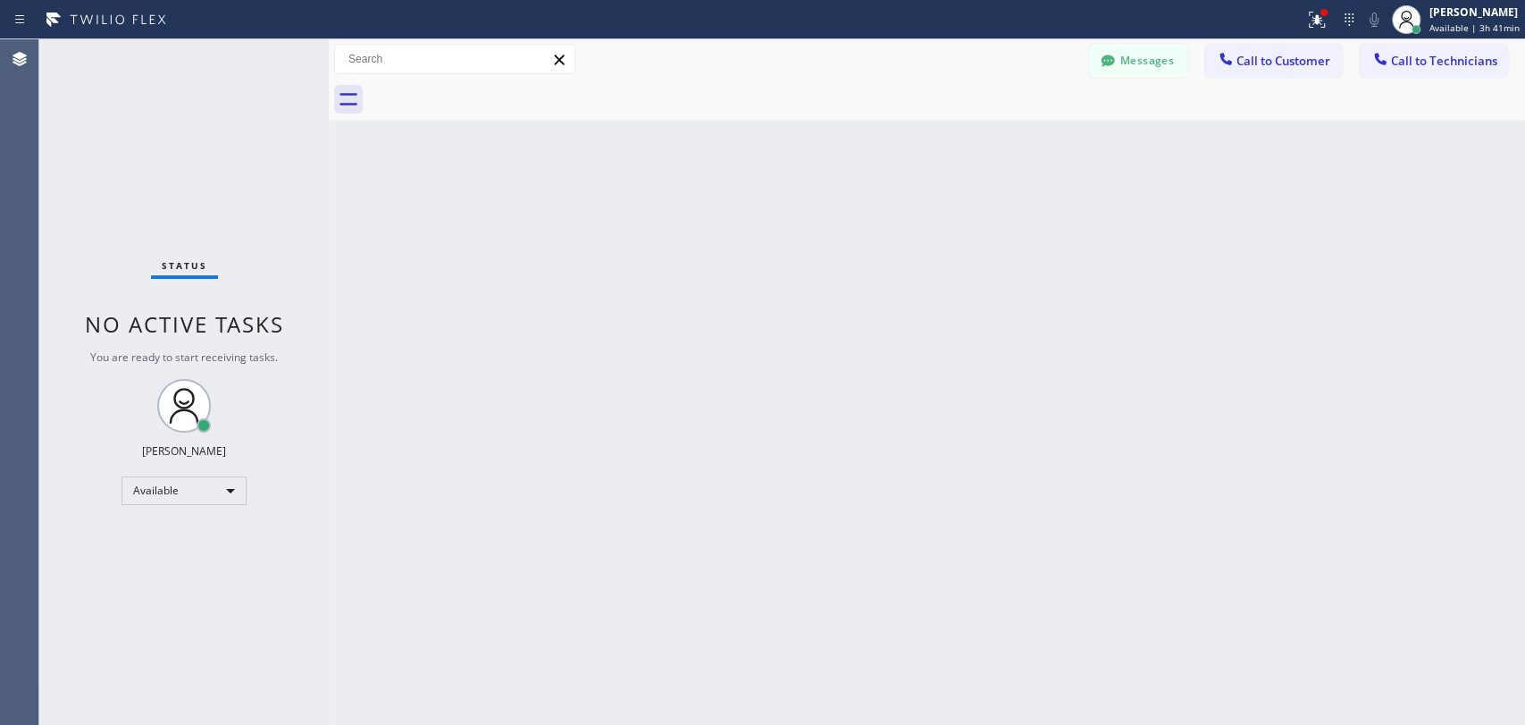
click at [1419, 56] on span "Call to Technicians" at bounding box center [1444, 61] width 106 height 16
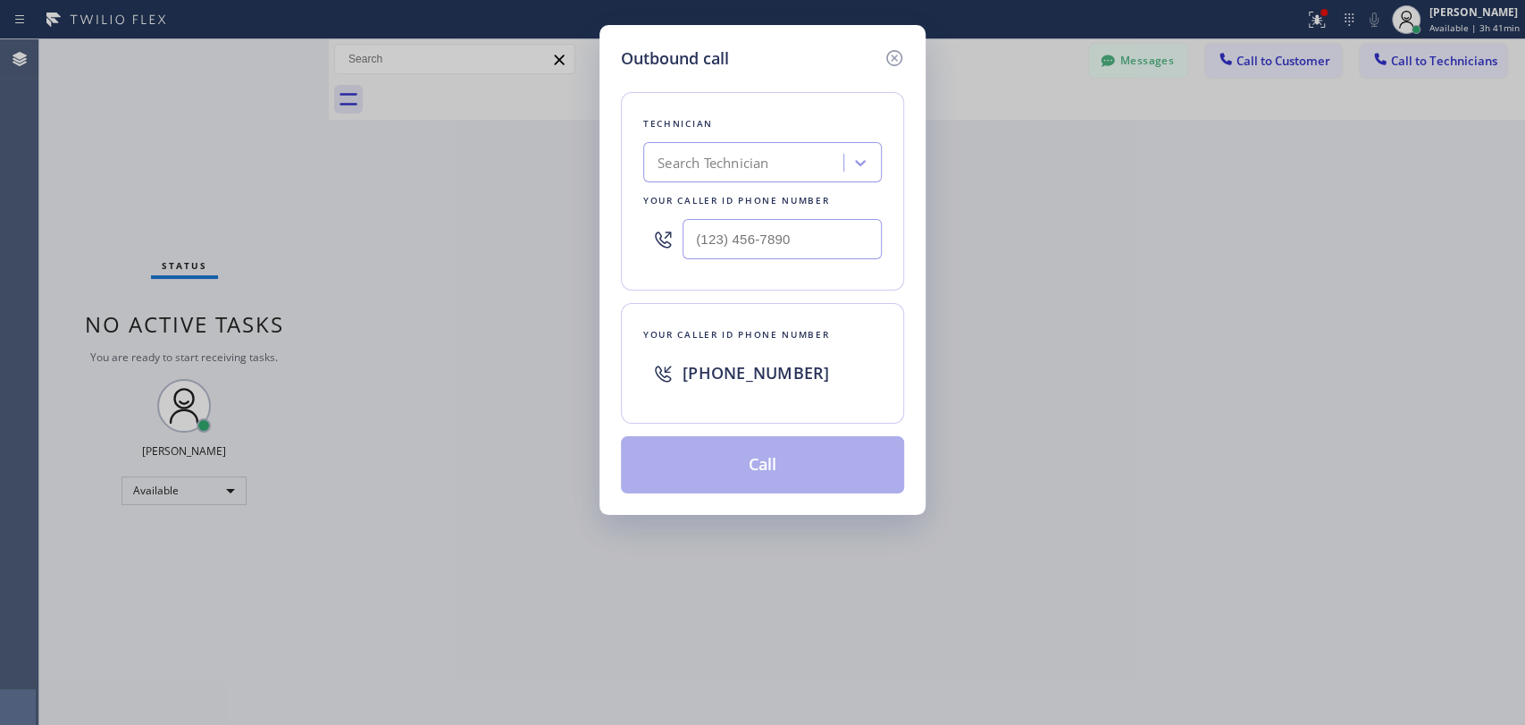
click at [836, 180] on div "Search Technician" at bounding box center [762, 162] width 239 height 40
type input "seva"
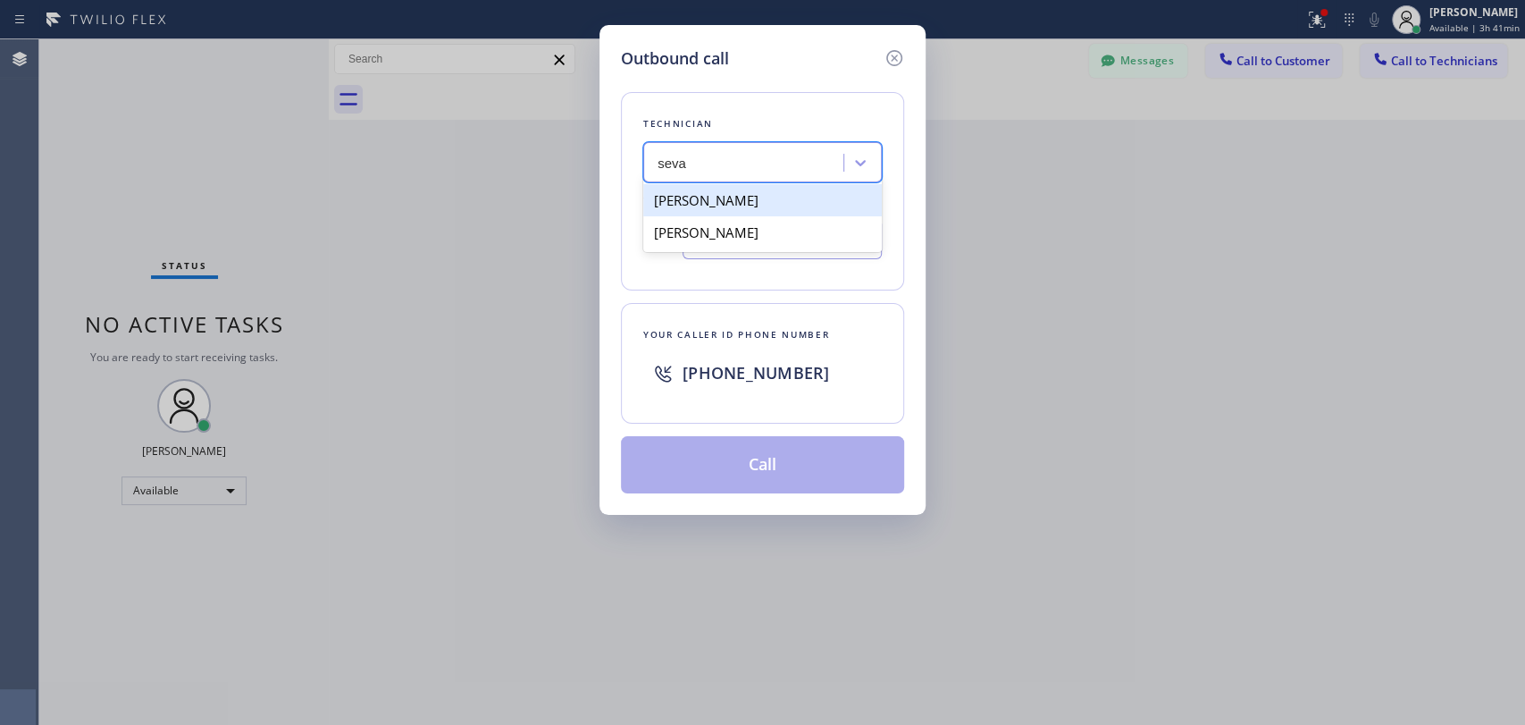
click at [710, 193] on div "Sevan Parseghian" at bounding box center [762, 200] width 239 height 32
type input "(818) 480-0219"
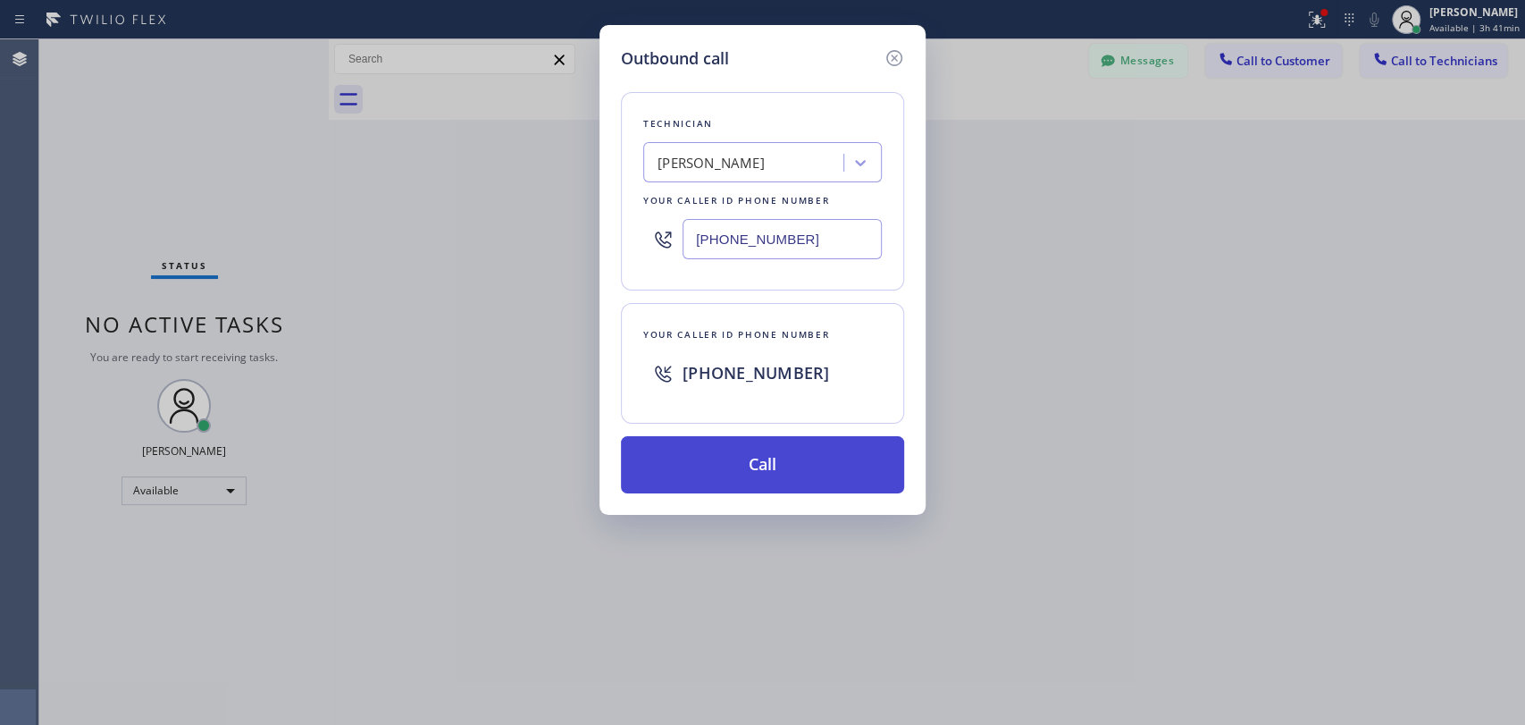
click at [732, 448] on button "Call" at bounding box center [762, 464] width 283 height 57
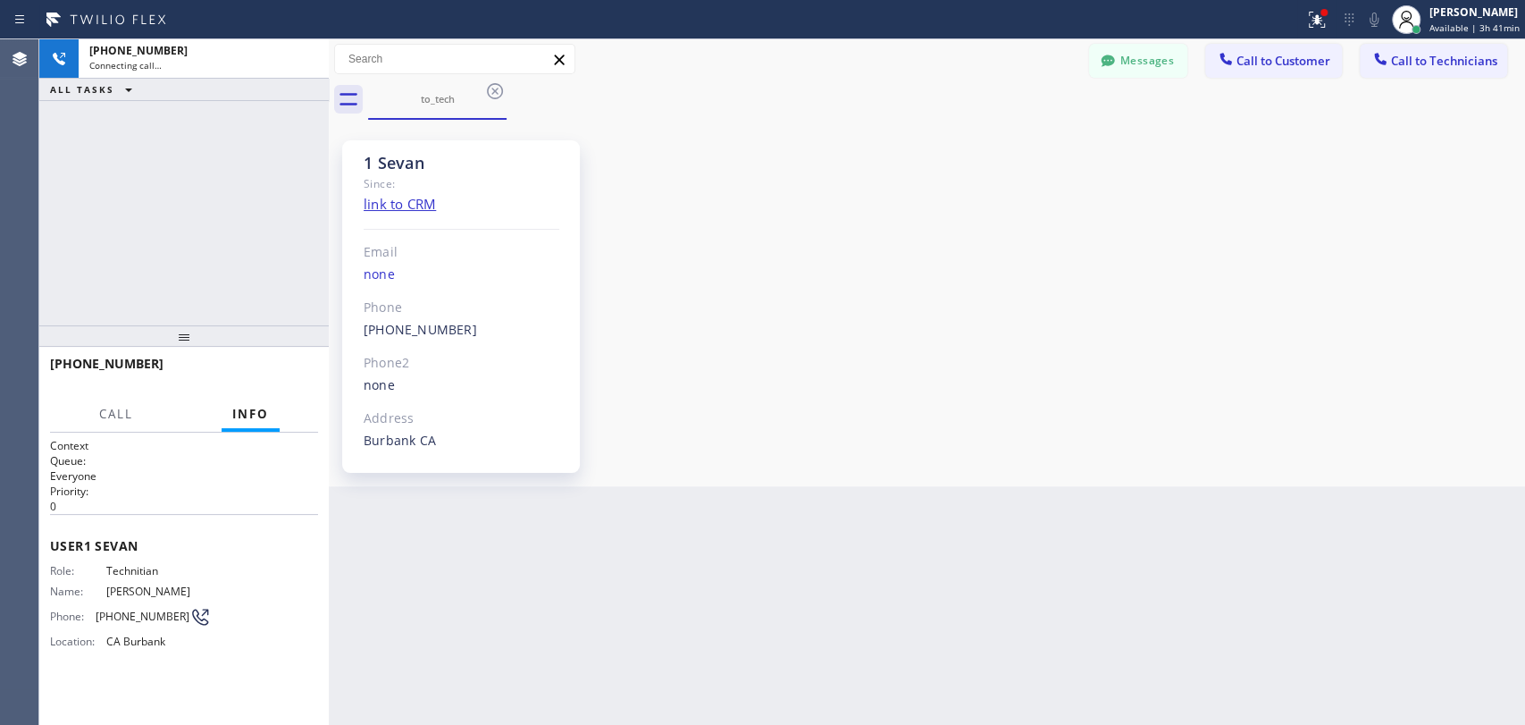
scroll to position [5363, 0]
click at [236, 338] on div at bounding box center [184, 335] width 290 height 21
click at [246, 362] on button "HANG UP" at bounding box center [276, 371] width 83 height 25
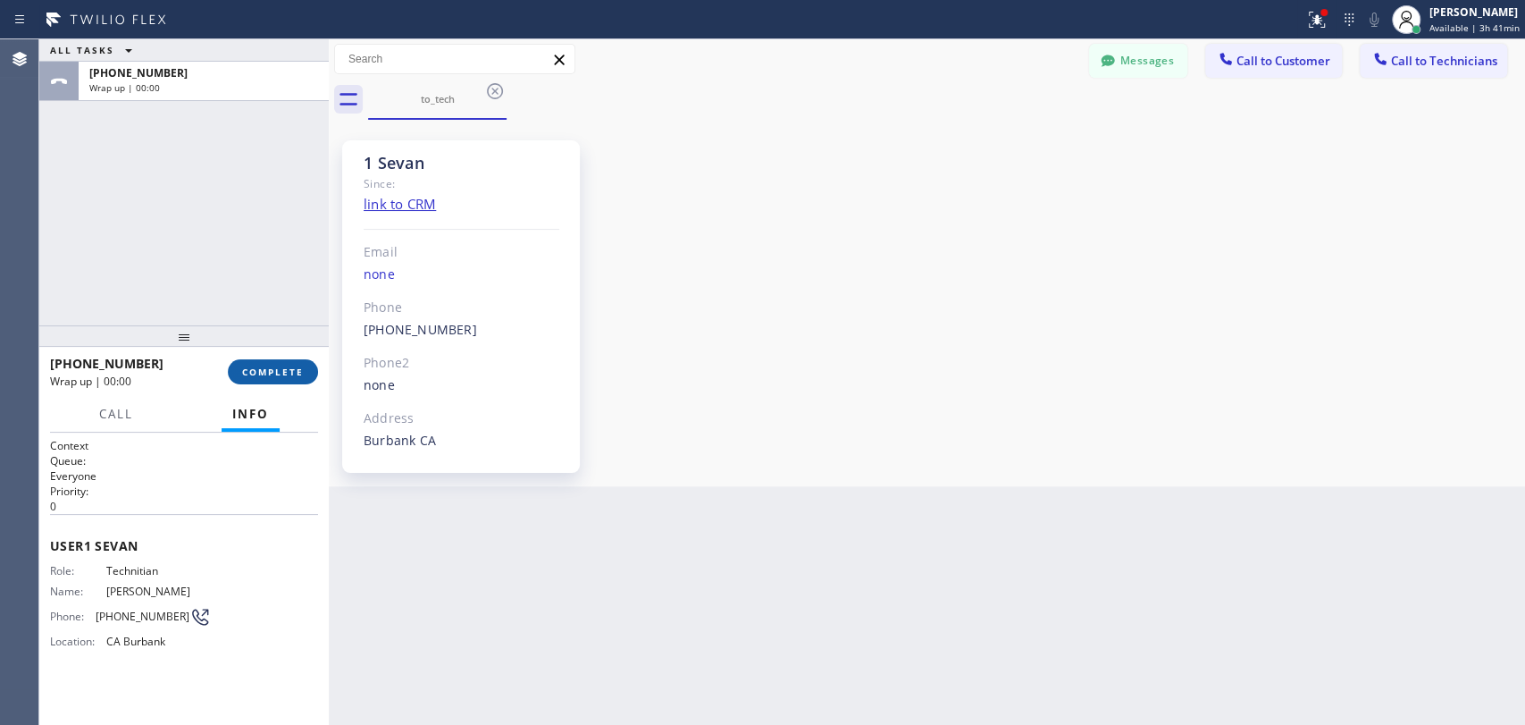
click at [260, 366] on span "COMPLETE" at bounding box center [273, 372] width 62 height 13
click at [217, 263] on div "ALL TASKS ALL TASKS ACTIVE TASKS TASKS IN WRAP UP +18184800219 Wrap up | 00:00" at bounding box center [184, 182] width 290 height 286
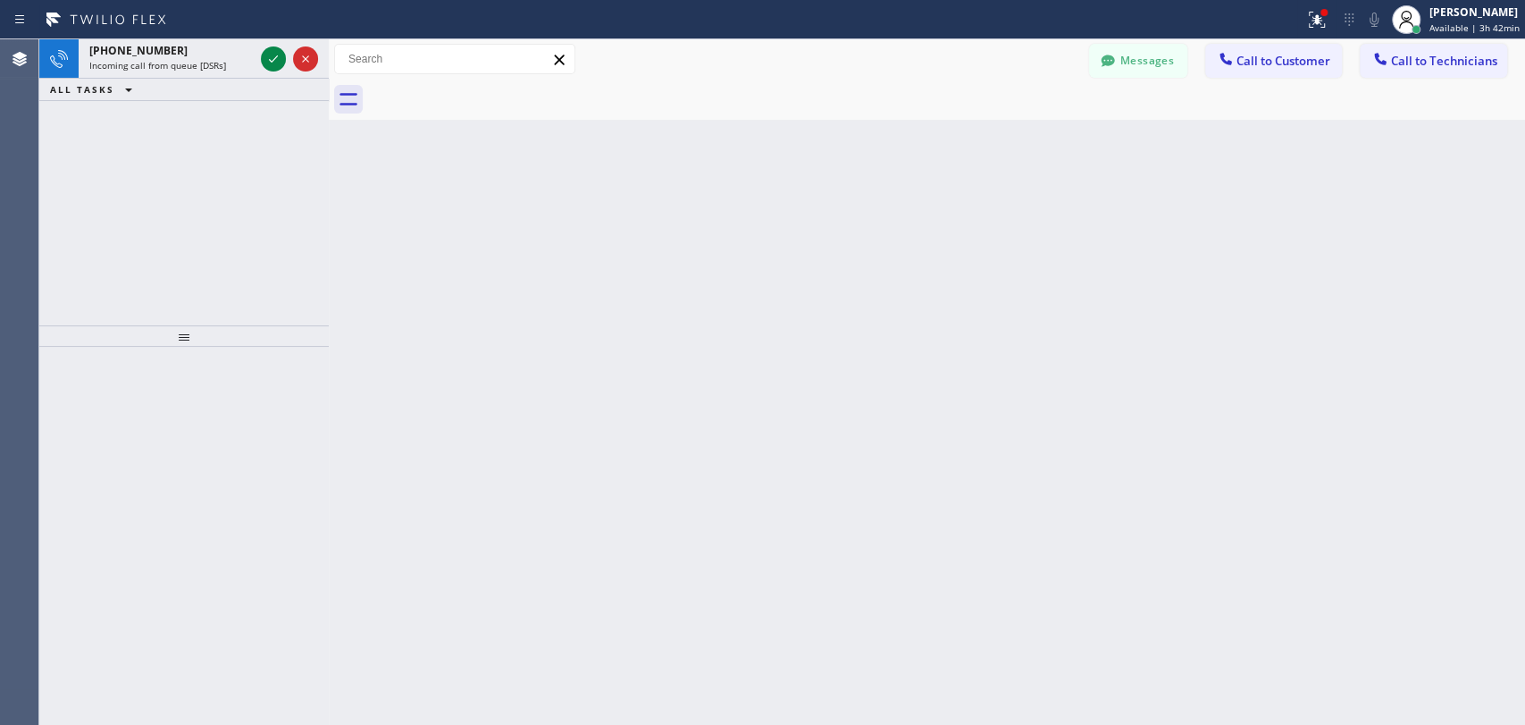
click at [157, 84] on div "ALL TASKS ALL TASKS ACTIVE TASKS TASKS IN WRAP UP" at bounding box center [184, 90] width 290 height 22
click at [164, 67] on span "Incoming call from queue [DSRs]" at bounding box center [157, 65] width 137 height 13
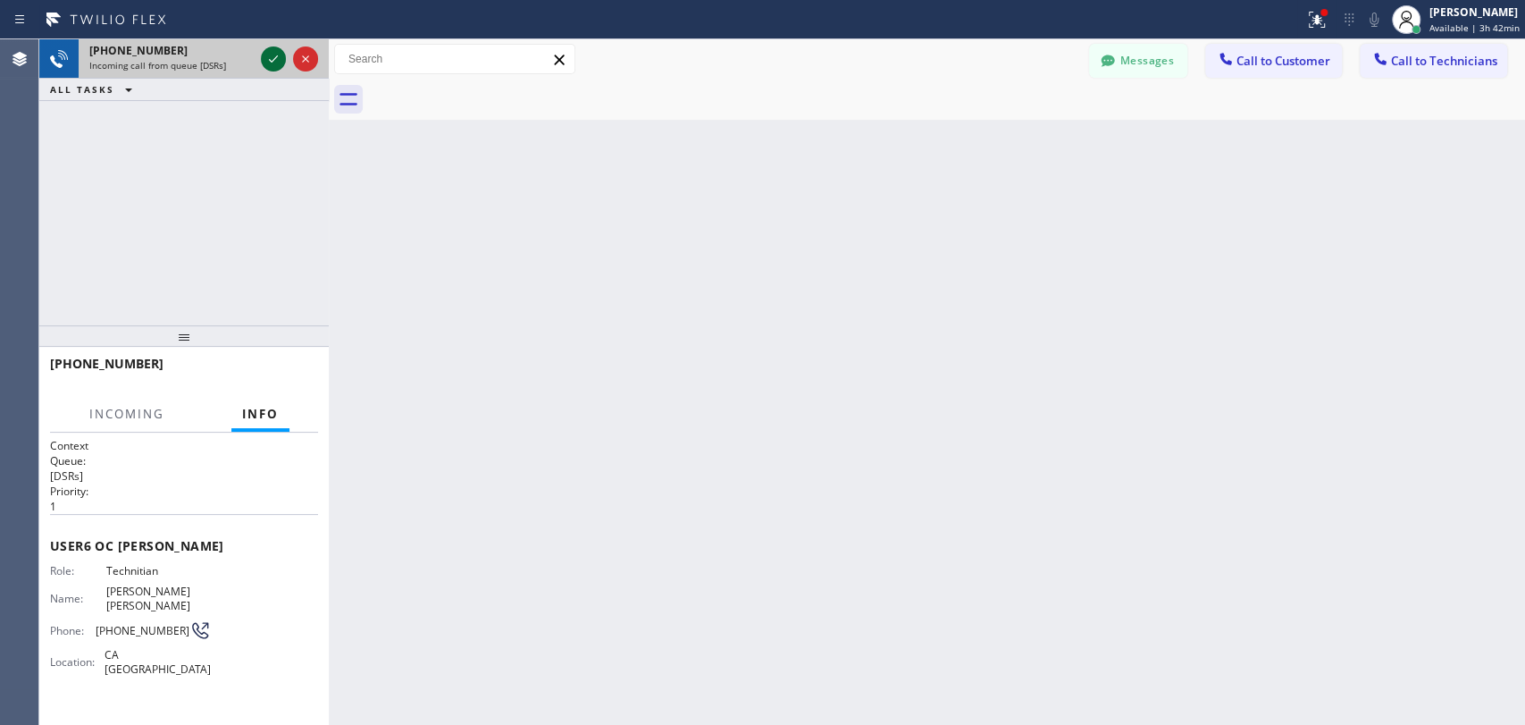
click at [272, 67] on icon at bounding box center [273, 58] width 21 height 21
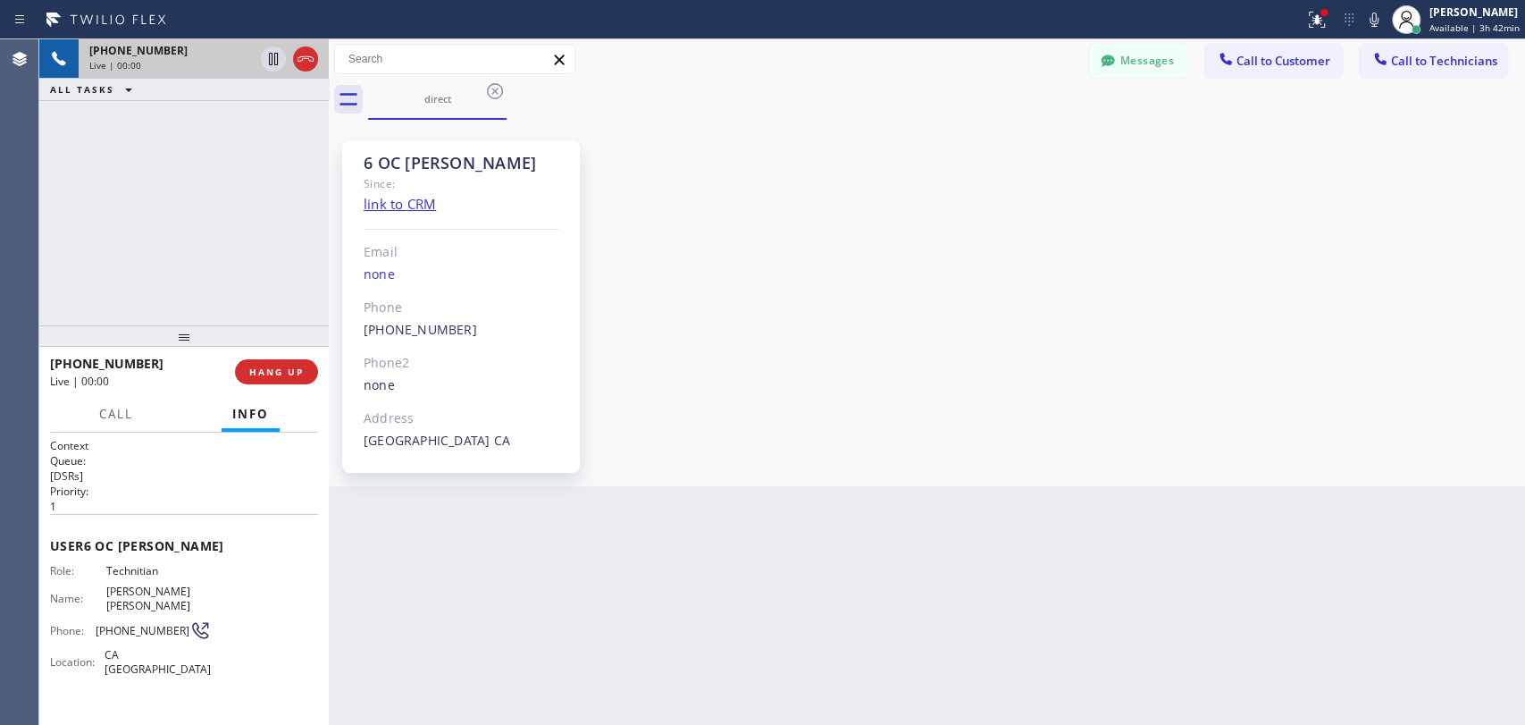
scroll to position [7414, 0]
click at [1153, 71] on button "Messages" at bounding box center [1138, 61] width 98 height 34
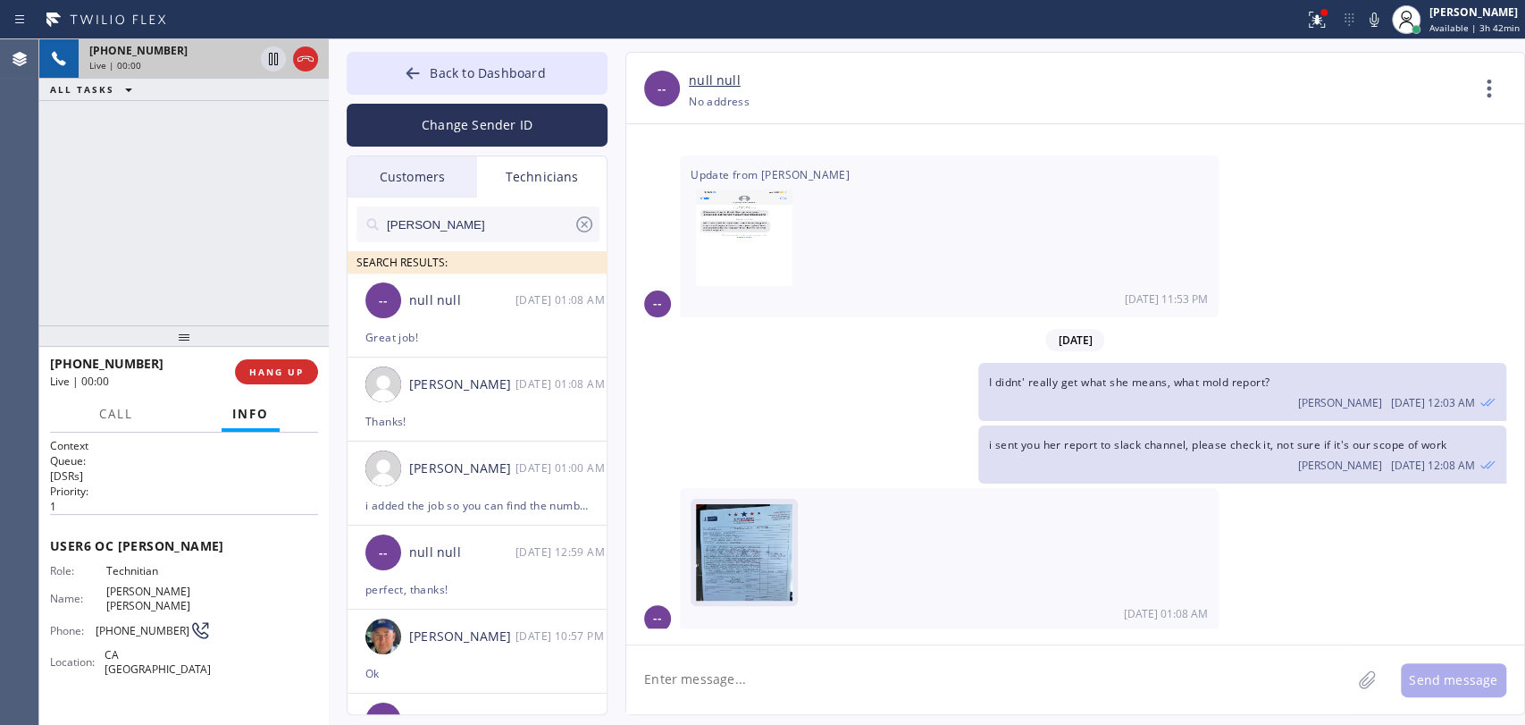
click at [773, 506] on img at bounding box center [744, 557] width 97 height 107
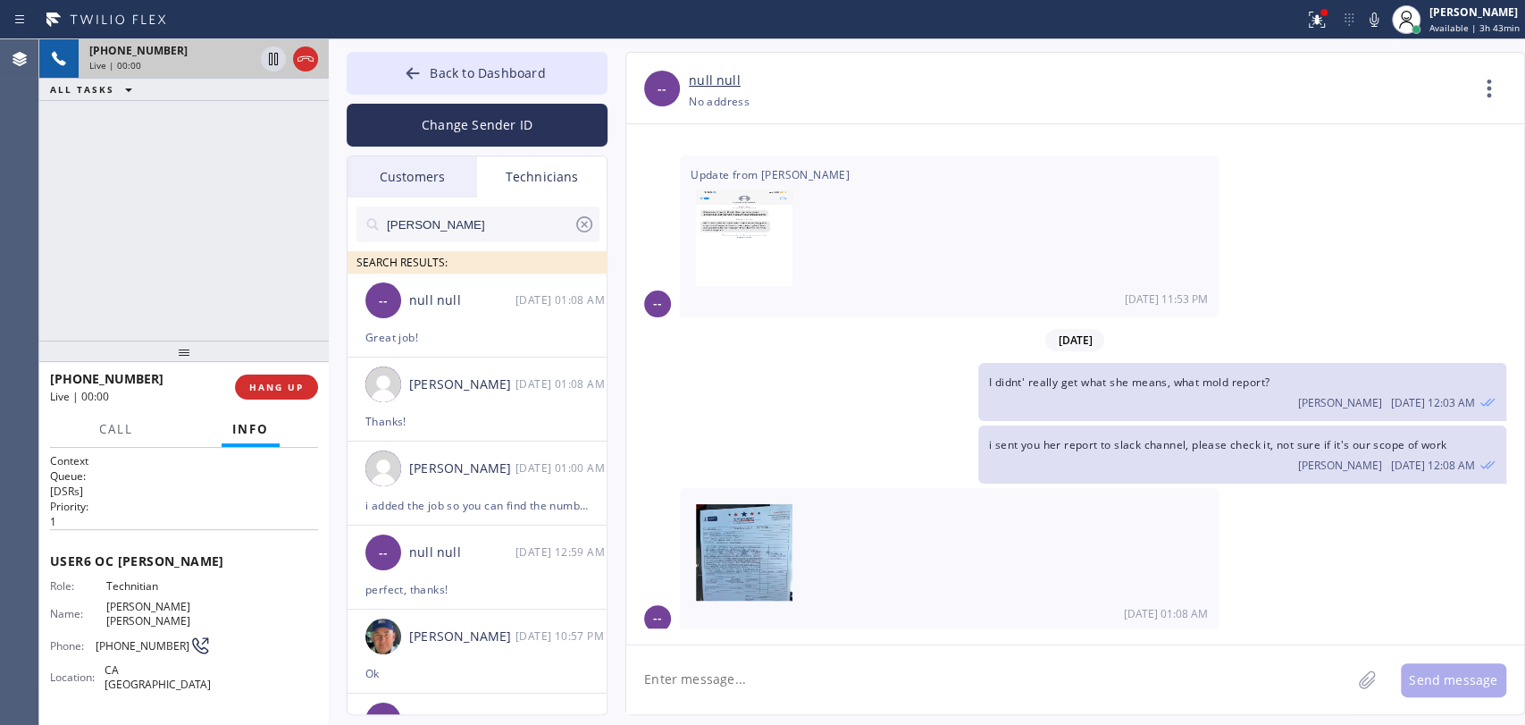
drag, startPoint x: 162, startPoint y: 339, endPoint x: 151, endPoint y: 353, distance: 17.9
click at [151, 353] on div at bounding box center [184, 350] width 290 height 21
drag, startPoint x: 328, startPoint y: 325, endPoint x: 307, endPoint y: 325, distance: 20.6
click at [308, 325] on div "+19095347004 Live | 00:00 ALL TASKS ALL TASKS ACTIVE TASKS TASKS IN WRAP UP +19…" at bounding box center [782, 381] width 1486 height 685
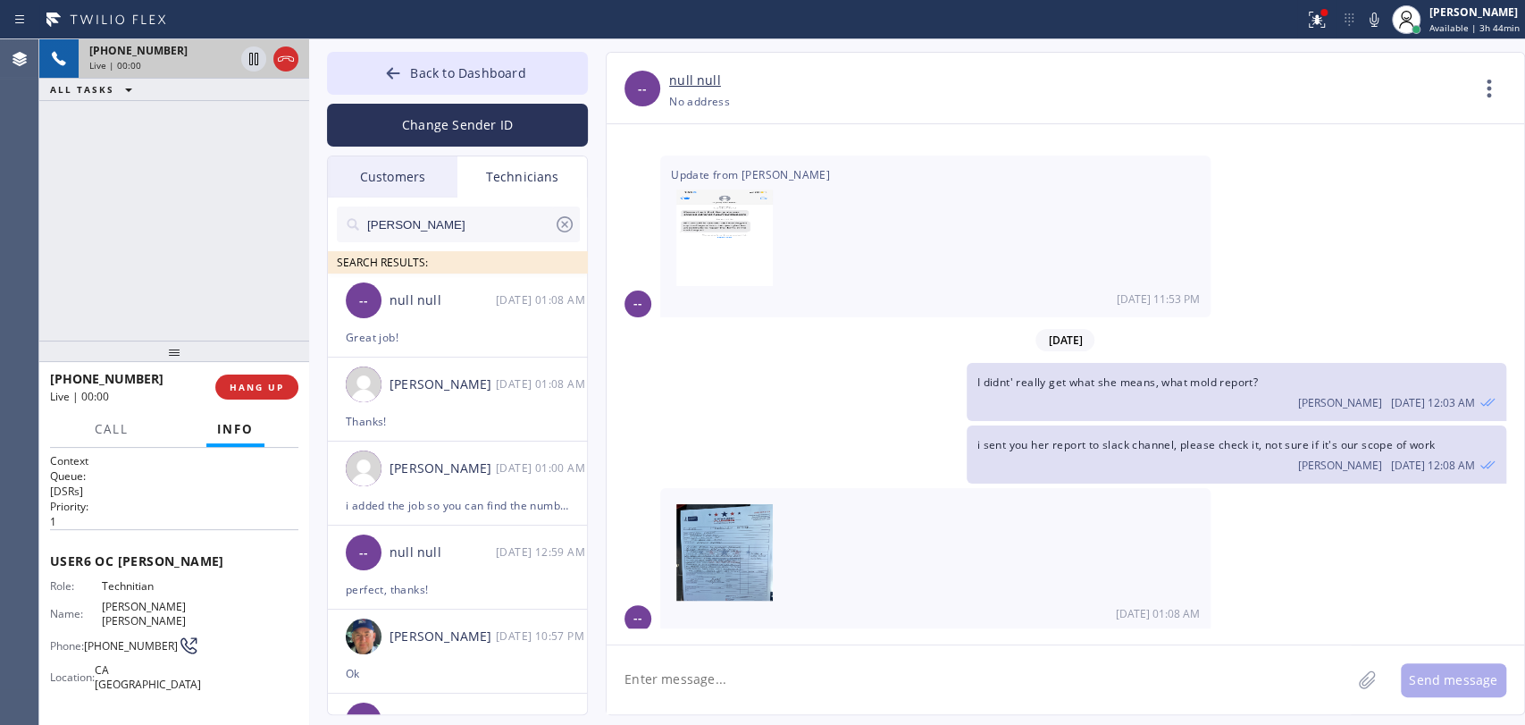
click at [1144, 374] on span "I didnt' really get what she means, what mold report?" at bounding box center [1118, 381] width 281 height 15
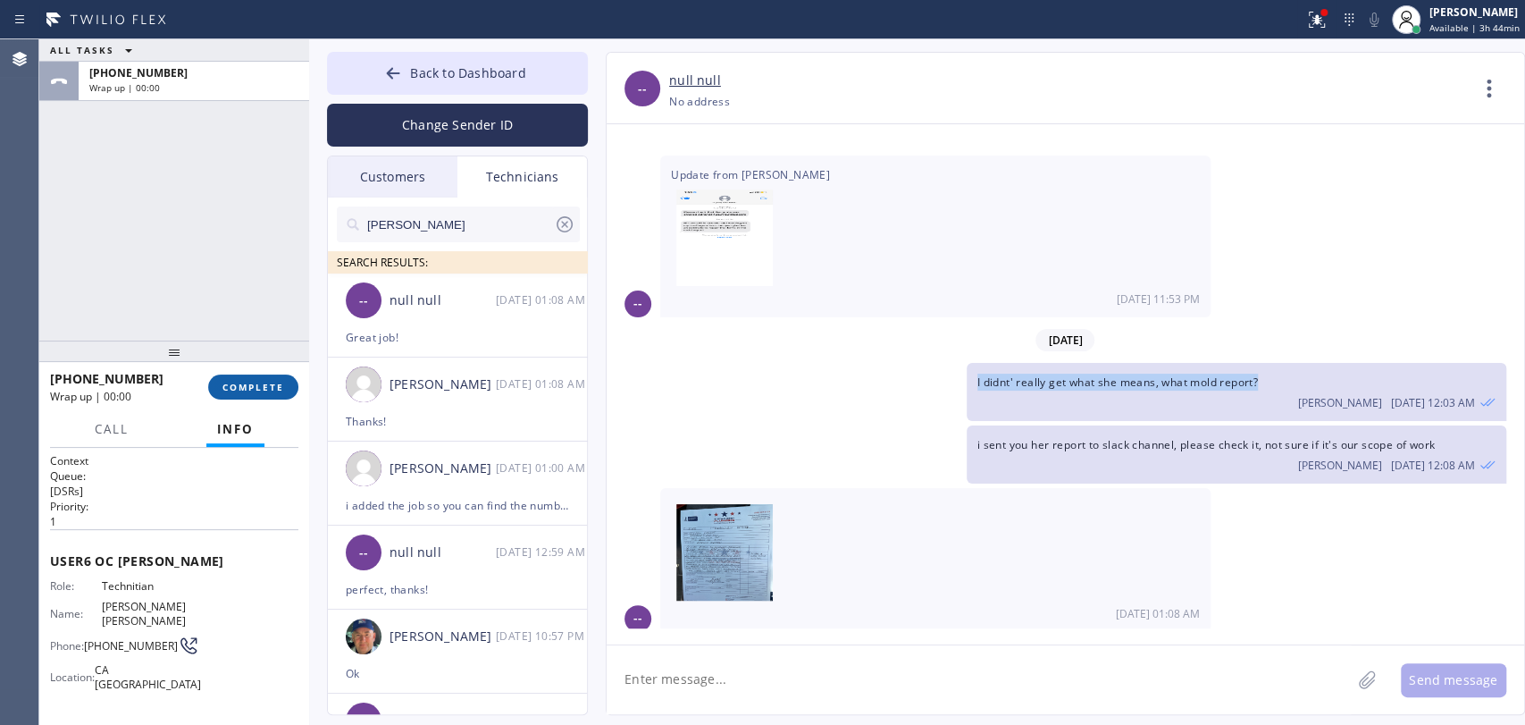
click at [257, 388] on span "COMPLETE" at bounding box center [254, 387] width 62 height 13
click at [420, 55] on button "Back to Dashboard" at bounding box center [457, 73] width 261 height 43
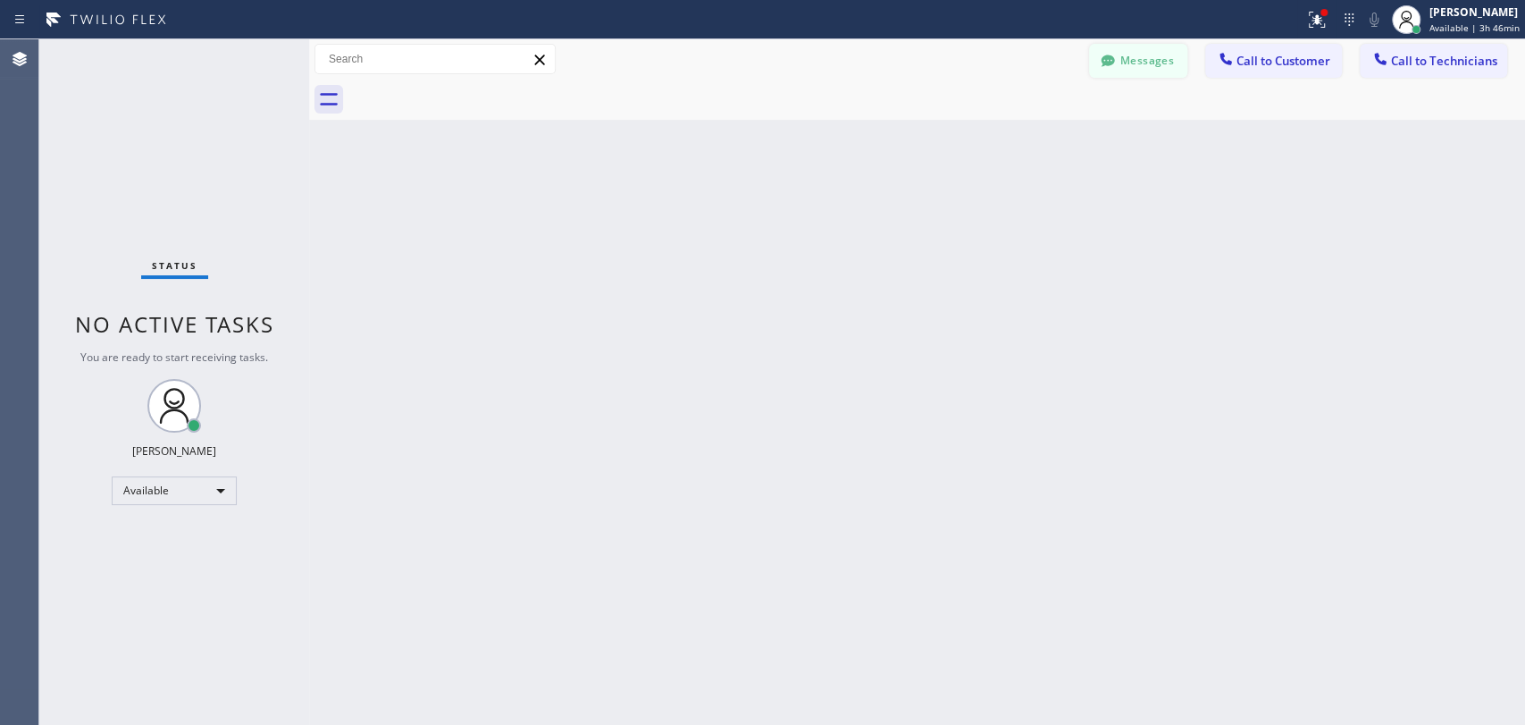
click at [1158, 53] on button "Messages" at bounding box center [1138, 61] width 98 height 34
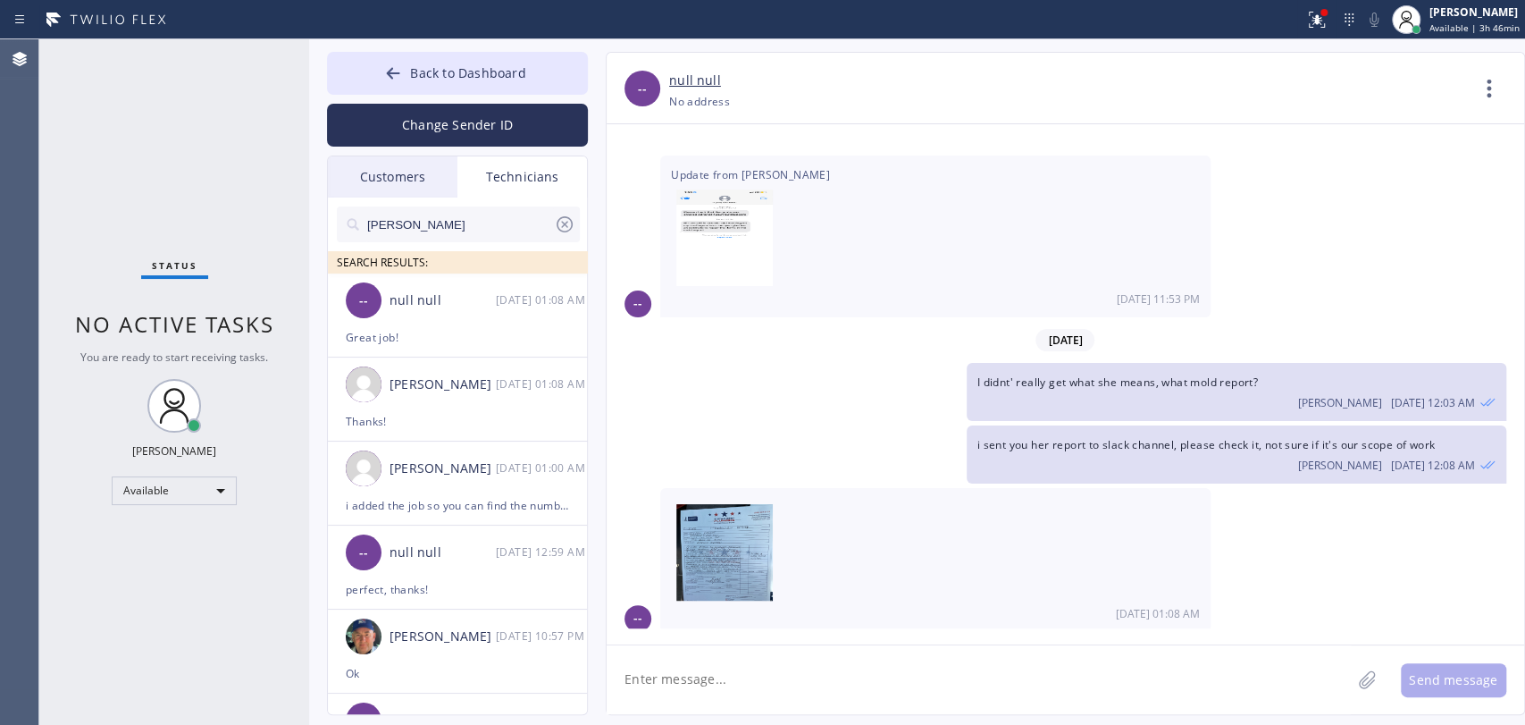
click at [719, 687] on textarea at bounding box center [979, 679] width 744 height 69
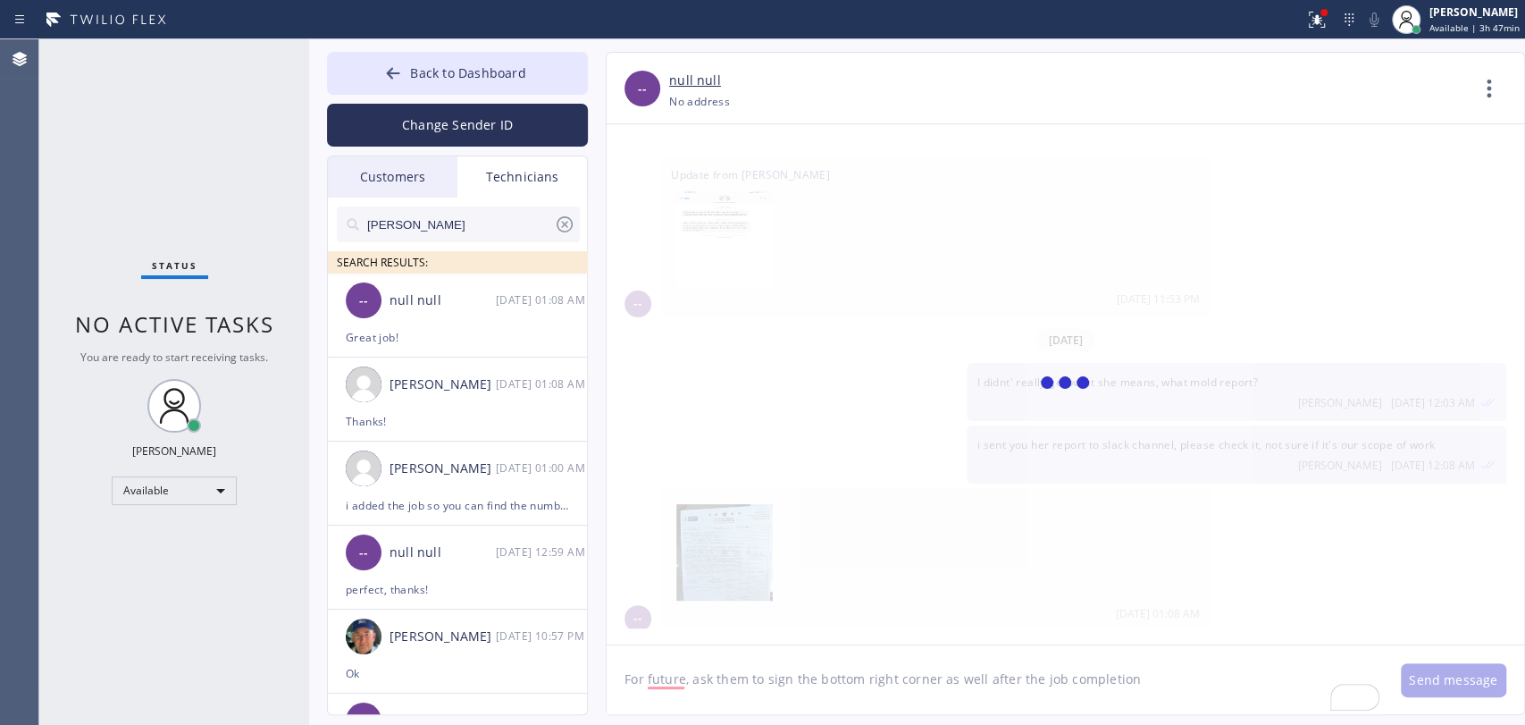
click at [760, 676] on textarea "For future, ask them to sign the bottom right corner as well after the job comp…" at bounding box center [995, 679] width 777 height 69
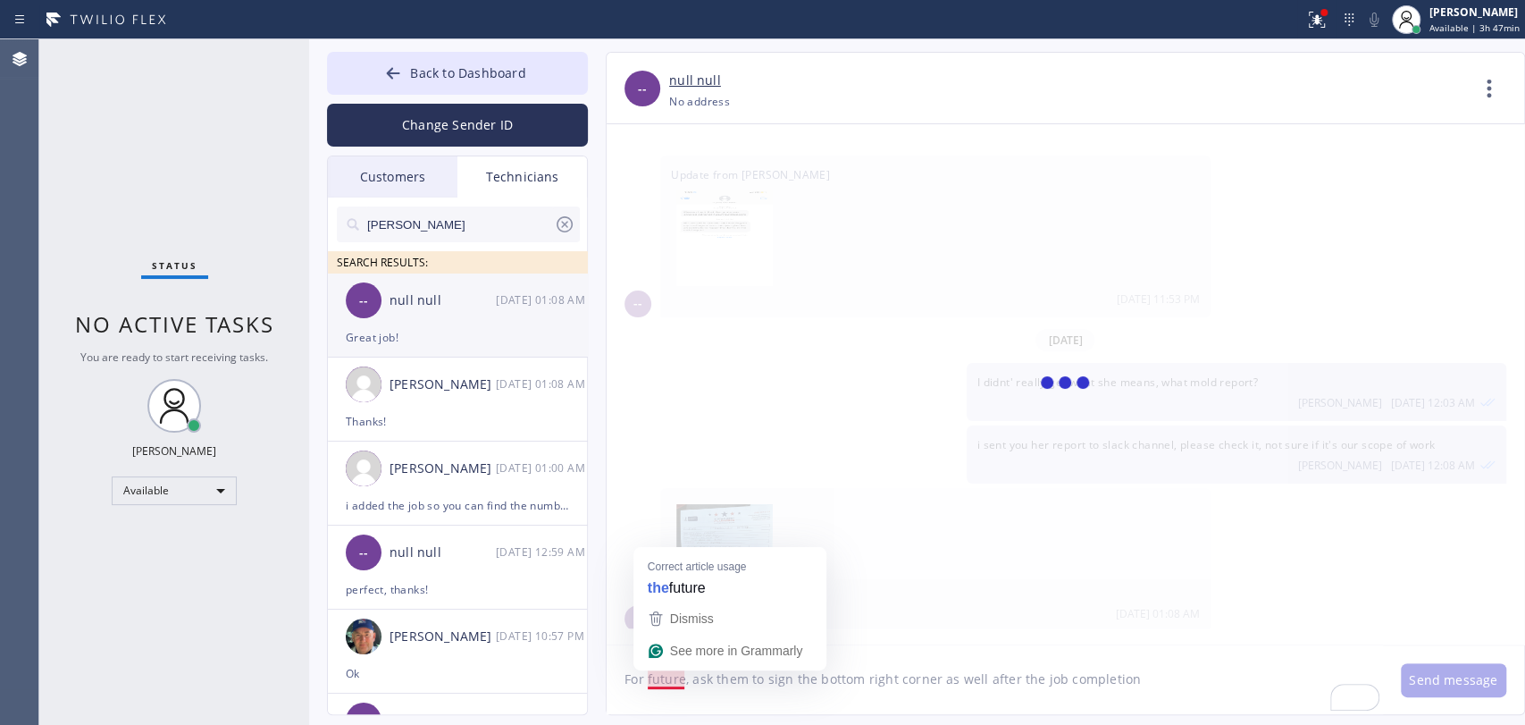
type textarea "For future, ask them to sign the bottom right corner as well after the job comp…"
click at [411, 291] on div "null null" at bounding box center [443, 300] width 106 height 21
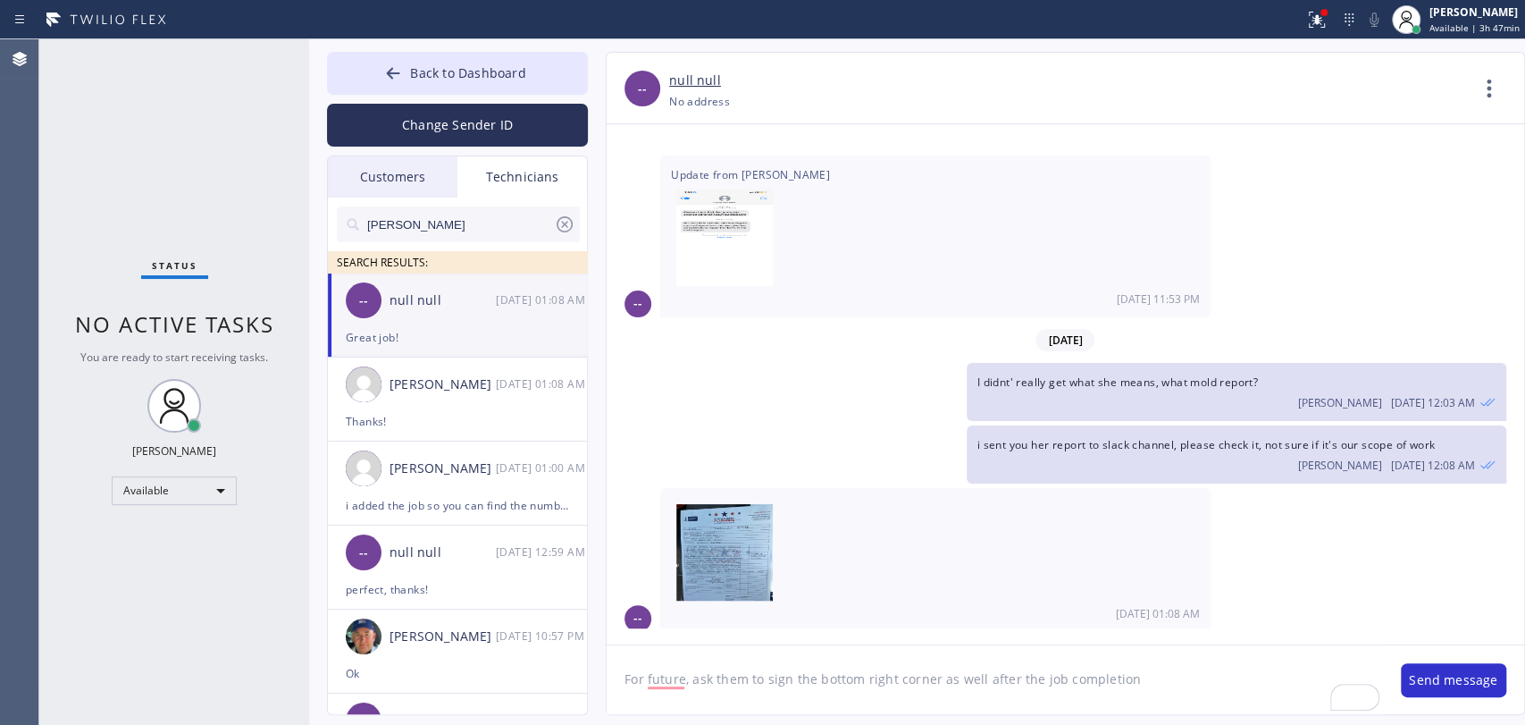
click at [800, 673] on textarea "For future, ask them to sign the bottom right corner as well after the job comp…" at bounding box center [995, 679] width 777 height 69
click at [1476, 693] on button "Send message" at bounding box center [1453, 680] width 105 height 34
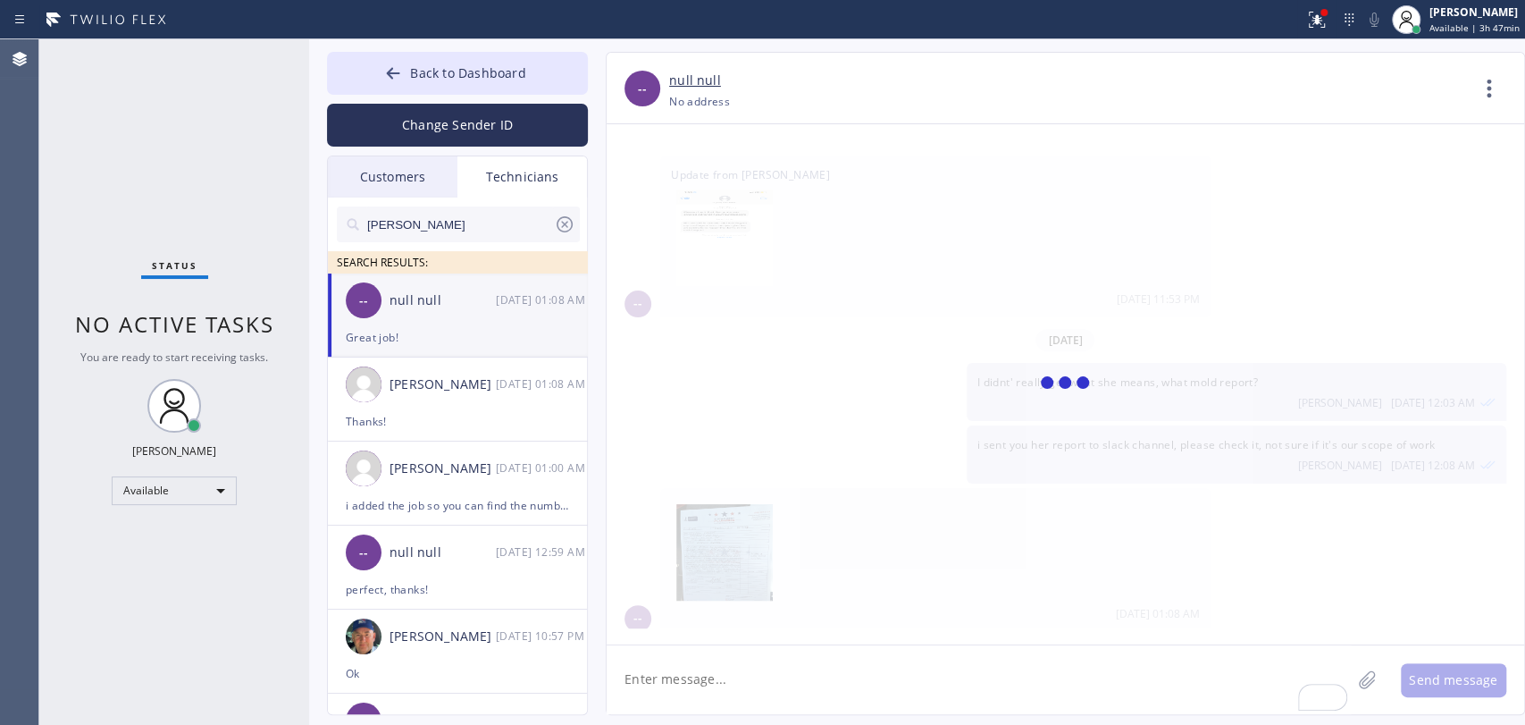
scroll to position [7477, 0]
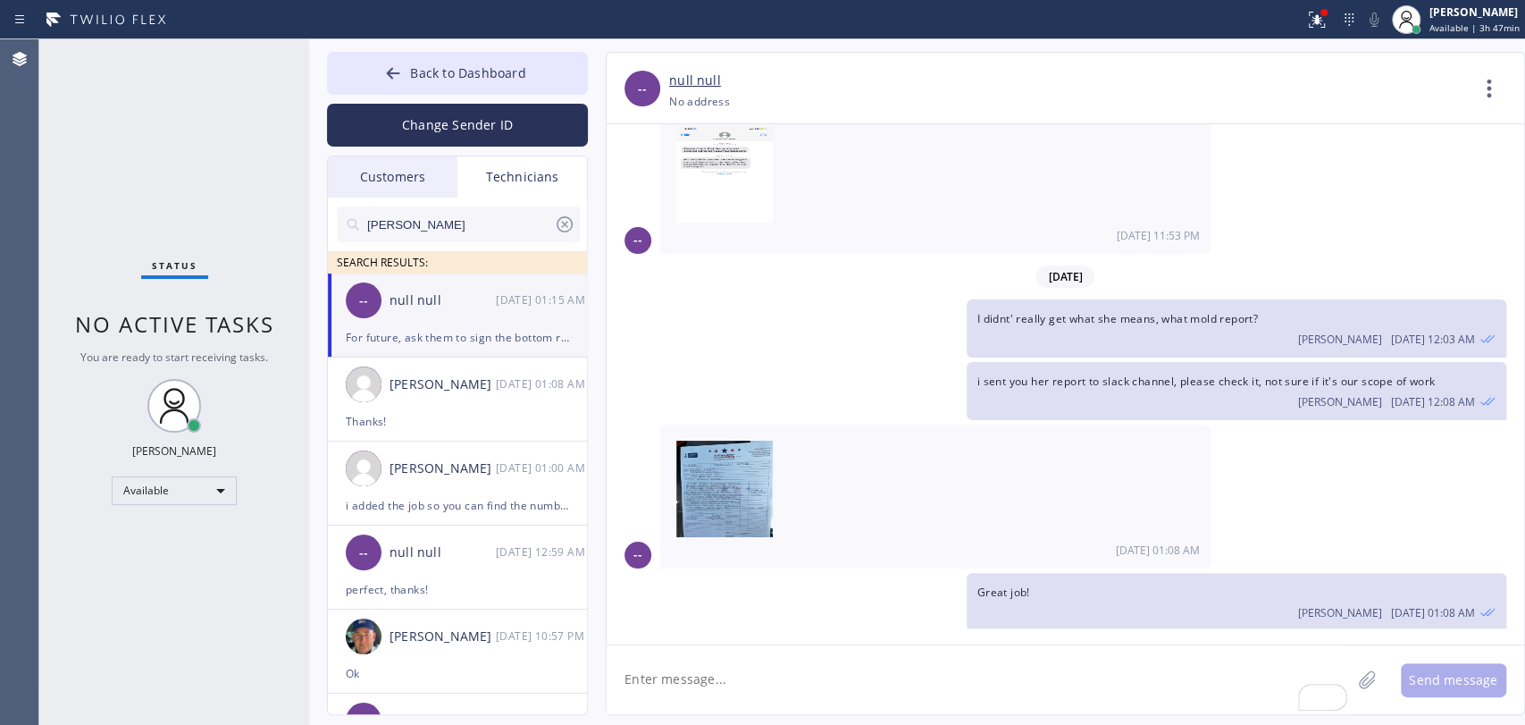
click at [155, 192] on div "Status No active tasks You are ready to start receiving tasks. [PERSON_NAME] Av…" at bounding box center [174, 381] width 270 height 685
click at [164, 328] on span "No active tasks" at bounding box center [174, 323] width 199 height 29
click at [159, 312] on span "No active tasks" at bounding box center [174, 323] width 199 height 29
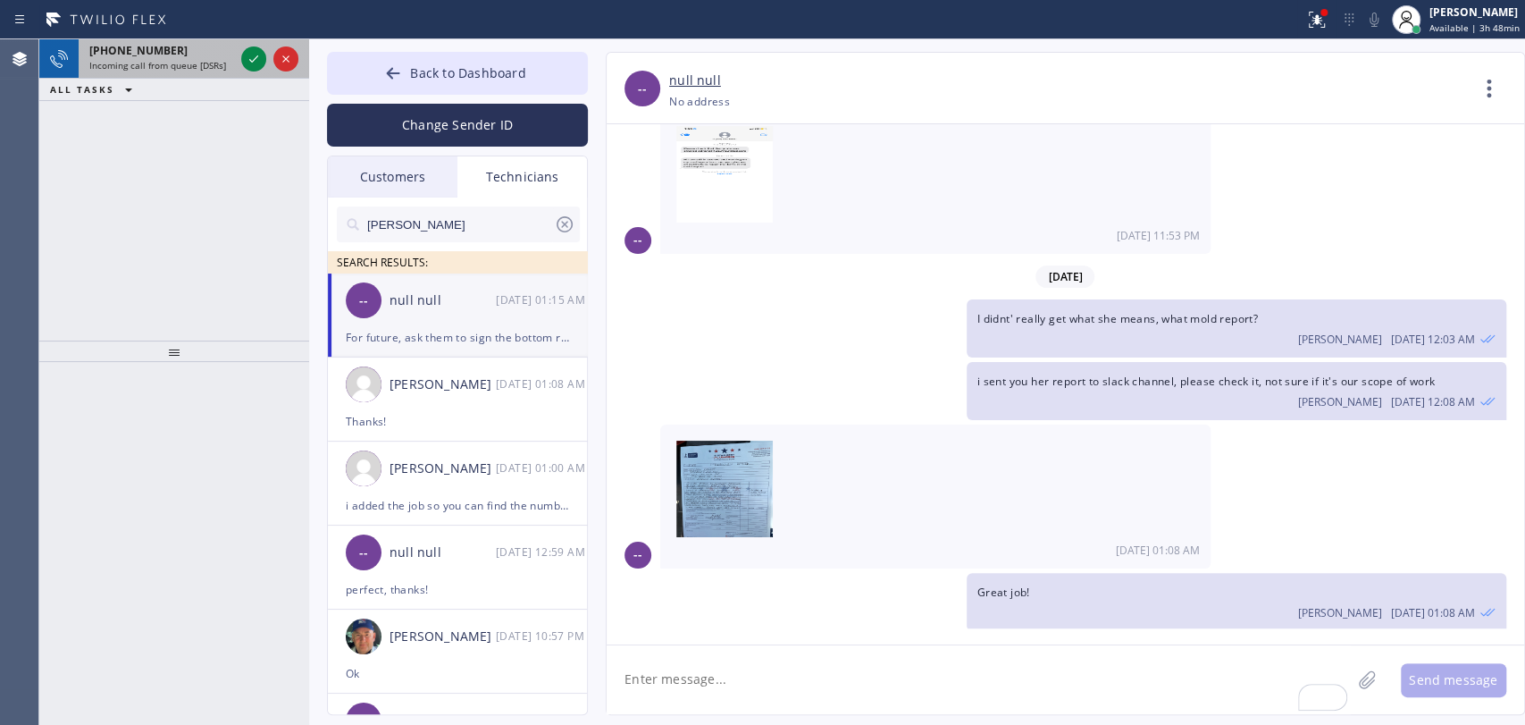
click at [163, 62] on span "Incoming call from queue [DSRs]" at bounding box center [157, 65] width 137 height 13
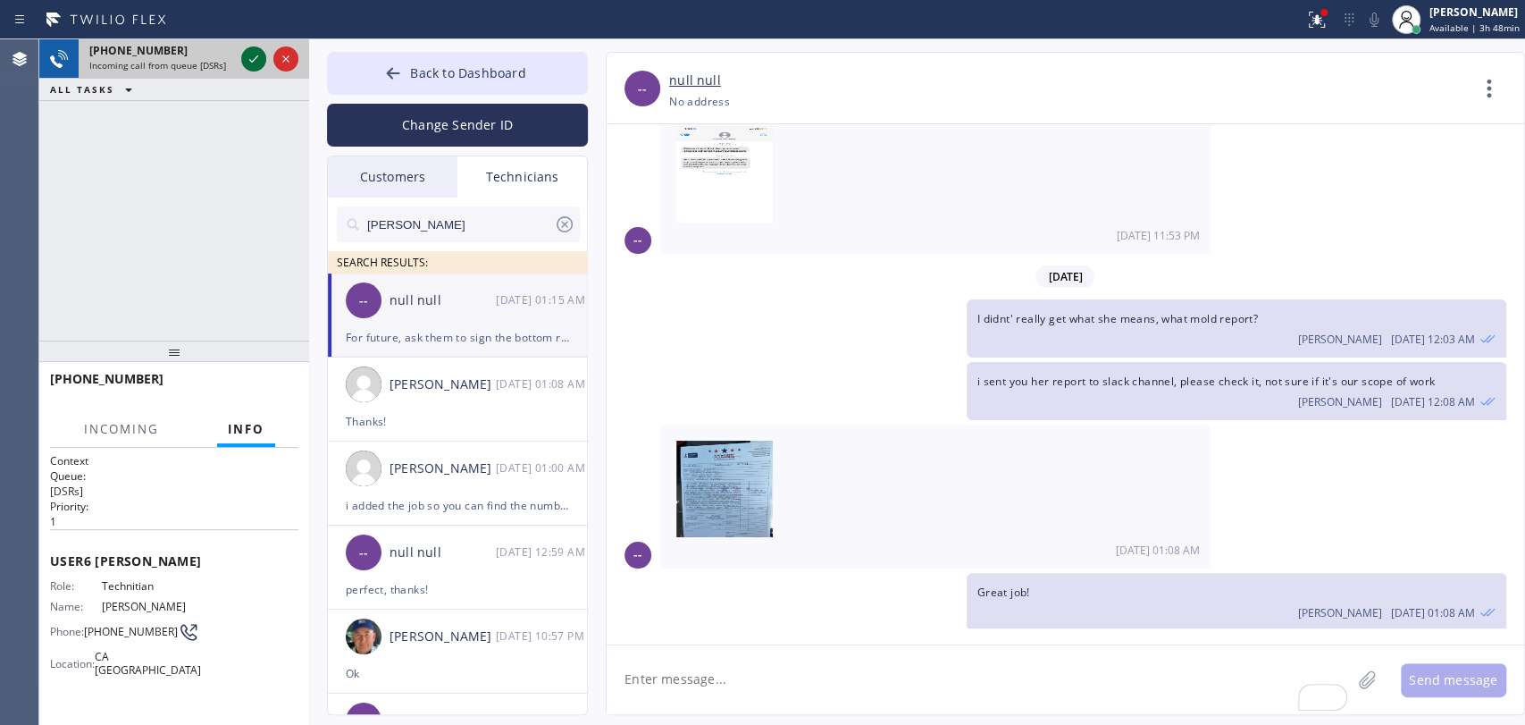
click at [257, 65] on icon at bounding box center [253, 58] width 21 height 21
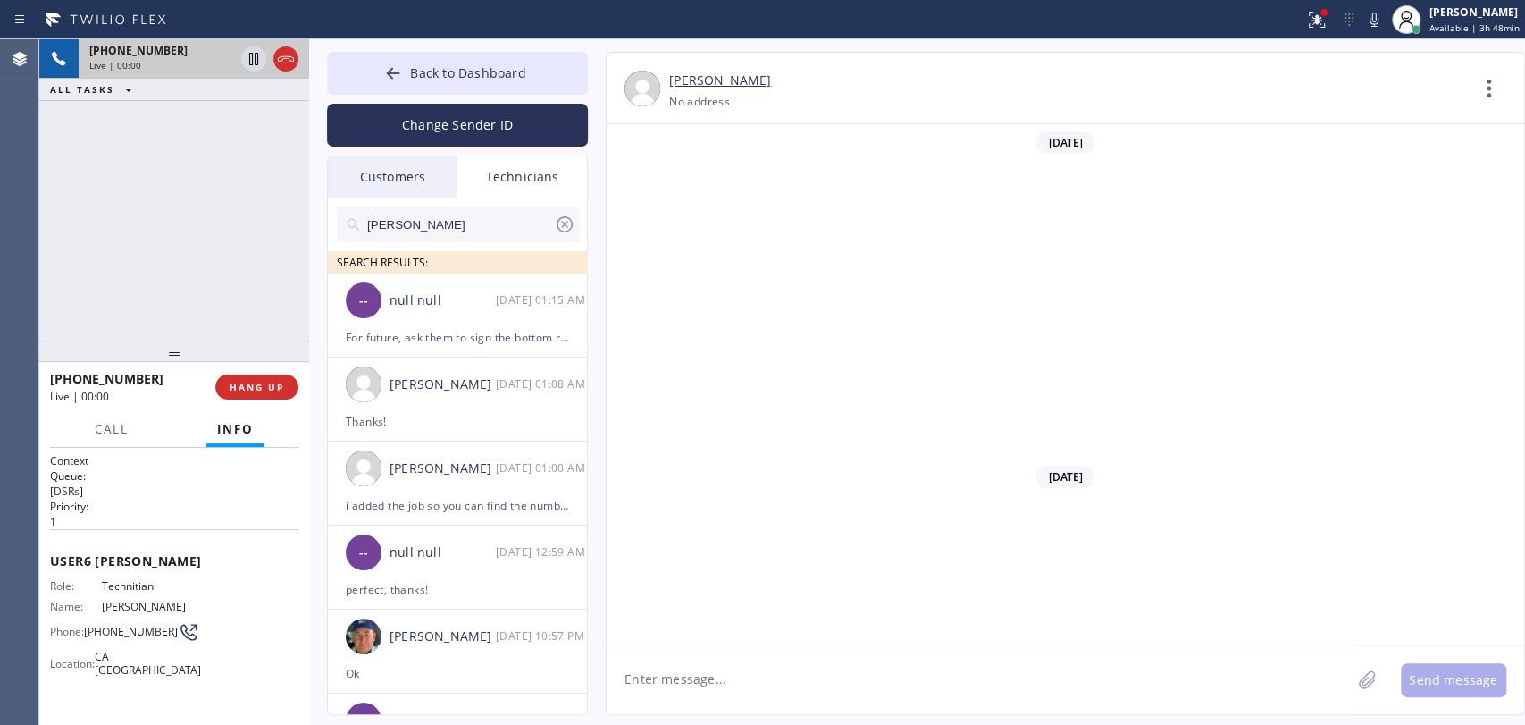
scroll to position [20032, 0]
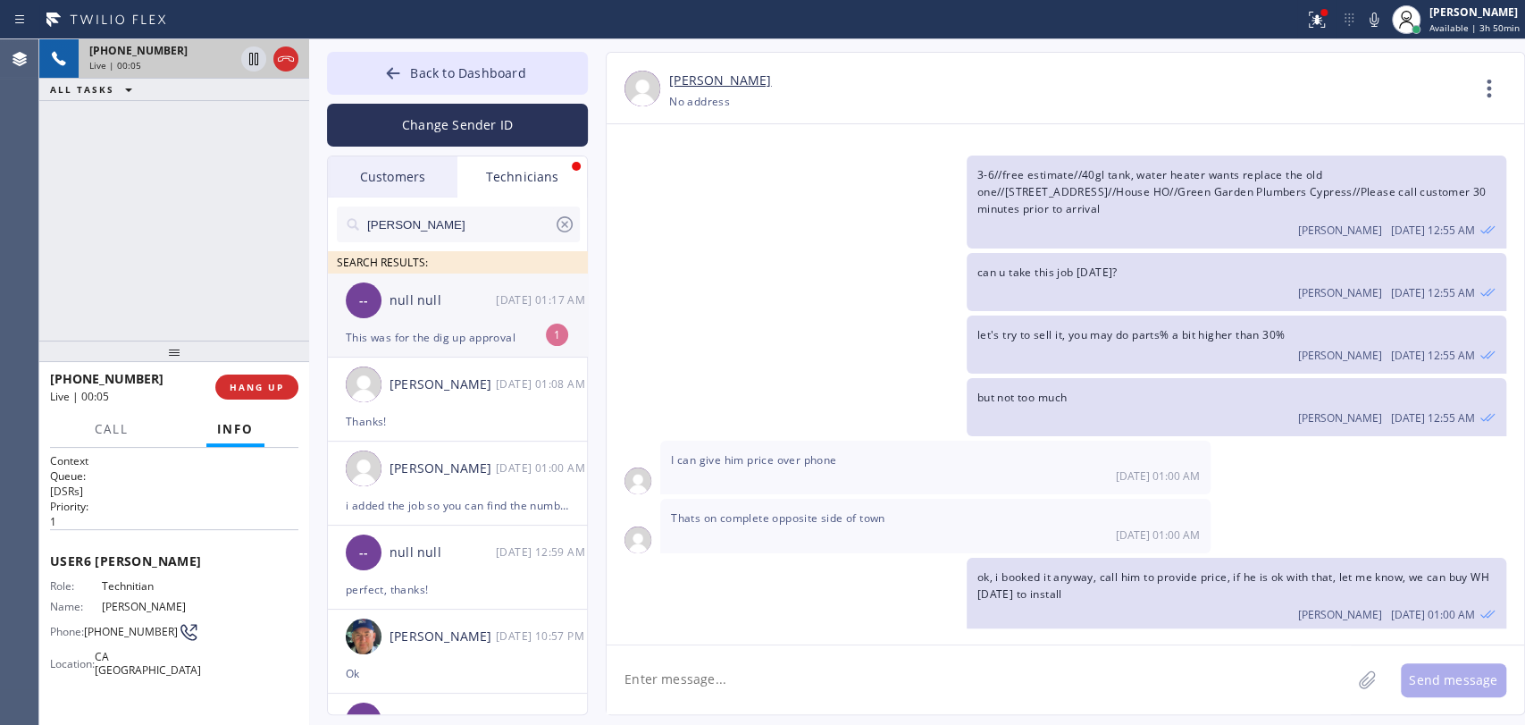
click at [494, 296] on div "null null" at bounding box center [443, 300] width 106 height 21
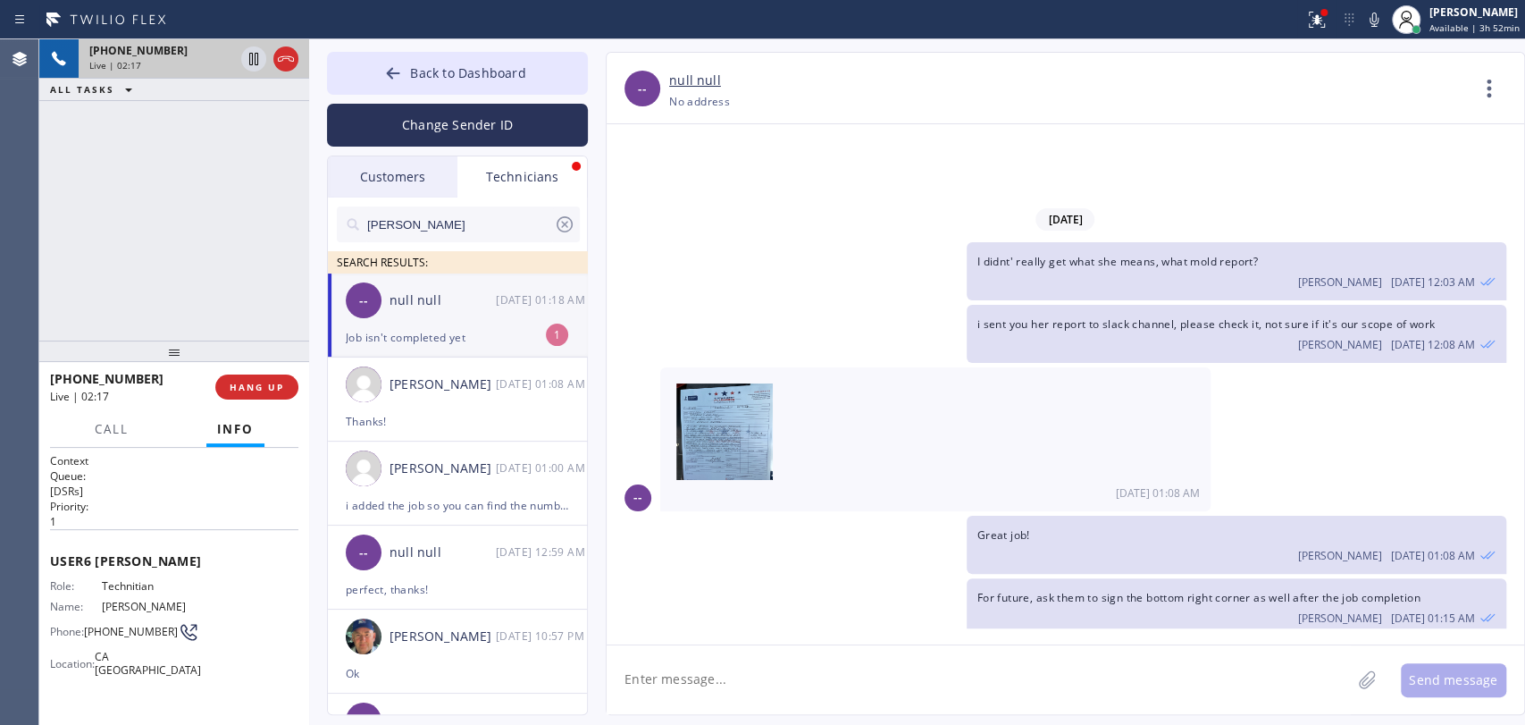
scroll to position [7592, 0]
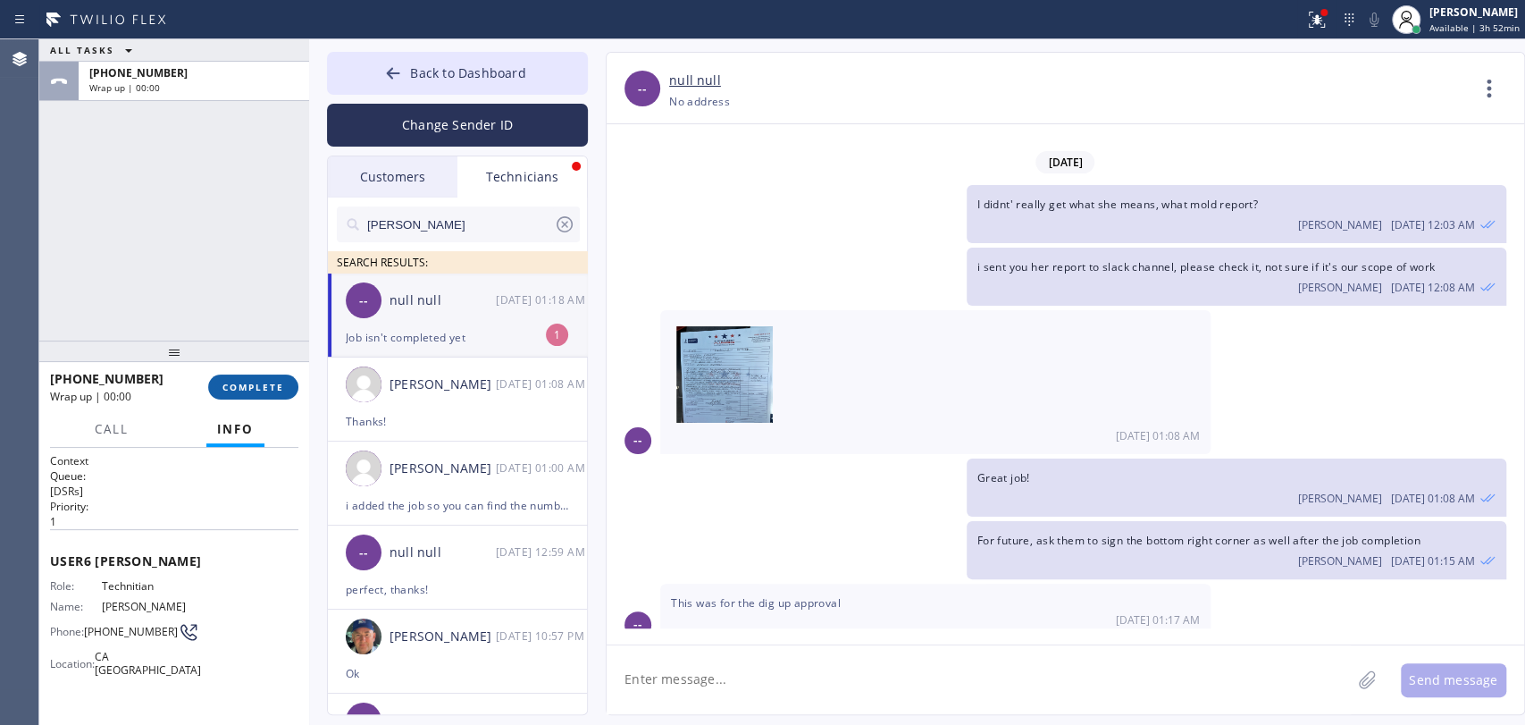
click at [257, 382] on span "COMPLETE" at bounding box center [254, 387] width 62 height 13
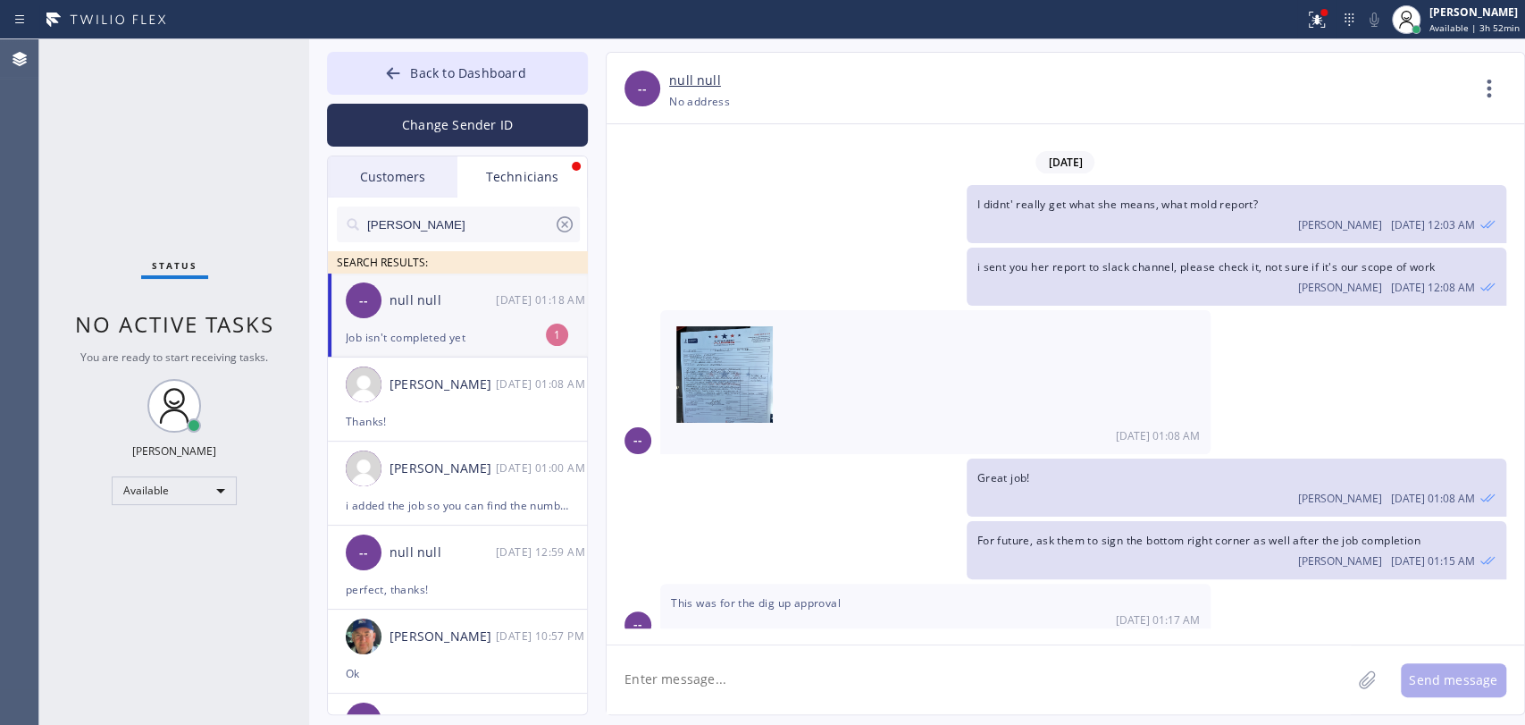
click at [382, 328] on div "Job isn't completed yet" at bounding box center [457, 337] width 223 height 21
click at [290, 254] on div "Status No active tasks You are ready to start receiving tasks. [PERSON_NAME] Av…" at bounding box center [174, 381] width 270 height 685
click at [211, 393] on div "Status No active tasks You are ready to start receiving tasks. [PERSON_NAME] Av…" at bounding box center [174, 381] width 270 height 685
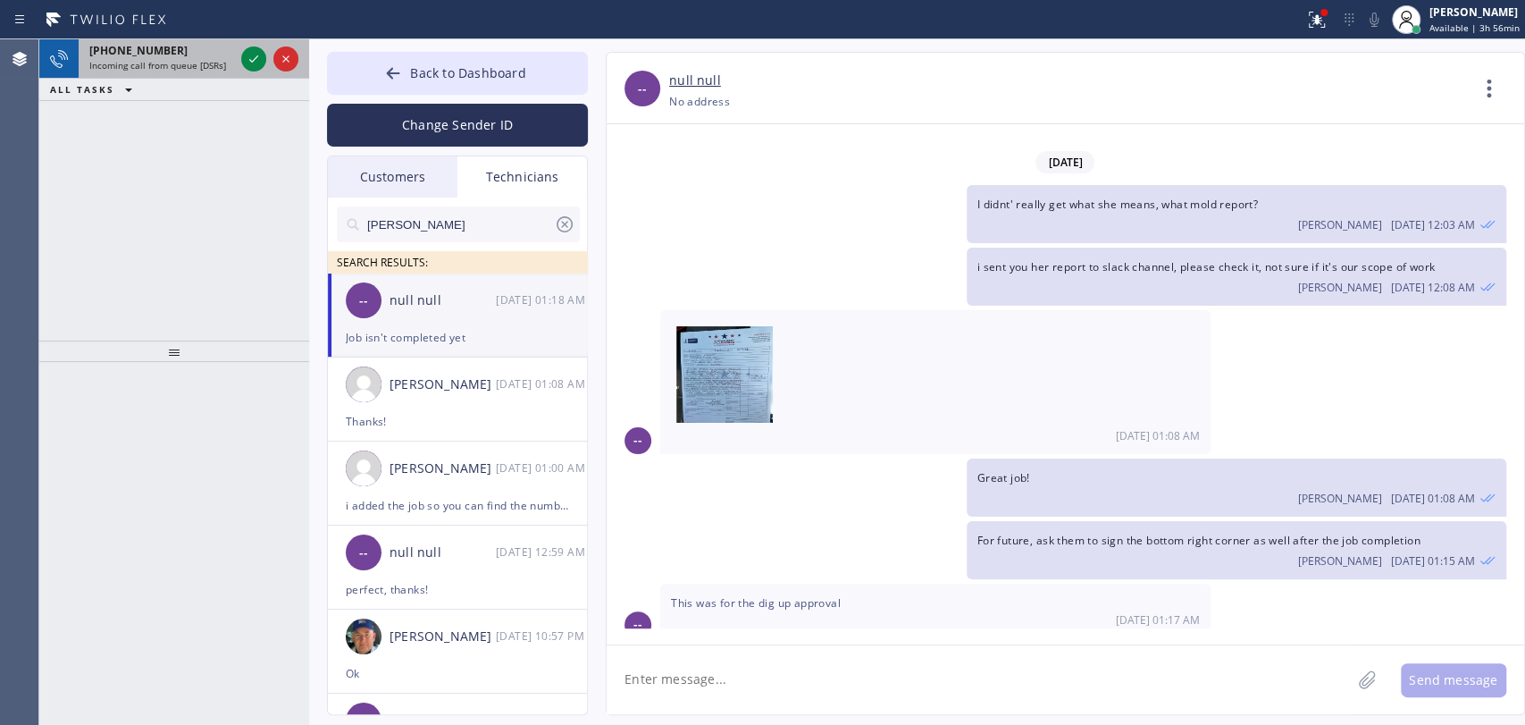
click at [156, 45] on span "+18184800219" at bounding box center [138, 50] width 98 height 15
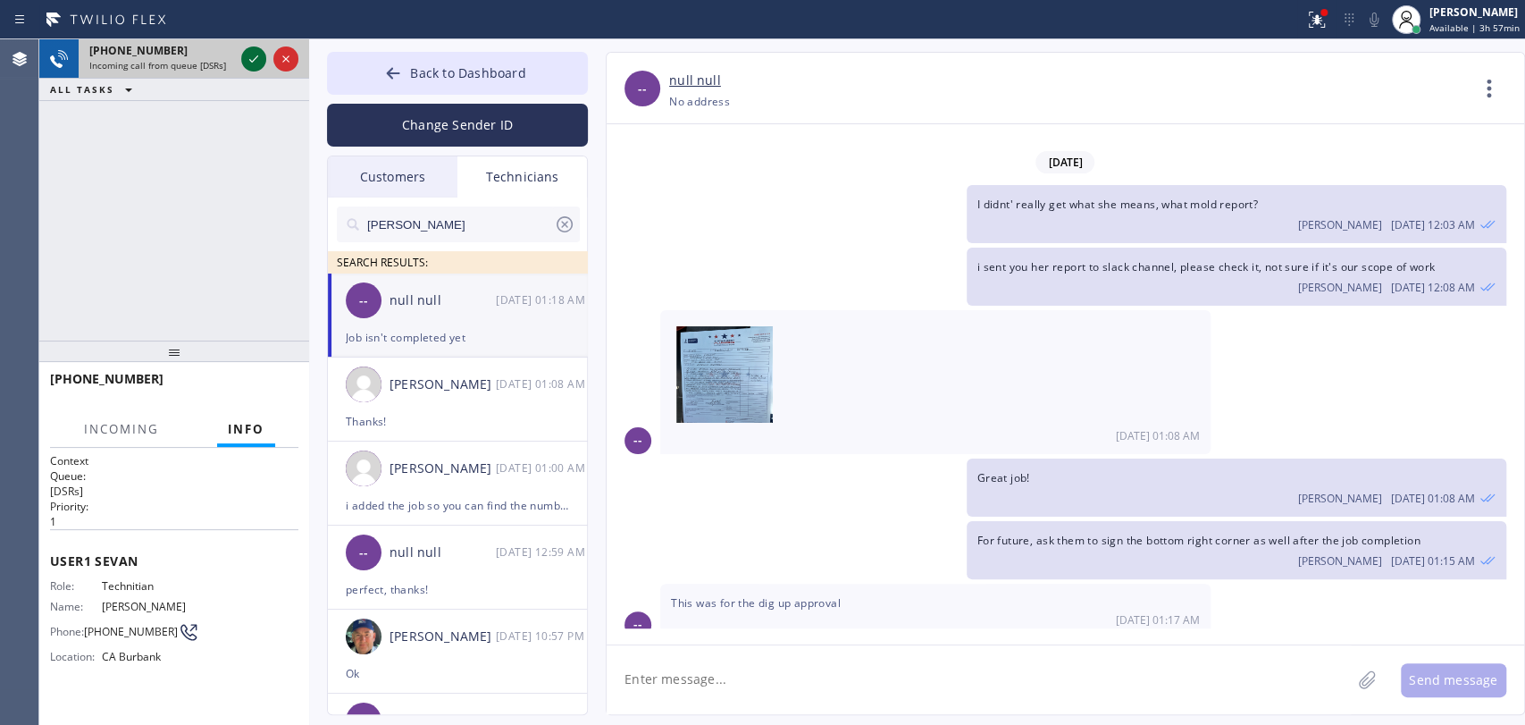
click at [257, 66] on icon at bounding box center [253, 58] width 21 height 21
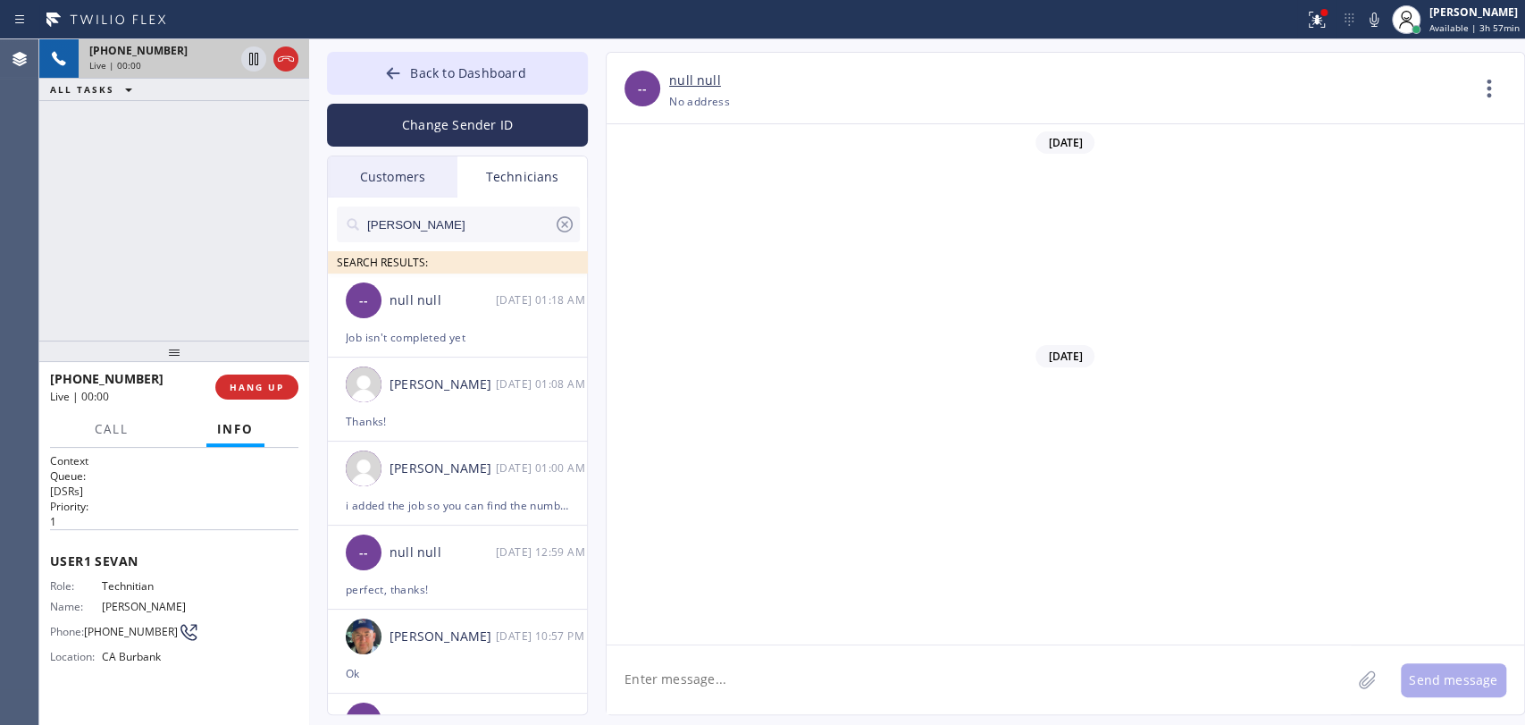
scroll to position [5363, 0]
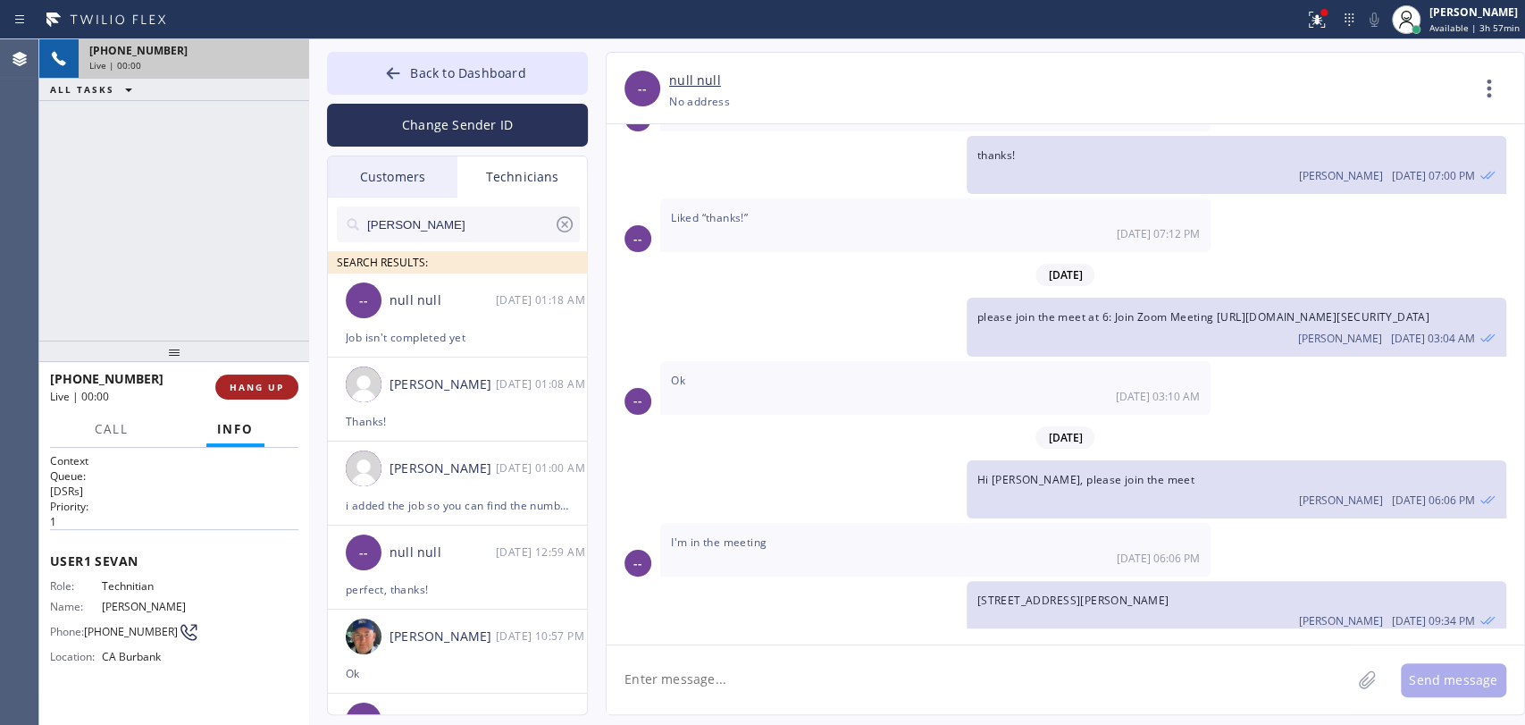
click at [264, 393] on button "HANG UP" at bounding box center [256, 386] width 83 height 25
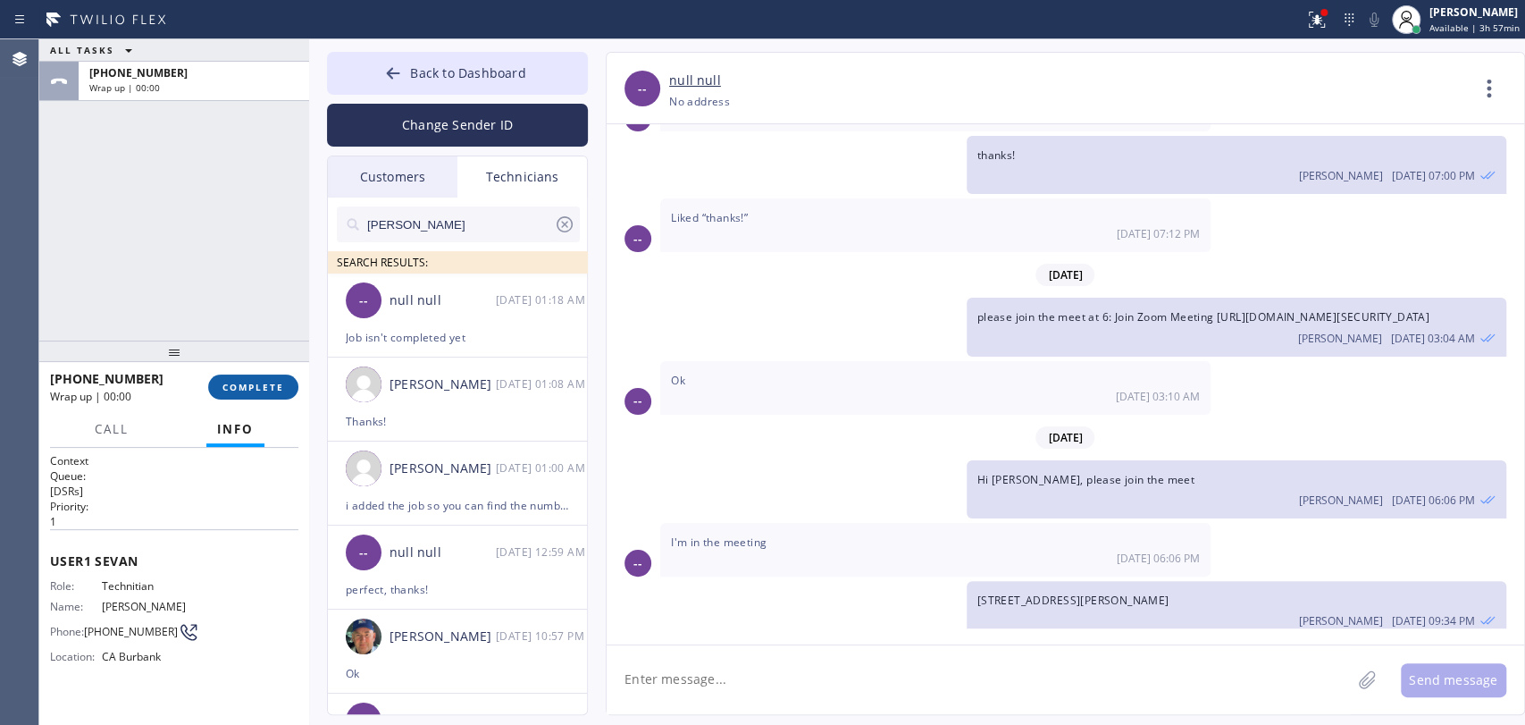
click at [264, 393] on button "COMPLETE" at bounding box center [253, 386] width 90 height 25
click at [224, 263] on div "ALL TASKS ALL TASKS ACTIVE TASKS TASKS IN WRAP UP +18184800219 Wrap up | 00:00" at bounding box center [174, 189] width 270 height 301
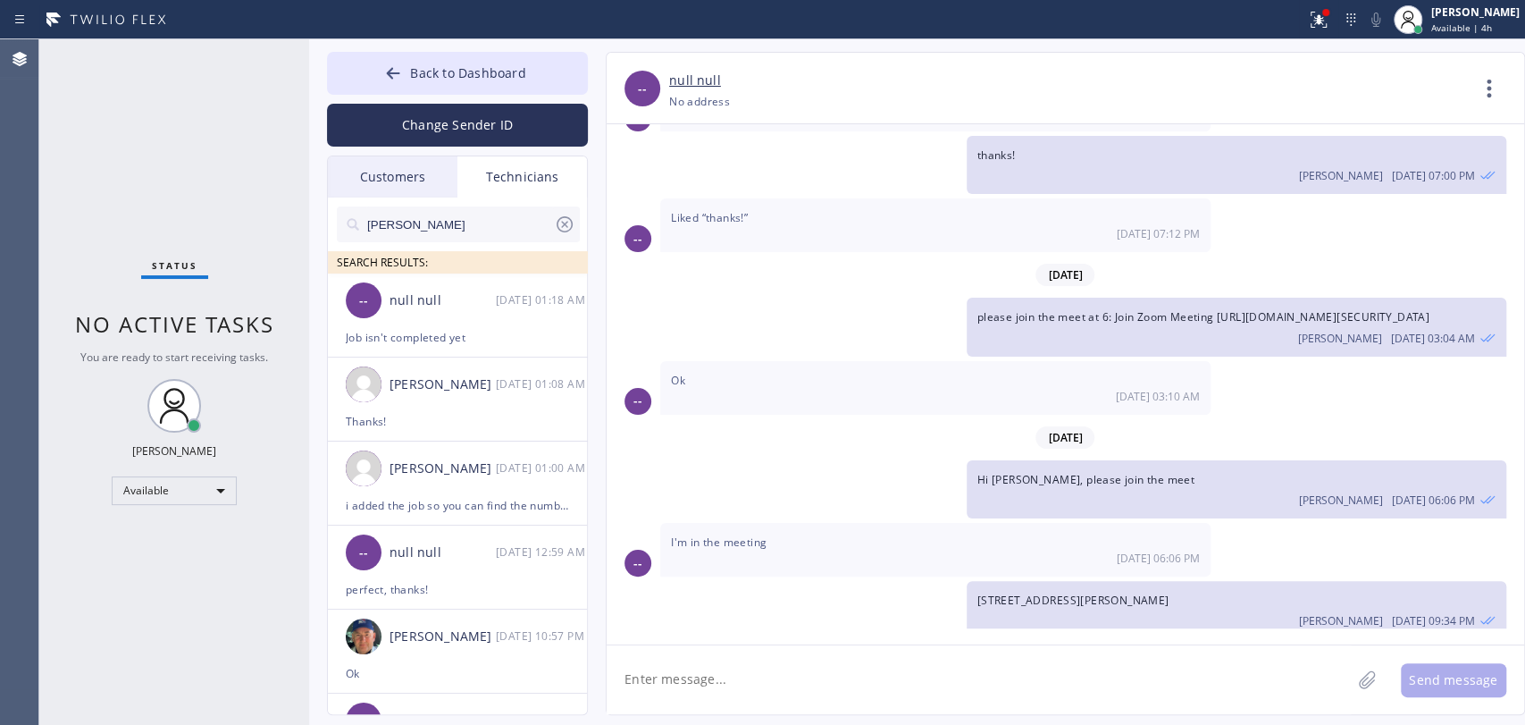
click at [315, 66] on div "Back to Dashboard Change Sender ID Customers Technicians (650) 283-7939 SEARCH …" at bounding box center [917, 381] width 1216 height 685
click at [450, 72] on span "Back to Dashboard" at bounding box center [467, 72] width 115 height 17
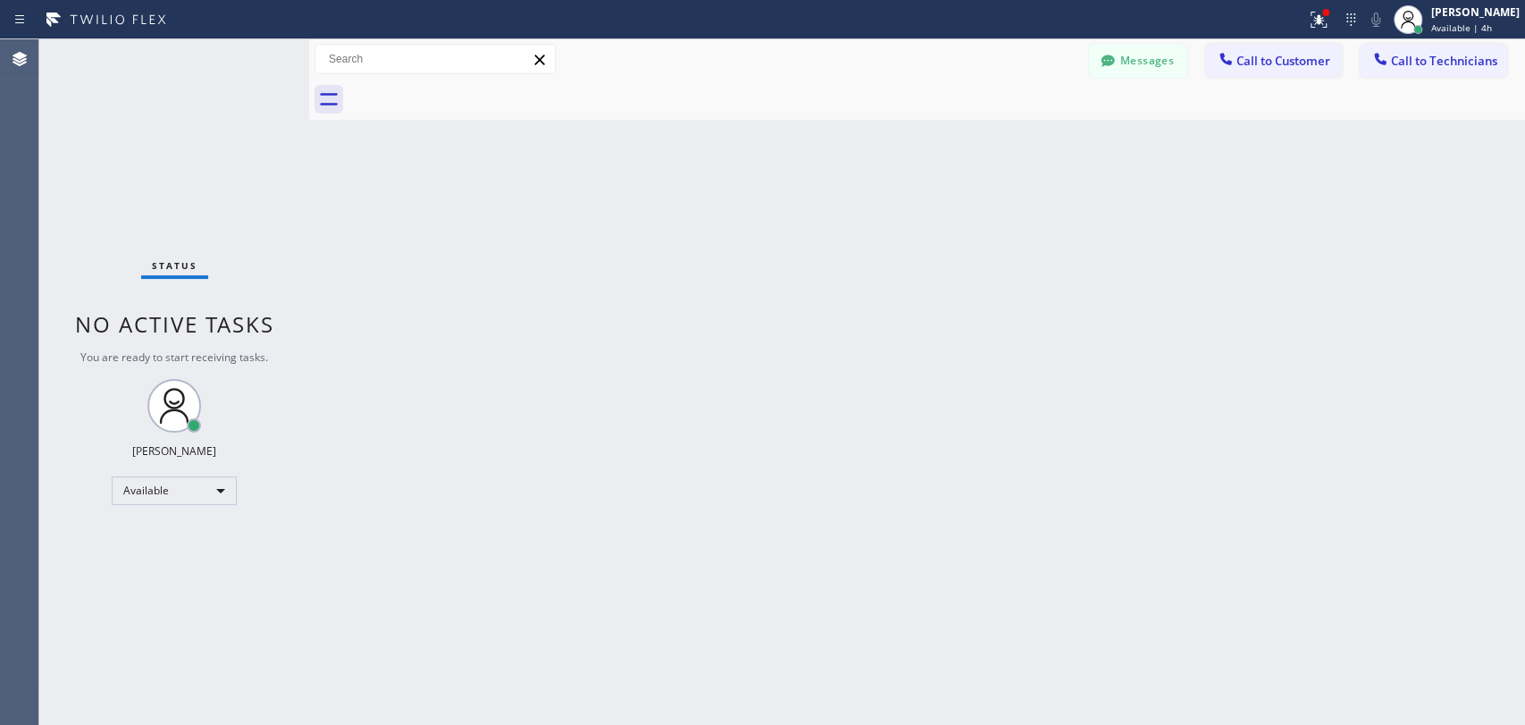
click at [1403, 63] on span "Call to Technicians" at bounding box center [1444, 61] width 106 height 16
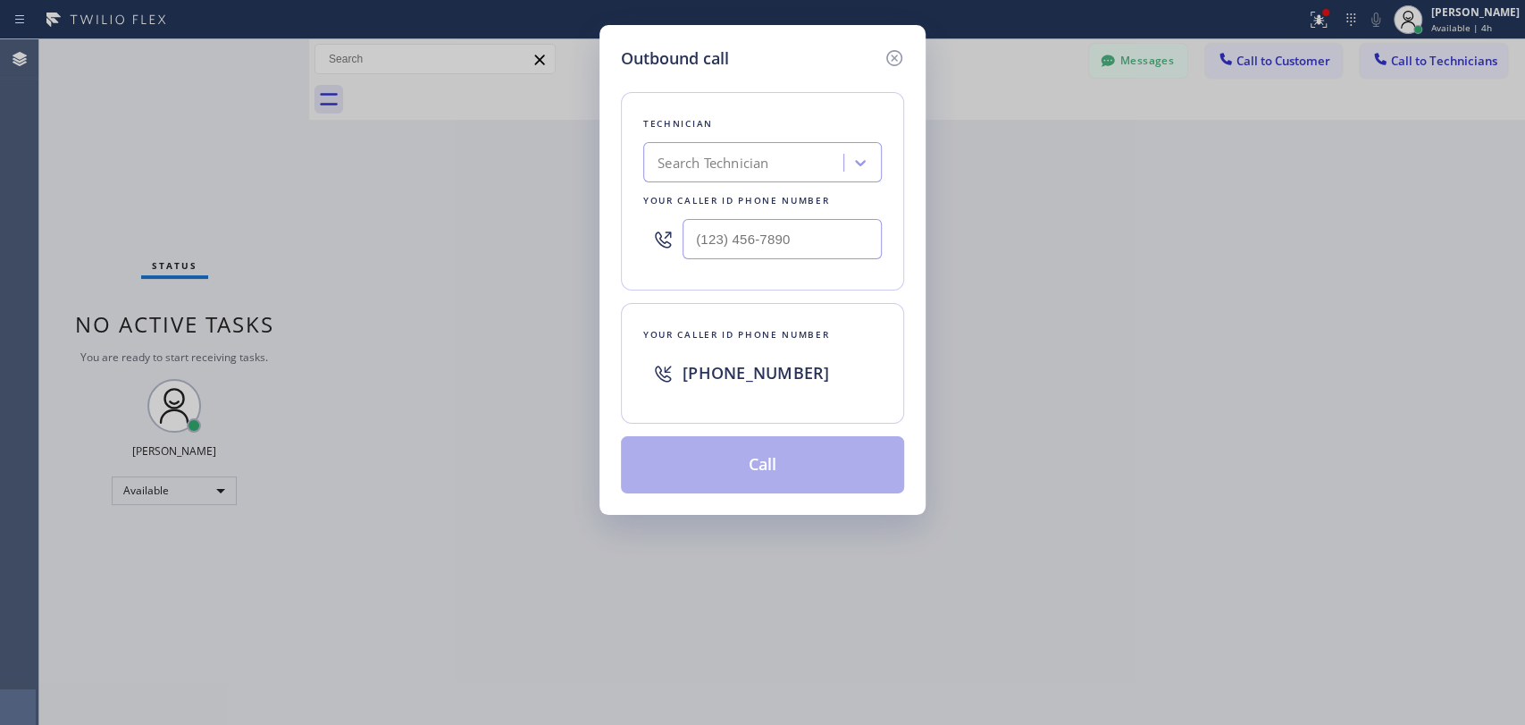
click at [765, 139] on div "Technician Search Technician Your caller id phone number" at bounding box center [762, 191] width 283 height 198
click at [753, 147] on div "Search Technician" at bounding box center [762, 162] width 239 height 40
type input "vad"
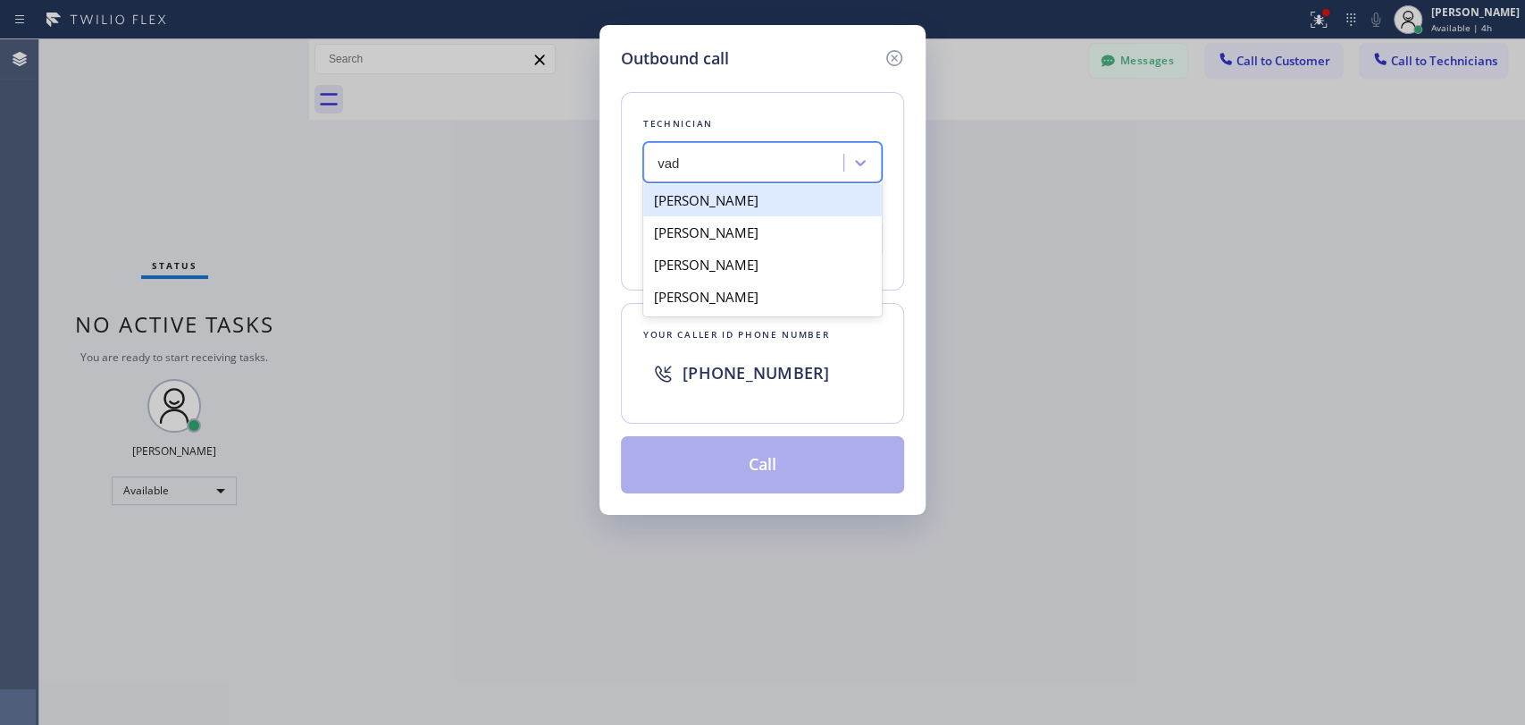
click at [708, 195] on div "[PERSON_NAME]" at bounding box center [762, 200] width 239 height 32
type input "(818) 309-0098"
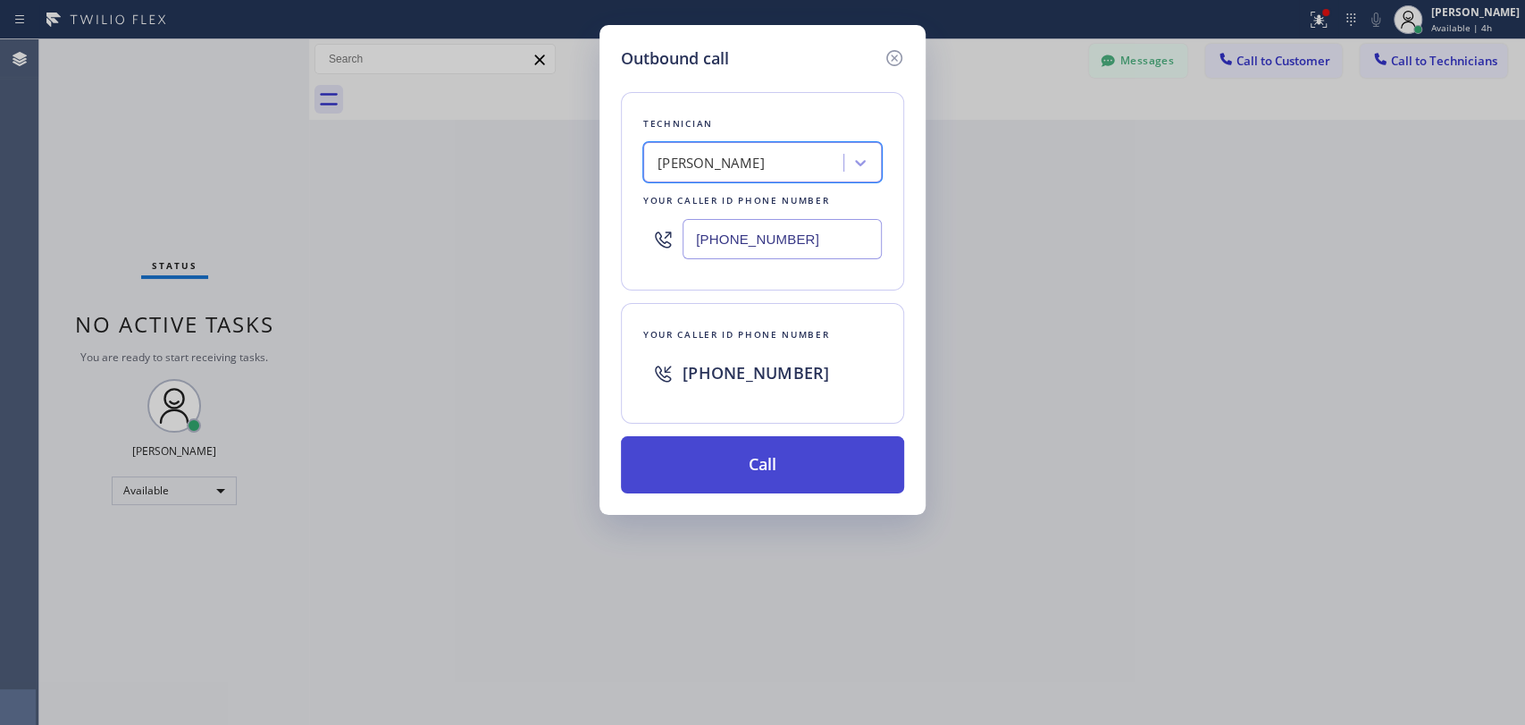
click at [712, 466] on button "Call" at bounding box center [762, 464] width 283 height 57
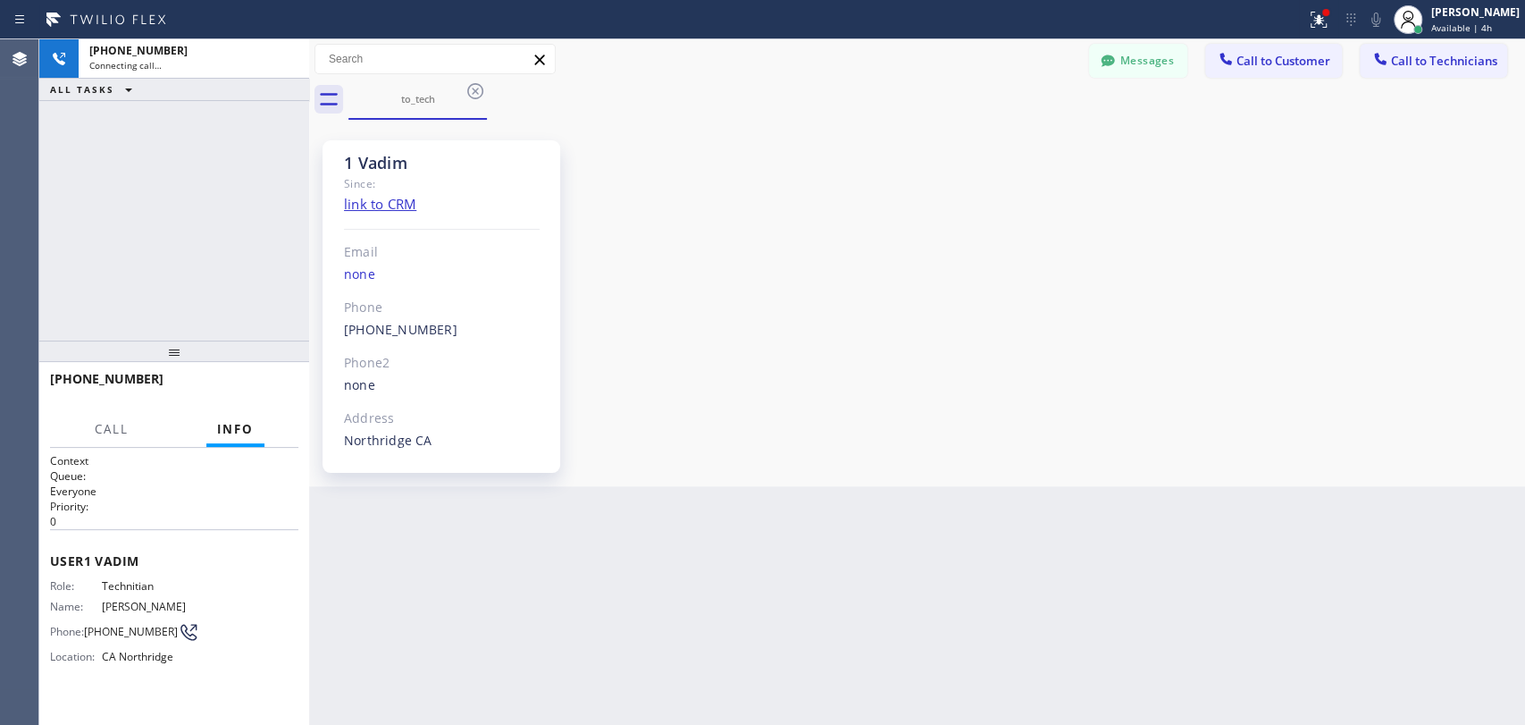
scroll to position [6221, 0]
click at [264, 382] on span "HANG UP" at bounding box center [257, 387] width 55 height 13
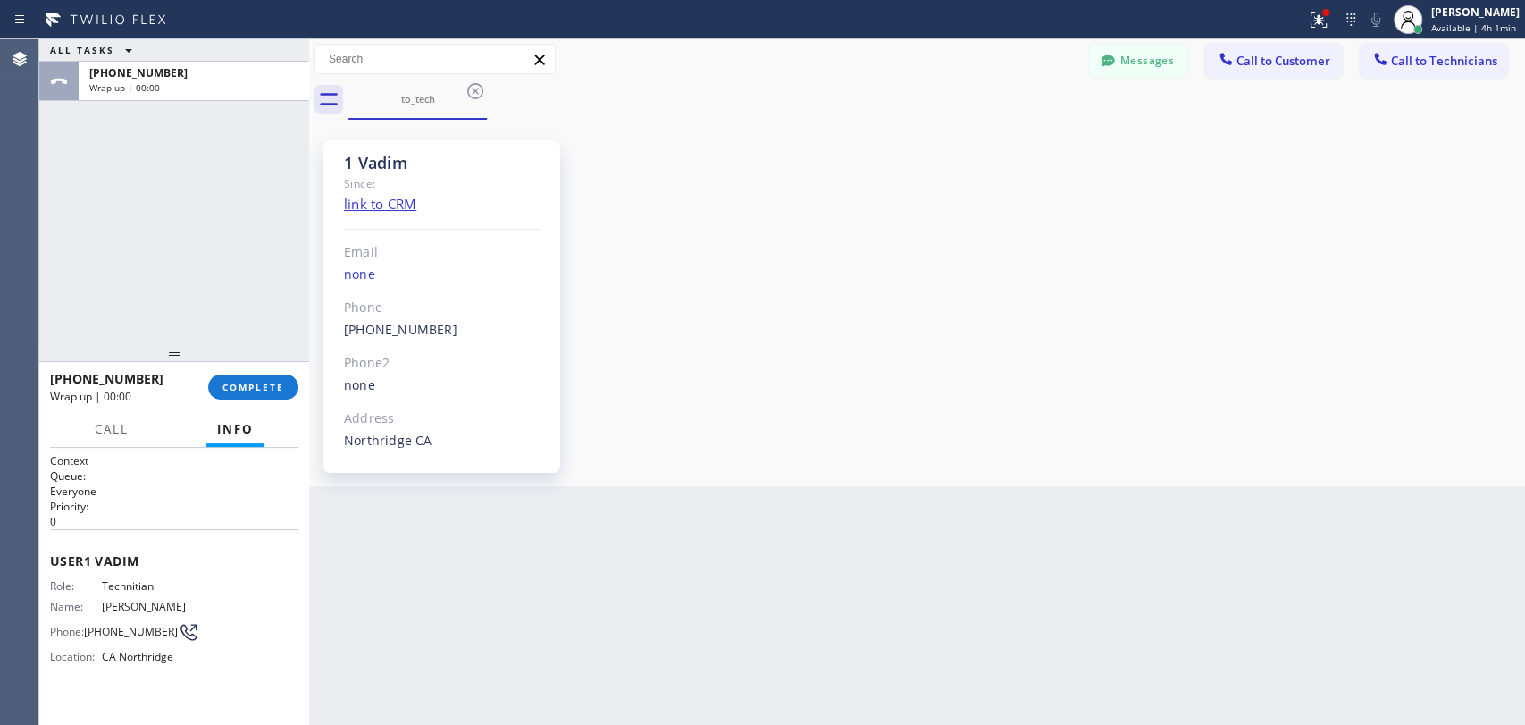
drag, startPoint x: 238, startPoint y: 380, endPoint x: 837, endPoint y: 623, distance: 647.0
click at [238, 380] on button "COMPLETE" at bounding box center [253, 386] width 90 height 25
click at [918, 626] on div "Back to Dashboard Change Sender ID Customers Technicians (650) 283-7939 SEARCH …" at bounding box center [917, 381] width 1216 height 685
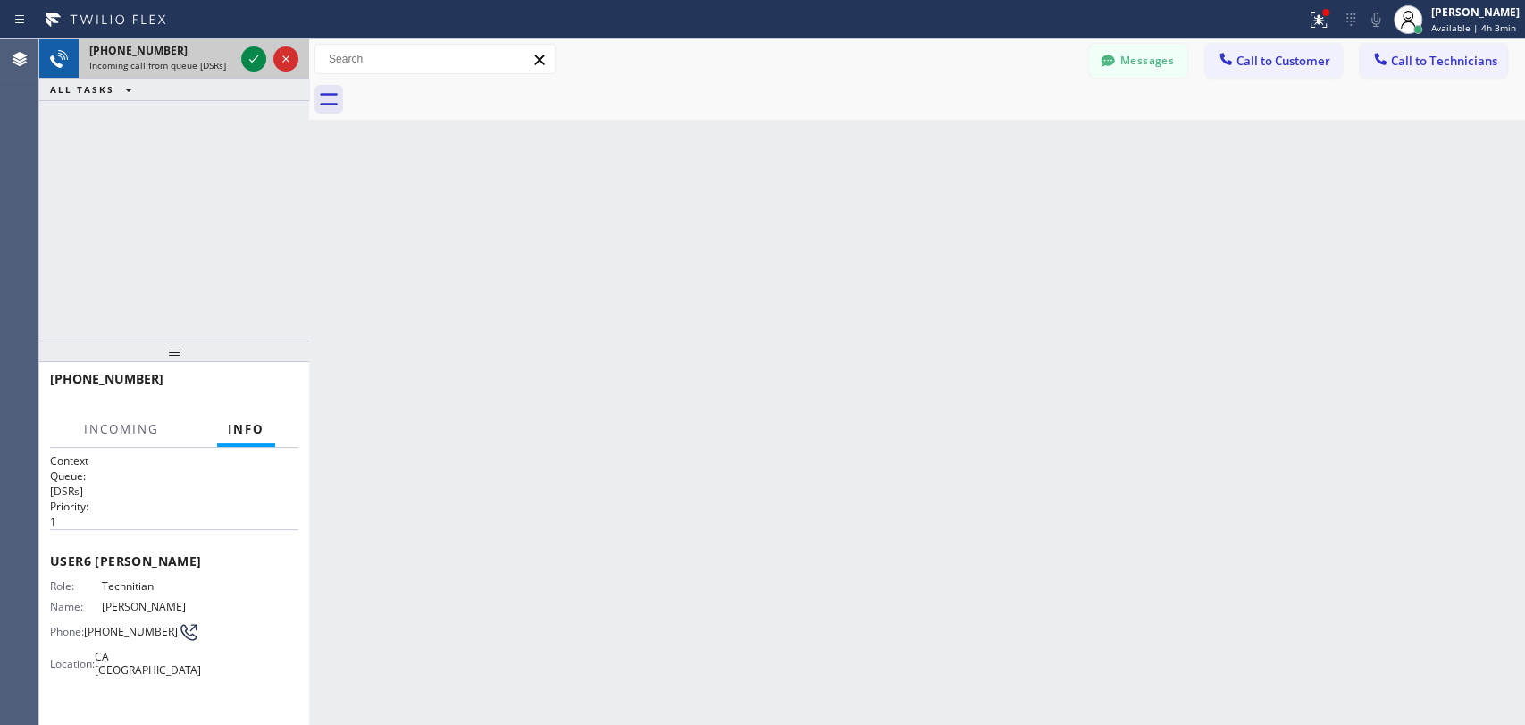
click at [200, 72] on div "+19517518609 Incoming call from queue [DSRs]" at bounding box center [158, 58] width 159 height 39
click at [249, 59] on icon at bounding box center [253, 58] width 9 height 7
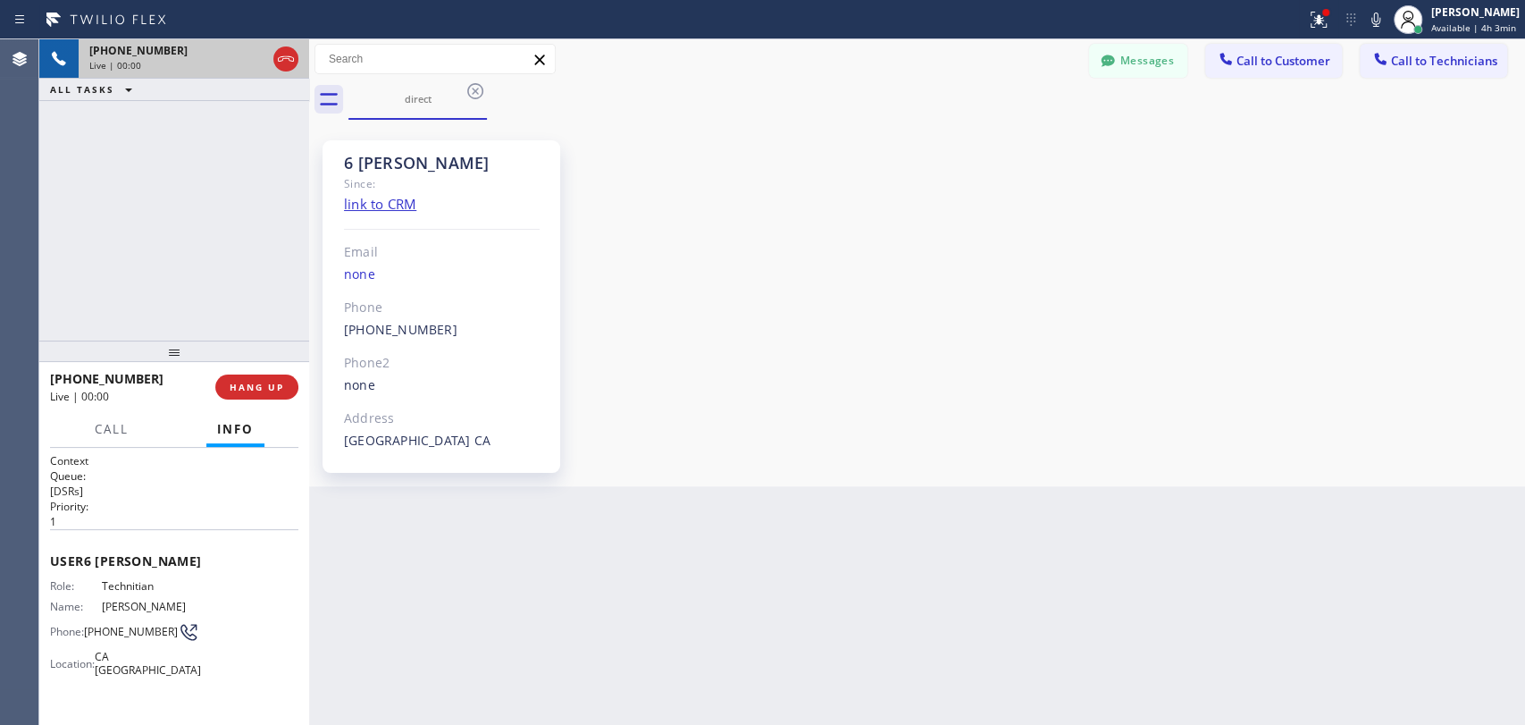
scroll to position [20032, 0]
click at [257, 393] on button "HANG UP" at bounding box center [256, 386] width 83 height 25
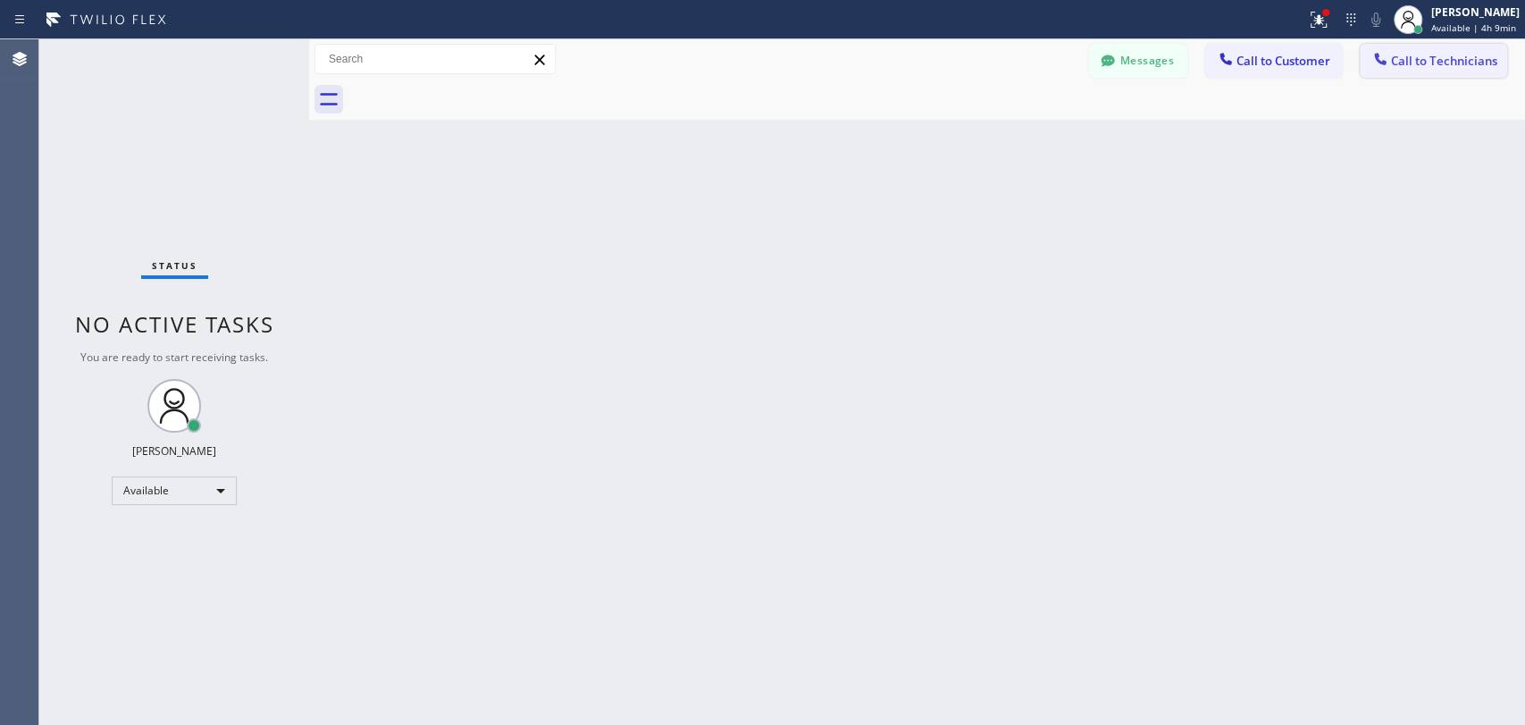
click at [1419, 57] on span "Call to Technicians" at bounding box center [1444, 61] width 106 height 16
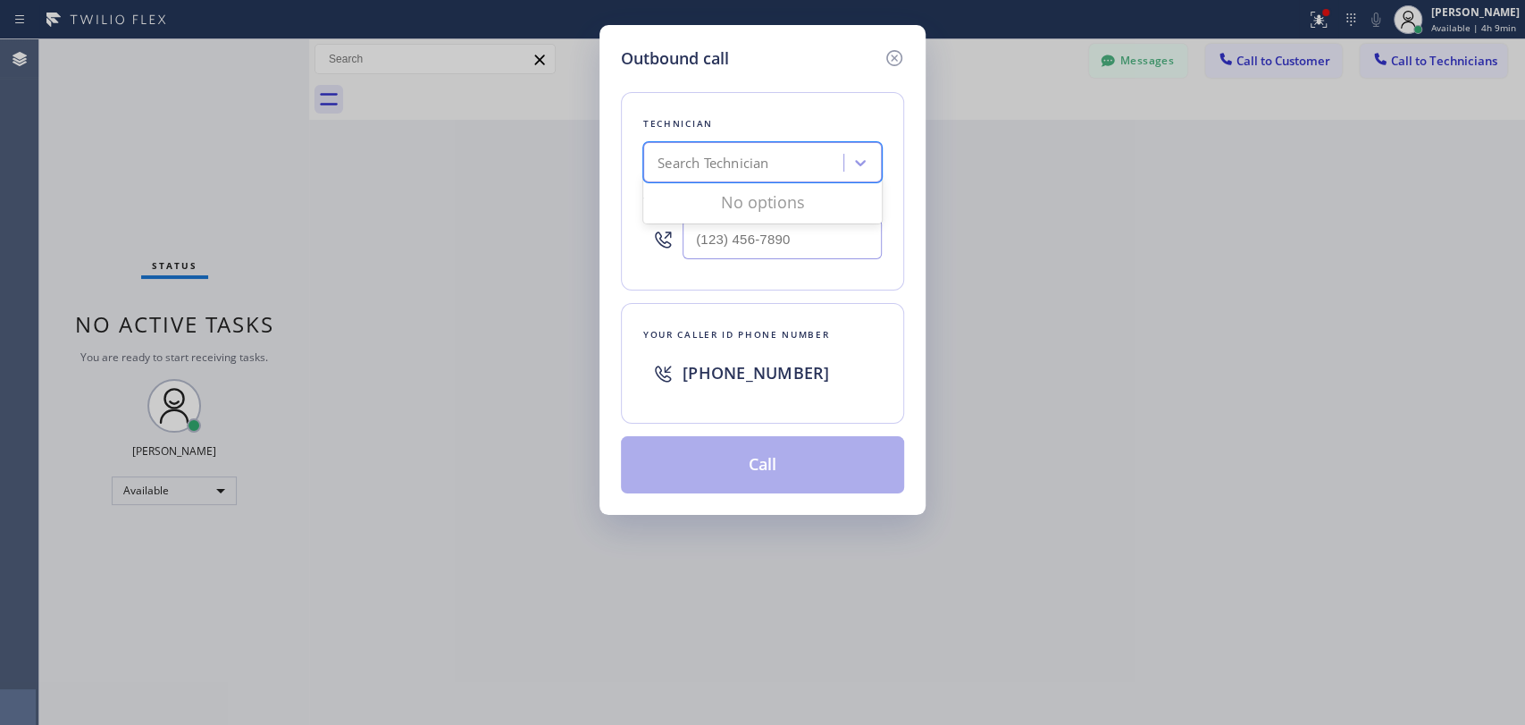
click at [726, 159] on div "Search Technician" at bounding box center [713, 163] width 111 height 21
type input "roy"
click at [718, 231] on div "[PERSON_NAME]" at bounding box center [762, 232] width 239 height 32
type input "(657) 799-6035"
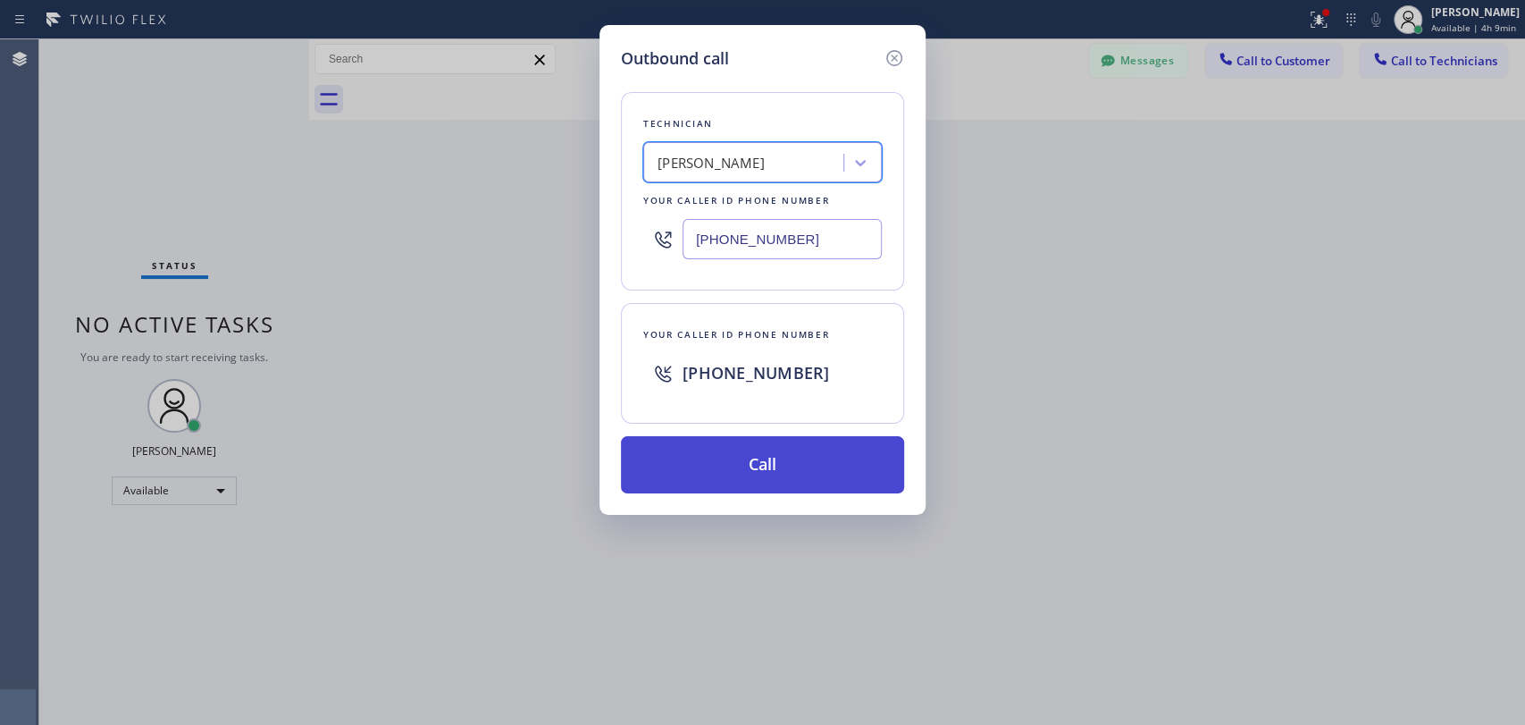
click at [742, 445] on button "Call" at bounding box center [762, 464] width 283 height 57
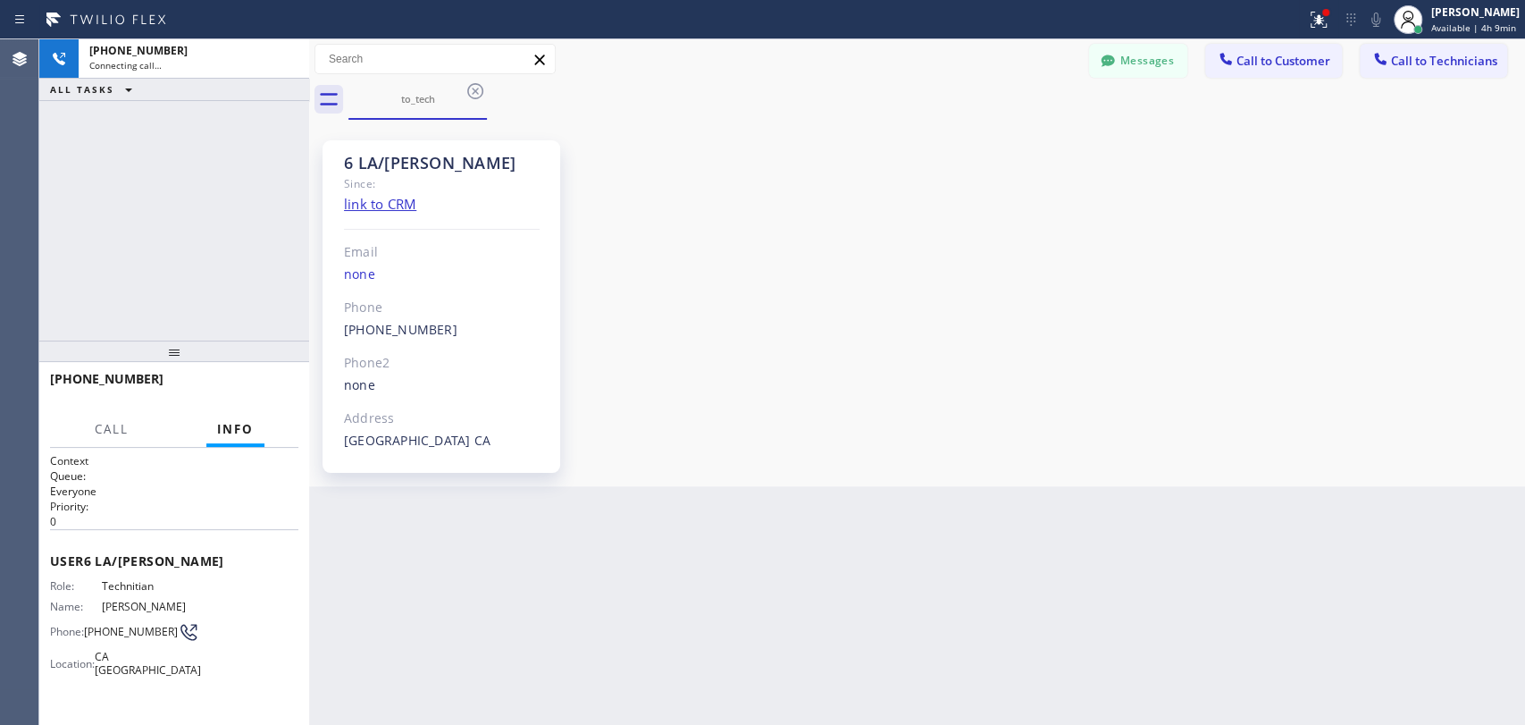
scroll to position [99181, 0]
click at [273, 392] on span "HANG UP" at bounding box center [257, 387] width 55 height 13
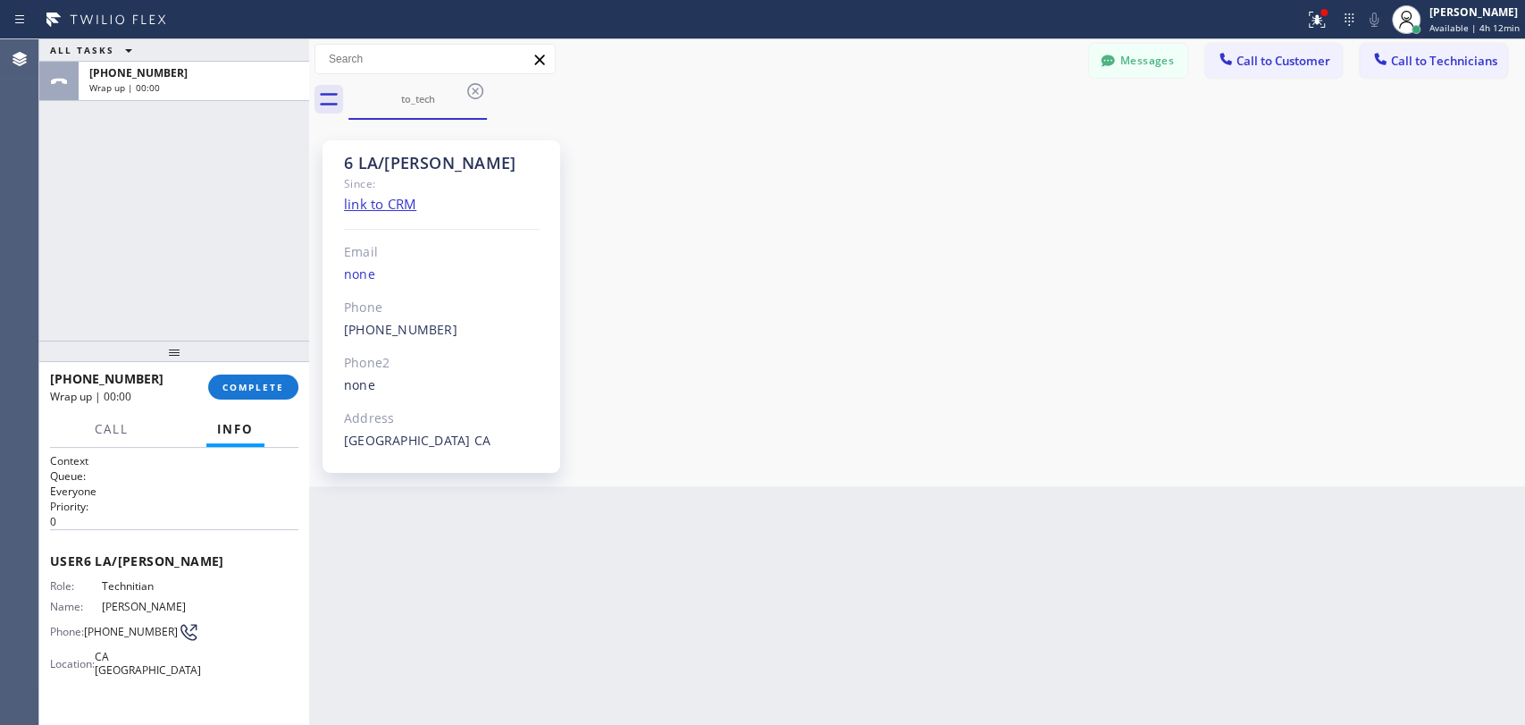
drag, startPoint x: 265, startPoint y: 381, endPoint x: 245, endPoint y: 304, distance: 79.6
click at [266, 381] on span "COMPLETE" at bounding box center [254, 387] width 62 height 13
click at [245, 304] on div "ALL TASKS ALL TASKS ACTIVE TASKS TASKS IN WRAP UP +16577996035 Wrap up | 00:00" at bounding box center [174, 189] width 270 height 301
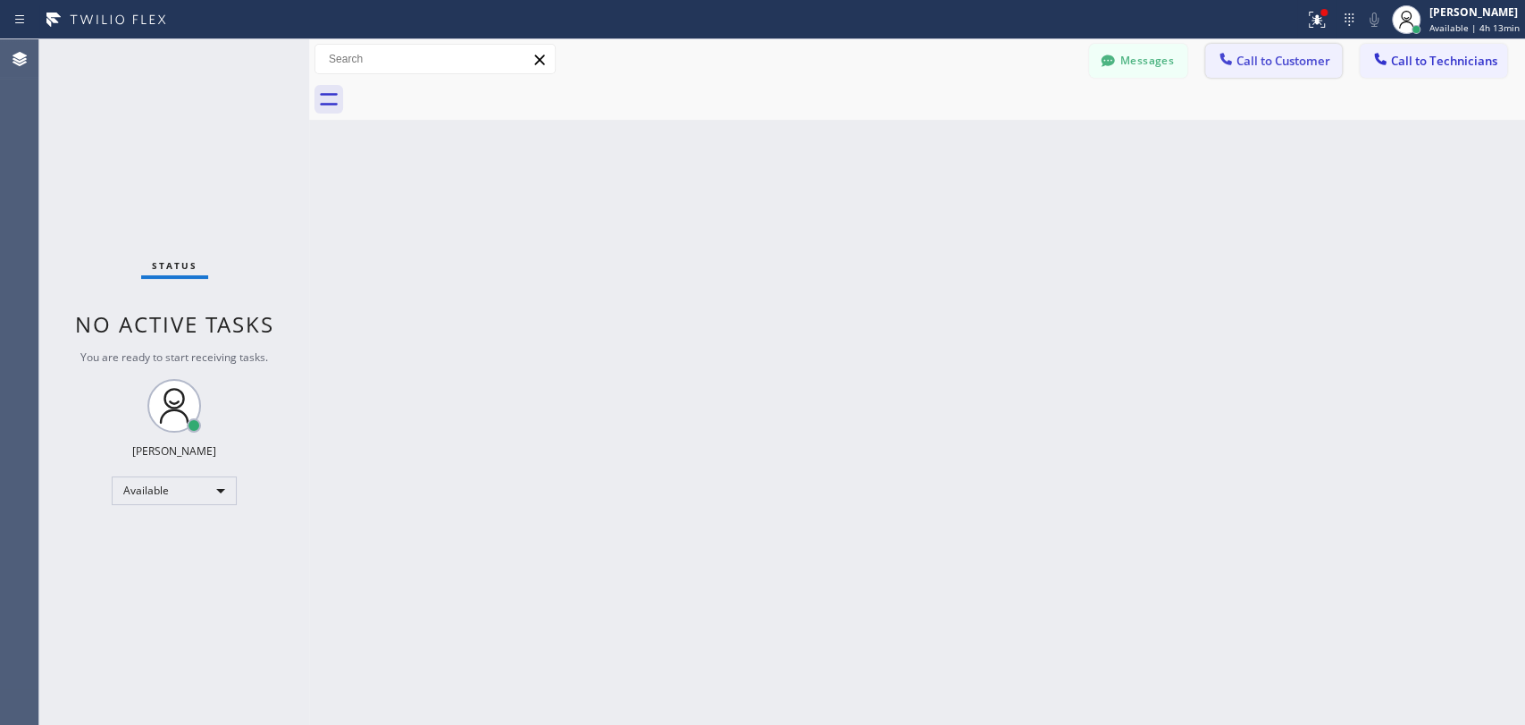
click at [1312, 66] on span "Call to Customer" at bounding box center [1284, 61] width 94 height 16
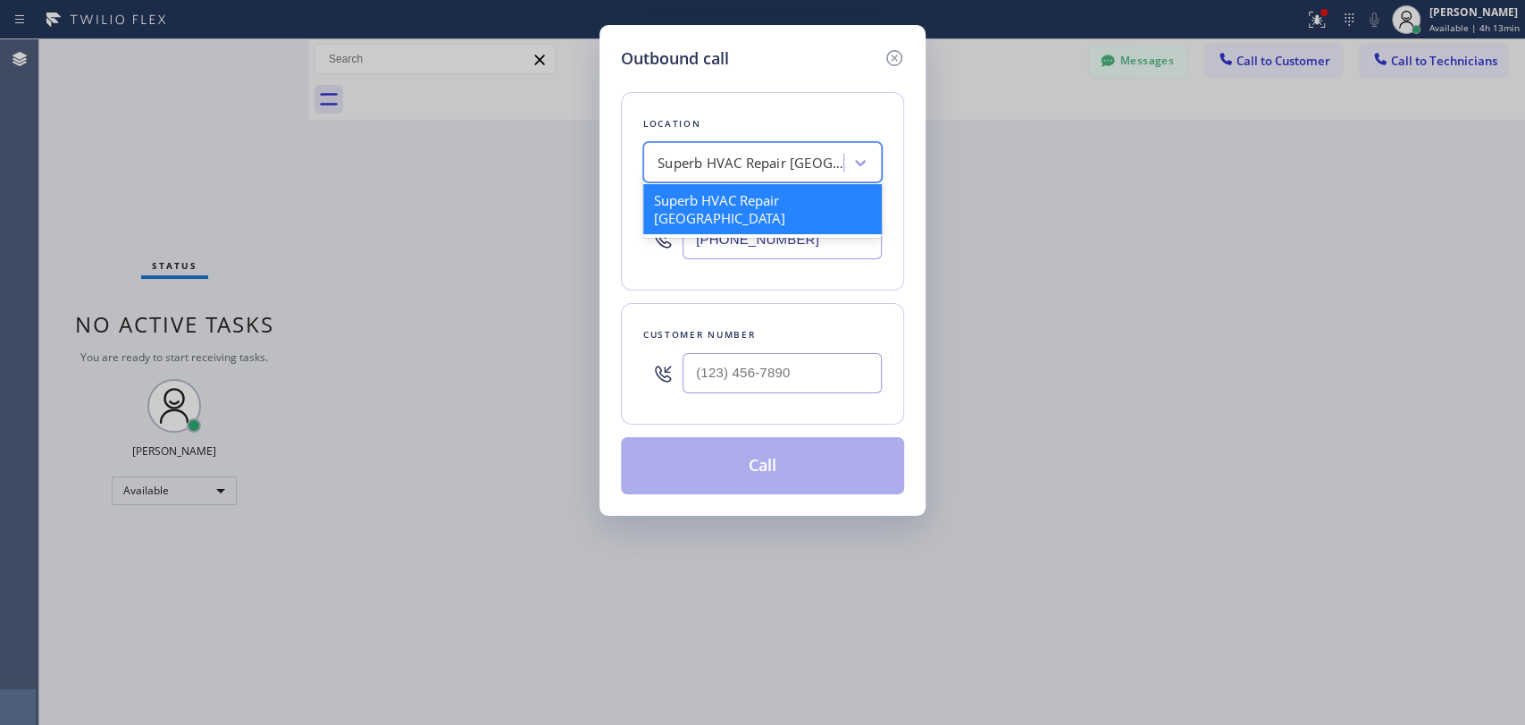
click at [820, 151] on div "Superb HVAC Repair [GEOGRAPHIC_DATA]" at bounding box center [746, 162] width 195 height 31
paste input "Midway City Plumbers"
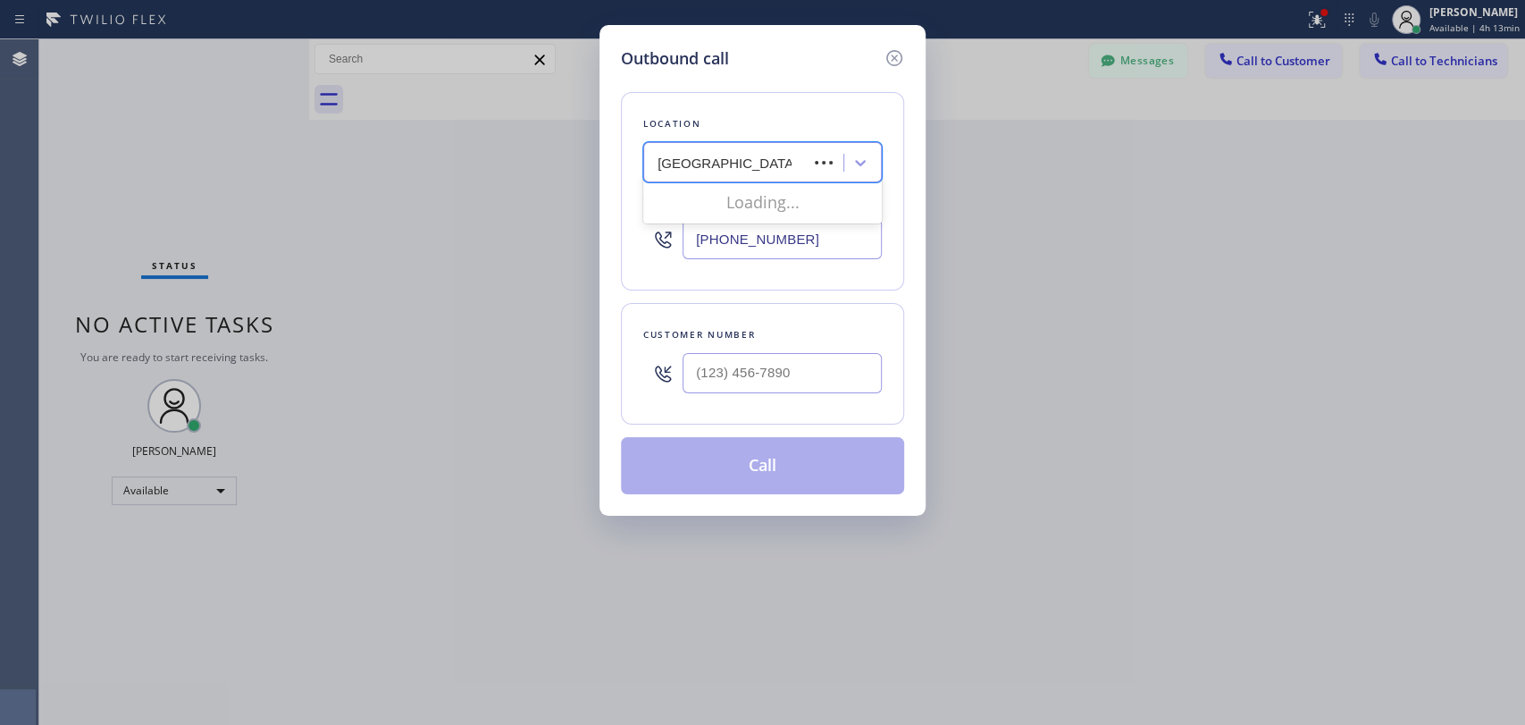
type input "Midway City Plumbers"
click at [681, 172] on div "Search location" at bounding box center [706, 163] width 97 height 21
click at [685, 214] on div "Midway City Plumbers" at bounding box center [762, 200] width 239 height 32
type input "(562) 414-6833"
click at [779, 372] on input "(___) ___-____" at bounding box center [782, 373] width 199 height 40
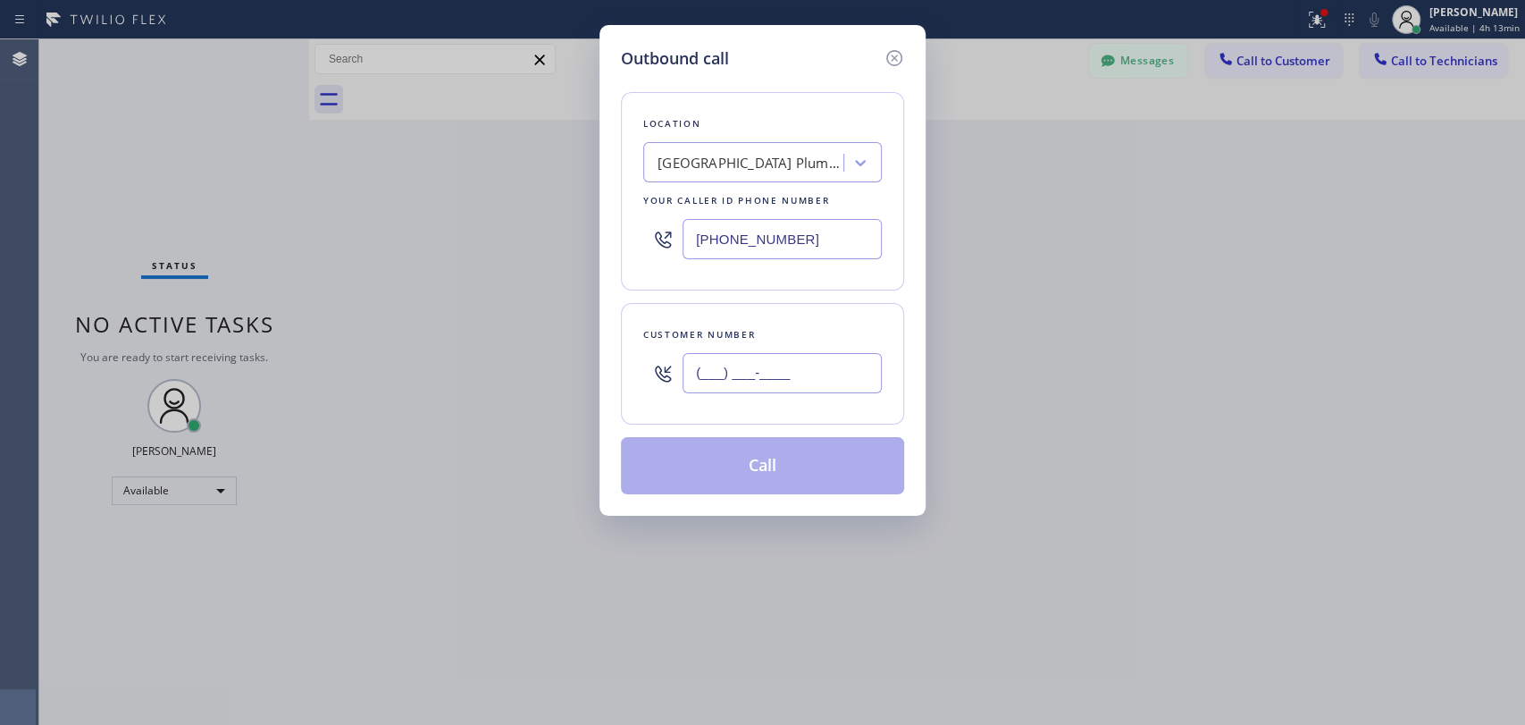
paste input "949) 426-5294"
type input "(949) 426-5294"
click at [739, 413] on div "Customer number (949) 426-5294" at bounding box center [762, 364] width 283 height 122
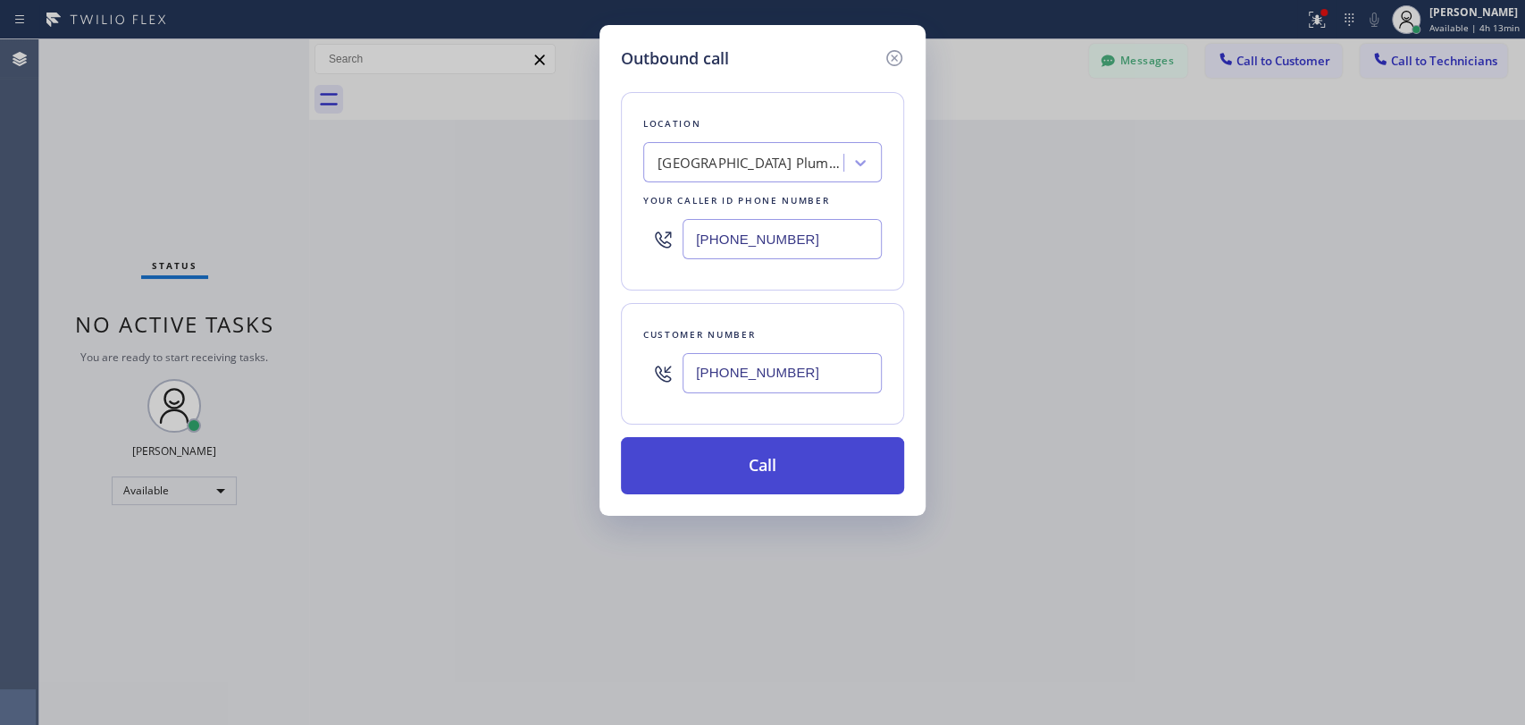
click at [701, 452] on button "Call" at bounding box center [762, 465] width 283 height 57
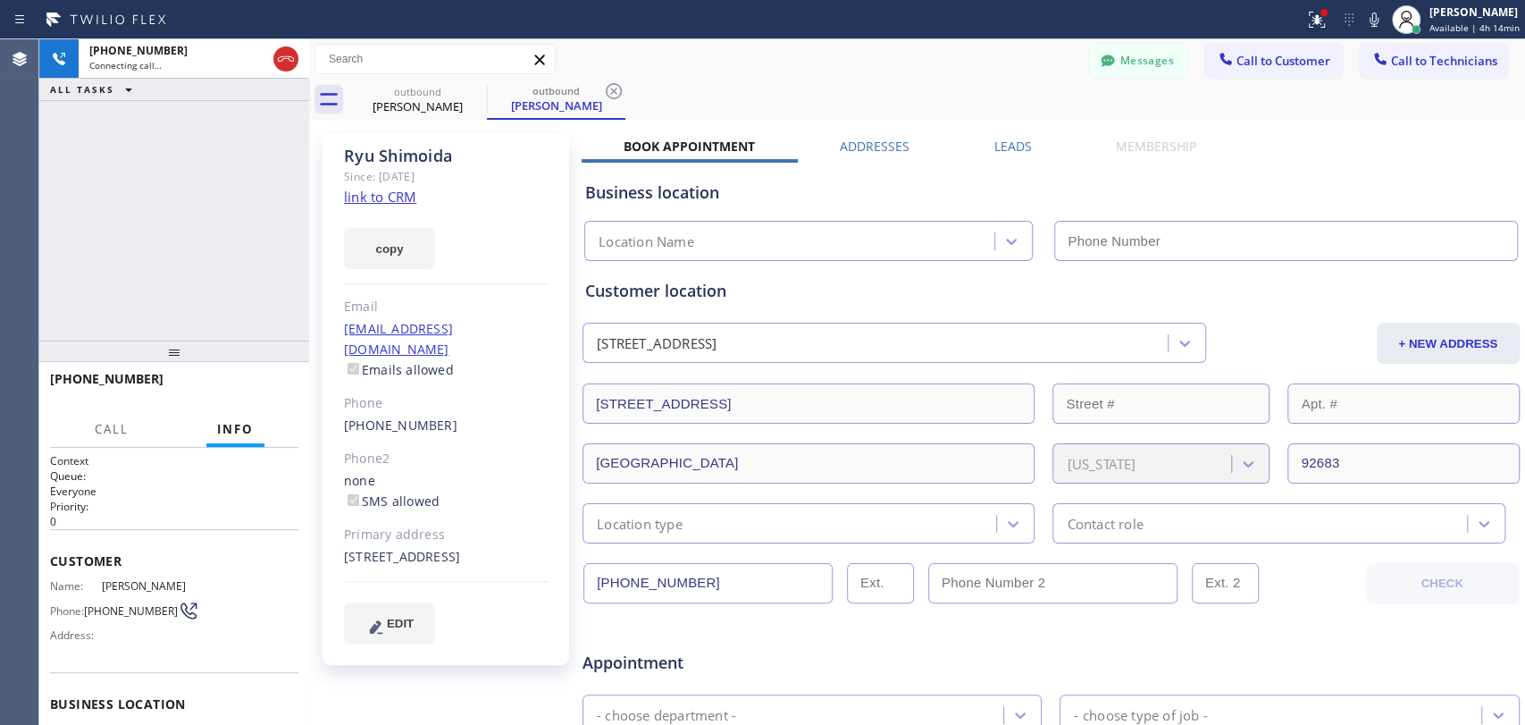
drag, startPoint x: 698, startPoint y: 266, endPoint x: 693, endPoint y: 252, distance: 15.0
click at [698, 266] on div "Customer location 6372 Industry Way Westminster, 92683 CA + NEW ADDRESS 6372 In…" at bounding box center [1051, 402] width 939 height 282
click at [693, 248] on div "Location Name" at bounding box center [647, 241] width 96 height 21
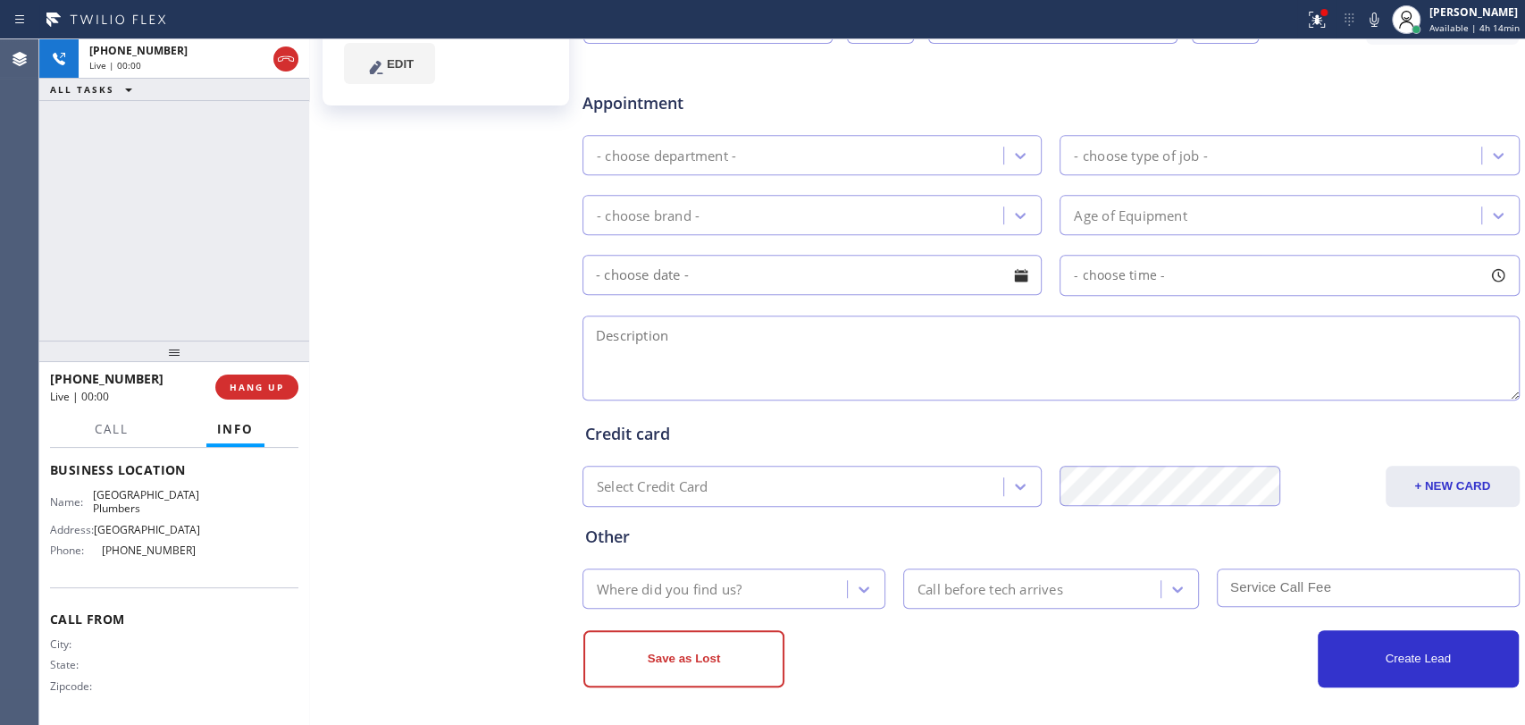
scroll to position [135, 0]
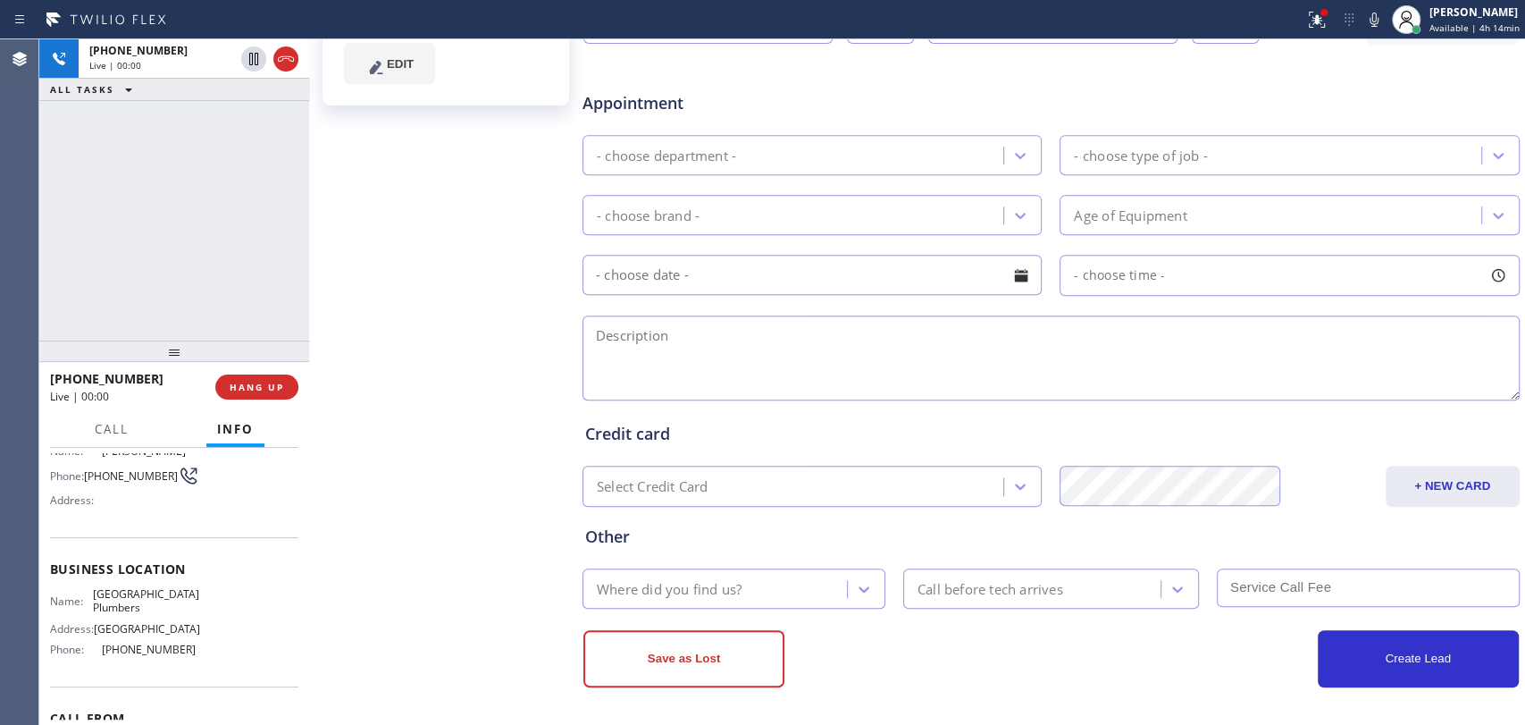
type input "(562) 414-6833"
click at [243, 395] on button "HANG UP" at bounding box center [256, 386] width 83 height 25
click at [245, 388] on span "COMPLETE" at bounding box center [254, 387] width 62 height 13
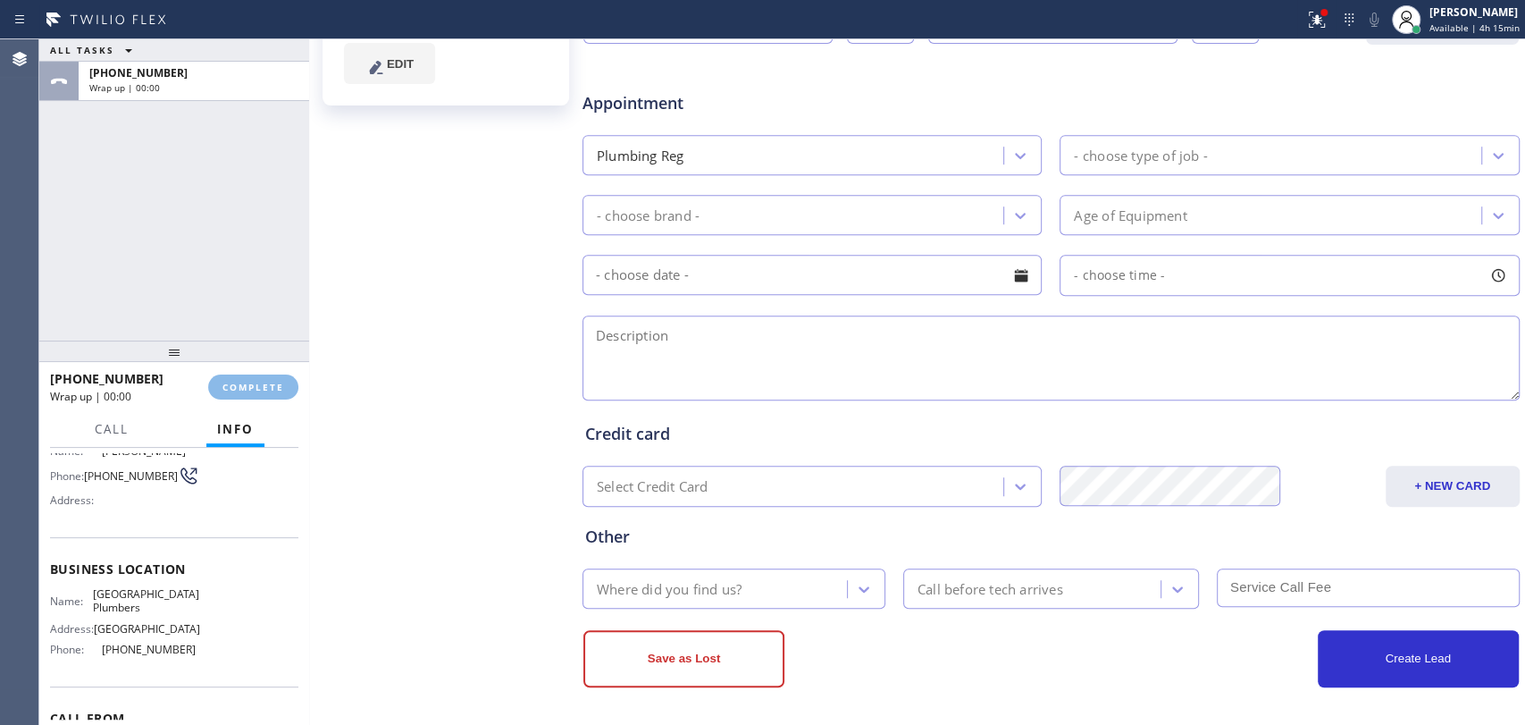
scroll to position [0, 0]
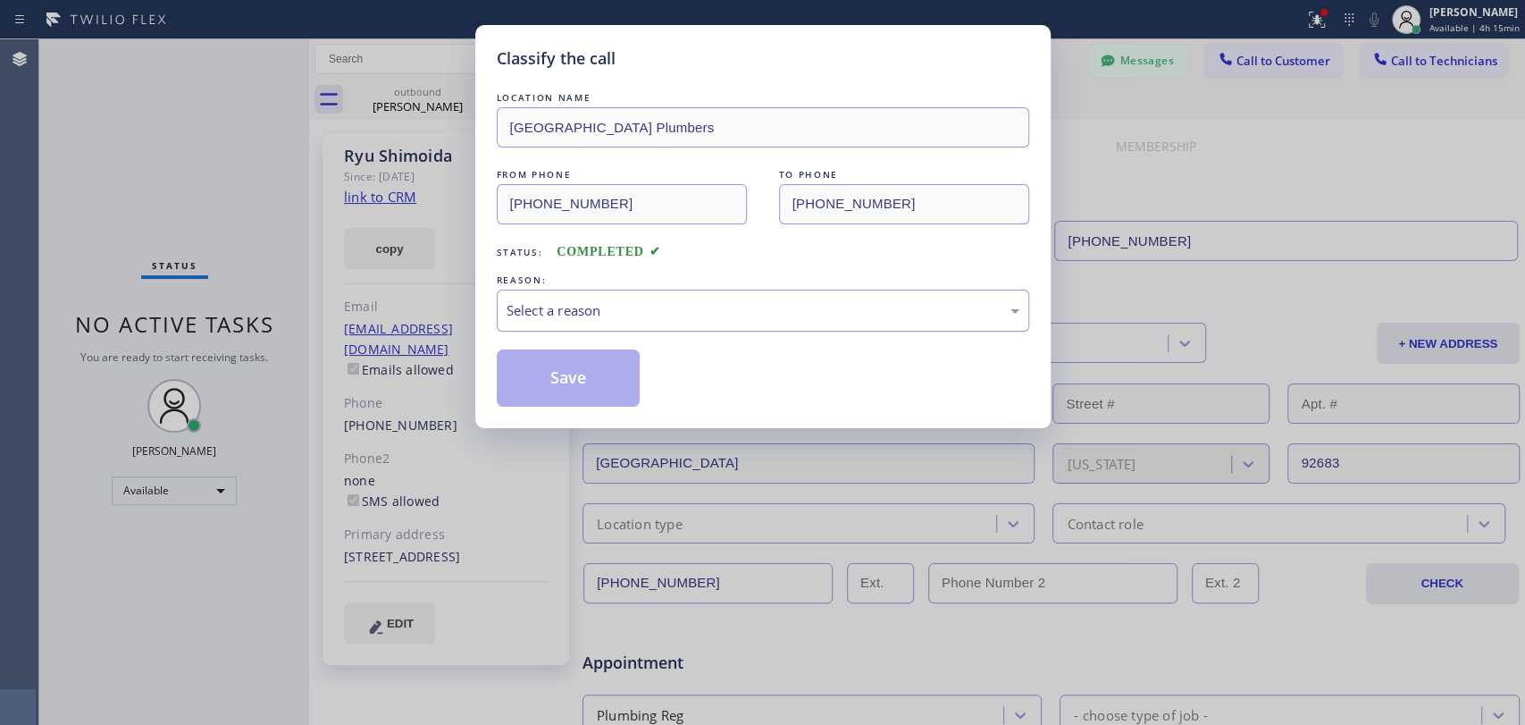
drag, startPoint x: 628, startPoint y: 284, endPoint x: 626, endPoint y: 302, distance: 18.1
click at [628, 291] on div "REASON: Select a reason" at bounding box center [763, 301] width 533 height 61
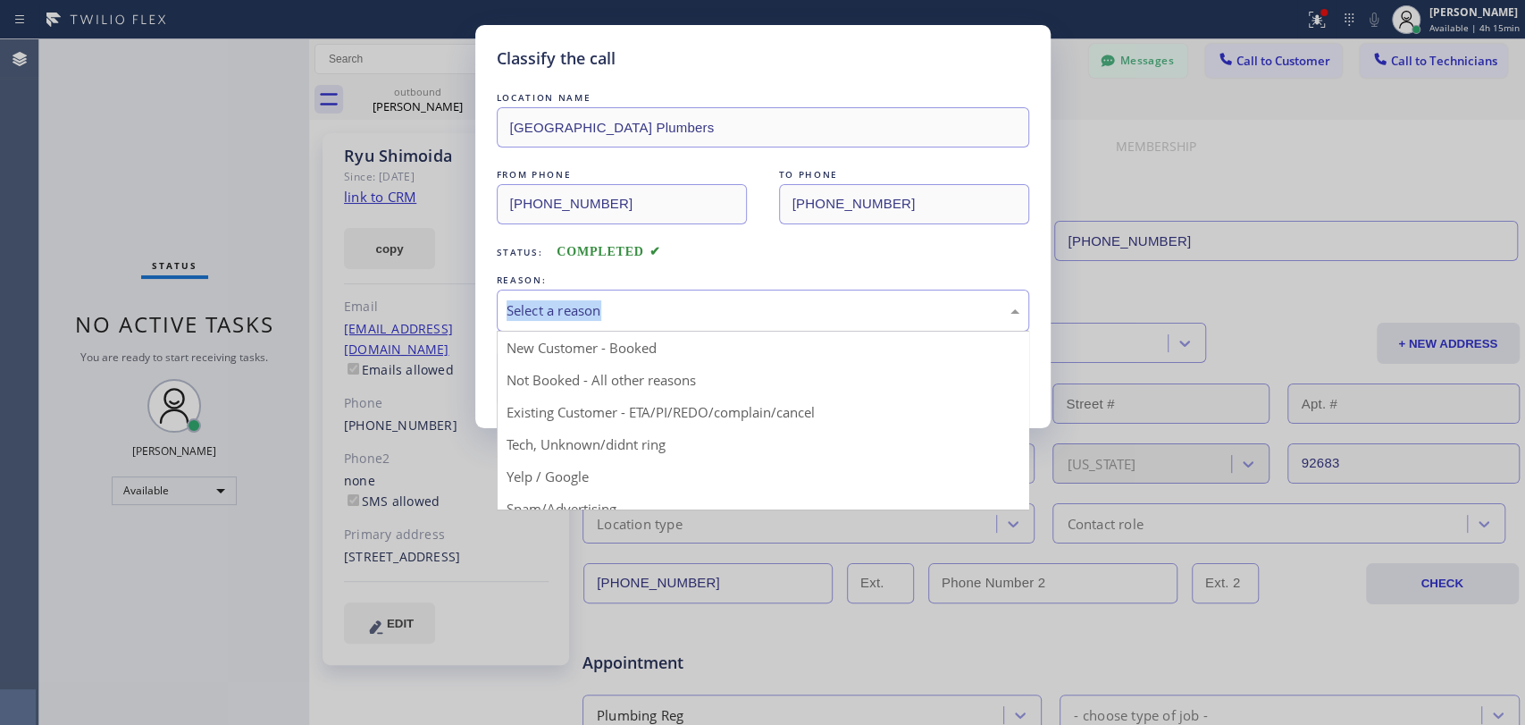
click at [602, 307] on div "Select a reason" at bounding box center [763, 310] width 513 height 21
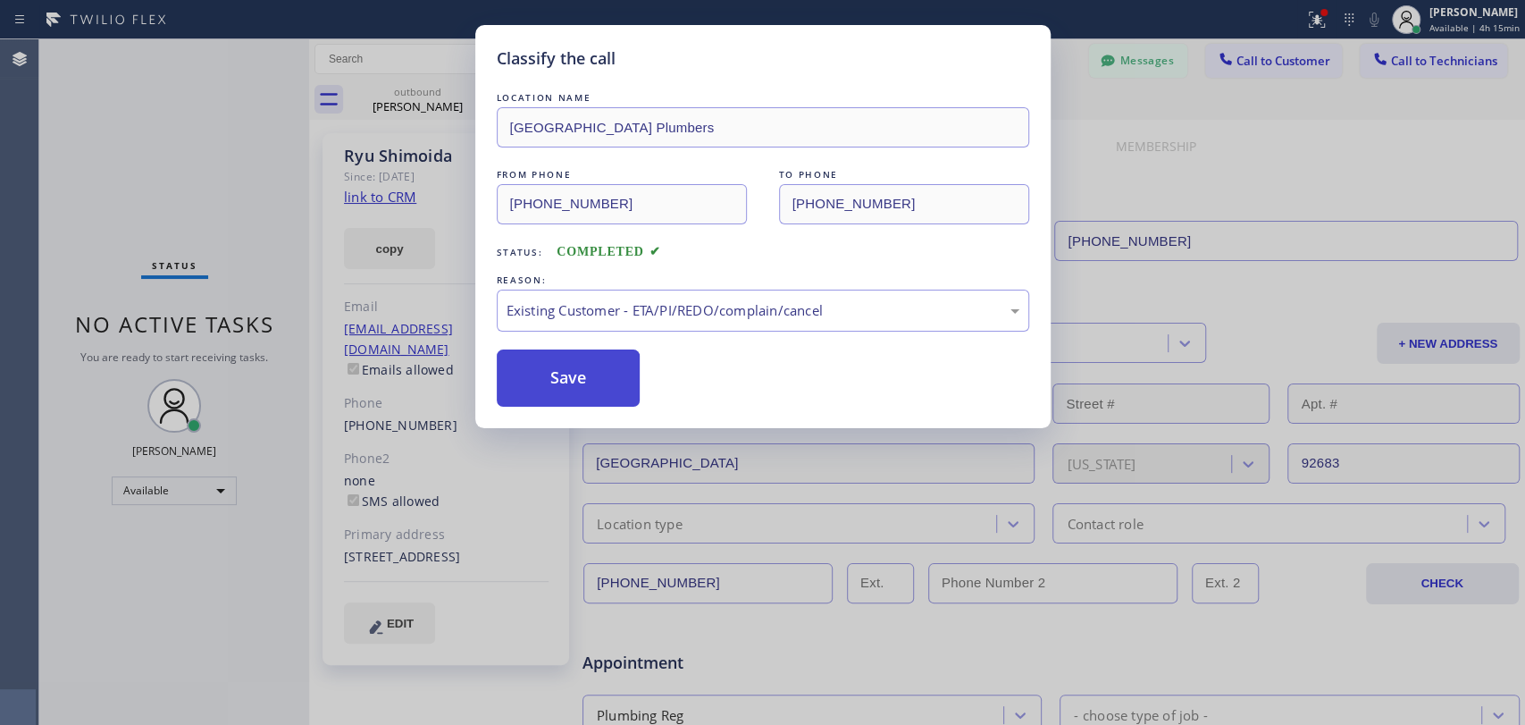
click at [551, 380] on button "Save" at bounding box center [569, 377] width 144 height 57
click at [1422, 53] on span "Call to Technicians" at bounding box center [1444, 61] width 106 height 16
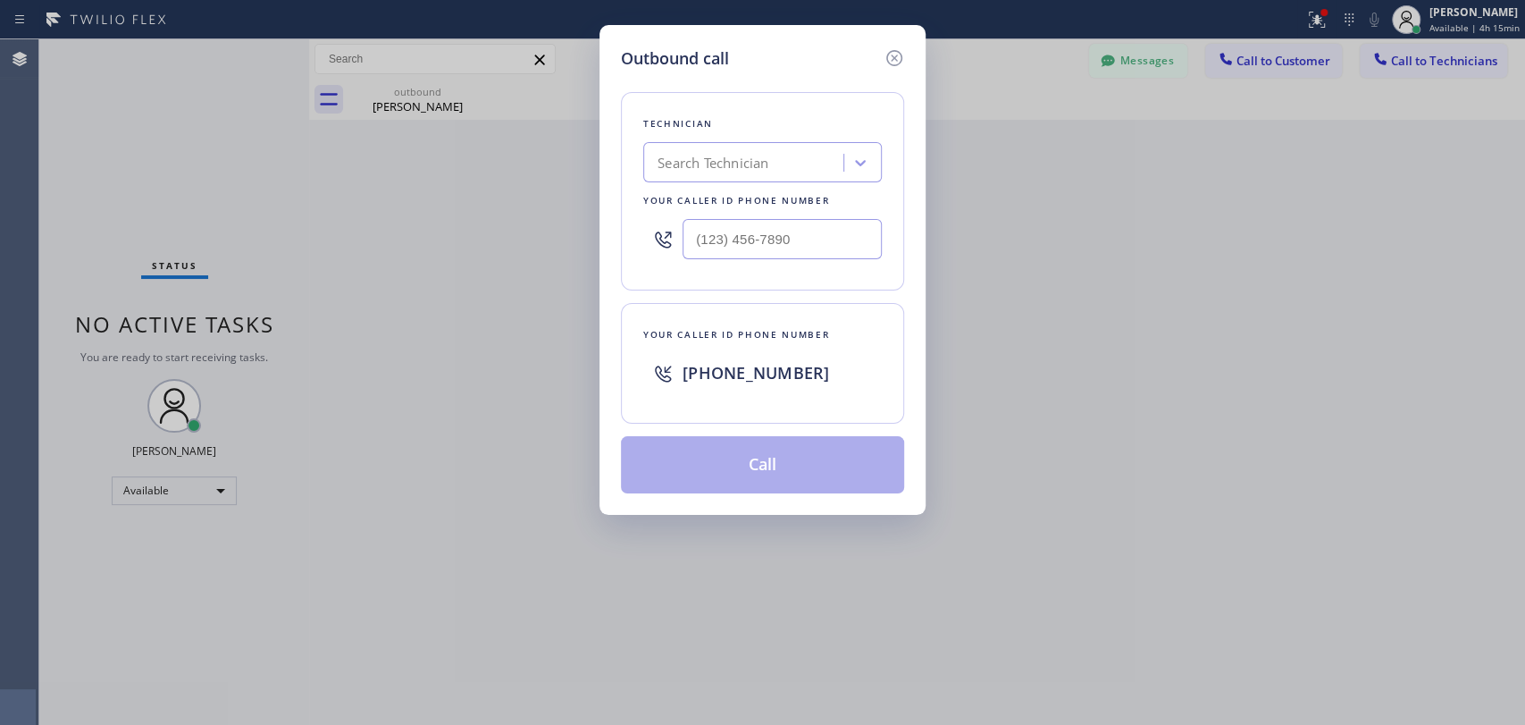
click at [777, 160] on div "Search Technician" at bounding box center [746, 162] width 195 height 31
type input "Roy"
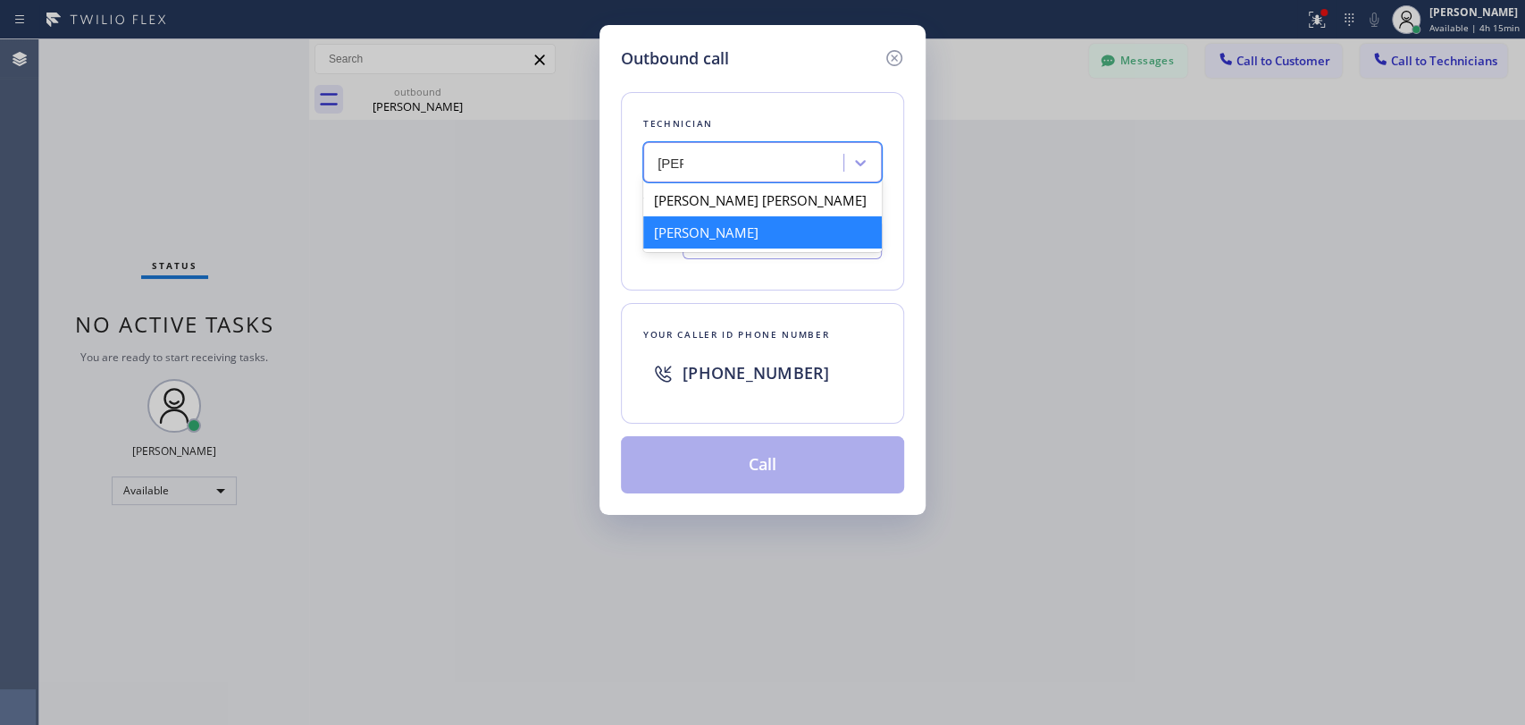
click at [712, 223] on div "[PERSON_NAME]" at bounding box center [762, 232] width 239 height 32
type input "(657) 799-6035"
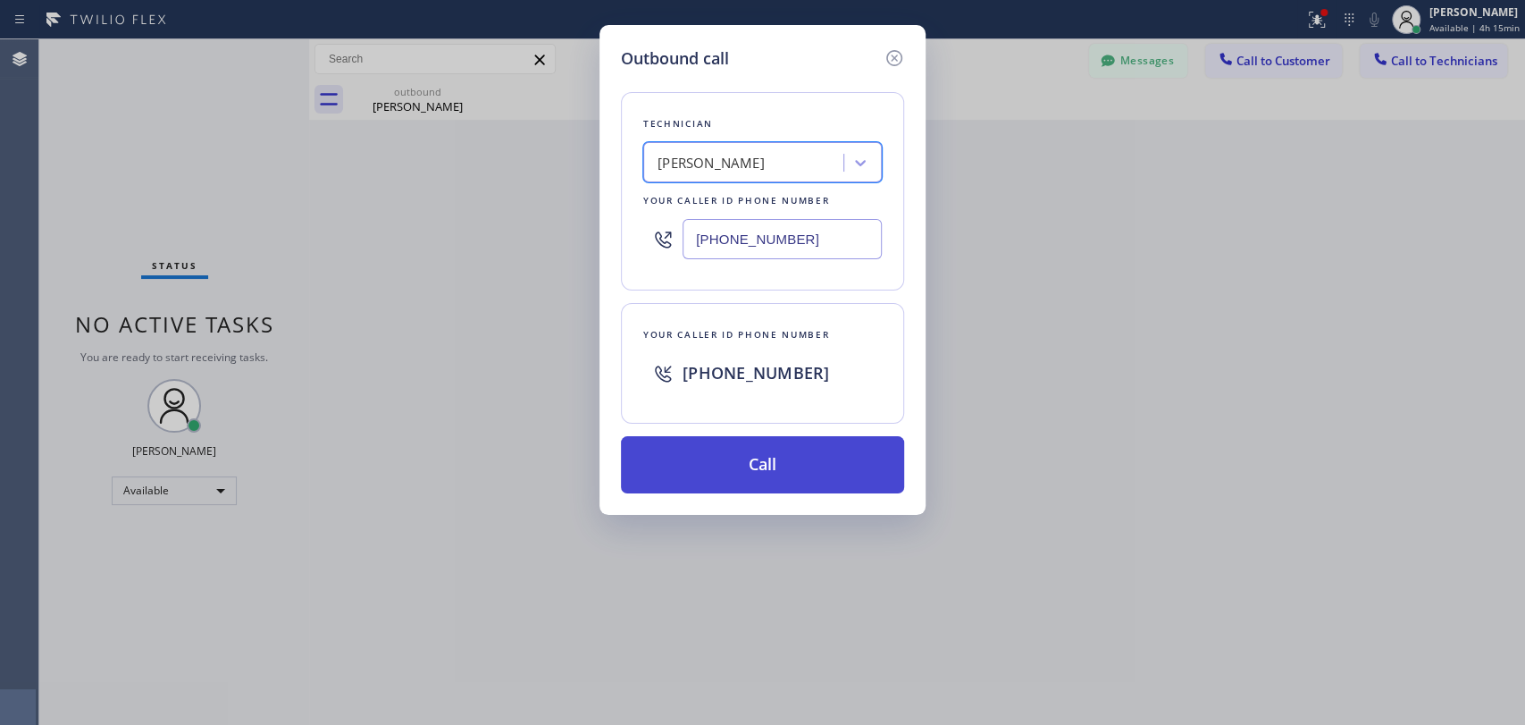
click at [734, 464] on button "Call" at bounding box center [762, 464] width 283 height 57
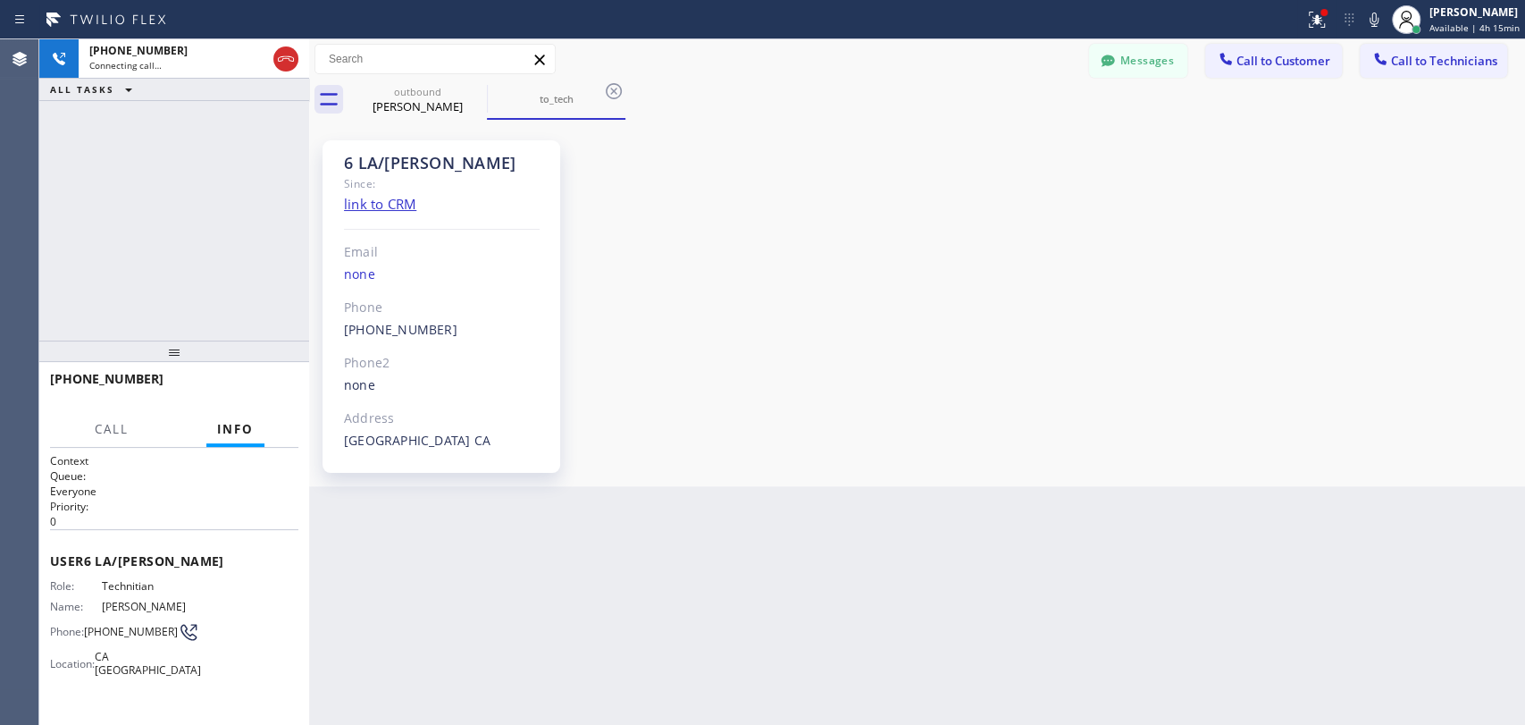
scroll to position [99181, 0]
drag, startPoint x: 1120, startPoint y: 61, endPoint x: 318, endPoint y: 231, distance: 819.4
click at [1121, 61] on button "Messages" at bounding box center [1138, 61] width 98 height 34
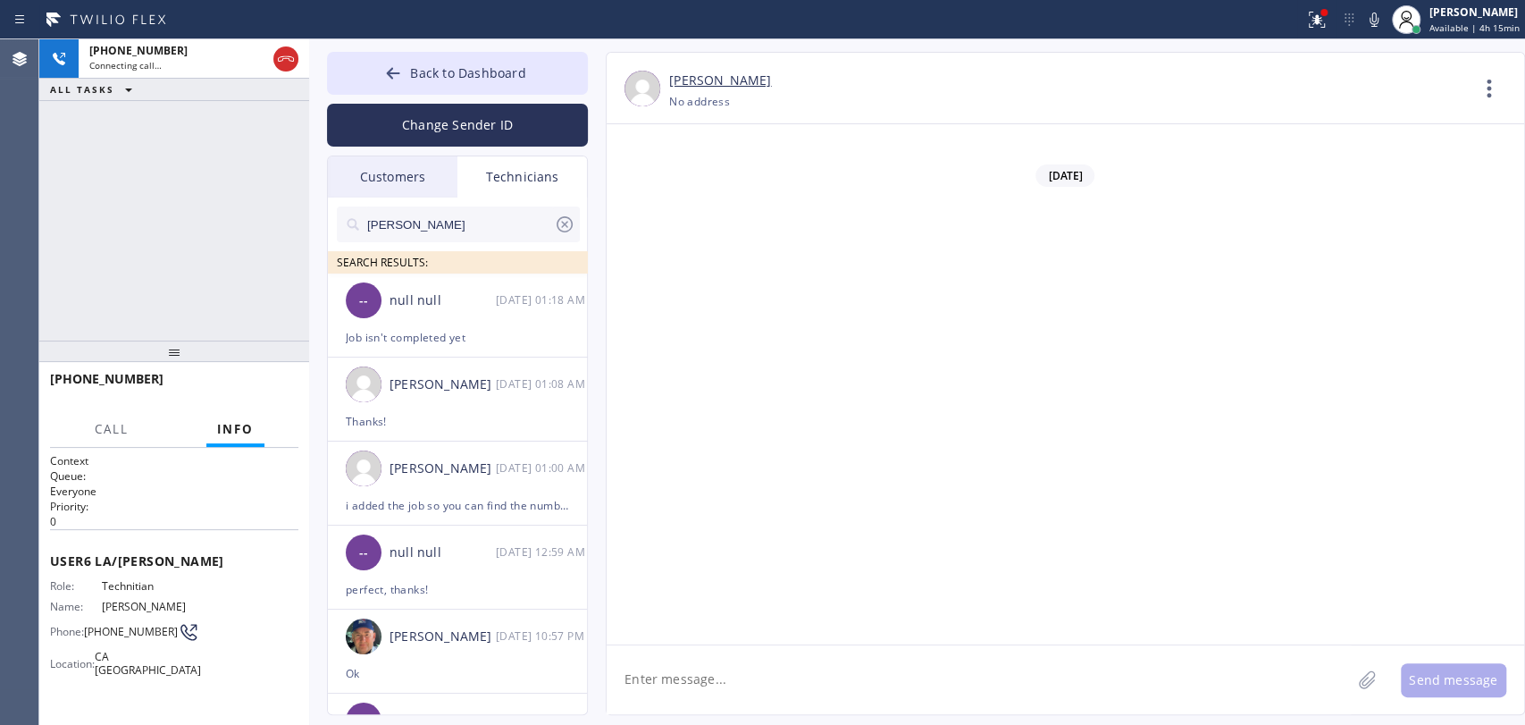
click at [458, 224] on input "chris" at bounding box center [460, 224] width 189 height 36
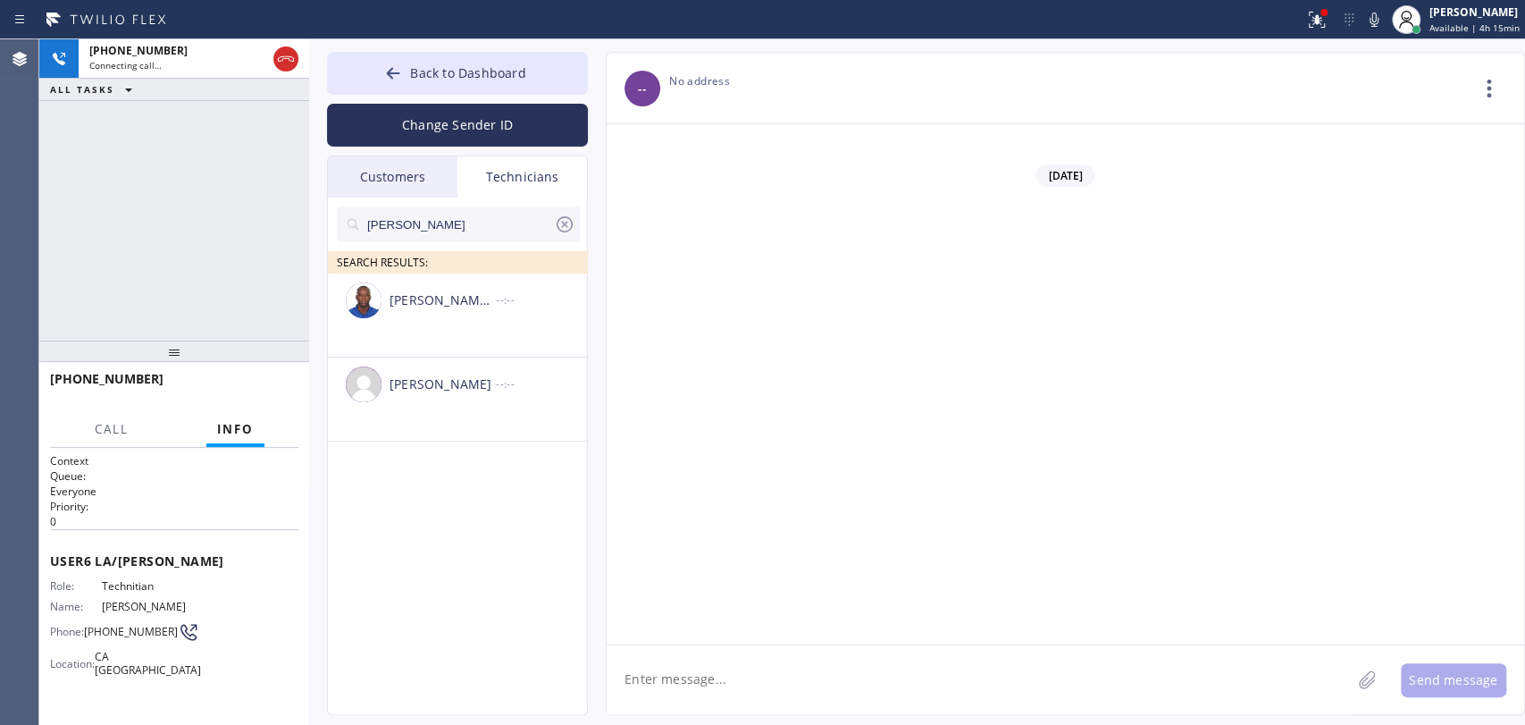
type input "Roy"
click at [433, 408] on div "Roy Martin Navarrette --:--" at bounding box center [458, 384] width 261 height 54
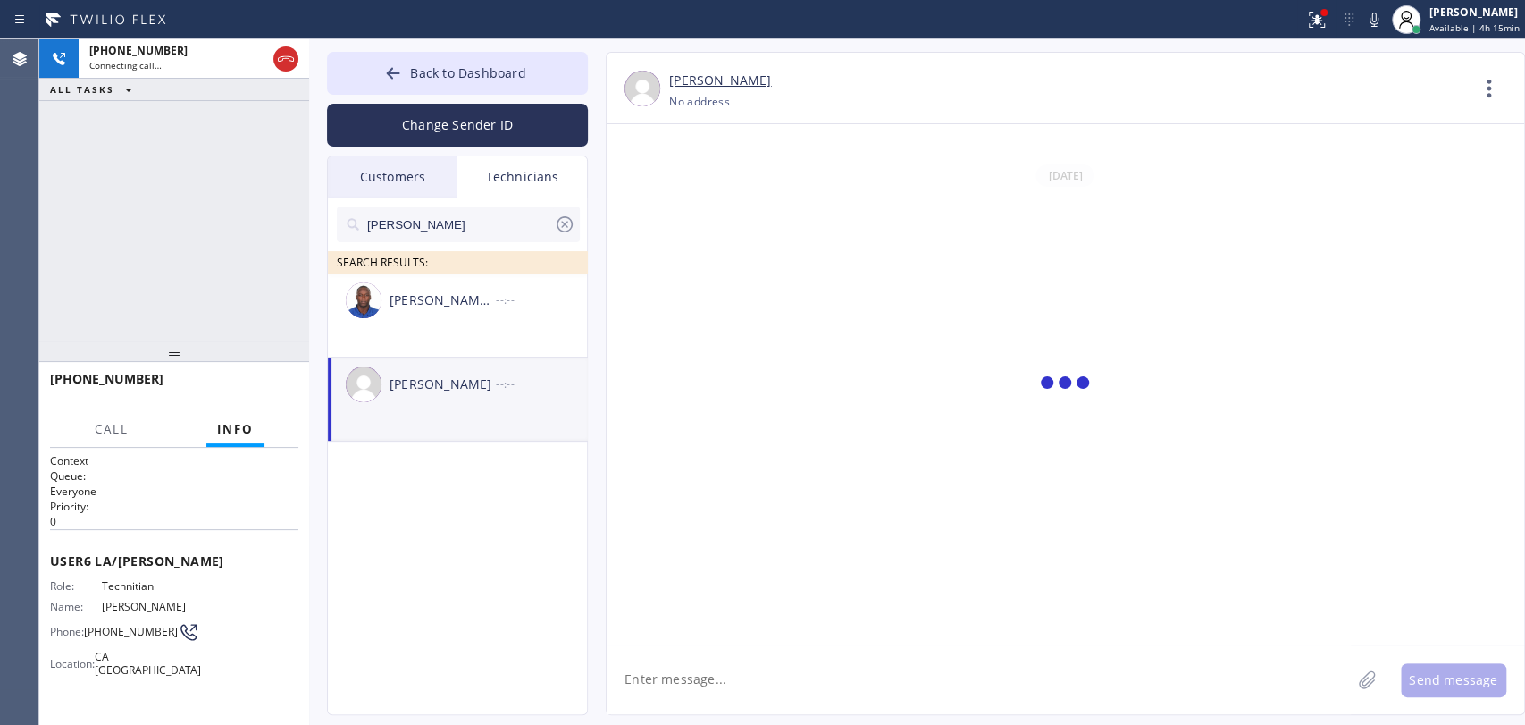
click at [729, 693] on textarea at bounding box center [979, 679] width 744 height 69
paste textarea "6372 Industry Way , Westminster, CA, 92683"
type textarea "6372 Industry Way , Westminster, CA, 92683"
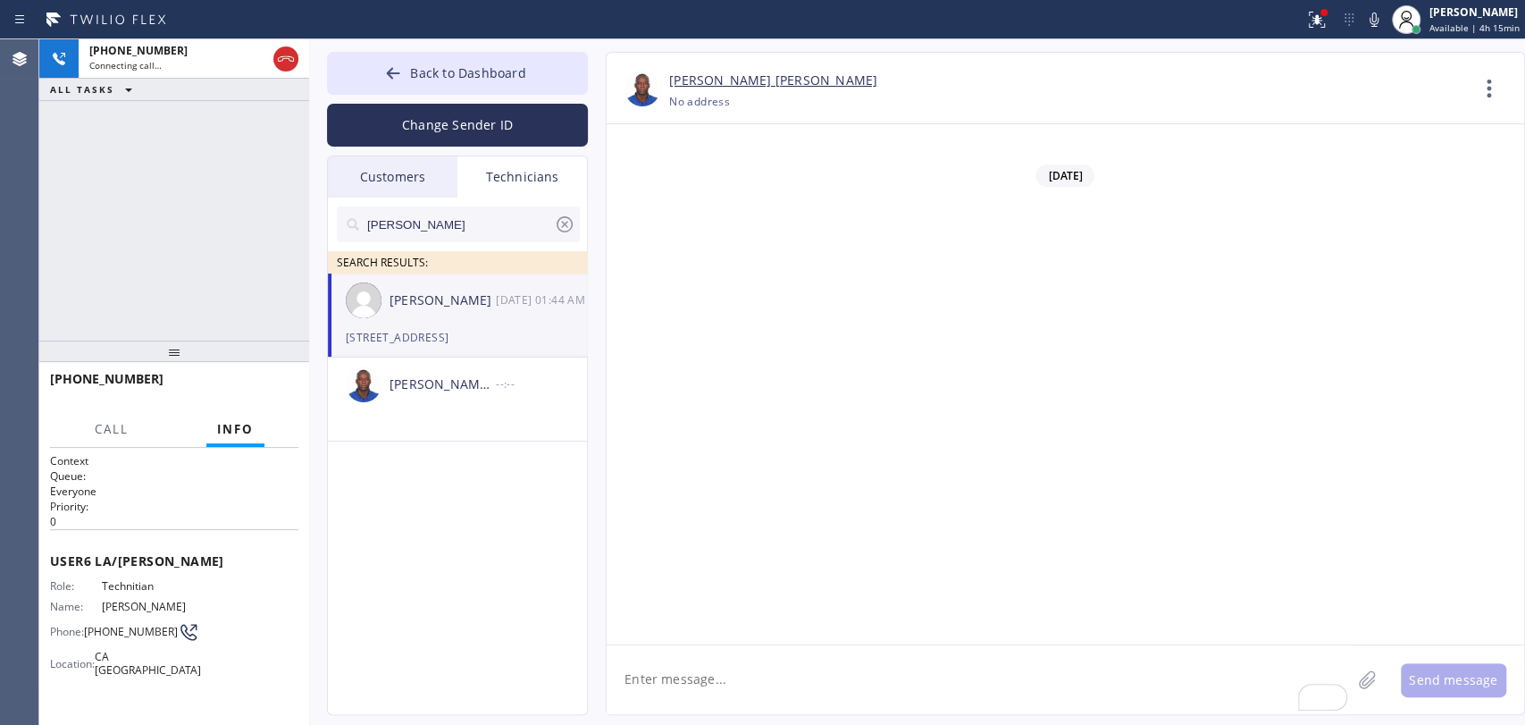
scroll to position [99284, 0]
click at [760, 688] on textarea "To enrich screen reader interactions, please activate Accessibility in Grammarl…" at bounding box center [979, 679] width 744 height 69
paste textarea "Ryu"
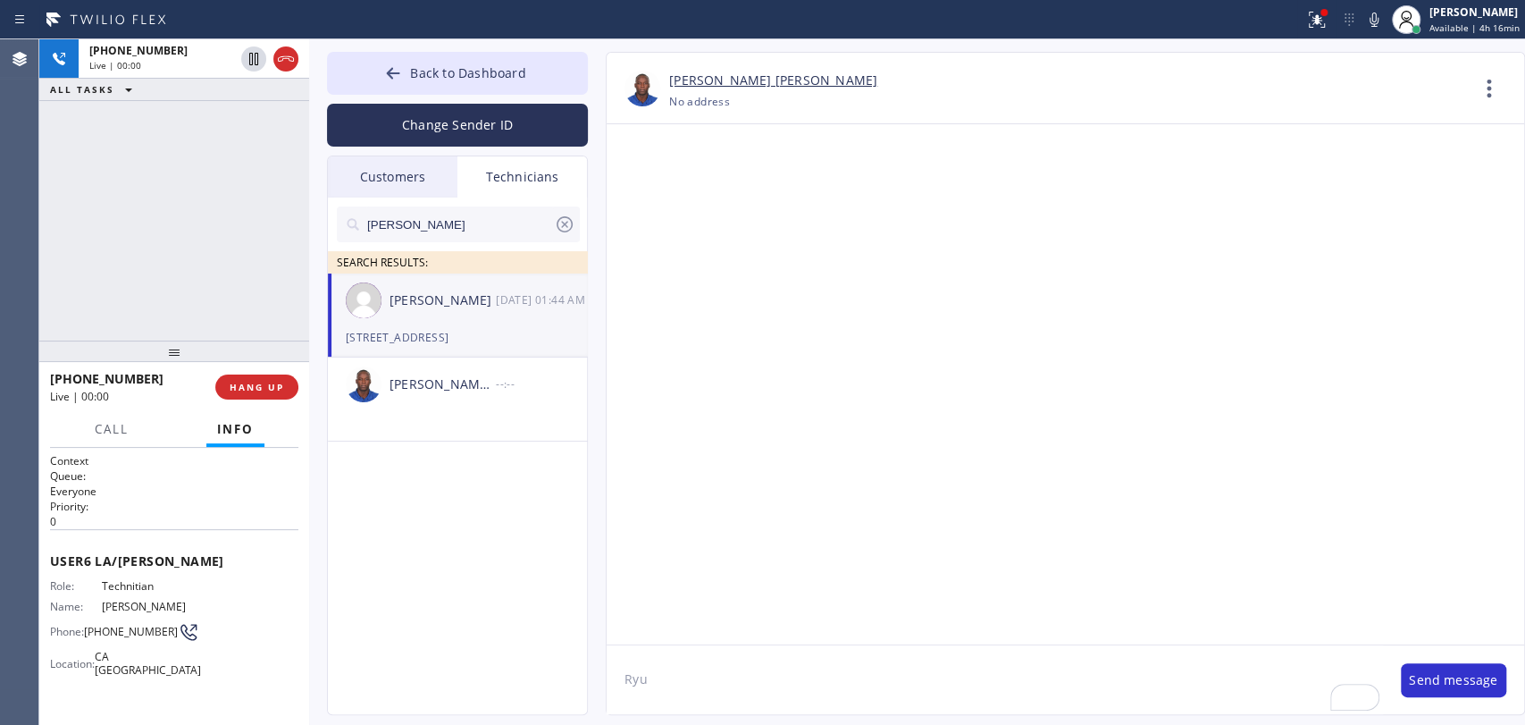
paste textarea "Shimoida"
type textarea "Ryu Shimoida"
click at [685, 670] on textarea "To enrich screen reader interactions, please activate Accessibility in Grammarl…" at bounding box center [979, 679] width 744 height 69
click at [672, 656] on textarea "To enrich screen reader interactions, please activate Accessibility in Grammarl…" at bounding box center [979, 679] width 744 height 69
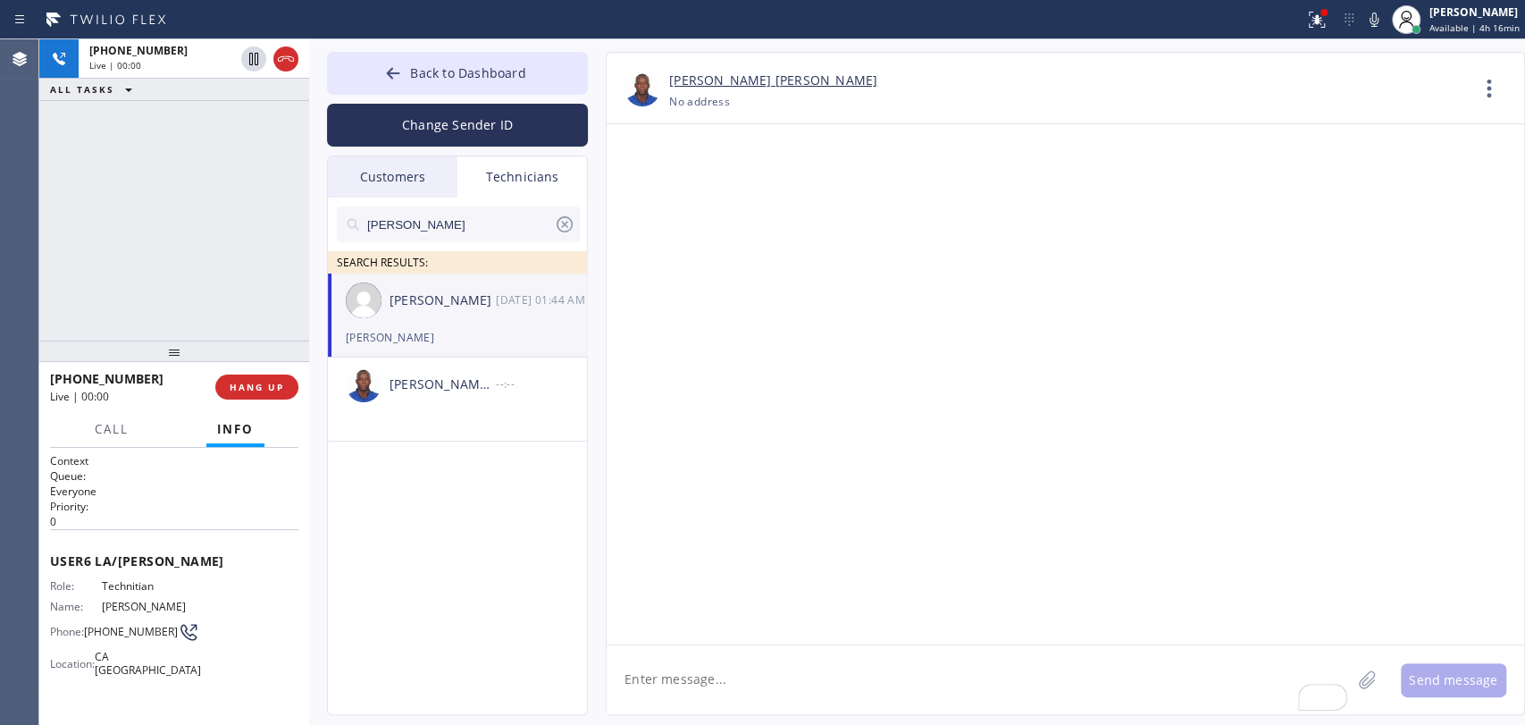
click at [672, 656] on textarea "To enrich screen reader interactions, please activate Accessibility in Grammarl…" at bounding box center [979, 679] width 744 height 69
drag, startPoint x: 716, startPoint y: 426, endPoint x: 773, endPoint y: 418, distance: 57.8
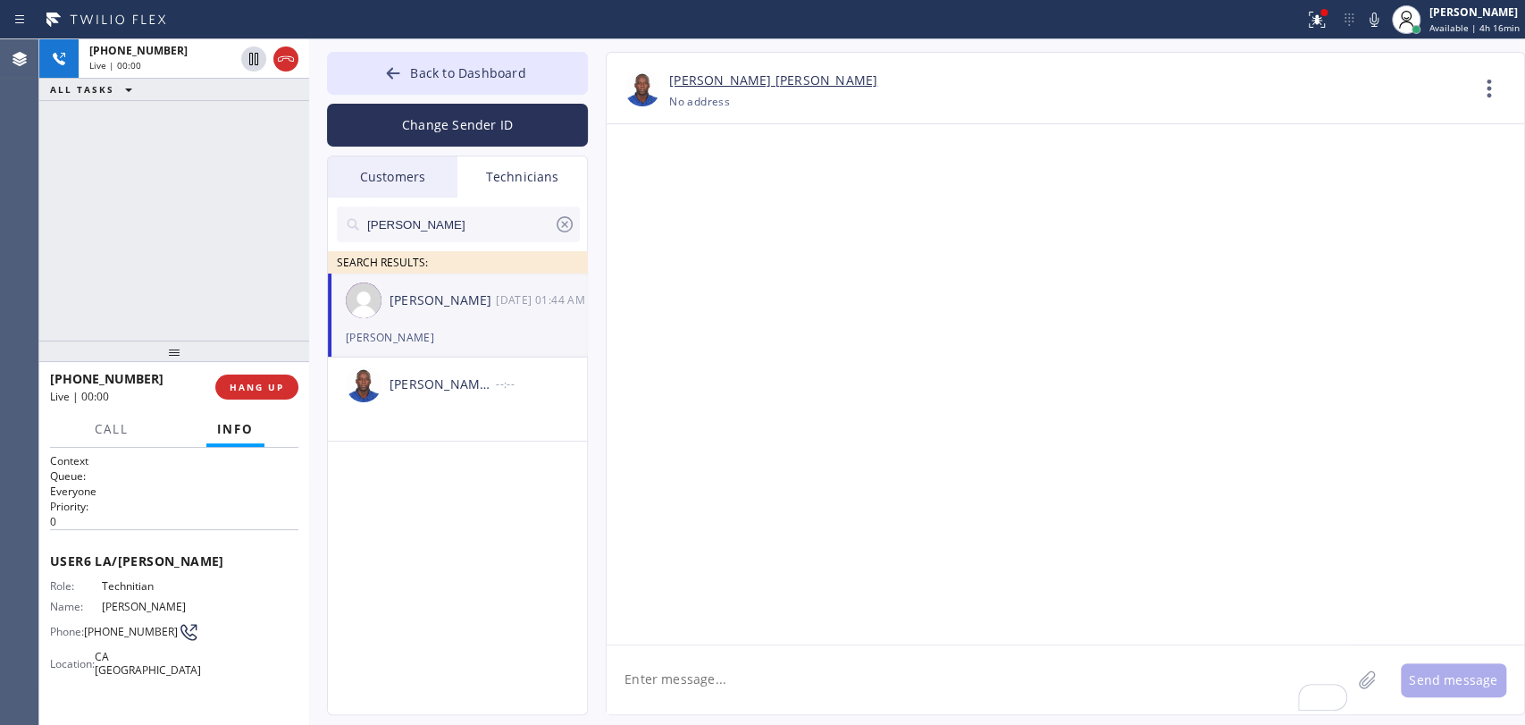
drag, startPoint x: 773, startPoint y: 418, endPoint x: 716, endPoint y: 414, distance: 57.4
drag, startPoint x: 711, startPoint y: 415, endPoint x: 687, endPoint y: 424, distance: 25.7
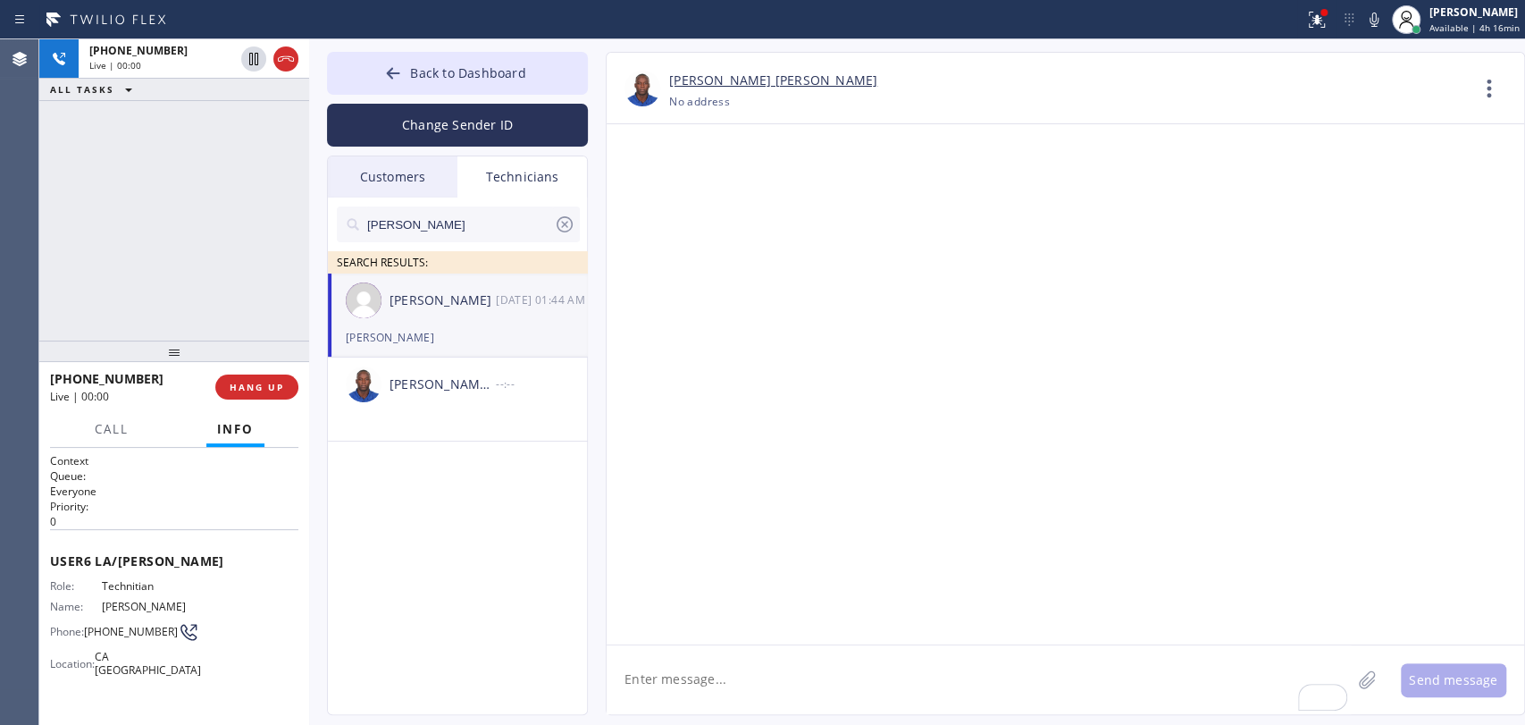
drag, startPoint x: 687, startPoint y: 424, endPoint x: 743, endPoint y: 420, distance: 55.5
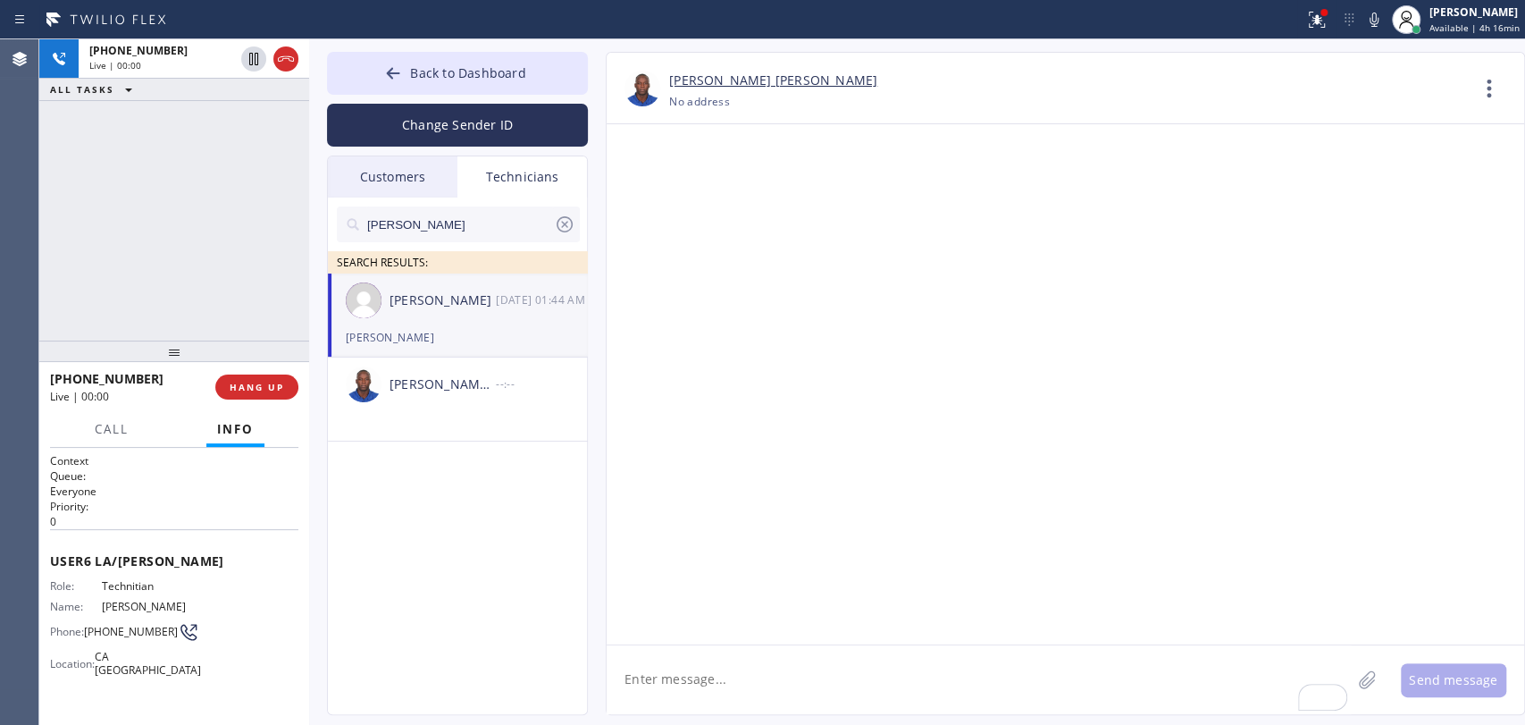
drag, startPoint x: 1081, startPoint y: 360, endPoint x: 1067, endPoint y: 364, distance: 14.7
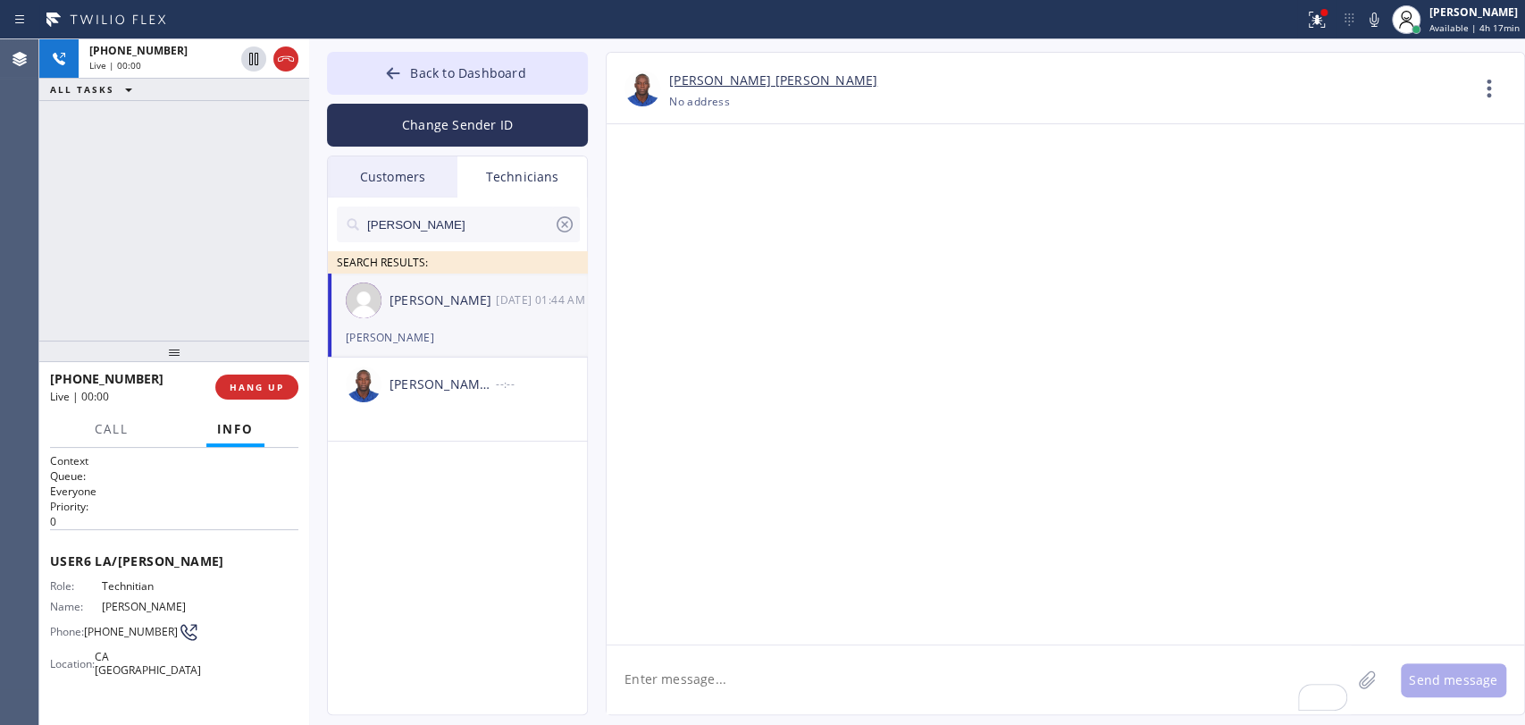
click at [760, 688] on textarea "To enrich screen reader interactions, please activate Accessibility in Grammarl…" at bounding box center [979, 679] width 744 height 69
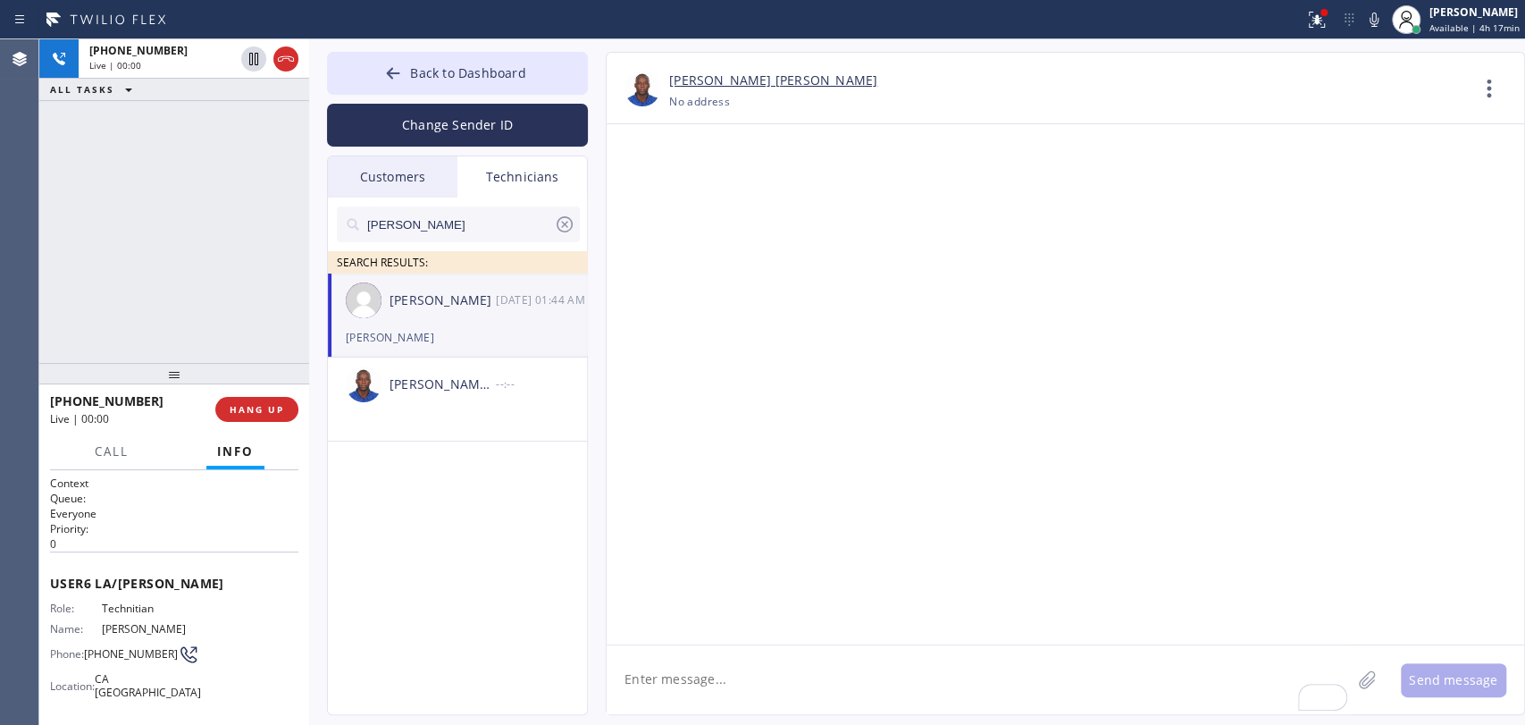
drag, startPoint x: 193, startPoint y: 354, endPoint x: 179, endPoint y: 335, distance: 23.6
click at [179, 363] on div at bounding box center [174, 373] width 270 height 21
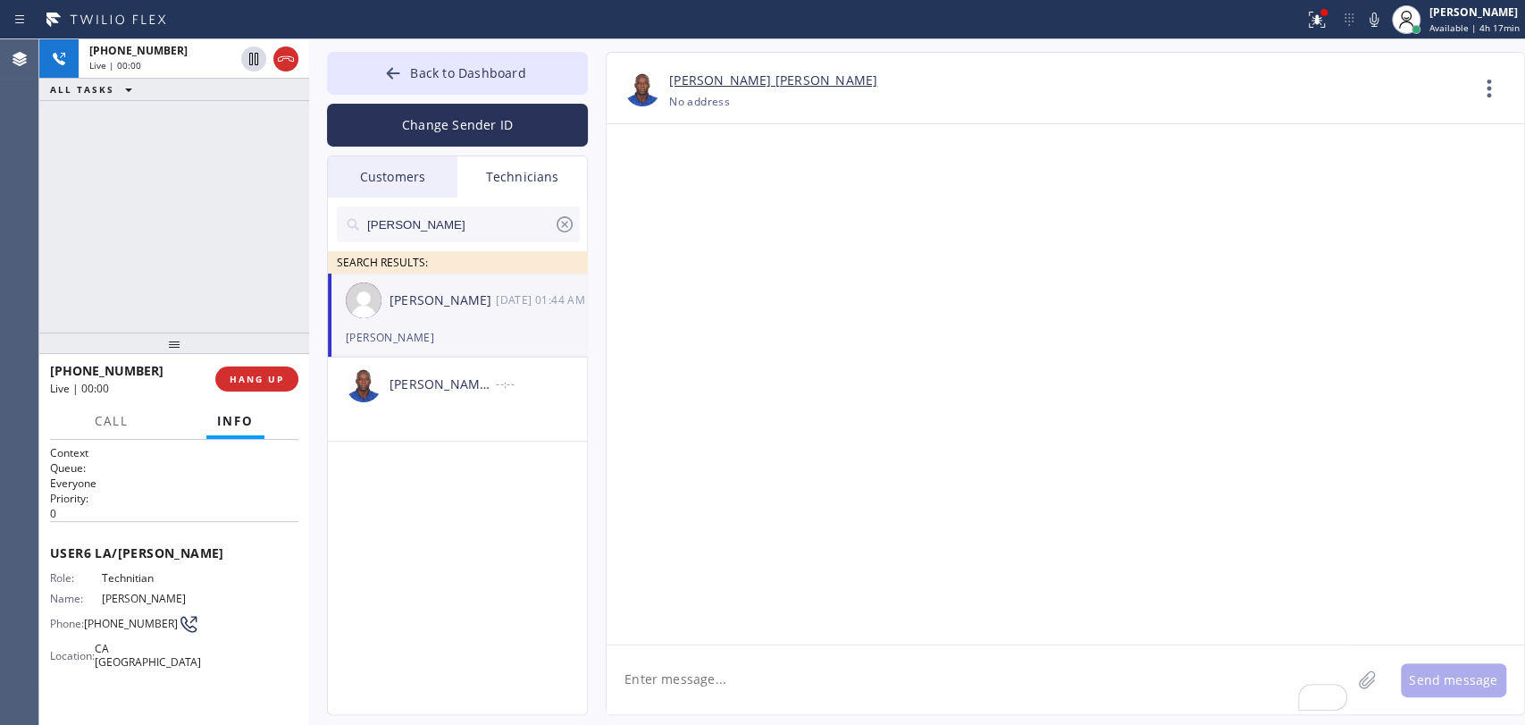
drag, startPoint x: 1105, startPoint y: 524, endPoint x: 1216, endPoint y: 525, distance: 111.7
drag, startPoint x: 1216, startPoint y: 525, endPoint x: 1046, endPoint y: 517, distance: 170.0
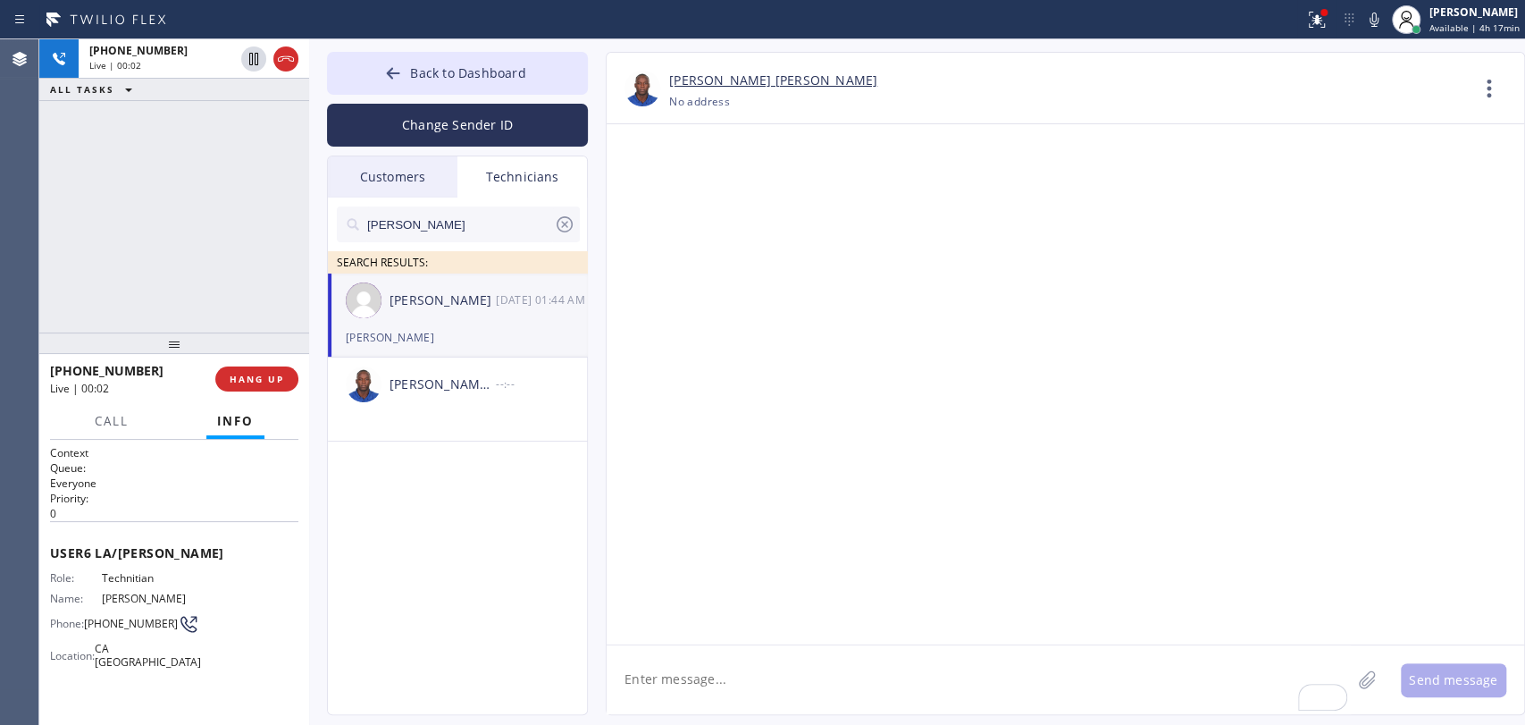
click at [953, 684] on textarea "To enrich screen reader interactions, please activate Accessibility in Grammarl…" at bounding box center [979, 679] width 744 height 69
paste textarea "(949) 426-5294"
type textarea "(949) 426-5294"
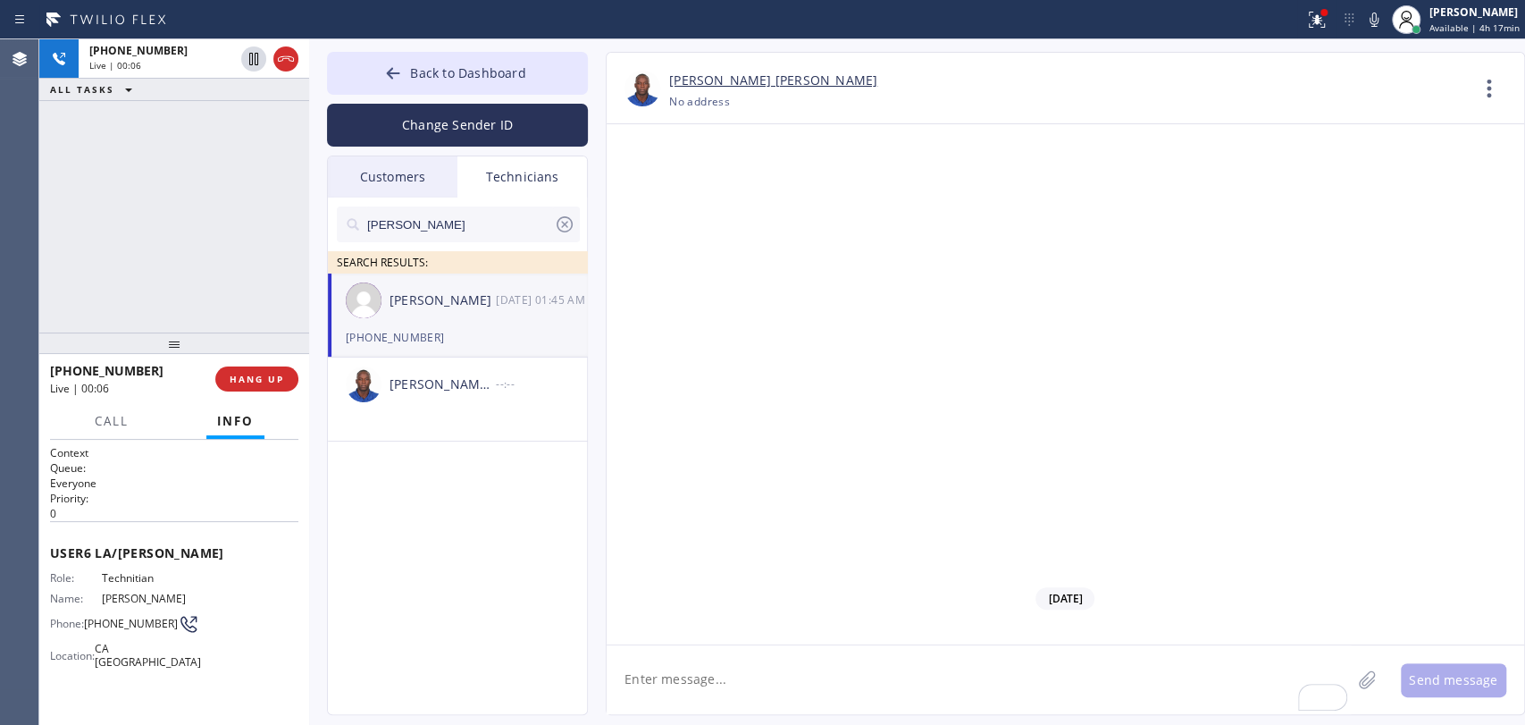
drag, startPoint x: 157, startPoint y: 343, endPoint x: 154, endPoint y: 324, distance: 20.0
click at [154, 332] on div at bounding box center [174, 342] width 270 height 21
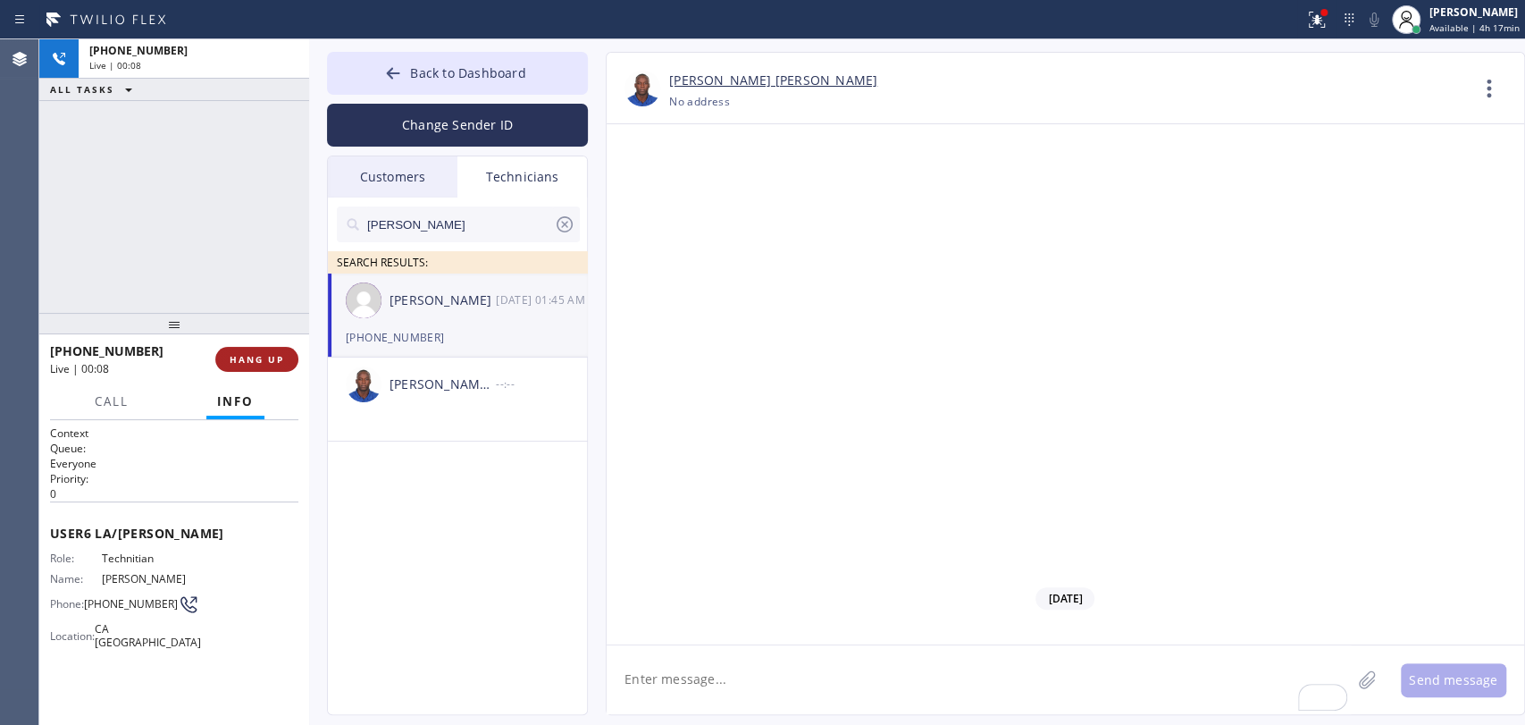
click at [245, 362] on span "HANG UP" at bounding box center [257, 359] width 55 height 13
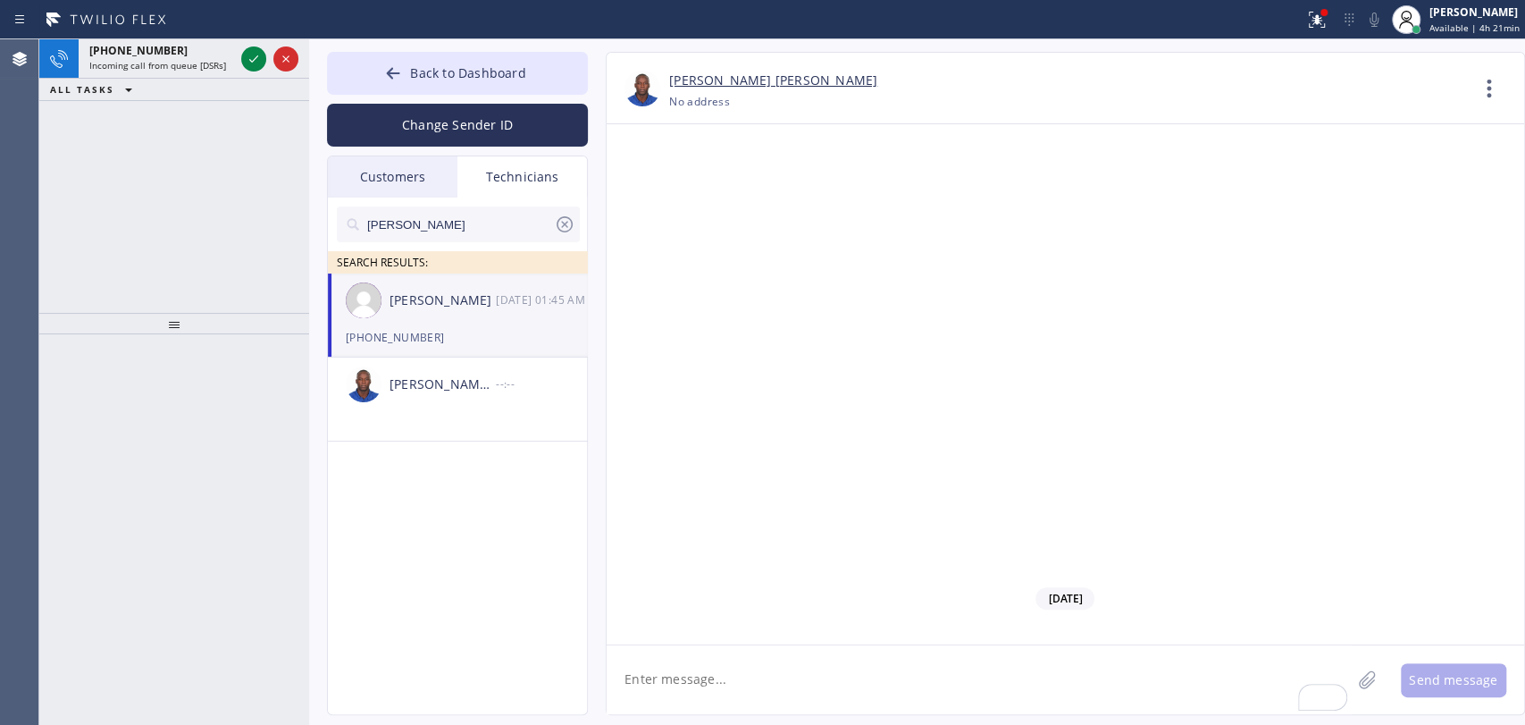
click at [118, 80] on icon at bounding box center [128, 89] width 21 height 21
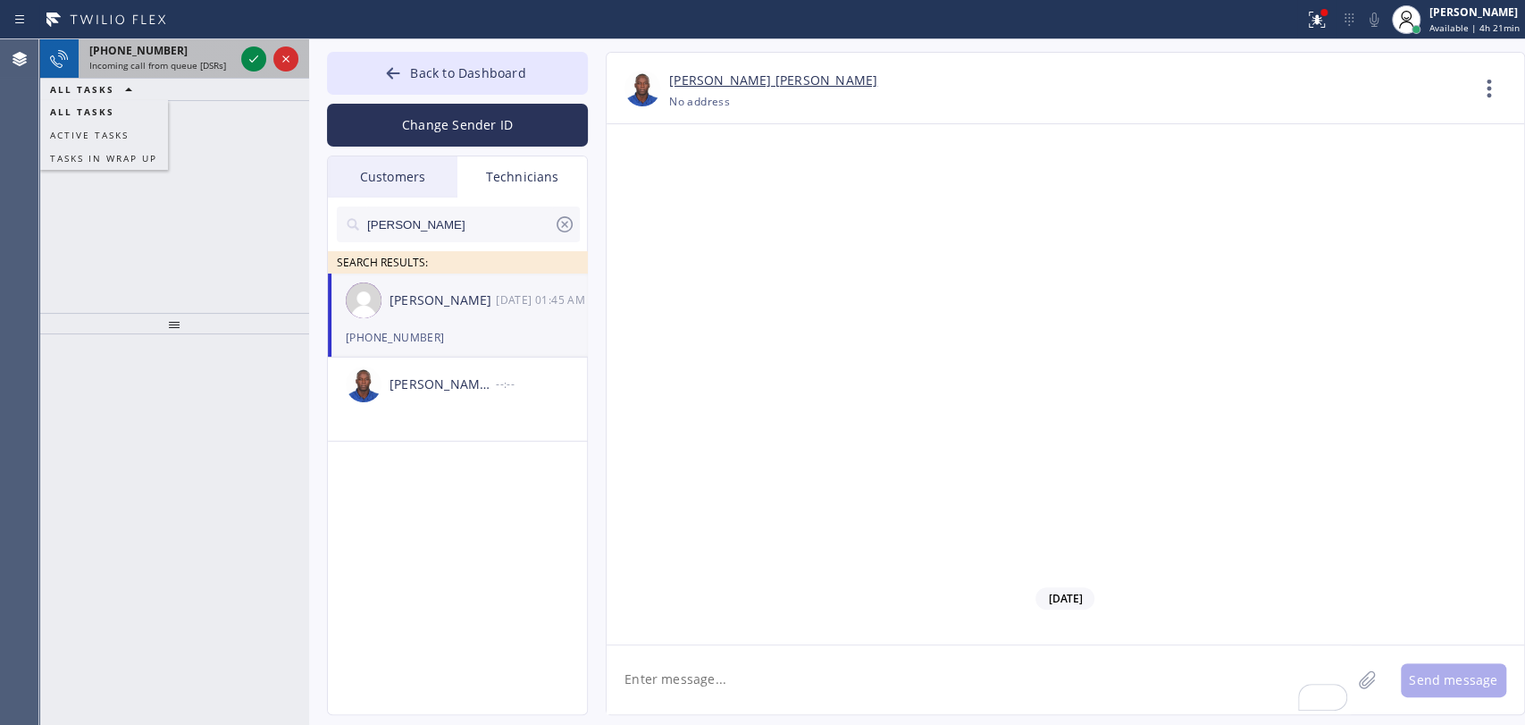
click at [129, 72] on div "+18184800219 Incoming call from queue [DSRs]" at bounding box center [158, 58] width 159 height 39
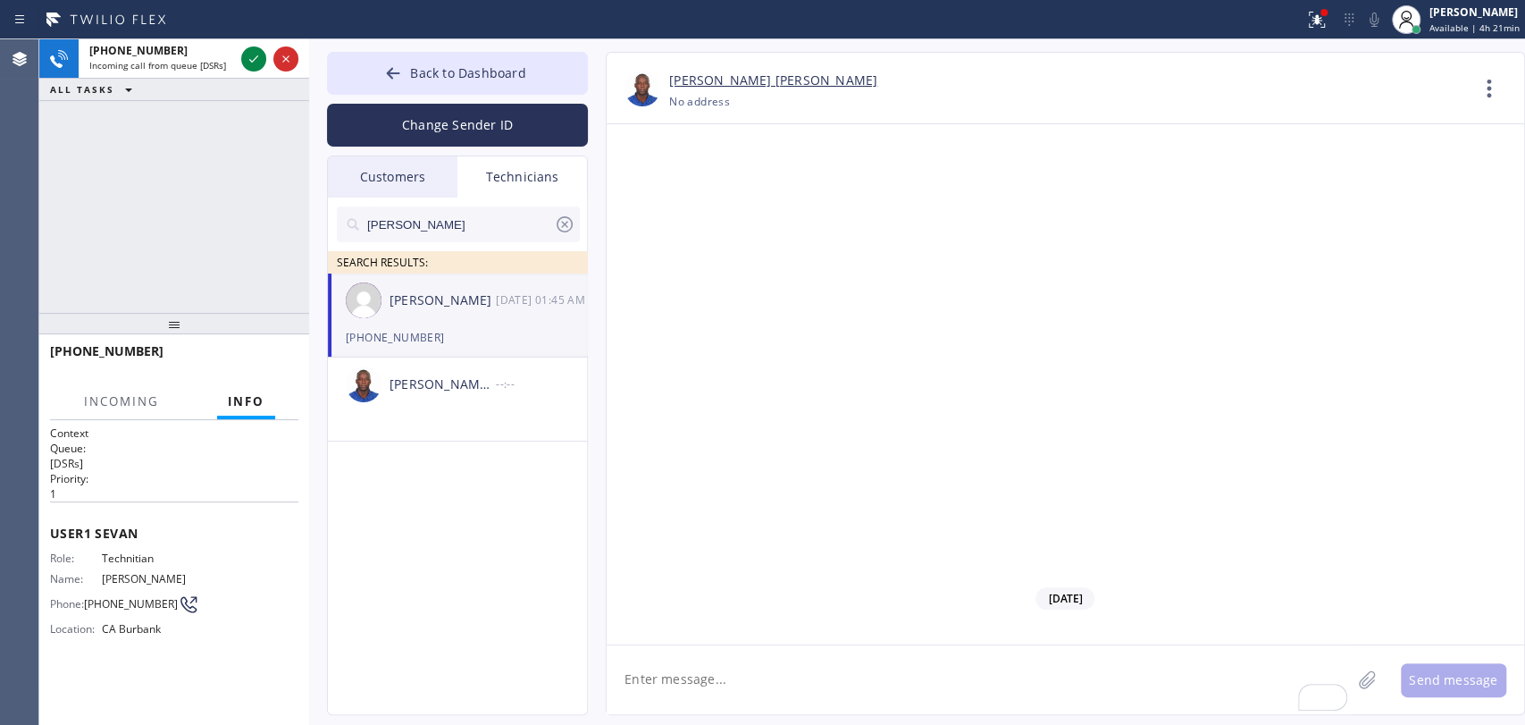
click at [243, 390] on button "Info" at bounding box center [246, 401] width 58 height 35
click at [250, 64] on icon at bounding box center [253, 58] width 21 height 21
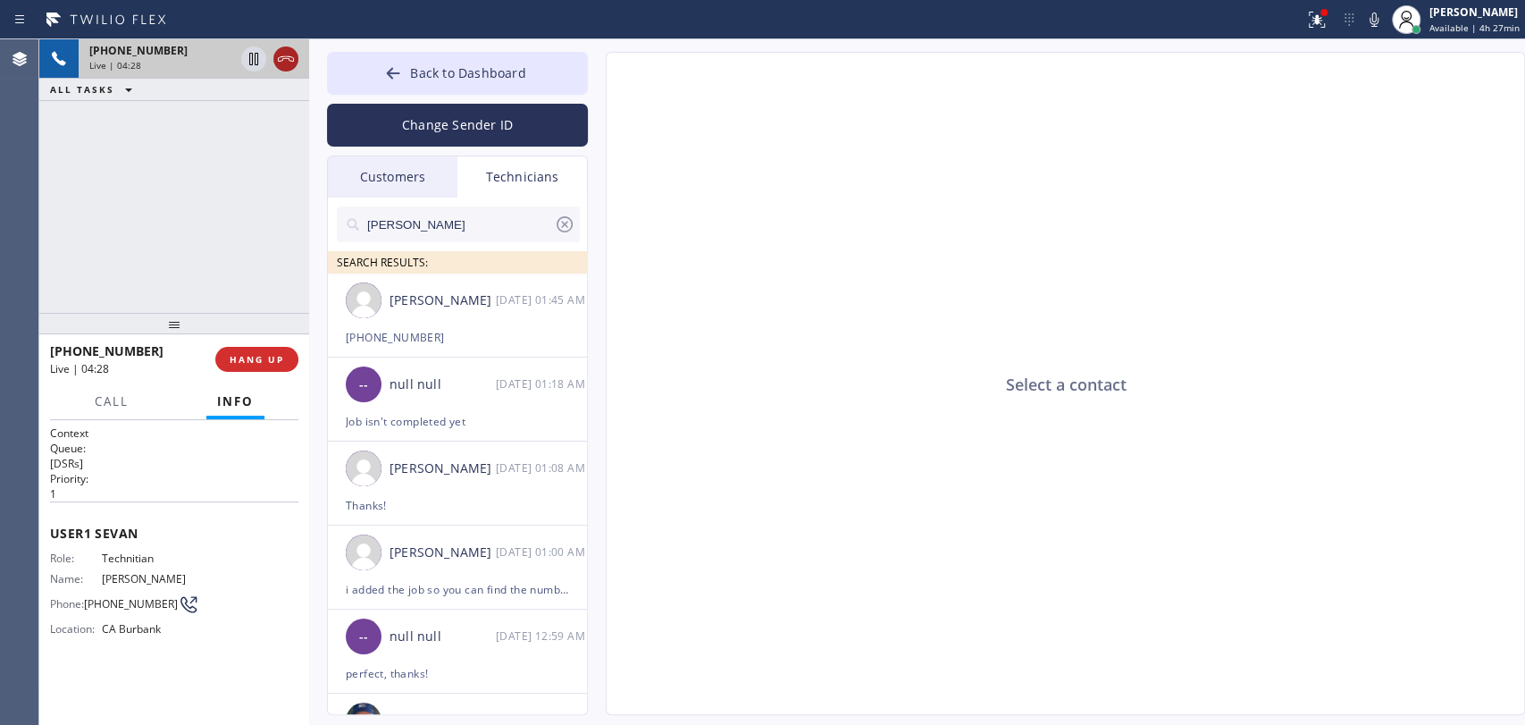
click at [282, 62] on icon at bounding box center [285, 58] width 21 height 21
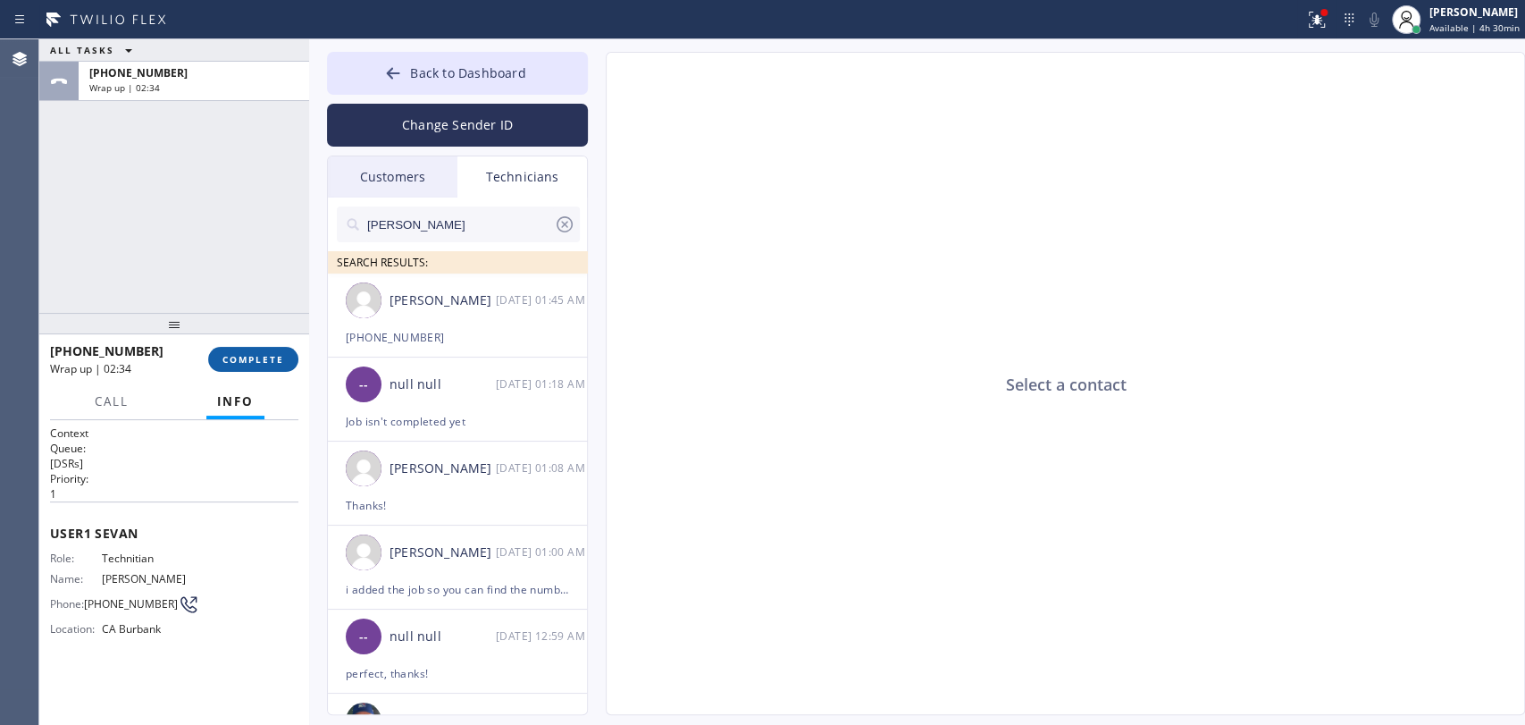
click at [258, 353] on span "COMPLETE" at bounding box center [254, 359] width 62 height 13
click at [247, 288] on div "ALL TASKS ALL TASKS ACTIVE TASKS TASKS IN WRAP UP +18184800219 Wrap up | 02:35" at bounding box center [174, 175] width 270 height 273
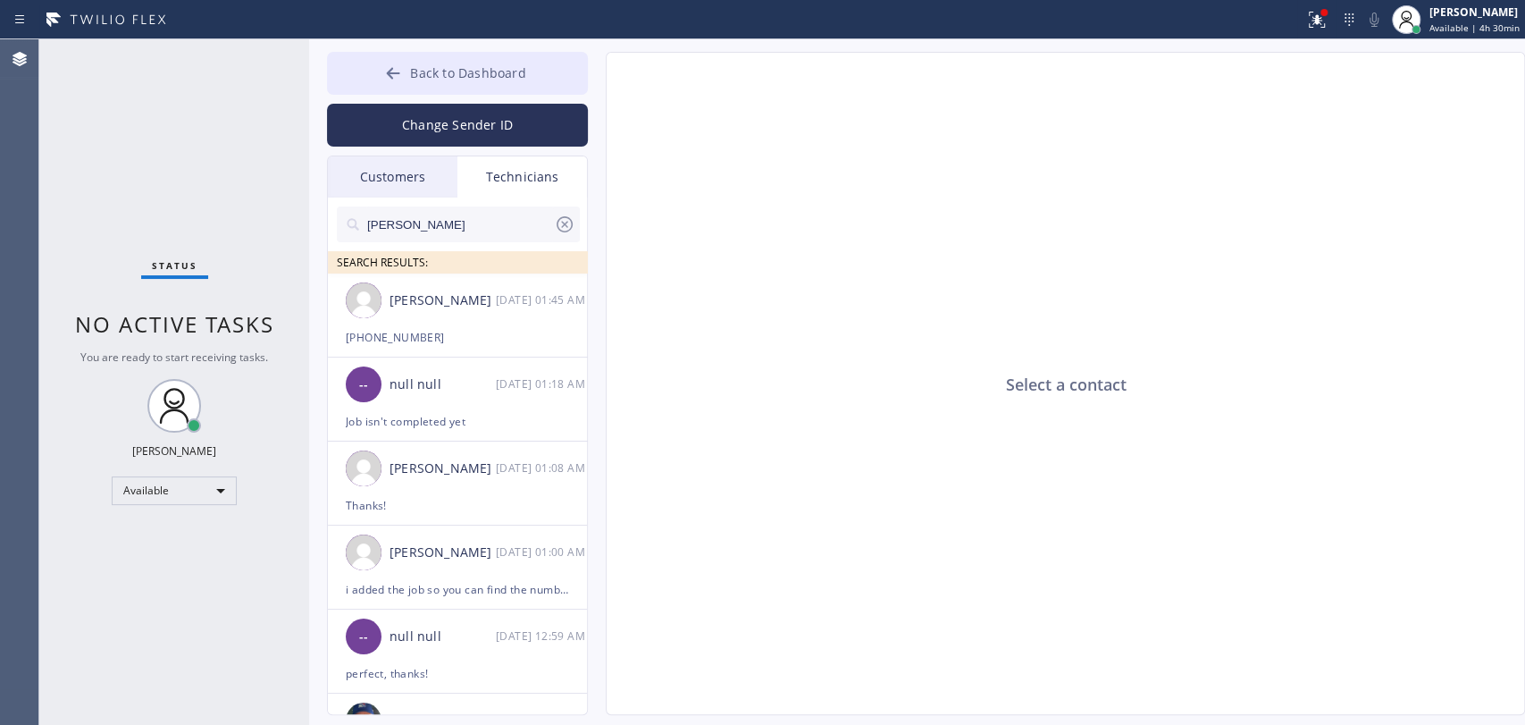
click at [396, 59] on button "Back to Dashboard" at bounding box center [457, 73] width 261 height 43
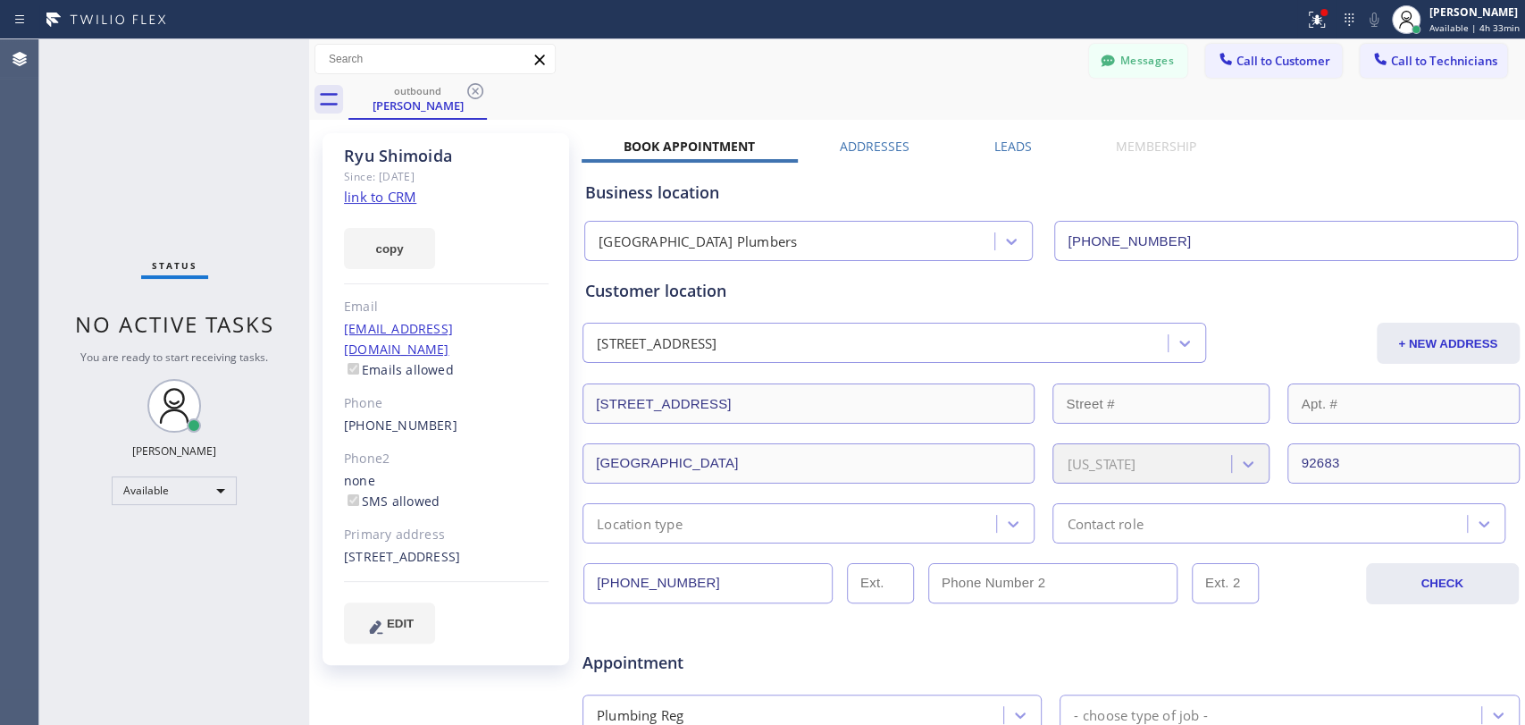
click at [424, 151] on div "Ryu Shimoida" at bounding box center [446, 156] width 205 height 21
click at [472, 105] on div "Ryu Shimoida" at bounding box center [417, 105] width 135 height 16
click at [472, 102] on div "Ryu Shimoida" at bounding box center [417, 105] width 135 height 16
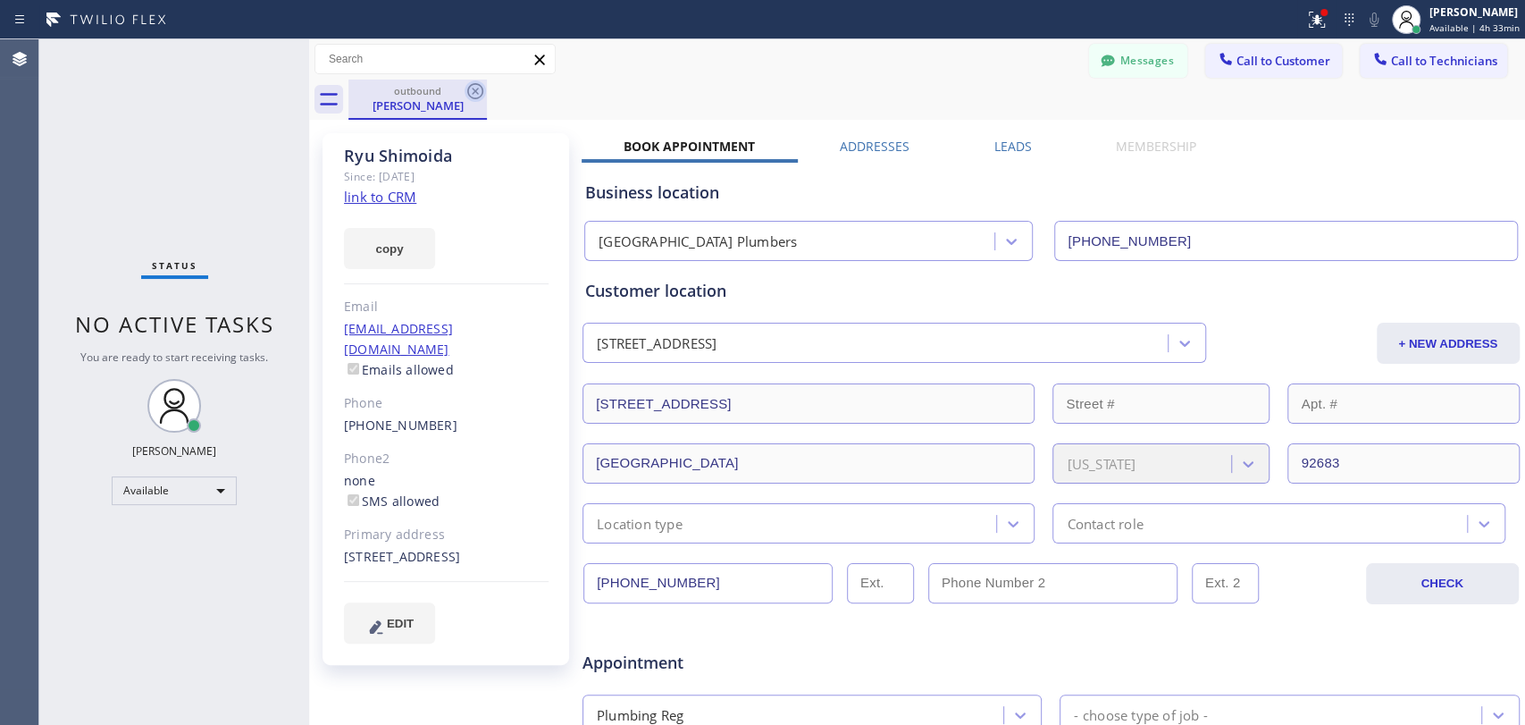
click at [473, 97] on icon at bounding box center [475, 91] width 16 height 16
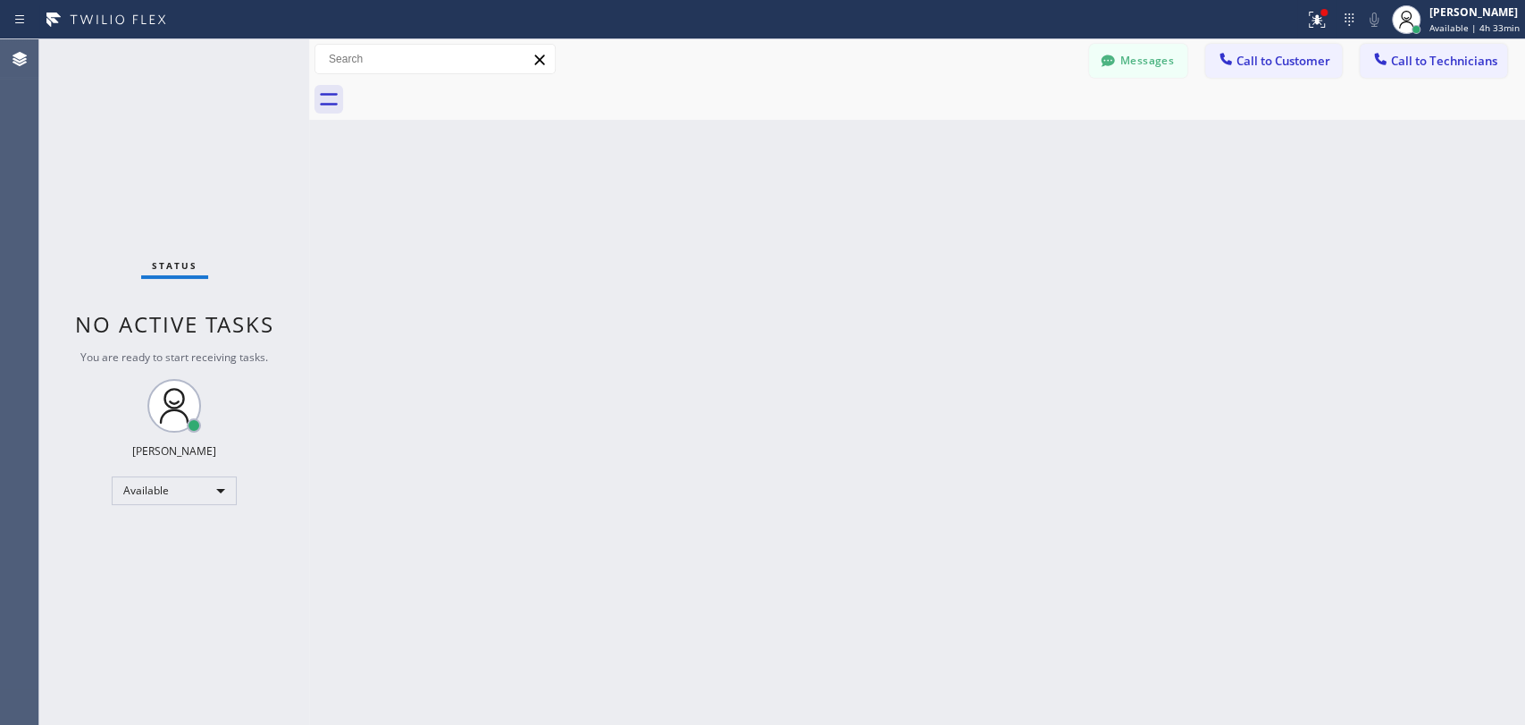
click at [473, 133] on div "Back to Dashboard Change Sender ID Customers Technicians (650) 283-7939 SEARCH …" at bounding box center [917, 381] width 1216 height 685
click at [593, 210] on div "Back to Dashboard Change Sender ID Customers Technicians (650) 283-7939 SEARCH …" at bounding box center [917, 381] width 1216 height 685
click at [181, 466] on div "Status No active tasks You are ready to start receiving tasks. [PERSON_NAME] Av…" at bounding box center [174, 381] width 270 height 685
click at [179, 476] on div "Available" at bounding box center [174, 490] width 125 height 29
click at [160, 512] on li "Offline" at bounding box center [174, 513] width 122 height 21
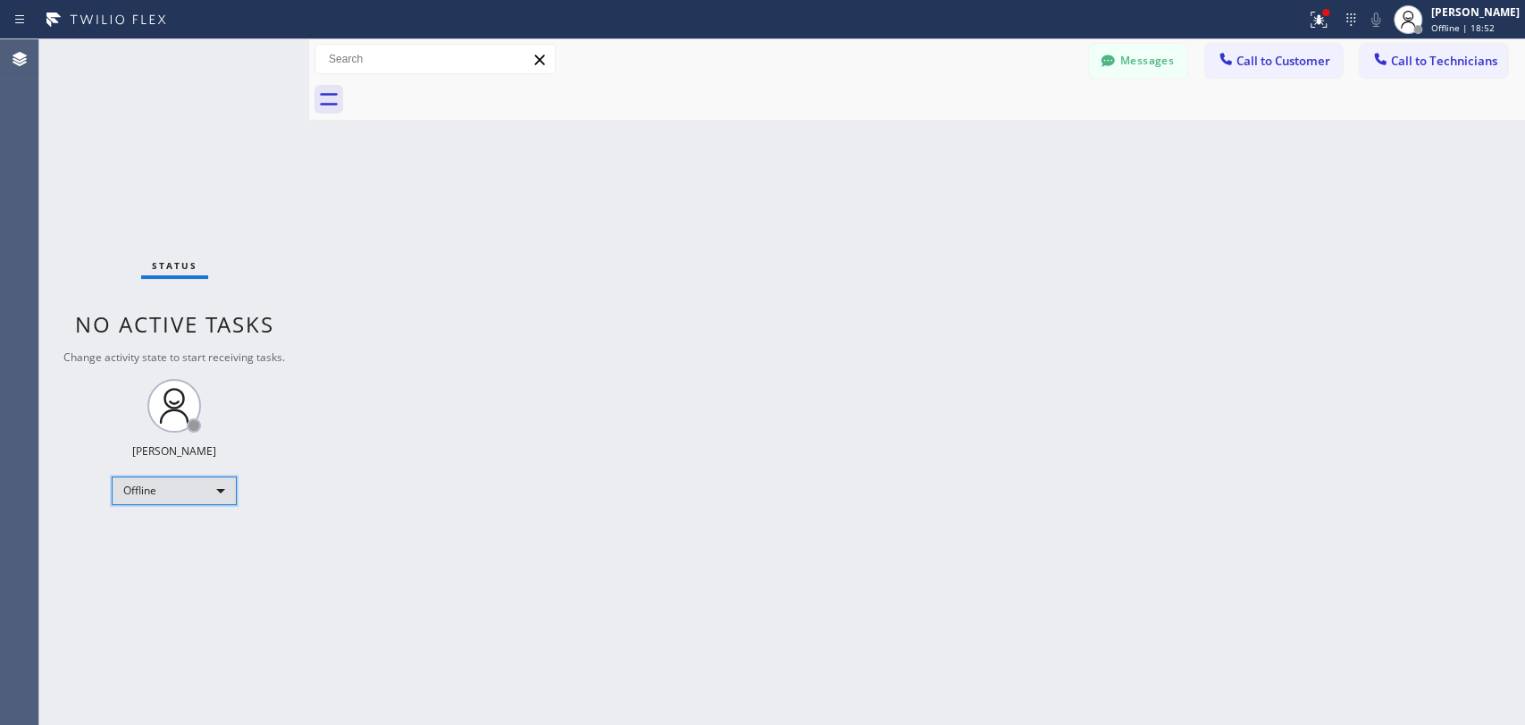
click at [169, 499] on div "Offline" at bounding box center [174, 490] width 125 height 29
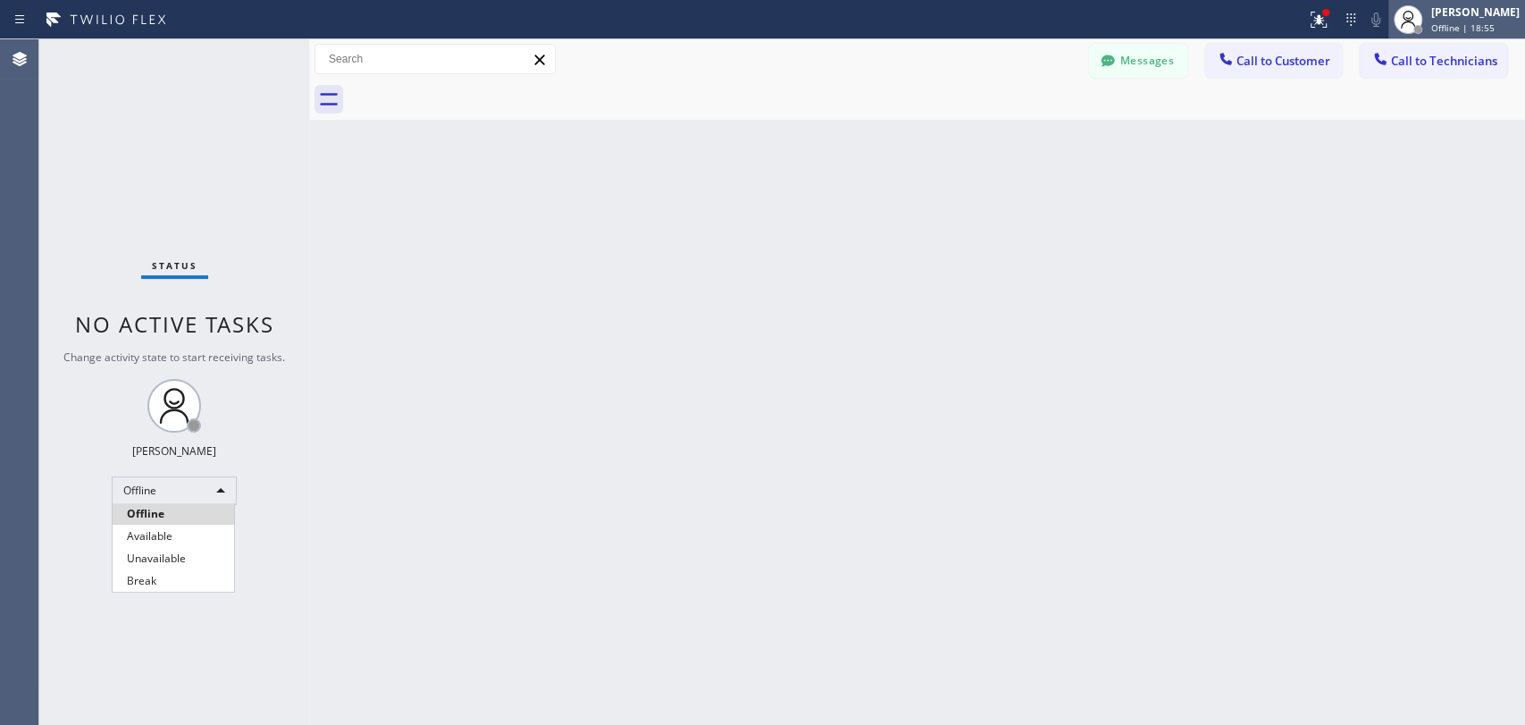
click at [1491, 34] on div at bounding box center [762, 362] width 1525 height 725
click at [1097, 60] on button "Messages" at bounding box center [1138, 61] width 98 height 34
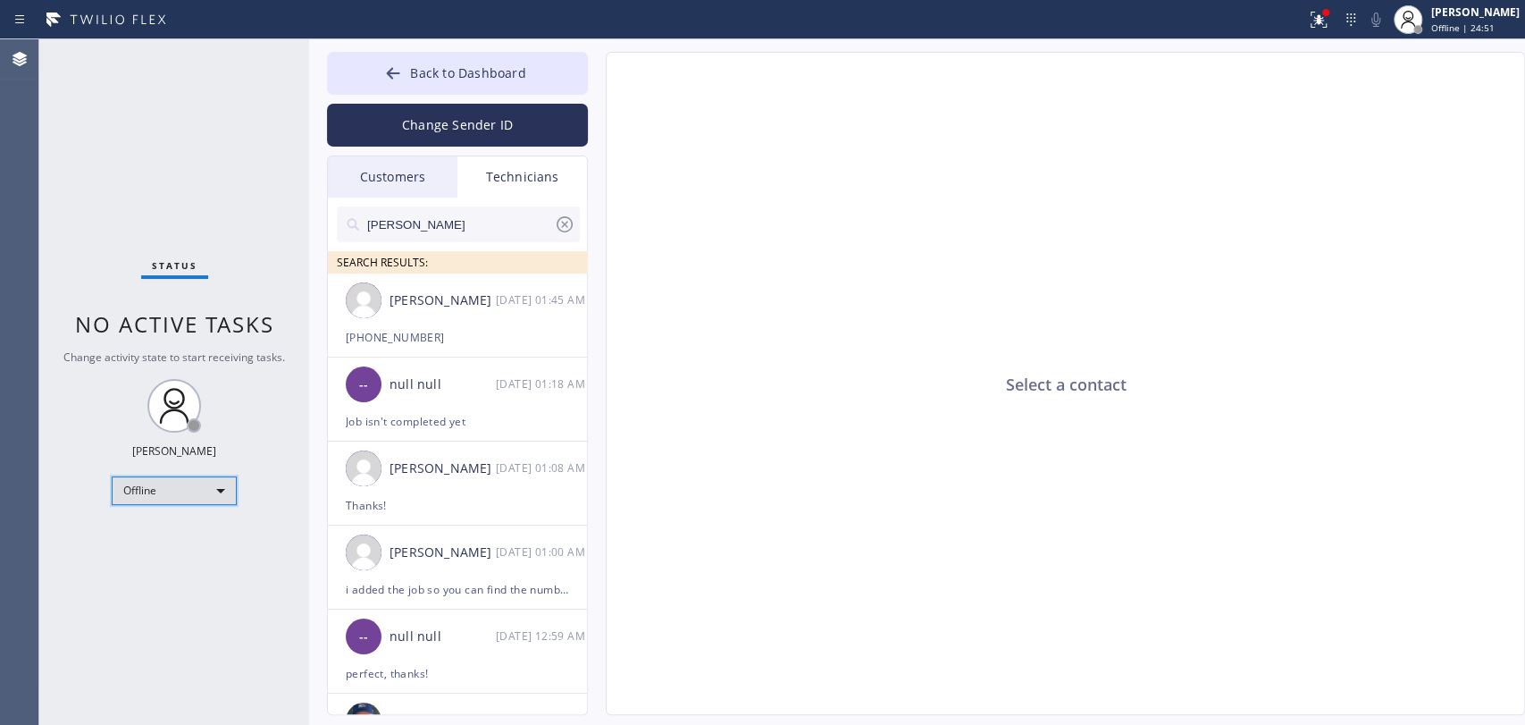
click at [177, 496] on div "Offline" at bounding box center [174, 490] width 125 height 29
click at [169, 528] on li "Available" at bounding box center [174, 535] width 122 height 21
click at [169, 528] on div "Status No active tasks Change activity state to start receiving tasks. Oleksiy …" at bounding box center [174, 381] width 270 height 685
click at [410, 307] on div "[PERSON_NAME]" at bounding box center [443, 300] width 106 height 21
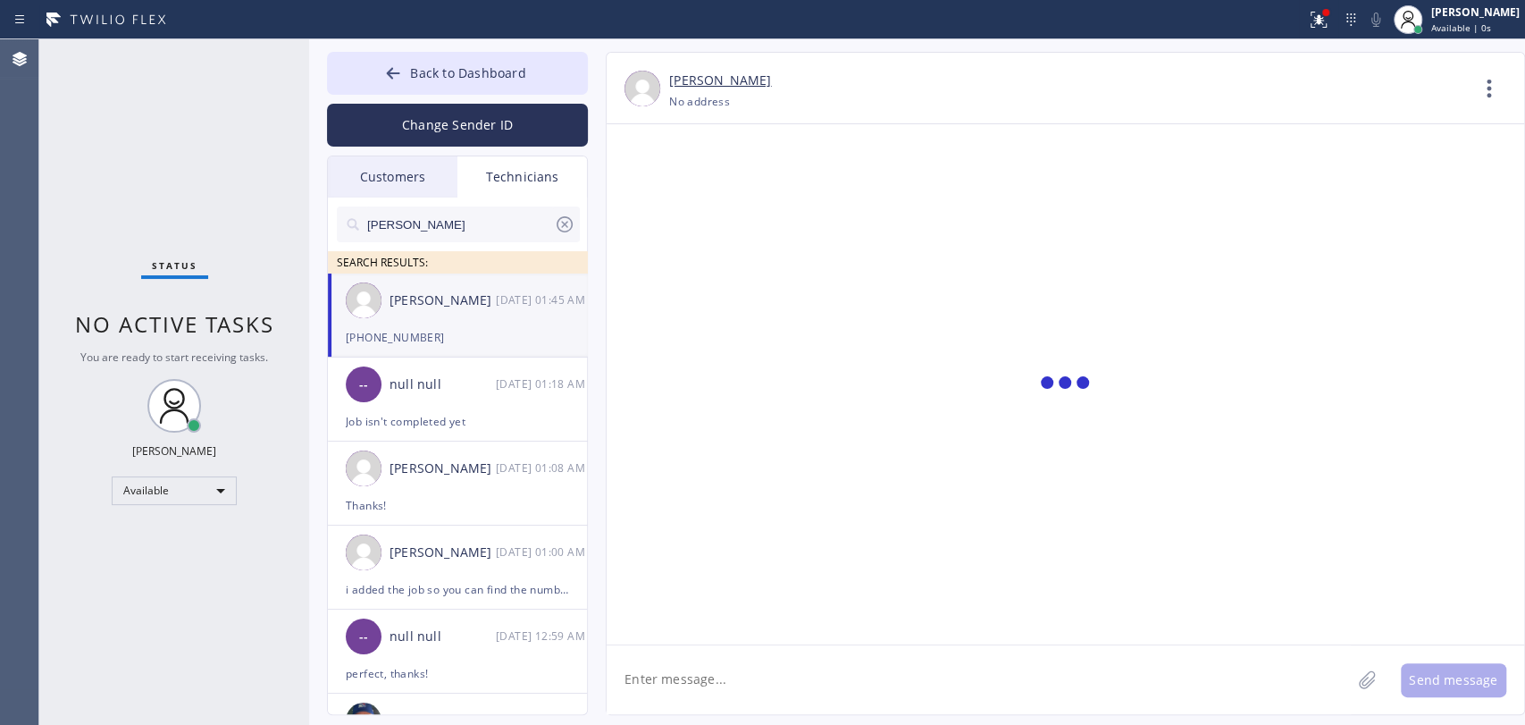
click at [751, 707] on textarea at bounding box center [979, 679] width 744 height 69
click at [178, 491] on div "Available" at bounding box center [174, 490] width 125 height 29
click at [164, 509] on li "Offline" at bounding box center [174, 513] width 122 height 21
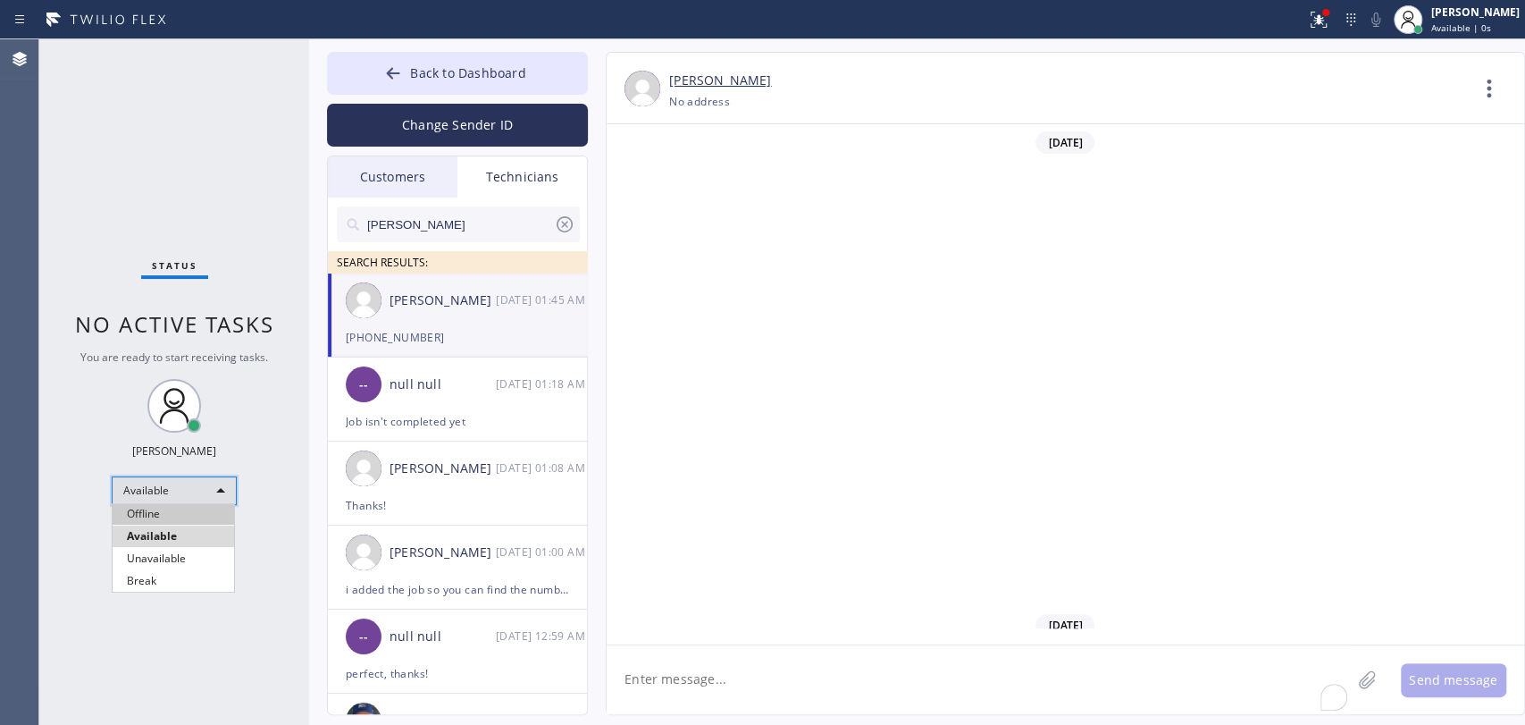
scroll to position [99409, 0]
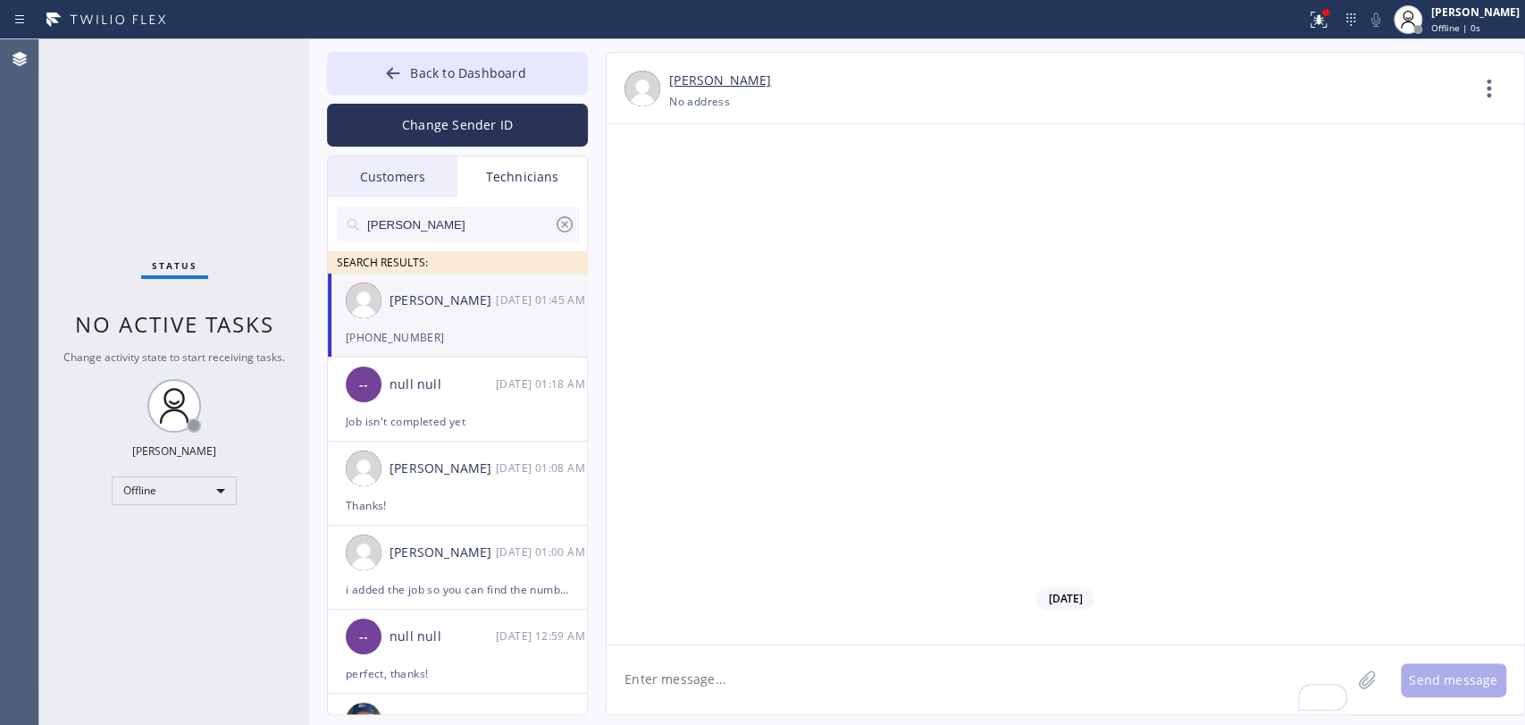
click at [505, 75] on span "Back to Dashboard" at bounding box center [467, 72] width 115 height 17
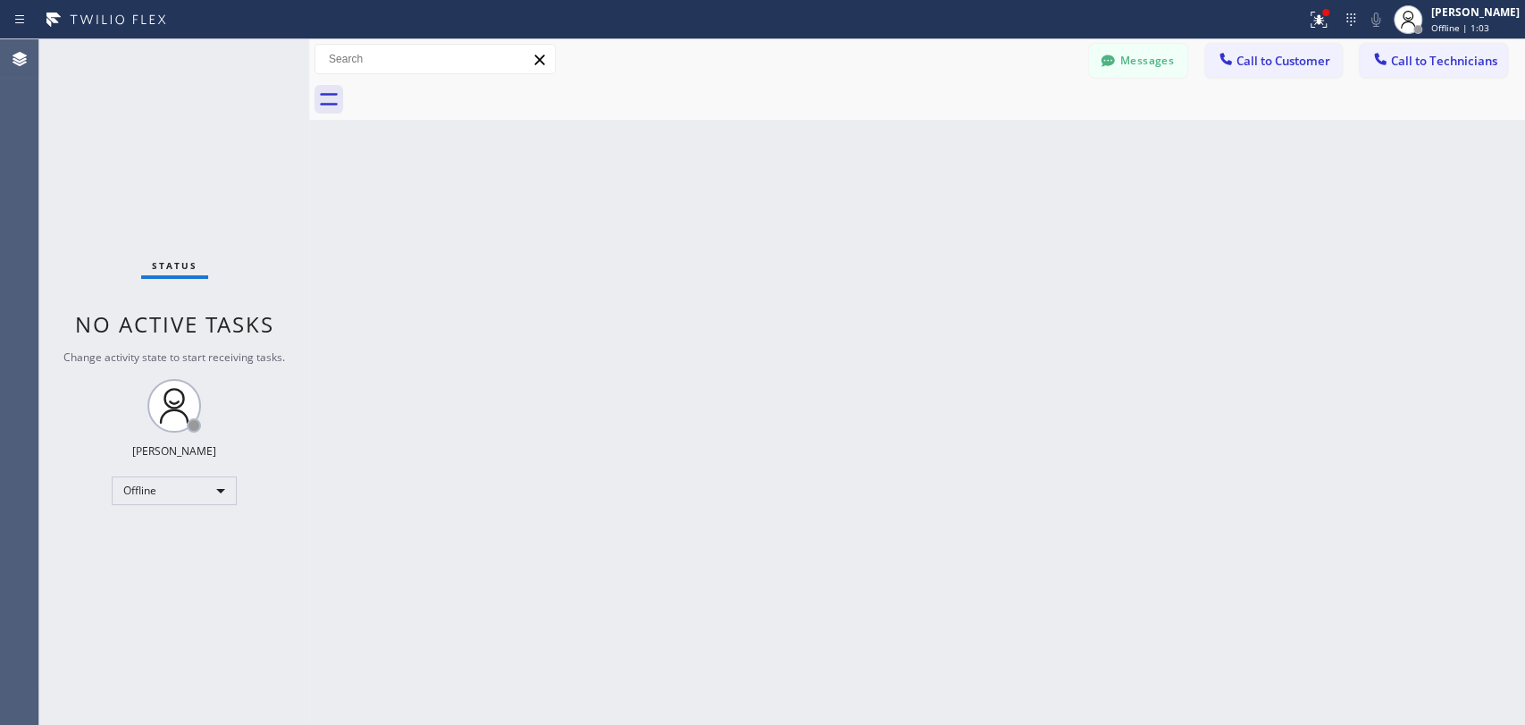
click at [1150, 75] on button "Messages" at bounding box center [1138, 61] width 98 height 34
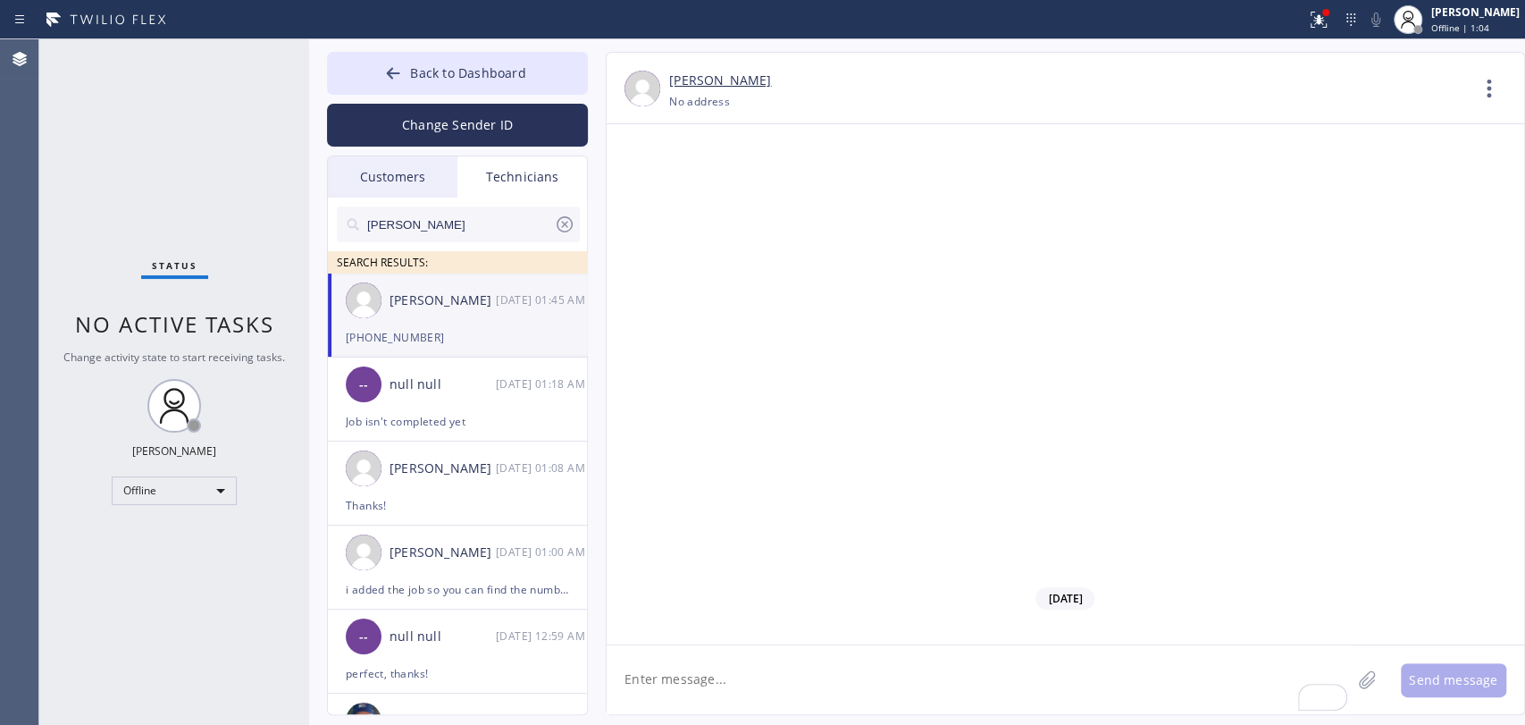
click at [443, 223] on input "Roy" at bounding box center [460, 224] width 189 height 36
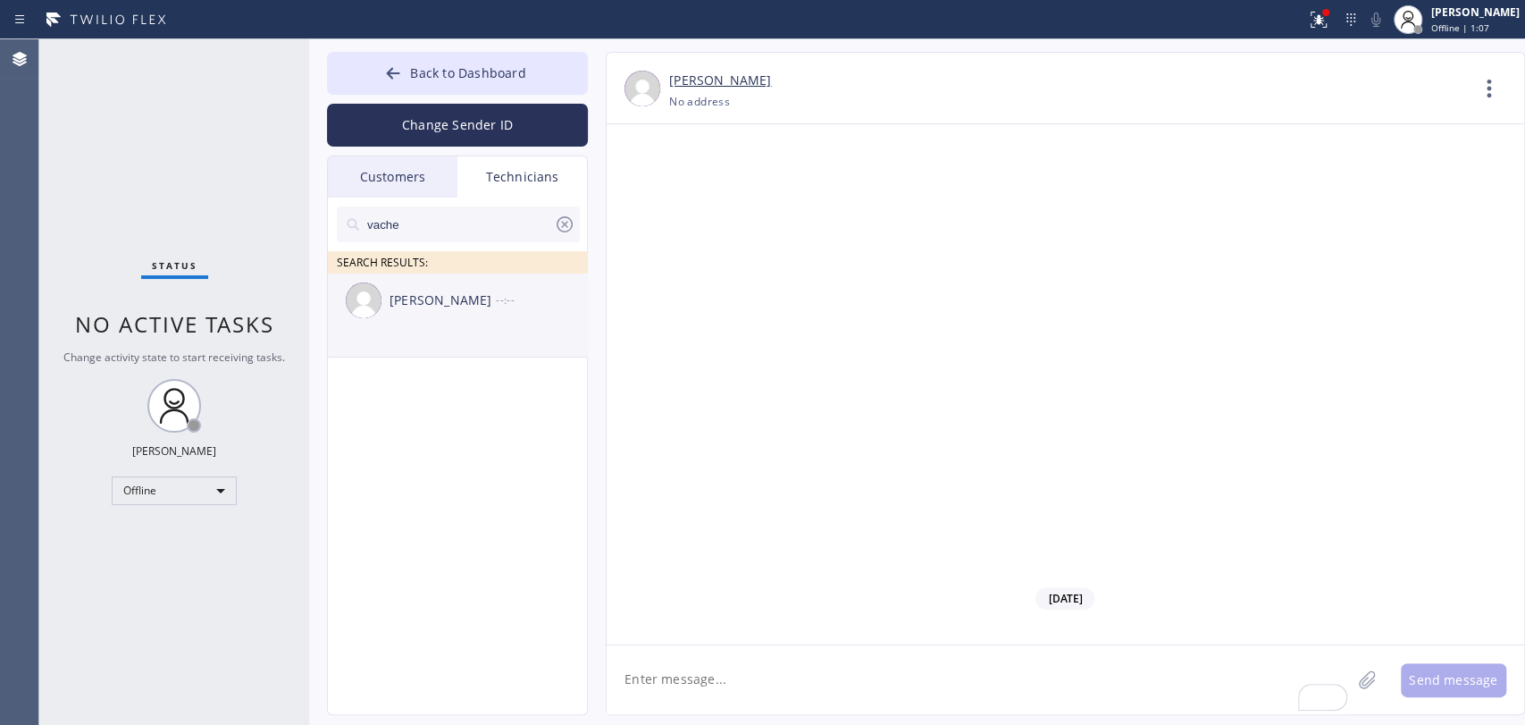
type input "vache"
click at [422, 332] on li "Vache Katabyan --:--" at bounding box center [458, 315] width 261 height 84
click at [698, 668] on textarea "To enrich screen reader interactions, please activate Accessibility in Grammarl…" at bounding box center [979, 679] width 744 height 69
paste textarea "12-3 | $99 | wanted help on installing a new faucet (parts ready) | 10122 Plain…"
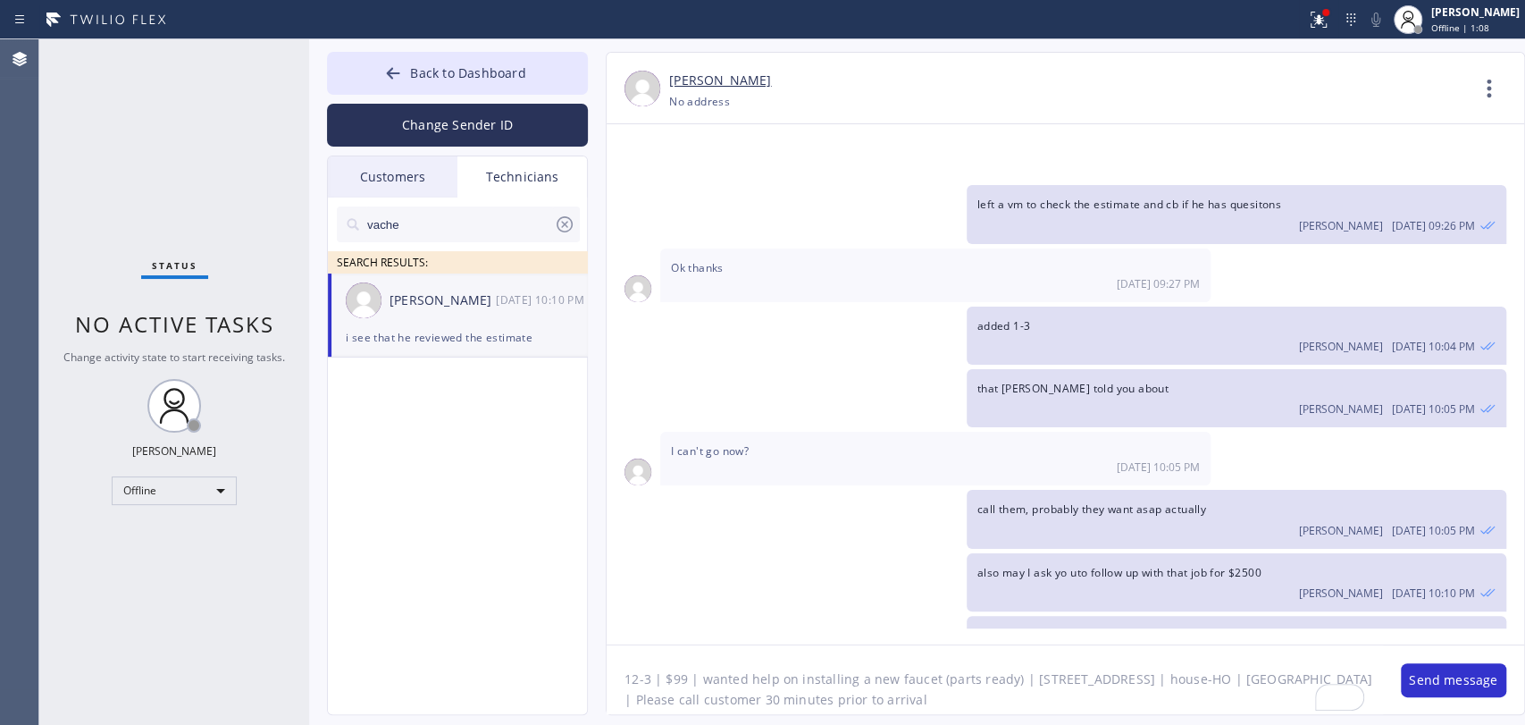
scroll to position [14, 0]
type textarea "12-3 | $99 | wanted help on installing a new faucet (parts ready) | 10122 Plain…"
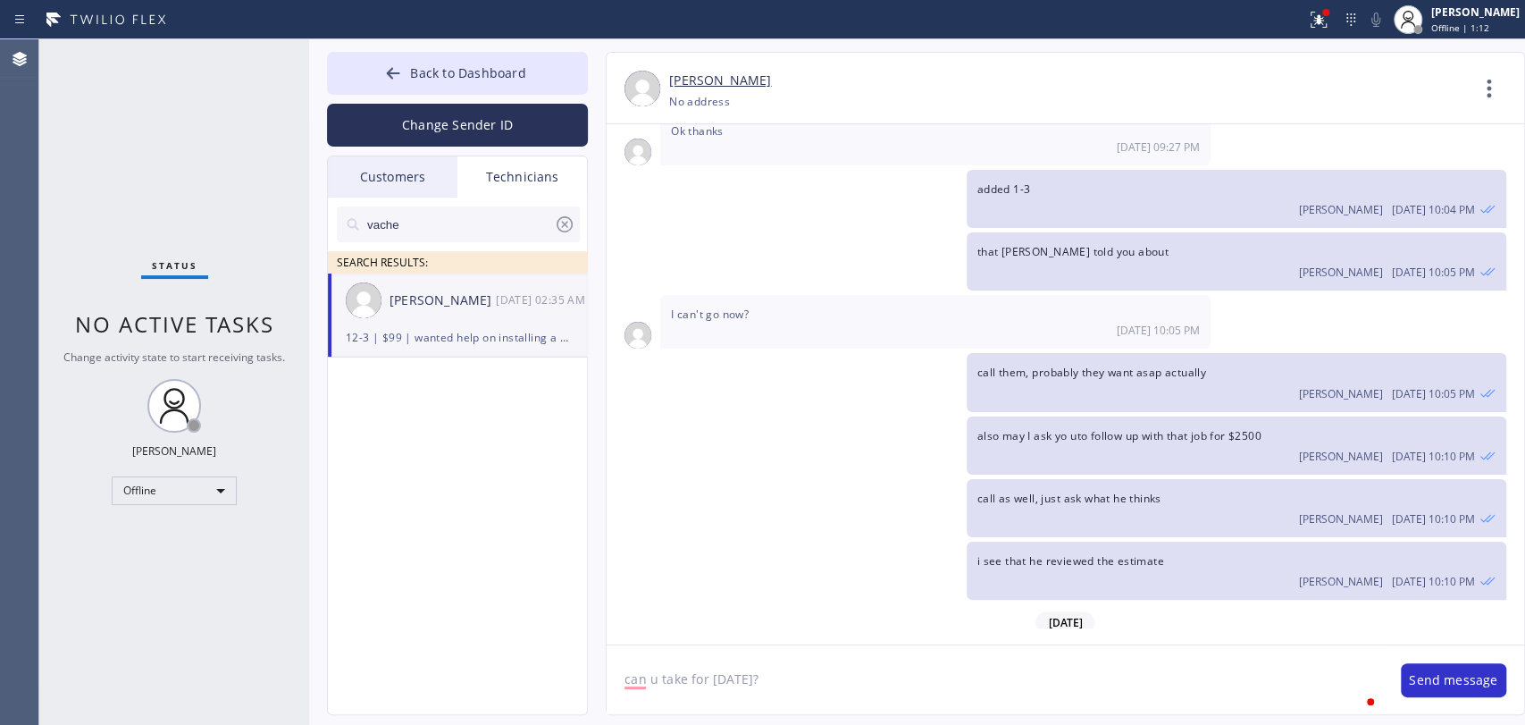
type textarea "can u take for tomorrow?"
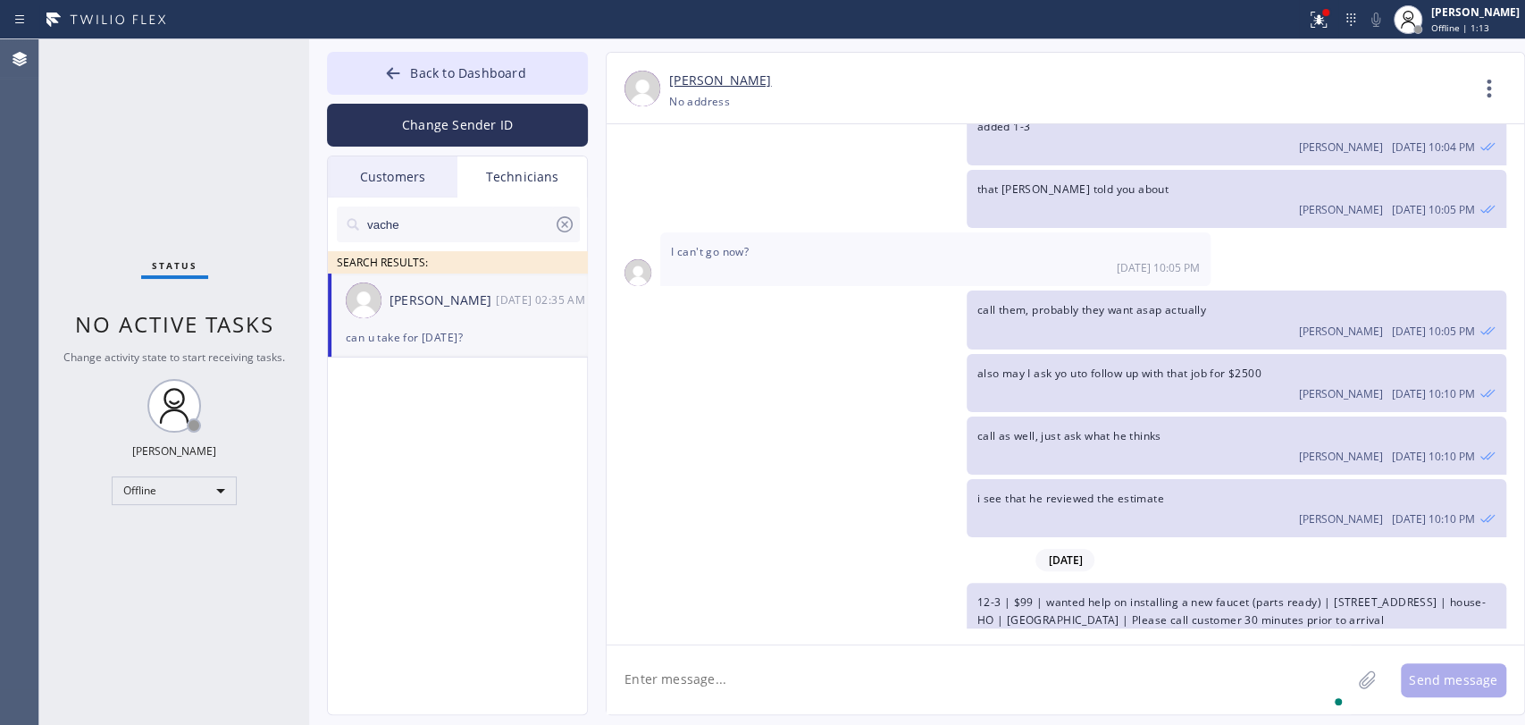
click at [158, 508] on div "Status No active tasks Change activity state to start receiving tasks. Oleksiy …" at bounding box center [174, 381] width 270 height 685
click at [157, 497] on div "Offline" at bounding box center [174, 490] width 125 height 29
click at [145, 532] on li "Available" at bounding box center [174, 535] width 122 height 21
click at [145, 548] on li "Unavailable" at bounding box center [174, 558] width 122 height 21
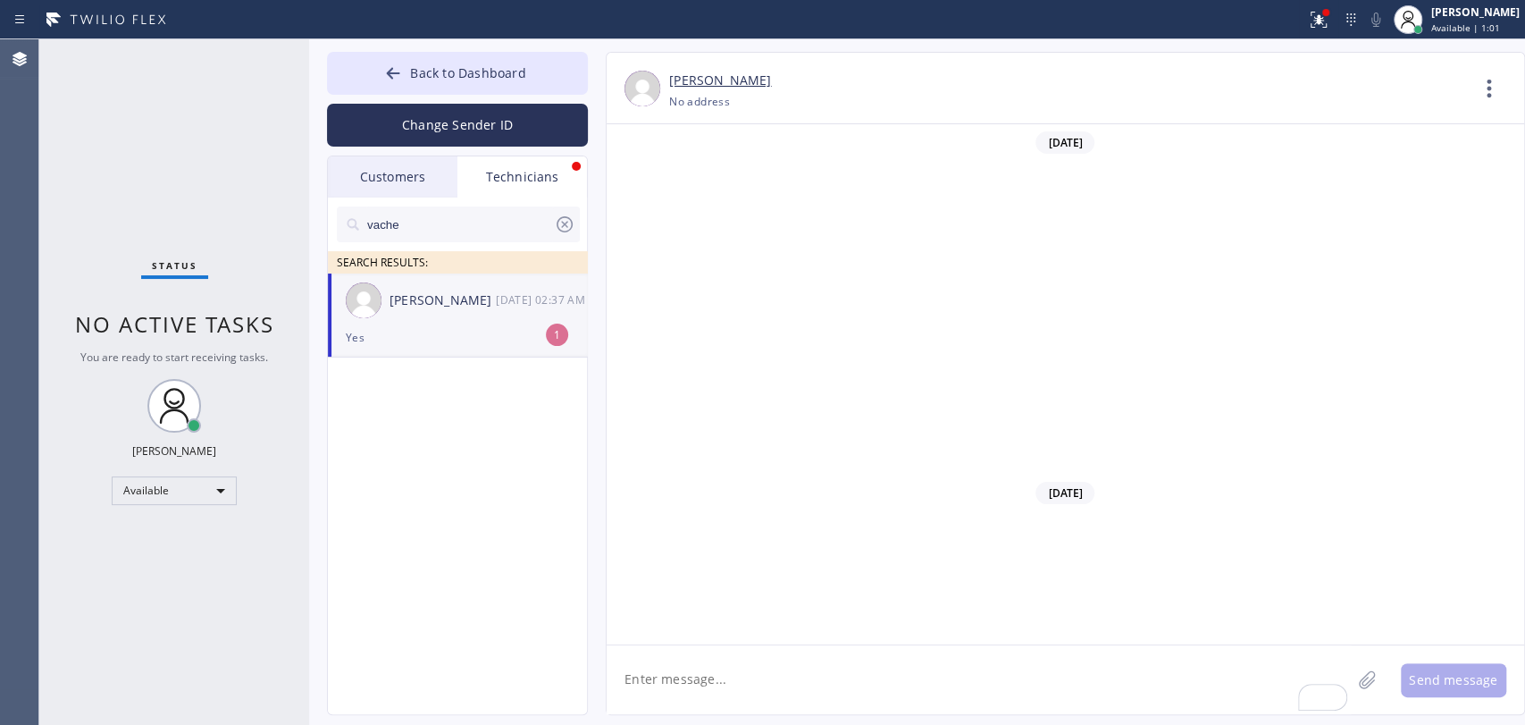
scroll to position [36815, 0]
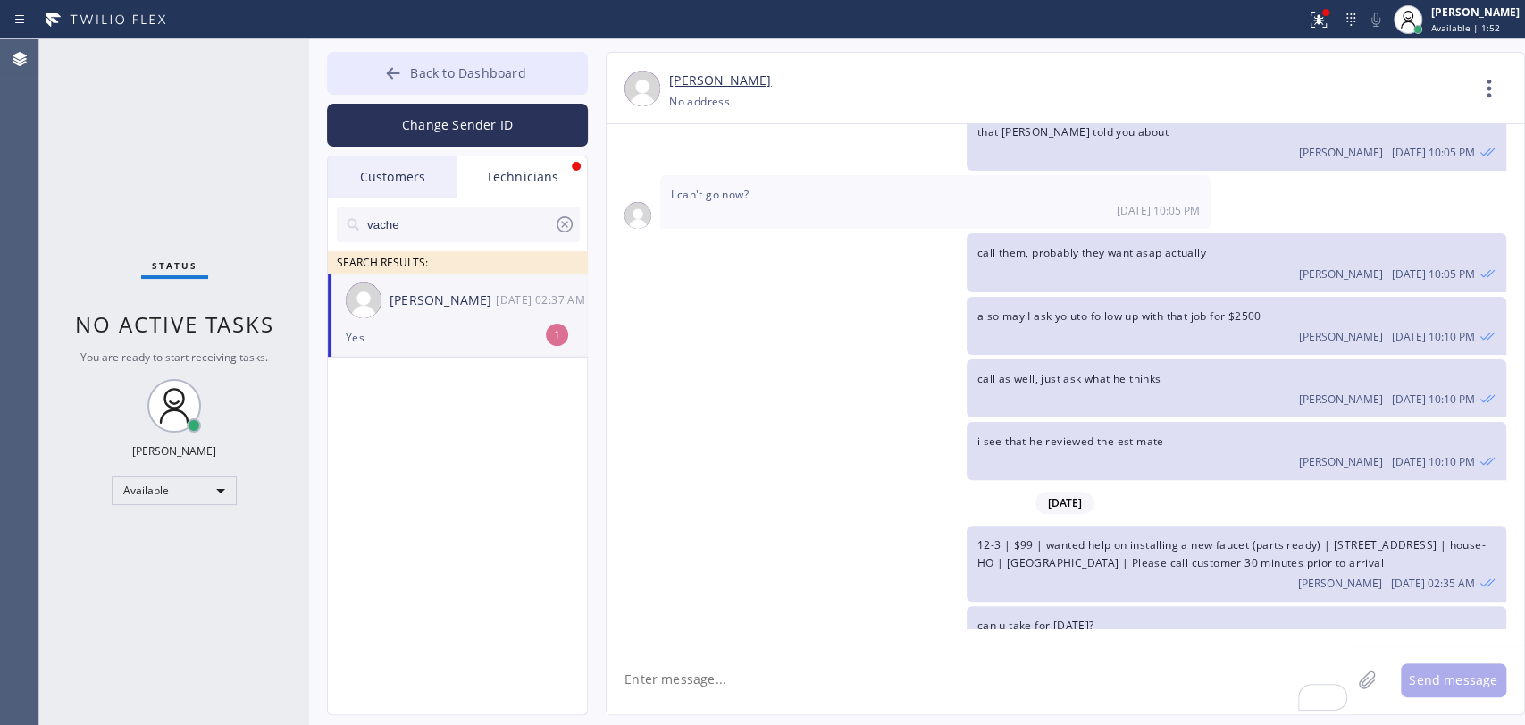
click at [433, 64] on span "Back to Dashboard" at bounding box center [467, 72] width 115 height 17
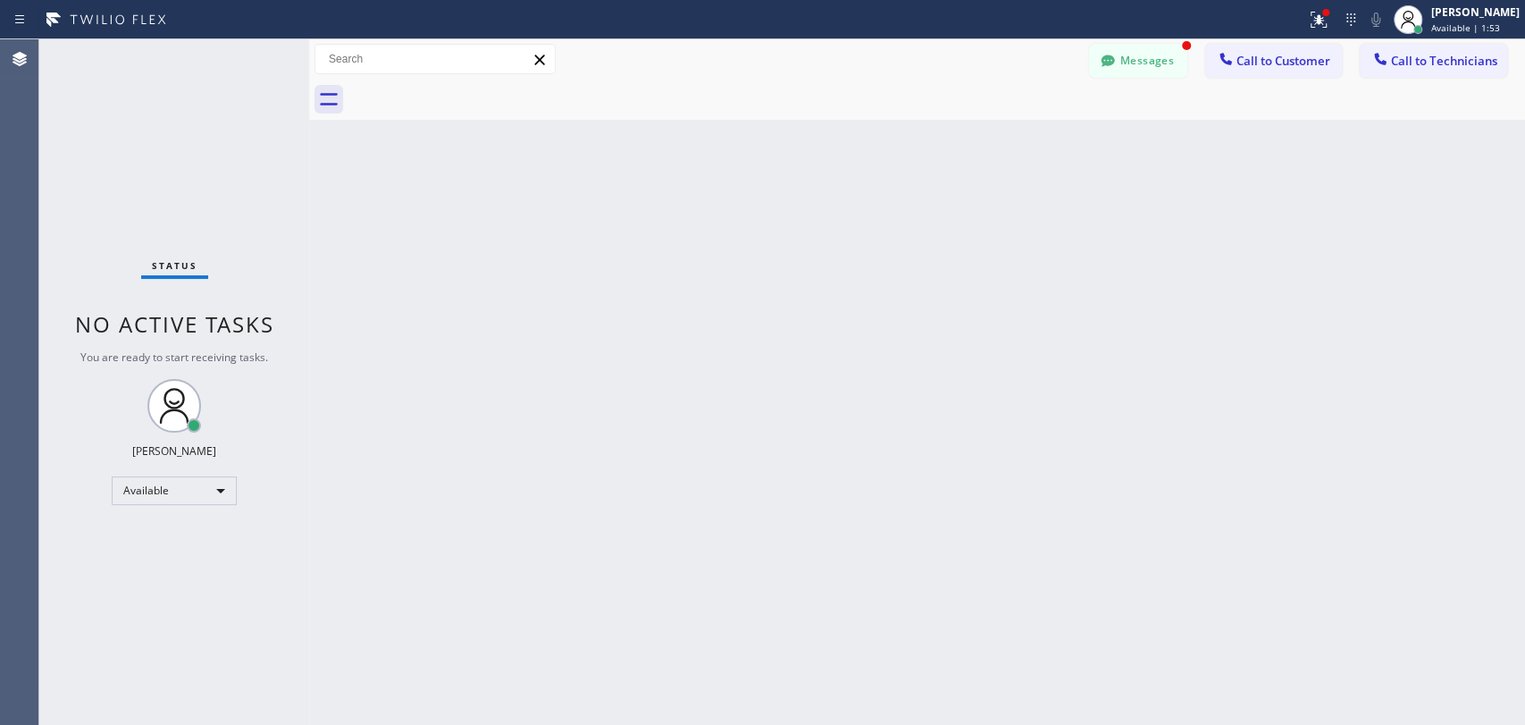
click at [1422, 71] on button "Call to Technicians" at bounding box center [1433, 61] width 147 height 34
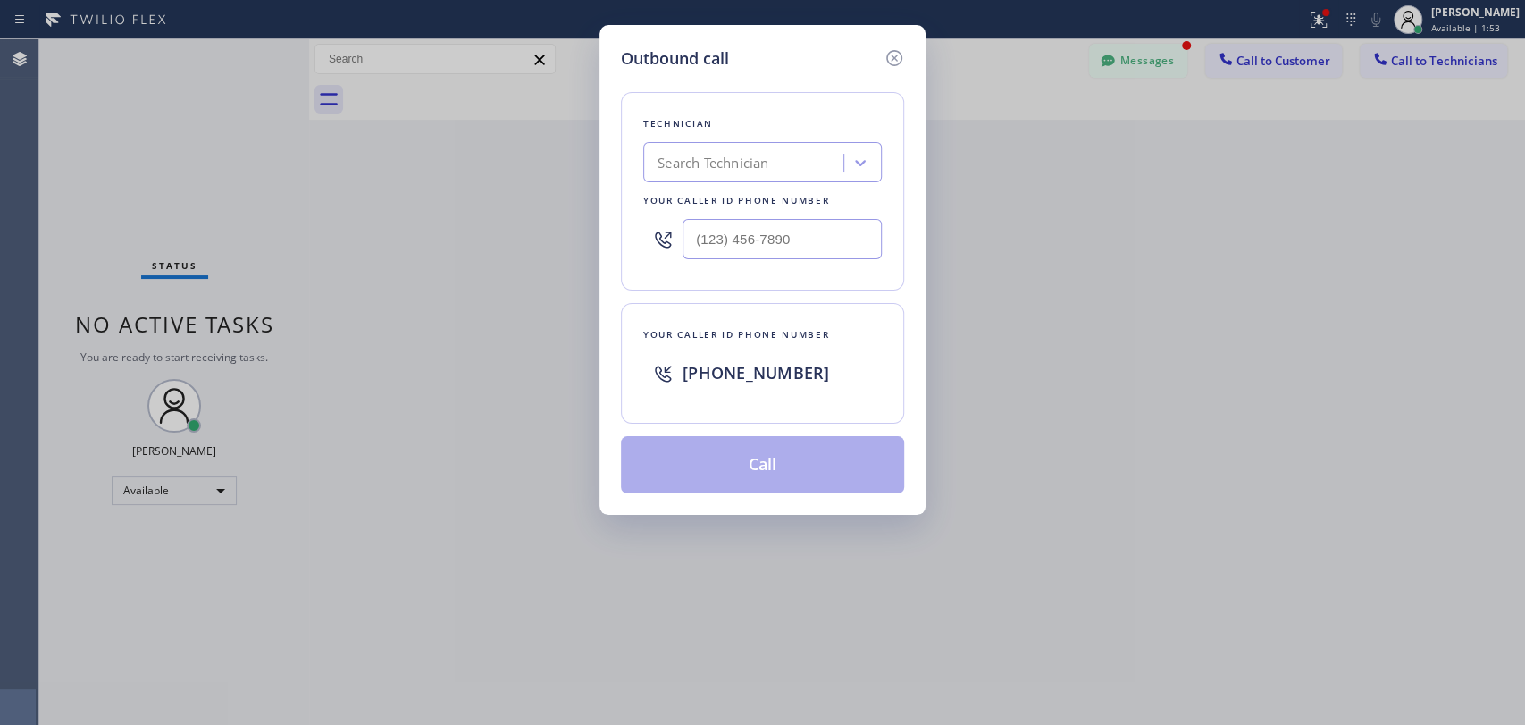
click at [858, 129] on div "Technician" at bounding box center [762, 123] width 239 height 19
click at [833, 156] on div "Search Technician" at bounding box center [746, 162] width 195 height 31
type input "Oleks"
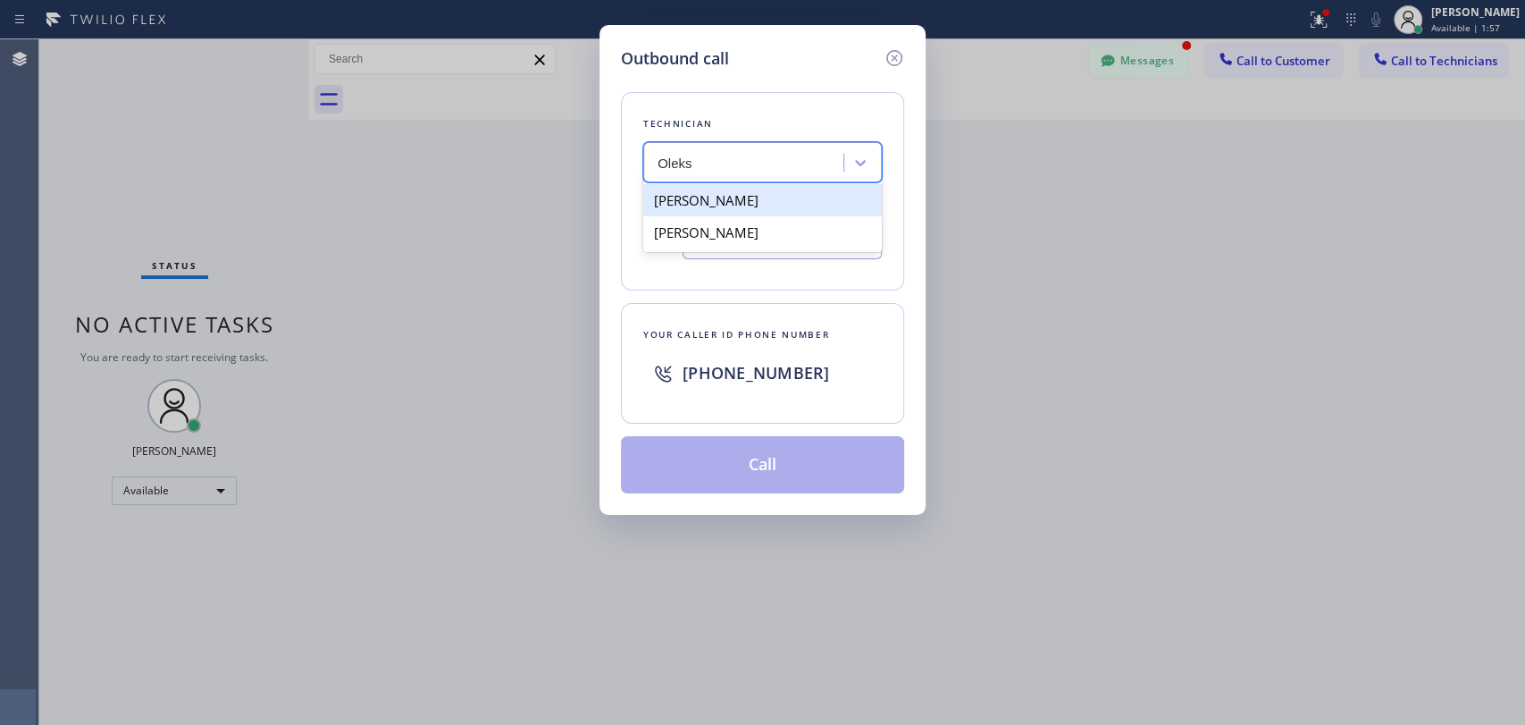
drag, startPoint x: 711, startPoint y: 204, endPoint x: 711, endPoint y: 234, distance: 30.4
click at [711, 203] on div "Oleksandr Karbuiev" at bounding box center [762, 200] width 239 height 32
type input "(408) 303-0065"
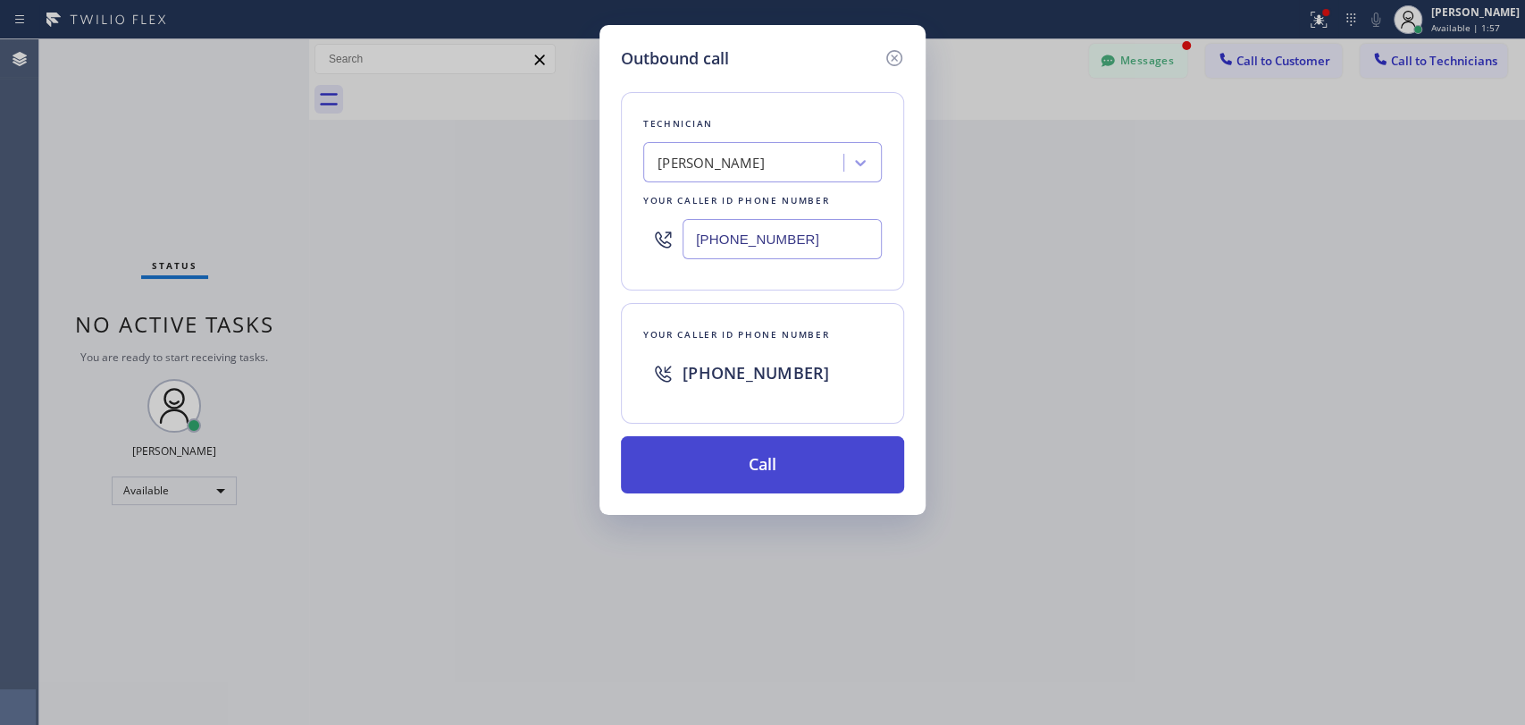
click at [693, 441] on button "Call" at bounding box center [762, 464] width 283 height 57
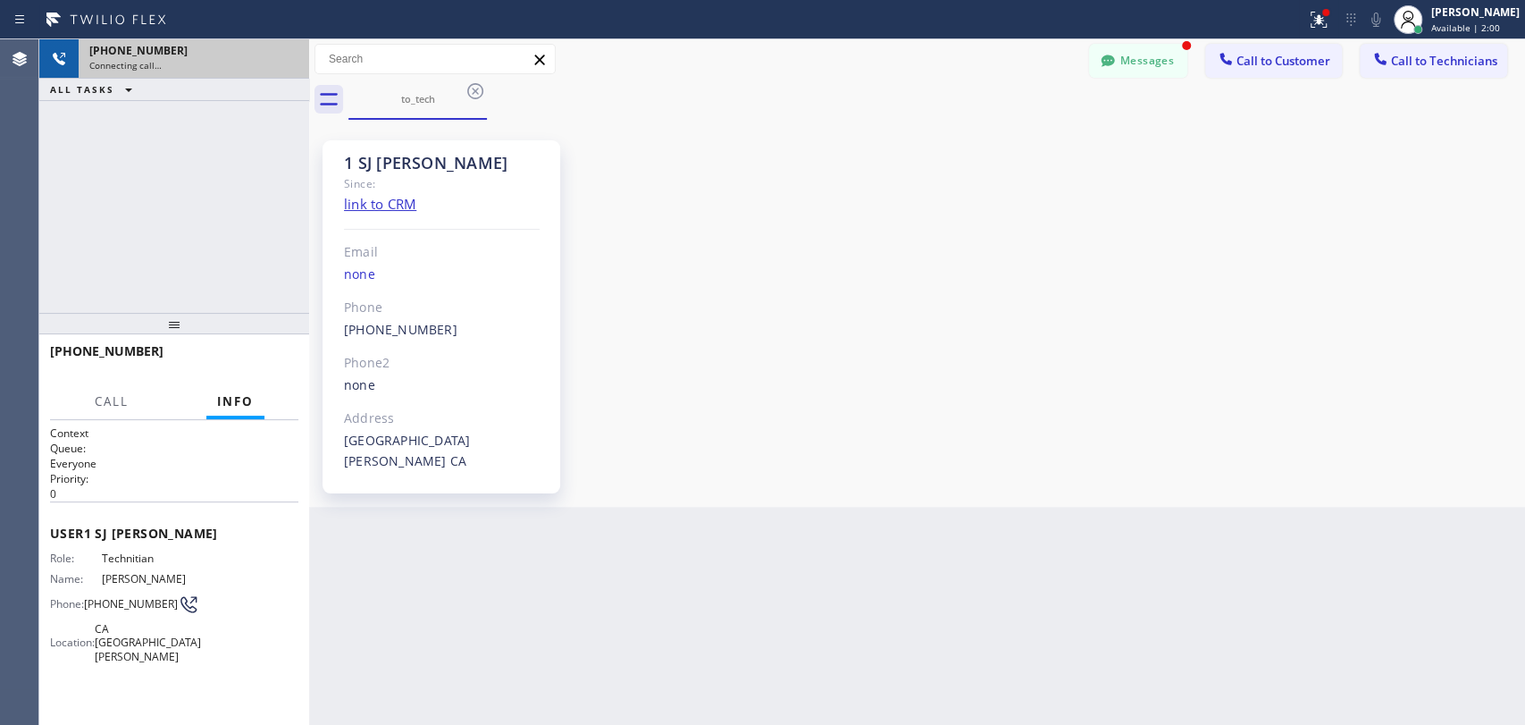
click at [280, 52] on div "+14083030065" at bounding box center [193, 50] width 209 height 15
click at [271, 96] on div "ALL TASKS ALL TASKS ACTIVE TASKS TASKS IN WRAP UP" at bounding box center [174, 90] width 270 height 22
click at [200, 66] on div "Connecting call…" at bounding box center [193, 65] width 209 height 13
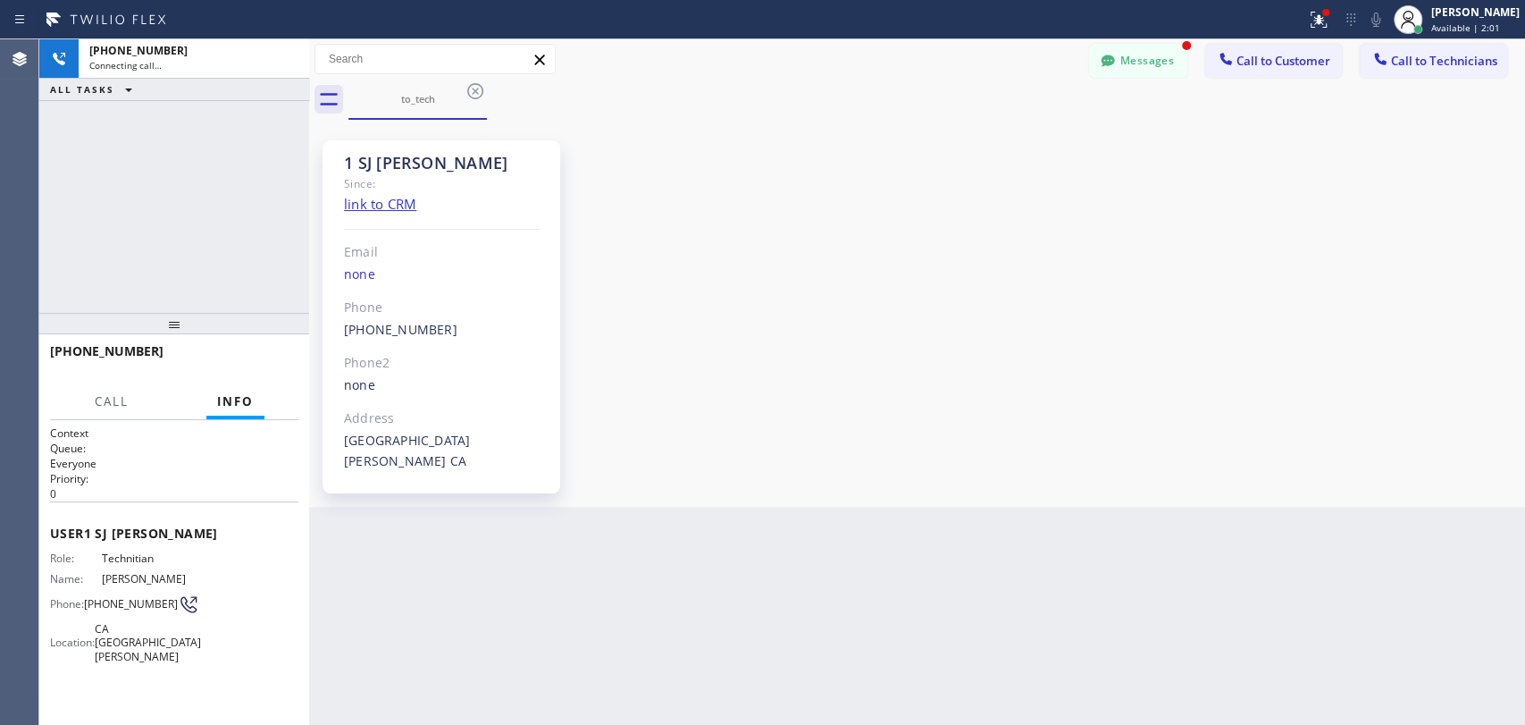
click at [206, 134] on div "+14083030065 Connecting call… ALL TASKS ALL TASKS ACTIVE TASKS TASKS IN WRAP UP" at bounding box center [174, 175] width 270 height 273
click at [286, 73] on div at bounding box center [286, 58] width 32 height 39
click at [289, 65] on icon at bounding box center [285, 58] width 21 height 21
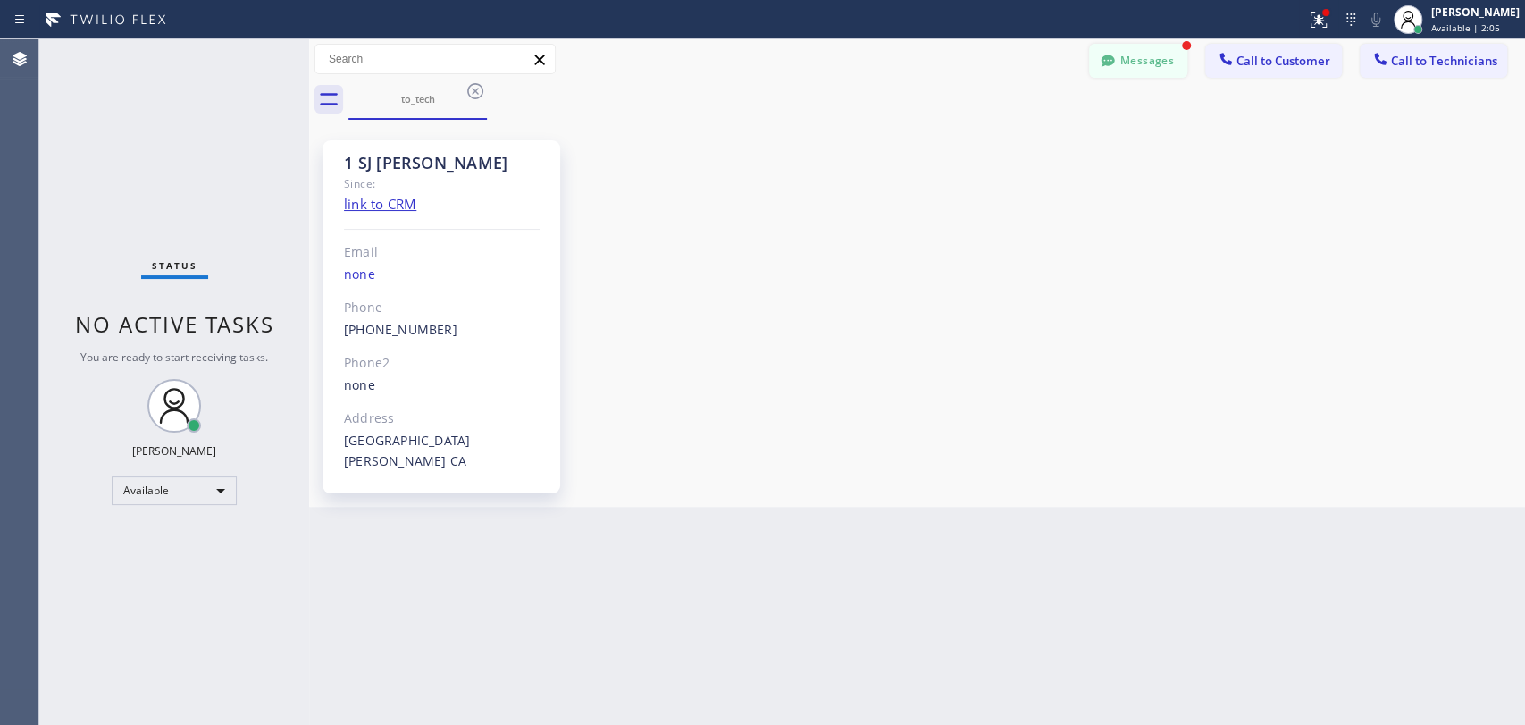
click at [1132, 69] on button "Messages" at bounding box center [1138, 61] width 98 height 34
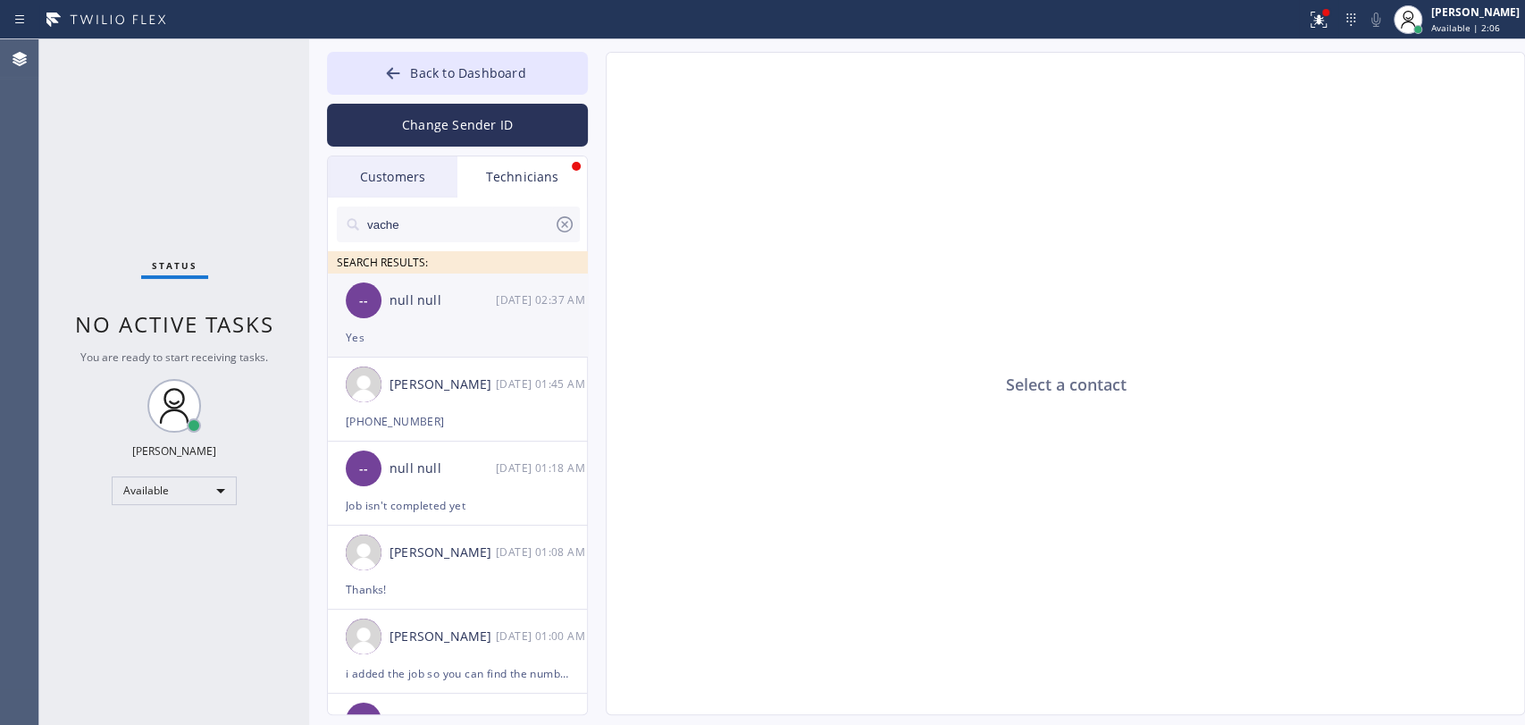
click at [420, 327] on div "Yes" at bounding box center [457, 337] width 223 height 21
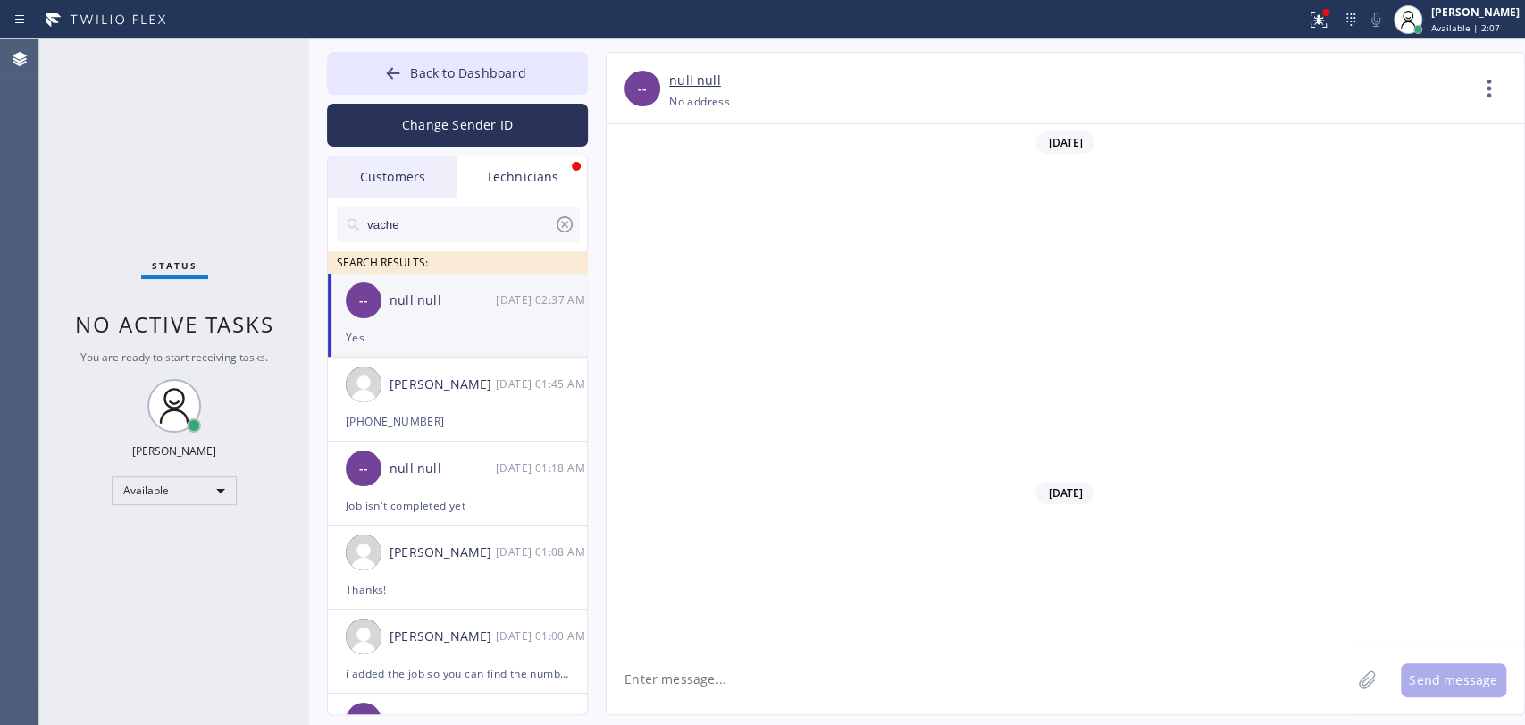
scroll to position [36815, 0]
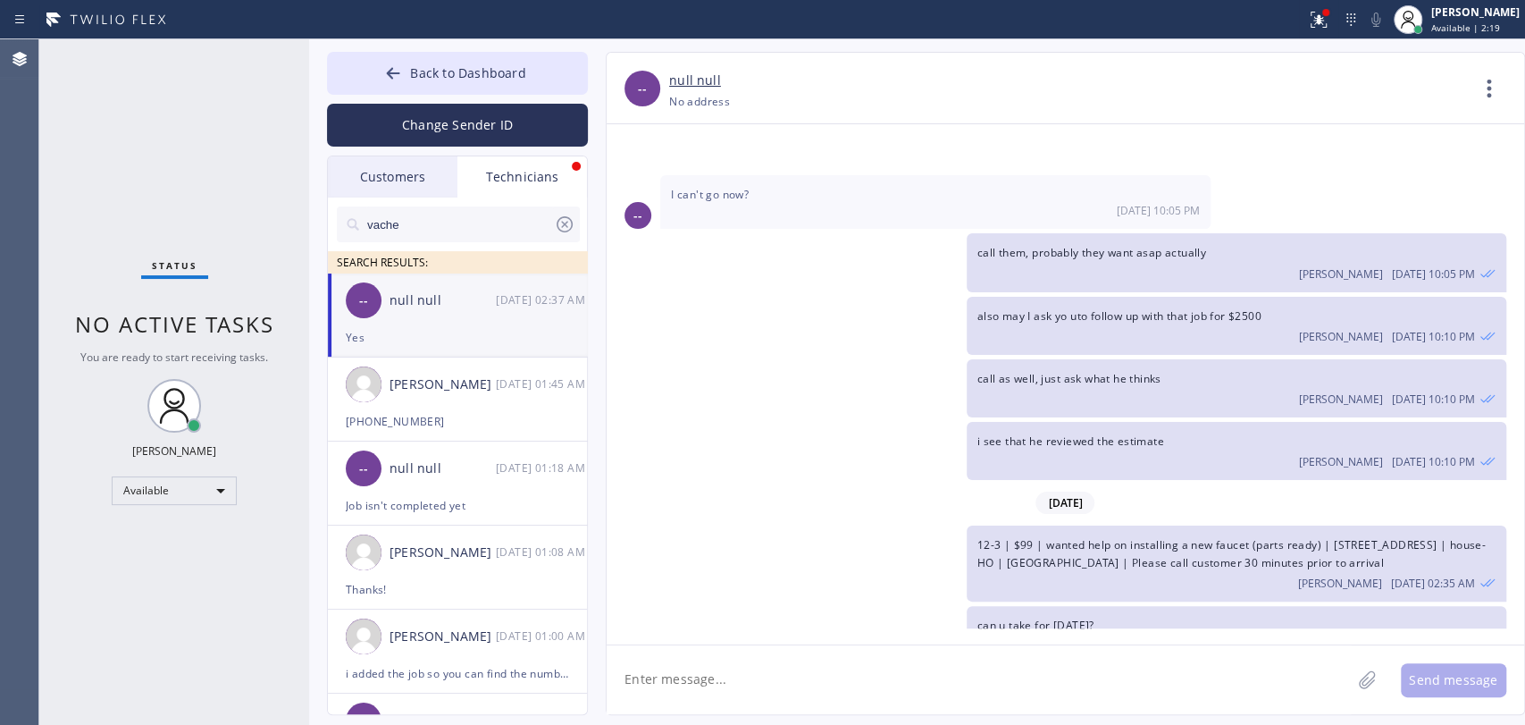
drag, startPoint x: 651, startPoint y: 648, endPoint x: 660, endPoint y: 667, distance: 21.2
click at [655, 654] on textarea at bounding box center [979, 679] width 744 height 69
click at [660, 667] on textarea "To enrich screen reader interactions, please activate Accessibility in Grammarl…" at bounding box center [979, 679] width 744 height 69
type textarea "added"
type textarea "d"
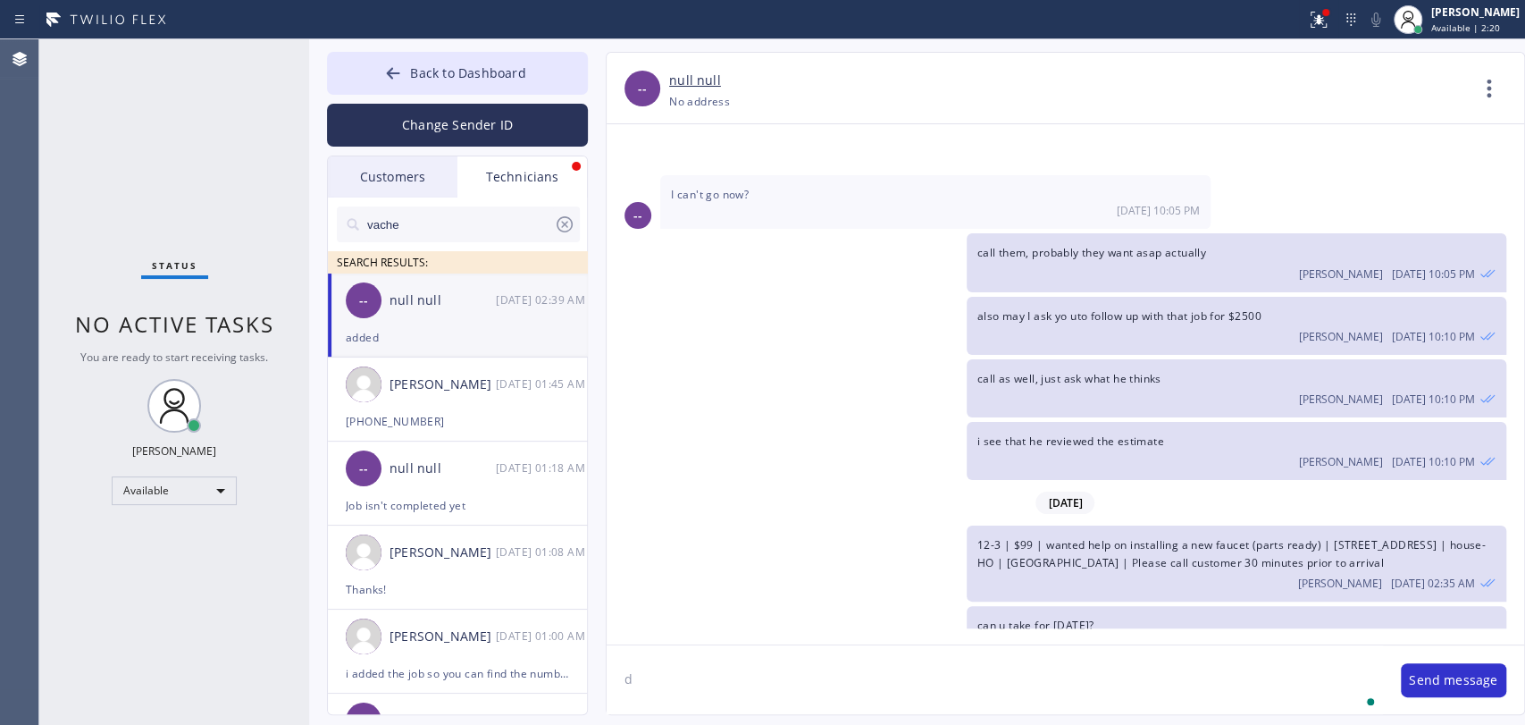
scroll to position [36877, 0]
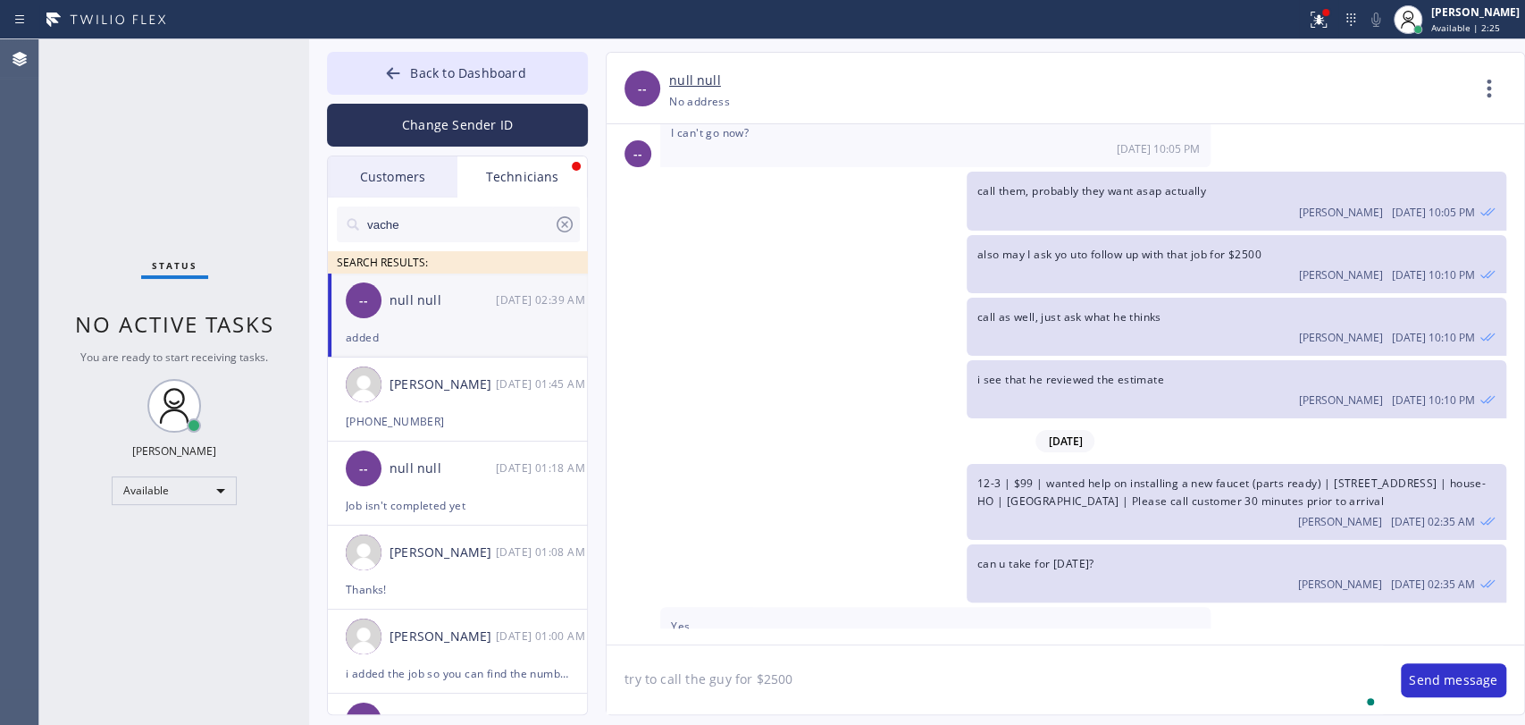
type textarea "try to call the guy for $2500"
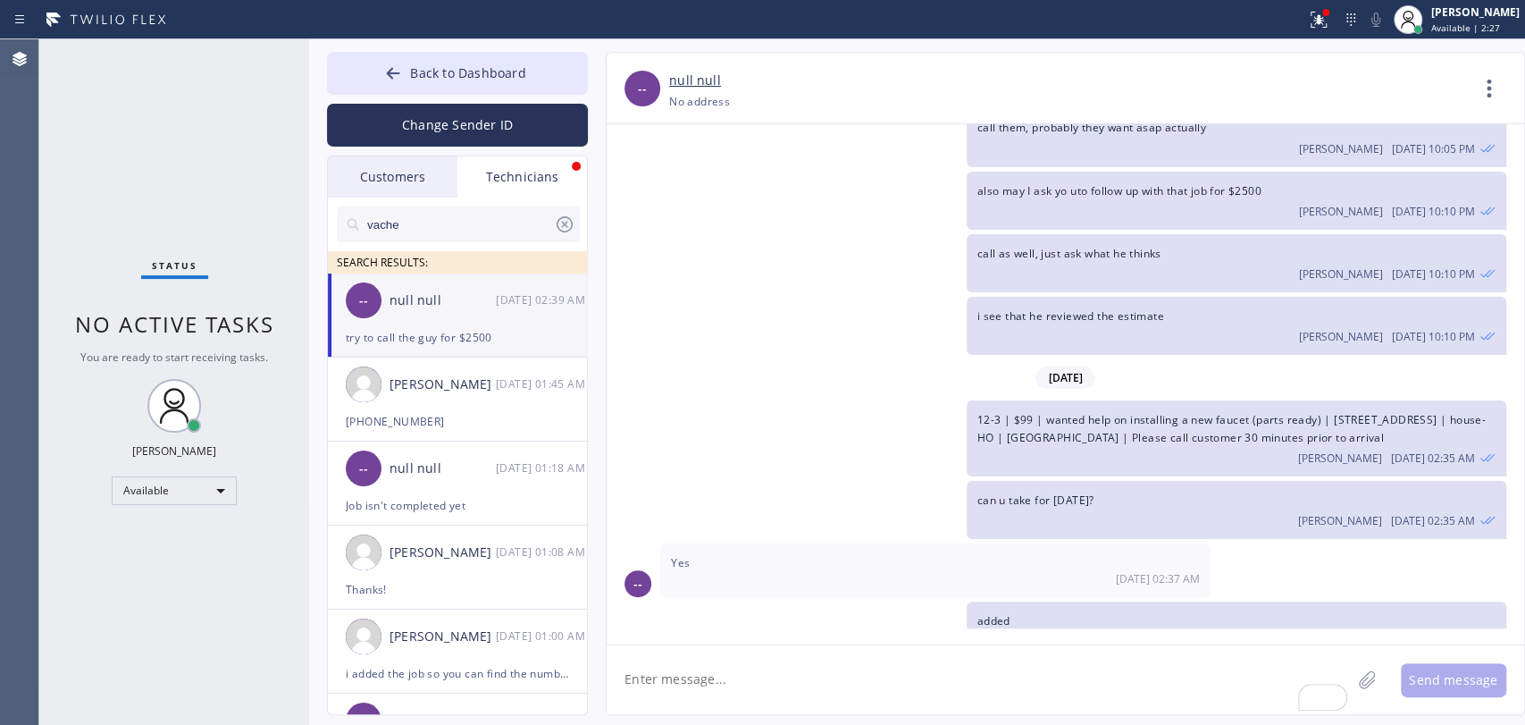
type textarea "w"
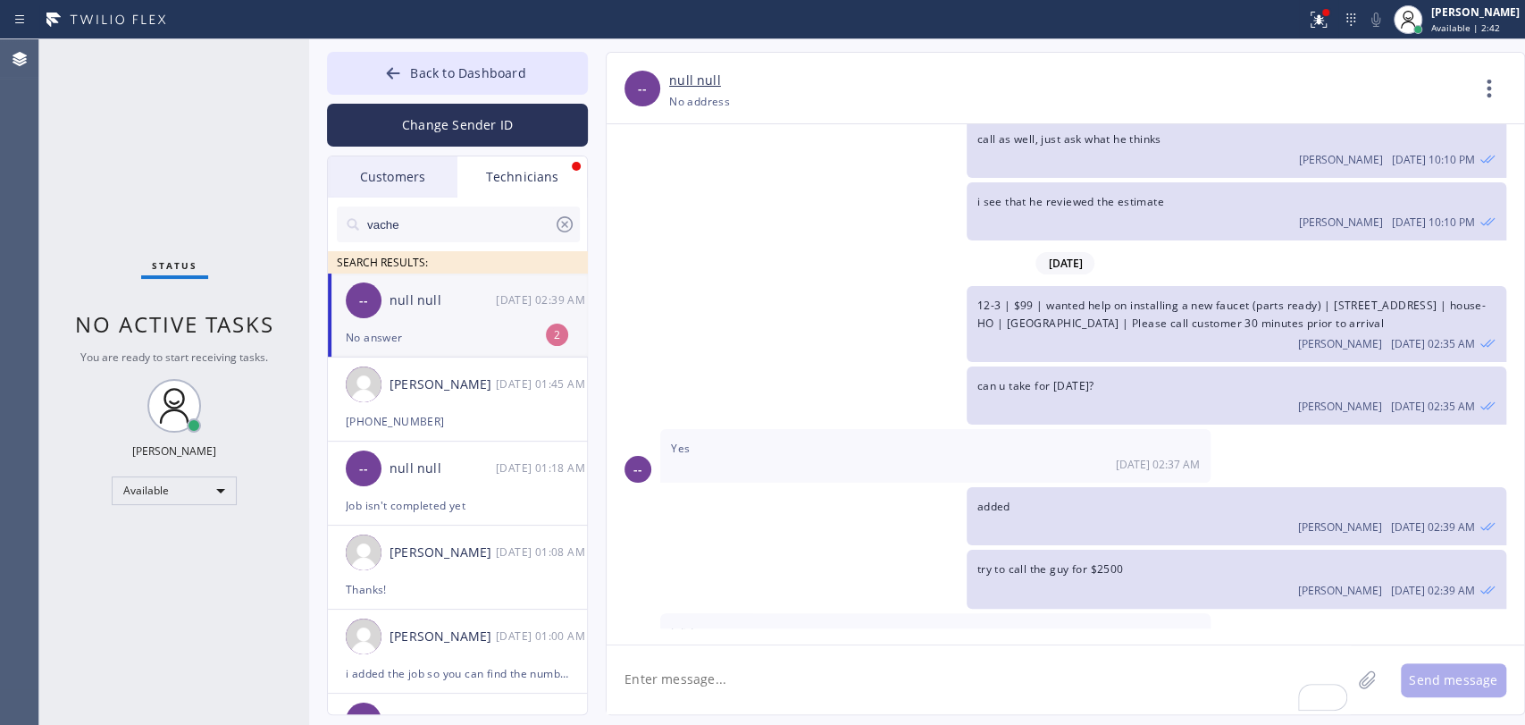
click at [430, 314] on div "-- null null 08/14 02:39 AM" at bounding box center [458, 300] width 261 height 54
click at [715, 678] on textarea "To enrich screen reader interactions, please activate Accessibility in Grammarl…" at bounding box center [979, 679] width 744 height 69
type textarea ":("
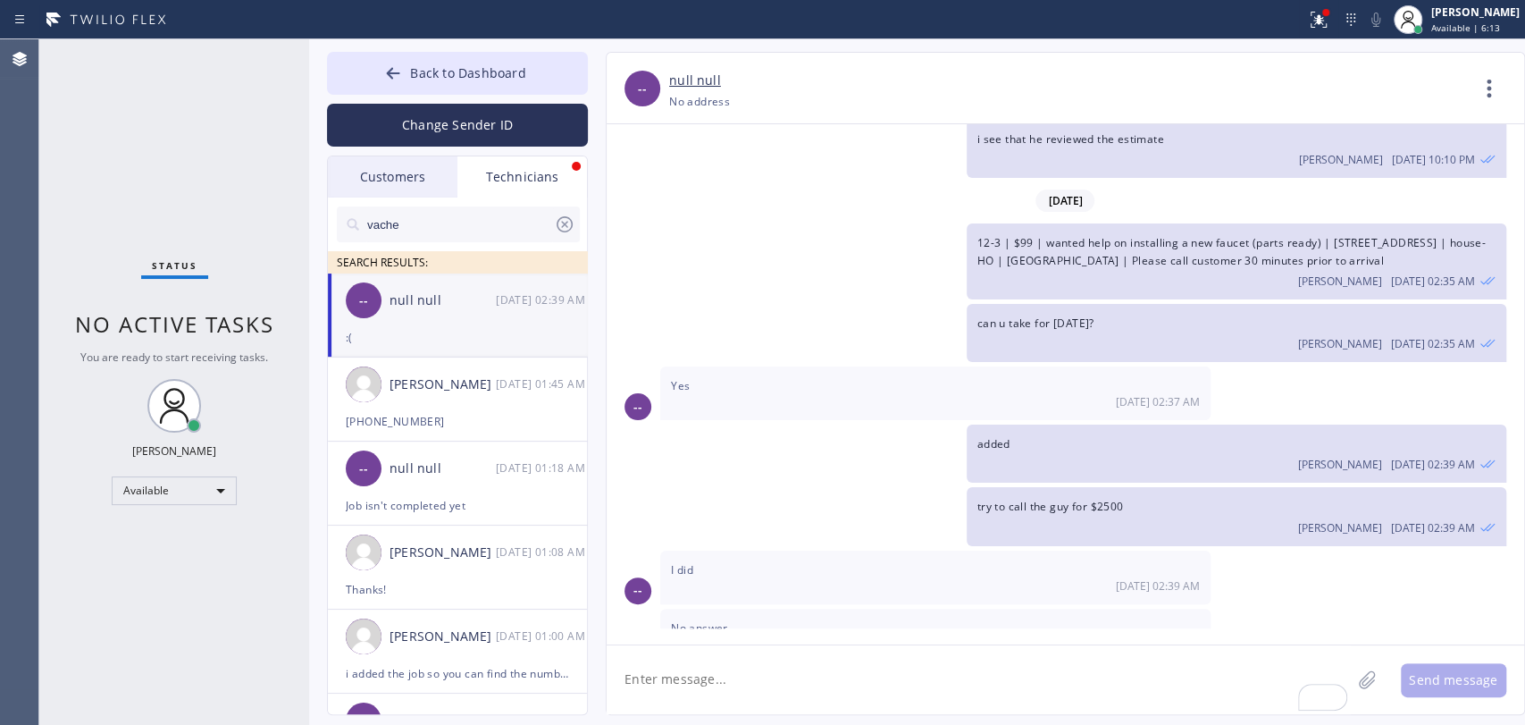
click at [481, 316] on div "-- null null 08/14 02:39 AM" at bounding box center [458, 300] width 261 height 54
click at [414, 238] on input "vache" at bounding box center [460, 224] width 189 height 36
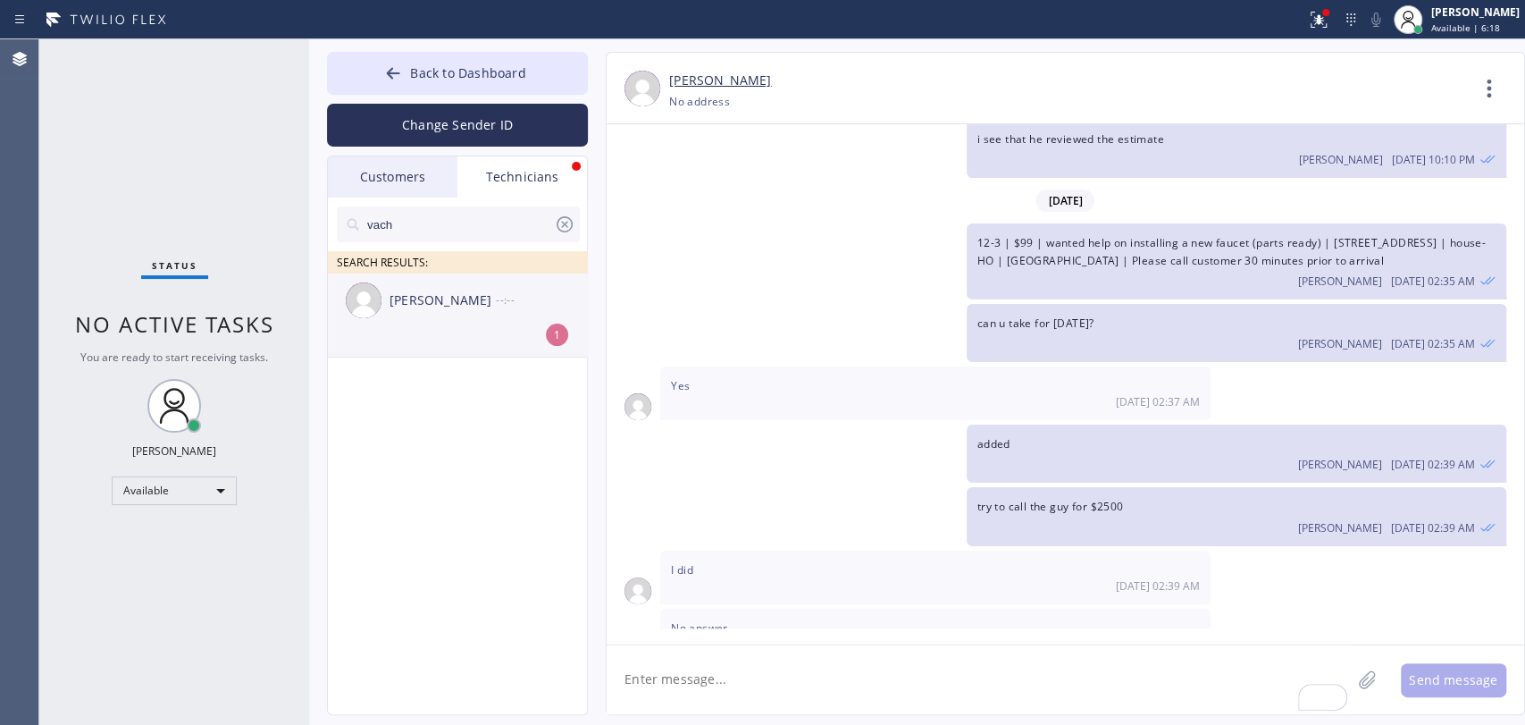
click at [420, 325] on div "Vache Katabyan --:--" at bounding box center [458, 300] width 261 height 54
click at [875, 717] on div "Back to Dashboard Change Sender ID Customers Technicians (650) 283-7939 SEARCH …" at bounding box center [917, 381] width 1216 height 685
click at [885, 698] on textarea "To enrich screen reader interactions, please activate Accessibility in Grammarl…" at bounding box center [979, 679] width 744 height 69
click at [181, 302] on div "Status No active tasks You are ready to start receiving tasks. [PERSON_NAME] Av…" at bounding box center [174, 381] width 270 height 685
click at [466, 221] on input "vach" at bounding box center [460, 224] width 189 height 36
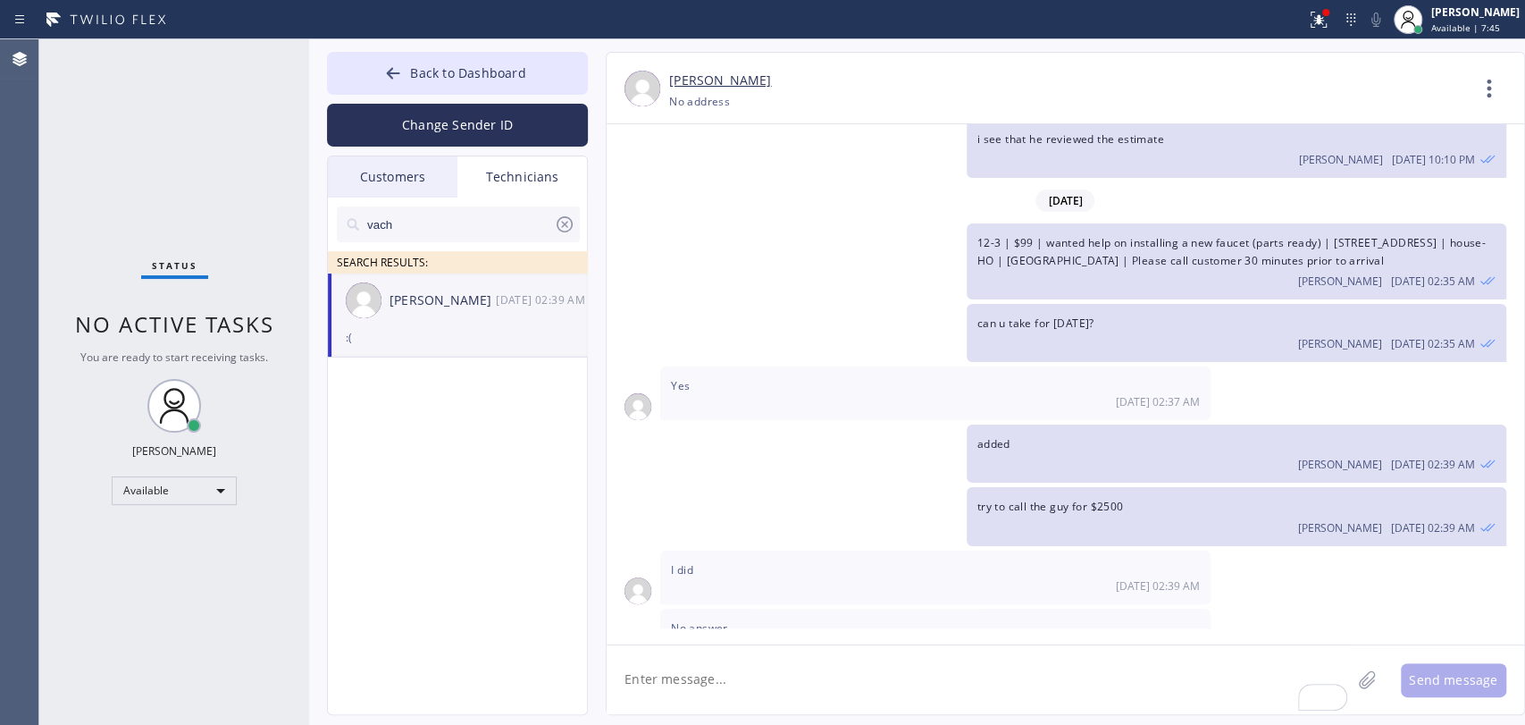
click at [466, 221] on input "vach" at bounding box center [460, 224] width 189 height 36
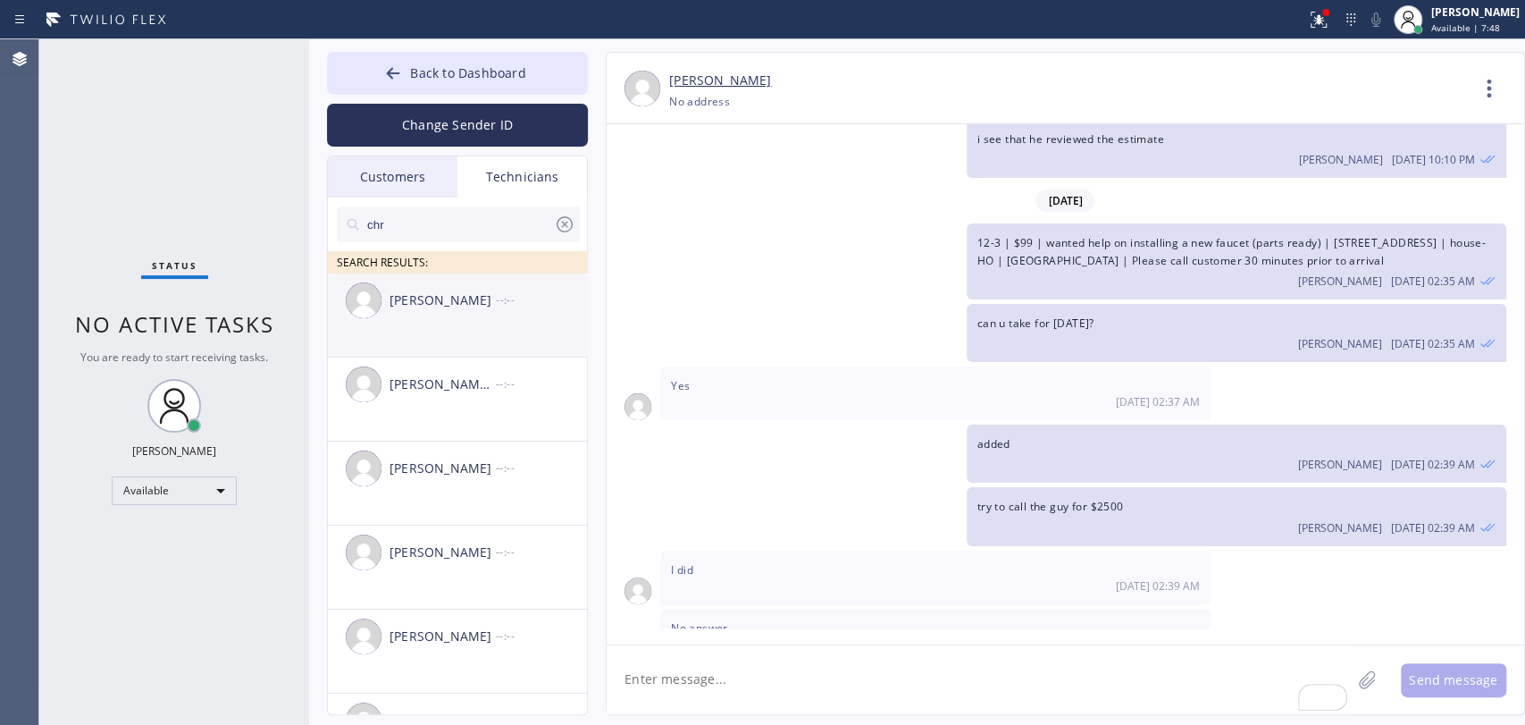
click at [452, 357] on li "[PERSON_NAME] --:--" at bounding box center [458, 399] width 261 height 84
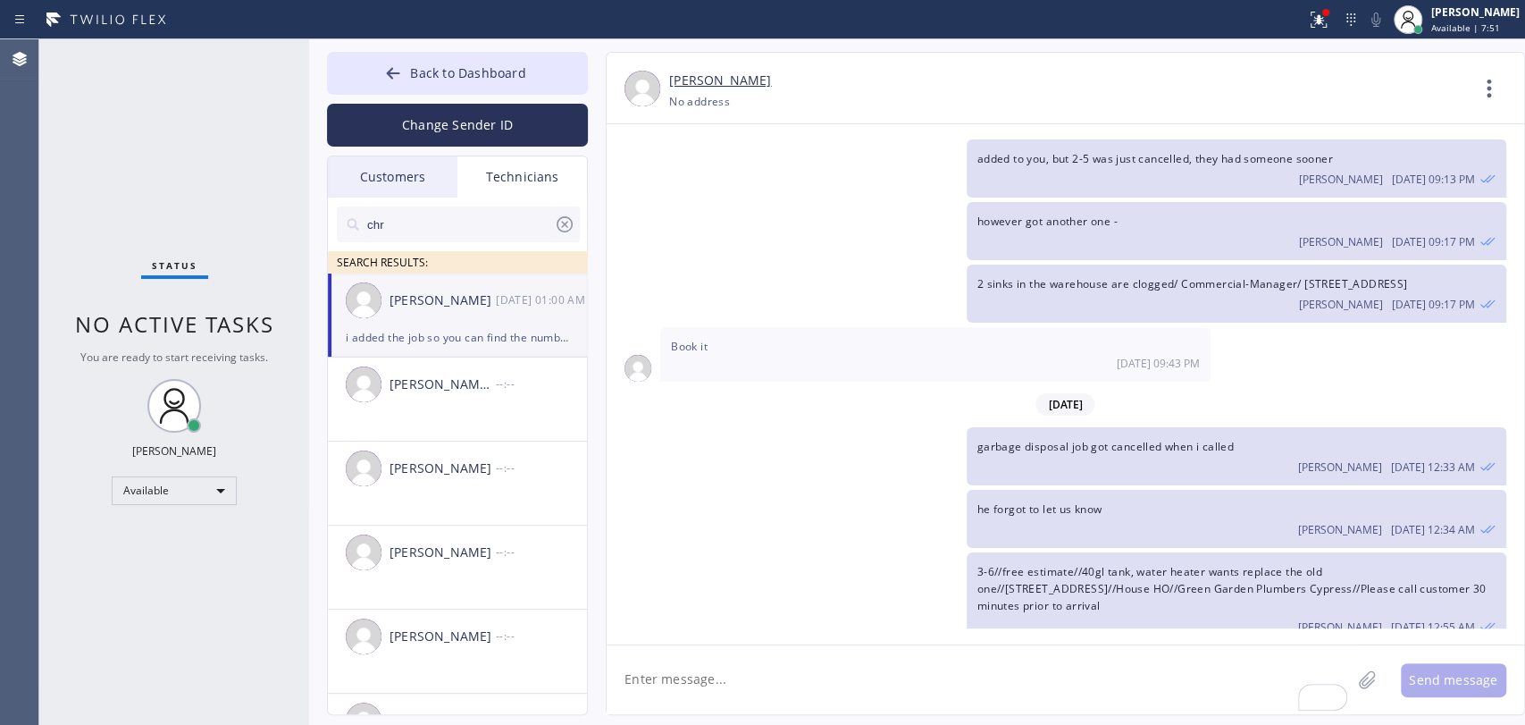
scroll to position [19536, 0]
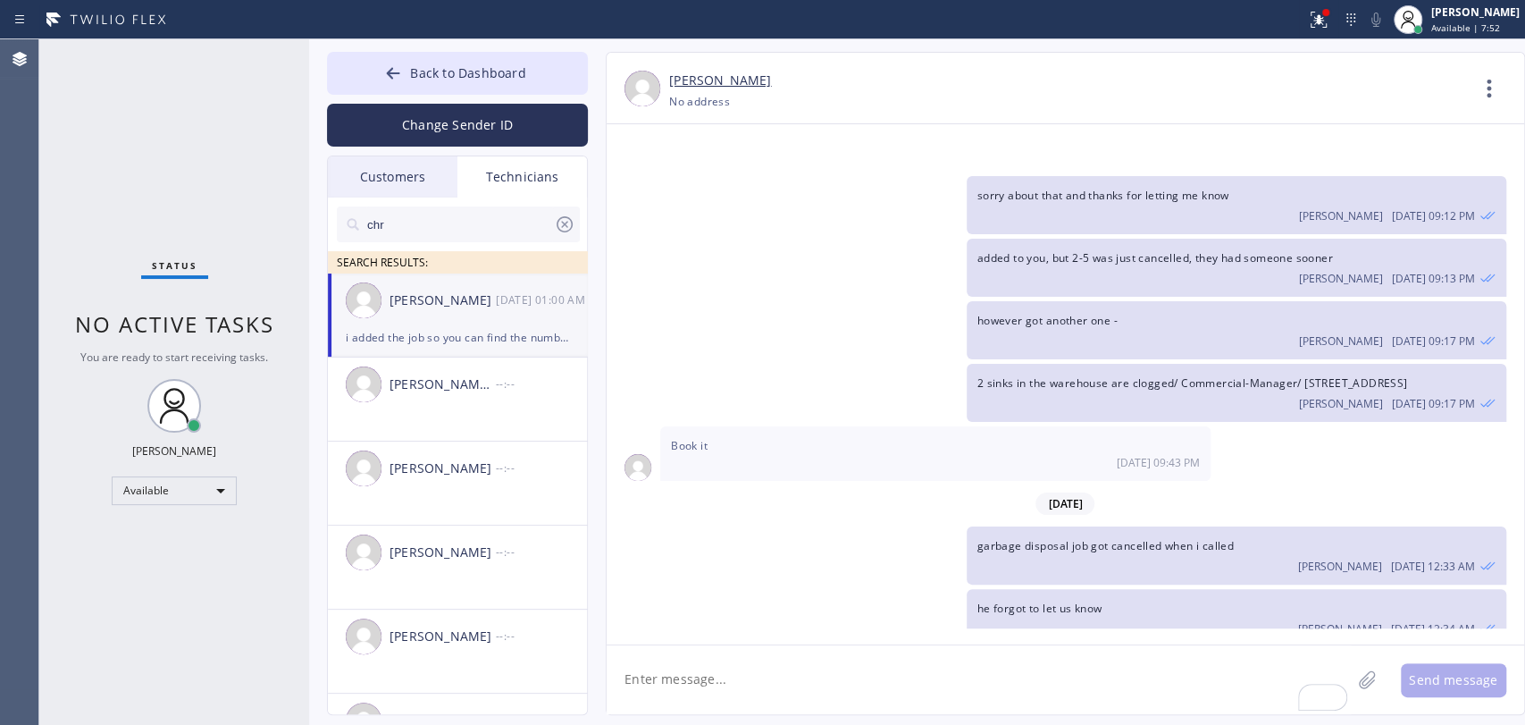
click at [508, 232] on input "chr" at bounding box center [460, 224] width 189 height 36
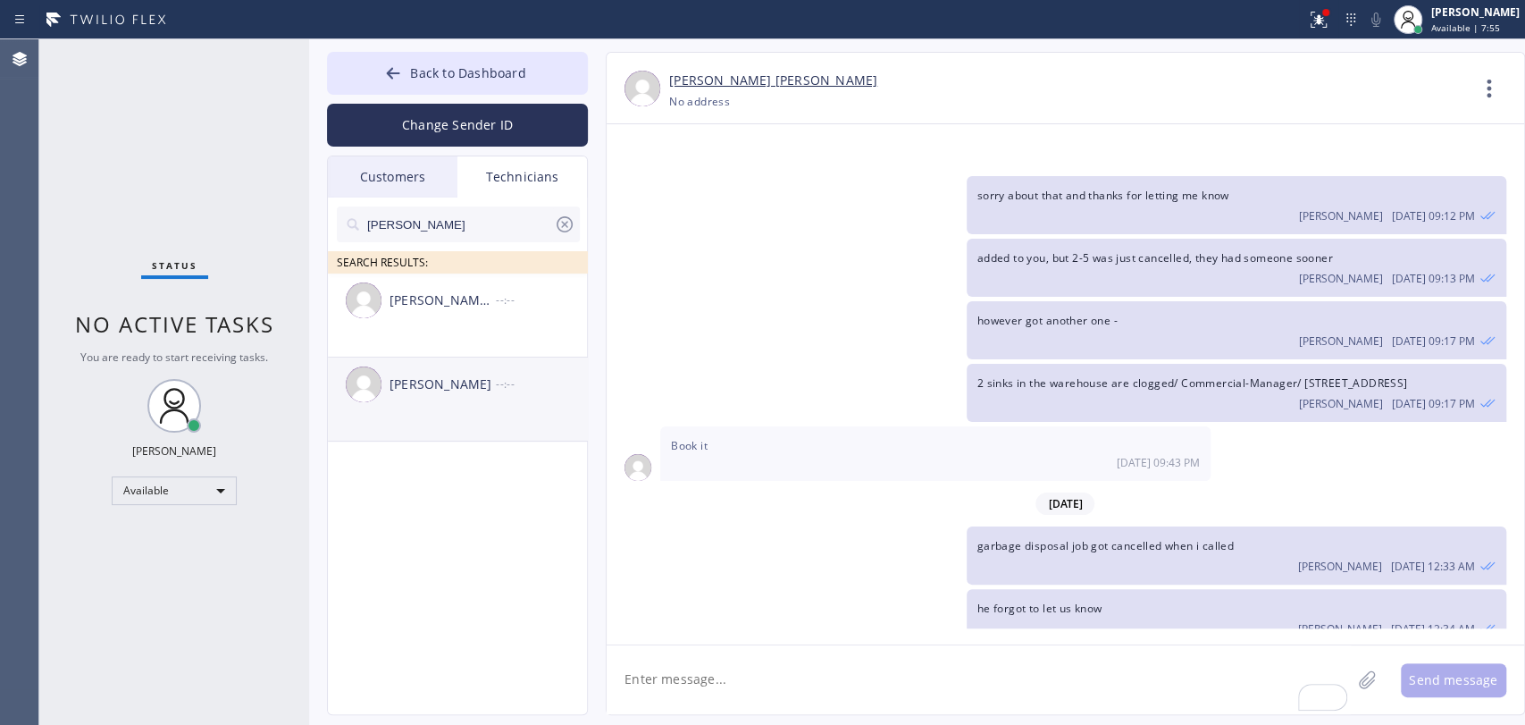
click at [417, 425] on li "Jacob Solomon --:--" at bounding box center [458, 399] width 261 height 84
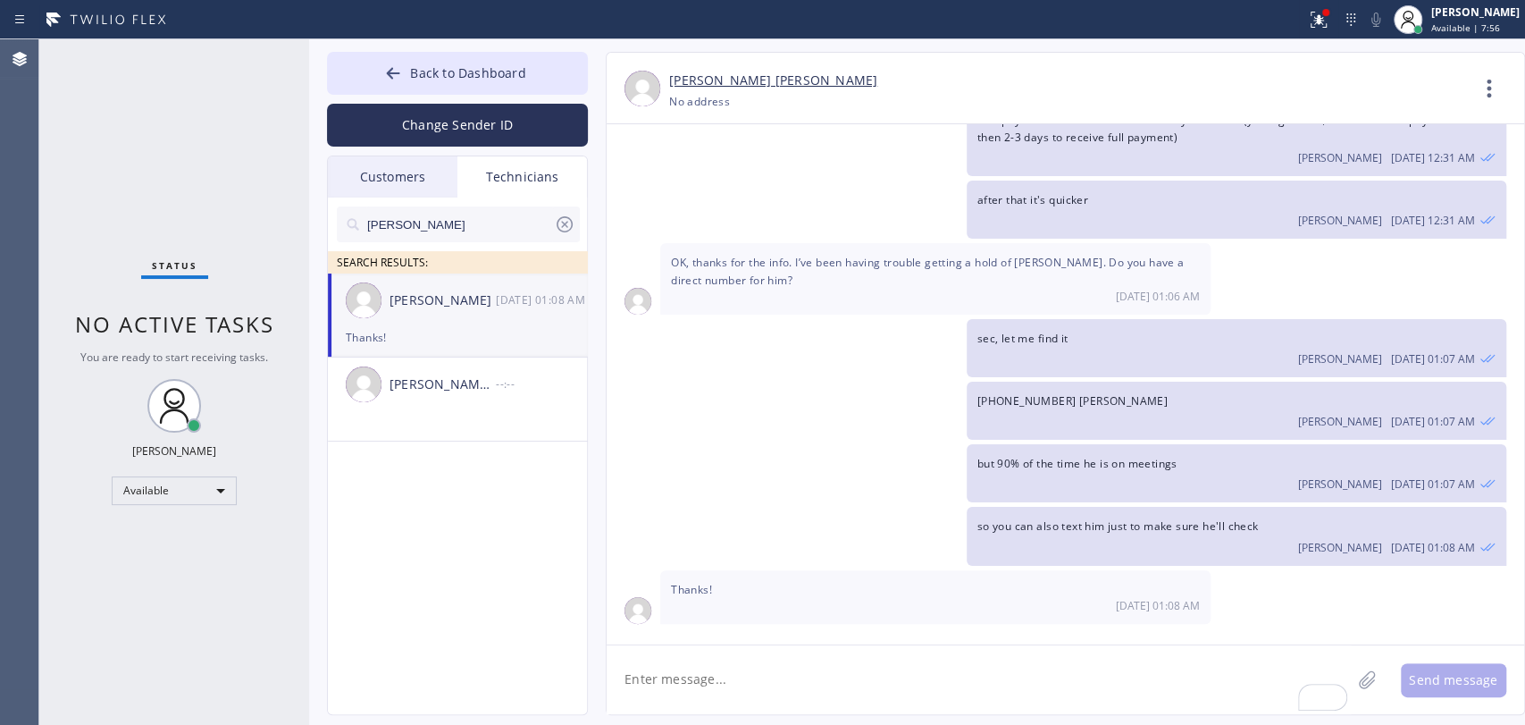
scroll to position [4246, 0]
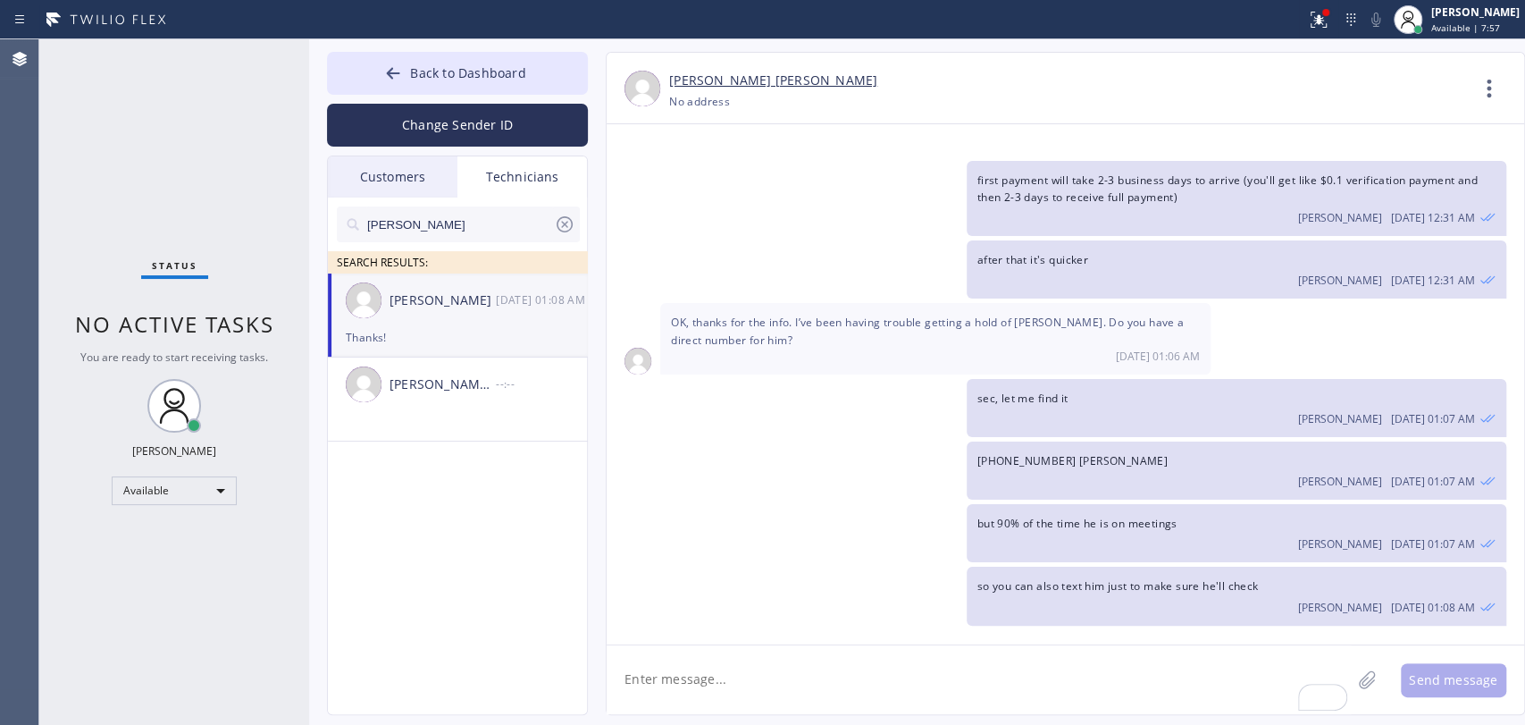
click at [1029, 453] on span "(213) 669-2449 John" at bounding box center [1073, 460] width 190 height 15
copy span "(213) 669-2449 John"
click at [399, 233] on input "jacob" at bounding box center [460, 224] width 189 height 36
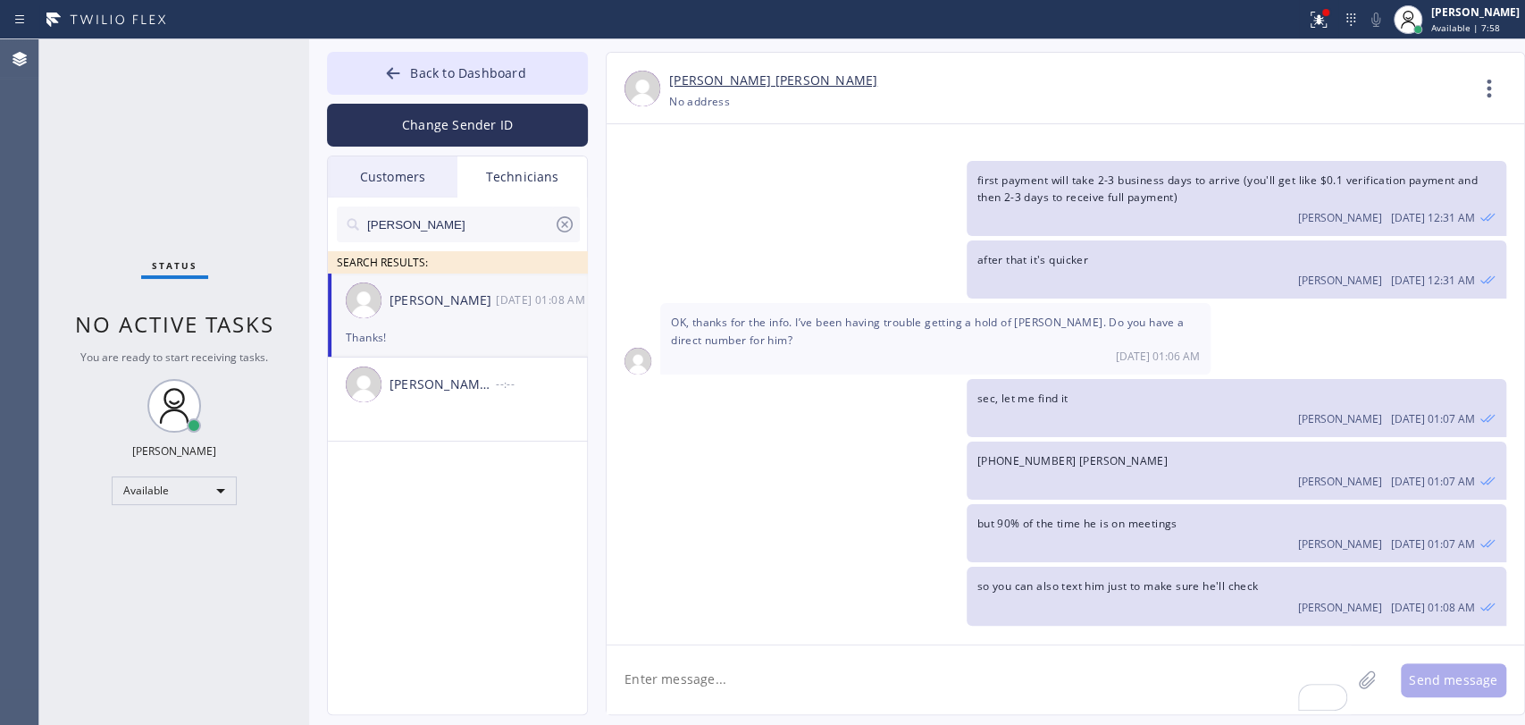
click at [399, 233] on input "jacob" at bounding box center [460, 224] width 189 height 36
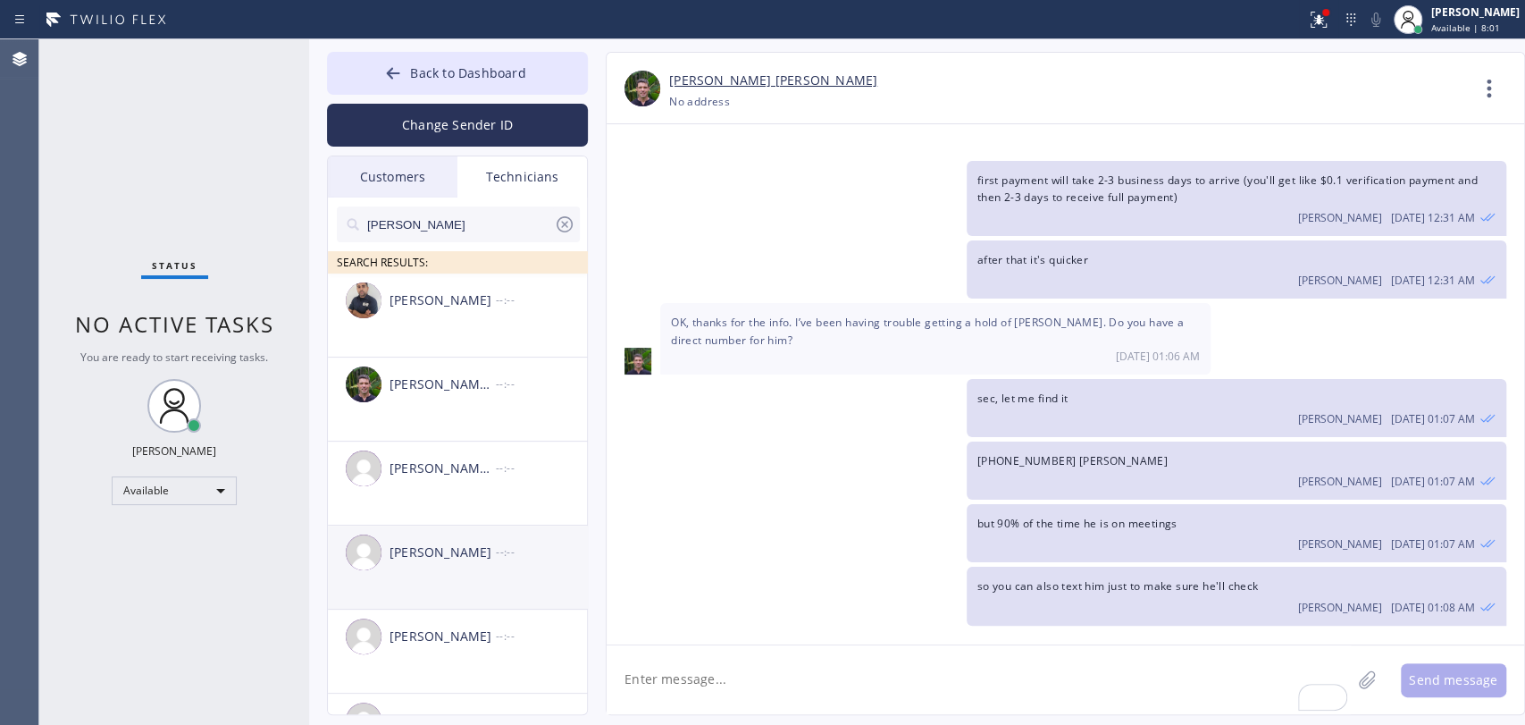
scroll to position [63, 0]
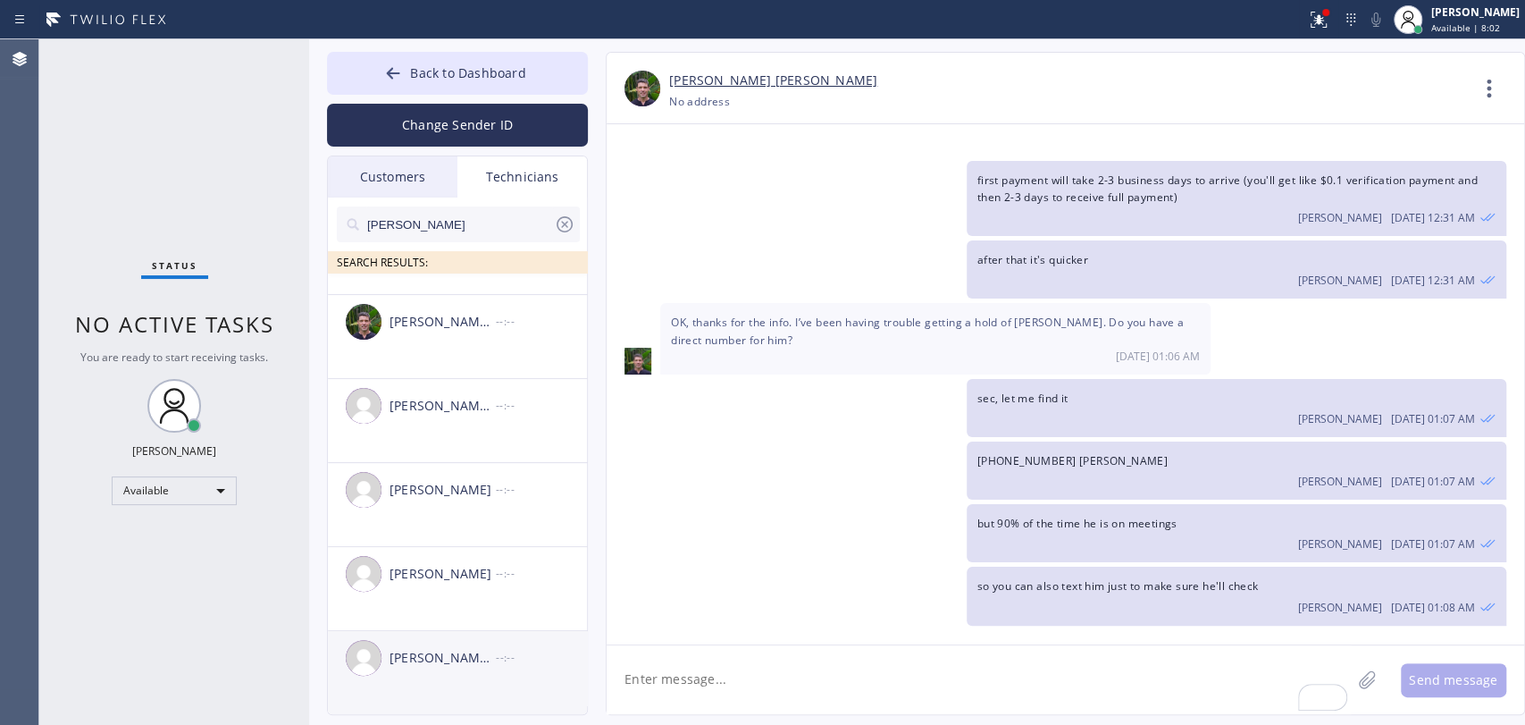
type input "[PERSON_NAME]"
click at [455, 678] on div "Michael Jr Garcia --:--" at bounding box center [458, 658] width 261 height 54
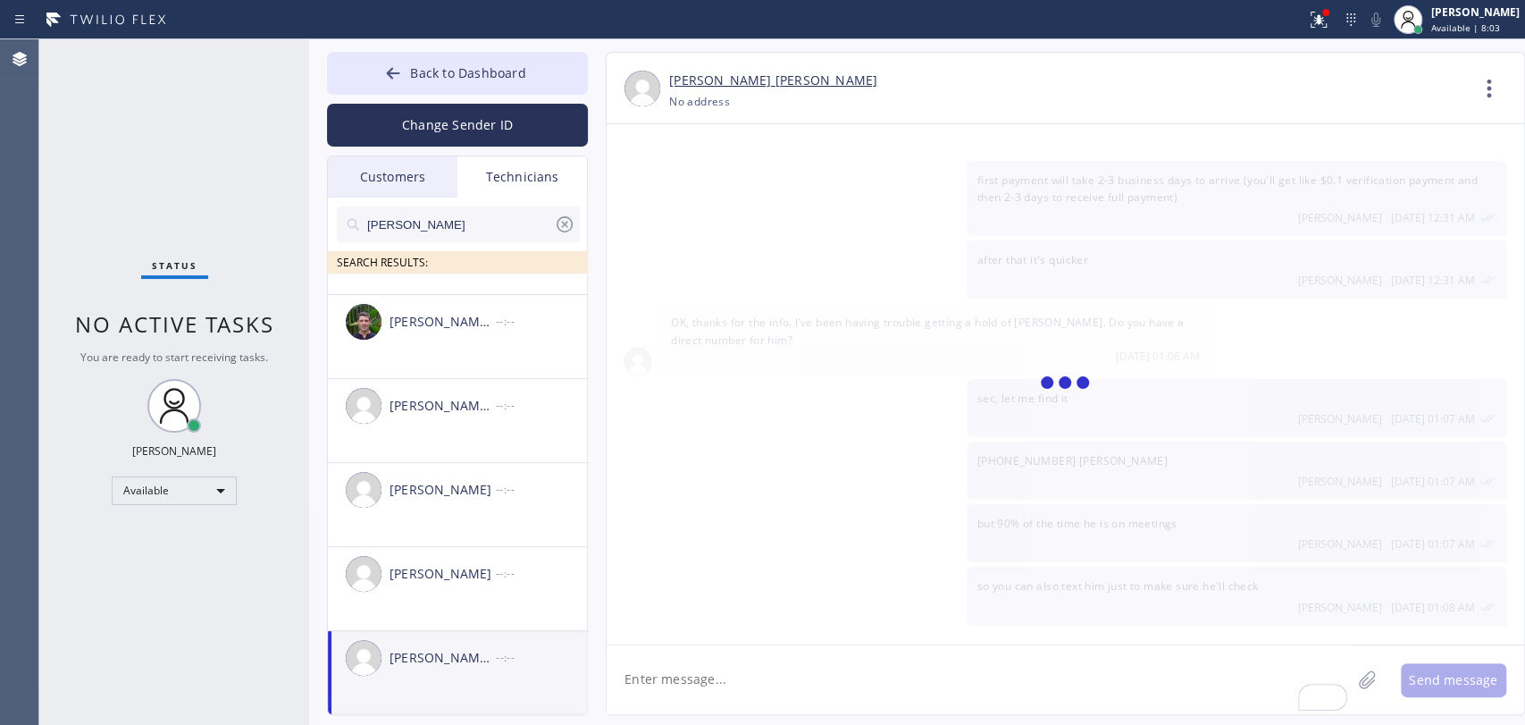
click at [658, 678] on textarea "To enrich screen reader interactions, please activate Accessibility in Grammarl…" at bounding box center [979, 679] width 744 height 69
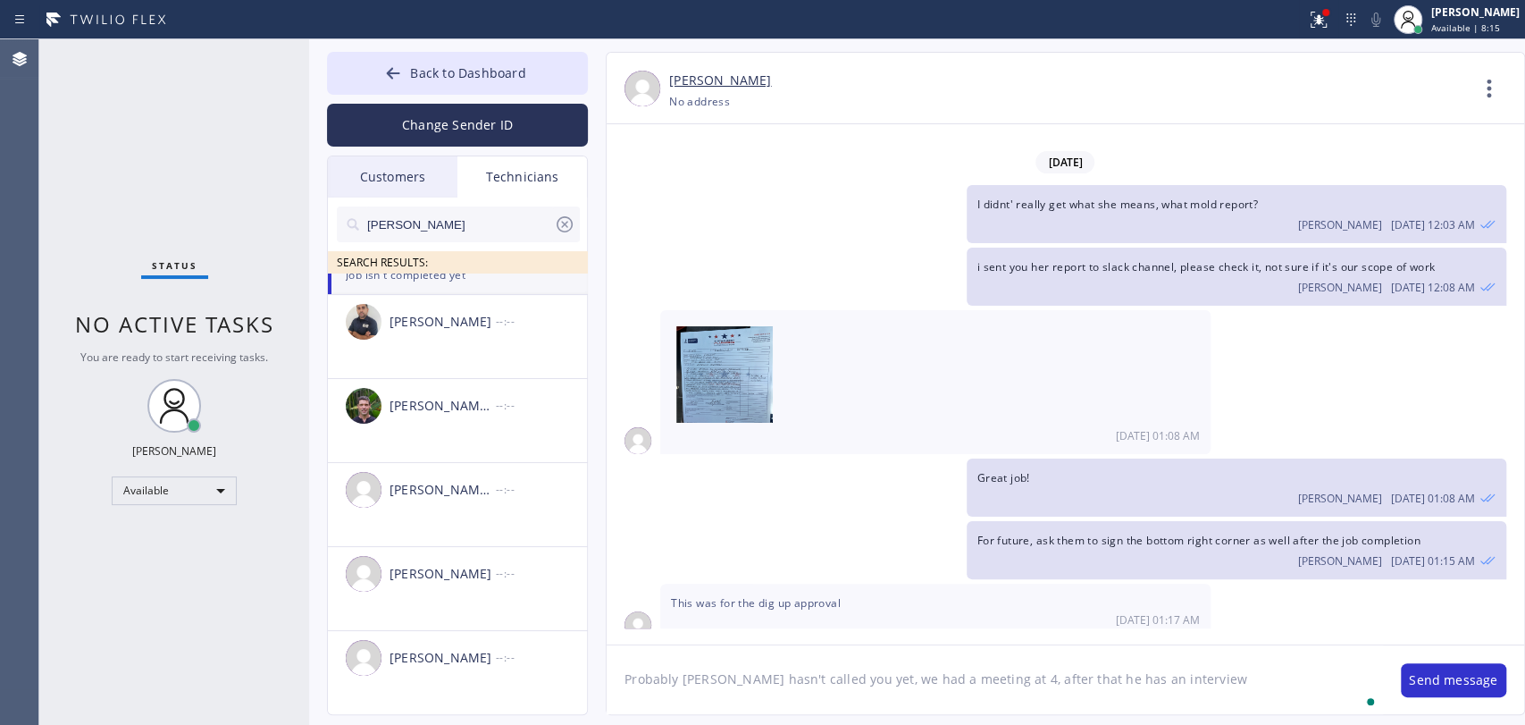
type textarea "Probably John hasn't called you yet, we had a meeting at 4, after that he has a…"
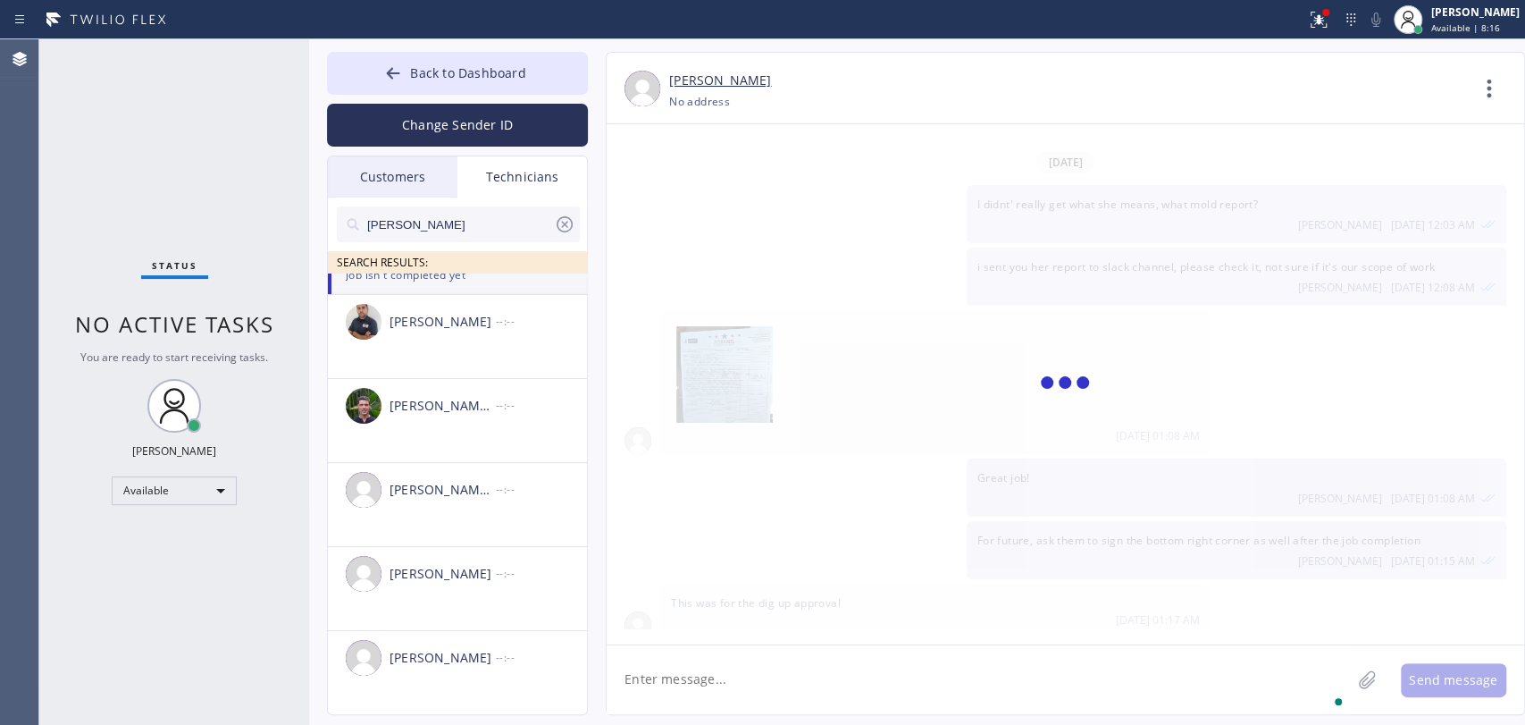
paste textarea "(213) 669-2449 John"
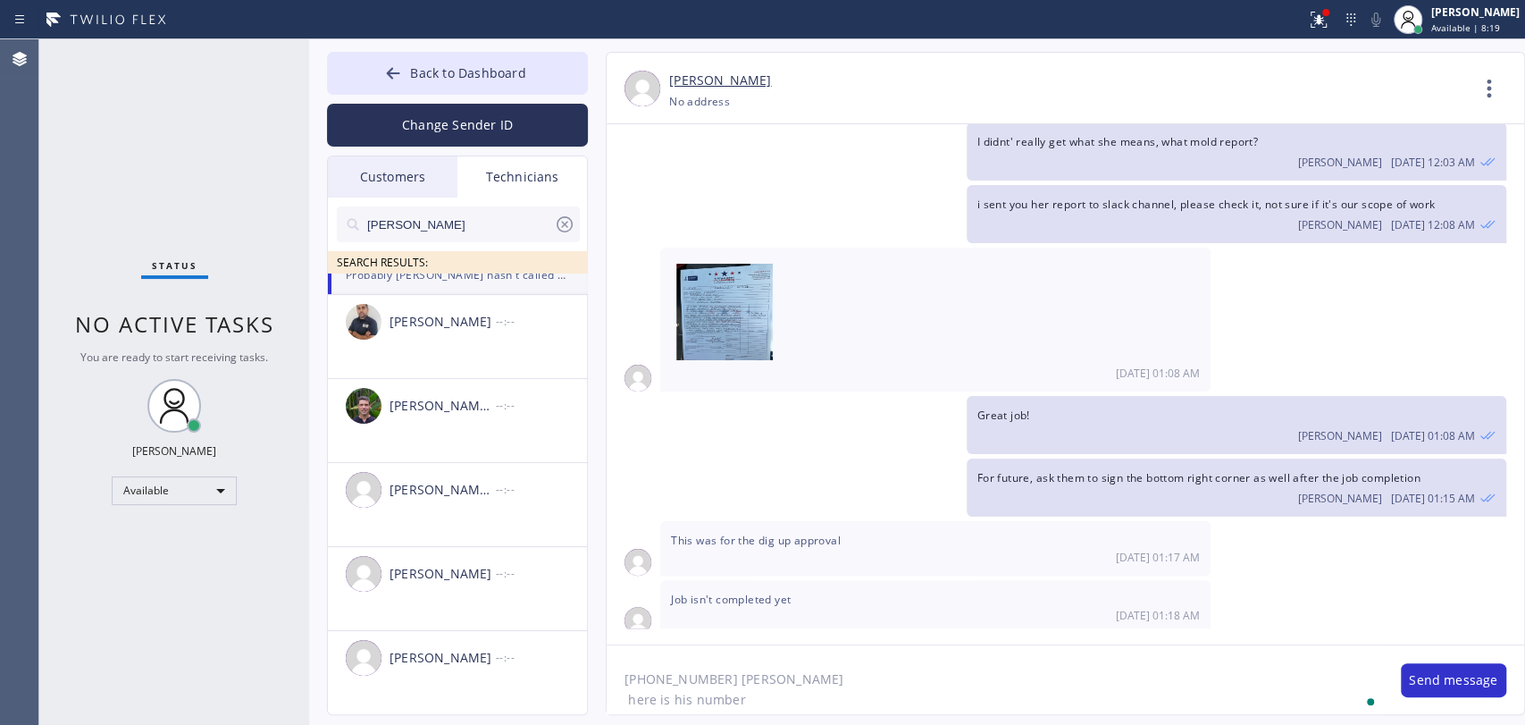
type textarea "(213) 669-2449 John here is his number"
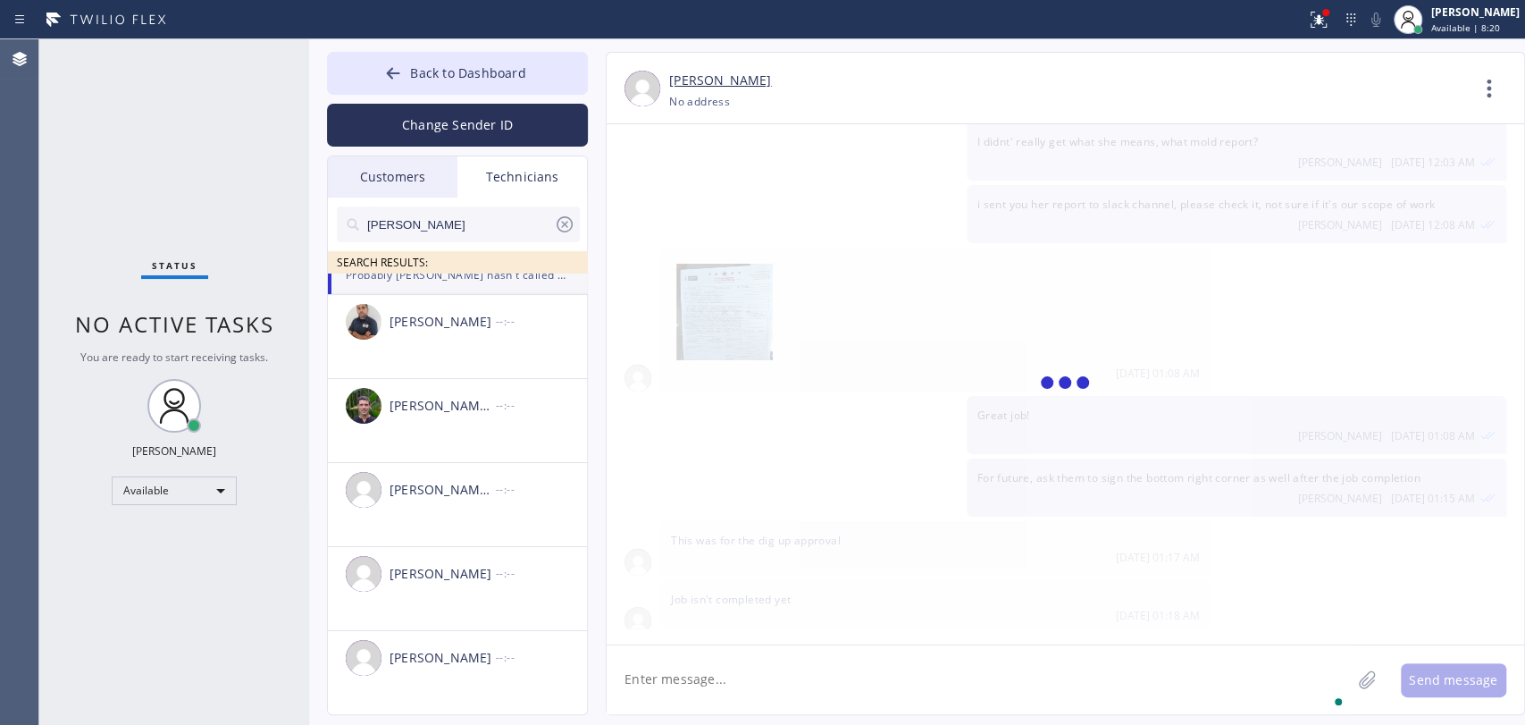
scroll to position [7716, 0]
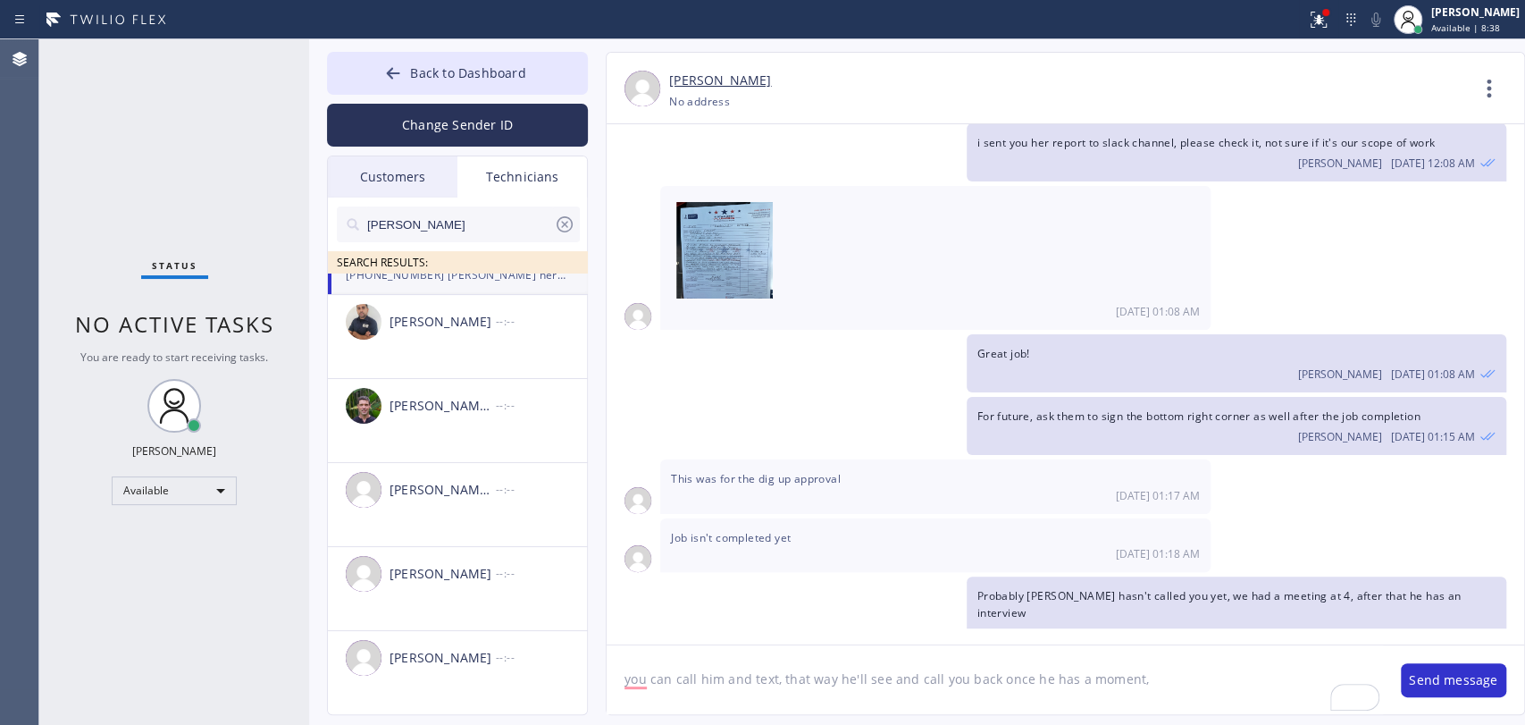
type textarea "you can call him and text, that way he'll see and call you back once he has a m…"
drag, startPoint x: 1171, startPoint y: 687, endPoint x: 551, endPoint y: 672, distance: 619.5
click at [539, 673] on div "Back to Dashboard Change Sender ID Customers Technicians (650) 283-7939 SEARCH …" at bounding box center [917, 381] width 1216 height 685
click at [500, 62] on button "Back to Dashboard" at bounding box center [457, 73] width 261 height 43
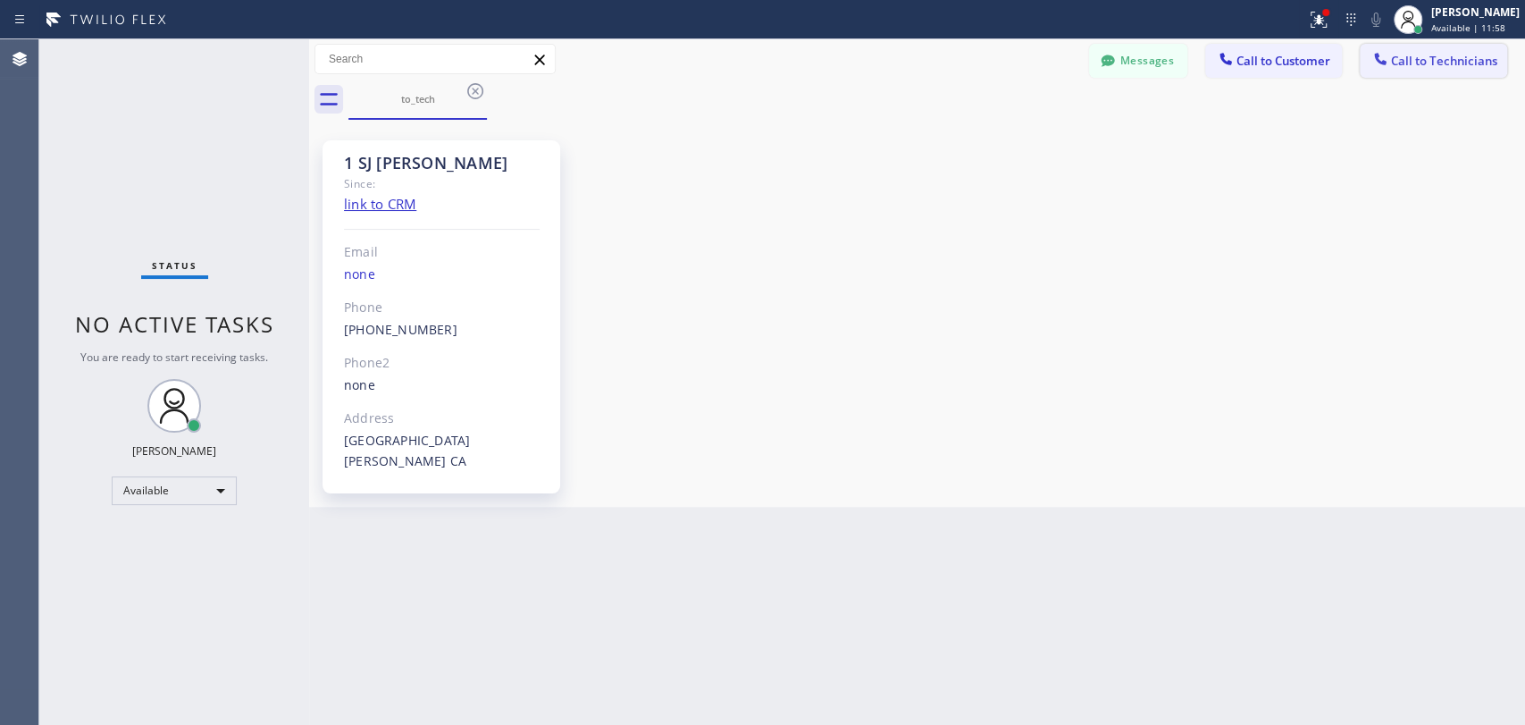
click at [1427, 71] on button "Call to Technicians" at bounding box center [1433, 61] width 147 height 34
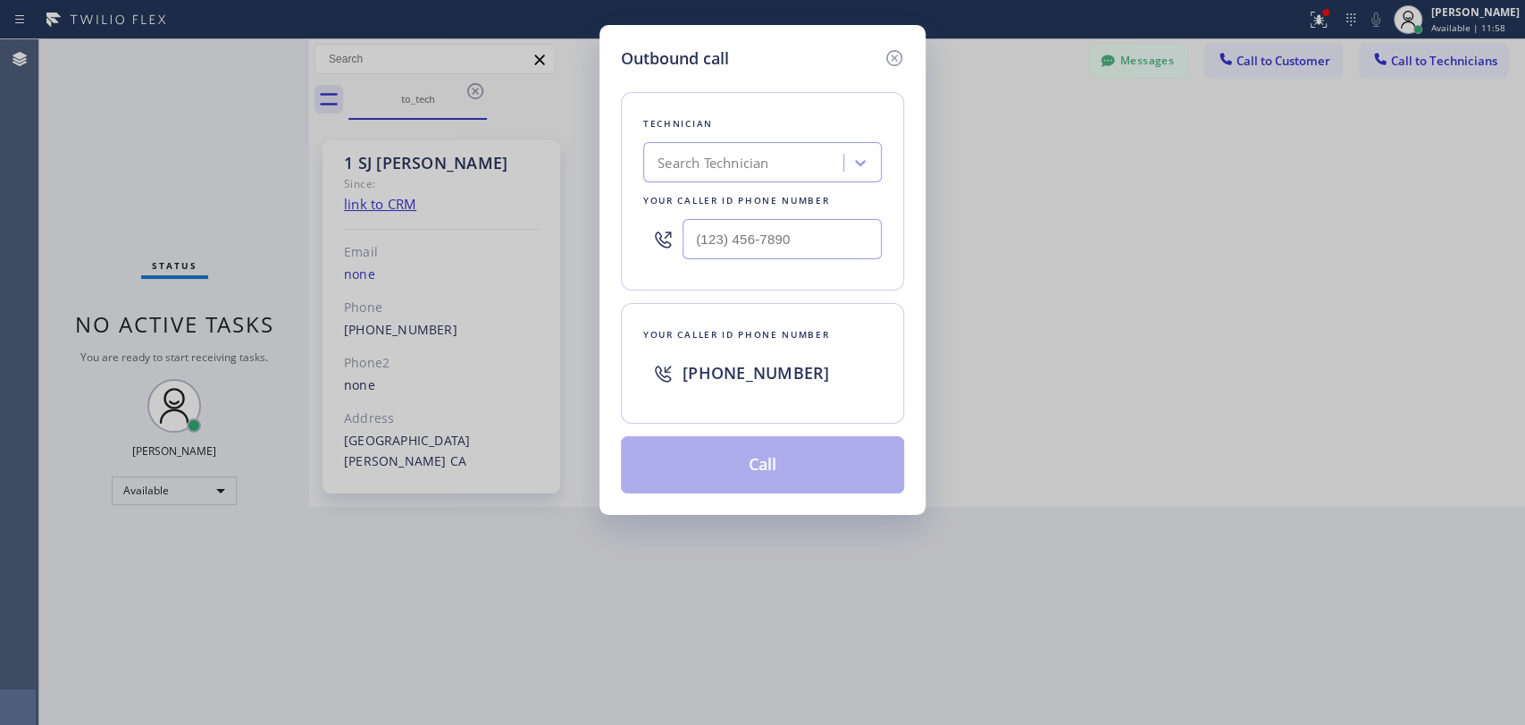
click at [820, 145] on div "Technician Search Technician Your caller id phone number" at bounding box center [762, 191] width 283 height 198
click at [803, 155] on div "Search Technician" at bounding box center [746, 162] width 195 height 31
type input "denis"
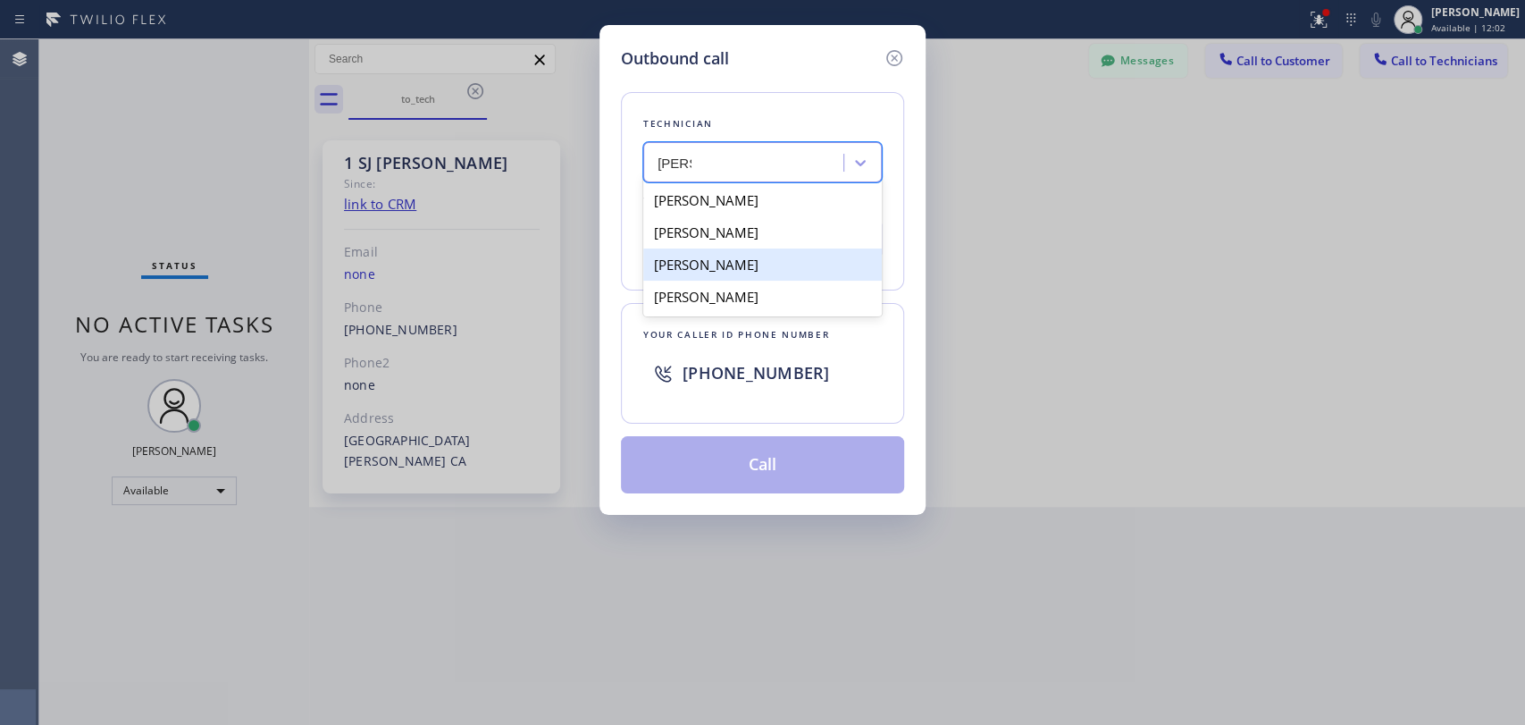
click at [725, 265] on div "Denis Nikolayevich Bolshunov" at bounding box center [762, 264] width 239 height 32
type input "(949) 394-0845"
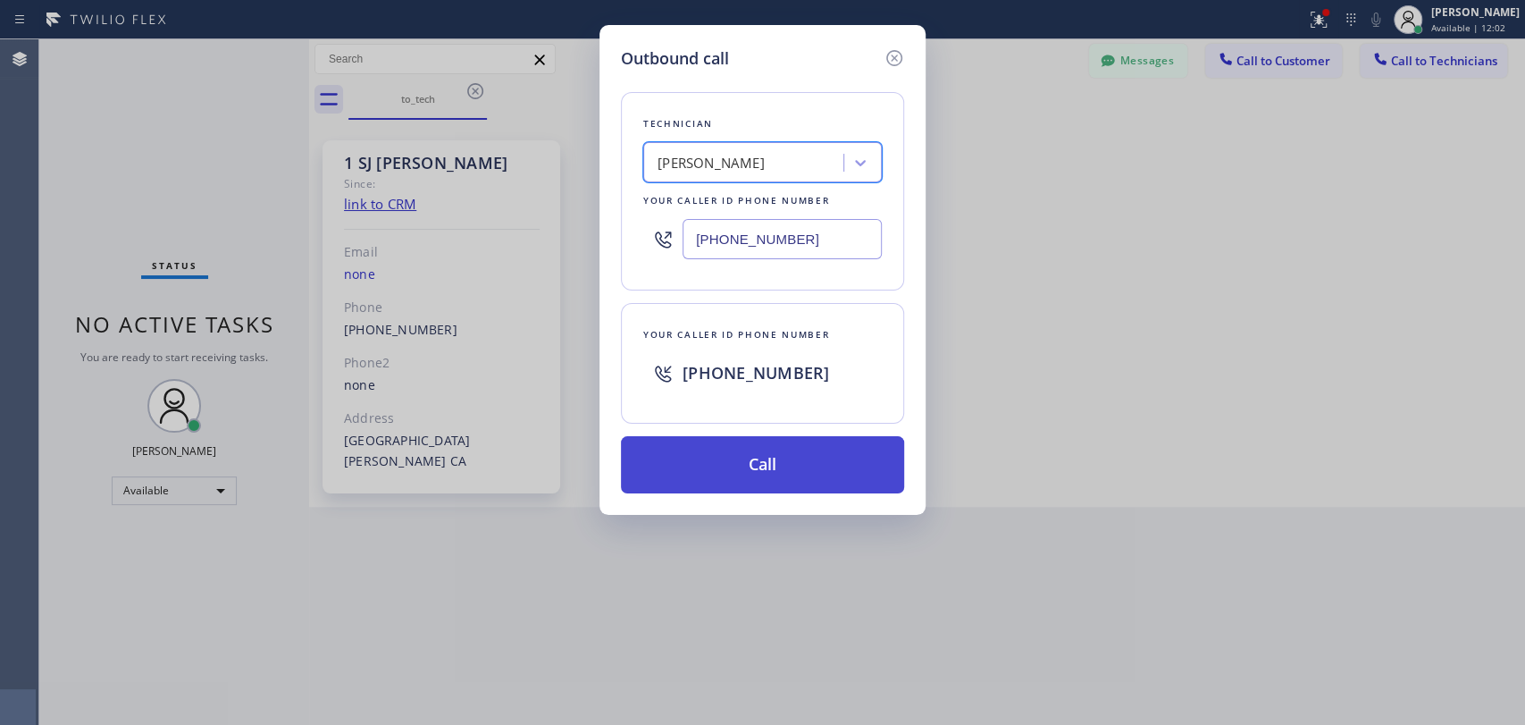
click at [738, 467] on button "Call" at bounding box center [762, 464] width 283 height 57
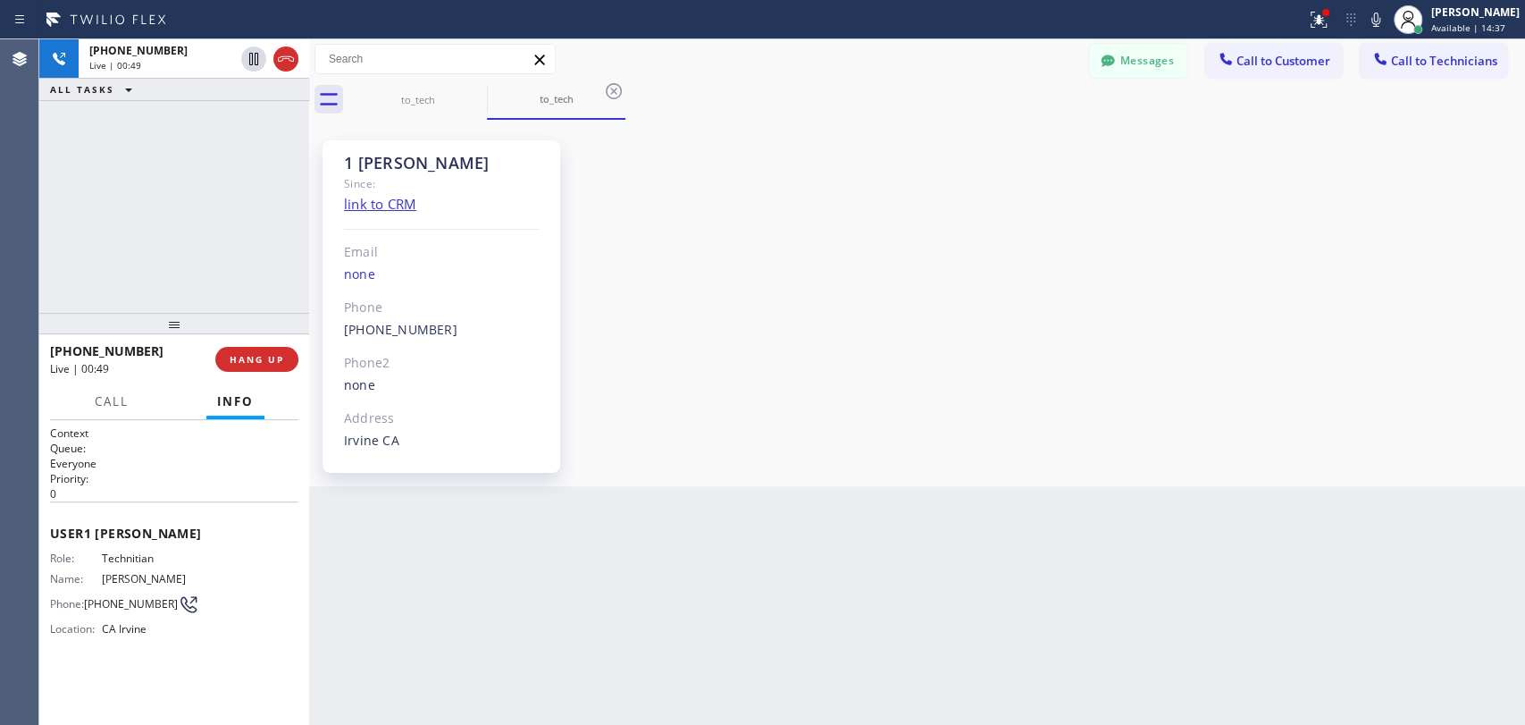
click at [369, 164] on div "1 OC Denis Bolshunov" at bounding box center [442, 163] width 196 height 21
click at [365, 164] on div "1 OC Denis Bolshunov" at bounding box center [442, 163] width 196 height 21
drag, startPoint x: 351, startPoint y: 162, endPoint x: 500, endPoint y: 158, distance: 148.4
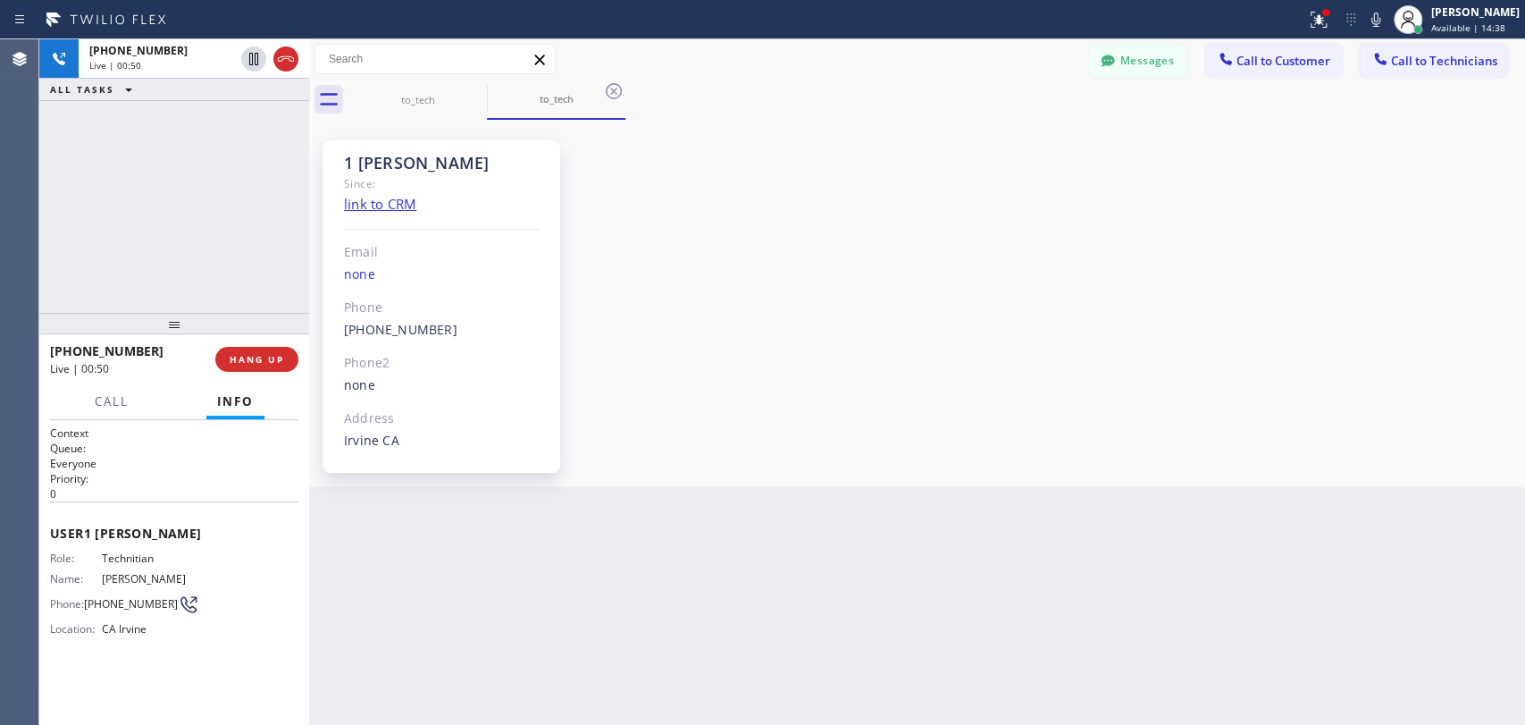
click at [500, 158] on div "1 OC Denis Bolshunov" at bounding box center [442, 163] width 196 height 21
drag, startPoint x: 500, startPoint y: 158, endPoint x: 522, endPoint y: 156, distance: 22.4
click at [500, 158] on div "1 OC Denis Bolshunov" at bounding box center [442, 163] width 196 height 21
drag, startPoint x: 522, startPoint y: 156, endPoint x: 328, endPoint y: 172, distance: 194.5
click at [328, 172] on div "1 OC Denis Bolshunov Since: link to CRM Email none Phone (949) 394-0845 Outboun…" at bounding box center [442, 306] width 238 height 332
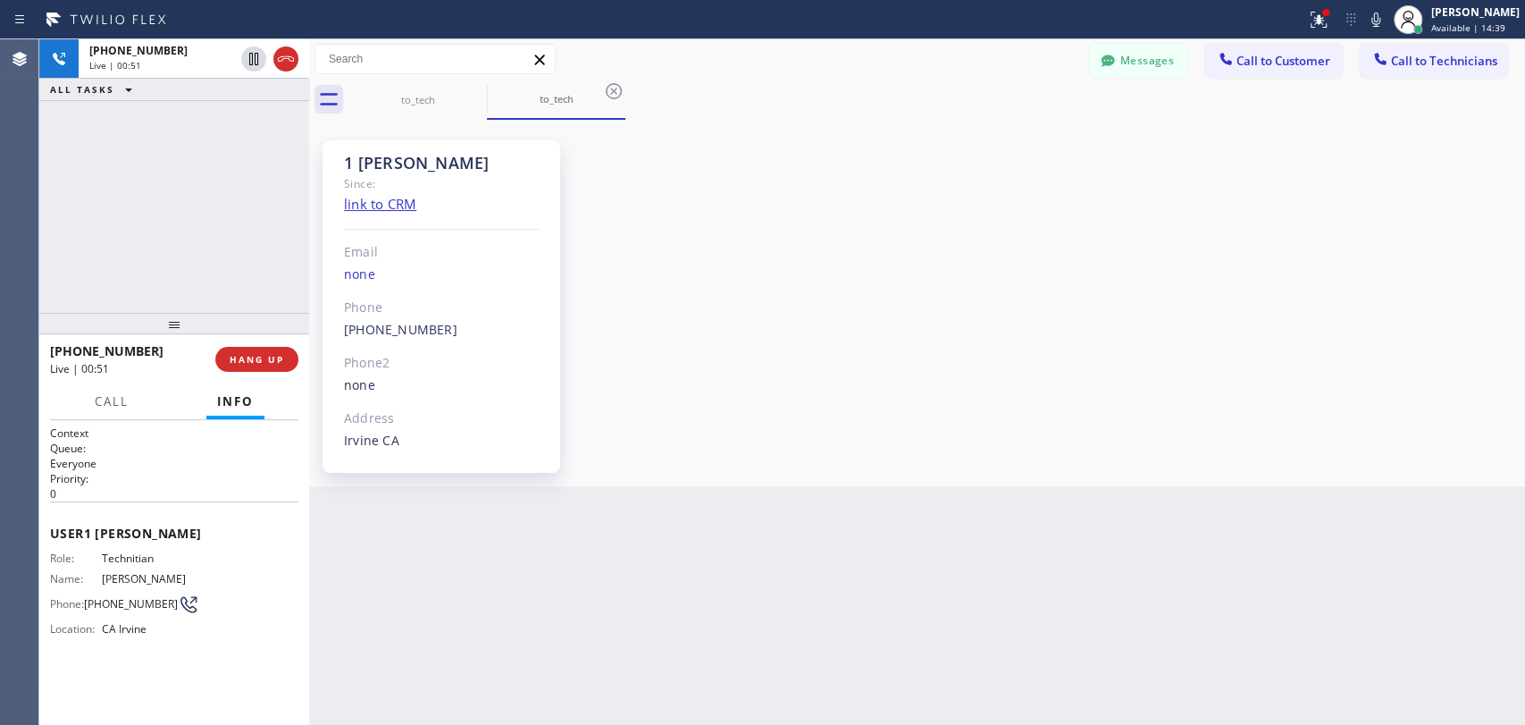
click at [328, 172] on div "1 OC Denis Bolshunov Since: link to CRM Email none Phone (949) 394-0845 Outboun…" at bounding box center [442, 306] width 238 height 332
drag, startPoint x: 359, startPoint y: 168, endPoint x: 496, endPoint y: 179, distance: 137.1
click at [496, 179] on div "1 OC Denis Bolshunov Since: link to CRM Email none Phone (949) 394-0845 Outboun…" at bounding box center [442, 306] width 238 height 332
click at [496, 179] on div "Since:" at bounding box center [442, 183] width 196 height 21
drag, startPoint x: 443, startPoint y: 174, endPoint x: 336, endPoint y: 161, distance: 108.1
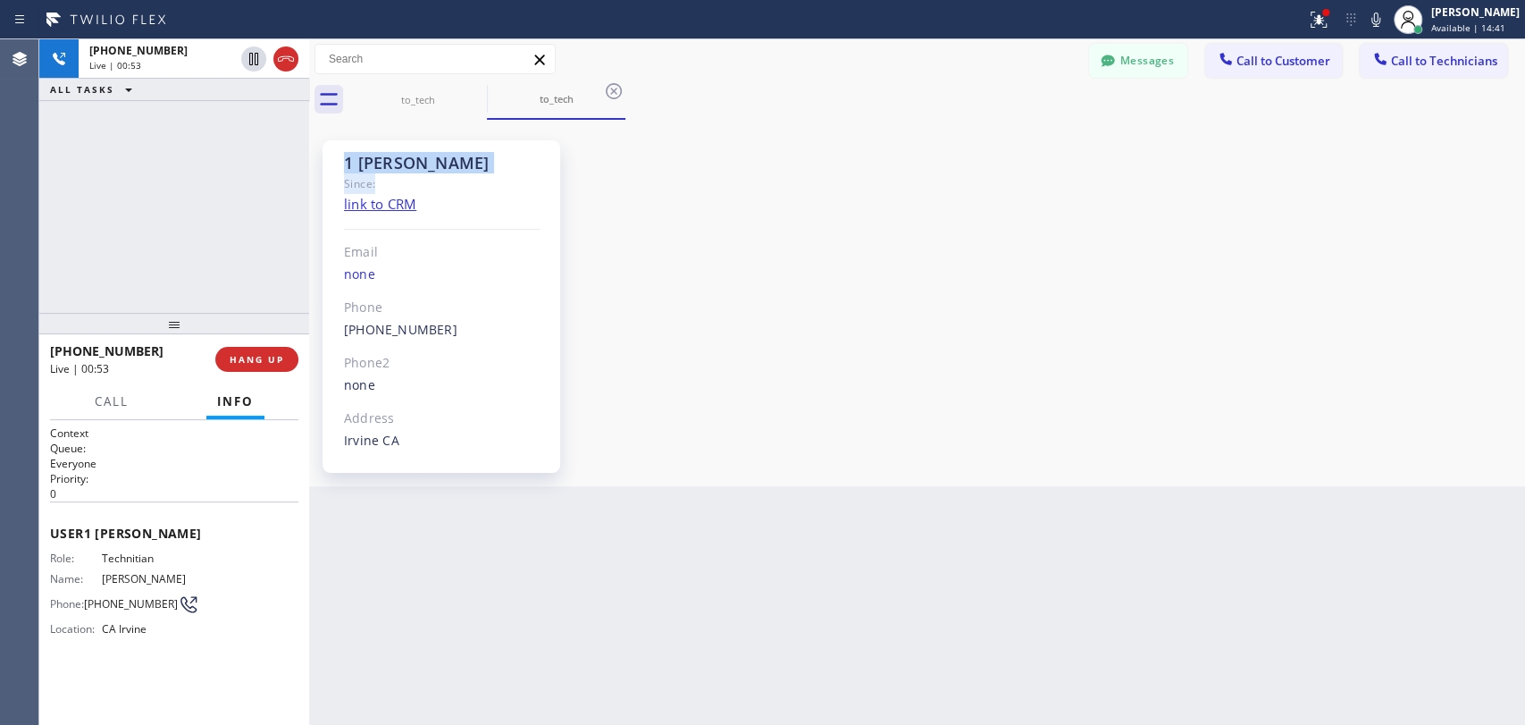
click at [336, 161] on div "1 OC Denis Bolshunov Since: link to CRM Email none Phone (949) 394-0845 Outboun…" at bounding box center [442, 306] width 238 height 332
drag, startPoint x: 336, startPoint y: 161, endPoint x: 506, endPoint y: 174, distance: 170.3
click at [506, 174] on div "1 OC Denis Bolshunov Since: link to CRM Email none Phone (949) 394-0845 Outboun…" at bounding box center [442, 306] width 238 height 332
click at [506, 174] on div "Since:" at bounding box center [442, 183] width 196 height 21
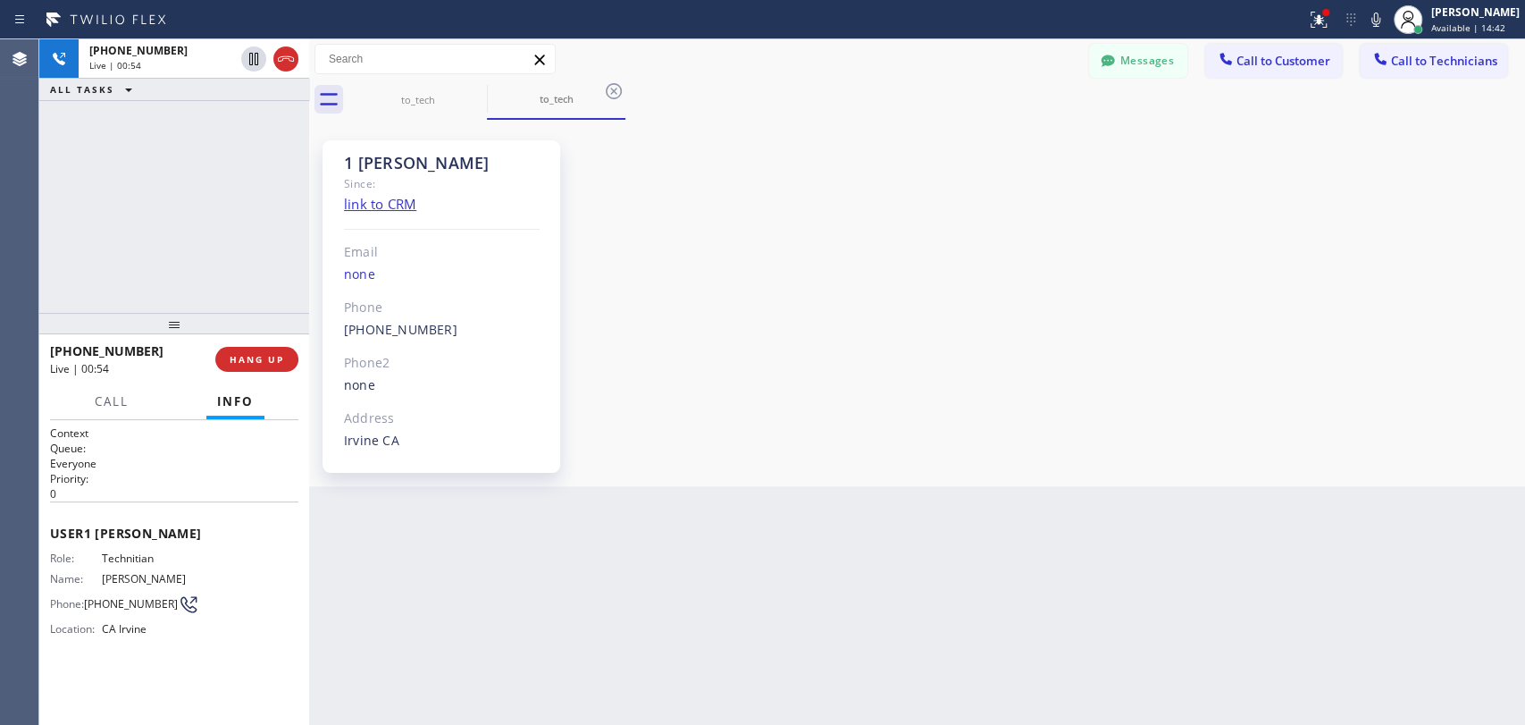
drag, startPoint x: 509, startPoint y: 163, endPoint x: 337, endPoint y: 169, distance: 172.6
click at [337, 169] on div "1 OC Denis Bolshunov Since: link to CRM Email none Phone (949) 394-0845 Outboun…" at bounding box center [442, 306] width 238 height 332
drag, startPoint x: 337, startPoint y: 169, endPoint x: 421, endPoint y: 164, distance: 84.1
click at [421, 164] on div "1 OC Denis Bolshunov Since: link to CRM Email none Phone (949) 394-0845 Outboun…" at bounding box center [442, 306] width 238 height 332
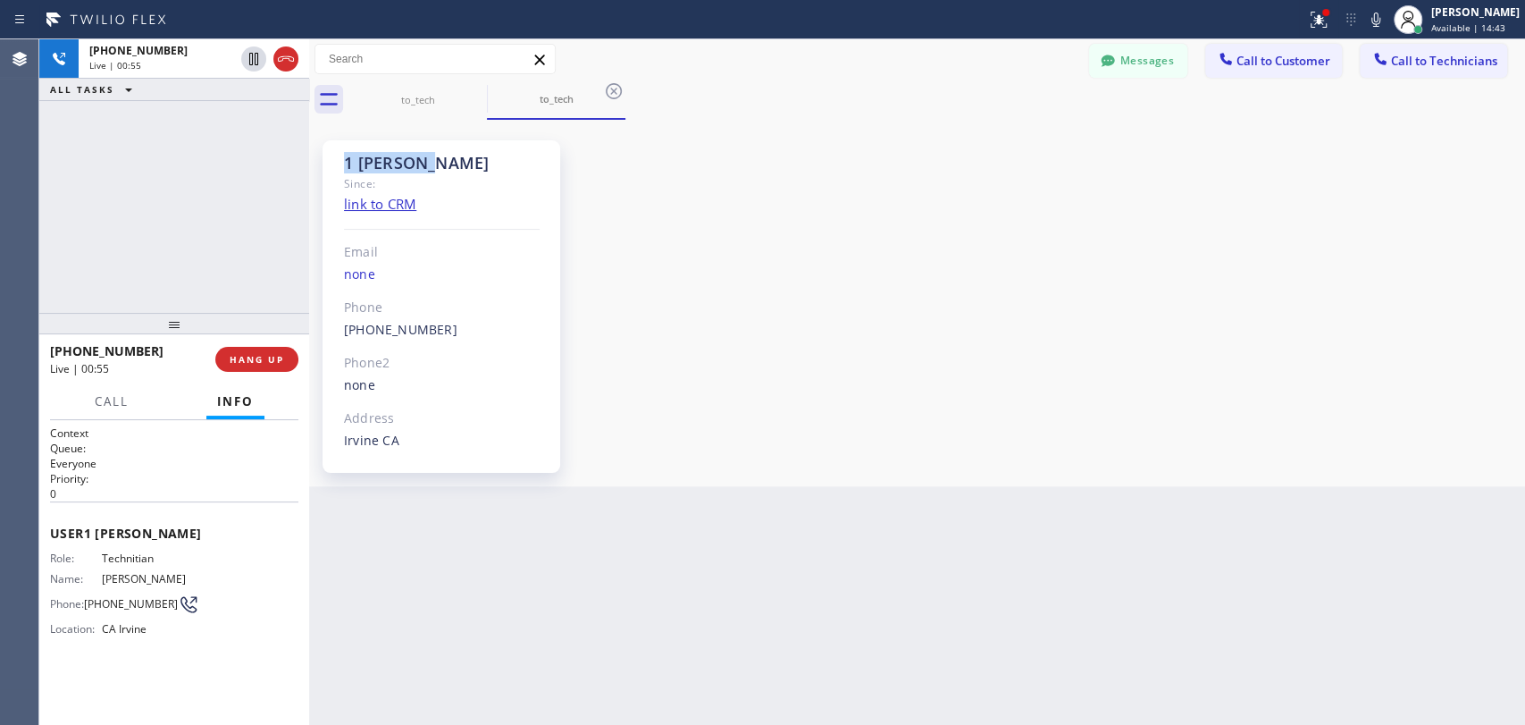
click at [421, 164] on div "1 OC Denis Bolshunov" at bounding box center [442, 163] width 196 height 21
click at [497, 159] on div "1 OC Denis Bolshunov" at bounding box center [442, 163] width 196 height 21
click at [486, 162] on div "1 OC Denis Bolshunov" at bounding box center [442, 163] width 196 height 21
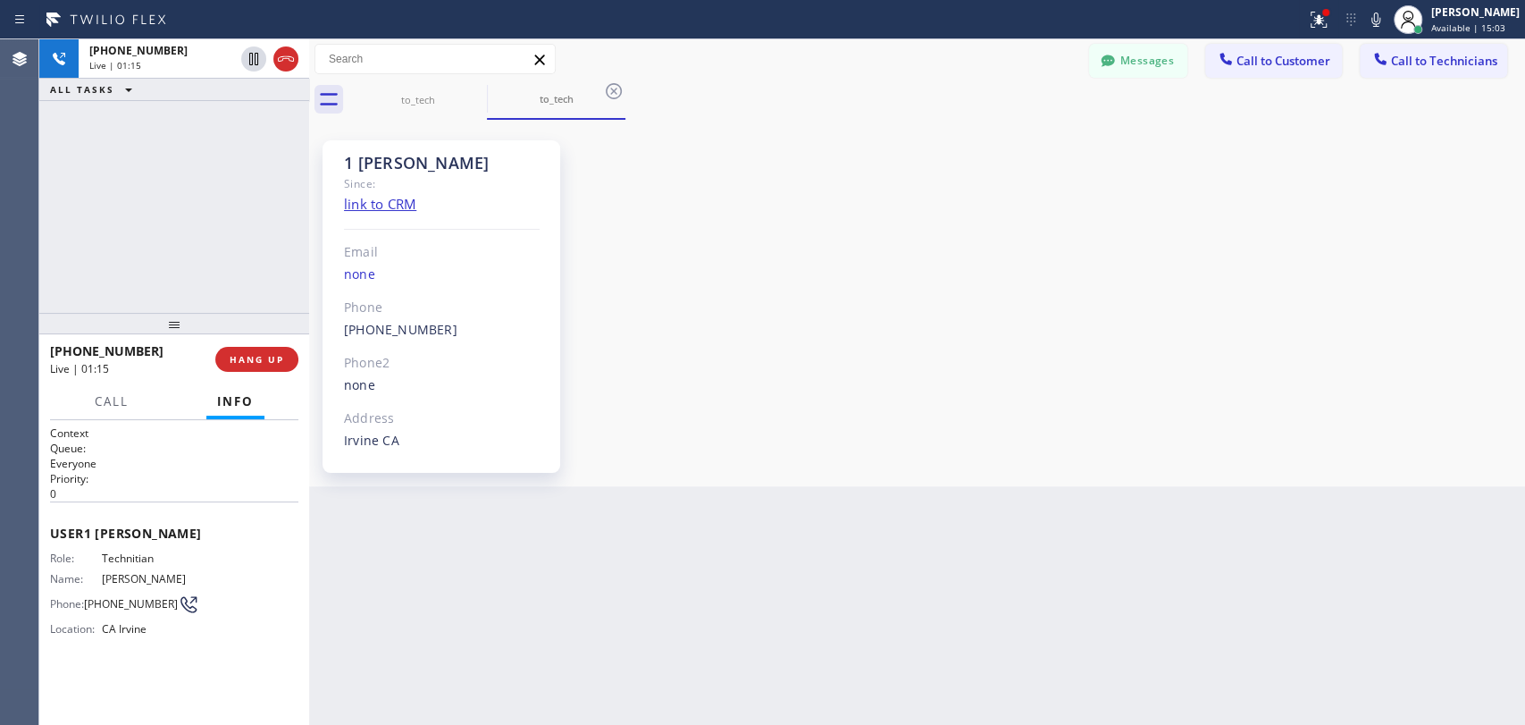
click at [384, 177] on div "Since:" at bounding box center [442, 183] width 196 height 21
click at [384, 176] on div "Since:" at bounding box center [442, 183] width 196 height 21
click at [378, 159] on div "1 OC Denis Bolshunov" at bounding box center [442, 163] width 196 height 21
click at [379, 161] on div "1 OC Denis Bolshunov" at bounding box center [442, 163] width 196 height 21
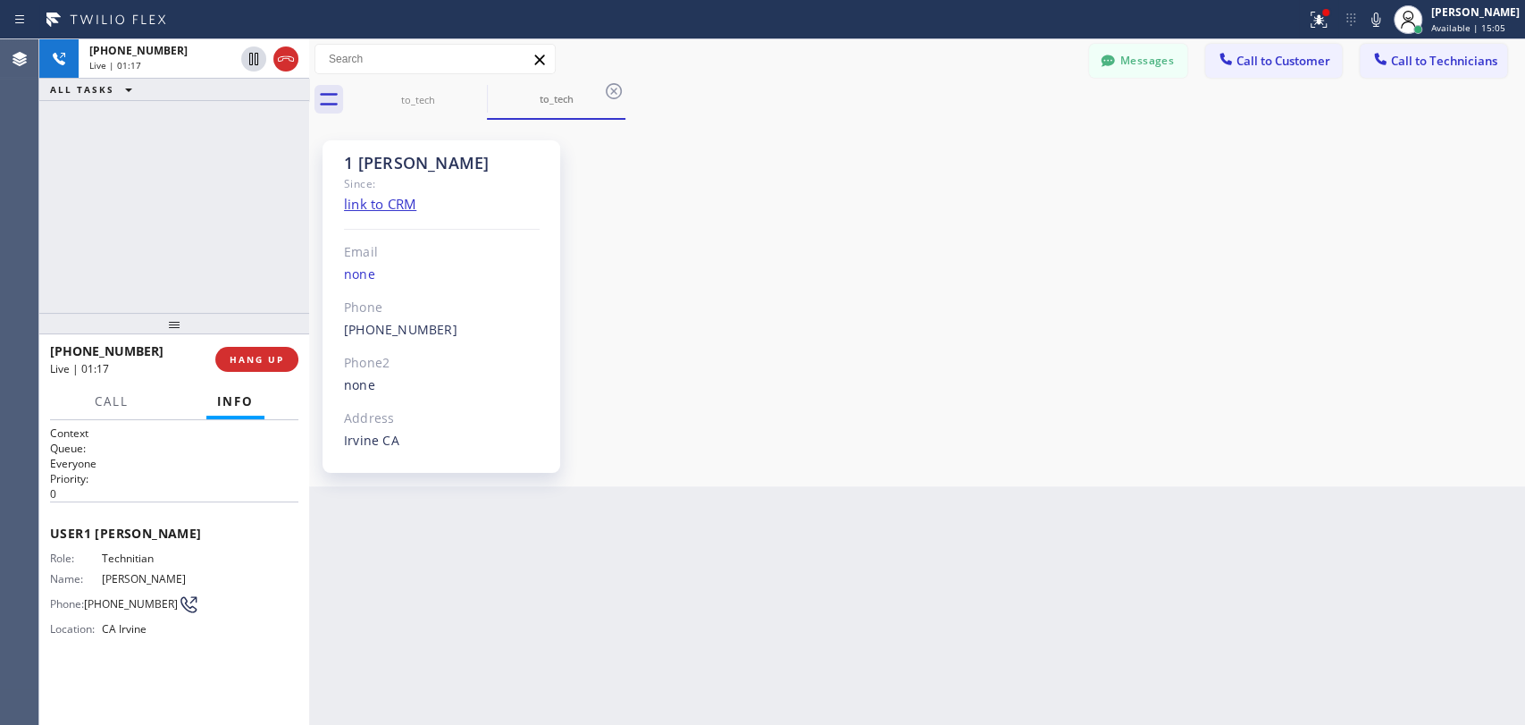
click at [366, 164] on div "1 OC Denis Bolshunov" at bounding box center [442, 163] width 196 height 21
drag, startPoint x: 343, startPoint y: 165, endPoint x: 543, endPoint y: 168, distance: 200.2
click at [543, 168] on div "1 OC Denis Bolshunov Since: link to CRM Email none Phone (949) 394-0845 Outboun…" at bounding box center [442, 306] width 238 height 332
drag, startPoint x: 433, startPoint y: 164, endPoint x: 322, endPoint y: 156, distance: 111.1
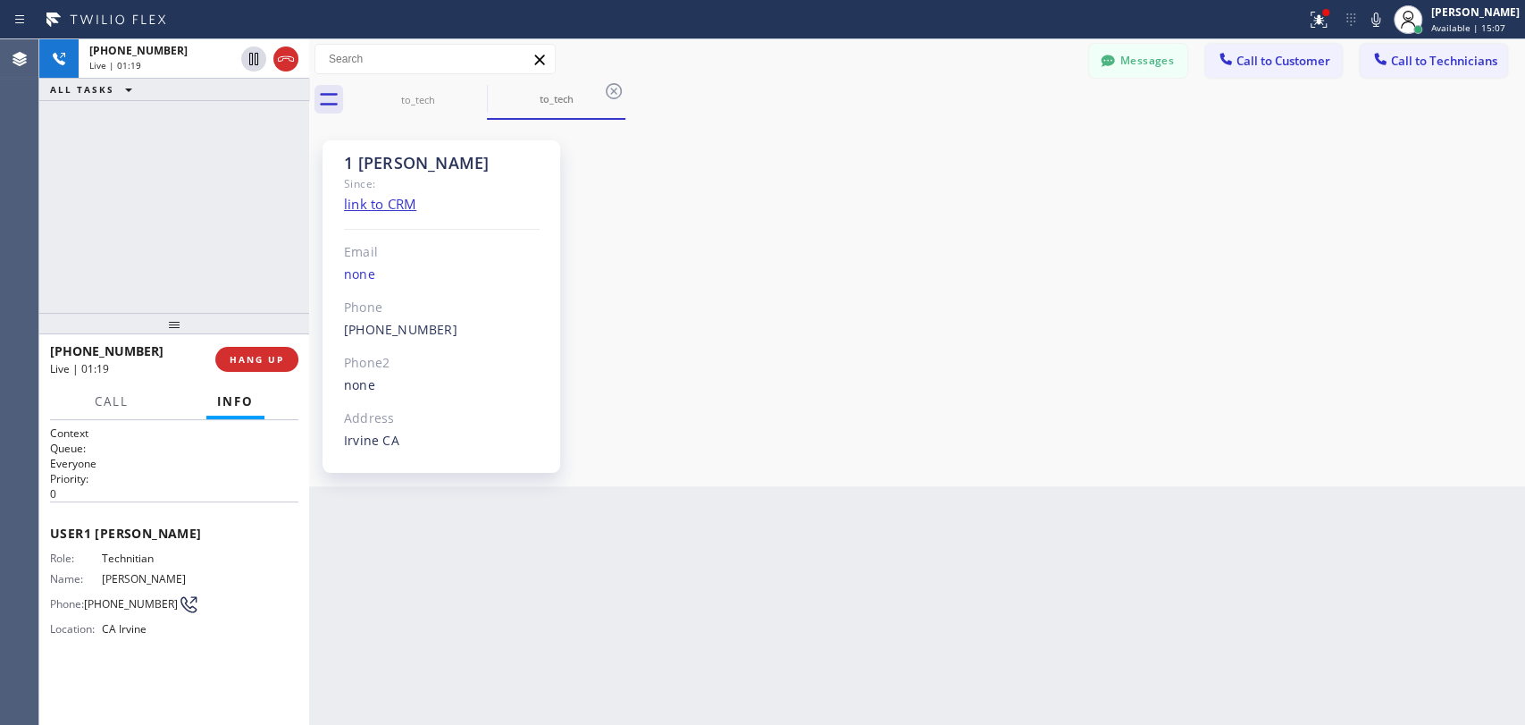
click at [322, 156] on div "1 OC Denis Bolshunov Since: link to CRM Email none Phone (949) 394-0845 Outboun…" at bounding box center [448, 302] width 268 height 357
drag, startPoint x: 442, startPoint y: 162, endPoint x: 496, endPoint y: 164, distance: 53.6
click at [492, 164] on div "1 OC Denis Bolshunov Since: link to CRM Email none Phone (949) 394-0845 Outboun…" at bounding box center [442, 306] width 238 height 332
click at [496, 164] on div "1 OC Denis Bolshunov" at bounding box center [442, 163] width 196 height 21
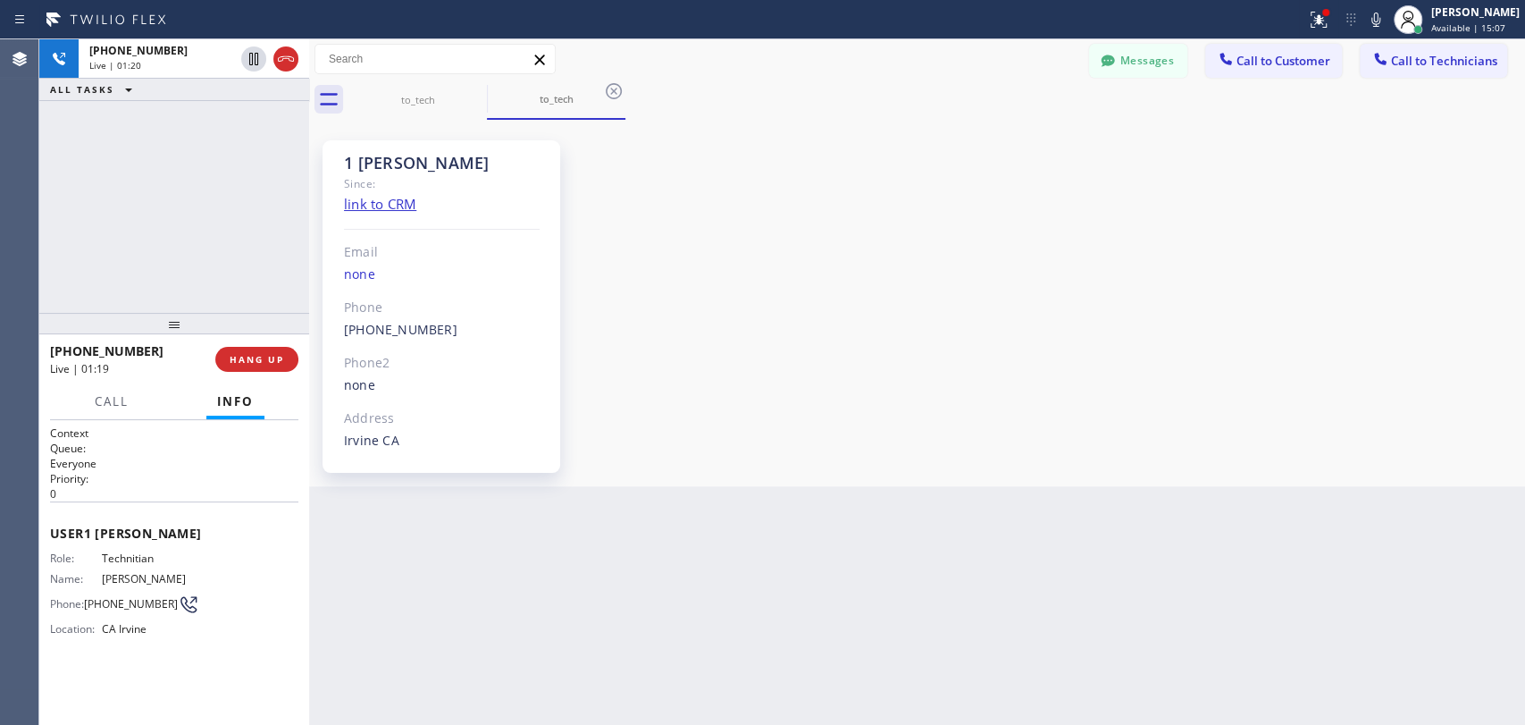
click at [496, 164] on div "1 OC Denis Bolshunov" at bounding box center [442, 163] width 196 height 21
click at [481, 164] on div "1 OC Denis Bolshunov" at bounding box center [442, 163] width 196 height 21
click at [363, 166] on div "1 OC Denis Bolshunov" at bounding box center [442, 163] width 196 height 21
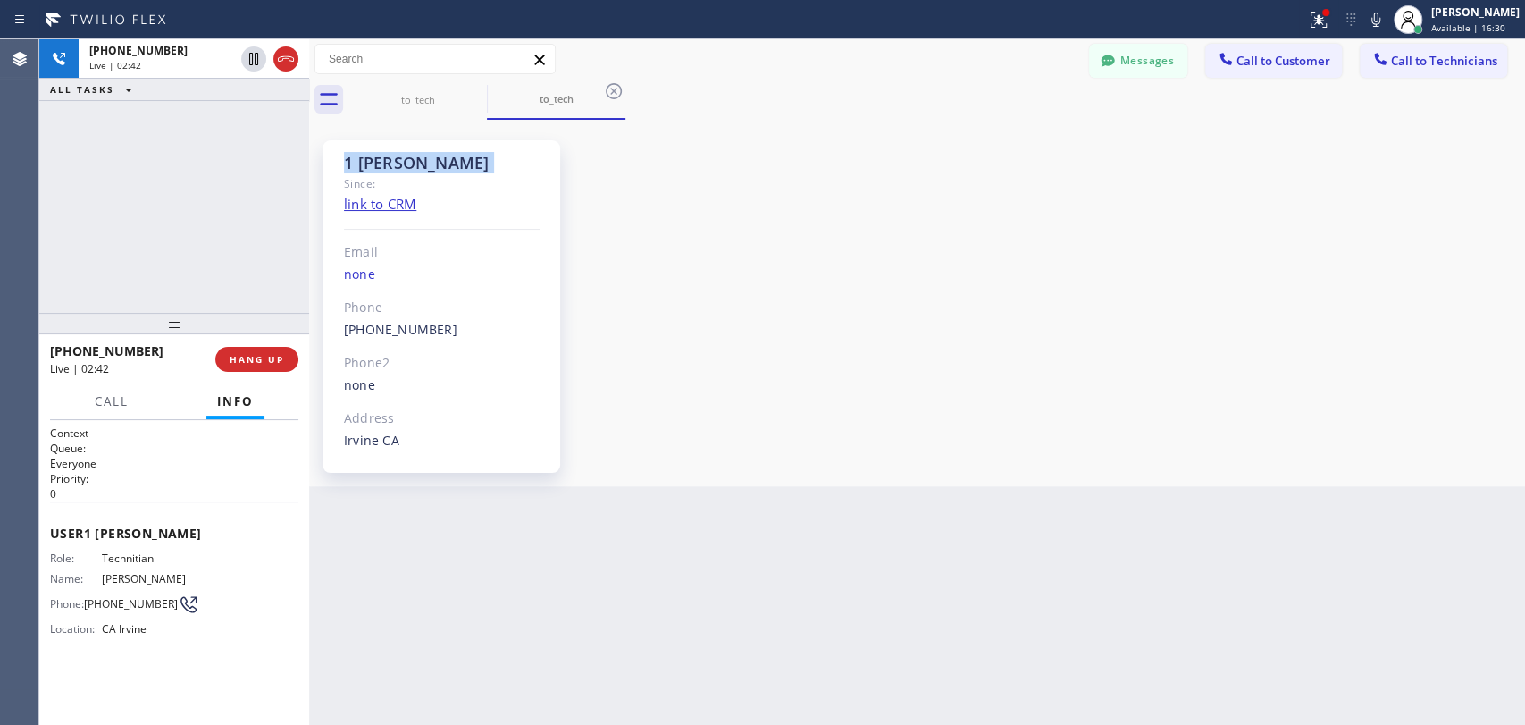
click at [363, 166] on div "1 OC Denis Bolshunov" at bounding box center [442, 163] width 196 height 21
click at [359, 161] on div "1 OC Denis Bolshunov" at bounding box center [442, 163] width 196 height 21
drag, startPoint x: 357, startPoint y: 160, endPoint x: 538, endPoint y: 161, distance: 181.4
click at [538, 161] on div "1 OC Denis Bolshunov" at bounding box center [442, 163] width 196 height 21
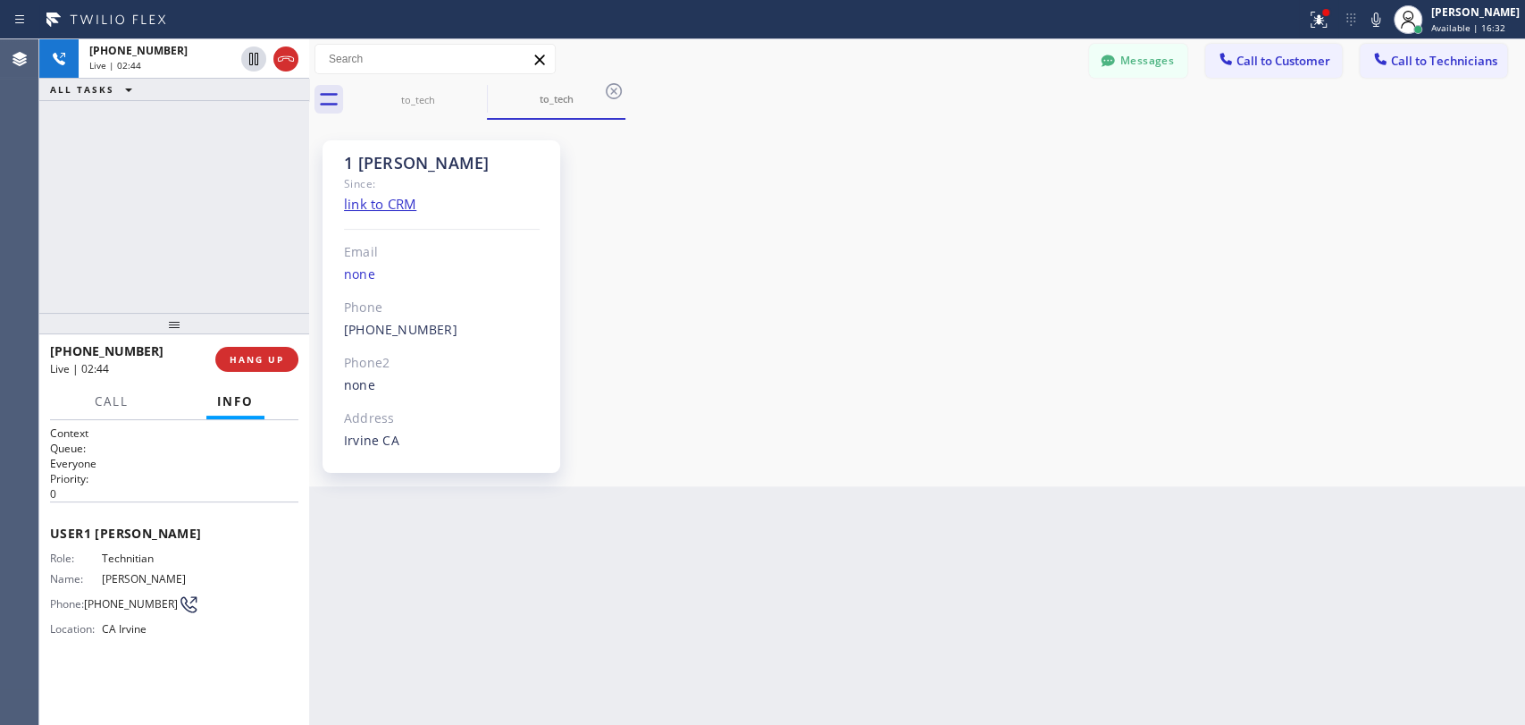
drag, startPoint x: 538, startPoint y: 161, endPoint x: 340, endPoint y: 173, distance: 197.9
click at [340, 173] on div "1 OC Denis Bolshunov Since: link to CRM Email none Phone (949) 394-0845 Outboun…" at bounding box center [442, 306] width 238 height 332
drag, startPoint x: 336, startPoint y: 168, endPoint x: 512, endPoint y: 166, distance: 176.1
click at [512, 166] on div "1 OC Denis Bolshunov Since: link to CRM Email none Phone (949) 394-0845 Outboun…" at bounding box center [442, 306] width 238 height 332
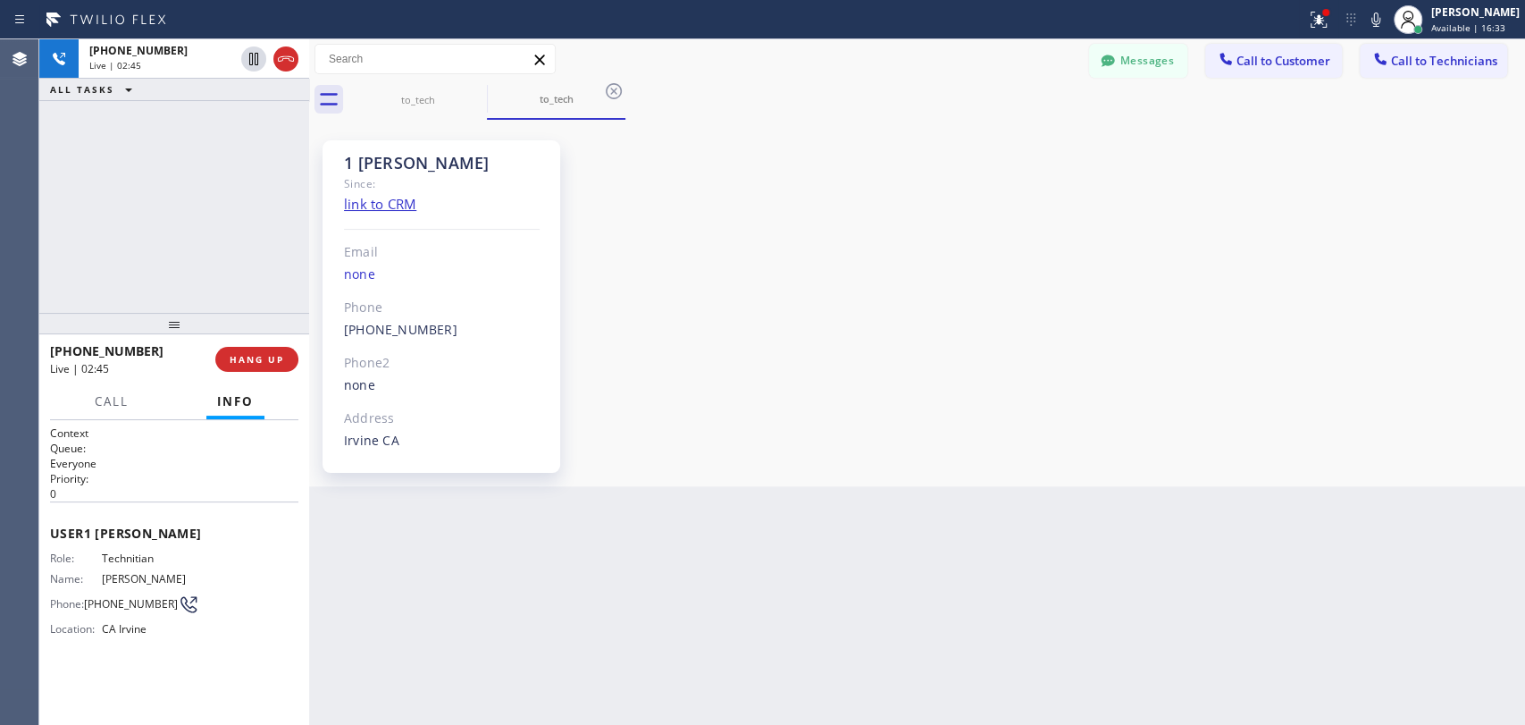
click at [512, 166] on div "1 OC Denis Bolshunov" at bounding box center [442, 163] width 196 height 21
drag, startPoint x: 512, startPoint y: 166, endPoint x: 337, endPoint y: 166, distance: 175.2
click at [337, 166] on div "1 OC Denis Bolshunov Since: link to CRM Email none Phone (949) 394-0845 Outboun…" at bounding box center [442, 306] width 238 height 332
drag, startPoint x: 337, startPoint y: 166, endPoint x: 515, endPoint y: 168, distance: 177.8
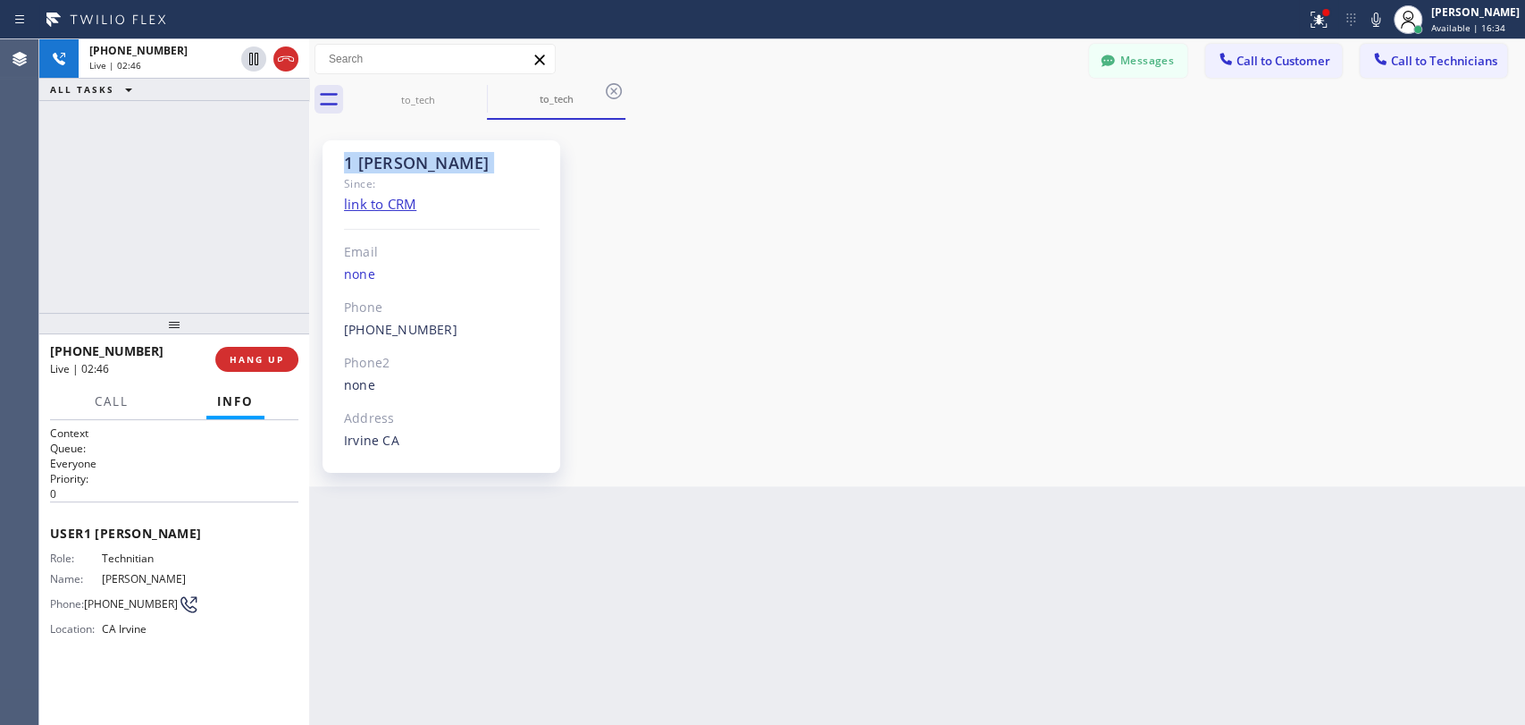
click at [515, 168] on div "1 OC Denis Bolshunov Since: link to CRM Email none Phone (949) 394-0845 Outboun…" at bounding box center [442, 306] width 238 height 332
click at [429, 159] on div "1 OC Denis Bolshunov" at bounding box center [442, 163] width 196 height 21
click at [646, 458] on div "1 OC Denis Bolshunov Since: link to CRM Email none Phone (949) 394-0845 Outboun…" at bounding box center [917, 302] width 1207 height 357
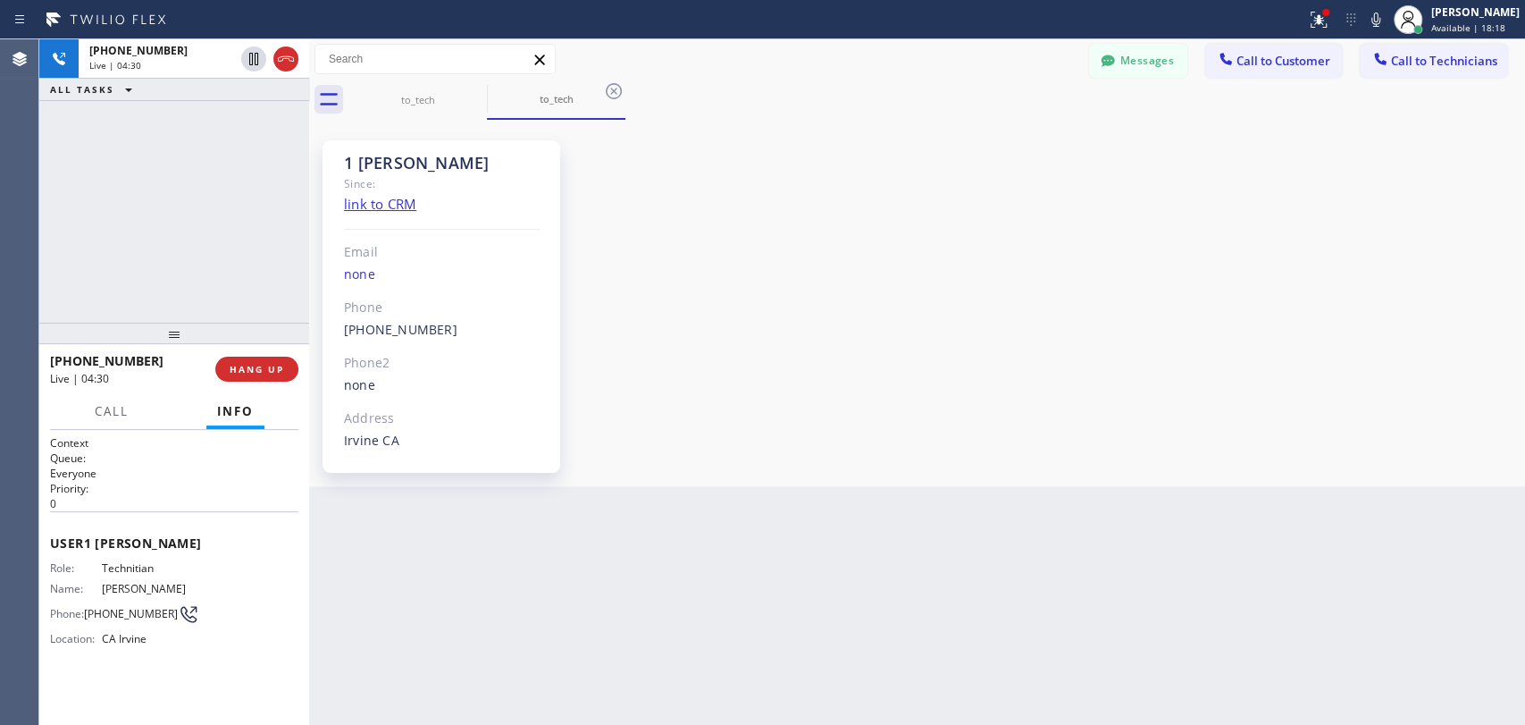
drag, startPoint x: 169, startPoint y: 333, endPoint x: 168, endPoint y: 345, distance: 11.7
click at [168, 344] on div at bounding box center [174, 333] width 270 height 21
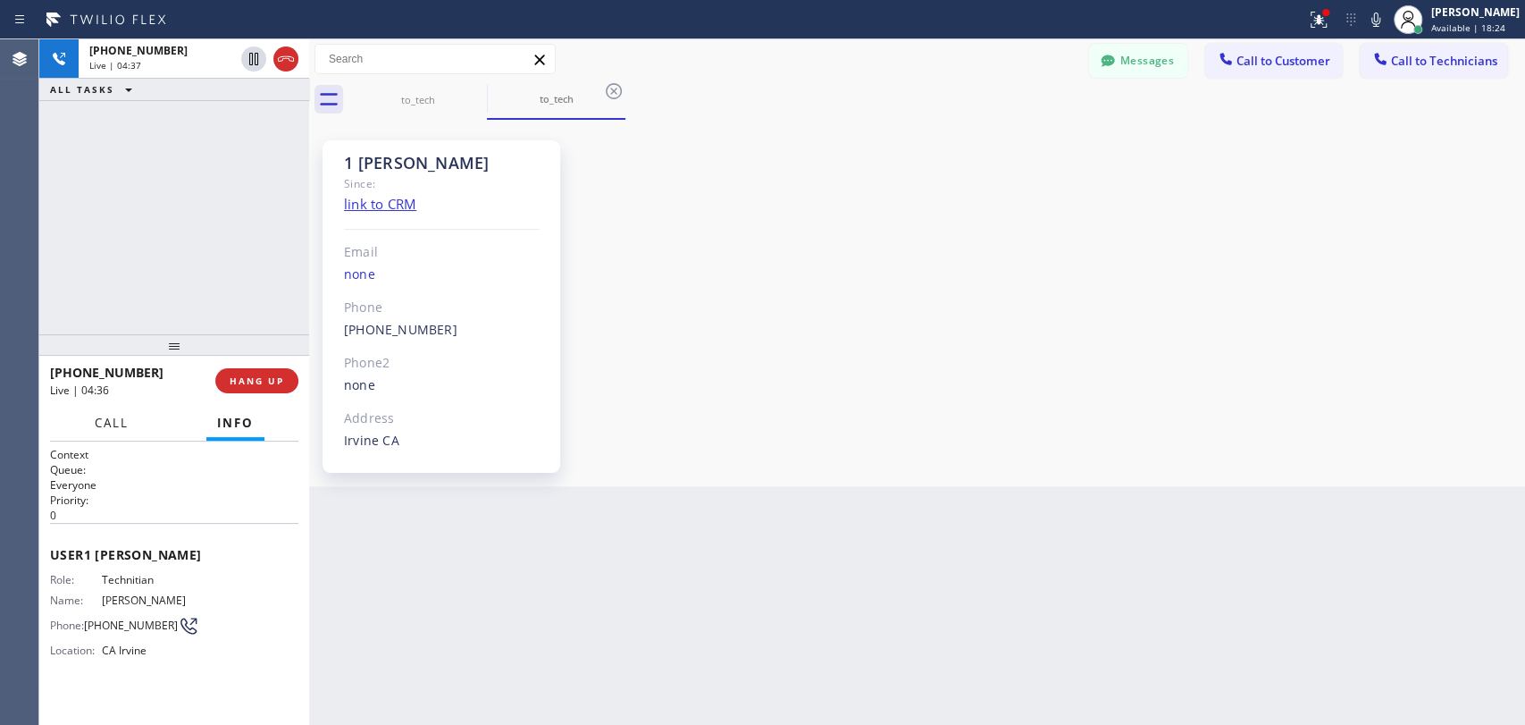
click at [111, 430] on span "Call" at bounding box center [112, 423] width 34 height 16
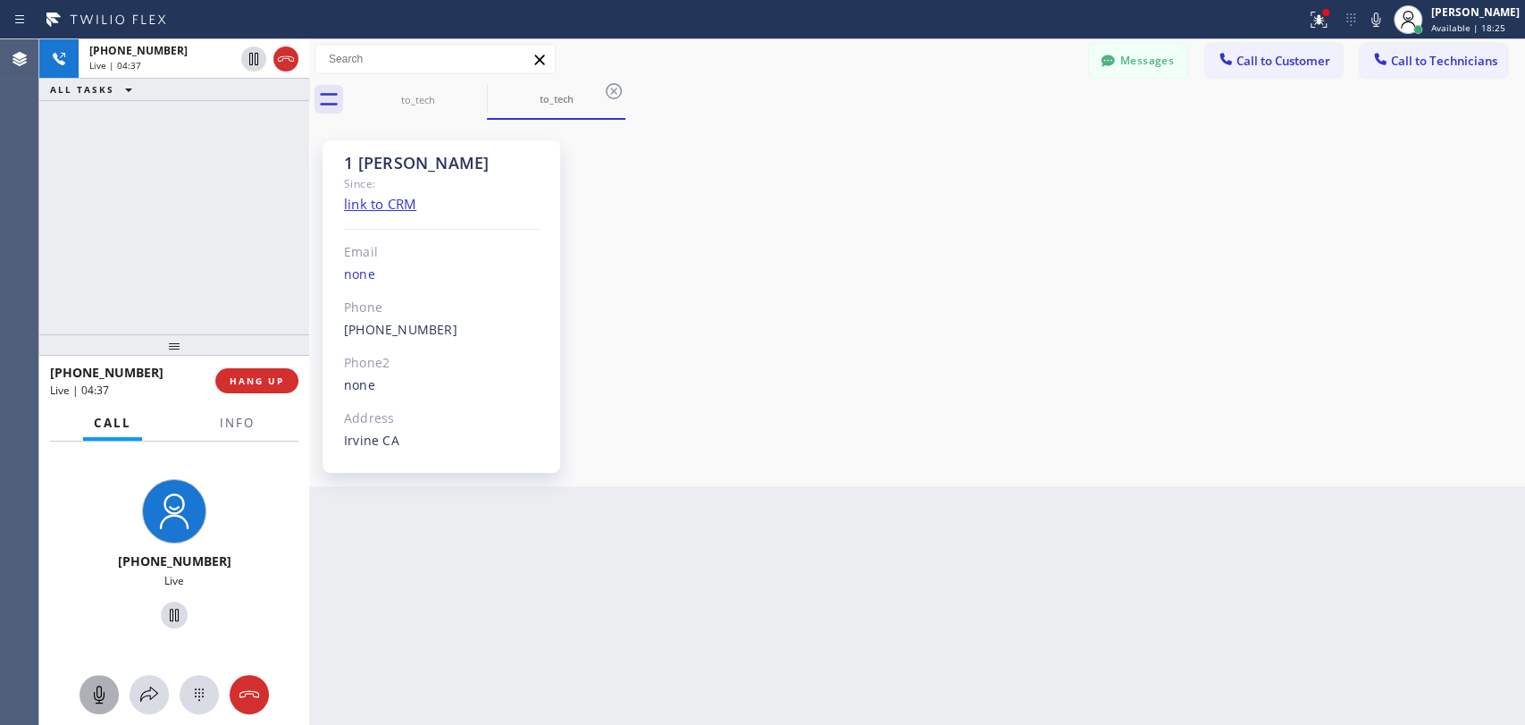
click at [102, 681] on button at bounding box center [99, 694] width 39 height 39
click at [87, 695] on div at bounding box center [99, 694] width 39 height 21
click at [457, 166] on div "1 OC Denis Bolshunov" at bounding box center [442, 163] width 196 height 21
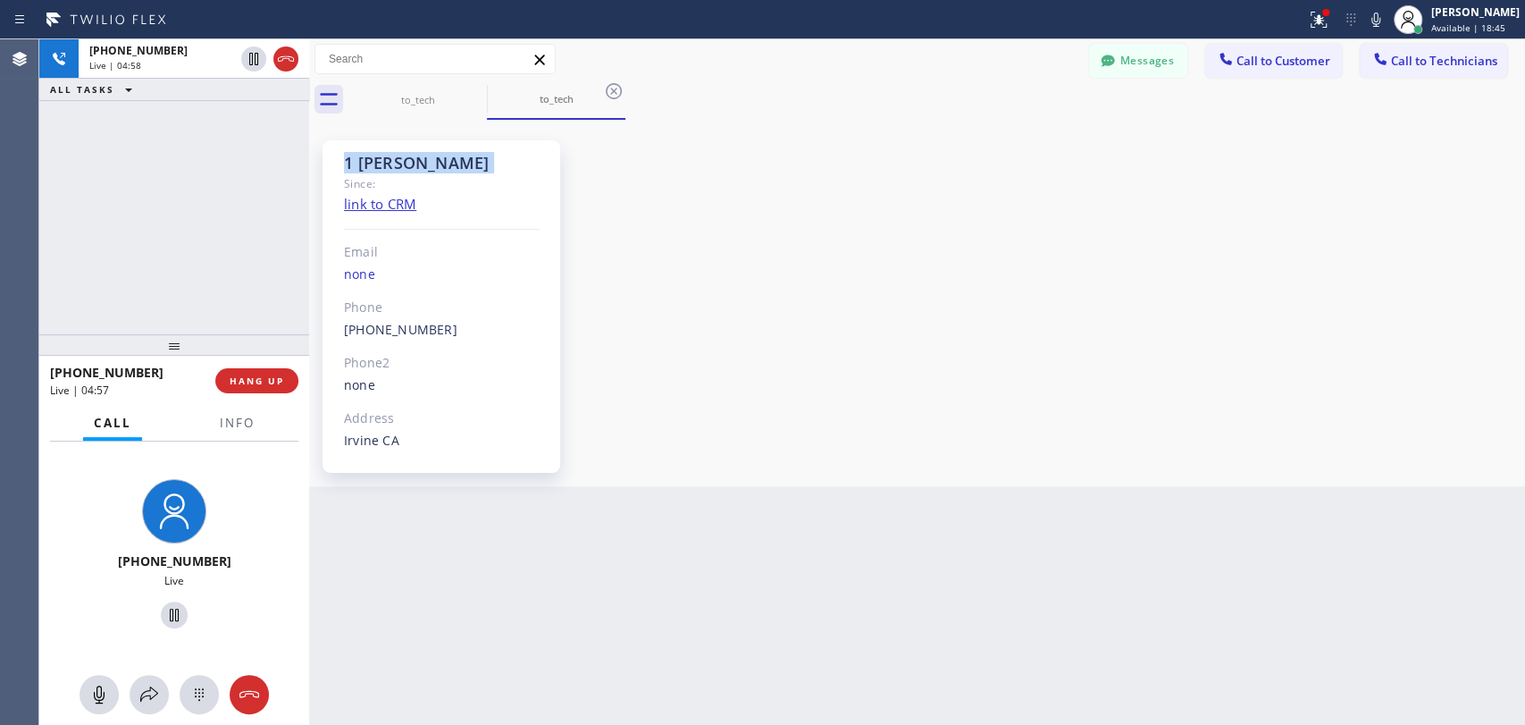
click at [442, 166] on div "1 OC Denis Bolshunov" at bounding box center [442, 163] width 196 height 21
drag, startPoint x: 442, startPoint y: 166, endPoint x: 391, endPoint y: 164, distance: 51.9
click at [391, 164] on div "1 OC Denis Bolshunov" at bounding box center [442, 163] width 196 height 21
drag, startPoint x: 391, startPoint y: 164, endPoint x: 498, endPoint y: 168, distance: 107.3
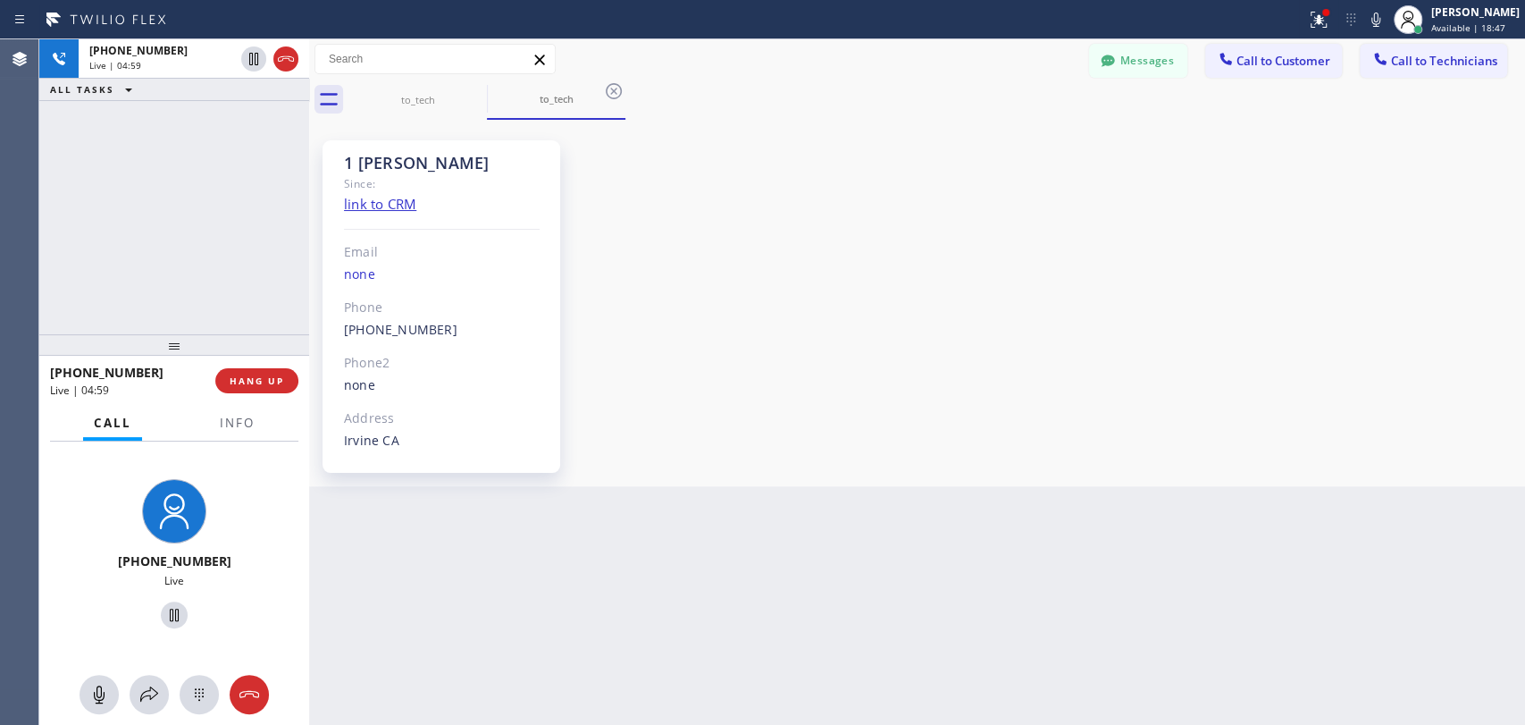
click at [483, 168] on div "1 OC Denis Bolshunov" at bounding box center [442, 163] width 196 height 21
click at [498, 168] on div "1 OC Denis Bolshunov" at bounding box center [442, 163] width 196 height 21
click at [428, 150] on div "1 OC Denis Bolshunov Since: link to CRM Email none Phone (949) 394-0845 Outboun…" at bounding box center [442, 306] width 238 height 332
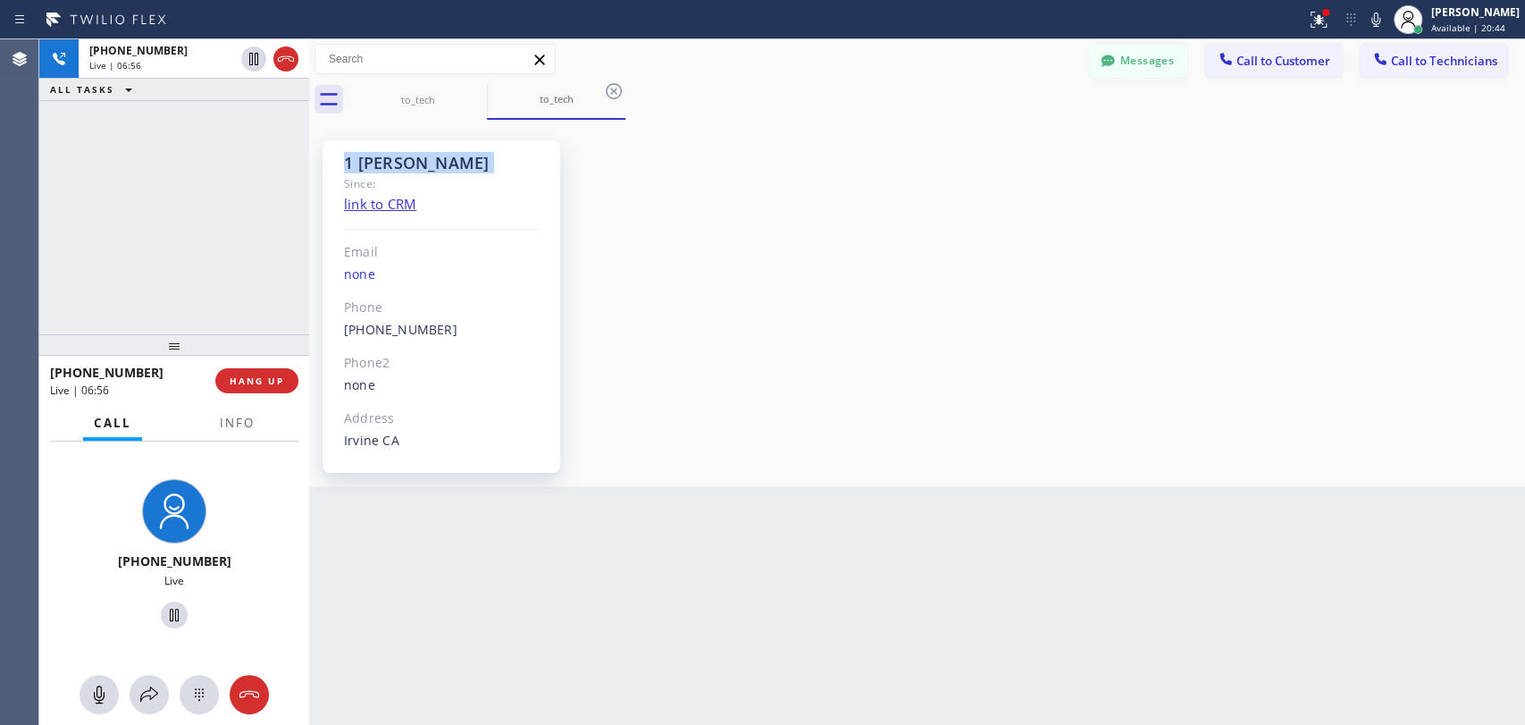
click at [418, 146] on div "1 OC Denis Bolshunov Since: link to CRM Email none Phone (949) 394-0845 Outboun…" at bounding box center [442, 306] width 238 height 332
drag, startPoint x: 418, startPoint y: 147, endPoint x: 411, endPoint y: 155, distance: 11.4
click at [418, 148] on div "1 OC Denis Bolshunov Since: link to CRM Email none Phone (949) 394-0845 Outboun…" at bounding box center [442, 306] width 238 height 332
click at [408, 158] on div "1 OC Denis Bolshunov" at bounding box center [442, 163] width 196 height 21
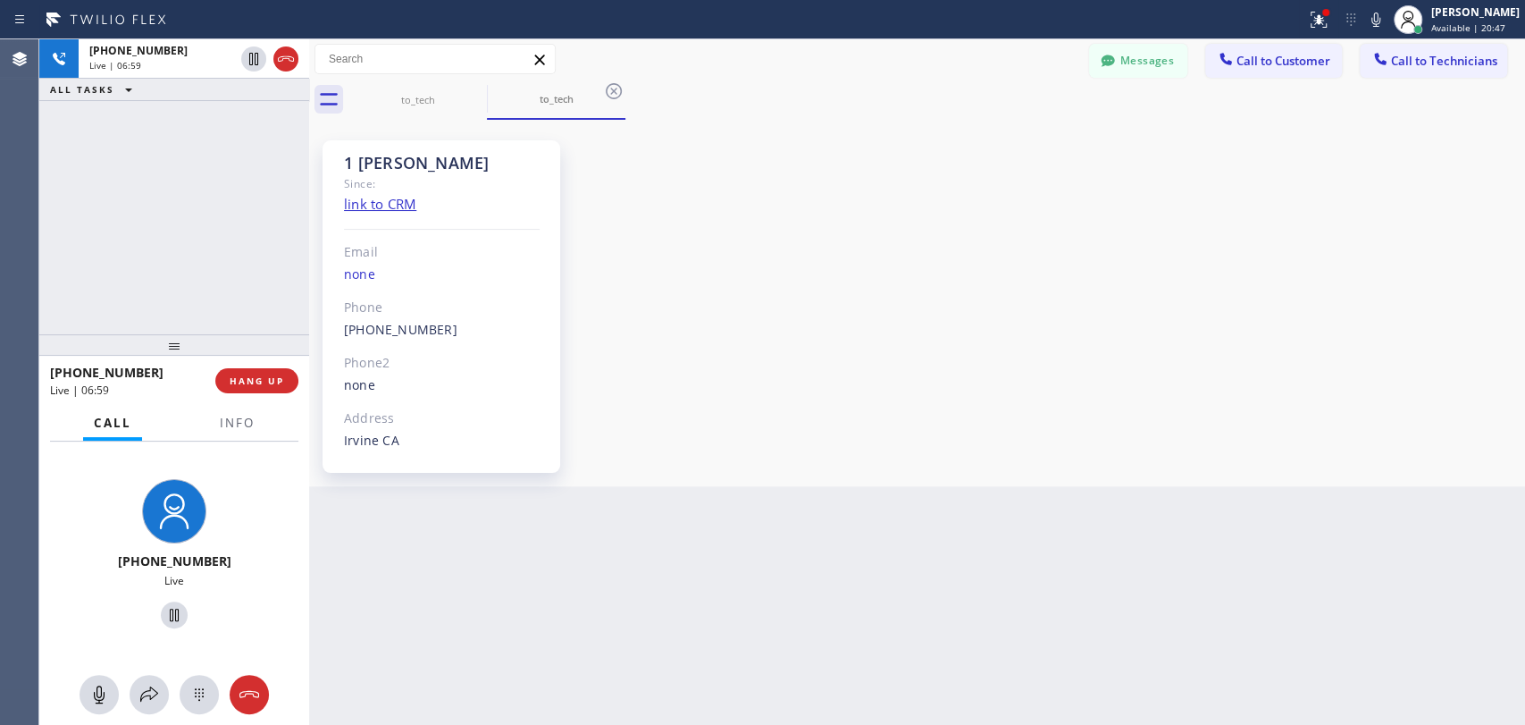
click at [400, 158] on div "1 OC Denis Bolshunov" at bounding box center [442, 163] width 196 height 21
click at [357, 170] on div "1 OC Denis Bolshunov" at bounding box center [442, 163] width 196 height 21
click at [349, 166] on div "1 OC Denis Bolshunov" at bounding box center [442, 163] width 196 height 21
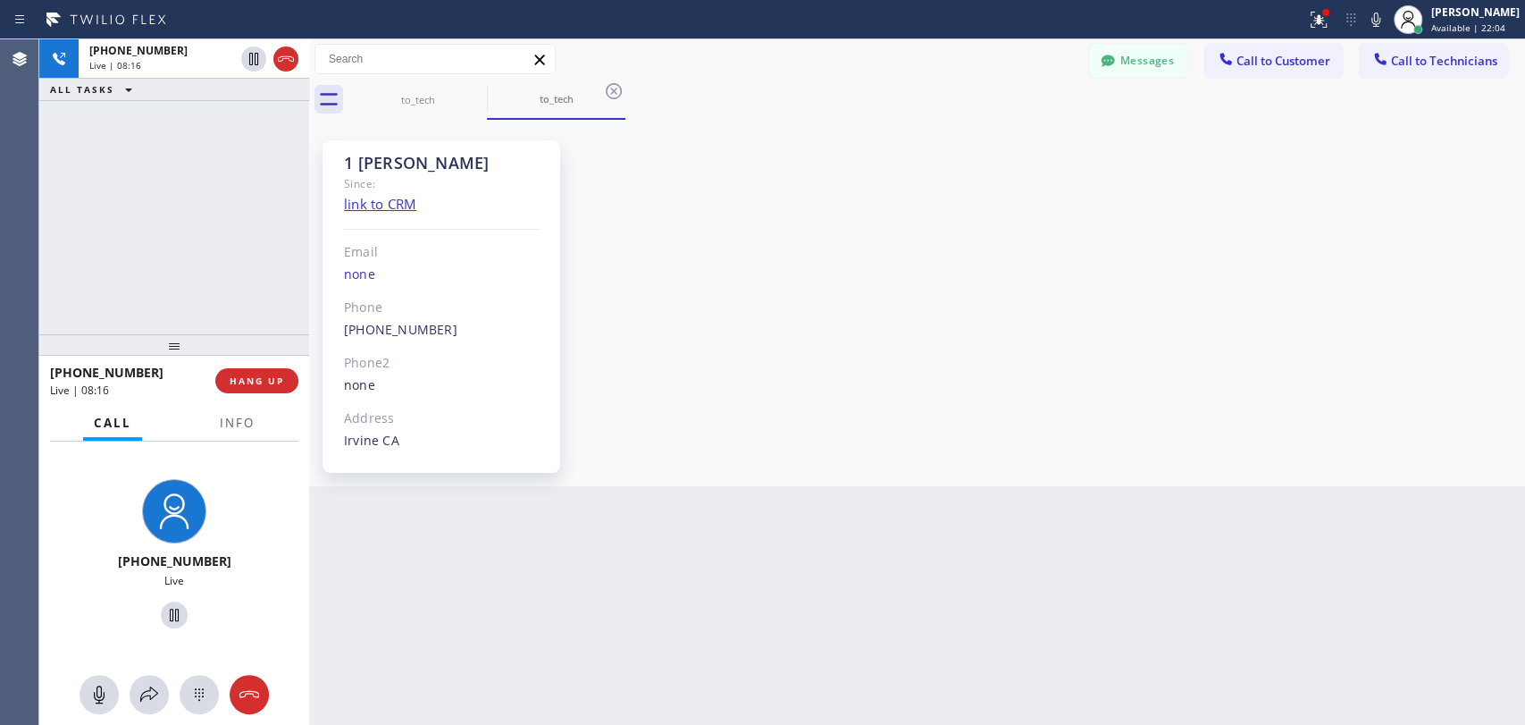
drag, startPoint x: 424, startPoint y: 163, endPoint x: 482, endPoint y: 163, distance: 58.1
click at [482, 163] on div "1 OC Denis Bolshunov" at bounding box center [442, 163] width 196 height 21
click at [271, 379] on span "HANG UP" at bounding box center [257, 380] width 55 height 13
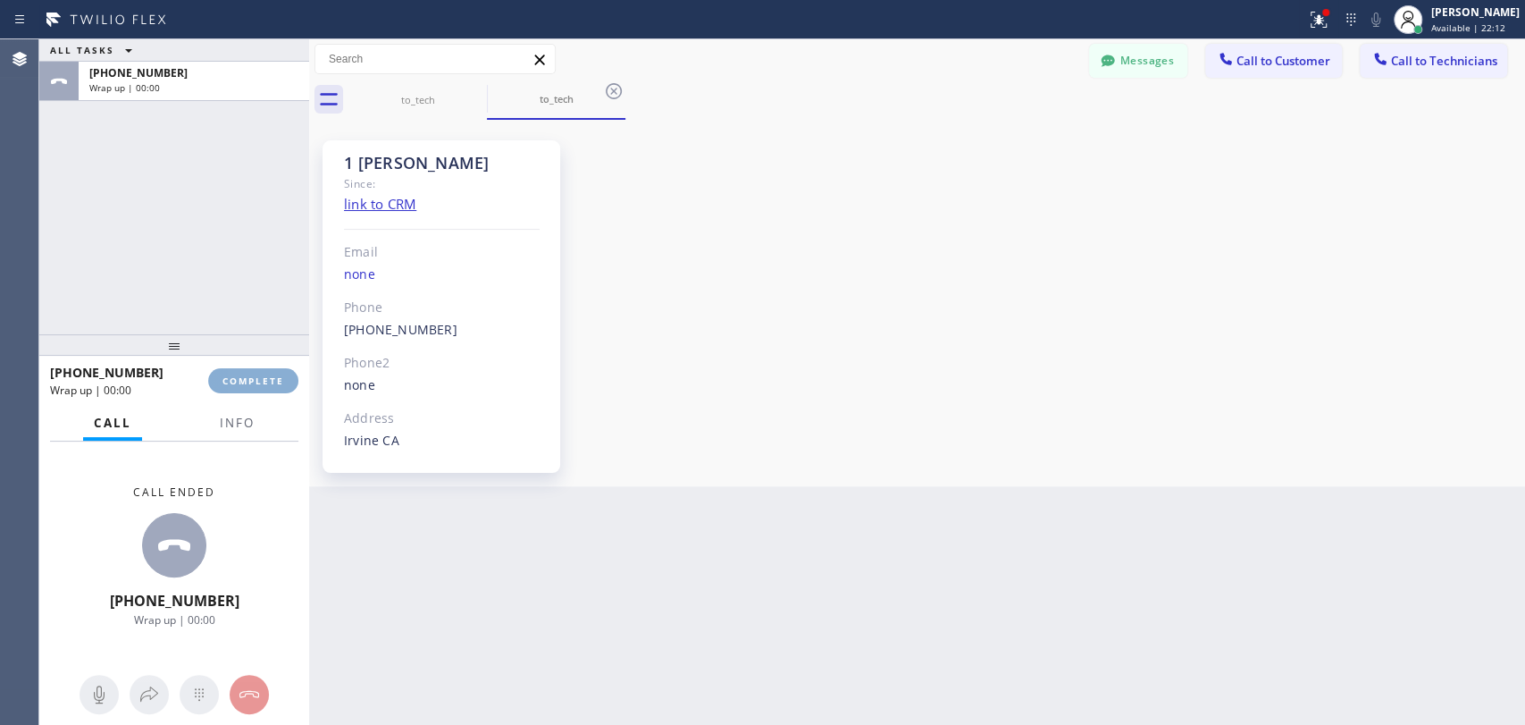
click at [271, 379] on span "COMPLETE" at bounding box center [254, 380] width 62 height 13
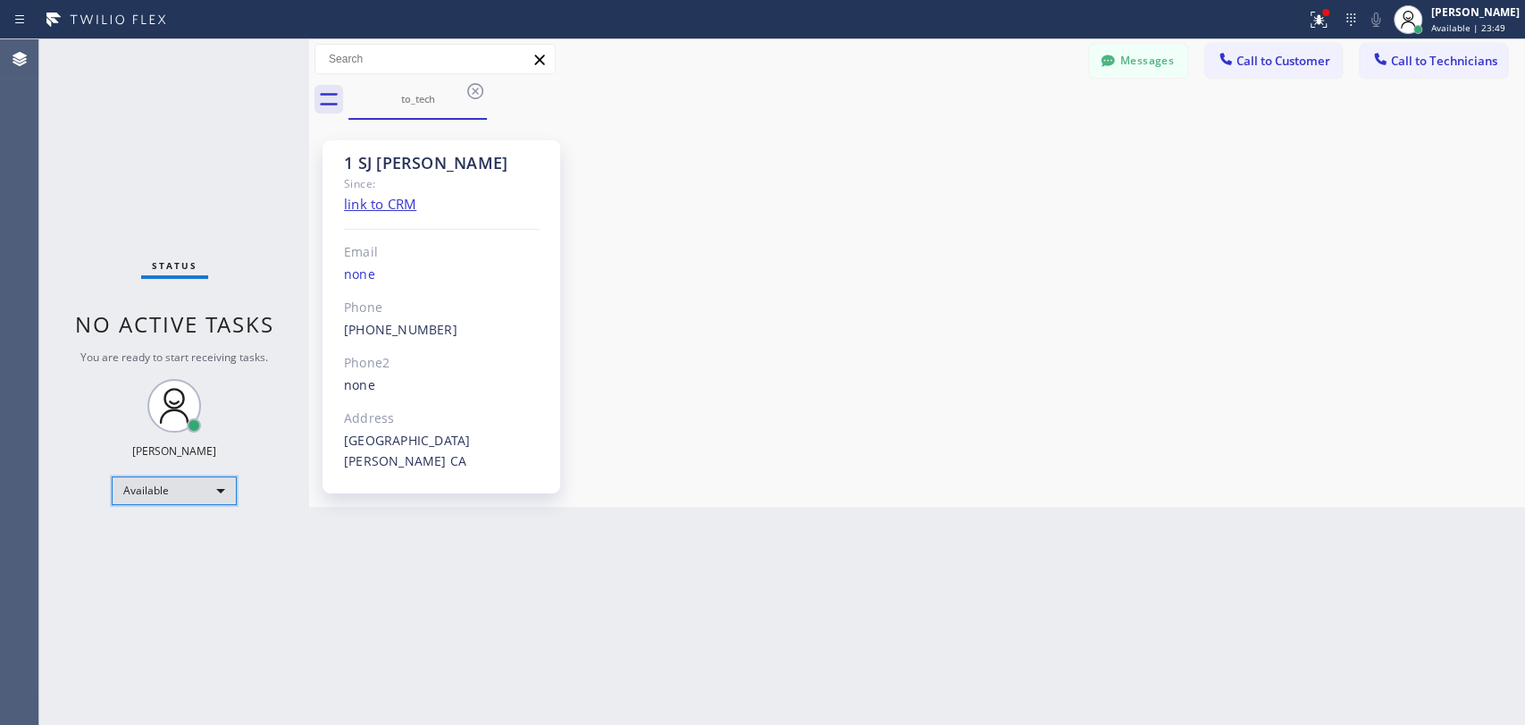
click at [187, 494] on div "Available" at bounding box center [174, 490] width 125 height 29
click at [179, 518] on li "Offline" at bounding box center [174, 513] width 122 height 21
